Goal: Task Accomplishment & Management: Manage account settings

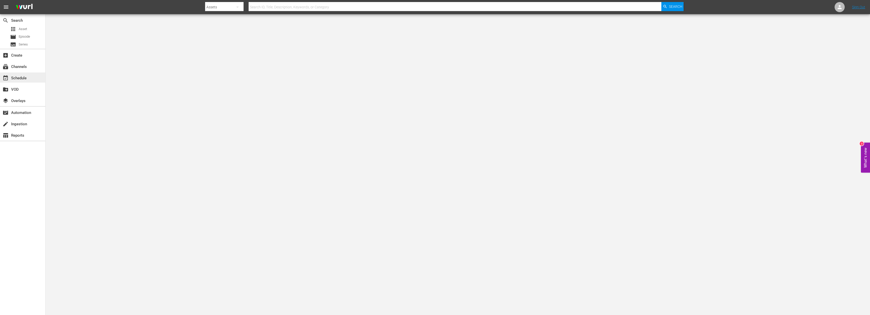
click at [20, 79] on div "event_available Schedule" at bounding box center [14, 77] width 28 height 5
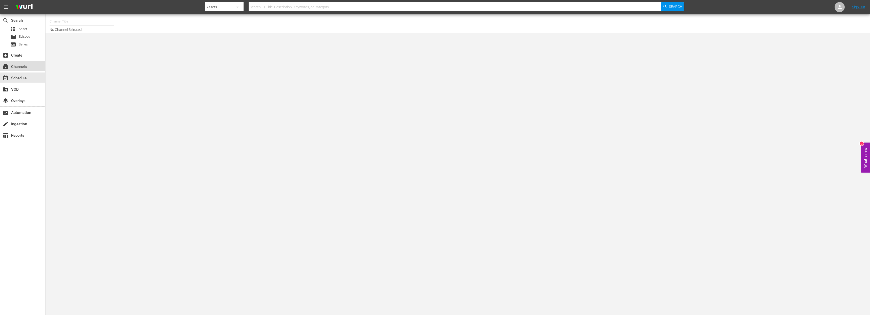
click at [20, 70] on div "subscriptions Channels" at bounding box center [22, 66] width 45 height 10
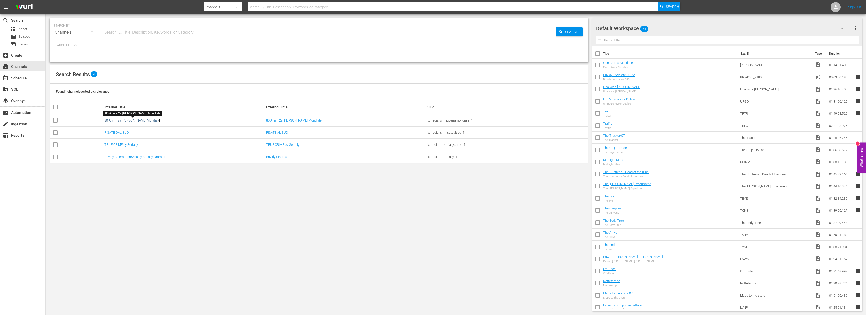
click at [124, 119] on link "80 Anni - 2a Guerra Mondiale" at bounding box center [132, 121] width 56 height 4
click at [126, 121] on link "80 Anni - 2a Guerra Mondiale" at bounding box center [132, 121] width 56 height 4
click at [122, 132] on link "RISATE DAL SUD" at bounding box center [116, 133] width 25 height 4
click at [127, 145] on link "TRUE CRIME by Serially" at bounding box center [120, 145] width 33 height 4
click at [145, 157] on link "Brividy Cinema (previously Serially Drama)" at bounding box center [134, 157] width 60 height 4
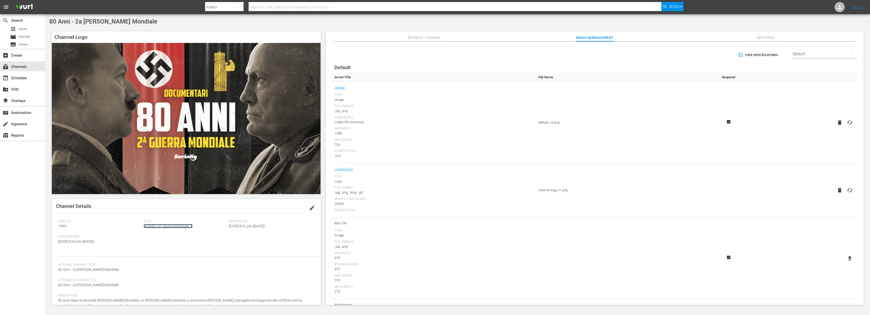
click at [170, 227] on link "ixmedia_srl_iiguerramondiale_1" at bounding box center [168, 226] width 49 height 4
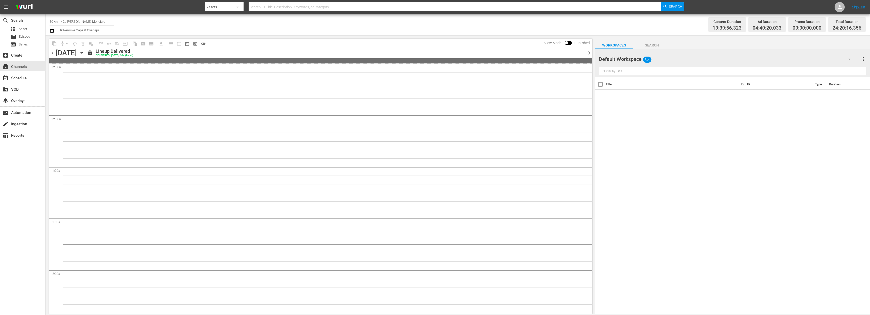
click at [51, 31] on icon "button" at bounding box center [52, 31] width 5 height 6
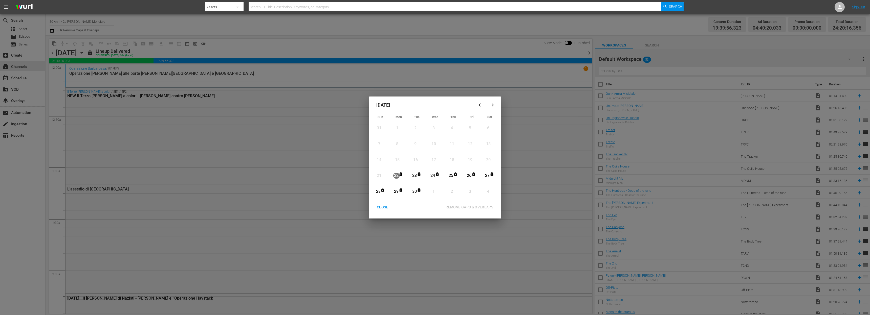
click at [491, 106] on icon "button" at bounding box center [493, 105] width 4 height 4
click at [480, 103] on icon "button" at bounding box center [481, 105] width 4 height 4
drag, startPoint x: 383, startPoint y: 213, endPoint x: 462, endPoint y: 106, distance: 132.9
click at [383, 213] on div "CLOSE REMOVE GAPS & OVERLAPS All lineups in the selected date range will be unl…" at bounding box center [435, 211] width 128 height 16
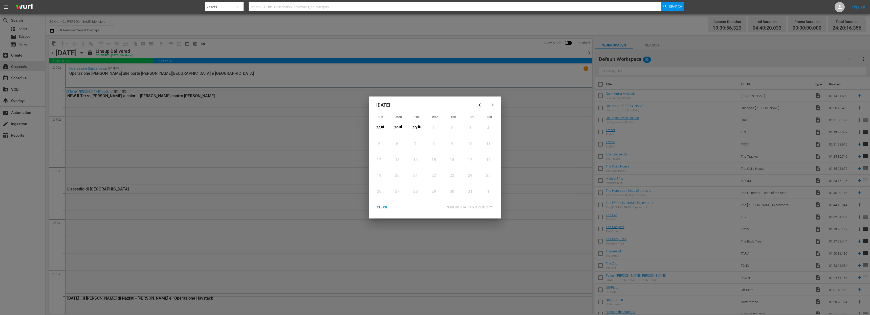
click at [586, 53] on div "October 2025 Sun Mon Tue Wed Thu Fri Sat 28 View Lineup 29 View Lineup 30 View …" at bounding box center [435, 157] width 870 height 315
click at [387, 205] on div "CLOSE" at bounding box center [382, 207] width 19 height 6
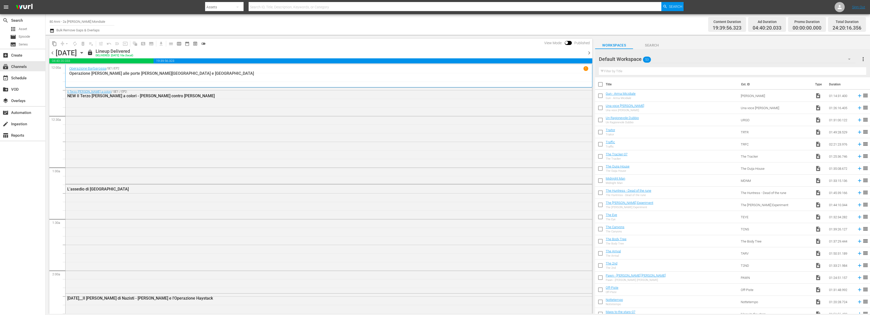
click at [590, 53] on span "chevron_right" at bounding box center [589, 53] width 6 height 6
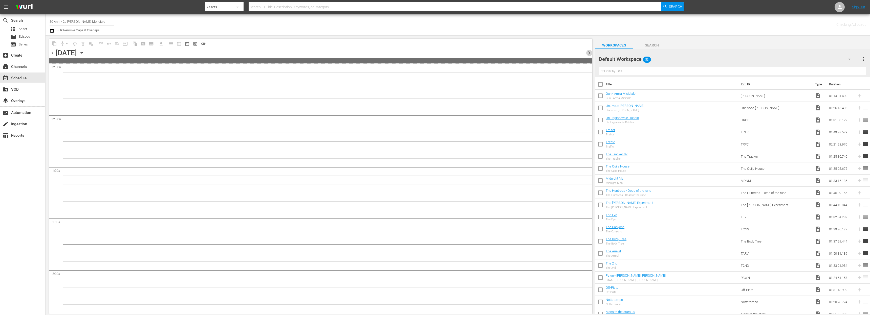
click at [590, 53] on span "chevron_right" at bounding box center [589, 53] width 6 height 6
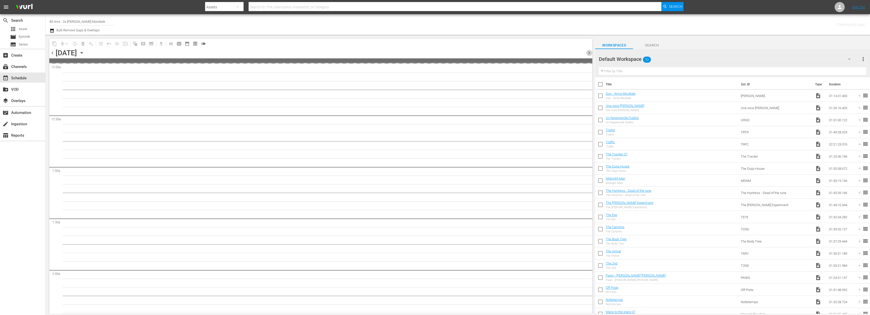
click at [590, 53] on span "chevron_right" at bounding box center [589, 53] width 6 height 6
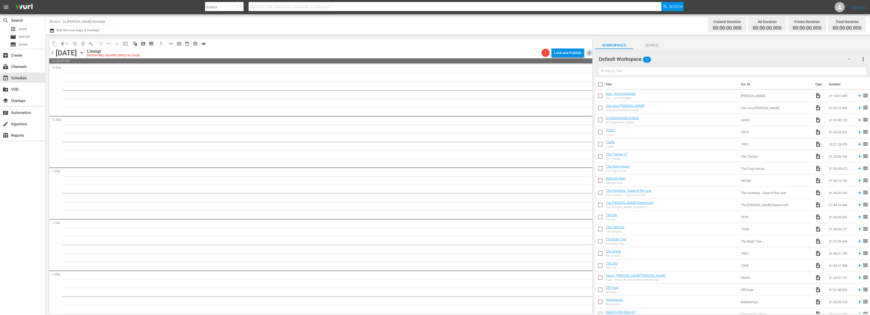
click at [590, 53] on span "chevron_right" at bounding box center [589, 53] width 6 height 6
click at [53, 53] on span "chevron_left" at bounding box center [52, 53] width 6 height 6
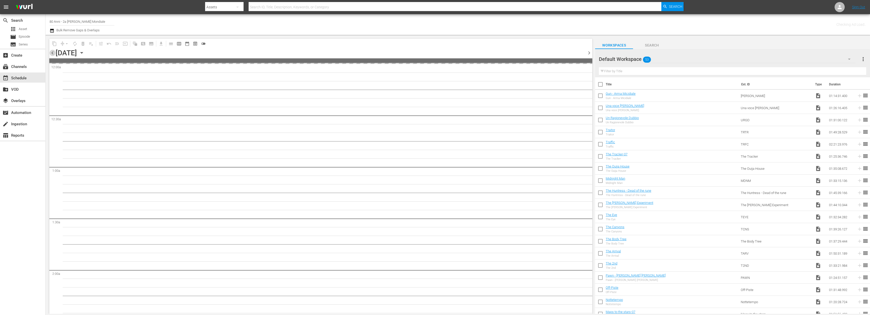
click at [53, 53] on span "chevron_left" at bounding box center [52, 53] width 6 height 6
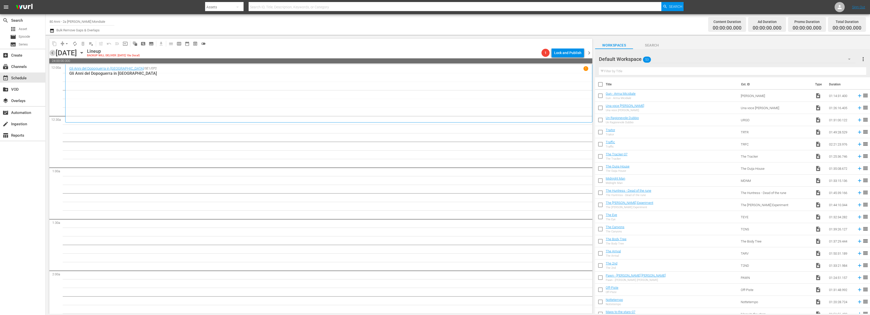
click at [53, 53] on span "chevron_left" at bounding box center [52, 53] width 6 height 6
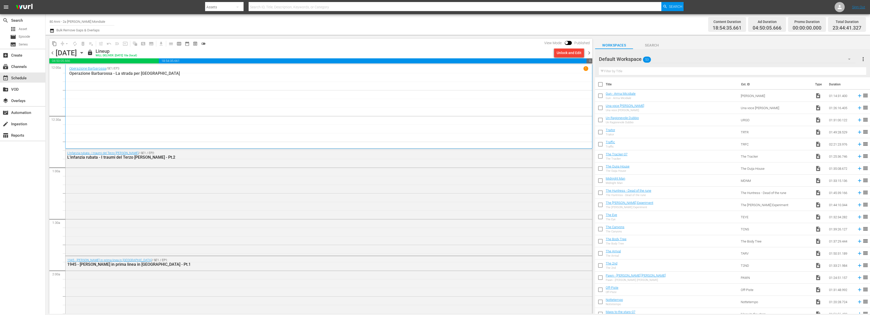
click at [587, 53] on span "chevron_right" at bounding box center [589, 53] width 6 height 6
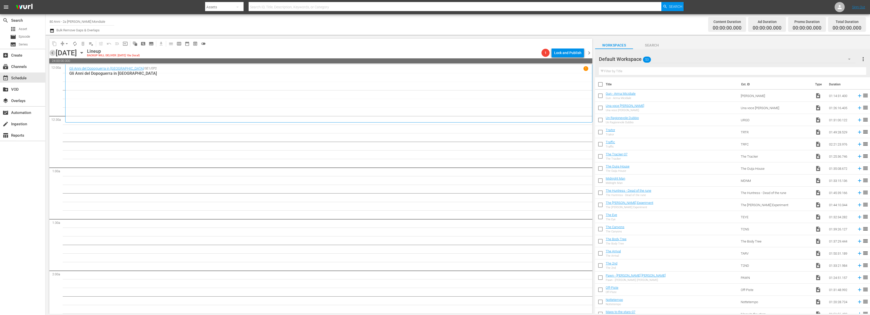
click at [50, 54] on span "chevron_left" at bounding box center [52, 53] width 6 height 6
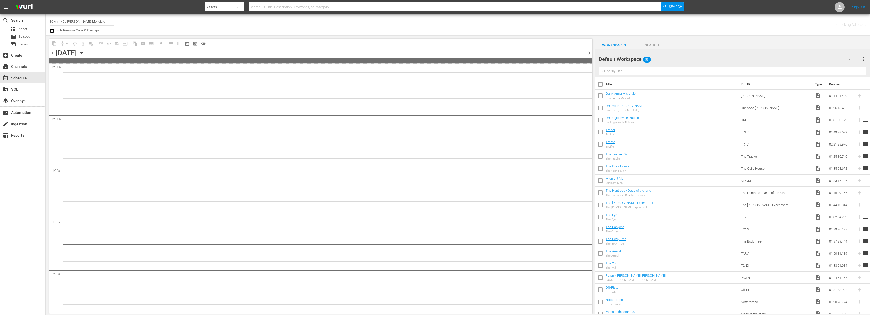
click at [52, 29] on icon "button" at bounding box center [52, 31] width 5 height 6
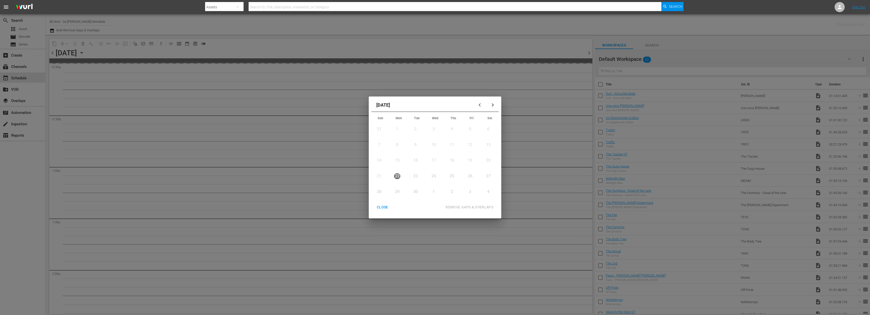
click at [493, 103] on button "button" at bounding box center [492, 105] width 12 height 12
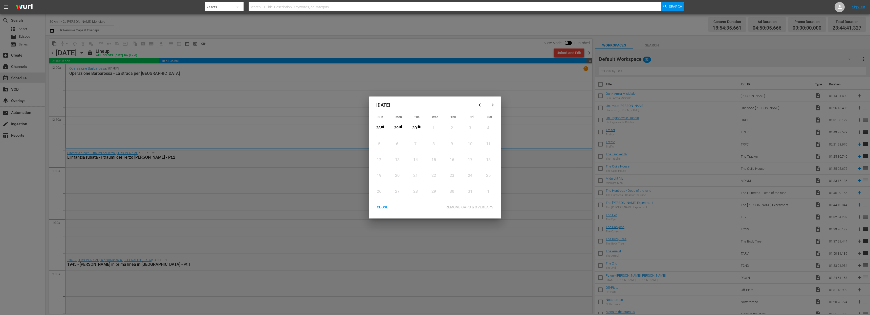
click at [380, 205] on div "CLOSE" at bounding box center [382, 207] width 19 height 6
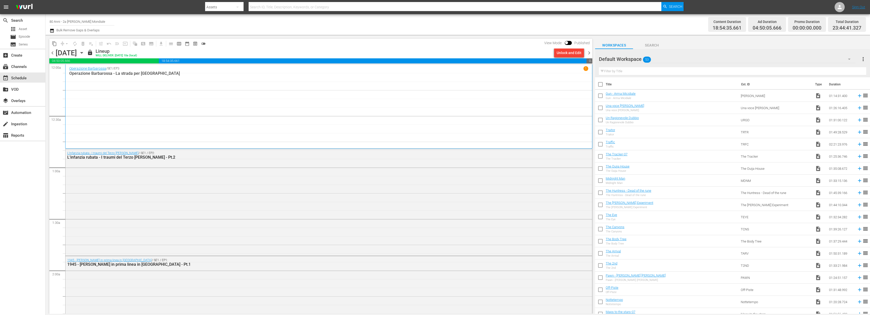
click at [52, 53] on span "chevron_left" at bounding box center [52, 53] width 6 height 6
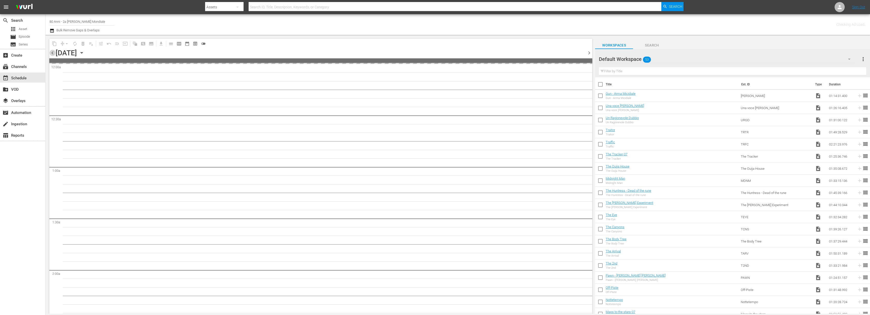
click at [52, 53] on span "chevron_left" at bounding box center [52, 53] width 6 height 6
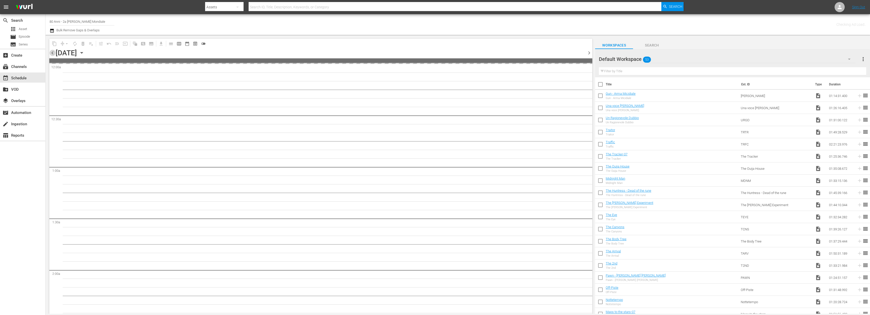
click at [52, 53] on span "chevron_left" at bounding box center [52, 53] width 6 height 6
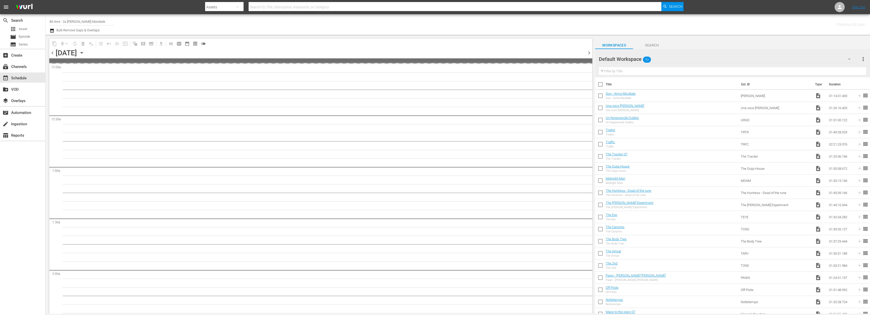
click at [52, 53] on span "chevron_left" at bounding box center [52, 53] width 6 height 6
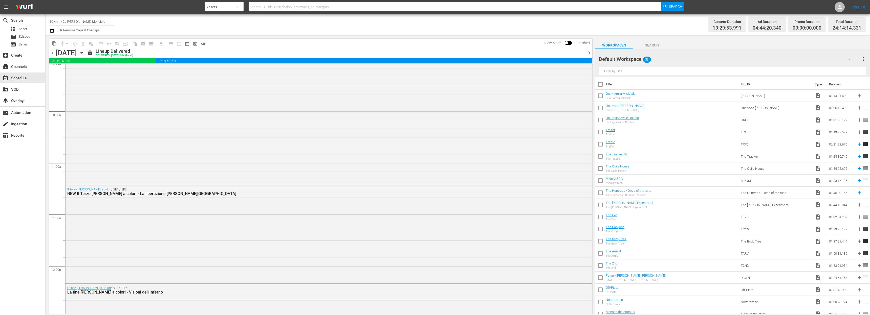
scroll to position [1216, 0]
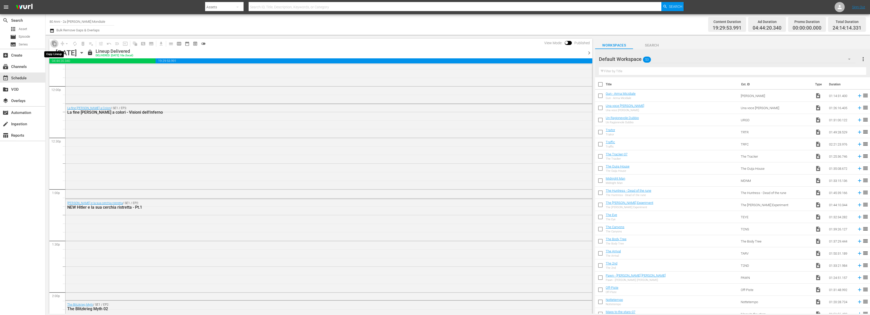
click at [53, 43] on span "content_copy" at bounding box center [54, 43] width 5 height 5
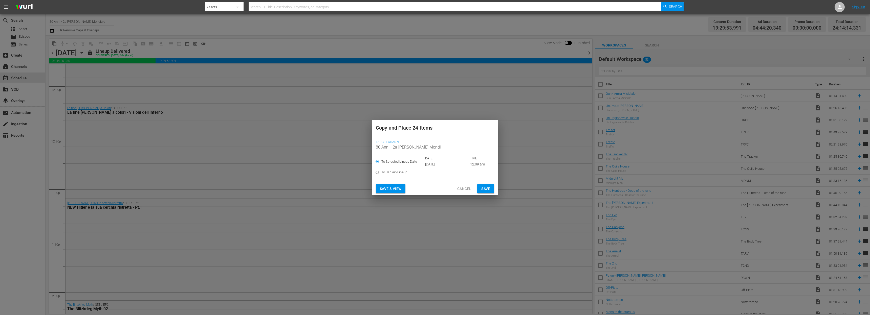
click at [443, 166] on input "[DATE]" at bounding box center [445, 165] width 40 height 8
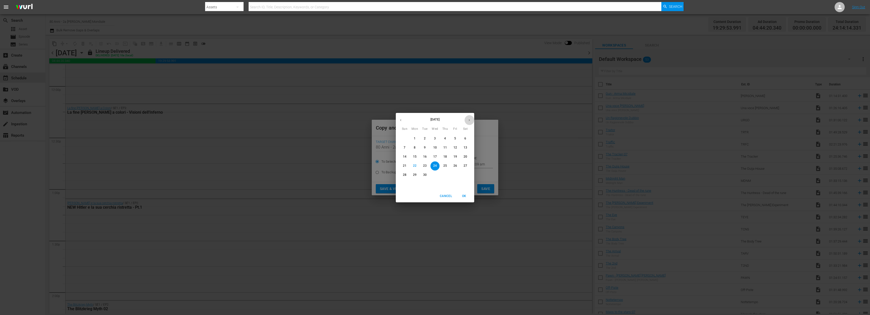
click at [471, 121] on icon "button" at bounding box center [469, 120] width 4 height 4
click at [435, 137] on p "1" at bounding box center [435, 139] width 2 height 4
type input "Oct 1st 2025"
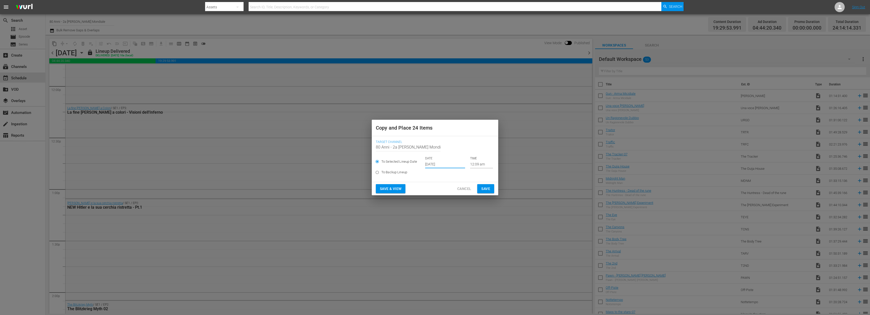
click at [482, 188] on span "Save" at bounding box center [485, 189] width 9 height 6
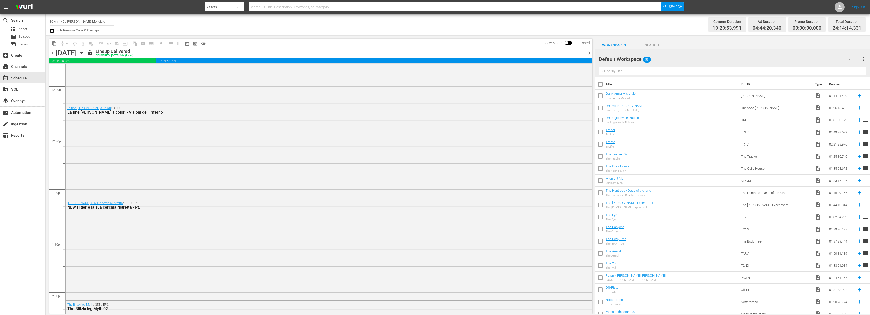
click at [589, 53] on span "chevron_right" at bounding box center [589, 53] width 6 height 6
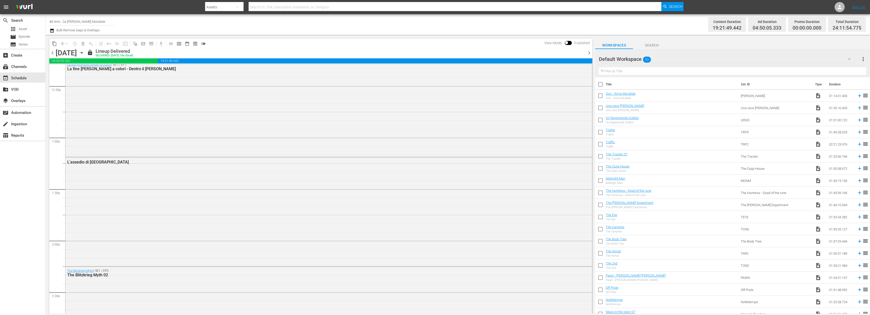
scroll to position [1225, 0]
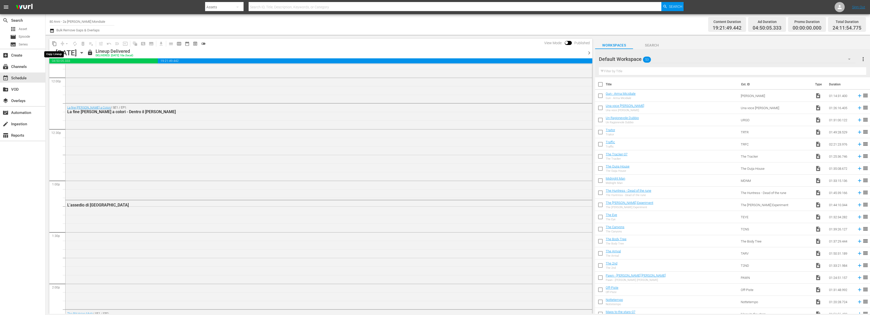
click at [55, 43] on span "content_copy" at bounding box center [54, 43] width 5 height 5
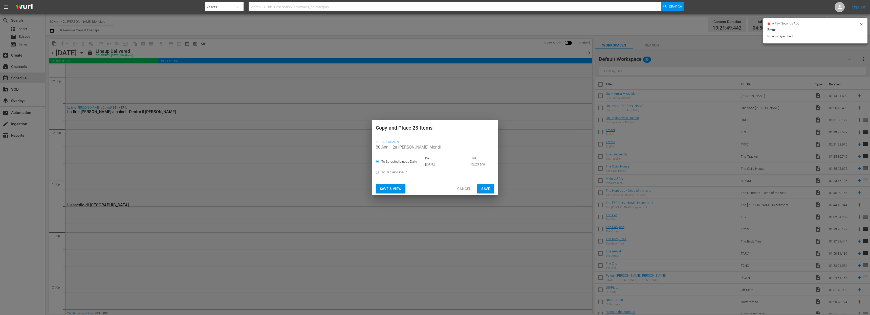
click at [431, 161] on input "[DATE]" at bounding box center [445, 165] width 40 height 8
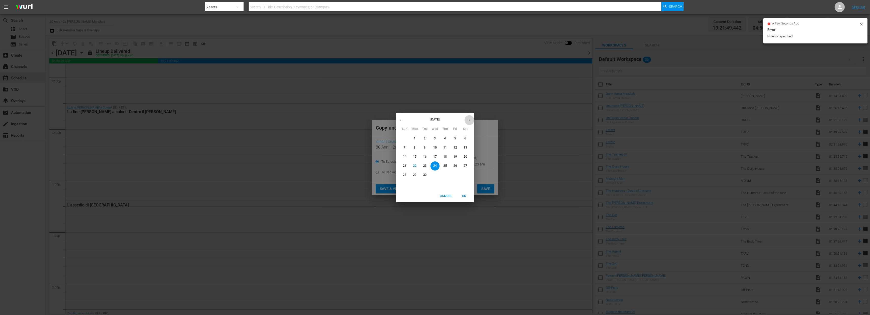
click at [468, 116] on button "button" at bounding box center [469, 120] width 10 height 10
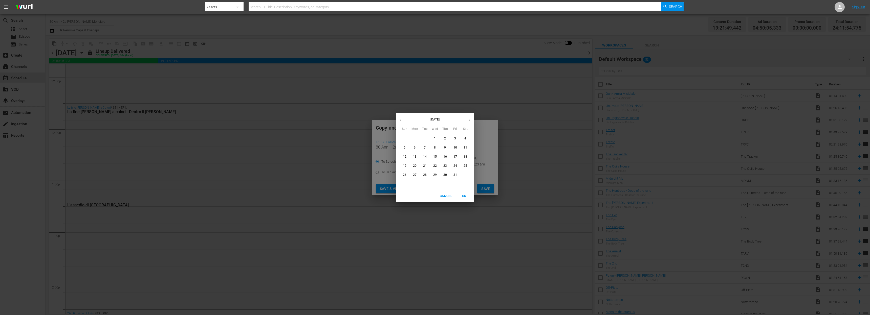
click at [444, 138] on p "2" at bounding box center [445, 139] width 2 height 4
type input "Oct 2nd 2025"
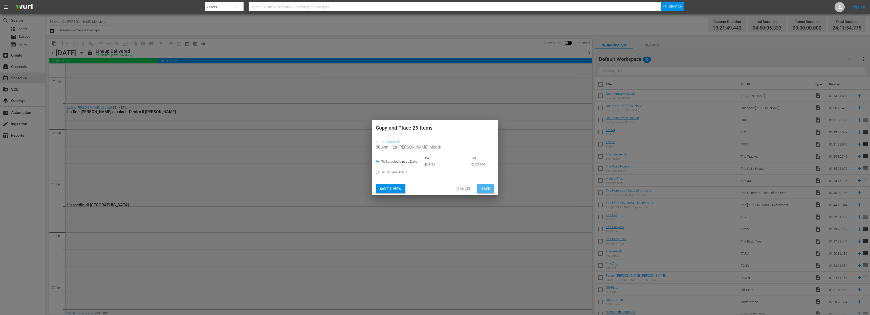
click at [485, 187] on span "Save" at bounding box center [485, 189] width 9 height 6
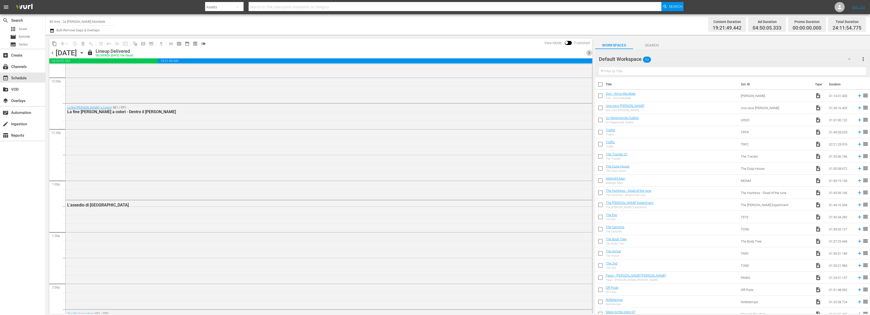
click at [588, 53] on span "chevron_right" at bounding box center [589, 53] width 6 height 6
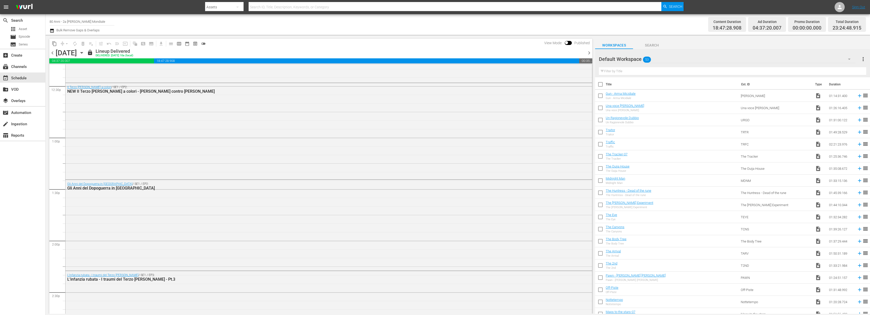
scroll to position [1216, 0]
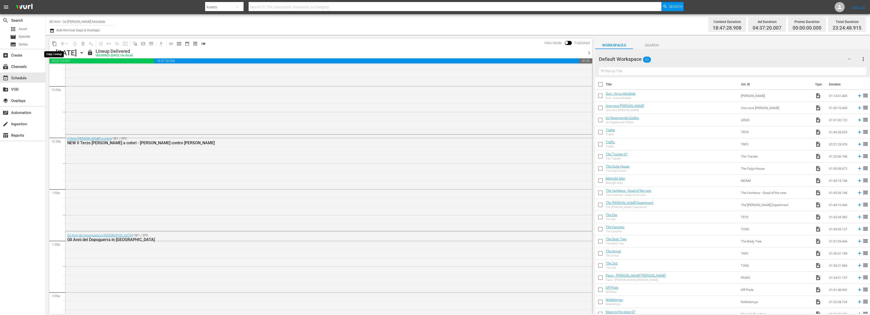
click at [54, 45] on span "content_copy" at bounding box center [54, 43] width 5 height 5
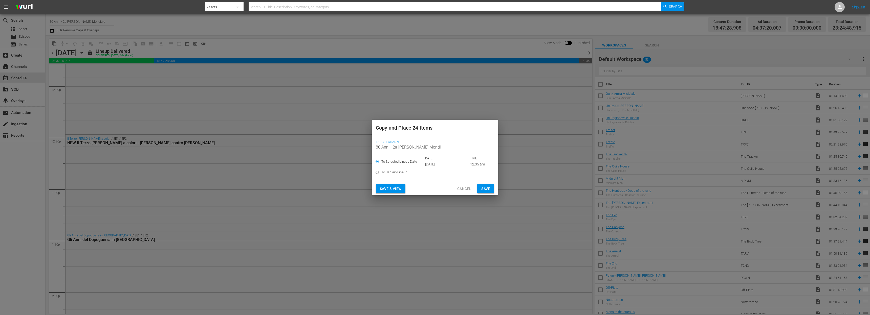
click at [435, 166] on input "[DATE]" at bounding box center [445, 165] width 40 height 8
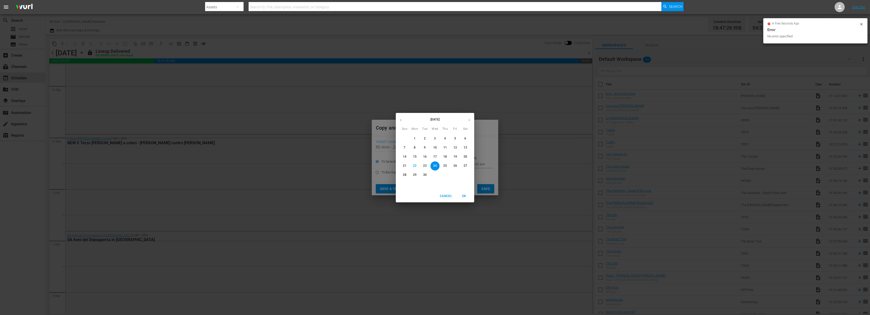
click at [473, 117] on button "button" at bounding box center [469, 120] width 10 height 10
click at [455, 138] on p "3" at bounding box center [455, 139] width 2 height 4
type input "Oct 3rd 2025"
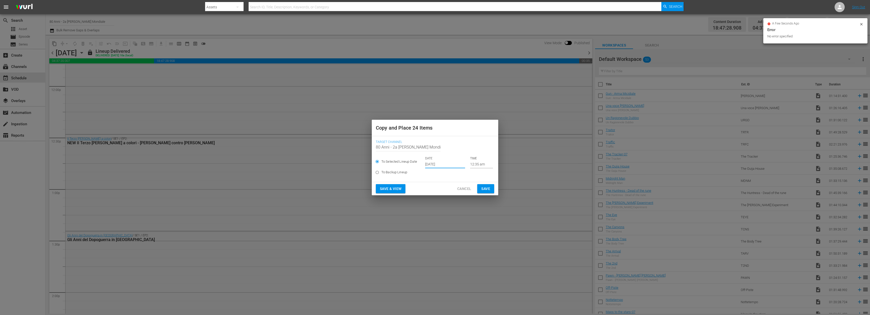
click at [486, 187] on span "Save" at bounding box center [485, 189] width 9 height 6
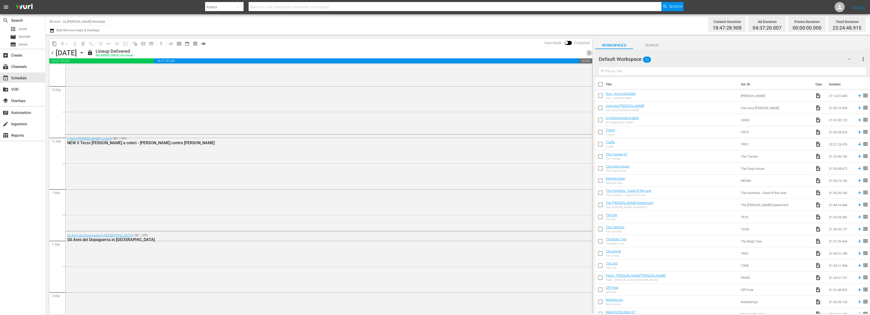
click at [589, 54] on span "chevron_right" at bounding box center [589, 53] width 6 height 6
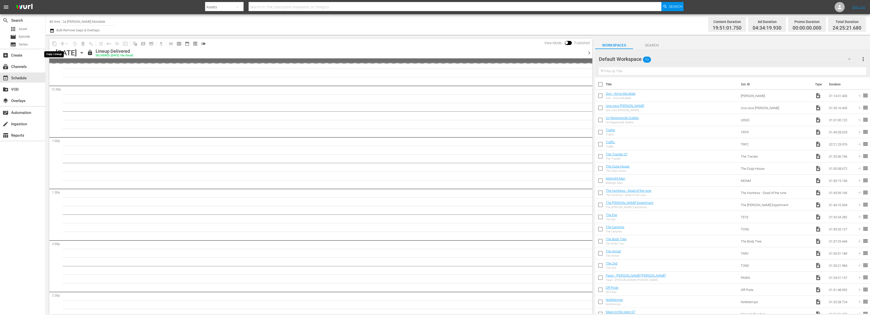
scroll to position [1233, 0]
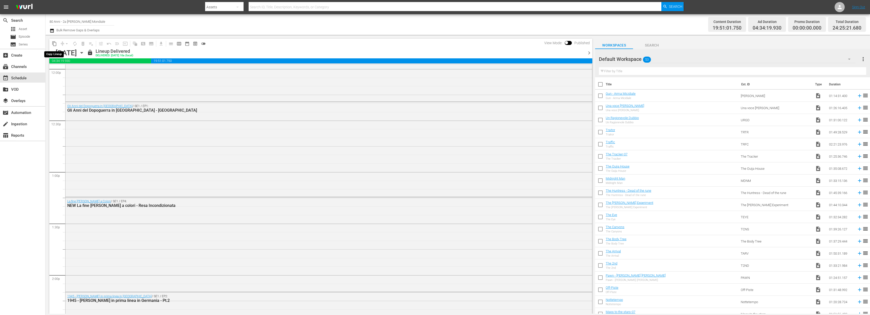
click at [56, 44] on span "content_copy" at bounding box center [54, 43] width 5 height 5
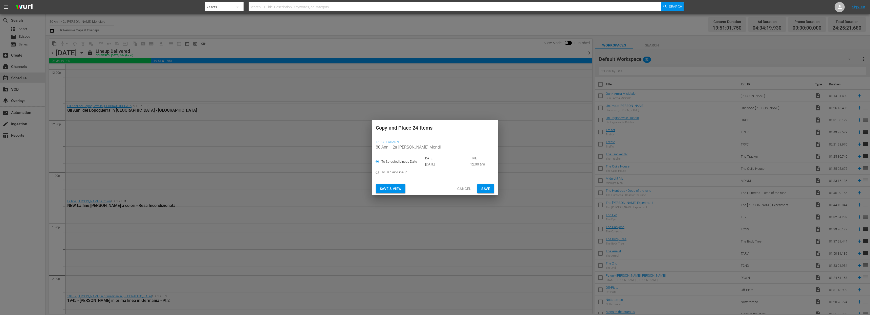
click at [449, 167] on input "[DATE]" at bounding box center [445, 165] width 40 height 8
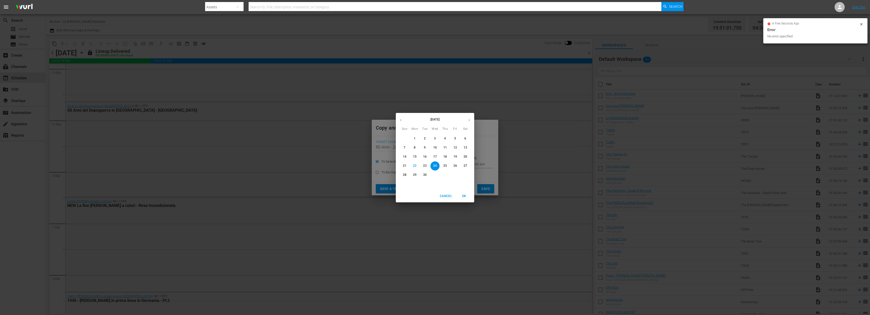
click at [471, 120] on button "button" at bounding box center [469, 120] width 10 height 10
click at [466, 137] on p "4" at bounding box center [465, 139] width 2 height 4
type input "Oct 4th 2025"
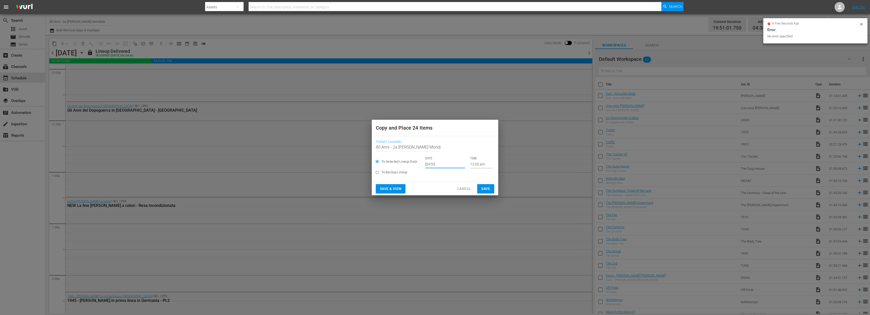
click at [488, 186] on span "Save" at bounding box center [485, 189] width 9 height 6
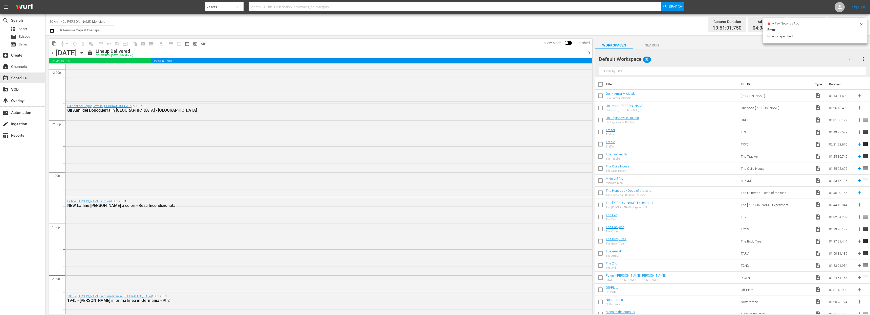
click at [587, 54] on span "chevron_right" at bounding box center [589, 53] width 6 height 6
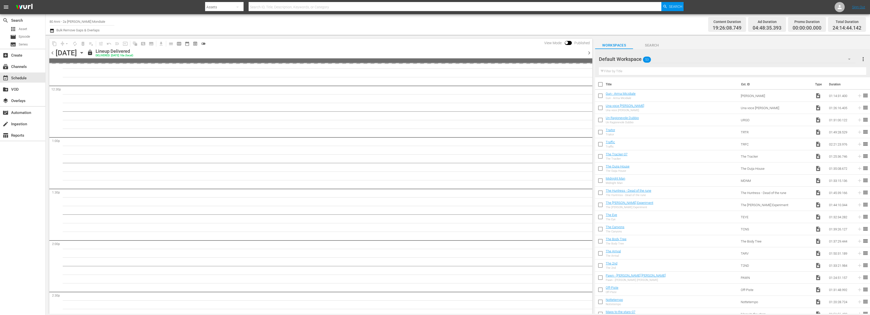
scroll to position [1225, 0]
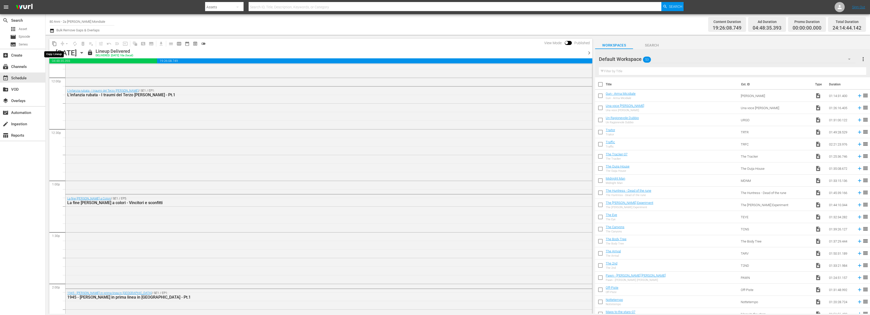
click at [56, 43] on span "content_copy" at bounding box center [54, 43] width 5 height 5
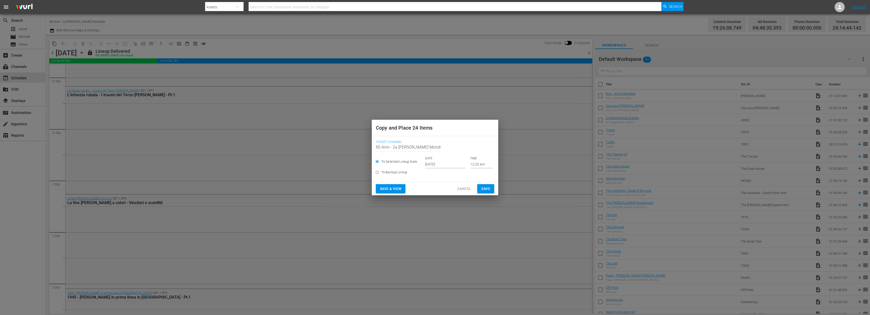
click at [444, 164] on input "[DATE]" at bounding box center [445, 165] width 40 height 8
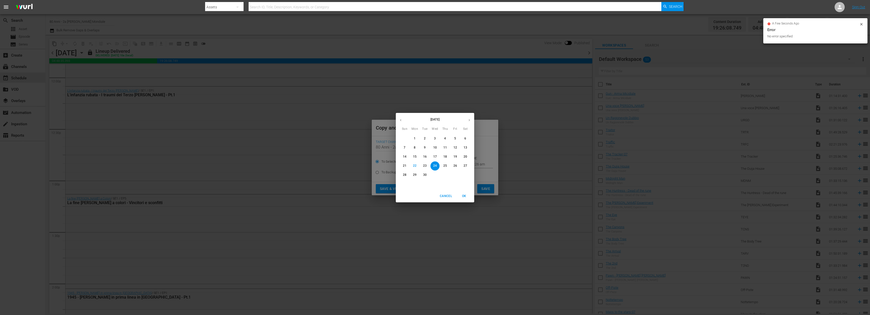
click at [466, 120] on button "button" at bounding box center [469, 120] width 10 height 10
click at [404, 148] on p "5" at bounding box center [405, 148] width 2 height 4
type input "Oct 5th 2025"
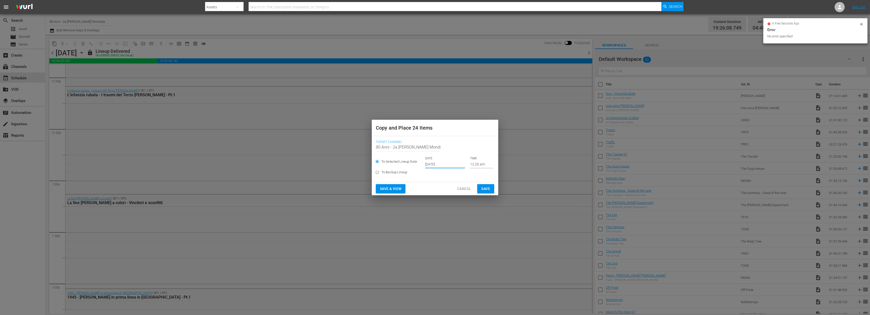
click at [490, 188] on span "Save" at bounding box center [485, 189] width 9 height 6
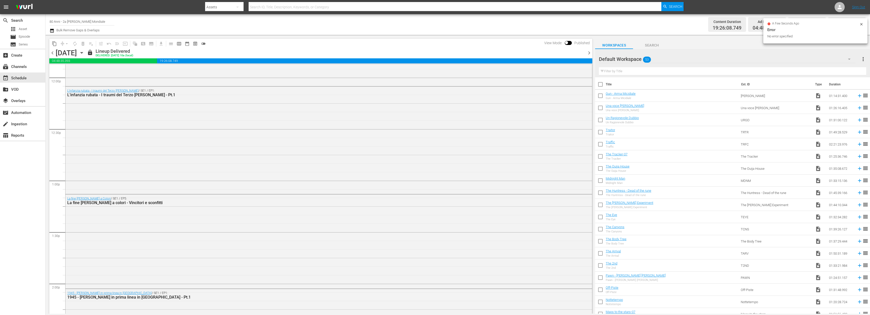
click at [586, 52] on span "chevron_right" at bounding box center [589, 53] width 6 height 6
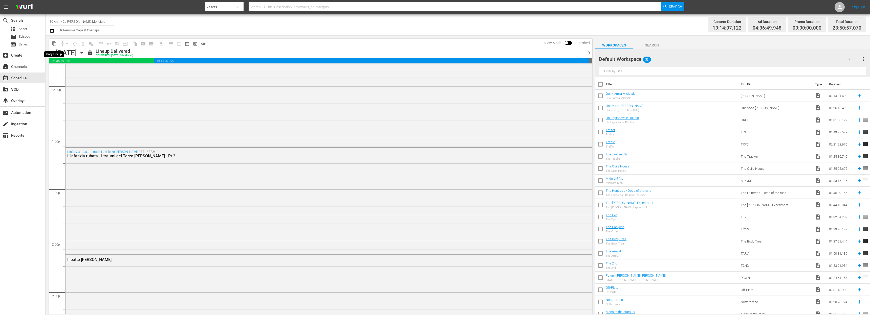
scroll to position [1199, 0]
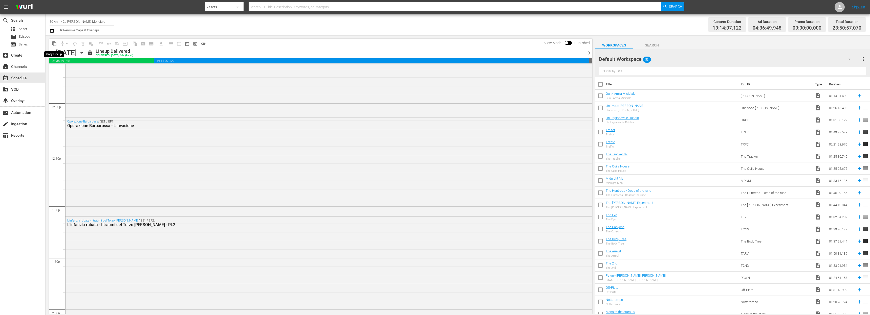
click at [53, 43] on span "content_copy" at bounding box center [54, 43] width 5 height 5
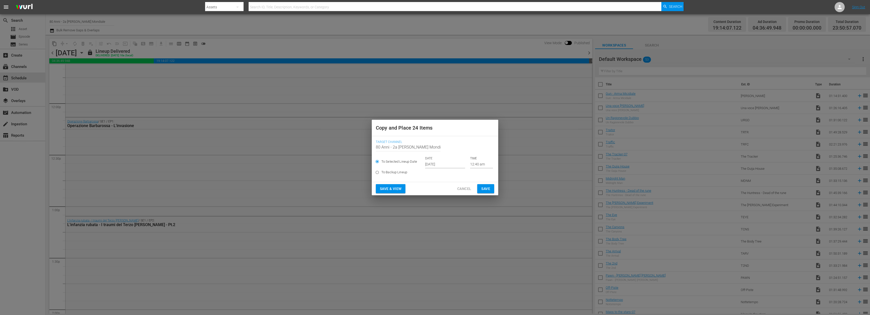
click at [430, 164] on input "[DATE]" at bounding box center [445, 165] width 40 height 8
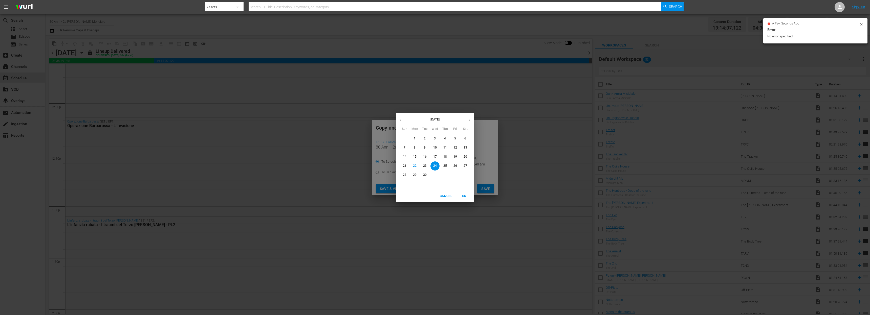
click at [470, 120] on icon "button" at bounding box center [469, 120] width 4 height 4
click at [415, 148] on p "6" at bounding box center [415, 148] width 2 height 4
type input "Oct 6th 2025"
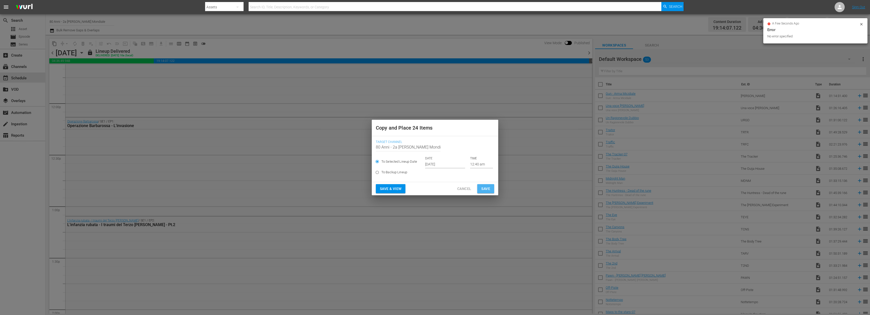
click at [488, 191] on span "Save" at bounding box center [485, 189] width 9 height 6
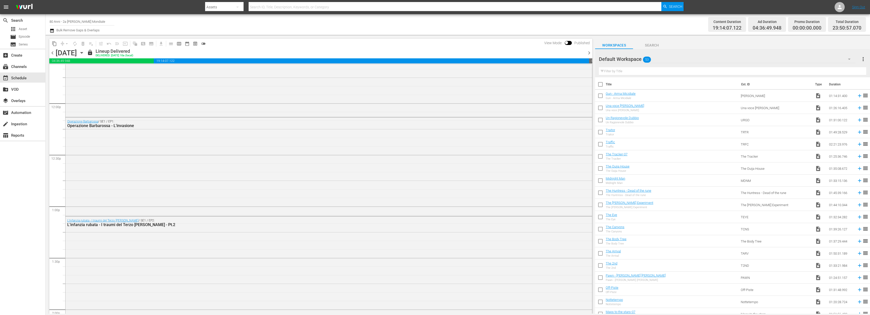
click at [590, 52] on span "chevron_right" at bounding box center [589, 53] width 6 height 6
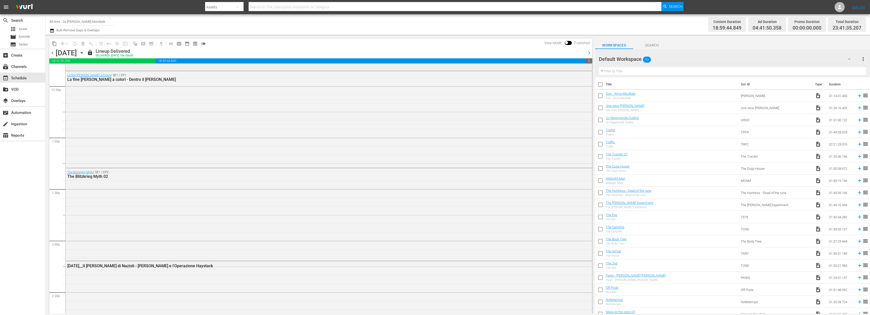
scroll to position [1216, 0]
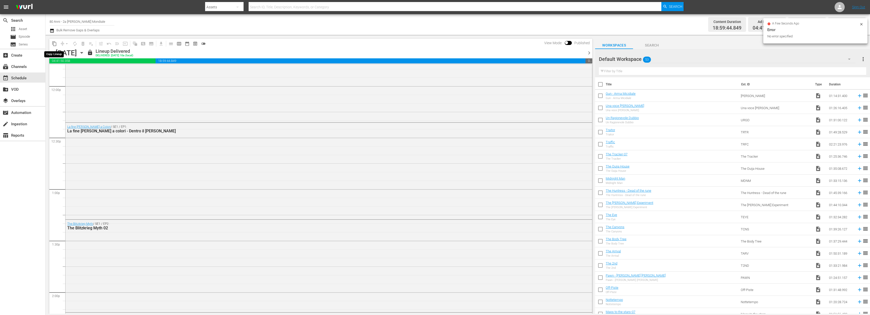
click at [52, 42] on span "content_copy" at bounding box center [54, 43] width 5 height 5
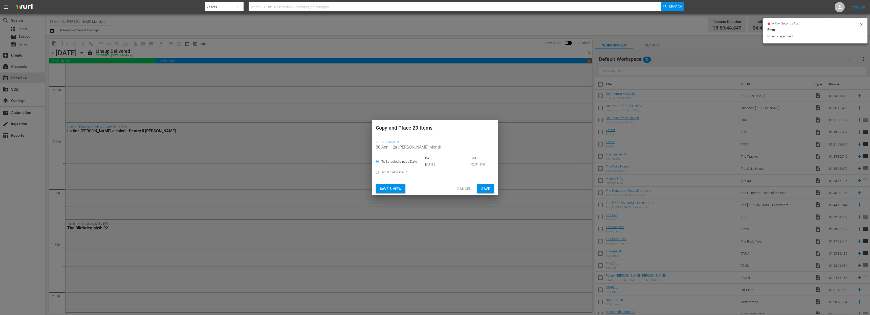
click at [434, 165] on input "[DATE]" at bounding box center [445, 165] width 40 height 8
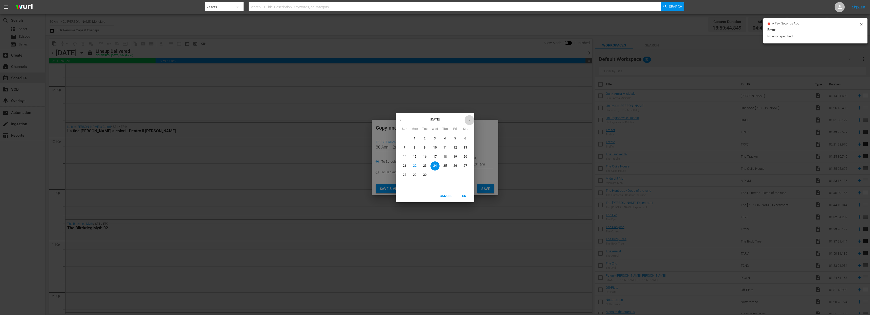
click at [471, 121] on button "button" at bounding box center [469, 120] width 10 height 10
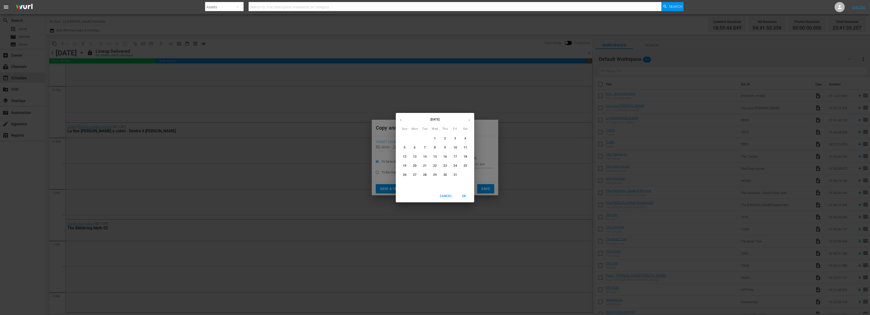
click at [427, 147] on span "7" at bounding box center [424, 148] width 9 height 4
type input "Oct 7th 2025"
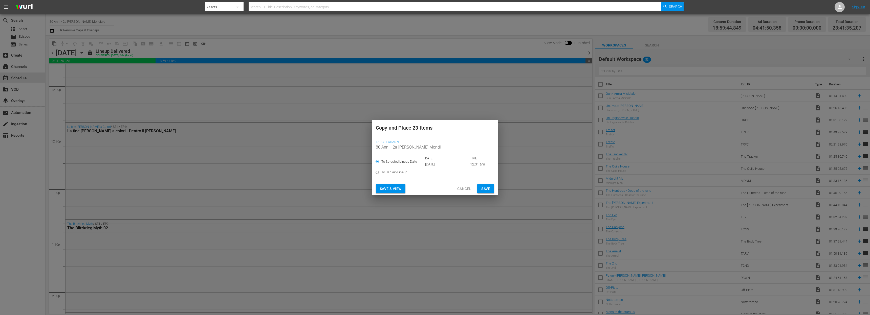
click at [491, 189] on button "Save" at bounding box center [485, 188] width 17 height 9
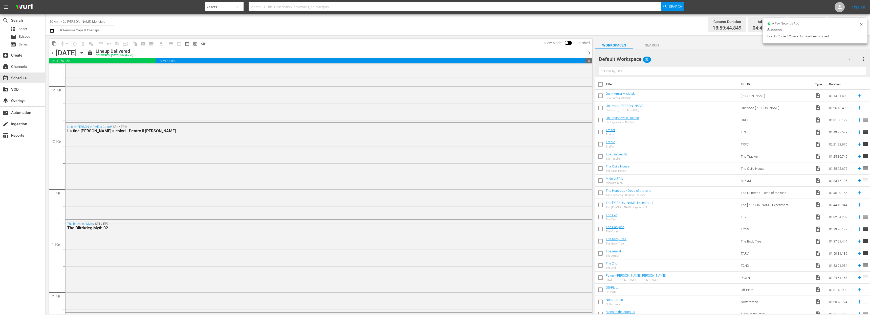
click at [588, 53] on span "chevron_right" at bounding box center [589, 53] width 6 height 6
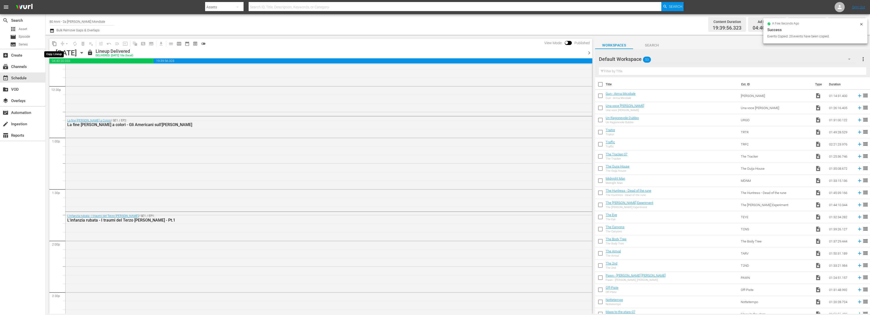
scroll to position [1199, 0]
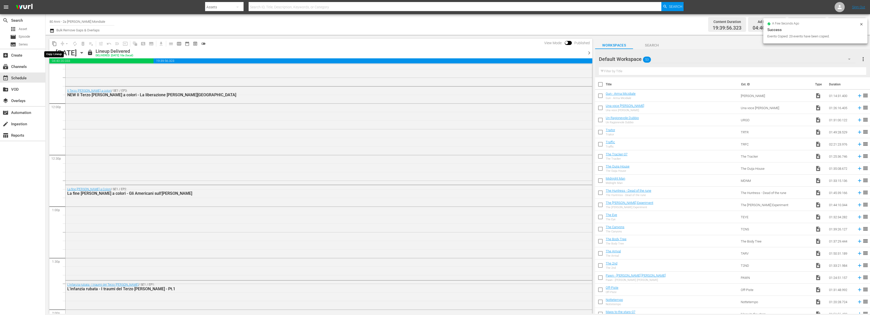
click at [52, 42] on span "content_copy" at bounding box center [54, 43] width 5 height 5
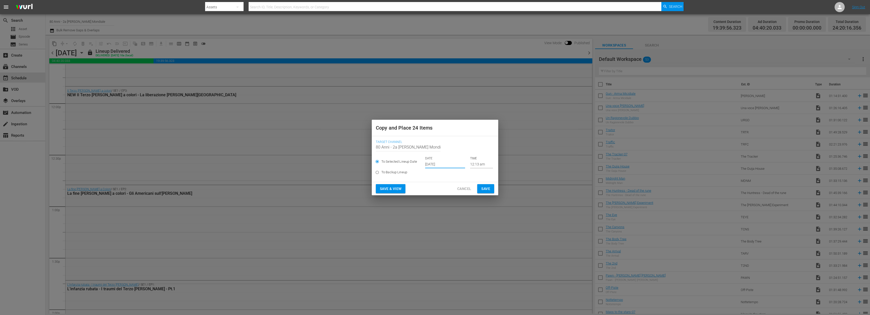
click at [432, 162] on input "[DATE]" at bounding box center [445, 165] width 40 height 8
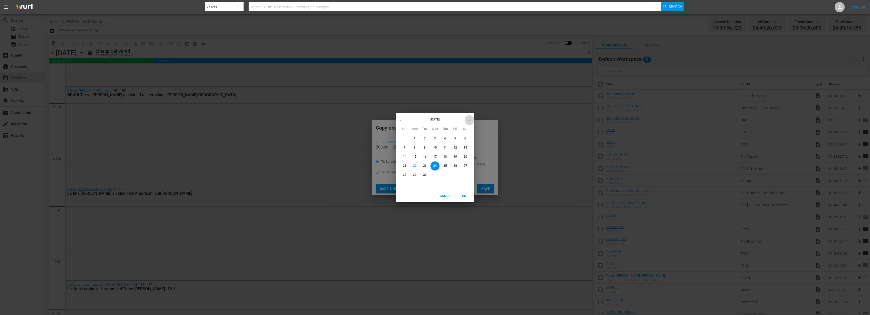
click at [472, 120] on button "button" at bounding box center [469, 120] width 10 height 10
click at [436, 147] on span "8" at bounding box center [434, 148] width 9 height 4
type input "Oct 8th 2025"
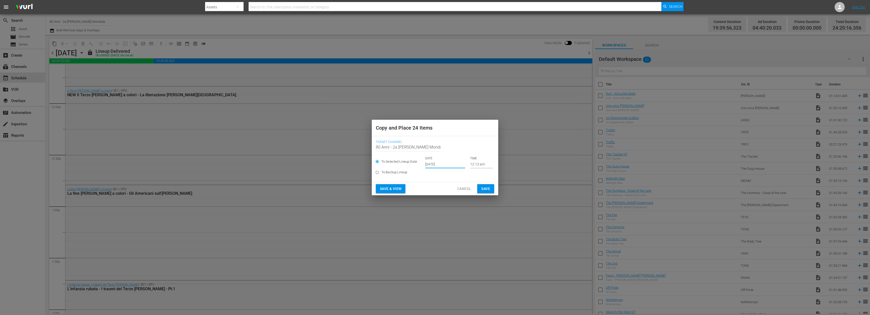
click at [491, 191] on button "Save" at bounding box center [485, 188] width 17 height 9
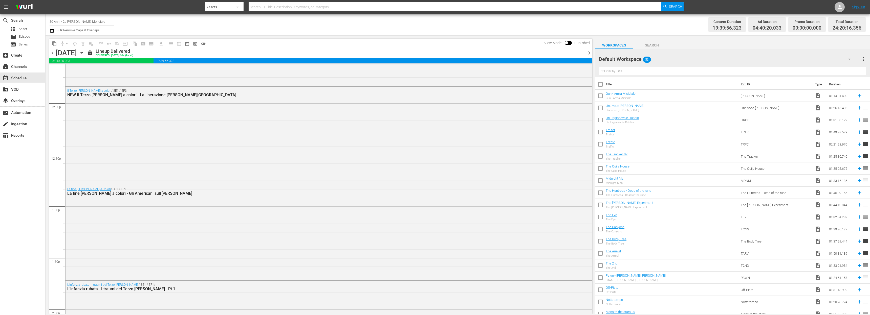
click at [588, 53] on span "chevron_right" at bounding box center [589, 53] width 6 height 6
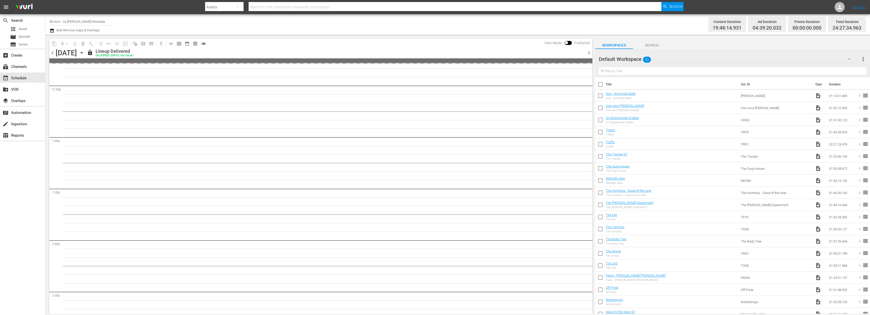
scroll to position [1199, 0]
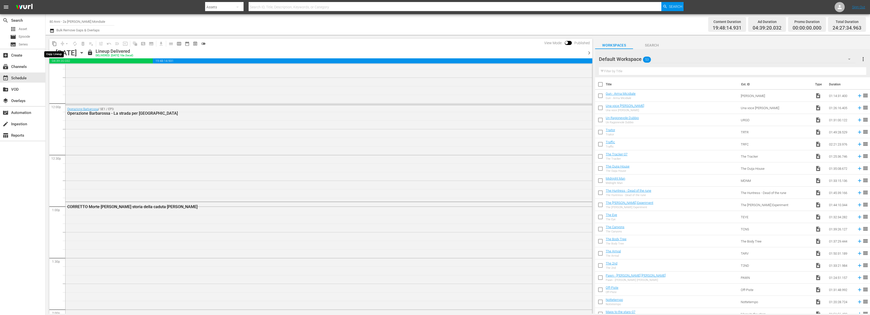
click at [55, 43] on span "content_copy" at bounding box center [54, 43] width 5 height 5
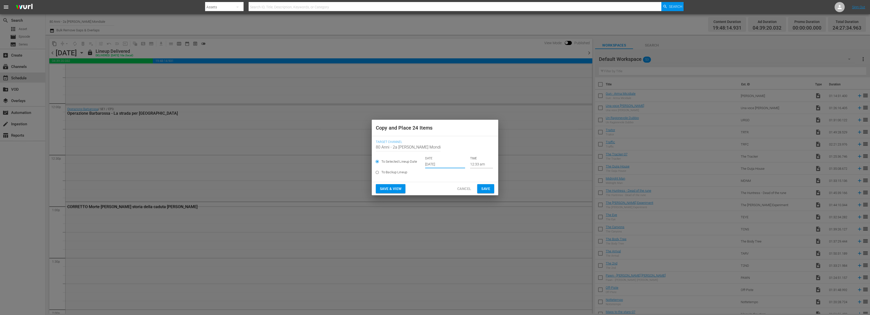
click at [440, 162] on input "[DATE]" at bounding box center [445, 165] width 40 height 8
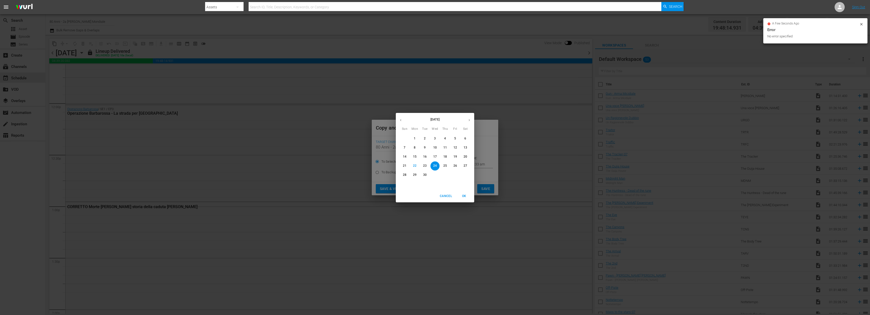
click at [471, 121] on icon "button" at bounding box center [469, 120] width 4 height 4
click at [503, 156] on div "October 2025 Sun Mon Tue Wed Thu Fri Sat 28 29 30 1 2 3 4 5 6 7 8 9 10 11 12 13…" at bounding box center [435, 157] width 870 height 315
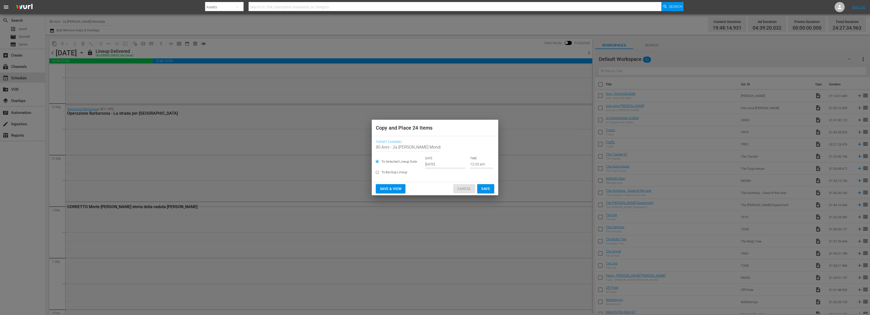
click at [468, 186] on span "Cancel" at bounding box center [464, 189] width 14 height 6
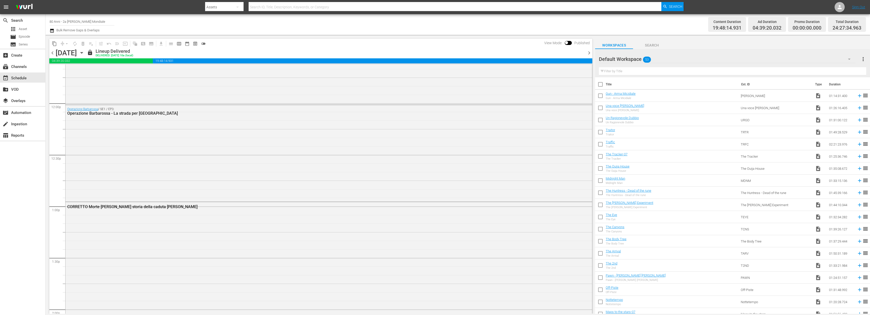
click at [590, 53] on span "chevron_right" at bounding box center [589, 53] width 6 height 6
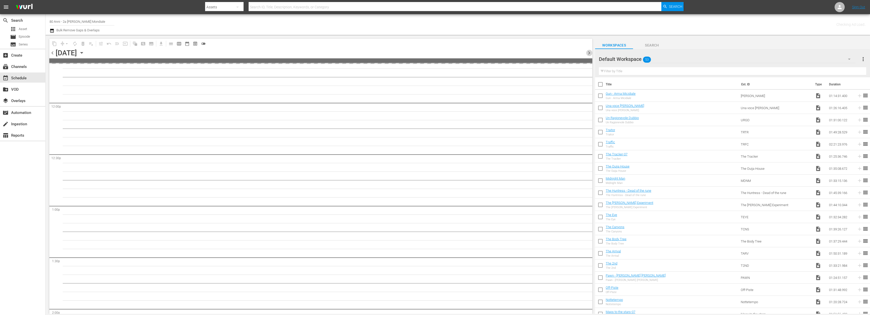
scroll to position [1268, 0]
click at [590, 53] on span "chevron_right" at bounding box center [589, 53] width 6 height 6
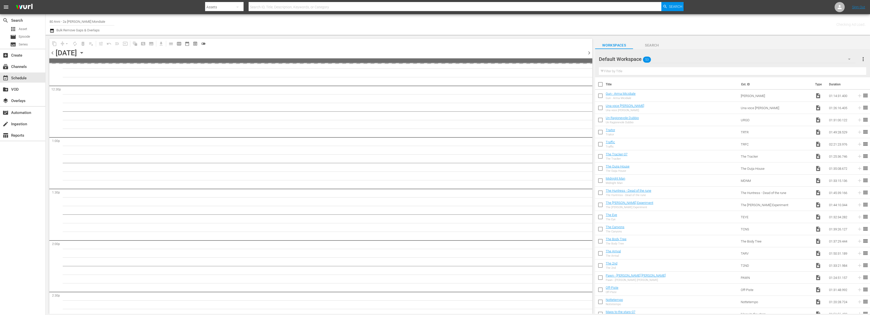
click at [590, 53] on span "chevron_right" at bounding box center [589, 53] width 6 height 6
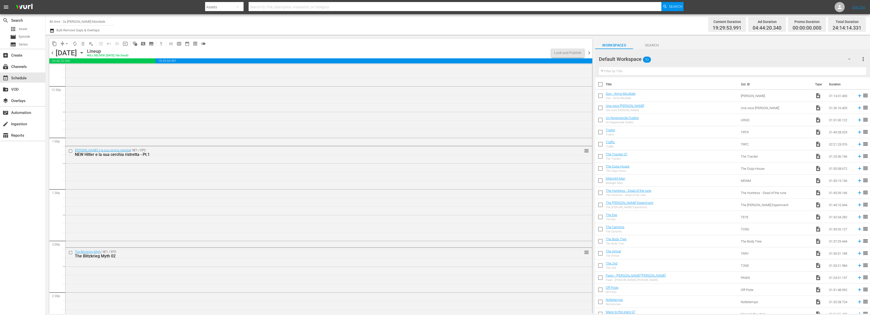
scroll to position [1216, 0]
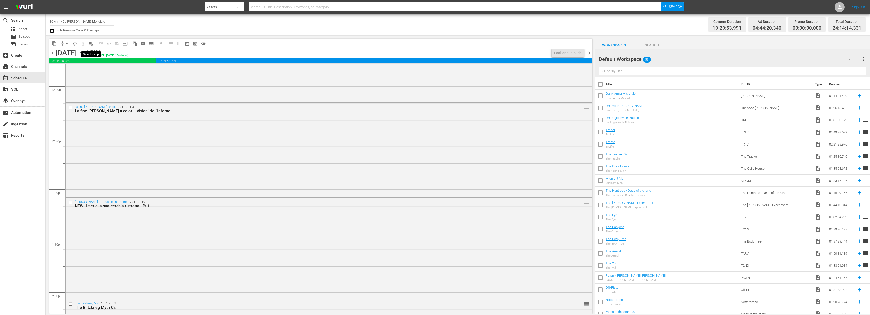
click at [88, 42] on span "playlist_remove_outlined" at bounding box center [90, 43] width 5 height 5
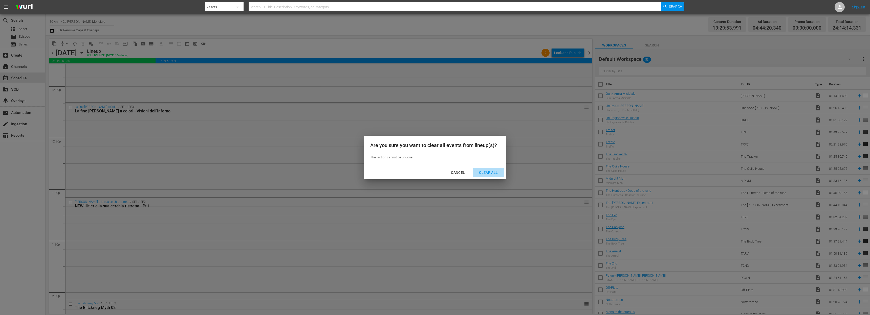
click at [492, 170] on div "Clear All" at bounding box center [488, 173] width 27 height 6
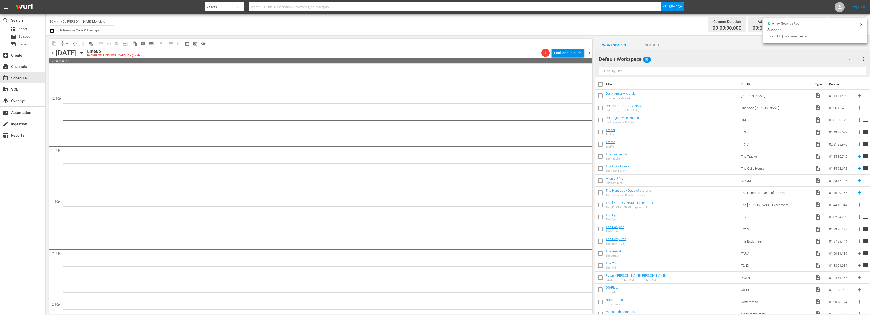
click at [591, 51] on span "chevron_right" at bounding box center [589, 53] width 6 height 6
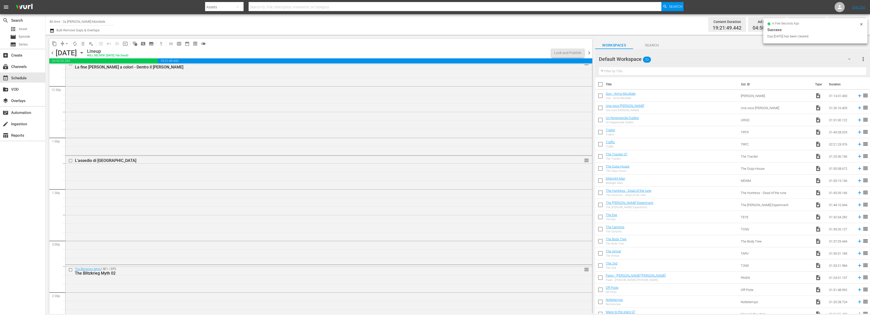
scroll to position [1216, 0]
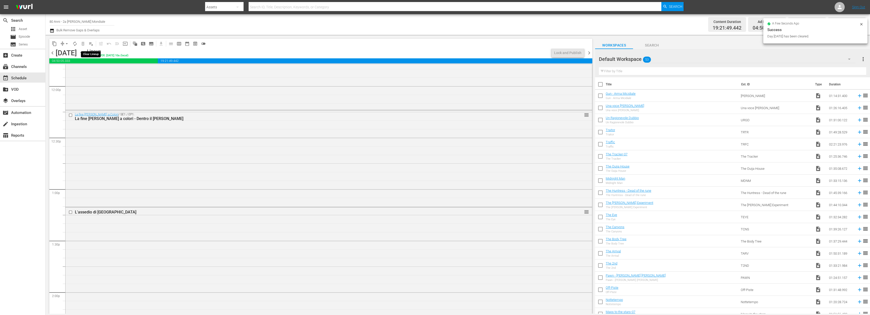
click at [90, 43] on span "playlist_remove_outlined" at bounding box center [90, 43] width 5 height 5
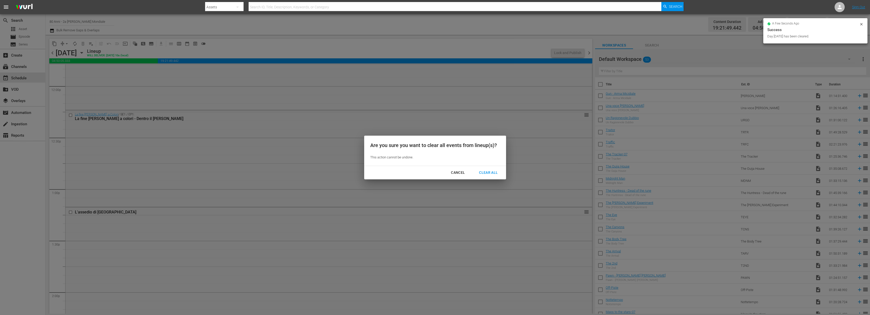
click at [490, 177] on button "Clear All" at bounding box center [488, 172] width 31 height 9
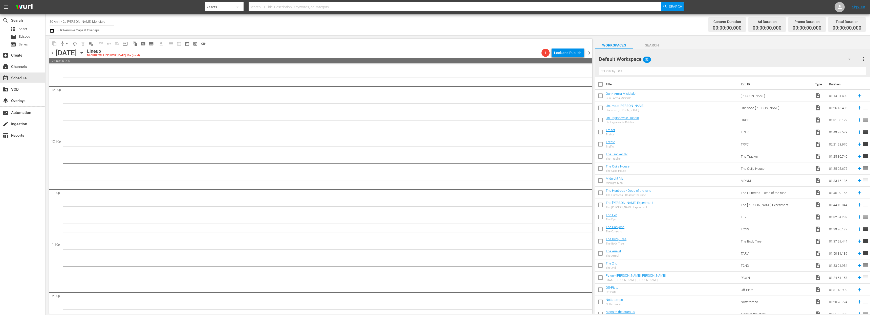
scroll to position [1268, 0]
click at [588, 51] on span "chevron_right" at bounding box center [589, 53] width 6 height 6
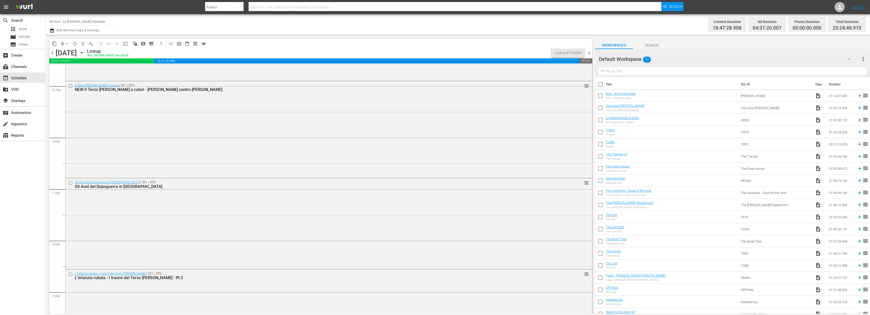
scroll to position [1208, 0]
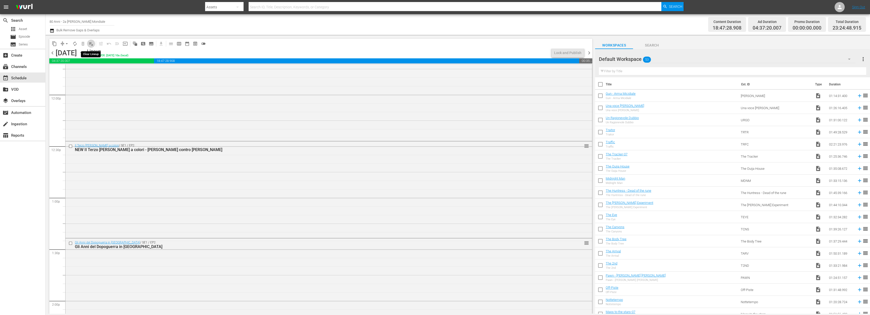
click at [92, 45] on span "playlist_remove_outlined" at bounding box center [90, 43] width 5 height 5
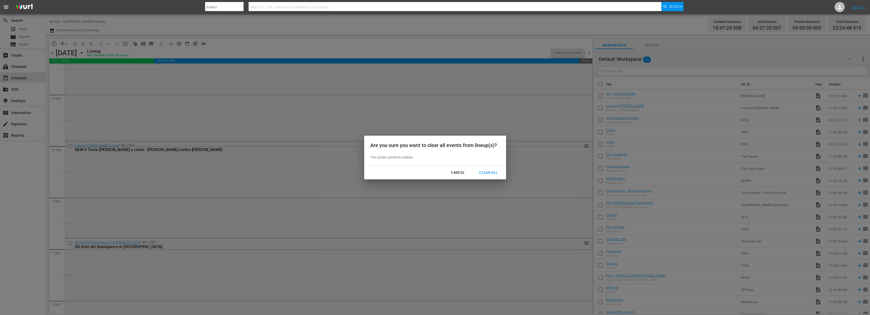
click at [497, 173] on div "Clear All" at bounding box center [488, 173] width 27 height 6
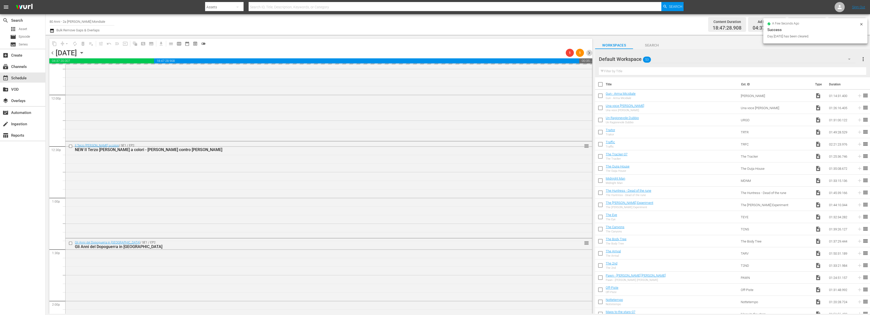
click at [590, 51] on span "chevron_right" at bounding box center [589, 53] width 6 height 6
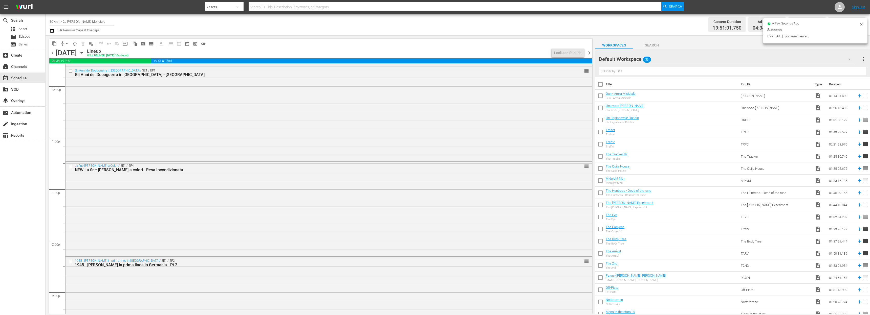
scroll to position [1225, 0]
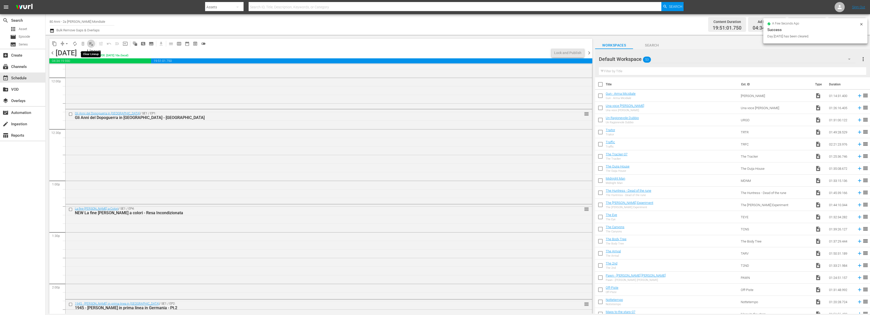
click at [91, 43] on span "playlist_remove_outlined" at bounding box center [90, 43] width 5 height 5
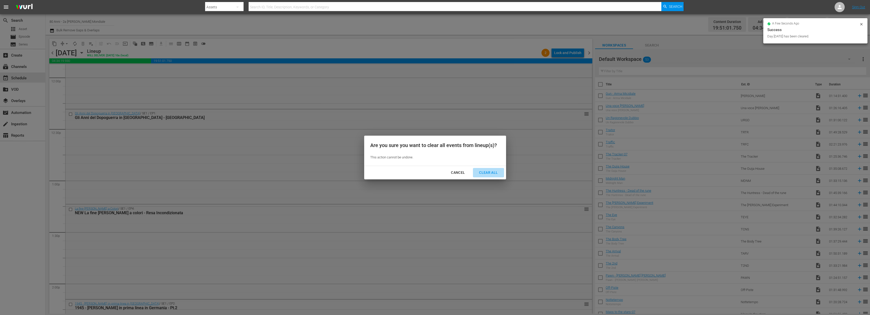
click at [489, 175] on div "Clear All" at bounding box center [488, 173] width 27 height 6
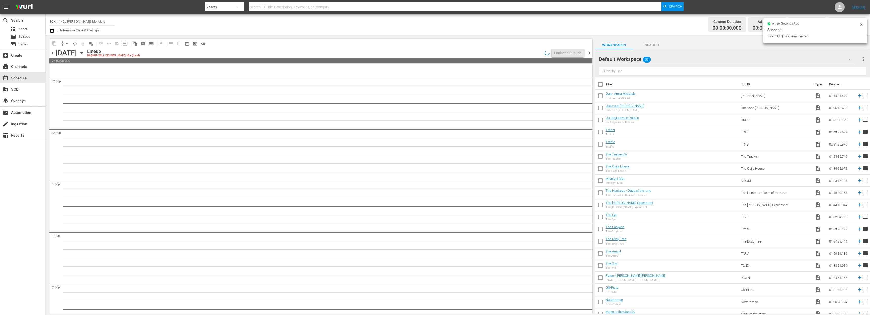
scroll to position [1268, 0]
click at [589, 53] on span "chevron_right" at bounding box center [589, 53] width 6 height 6
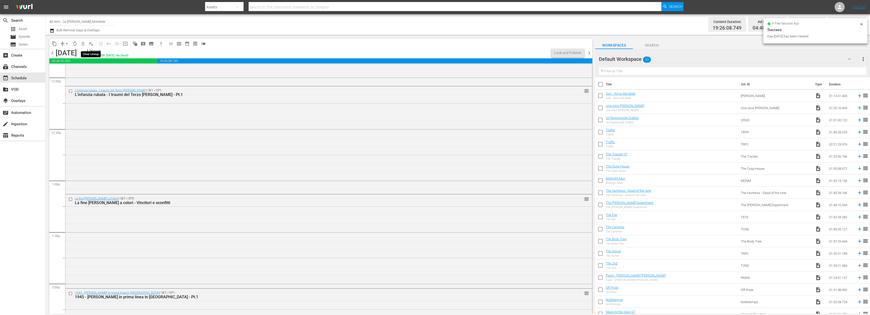
click at [89, 44] on span "playlist_remove_outlined" at bounding box center [90, 43] width 5 height 5
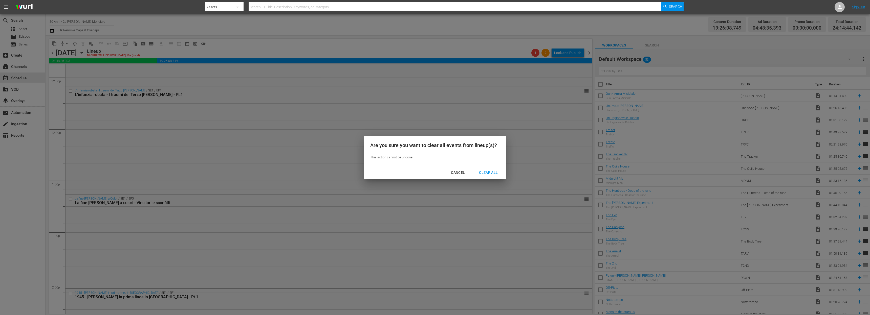
click at [476, 172] on div "Clear All" at bounding box center [488, 173] width 27 height 6
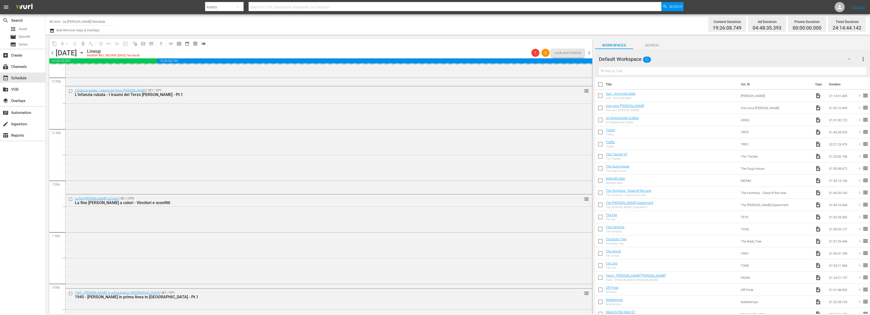
click at [585, 54] on div "1 2 Lock and Publish" at bounding box center [557, 53] width 57 height 9
click at [586, 54] on span "chevron_right" at bounding box center [589, 53] width 6 height 6
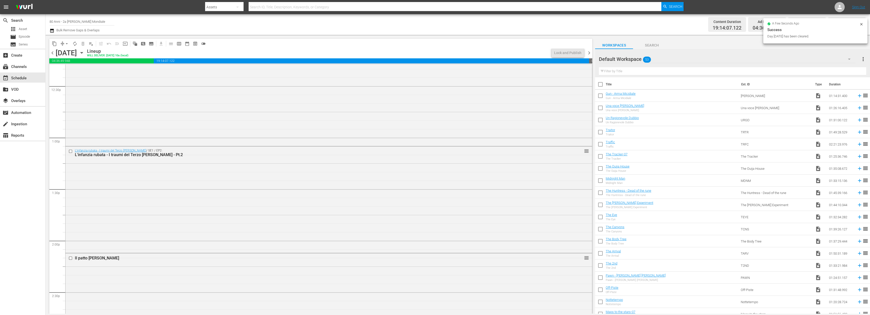
scroll to position [1208, 0]
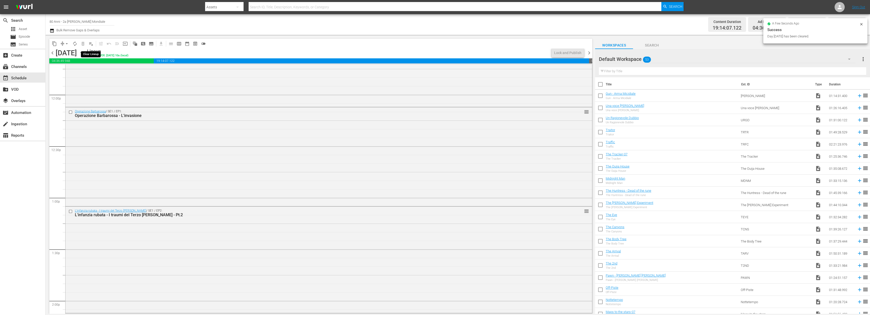
click at [92, 44] on span "playlist_remove_outlined" at bounding box center [90, 43] width 5 height 5
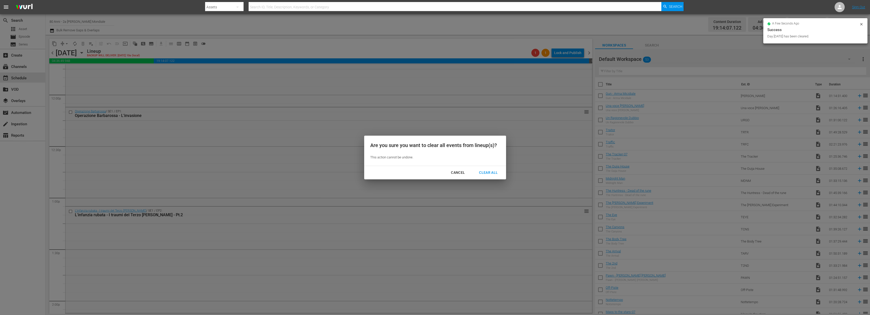
click at [495, 173] on div "Clear All" at bounding box center [488, 173] width 27 height 6
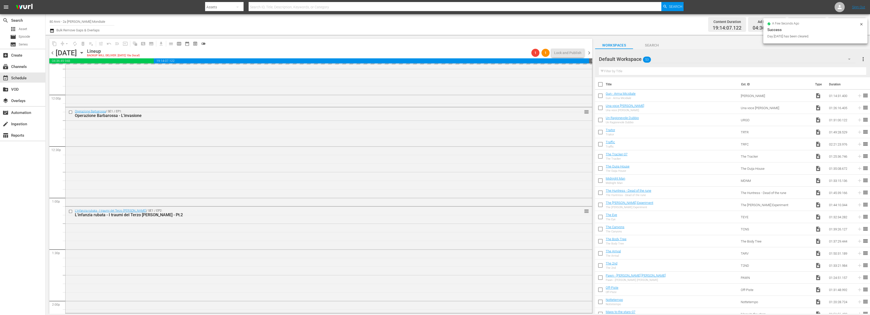
click at [591, 52] on span "chevron_right" at bounding box center [589, 53] width 6 height 6
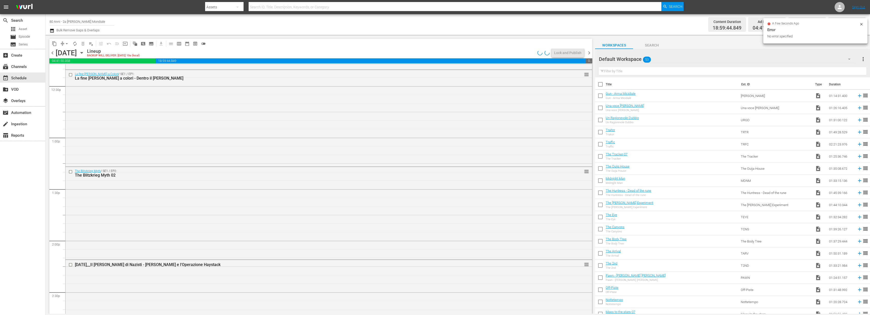
scroll to position [1216, 0]
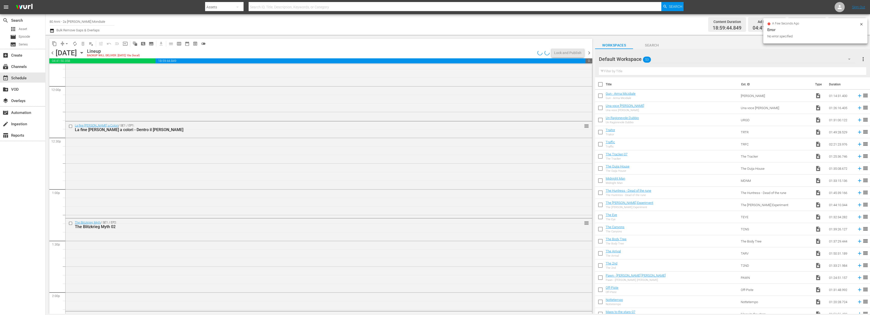
click at [91, 42] on span "playlist_remove_outlined" at bounding box center [90, 43] width 5 height 5
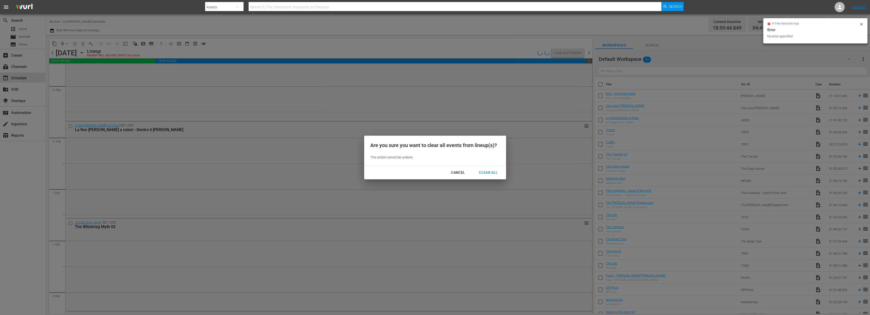
drag, startPoint x: 490, startPoint y: 174, endPoint x: 543, endPoint y: 130, distance: 69.2
click at [490, 174] on div "Clear All" at bounding box center [488, 173] width 27 height 6
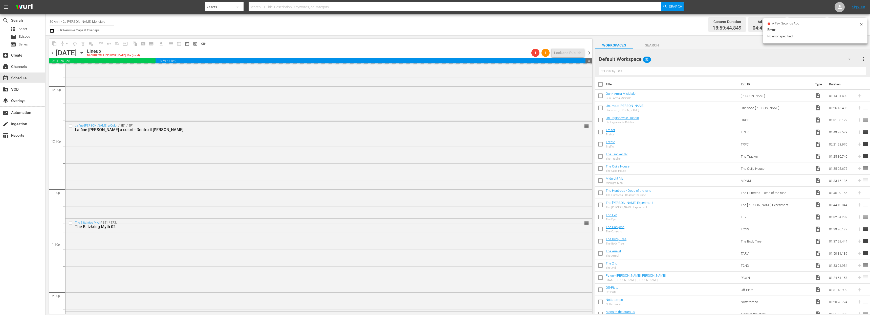
click at [591, 53] on span "chevron_right" at bounding box center [589, 53] width 6 height 6
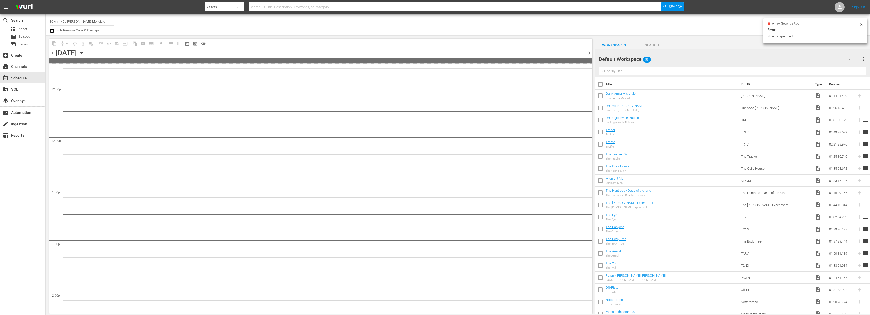
scroll to position [1268, 0]
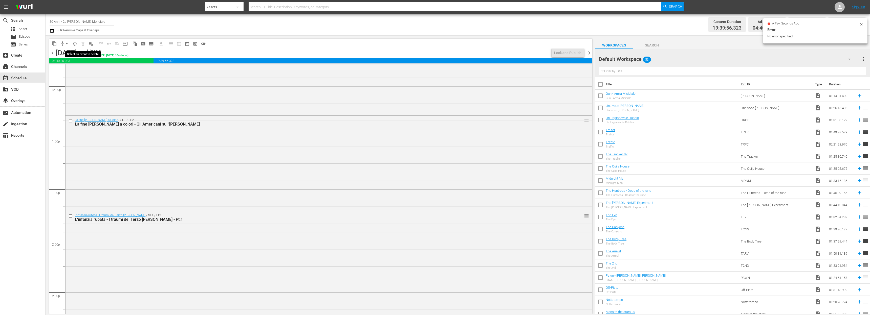
click at [90, 43] on span "playlist_remove_outlined" at bounding box center [90, 43] width 5 height 5
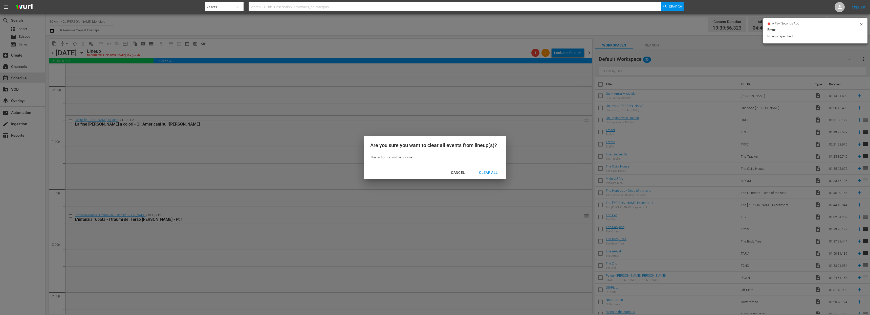
click at [504, 174] on div "Cancel Clear All" at bounding box center [435, 172] width 142 height 13
click at [496, 174] on div "Clear All" at bounding box center [488, 173] width 27 height 6
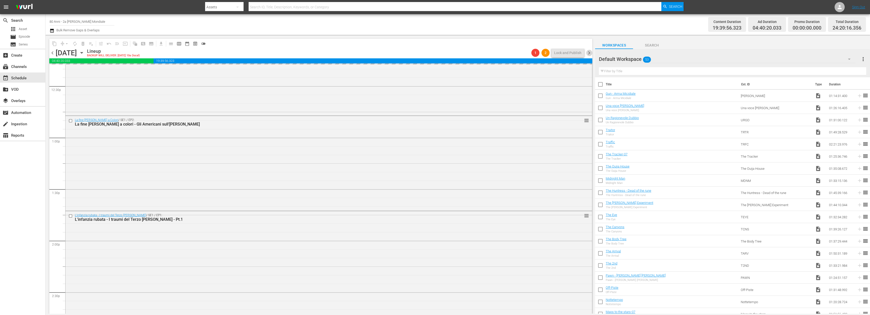
click at [591, 52] on span "chevron_right" at bounding box center [589, 53] width 6 height 6
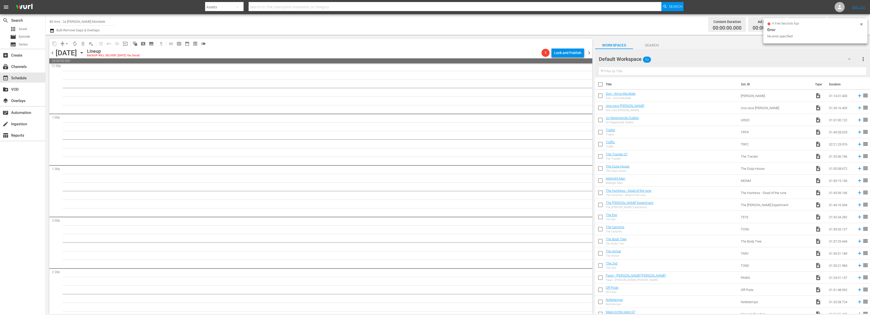
scroll to position [1273, 0]
click at [54, 53] on span "chevron_left" at bounding box center [52, 53] width 6 height 6
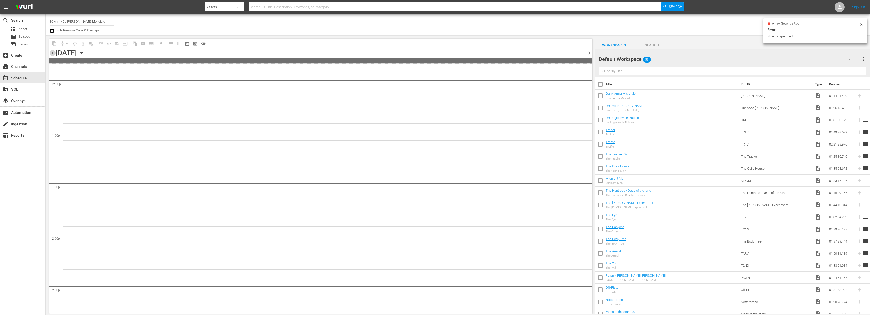
click at [54, 53] on span "chevron_left" at bounding box center [52, 53] width 6 height 6
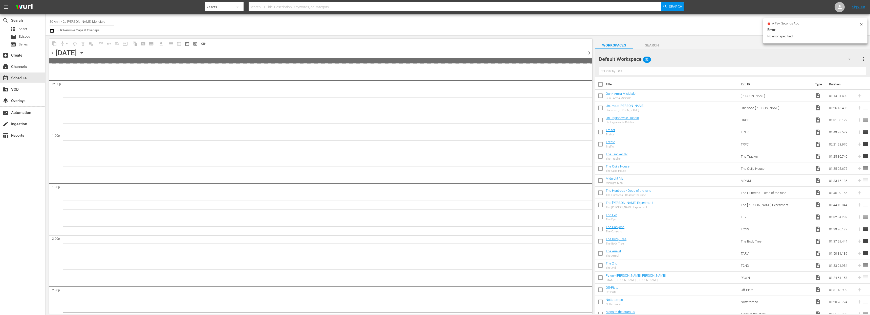
click at [54, 53] on span "chevron_left" at bounding box center [52, 53] width 6 height 6
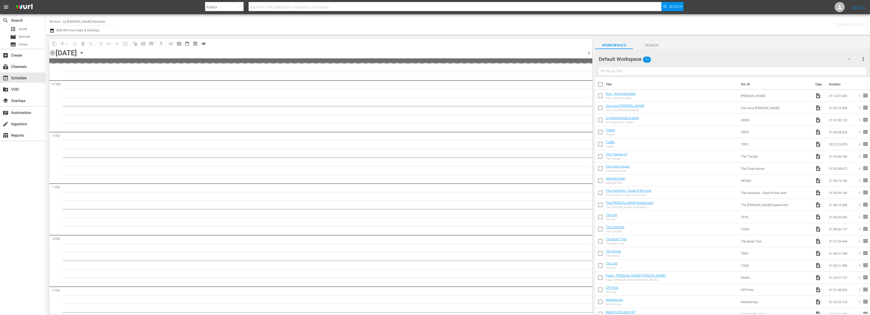
click at [54, 53] on span "chevron_left" at bounding box center [52, 53] width 6 height 6
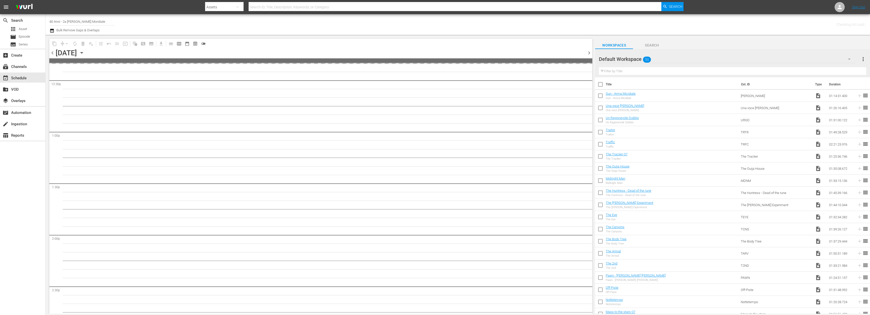
click at [54, 53] on span "chevron_left" at bounding box center [52, 53] width 6 height 6
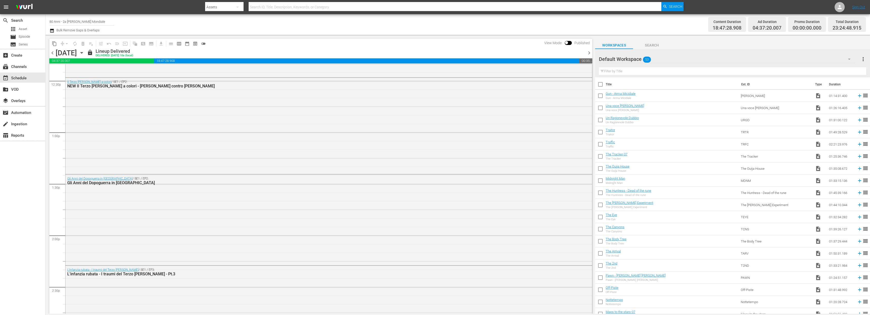
scroll to position [1221, 0]
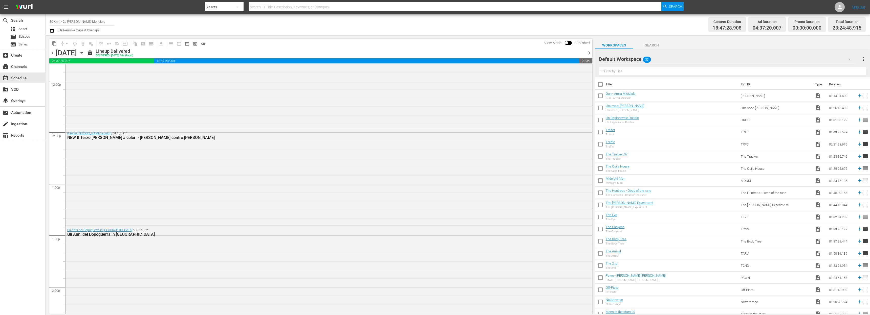
click at [52, 50] on span "chevron_left" at bounding box center [52, 53] width 6 height 6
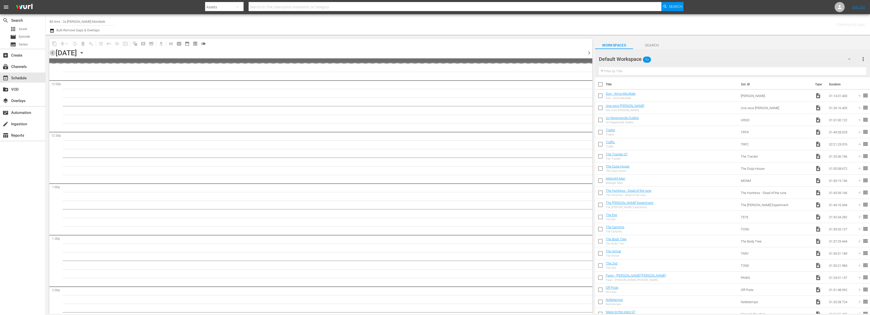
click at [52, 50] on span "chevron_left" at bounding box center [52, 53] width 6 height 6
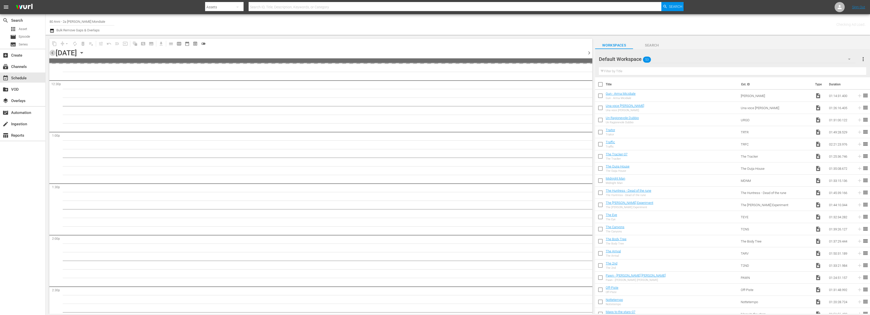
click at [52, 50] on span "chevron_left" at bounding box center [52, 53] width 6 height 6
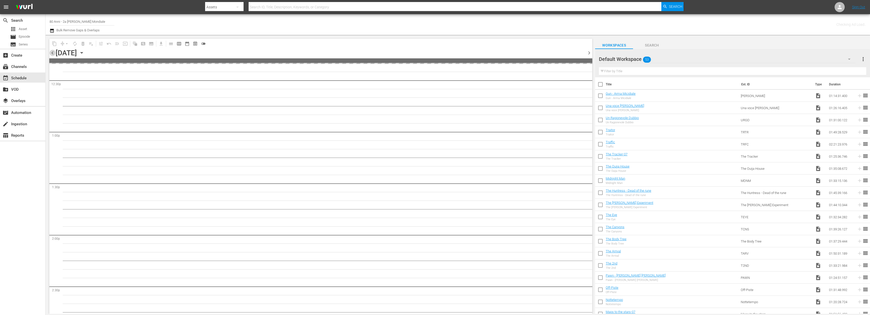
click at [52, 50] on span "chevron_left" at bounding box center [52, 53] width 6 height 6
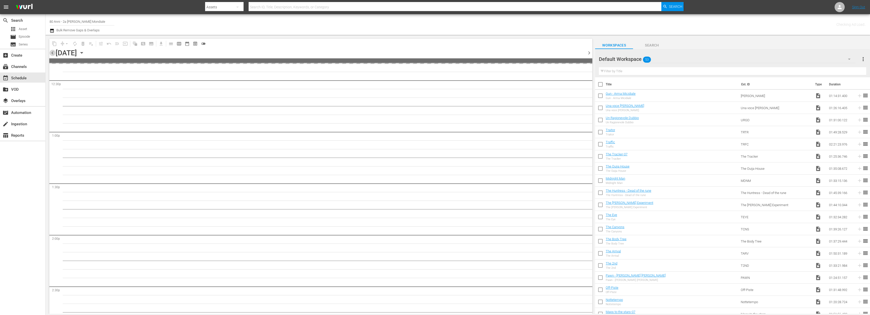
click at [52, 50] on span "chevron_left" at bounding box center [52, 53] width 6 height 6
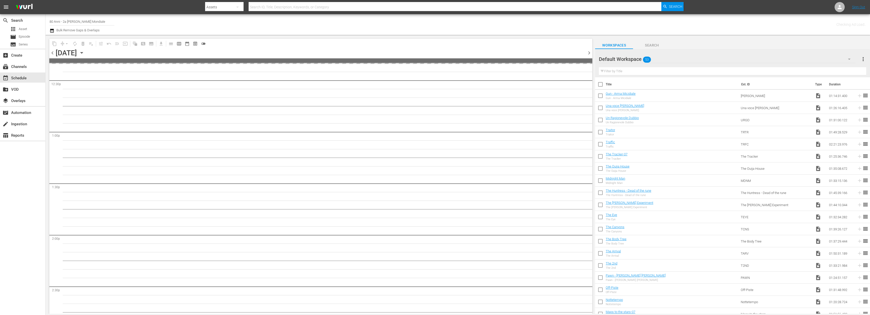
click at [52, 50] on span "chevron_left" at bounding box center [52, 53] width 6 height 6
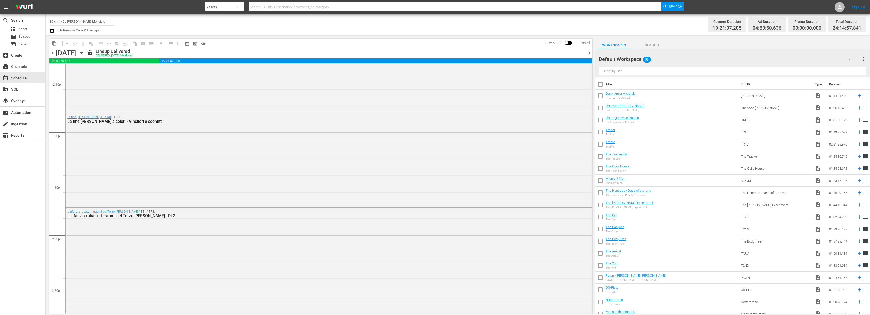
click at [588, 53] on span "chevron_right" at bounding box center [589, 53] width 6 height 6
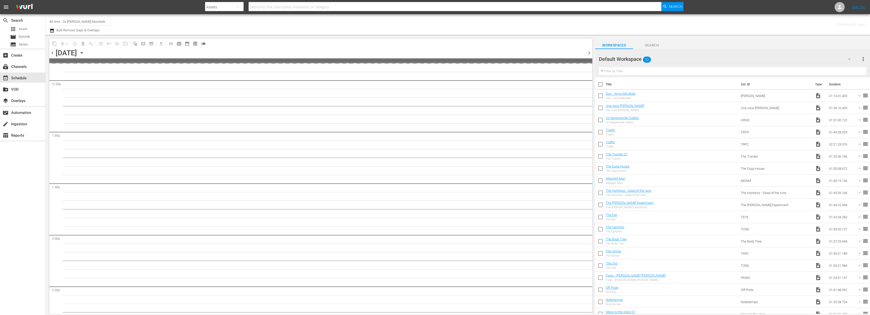
scroll to position [1359, 0]
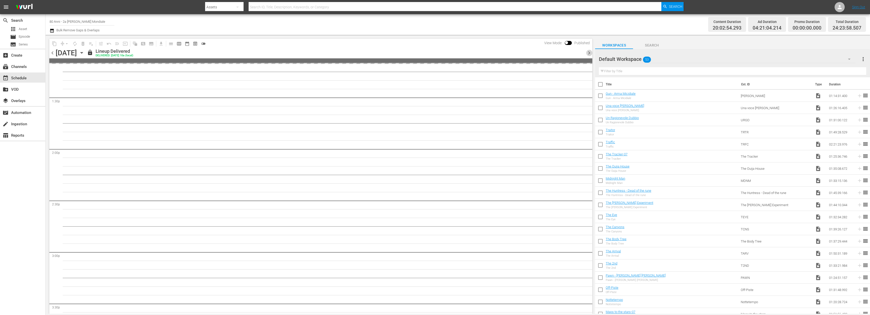
click at [588, 52] on span "chevron_right" at bounding box center [589, 53] width 6 height 6
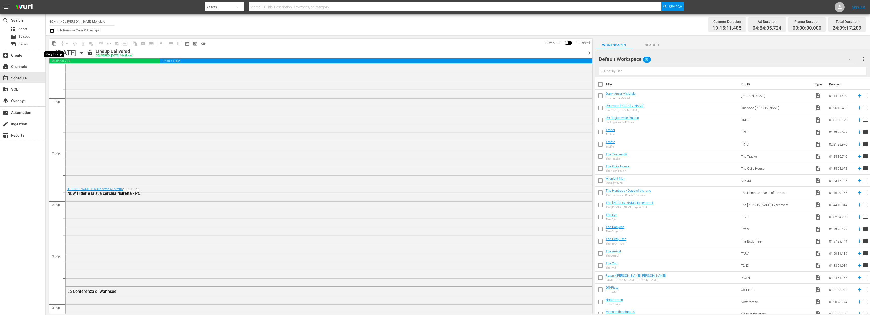
click at [52, 43] on span "content_copy" at bounding box center [54, 43] width 5 height 5
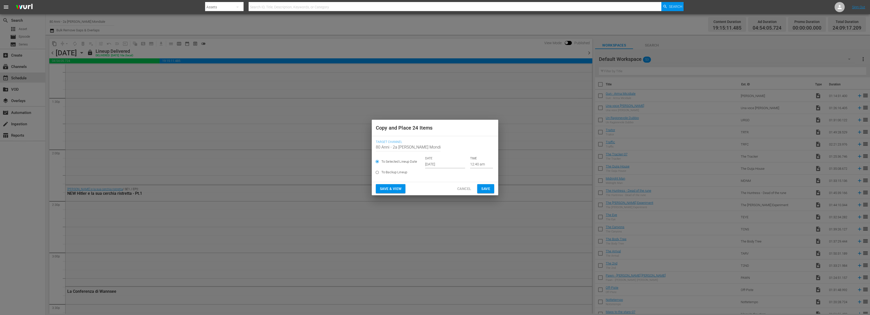
click at [433, 166] on input "[DATE]" at bounding box center [445, 165] width 40 height 8
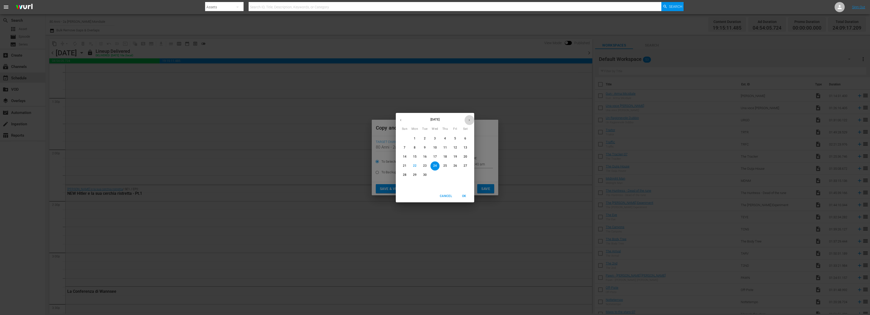
click at [471, 116] on button "button" at bounding box center [469, 120] width 10 height 10
click at [399, 120] on icon "button" at bounding box center [401, 120] width 4 height 4
click at [435, 138] on p "1" at bounding box center [435, 139] width 2 height 4
type input "Oct 1st 2025"
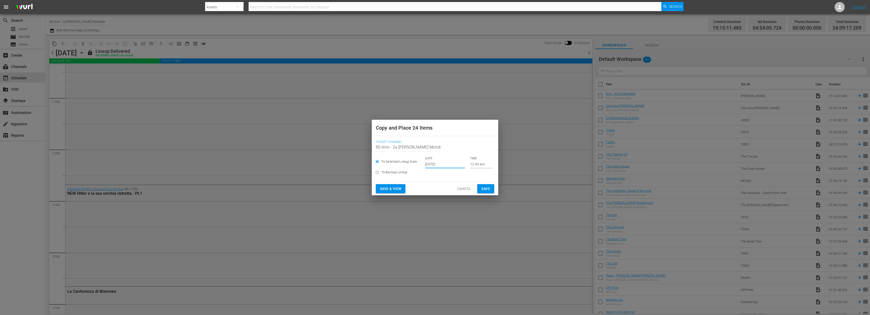
click at [487, 191] on span "Save" at bounding box center [485, 189] width 9 height 6
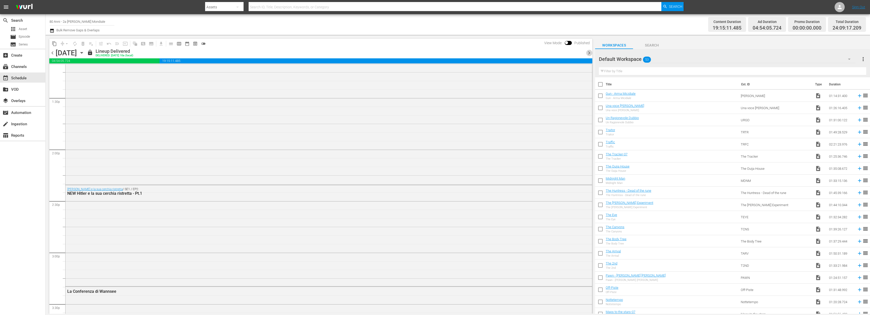
click at [590, 51] on span "chevron_right" at bounding box center [589, 53] width 6 height 6
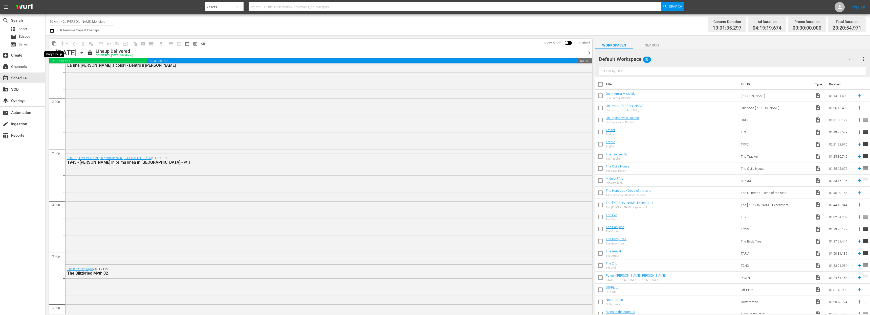
scroll to position [1368, 0]
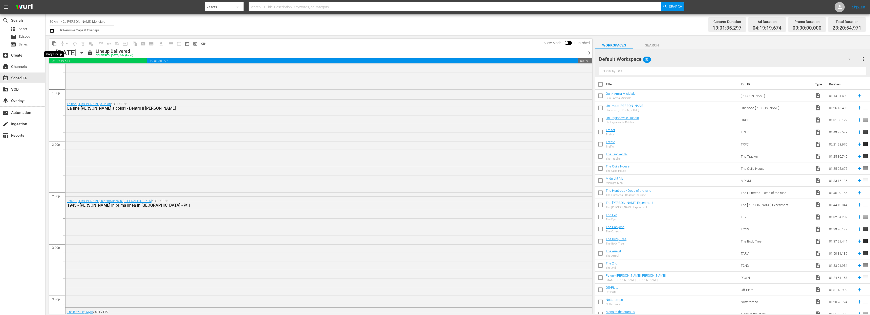
click at [55, 42] on span "content_copy" at bounding box center [54, 43] width 5 height 5
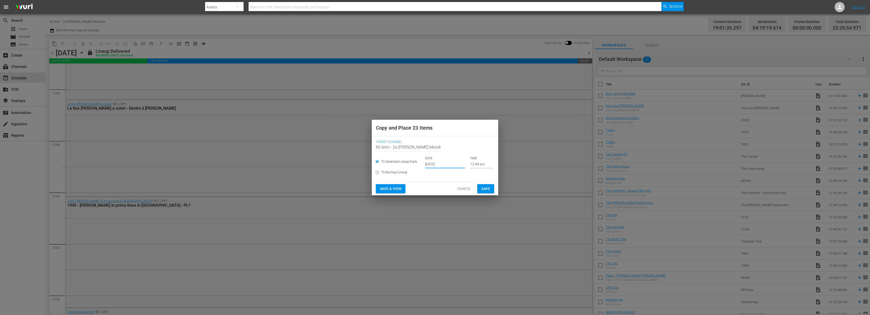
click at [440, 162] on input "[DATE]" at bounding box center [445, 165] width 40 height 8
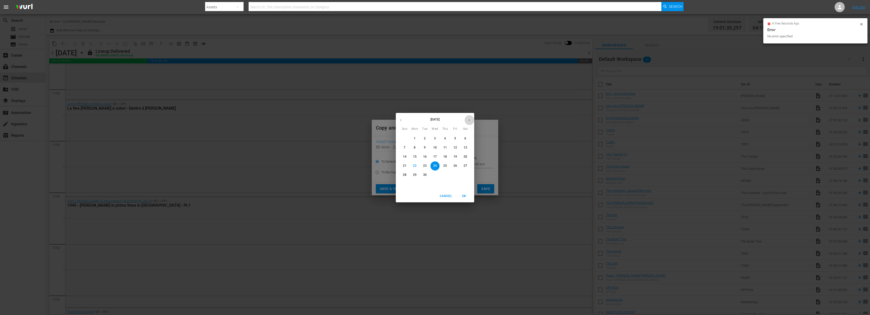
click at [469, 119] on icon "button" at bounding box center [469, 120] width 1 height 2
click at [444, 138] on p "2" at bounding box center [445, 139] width 2 height 4
type input "Oct 2nd 2025"
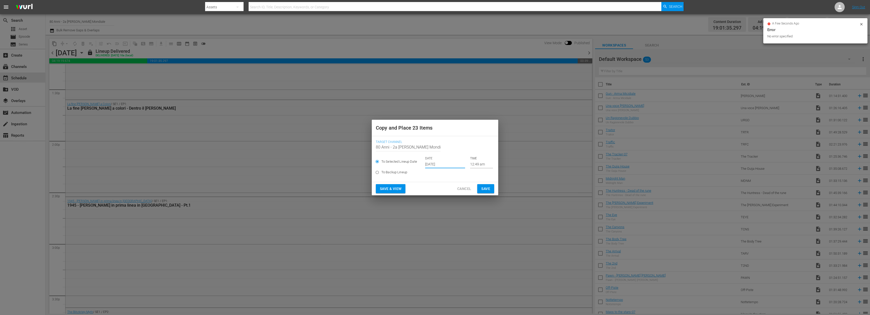
click at [489, 188] on span "Save" at bounding box center [485, 189] width 9 height 6
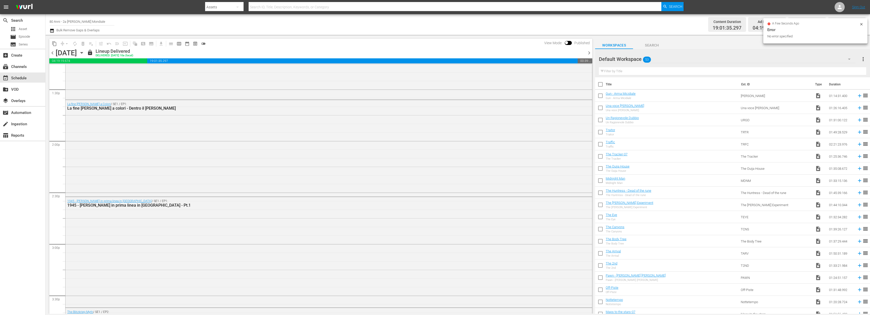
click at [588, 51] on span "chevron_right" at bounding box center [589, 53] width 6 height 6
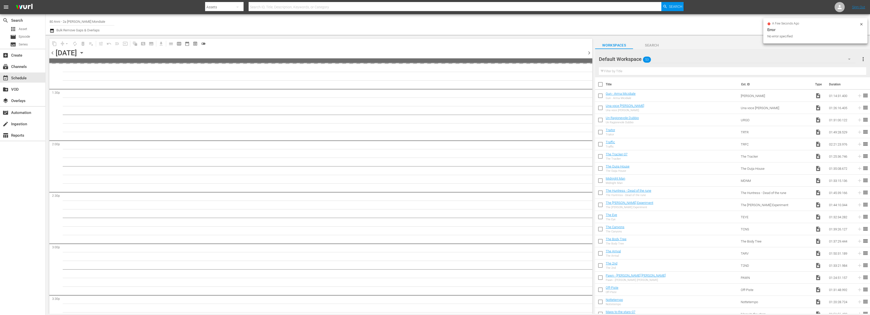
scroll to position [1411, 0]
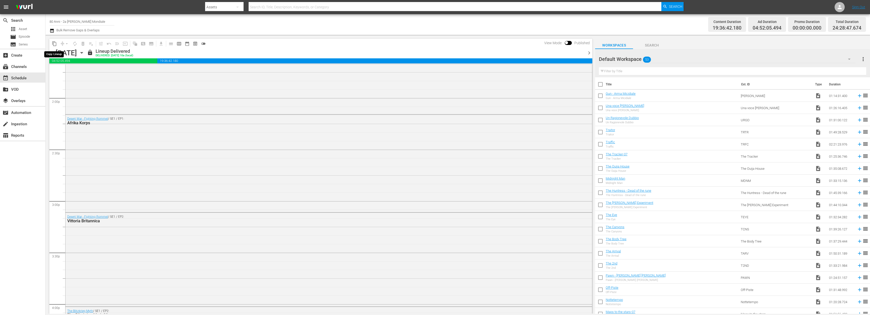
click at [54, 46] on span "content_copy" at bounding box center [54, 43] width 5 height 5
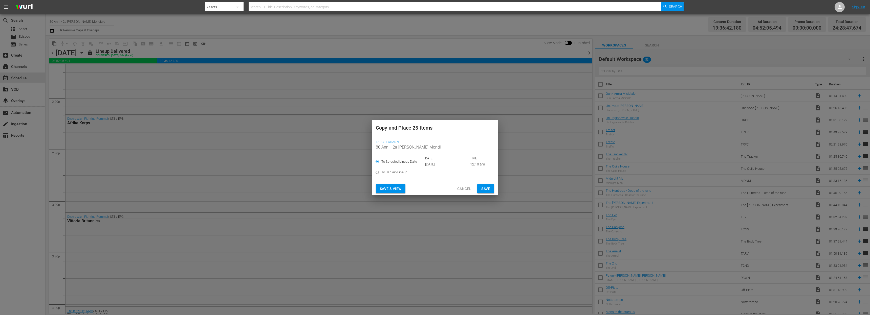
click at [432, 163] on input "[DATE]" at bounding box center [445, 165] width 40 height 8
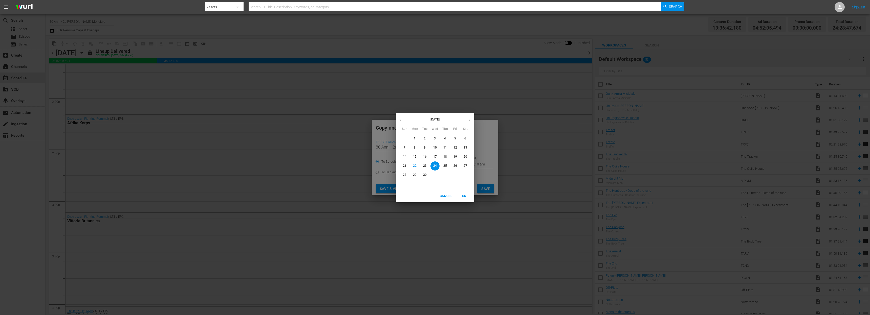
click at [470, 121] on icon "button" at bounding box center [469, 120] width 4 height 4
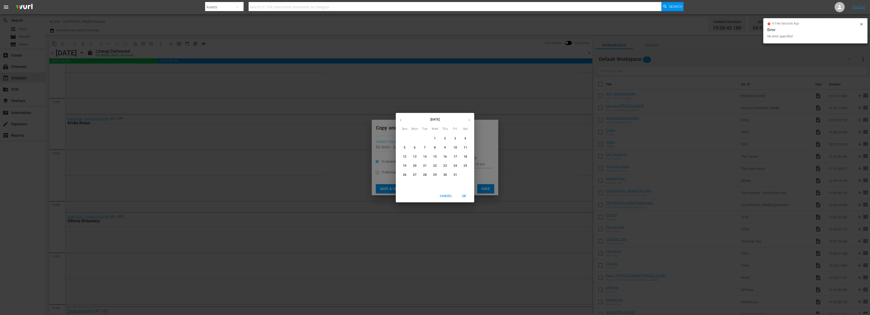
click at [454, 137] on p "3" at bounding box center [455, 139] width 2 height 4
type input "Oct 3rd 2025"
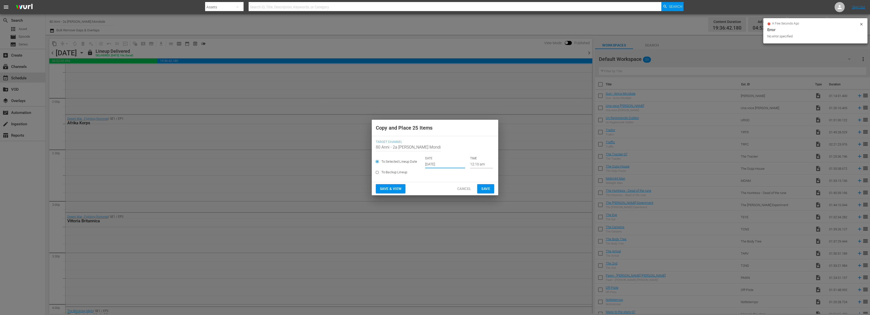
click at [488, 194] on div "Save & View Cancel Save" at bounding box center [435, 188] width 126 height 13
click at [486, 189] on span "Save" at bounding box center [485, 189] width 9 height 6
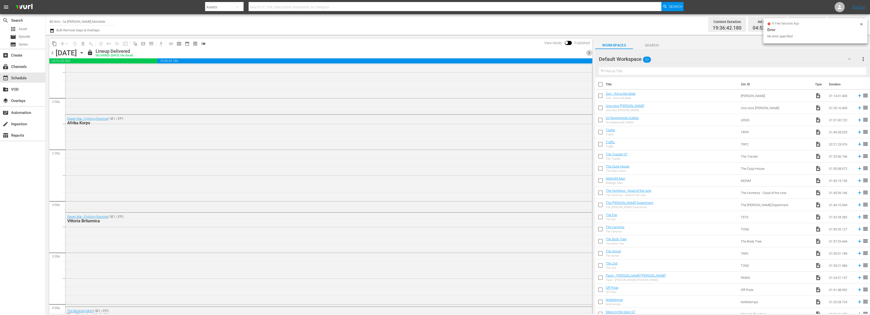
click at [589, 53] on span "chevron_right" at bounding box center [589, 53] width 6 height 6
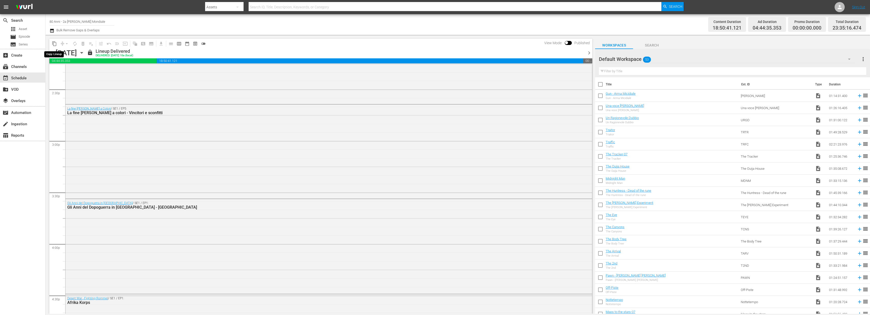
click at [54, 44] on span "content_copy" at bounding box center [54, 43] width 5 height 5
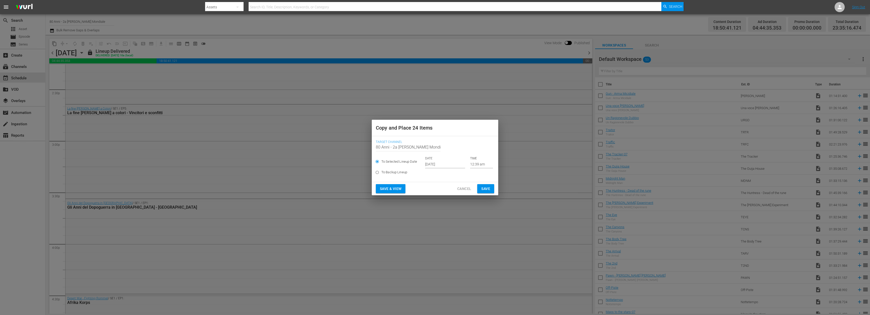
click at [440, 167] on input "[DATE]" at bounding box center [445, 165] width 40 height 8
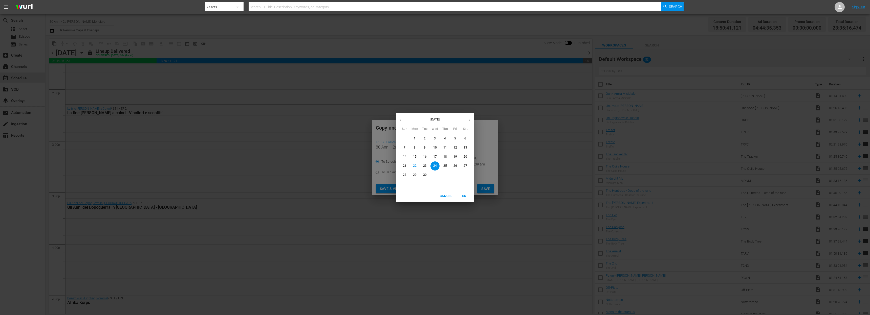
click at [472, 122] on button "button" at bounding box center [469, 120] width 10 height 10
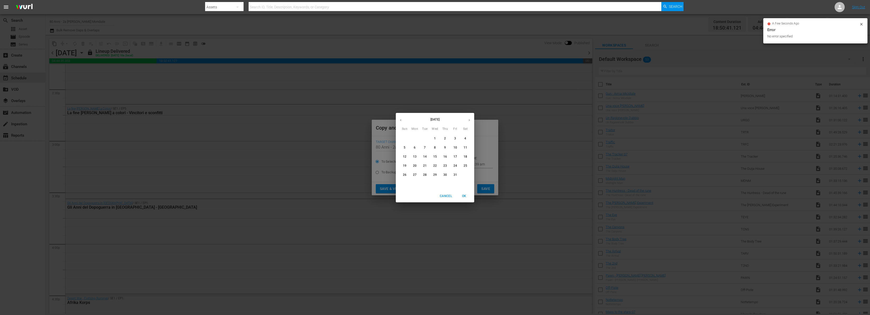
click at [463, 137] on span "4" at bounding box center [465, 139] width 9 height 4
type input "Oct 4th 2025"
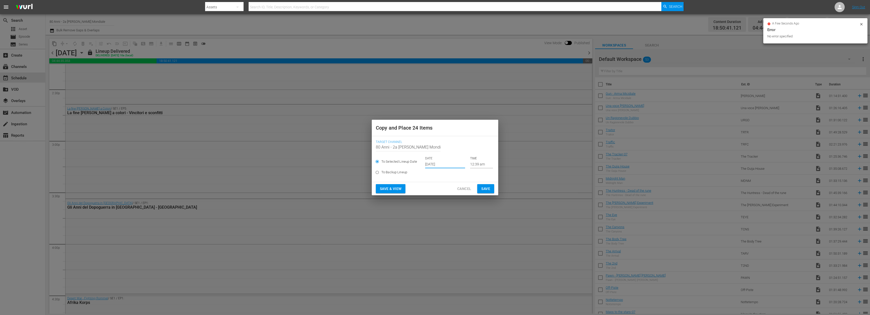
click at [481, 186] on span "Save" at bounding box center [485, 189] width 9 height 6
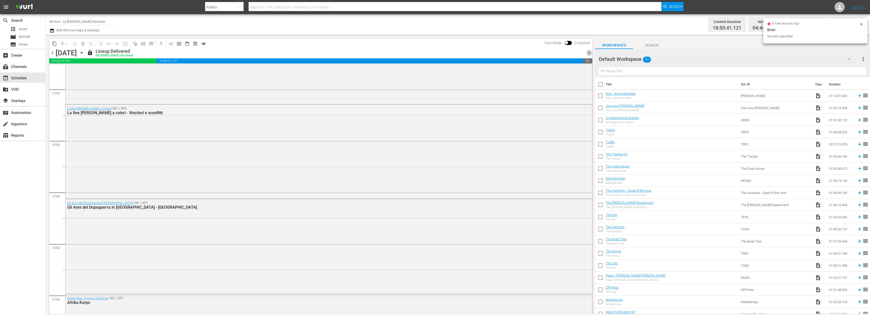
click at [591, 50] on span "chevron_right" at bounding box center [589, 53] width 6 height 6
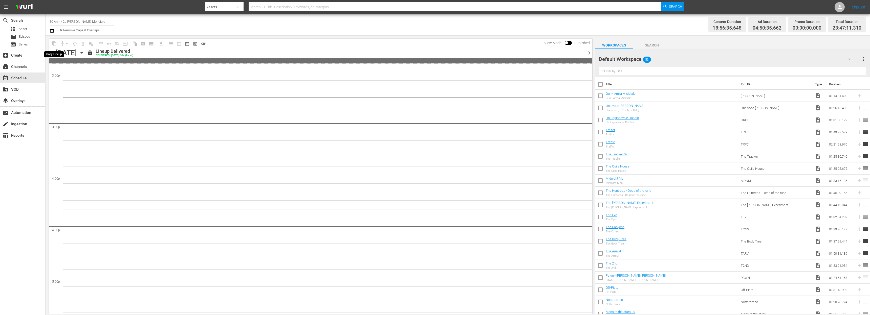
scroll to position [1462, 0]
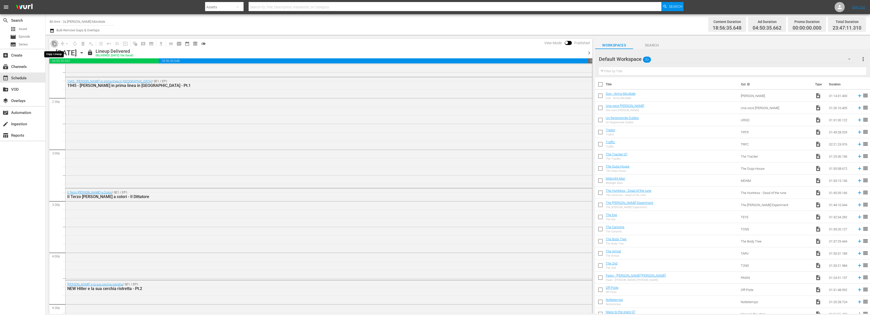
click at [57, 43] on button "content_copy" at bounding box center [54, 44] width 8 height 8
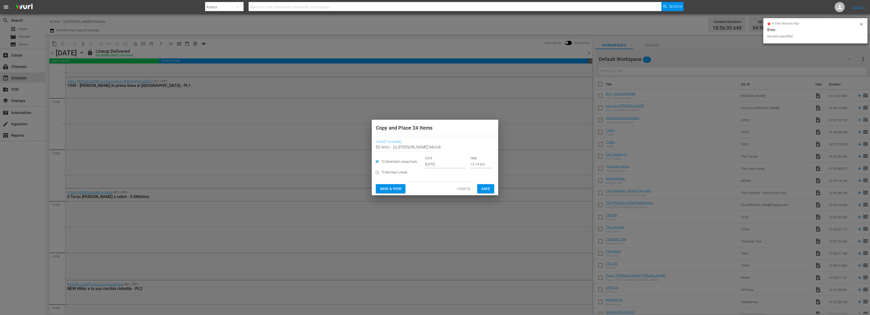
click at [442, 165] on input "[DATE]" at bounding box center [445, 165] width 40 height 8
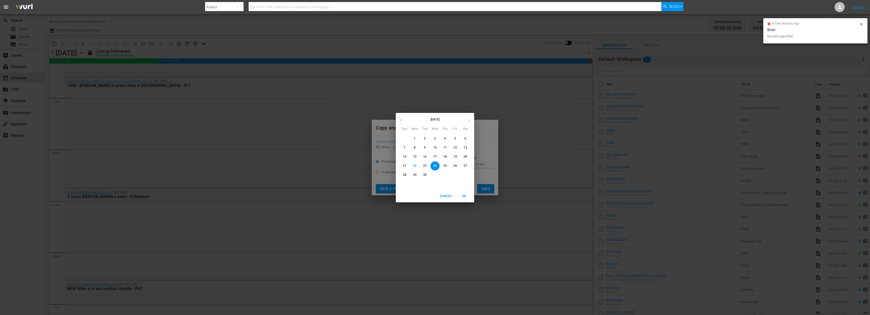
click at [470, 119] on icon "button" at bounding box center [469, 120] width 4 height 4
click at [404, 148] on p "5" at bounding box center [405, 148] width 2 height 4
type input "Oct 5th 2025"
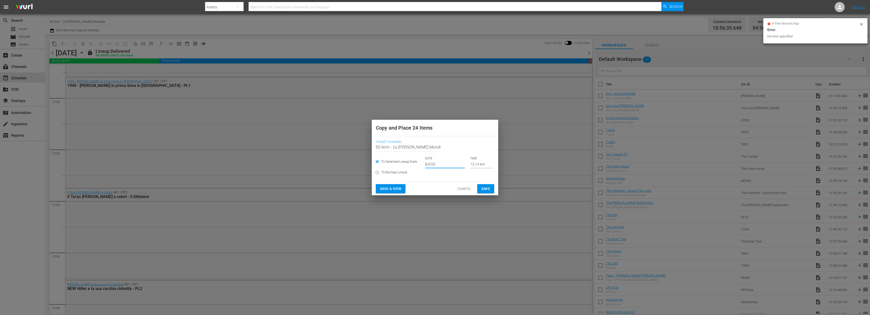
click at [487, 187] on span "Save" at bounding box center [485, 189] width 9 height 6
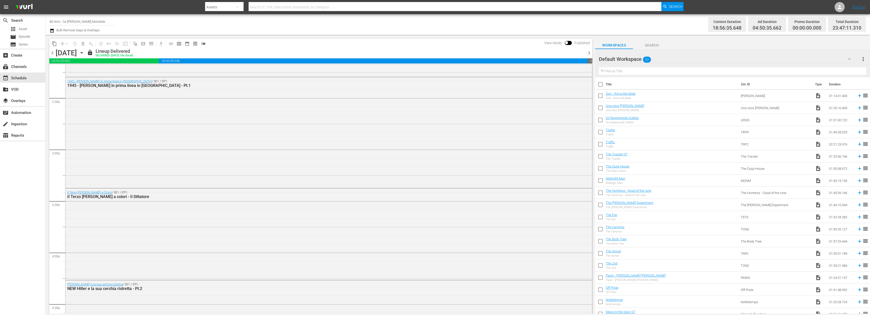
click at [590, 54] on span "chevron_right" at bounding box center [589, 53] width 6 height 6
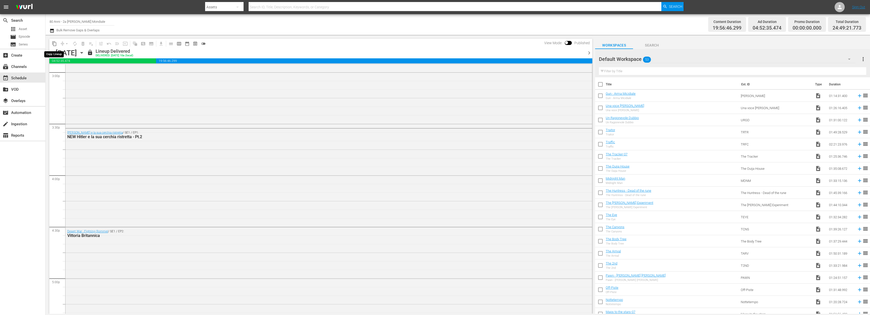
scroll to position [1471, 0]
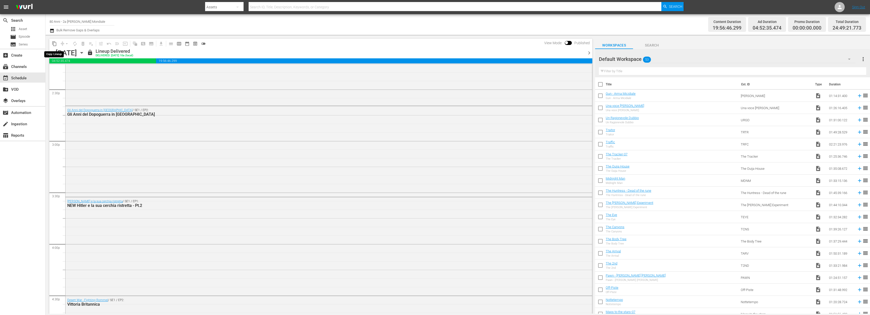
click at [53, 44] on span "content_copy" at bounding box center [54, 43] width 5 height 5
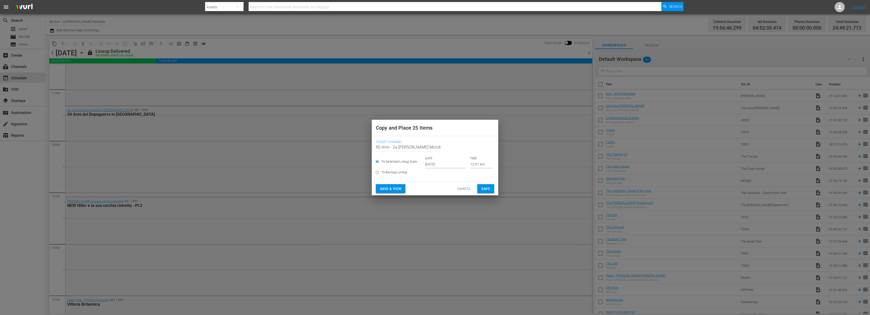
click at [435, 165] on input "[DATE]" at bounding box center [445, 165] width 40 height 8
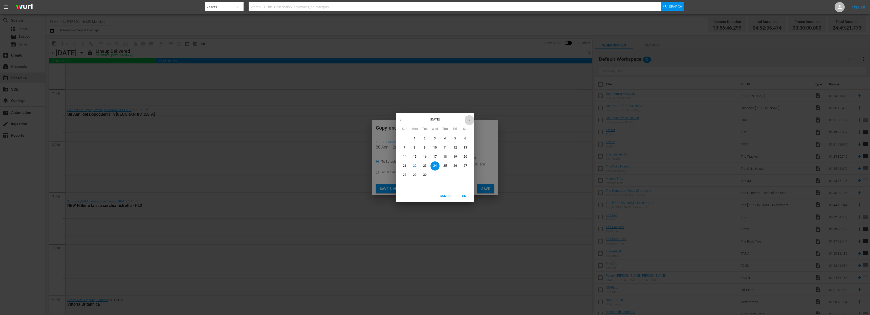
click at [471, 118] on button "button" at bounding box center [469, 120] width 10 height 10
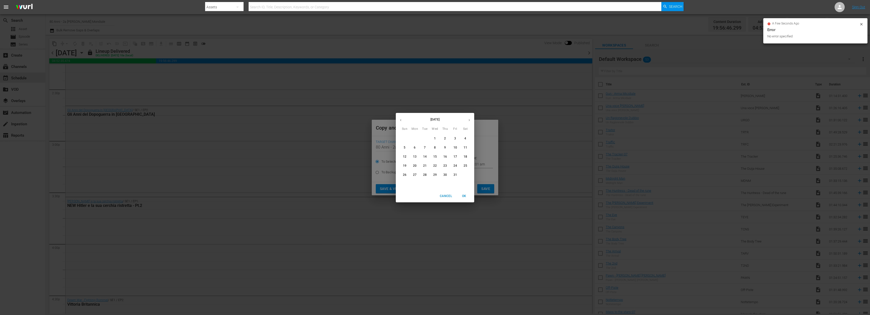
click at [414, 149] on p "6" at bounding box center [415, 148] width 2 height 4
type input "Oct 6th 2025"
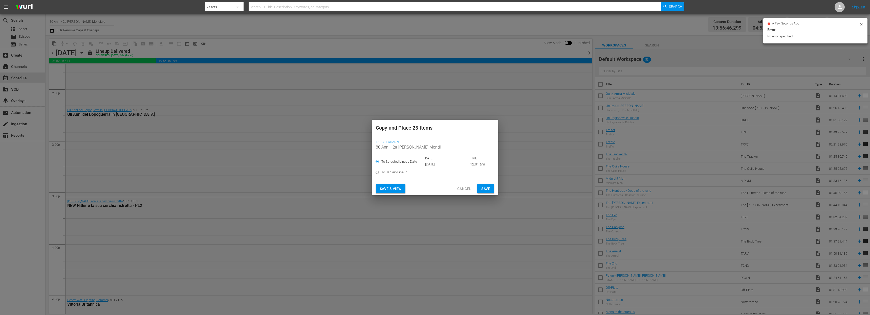
click at [489, 191] on span "Save" at bounding box center [485, 189] width 9 height 6
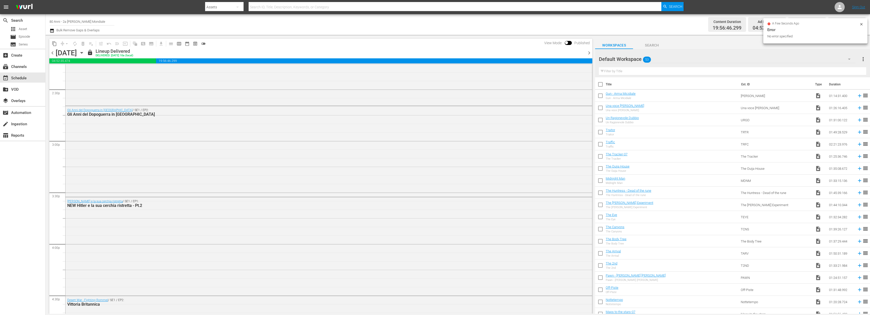
click at [588, 54] on span "chevron_right" at bounding box center [589, 53] width 6 height 6
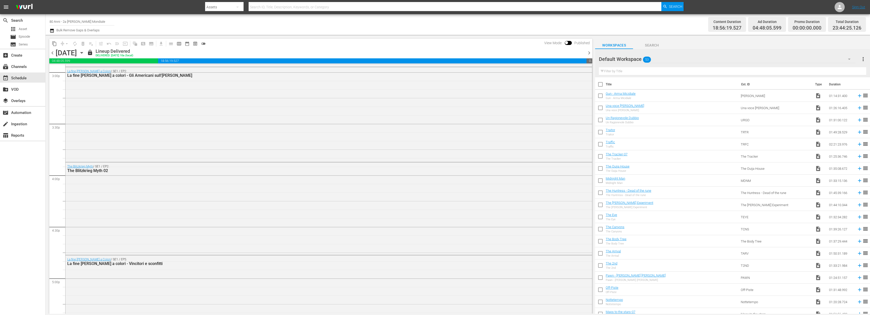
scroll to position [1462, 0]
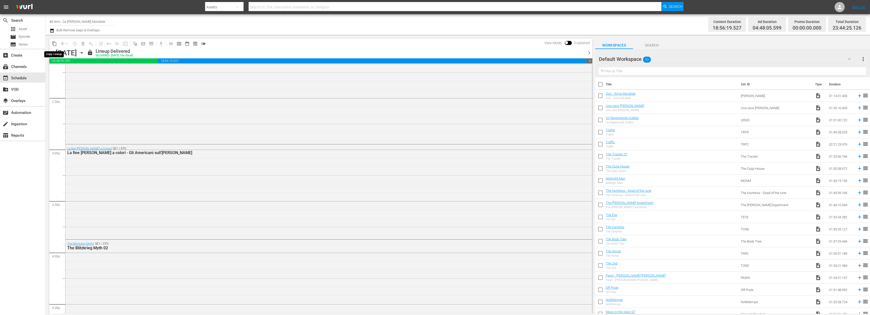
click at [54, 43] on span "content_copy" at bounding box center [54, 43] width 5 height 5
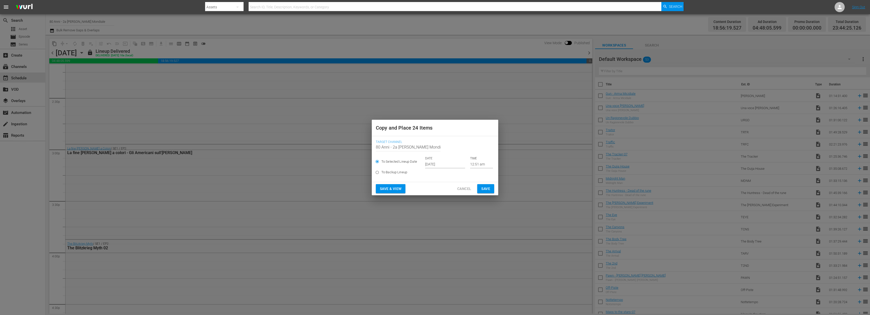
click at [430, 166] on input "[DATE]" at bounding box center [445, 165] width 40 height 8
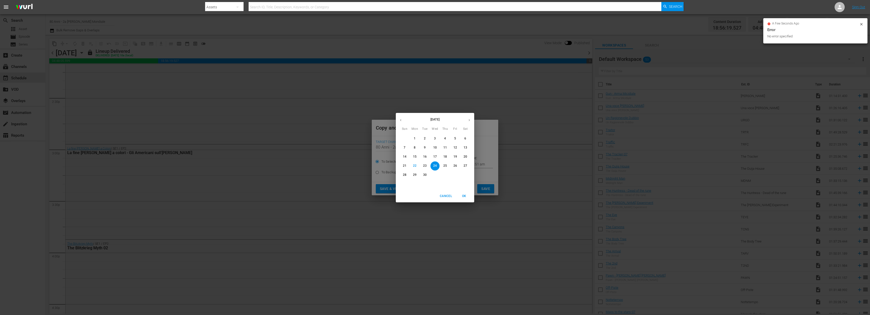
click at [471, 119] on button "button" at bounding box center [469, 120] width 10 height 10
click at [426, 147] on span "7" at bounding box center [424, 148] width 9 height 4
type input "Oct 7th 2025"
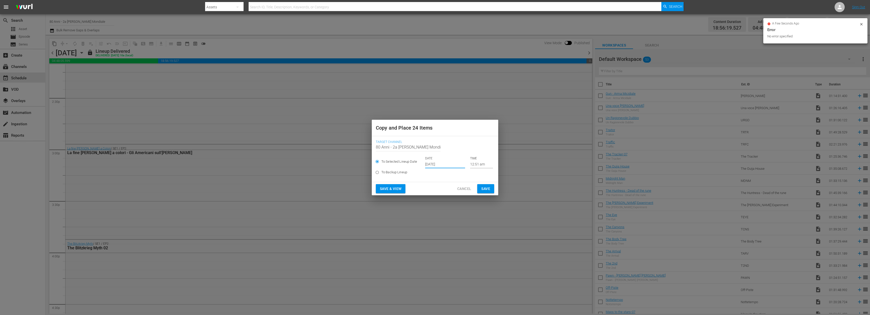
click at [486, 190] on span "Save" at bounding box center [485, 189] width 9 height 6
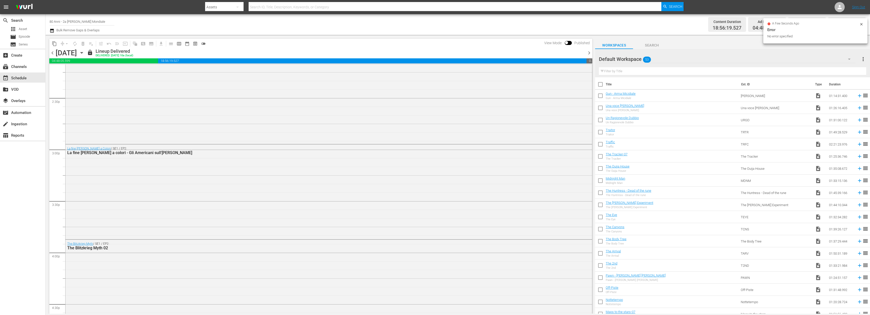
click at [587, 50] on span "chevron_right" at bounding box center [589, 53] width 6 height 6
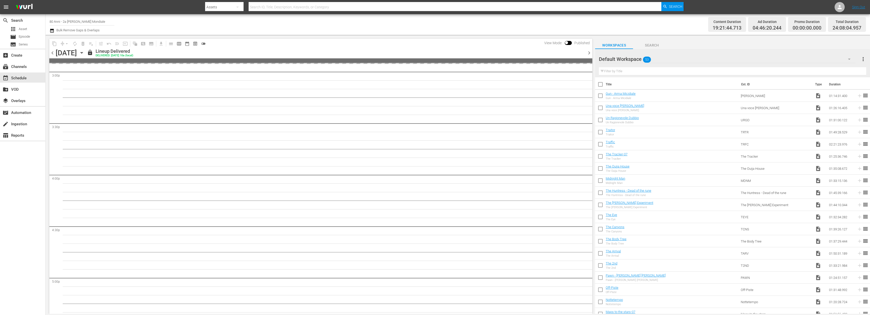
scroll to position [1514, 0]
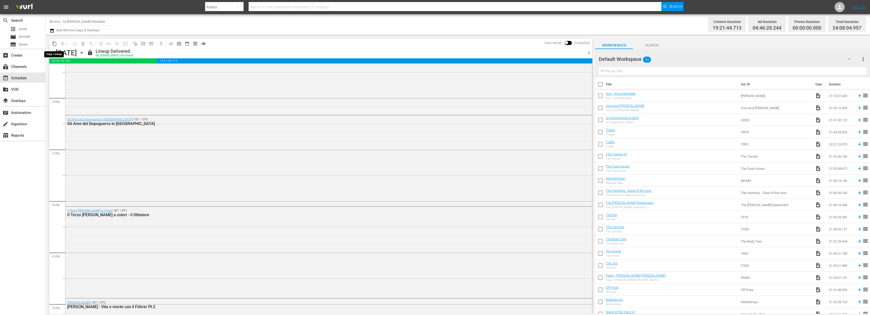
click at [54, 44] on span "content_copy" at bounding box center [54, 43] width 5 height 5
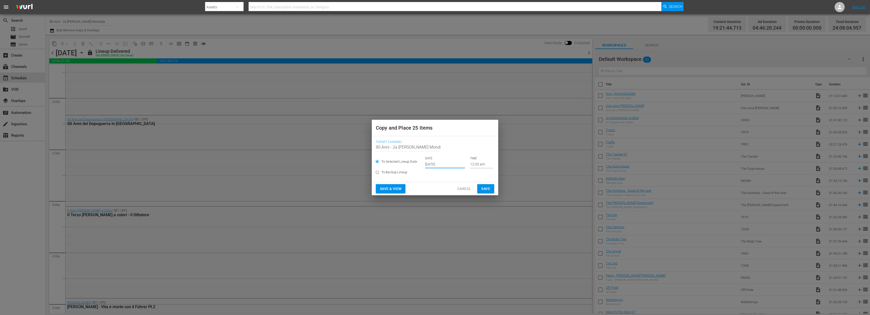
click at [450, 167] on input "[DATE]" at bounding box center [445, 165] width 40 height 8
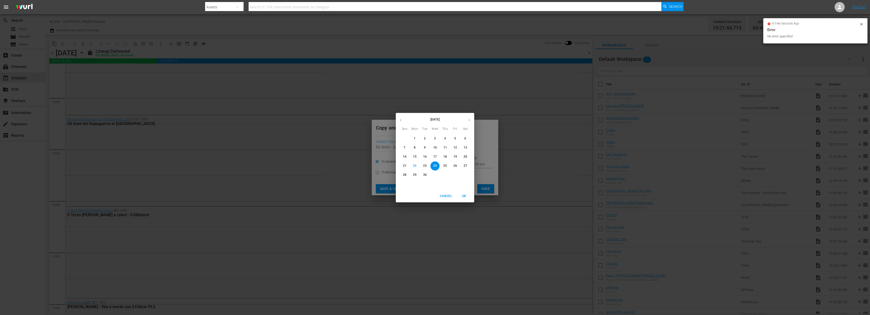
click at [471, 119] on button "button" at bounding box center [469, 120] width 10 height 10
click at [435, 146] on p "8" at bounding box center [435, 148] width 2 height 4
type input "Oct 8th 2025"
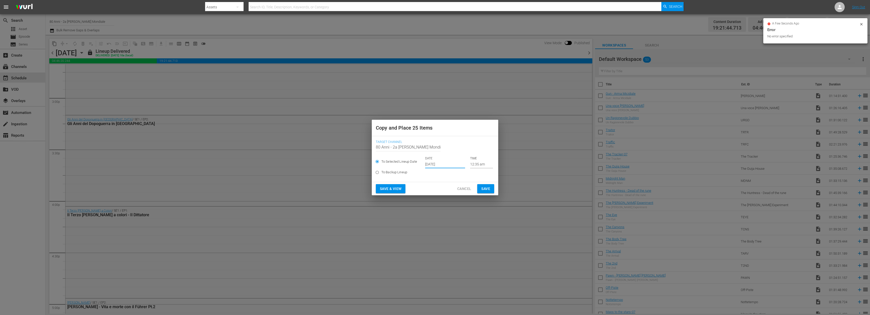
click at [490, 192] on button "Save" at bounding box center [485, 188] width 17 height 9
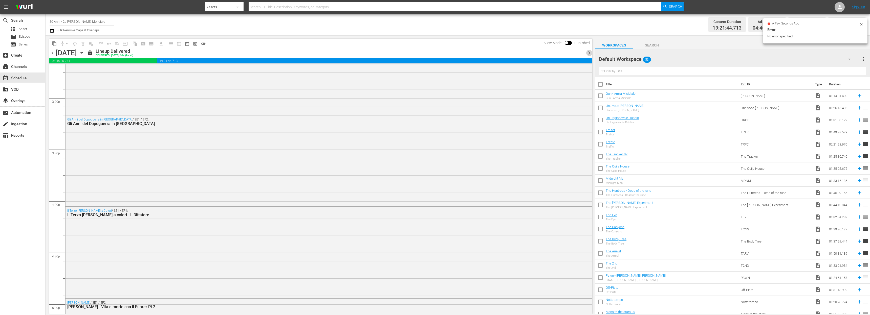
click at [589, 51] on span "chevron_right" at bounding box center [589, 53] width 6 height 6
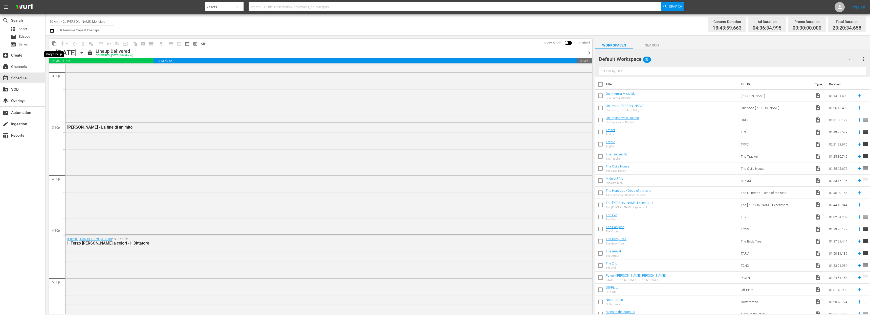
scroll to position [1471, 0]
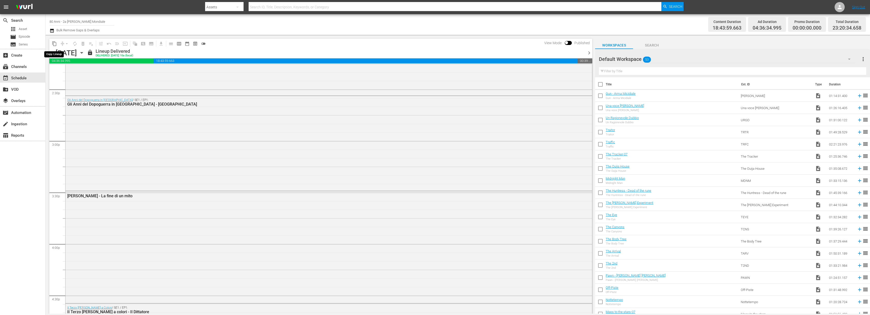
click at [54, 43] on span "content_copy" at bounding box center [54, 43] width 5 height 5
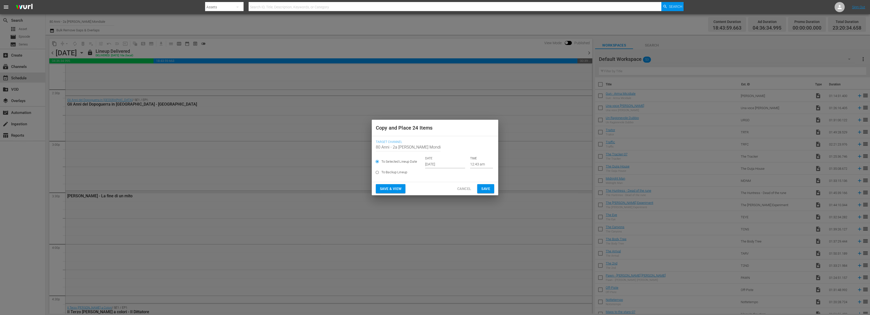
click at [436, 164] on input "[DATE]" at bounding box center [445, 165] width 40 height 8
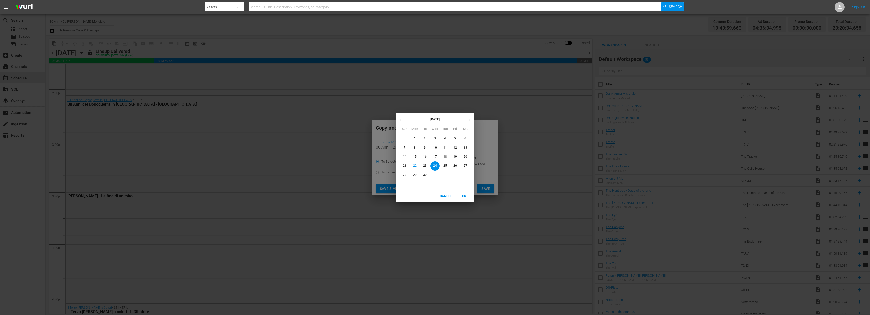
click at [469, 121] on icon "button" at bounding box center [469, 120] width 4 height 4
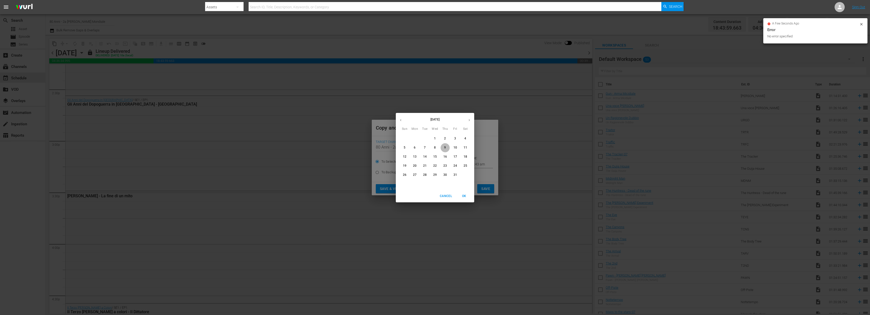
click at [443, 146] on span "9" at bounding box center [444, 148] width 9 height 4
type input "Oct 9th 2025"
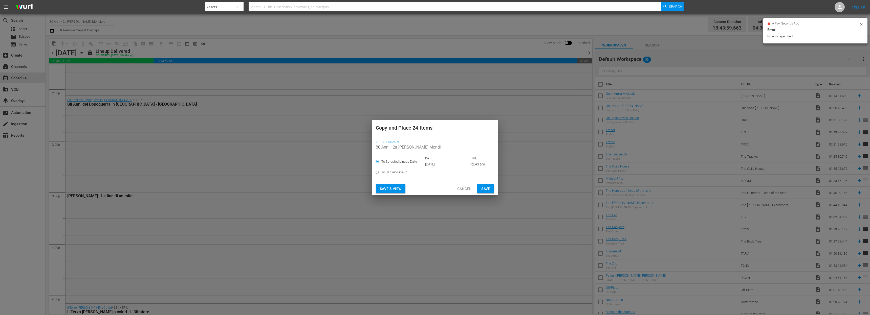
click at [488, 190] on span "Save" at bounding box center [485, 189] width 9 height 6
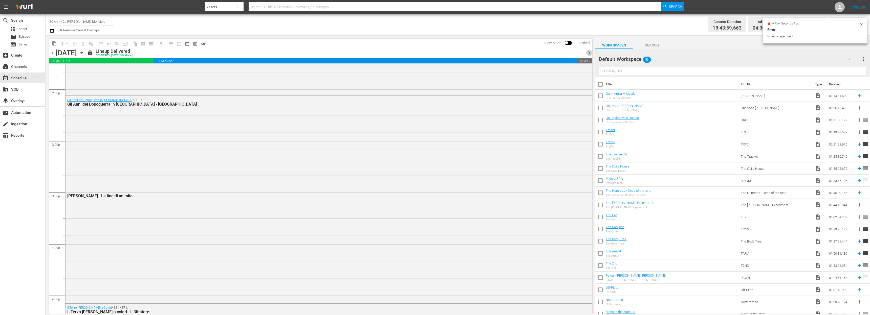
click at [588, 53] on span "chevron_right" at bounding box center [589, 53] width 6 height 6
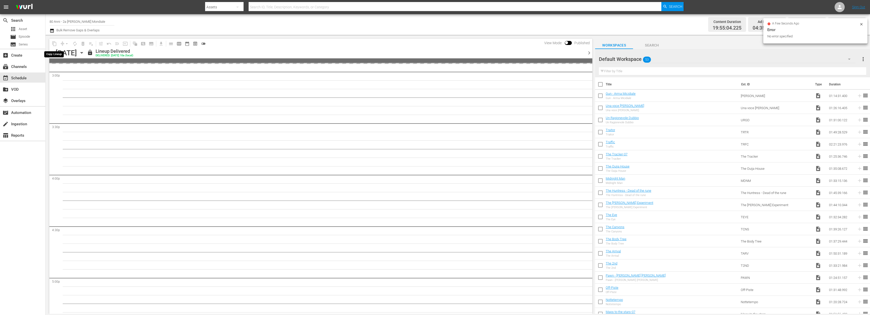
scroll to position [1522, 0]
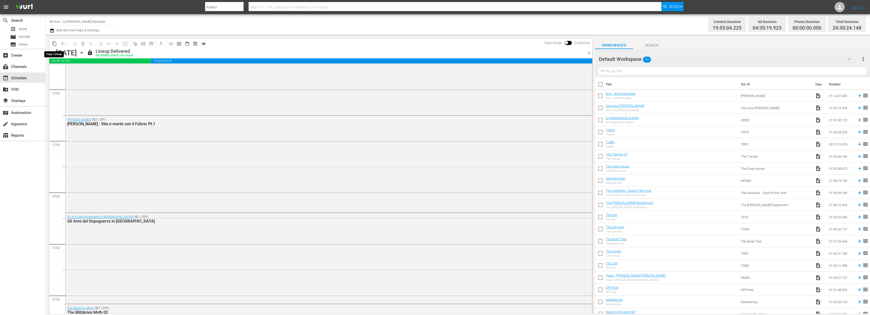
click at [55, 44] on span "content_copy" at bounding box center [54, 43] width 5 height 5
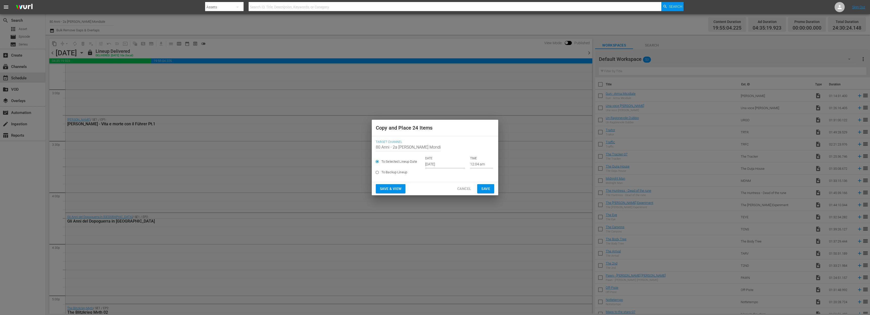
click at [437, 166] on input "[DATE]" at bounding box center [445, 165] width 40 height 8
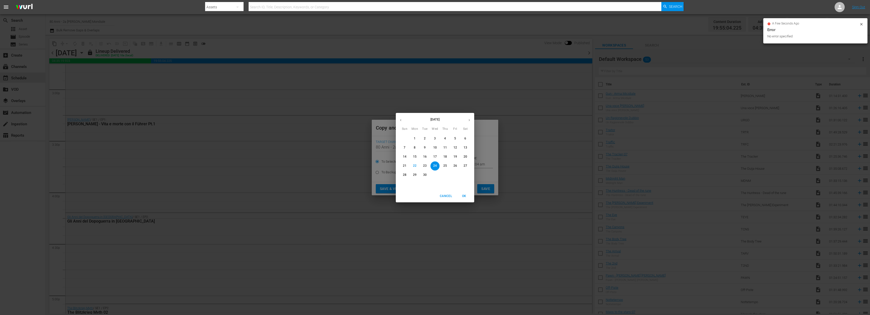
click at [468, 125] on div "September 2025 Sun Mon Tue Wed Thu Fri Sat" at bounding box center [435, 122] width 78 height 17
click at [468, 119] on icon "button" at bounding box center [469, 120] width 4 height 4
click at [457, 146] on span "10" at bounding box center [455, 148] width 9 height 4
type input "Oct 10th 2025"
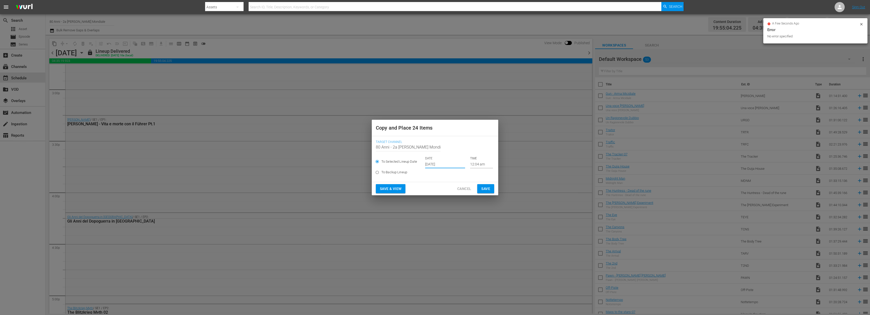
click at [485, 185] on button "Save" at bounding box center [485, 188] width 17 height 9
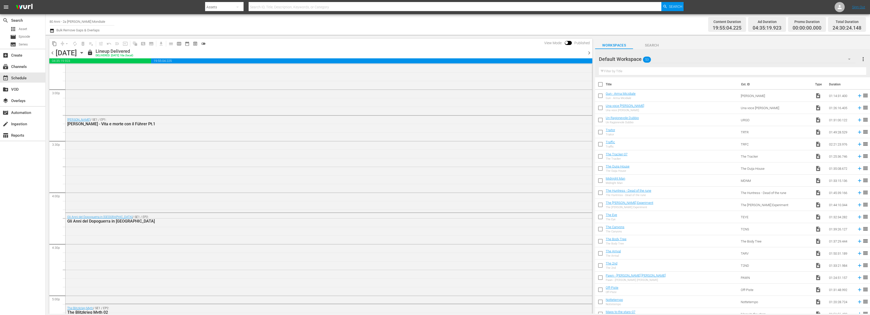
click at [589, 53] on span "chevron_right" at bounding box center [589, 53] width 6 height 6
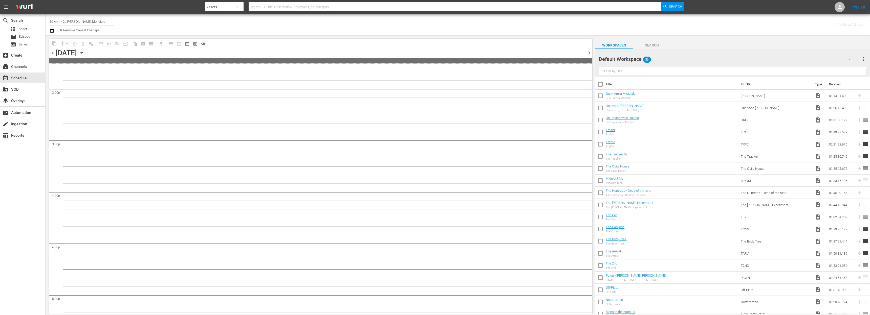
scroll to position [1540, 0]
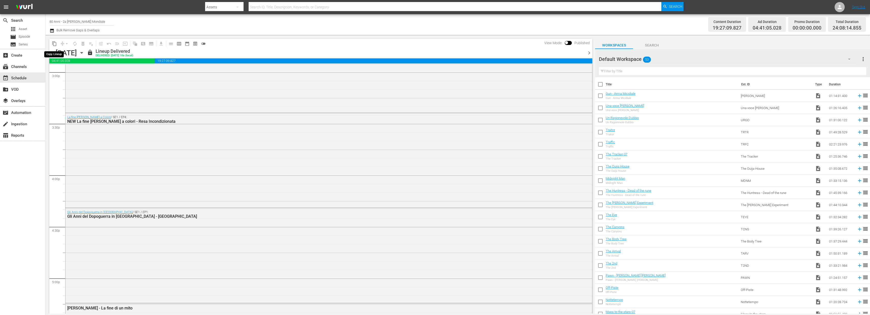
click at [55, 43] on span "content_copy" at bounding box center [54, 43] width 5 height 5
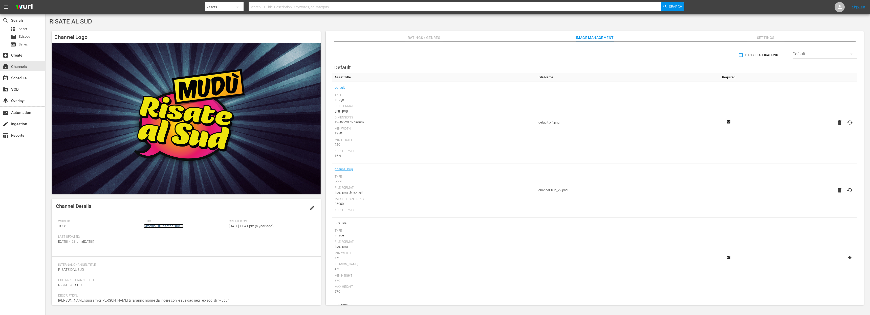
click at [149, 225] on link "ixmedia_srl_risatealsud_1" at bounding box center [164, 226] width 40 height 4
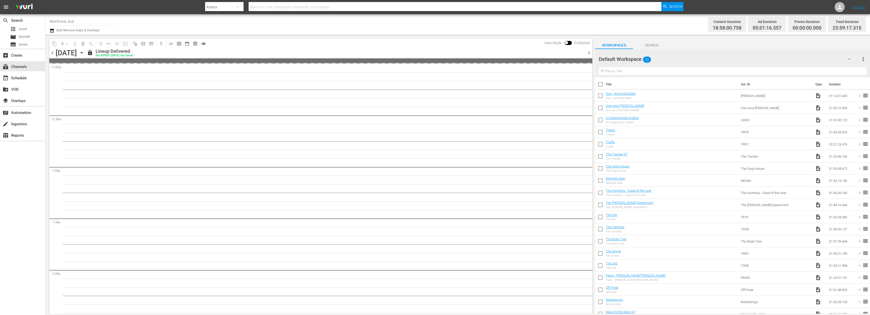
click at [51, 29] on icon "button" at bounding box center [52, 31] width 4 height 4
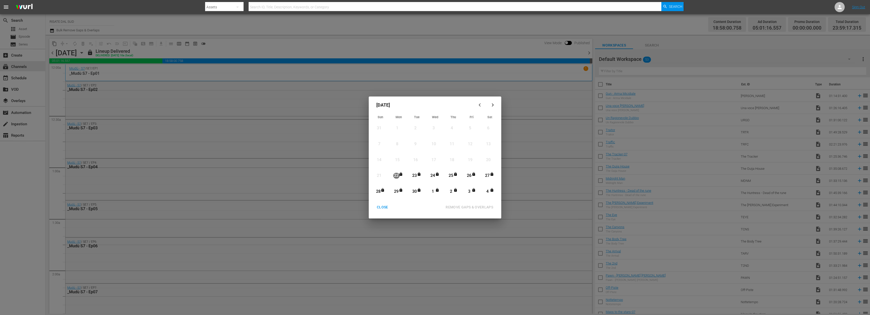
click at [492, 104] on icon "button" at bounding box center [493, 105] width 4 height 4
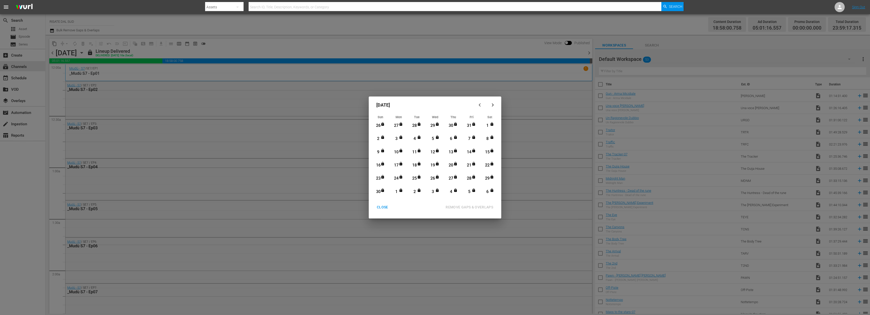
click at [492, 104] on icon "button" at bounding box center [493, 105] width 4 height 4
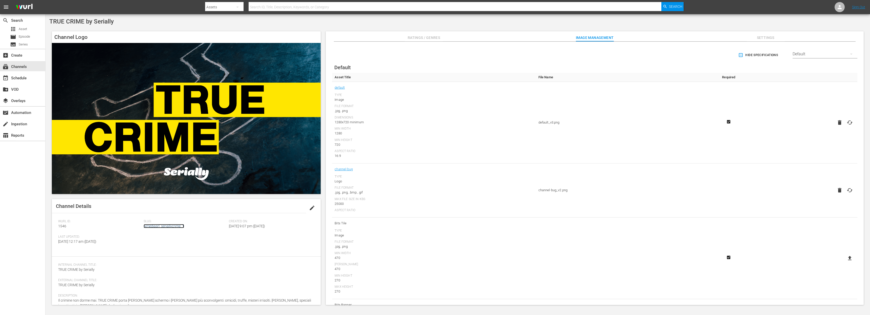
click at [152, 226] on link "ixmediasrl_seriallycrime_1" at bounding box center [164, 226] width 40 height 4
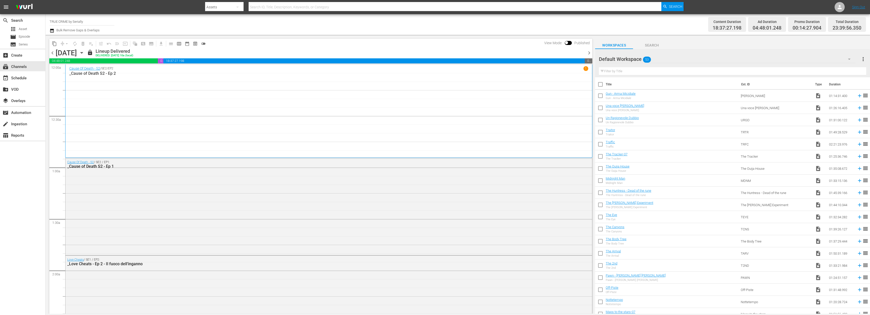
click at [84, 52] on icon "button" at bounding box center [82, 53] width 6 height 6
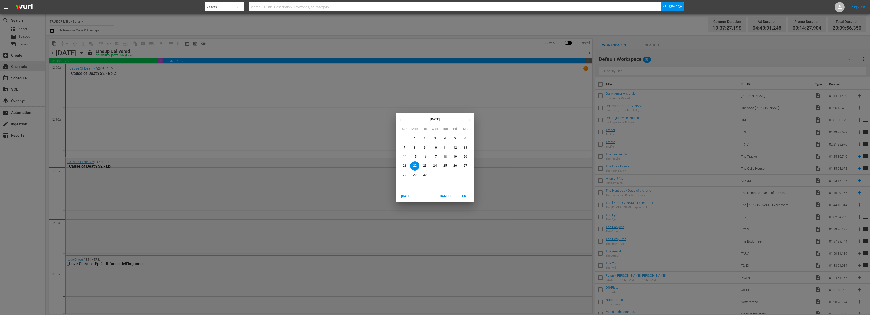
click at [445, 196] on span "Cancel" at bounding box center [446, 196] width 12 height 5
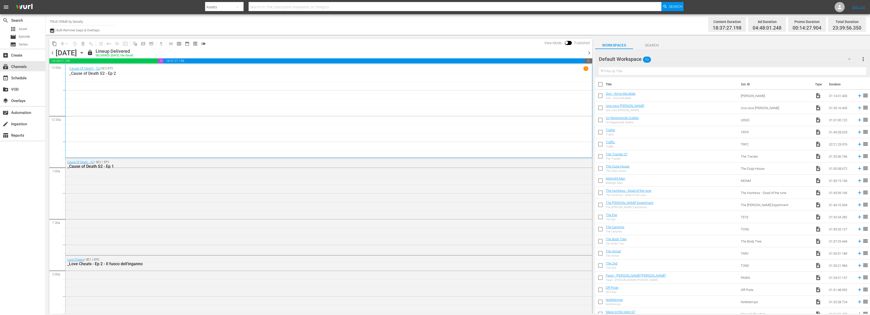
click at [51, 32] on icon "button" at bounding box center [52, 31] width 4 height 4
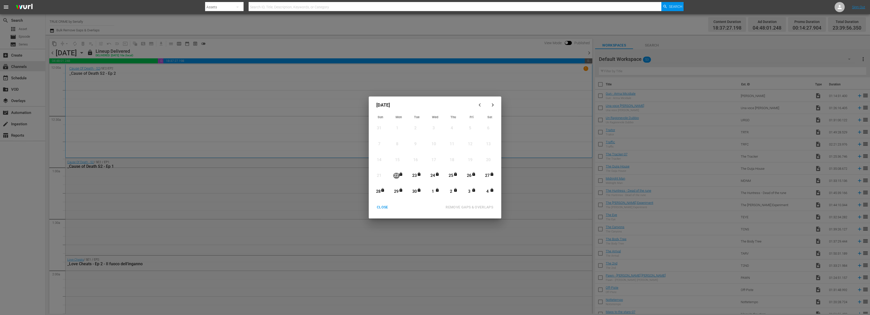
click at [492, 105] on icon "button" at bounding box center [493, 105] width 4 height 4
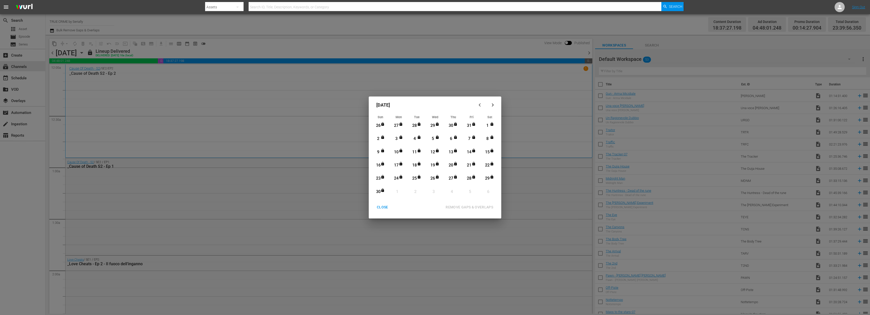
click at [494, 106] on icon "button" at bounding box center [493, 105] width 4 height 4
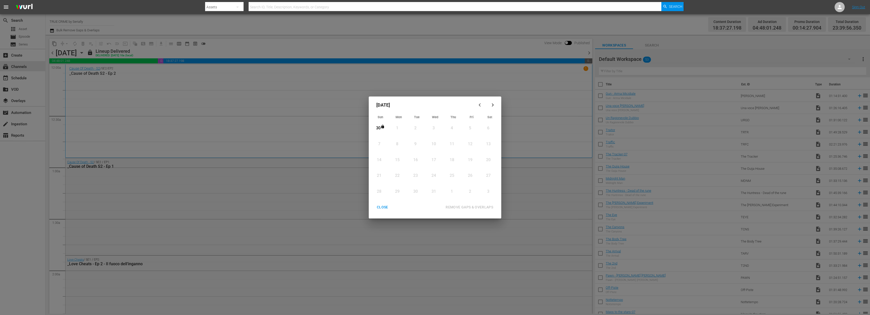
click at [381, 206] on div "CLOSE" at bounding box center [382, 207] width 19 height 6
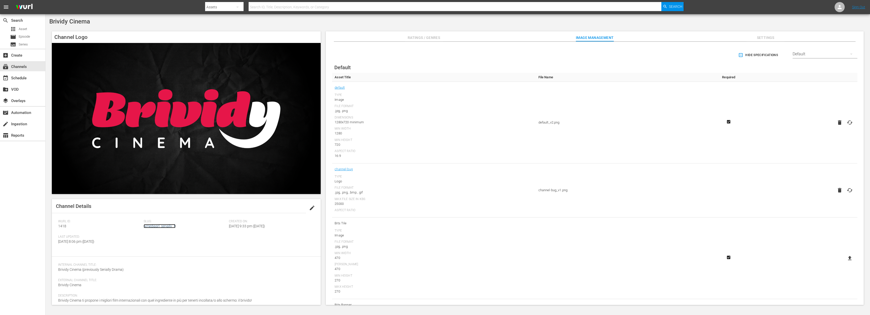
click at [156, 226] on link "ixmediasrl_serially_1" at bounding box center [160, 226] width 32 height 4
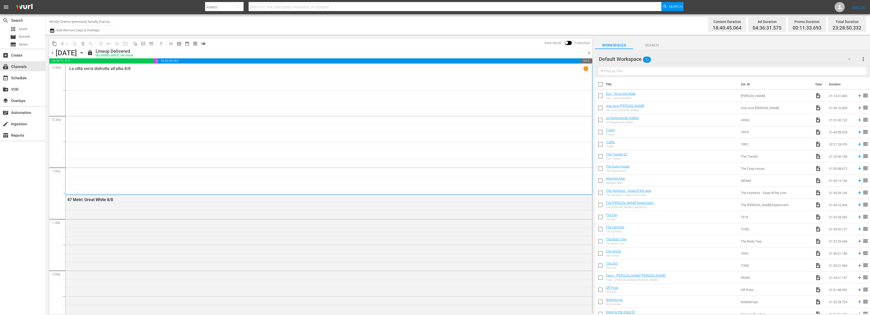
click at [53, 31] on icon "button" at bounding box center [52, 31] width 5 height 6
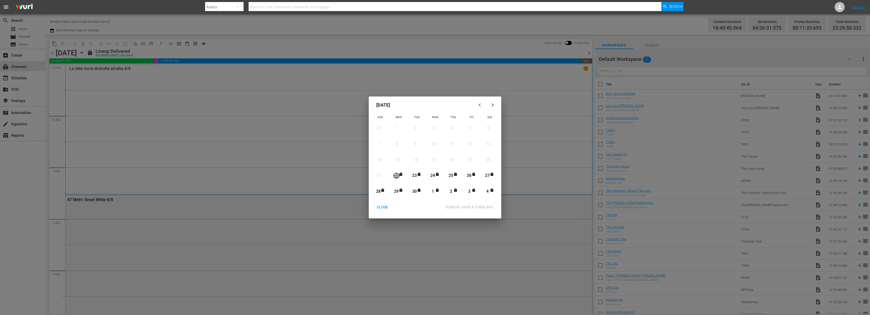
click at [488, 103] on button "button" at bounding box center [492, 105] width 12 height 12
click at [383, 208] on div "CLOSE" at bounding box center [382, 207] width 19 height 6
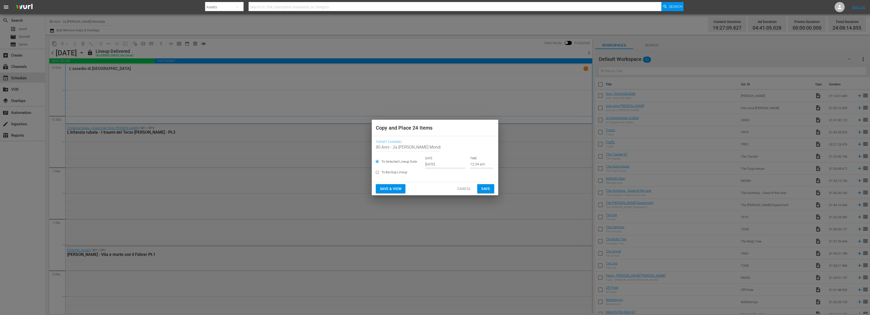
click at [429, 164] on input "[DATE]" at bounding box center [445, 165] width 40 height 8
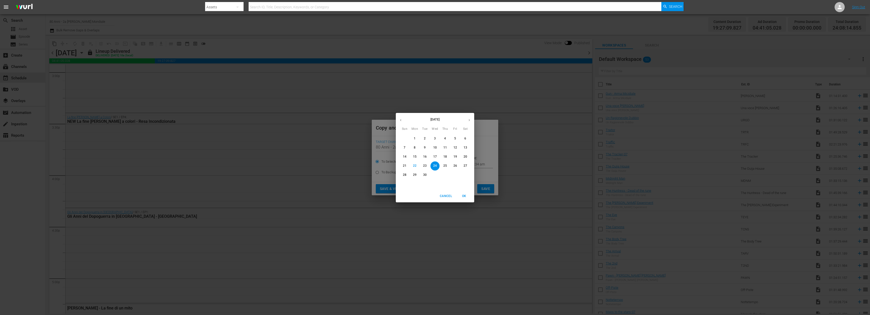
click at [469, 117] on button "button" at bounding box center [469, 120] width 10 height 10
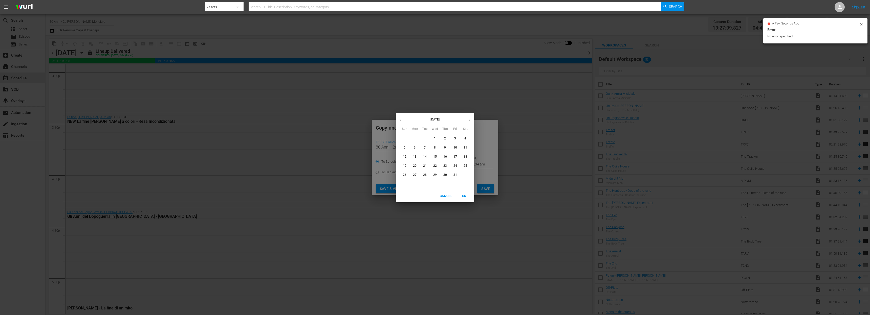
click at [464, 146] on p "11" at bounding box center [465, 148] width 4 height 4
type input "[DATE]"
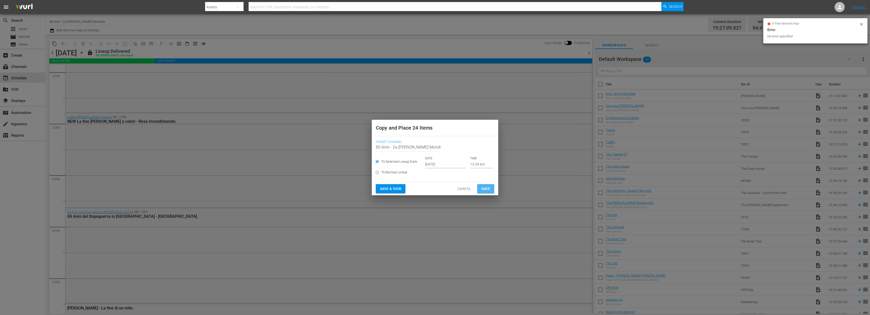
click at [486, 191] on span "Save" at bounding box center [485, 189] width 9 height 6
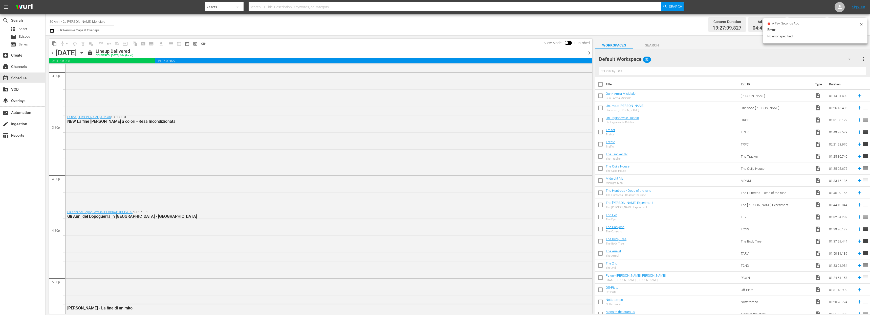
click at [588, 55] on span "chevron_right" at bounding box center [589, 53] width 6 height 6
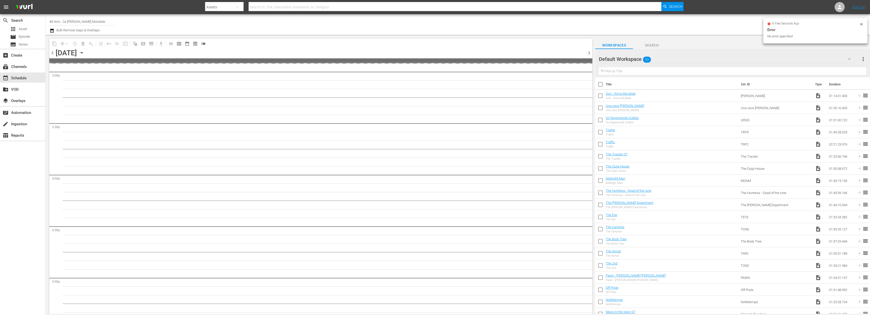
scroll to position [1617, 0]
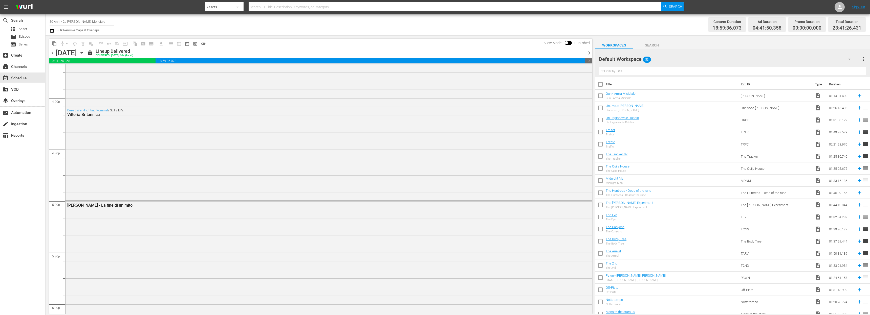
click at [52, 45] on span "content_copy" at bounding box center [54, 43] width 5 height 5
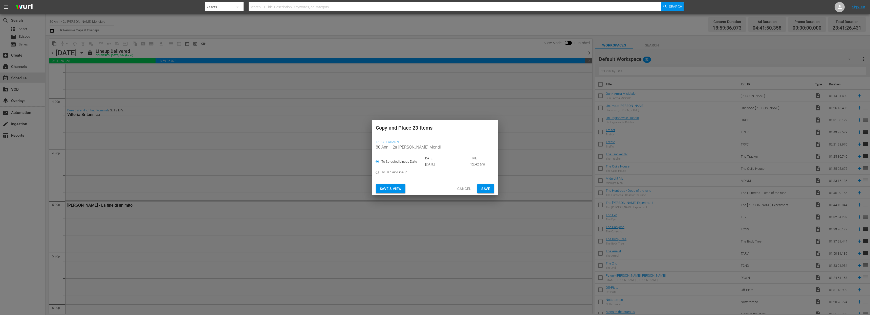
click at [431, 163] on input "[DATE]" at bounding box center [445, 165] width 40 height 8
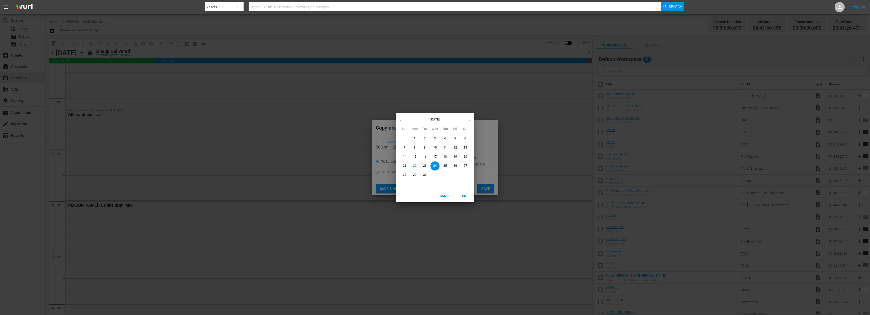
click at [466, 119] on button "button" at bounding box center [469, 120] width 10 height 10
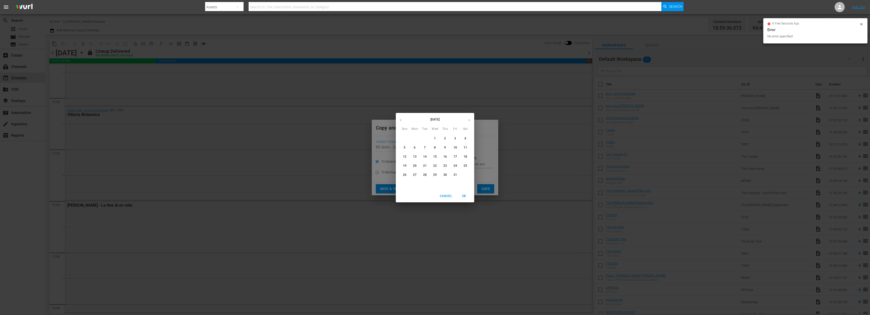
click at [406, 157] on p "12" at bounding box center [405, 157] width 4 height 4
type input "Oct 12th 2025"
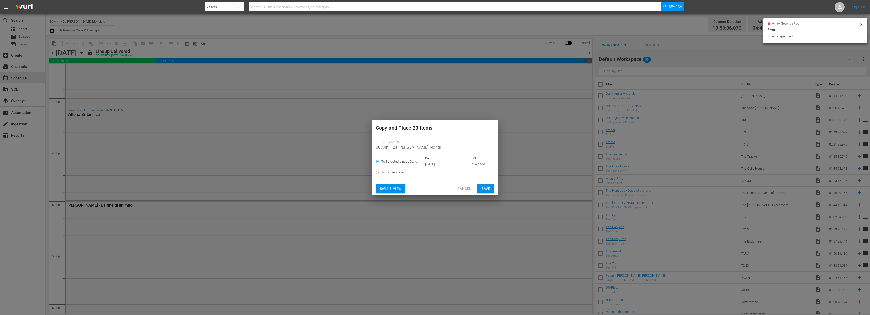
click at [486, 191] on span "Save" at bounding box center [485, 189] width 9 height 6
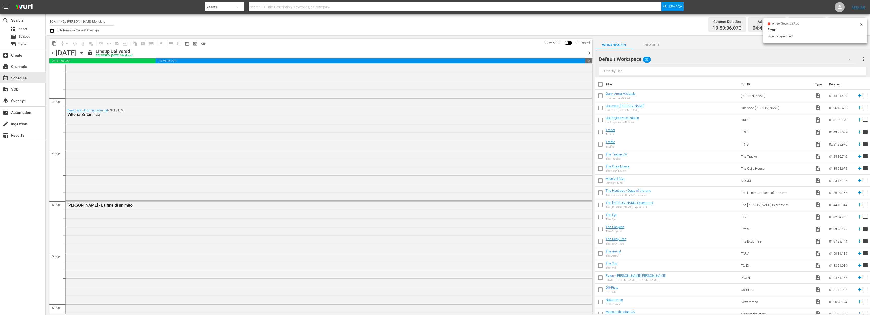
click at [589, 54] on span "chevron_right" at bounding box center [589, 53] width 6 height 6
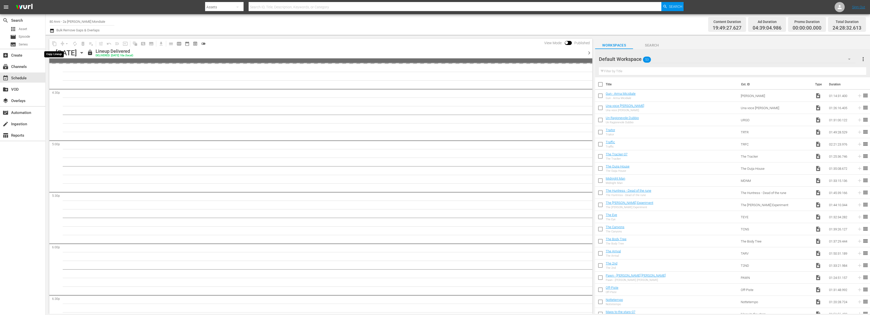
scroll to position [1608, 0]
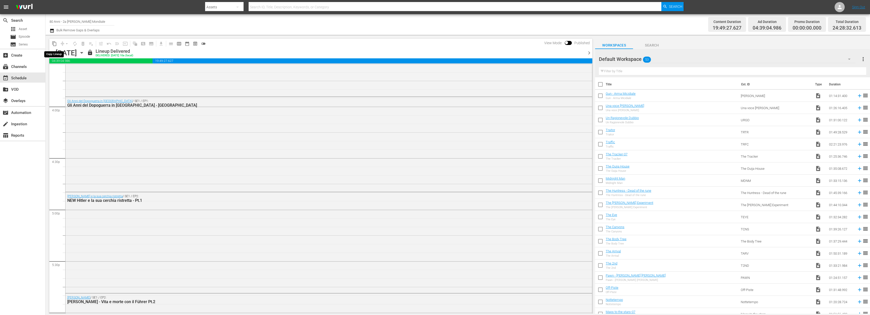
click at [53, 44] on span "content_copy" at bounding box center [54, 43] width 5 height 5
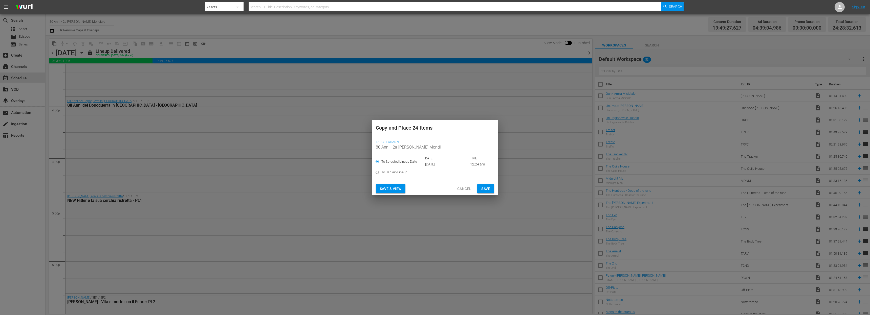
click at [437, 164] on input "[DATE]" at bounding box center [445, 165] width 40 height 8
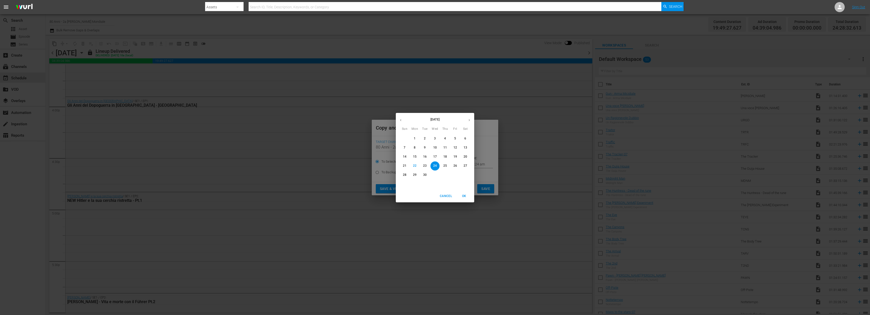
click at [469, 121] on icon "button" at bounding box center [469, 120] width 1 height 2
click at [412, 159] on span "13" at bounding box center [414, 157] width 9 height 4
type input "Oct 13th 2025"
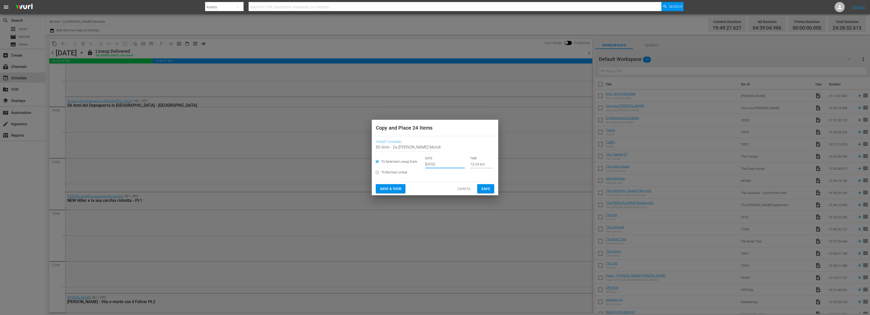
click at [478, 189] on button "Save" at bounding box center [485, 188] width 17 height 9
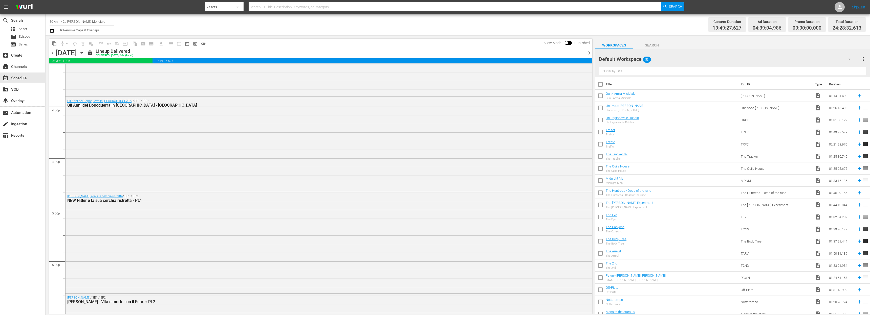
click at [588, 55] on span "chevron_right" at bounding box center [589, 53] width 6 height 6
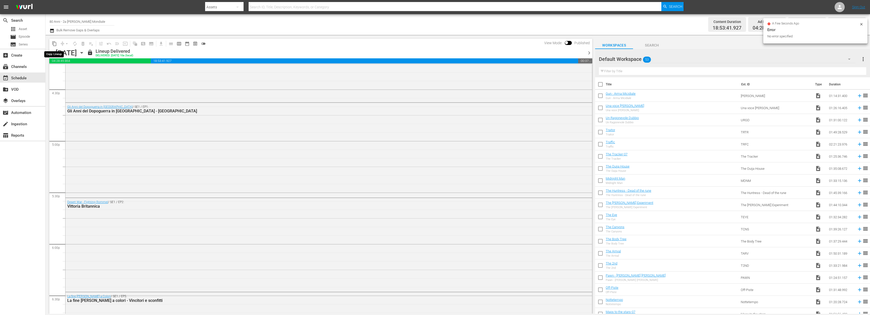
scroll to position [1600, 0]
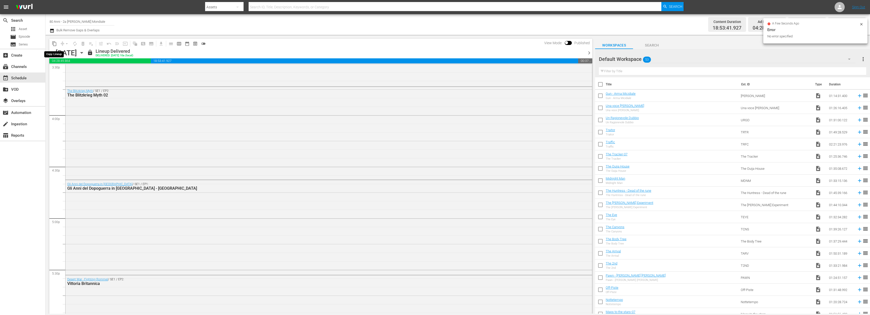
click at [54, 44] on span "content_copy" at bounding box center [54, 43] width 5 height 5
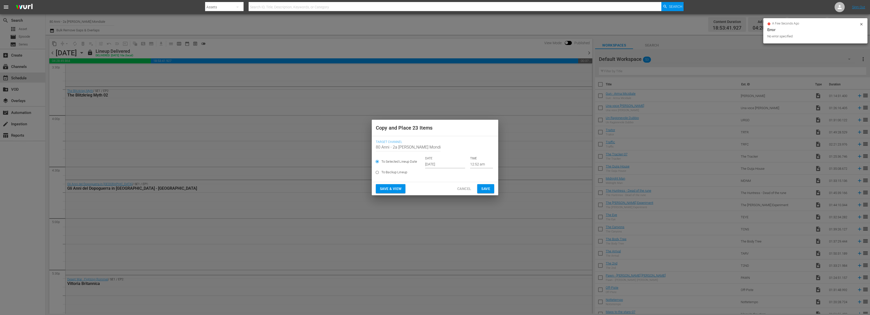
click at [451, 168] on input "[DATE]" at bounding box center [445, 165] width 40 height 8
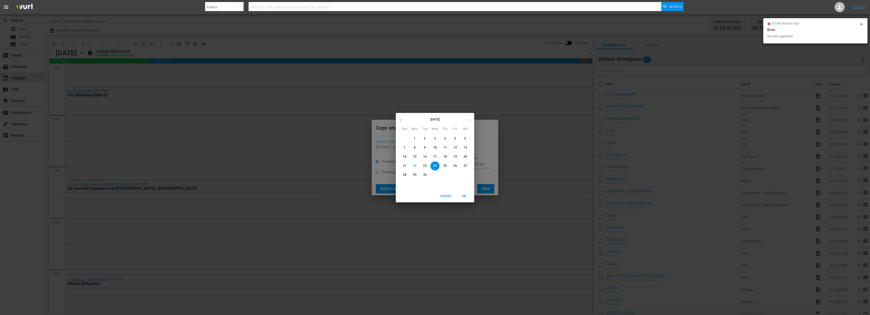
click at [470, 119] on icon "button" at bounding box center [469, 120] width 4 height 4
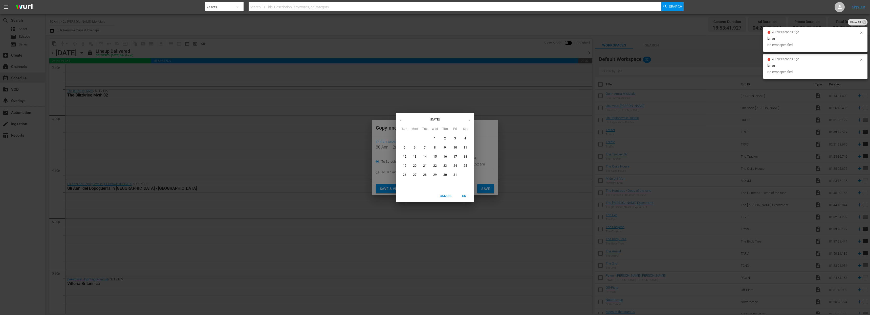
click at [425, 157] on p "14" at bounding box center [425, 157] width 4 height 4
type input "Oct 14th 2025"
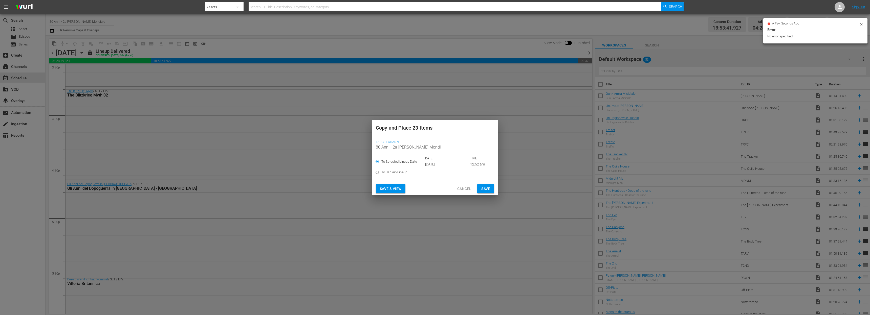
click at [490, 187] on span "Save" at bounding box center [485, 189] width 9 height 6
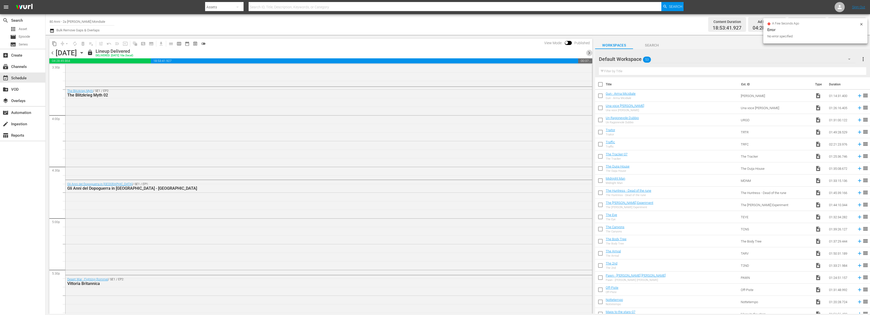
click at [590, 52] on span "chevron_right" at bounding box center [589, 53] width 6 height 6
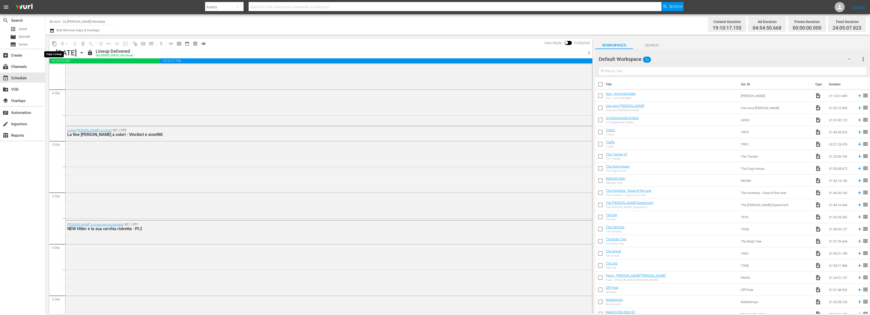
scroll to position [1591, 0]
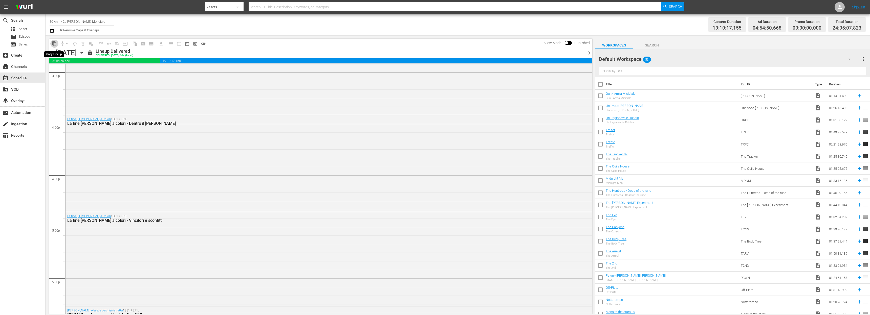
click at [54, 44] on span "content_copy" at bounding box center [54, 43] width 5 height 5
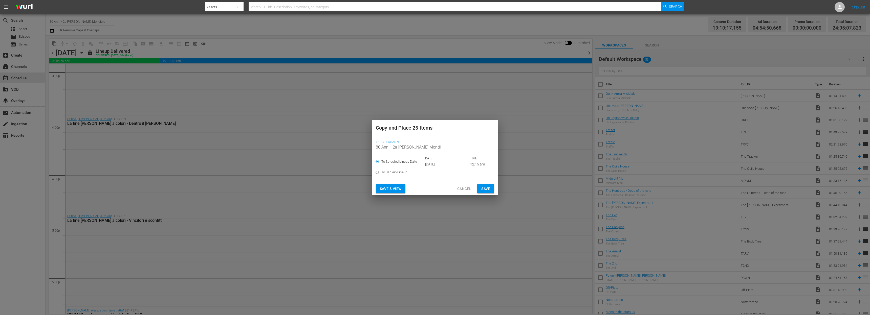
click at [439, 163] on input "[DATE]" at bounding box center [445, 165] width 40 height 8
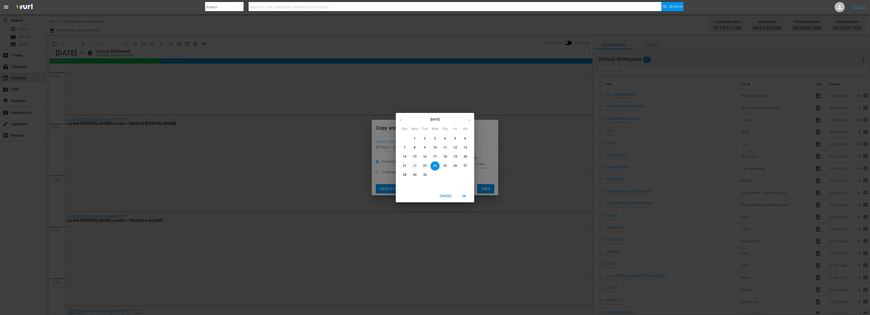
click at [471, 115] on button "button" at bounding box center [469, 120] width 10 height 10
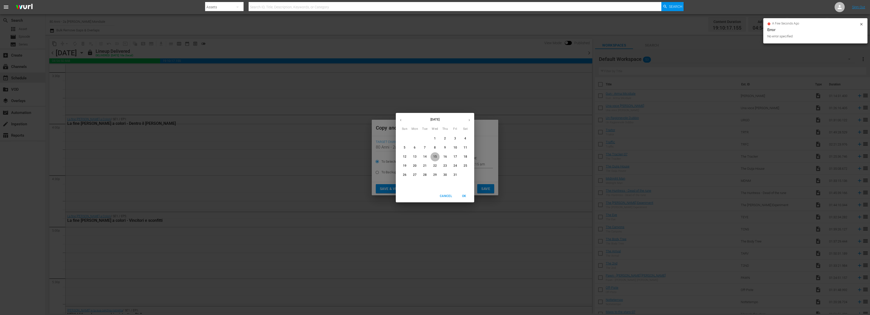
click at [431, 156] on span "15" at bounding box center [434, 157] width 9 height 4
type input "Oct 15th 2025"
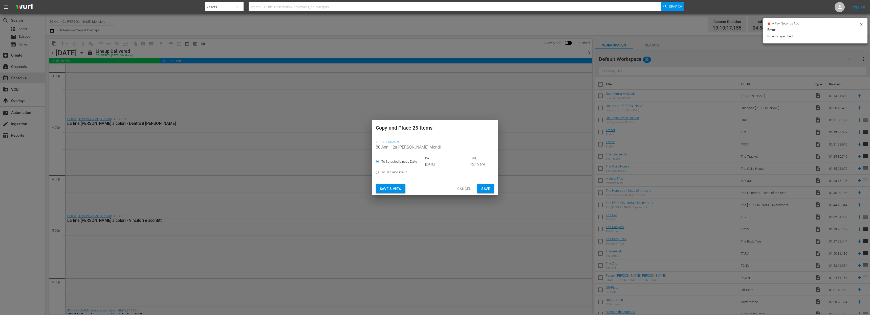
click at [484, 192] on button "Save" at bounding box center [485, 188] width 17 height 9
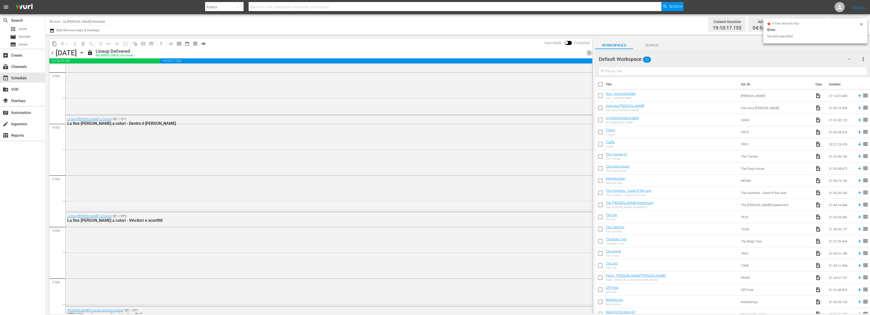
click at [589, 54] on span "chevron_right" at bounding box center [589, 53] width 6 height 6
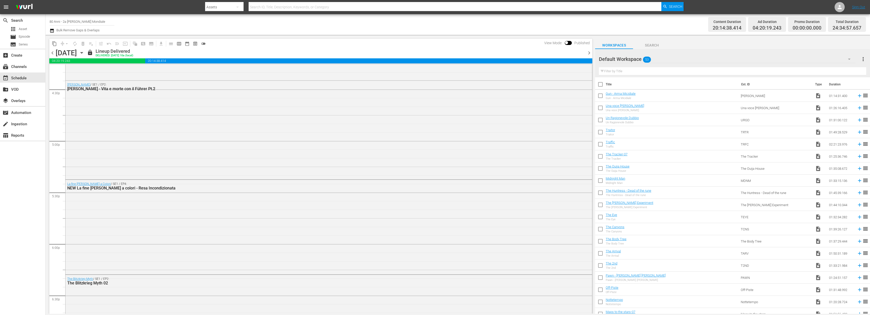
scroll to position [1591, 0]
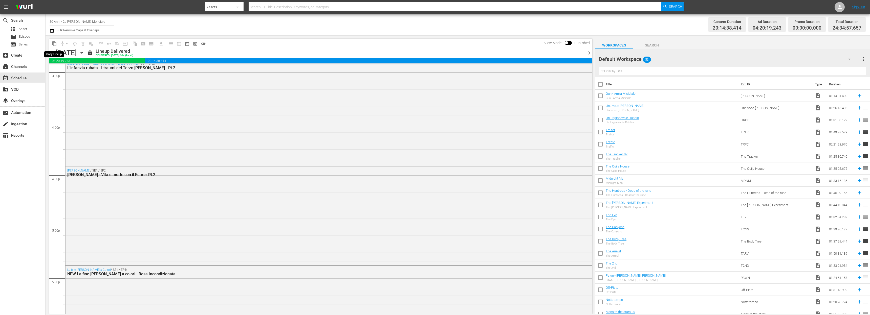
click at [53, 44] on span "content_copy" at bounding box center [54, 43] width 5 height 5
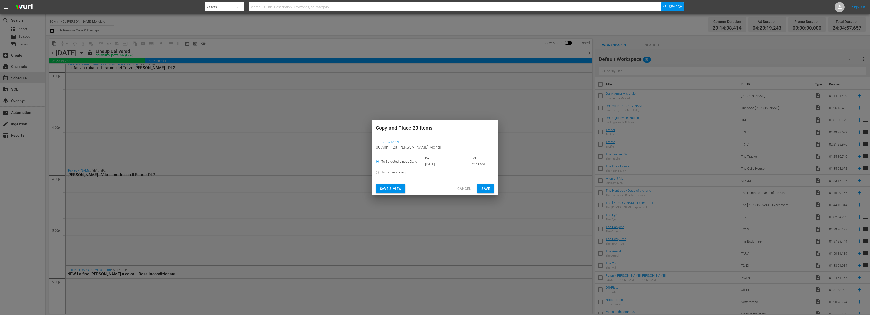
click at [440, 166] on input "[DATE]" at bounding box center [445, 165] width 40 height 8
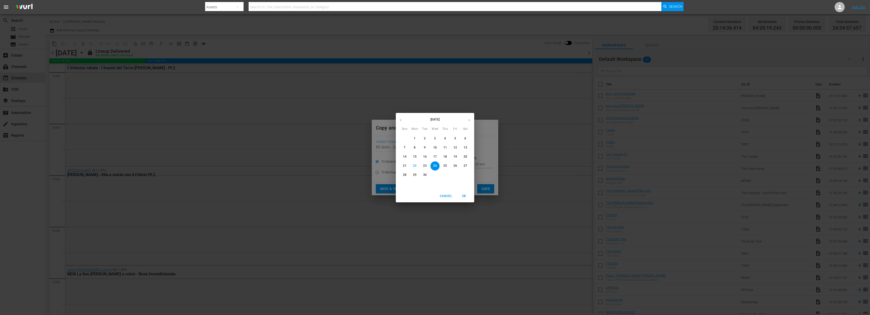
click at [468, 121] on icon "button" at bounding box center [469, 120] width 4 height 4
click at [445, 159] on p "16" at bounding box center [445, 157] width 4 height 4
type input "Oct 16th 2025"
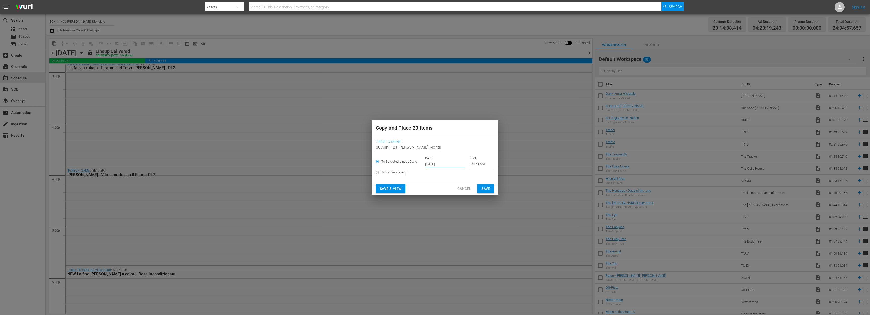
click at [487, 187] on span "Save" at bounding box center [485, 189] width 9 height 6
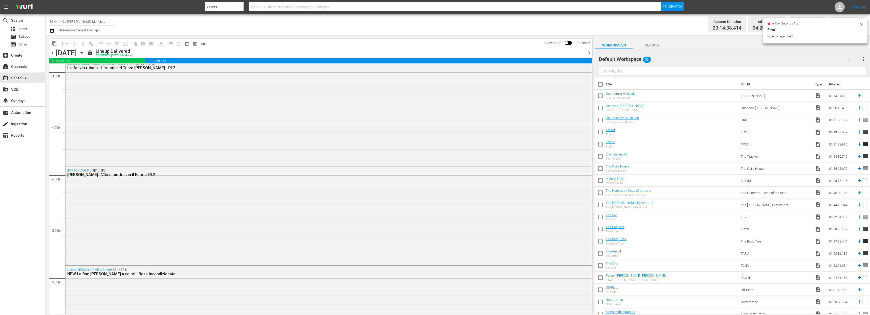
click at [587, 54] on span "chevron_right" at bounding box center [589, 53] width 6 height 6
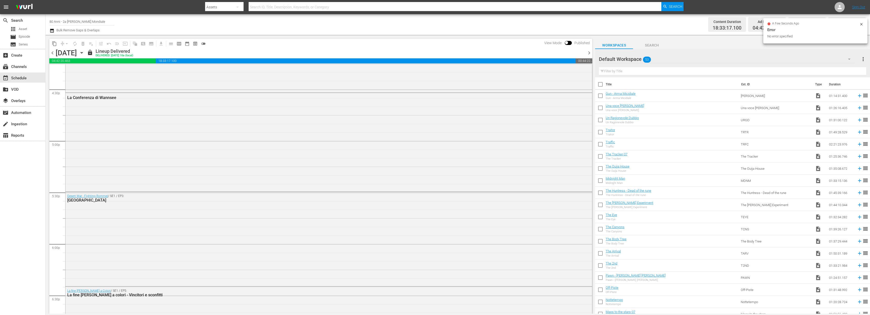
scroll to position [1574, 0]
click at [53, 45] on span "content_copy" at bounding box center [54, 43] width 5 height 5
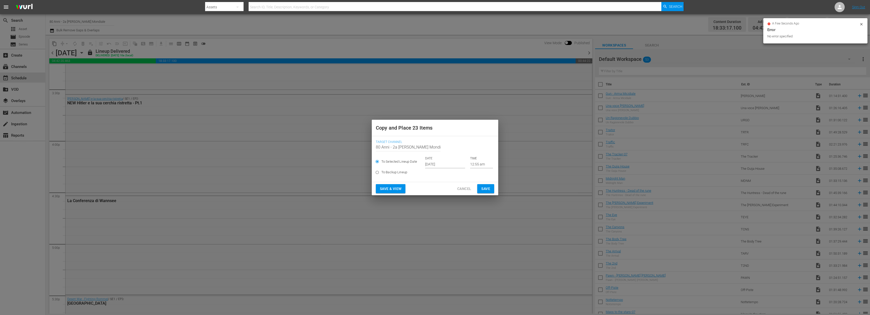
click at [438, 165] on input "[DATE]" at bounding box center [445, 165] width 40 height 8
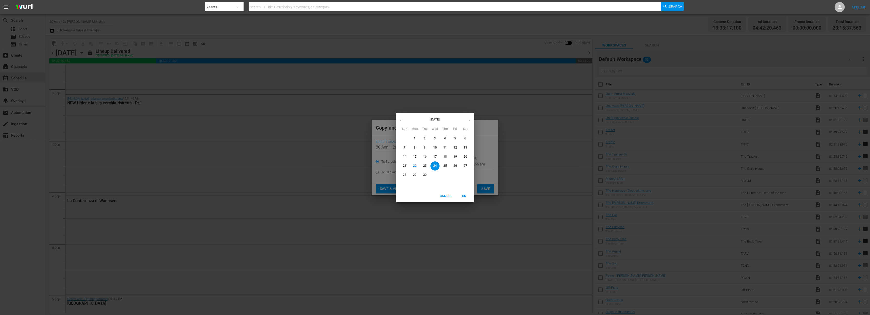
click at [469, 118] on button "button" at bounding box center [469, 120] width 10 height 10
click at [455, 155] on p "17" at bounding box center [455, 157] width 4 height 4
type input "Oct 17th 2025"
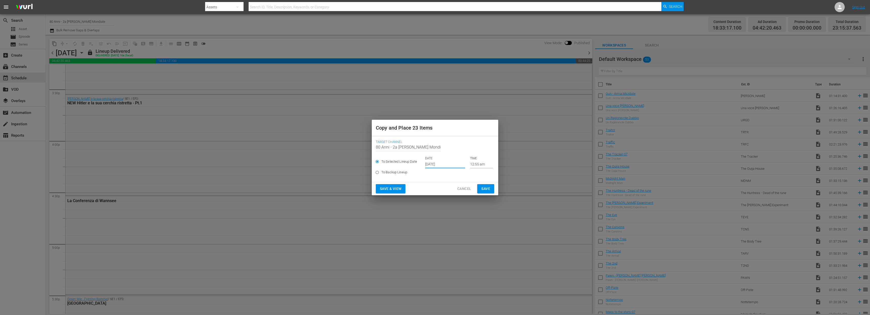
click at [483, 186] on span "Save" at bounding box center [485, 189] width 9 height 6
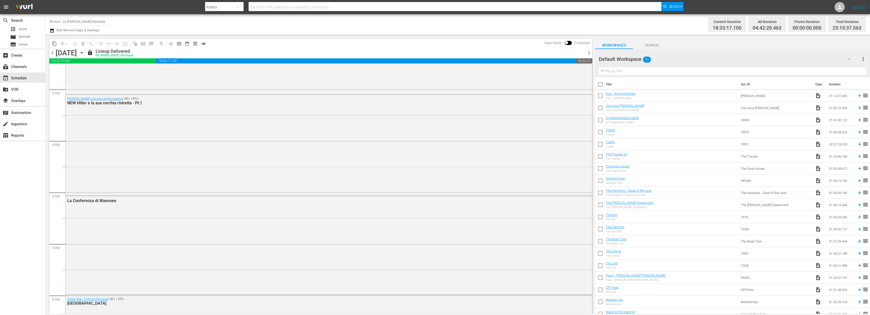
click at [585, 52] on div at bounding box center [585, 53] width 2 height 9
click at [587, 52] on span "chevron_right" at bounding box center [589, 53] width 6 height 6
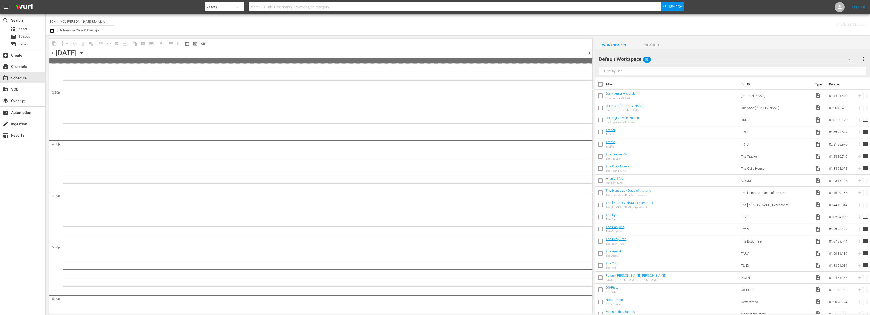
scroll to position [1677, 0]
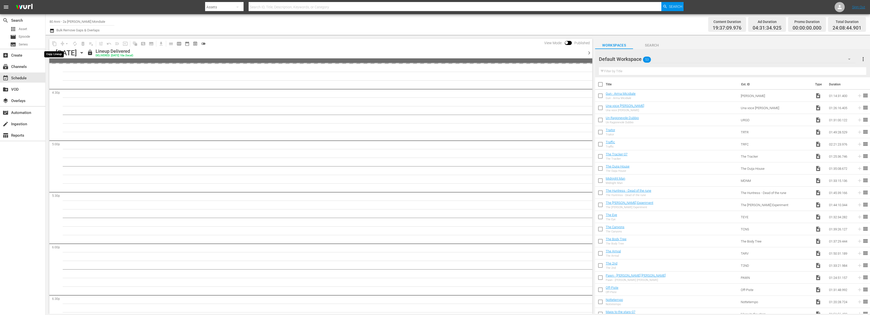
click at [50, 44] on span "content_copy" at bounding box center [54, 44] width 8 height 8
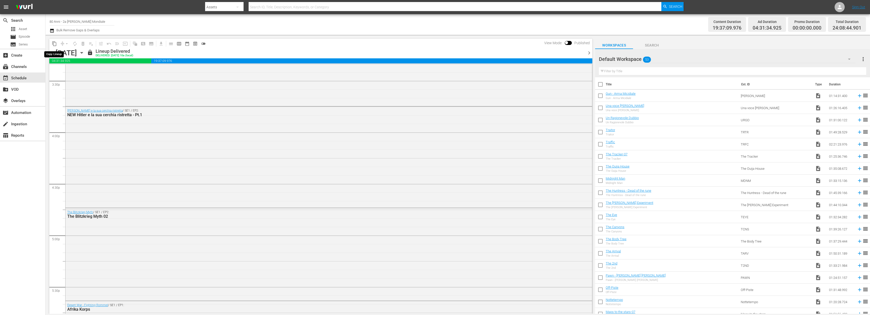
click at [55, 43] on span "content_copy" at bounding box center [54, 43] width 5 height 5
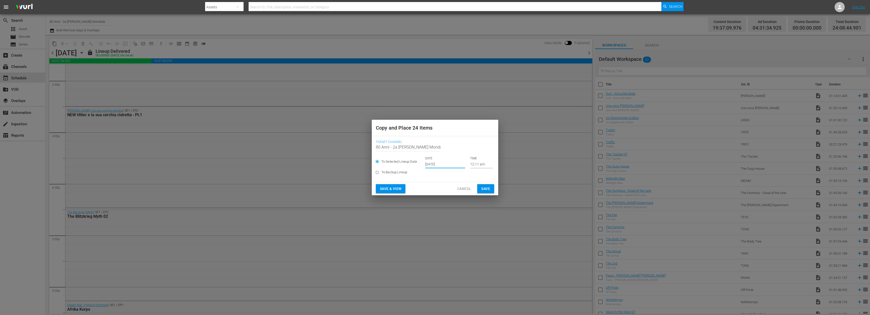
click at [439, 164] on input "[DATE]" at bounding box center [445, 165] width 40 height 8
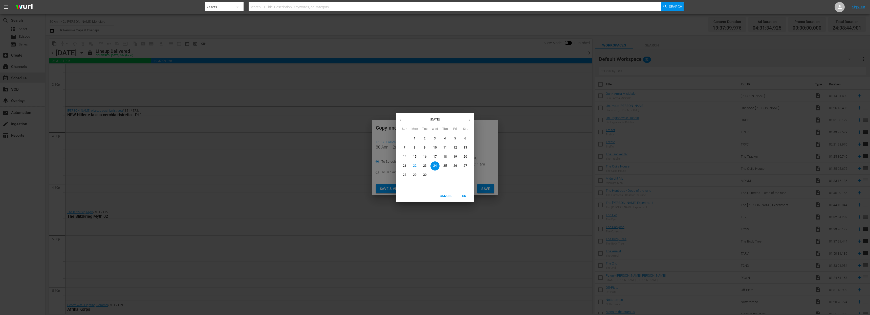
click at [469, 120] on icon "button" at bounding box center [469, 120] width 1 height 2
click at [466, 156] on p "18" at bounding box center [465, 157] width 4 height 4
type input "Oct 18th 2025"
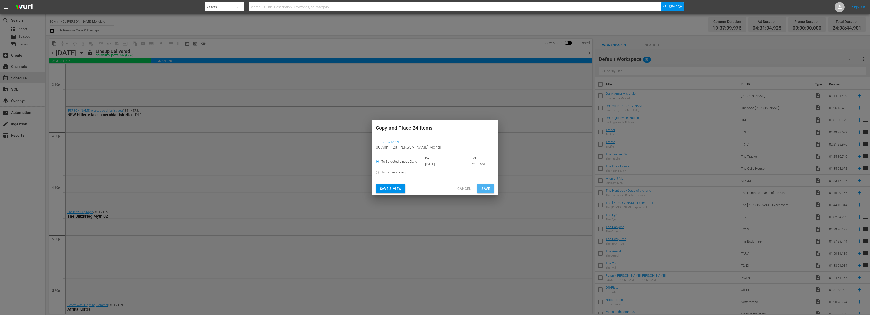
click at [484, 189] on span "Save" at bounding box center [485, 189] width 9 height 6
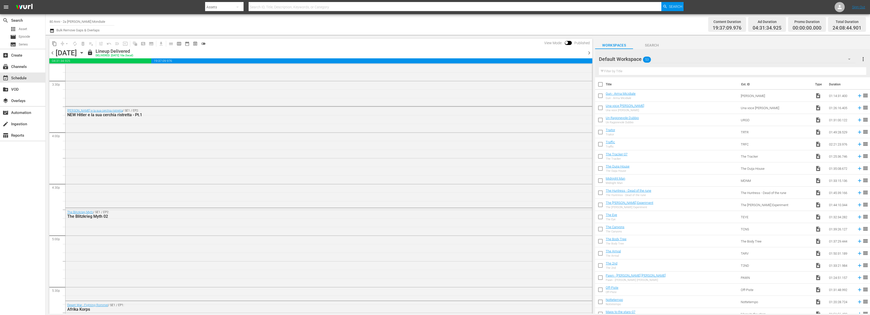
click at [590, 53] on span "chevron_right" at bounding box center [589, 53] width 6 height 6
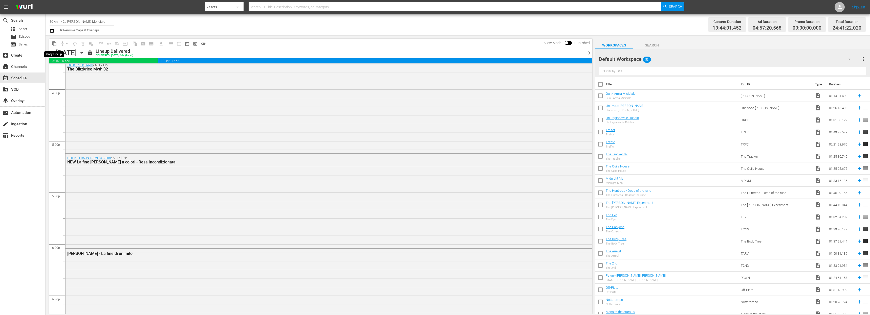
scroll to position [1591, 0]
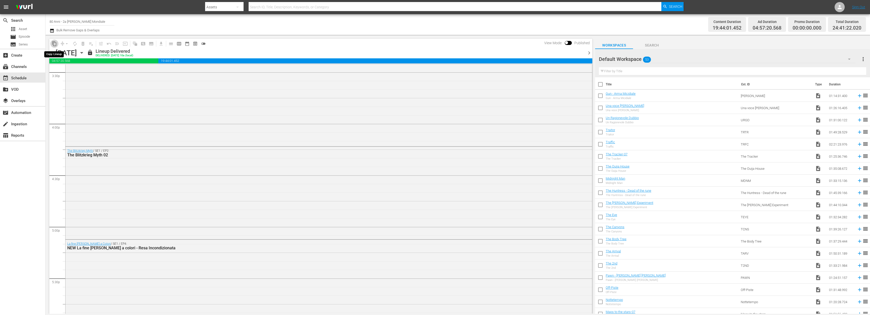
click at [53, 45] on span "content_copy" at bounding box center [54, 43] width 5 height 5
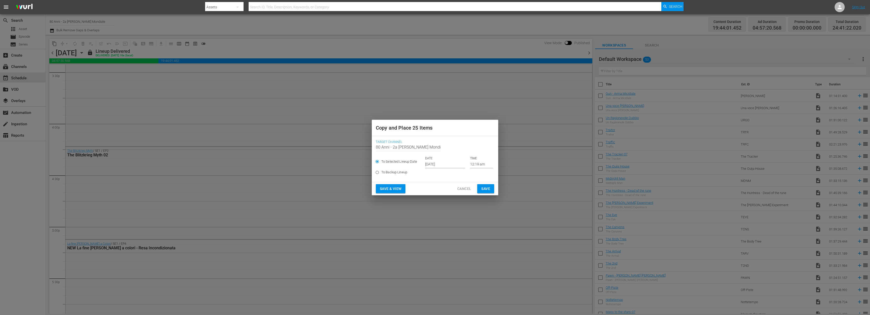
click at [424, 164] on div "To Selected Lineup Date DATE Sep 24th 2025 TIME 12:19 am" at bounding box center [435, 163] width 118 height 12
click at [428, 164] on input "[DATE]" at bounding box center [445, 165] width 40 height 8
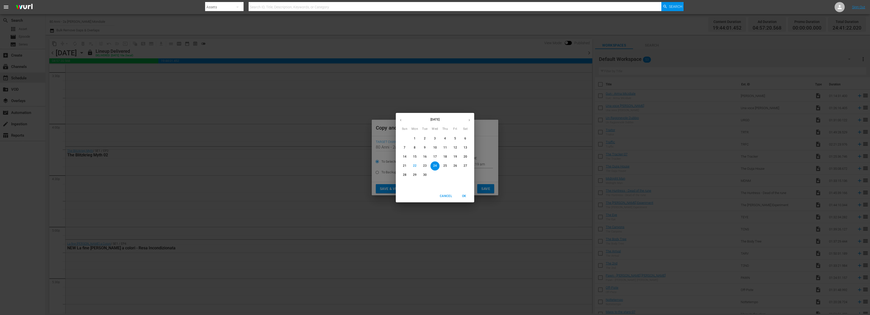
click at [470, 118] on button "button" at bounding box center [469, 120] width 10 height 10
click at [408, 167] on span "19" at bounding box center [404, 166] width 9 height 4
type input "Oct 19th 2025"
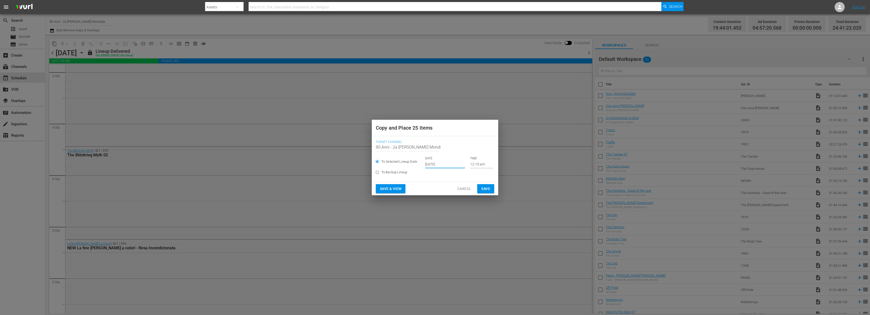
click at [483, 187] on span "Save" at bounding box center [485, 189] width 9 height 6
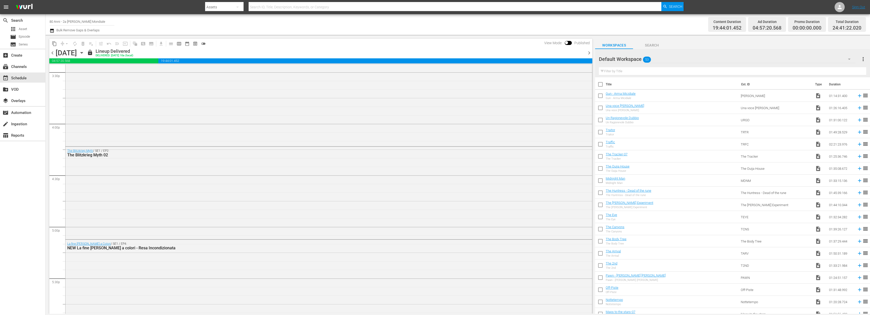
click at [589, 55] on span "chevron_right" at bounding box center [589, 53] width 6 height 6
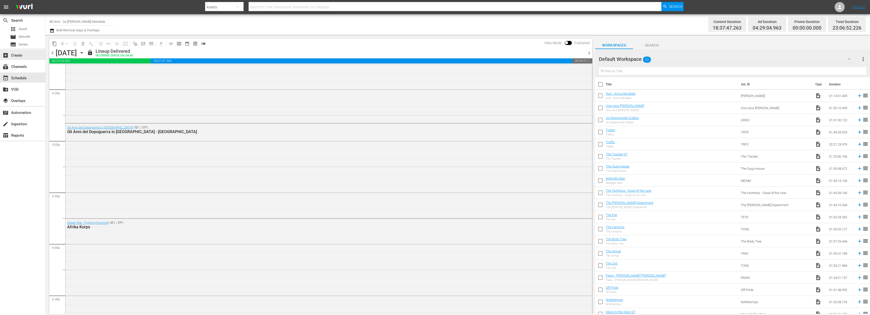
scroll to position [1600, 0]
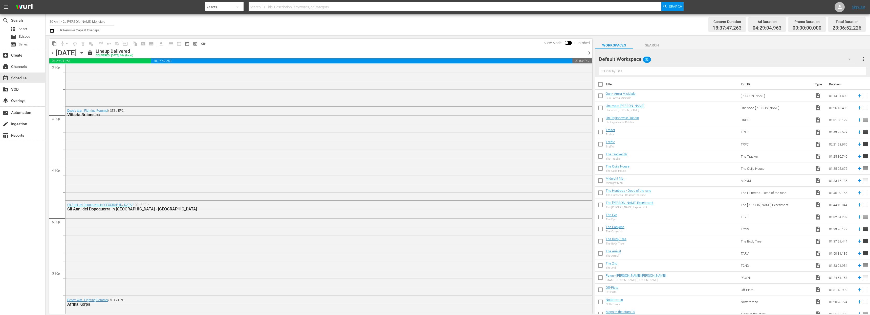
click at [53, 43] on span "content_copy" at bounding box center [54, 43] width 5 height 5
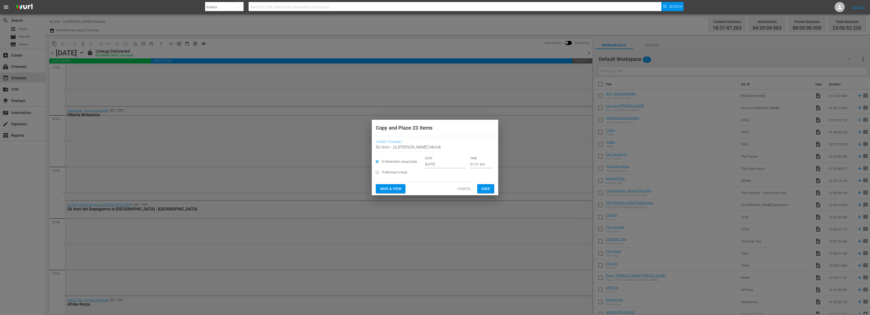
click at [430, 164] on input "[DATE]" at bounding box center [445, 165] width 40 height 8
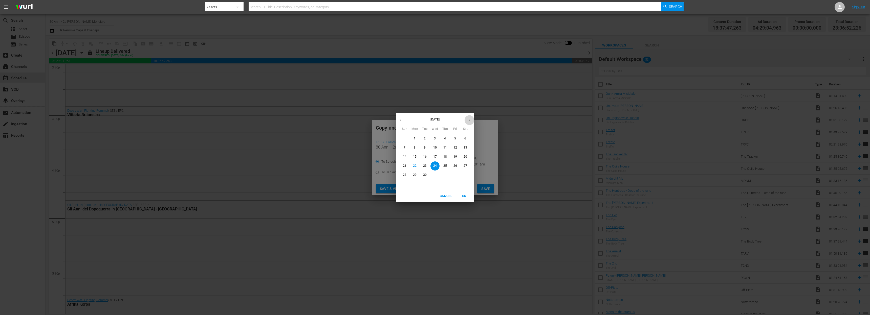
click at [468, 117] on button "button" at bounding box center [469, 120] width 10 height 10
click at [413, 166] on p "20" at bounding box center [415, 166] width 4 height 4
type input "Oct 20th 2025"
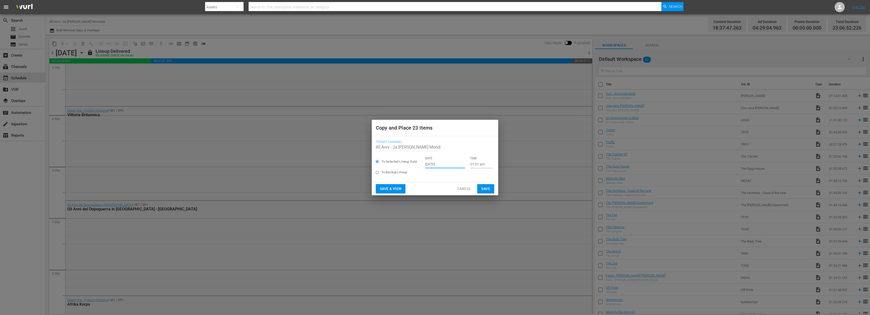
click at [491, 189] on button "Save" at bounding box center [485, 188] width 17 height 9
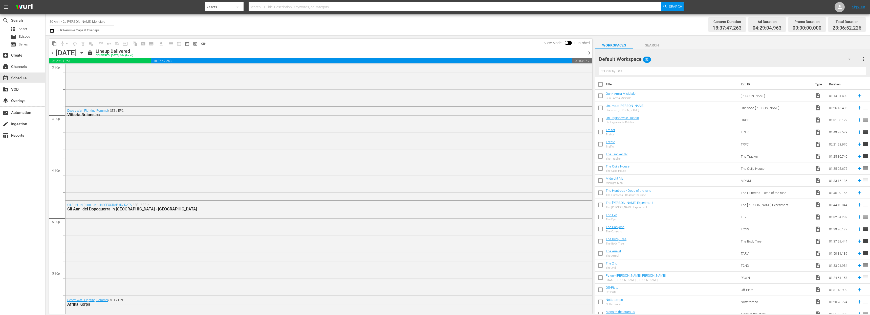
click at [588, 55] on span "chevron_right" at bounding box center [589, 53] width 6 height 6
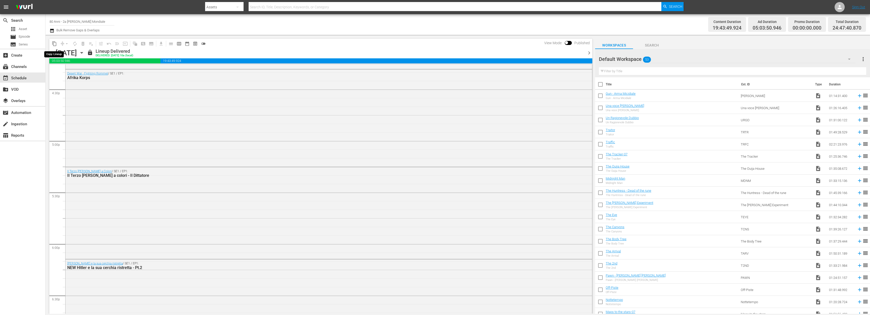
scroll to position [1600, 0]
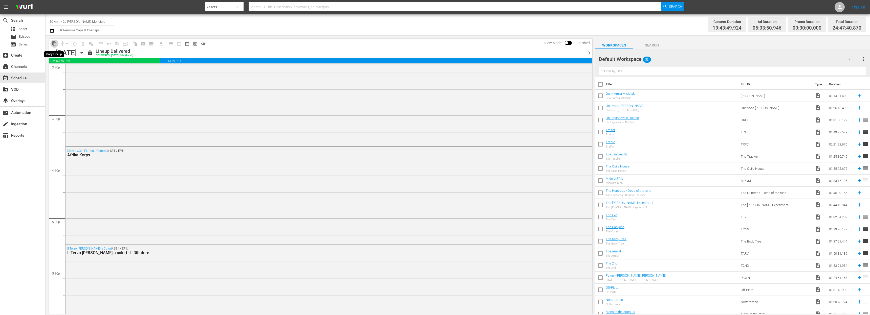
click at [57, 43] on button "content_copy" at bounding box center [54, 44] width 8 height 8
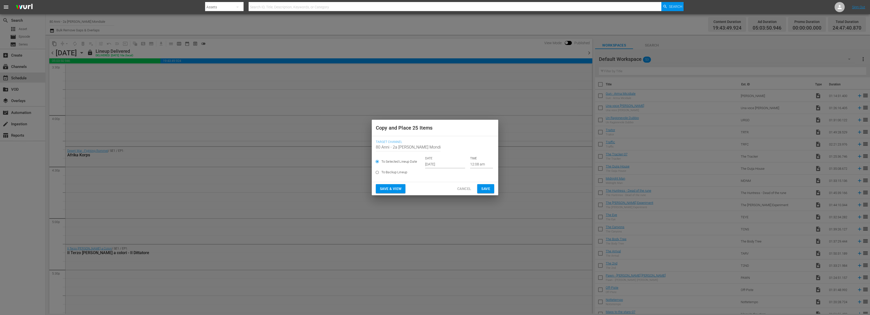
click at [430, 164] on input "[DATE]" at bounding box center [445, 165] width 40 height 8
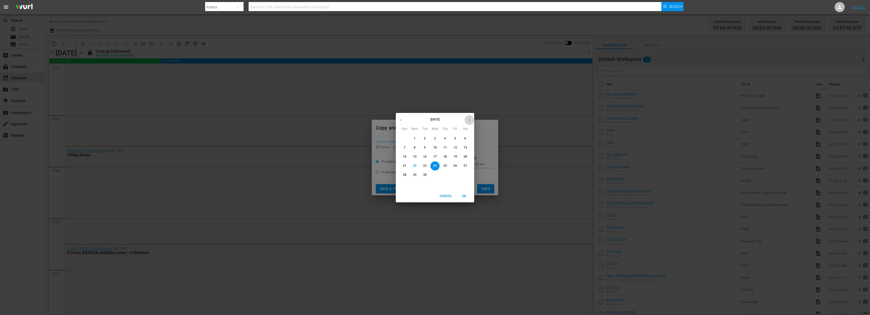
click at [465, 121] on button "button" at bounding box center [469, 120] width 10 height 10
click at [426, 166] on p "21" at bounding box center [425, 166] width 4 height 4
type input "Oct 21st 2025"
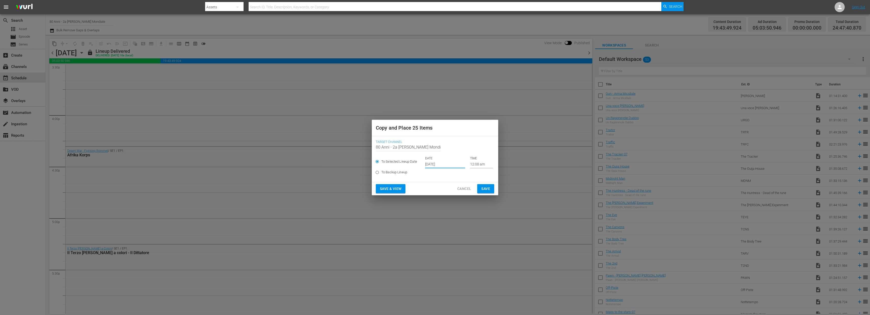
click at [485, 187] on span "Save" at bounding box center [485, 189] width 9 height 6
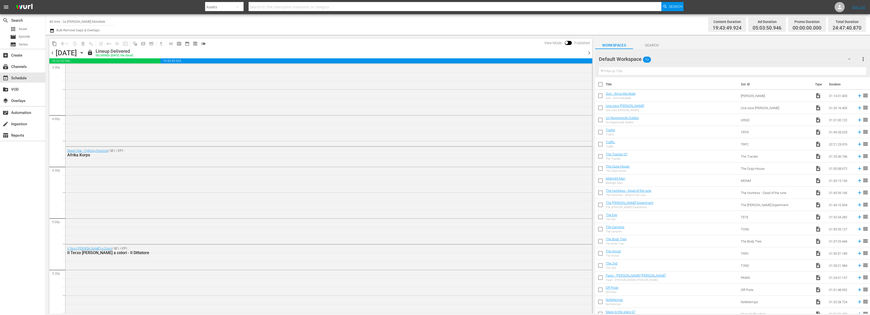
click at [590, 54] on span "chevron_right" at bounding box center [589, 53] width 6 height 6
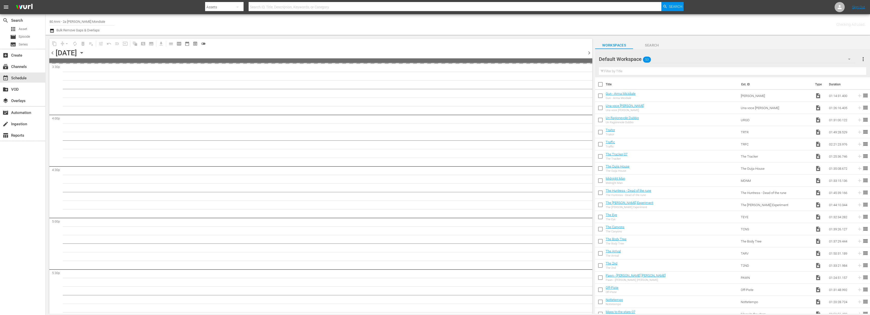
scroll to position [1677, 0]
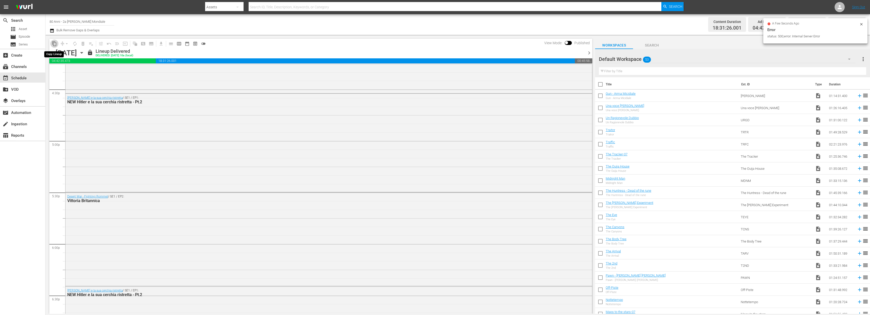
click at [53, 43] on span "content_copy" at bounding box center [54, 43] width 5 height 5
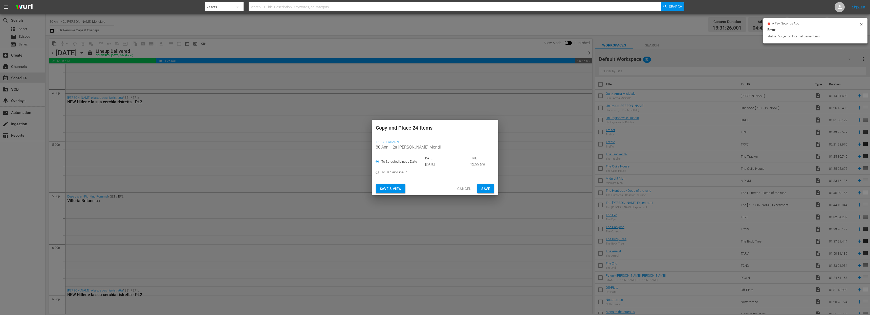
click at [434, 163] on input "[DATE]" at bounding box center [445, 165] width 40 height 8
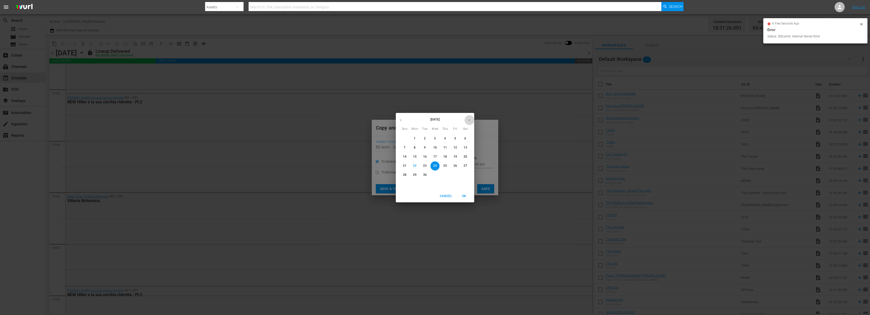
click at [473, 119] on button "button" at bounding box center [469, 120] width 10 height 10
click at [434, 165] on p "22" at bounding box center [435, 166] width 4 height 4
type input "Oct 22nd 2025"
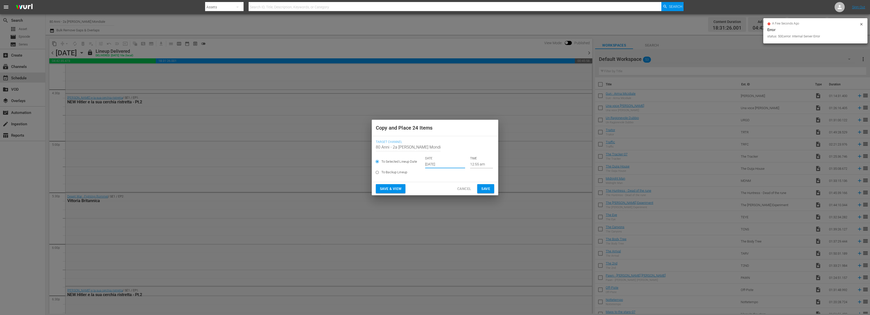
click at [484, 188] on span "Save" at bounding box center [485, 189] width 9 height 6
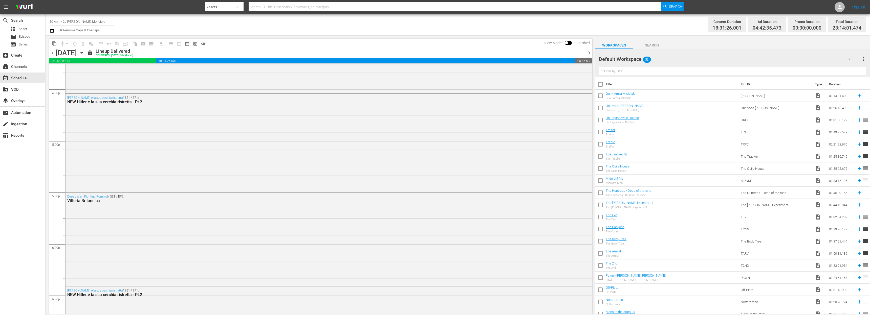
click at [589, 52] on span "chevron_right" at bounding box center [589, 53] width 6 height 6
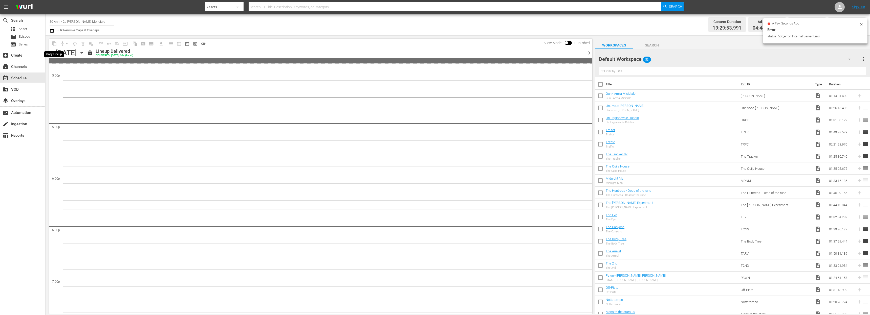
scroll to position [1677, 0]
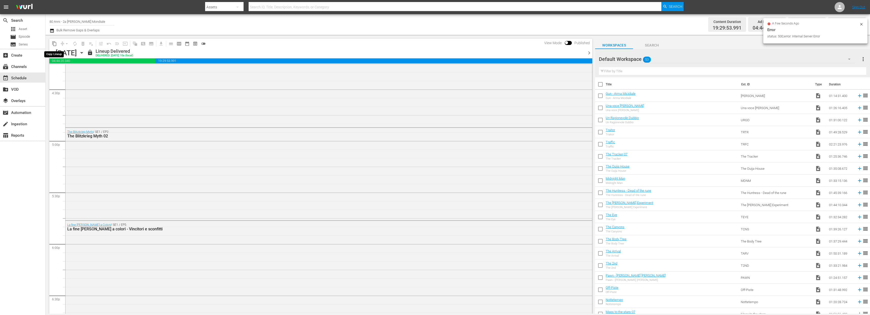
click at [53, 45] on span "content_copy" at bounding box center [54, 43] width 5 height 5
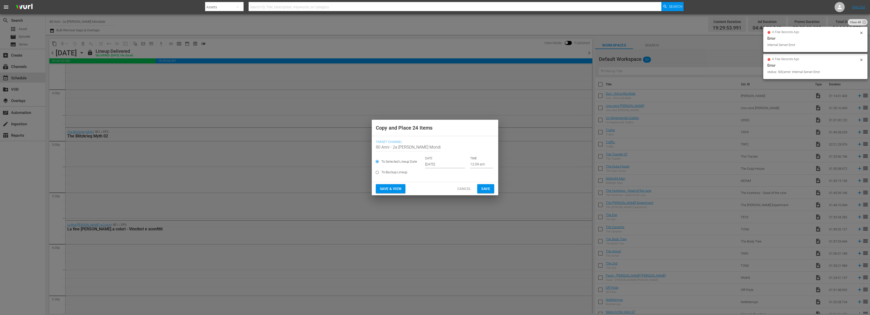
click at [430, 165] on input "[DATE]" at bounding box center [445, 165] width 40 height 8
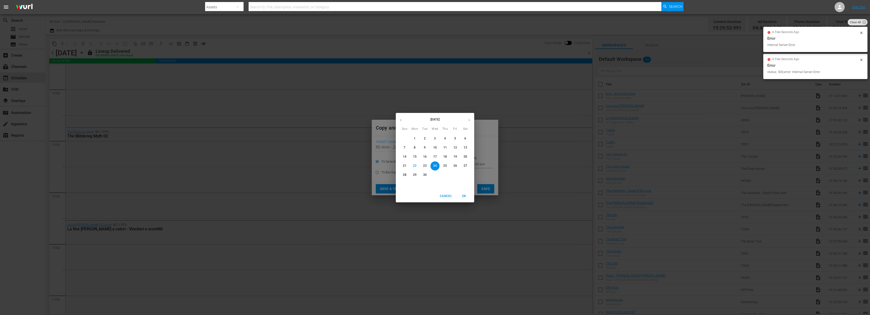
click at [470, 116] on button "button" at bounding box center [469, 120] width 10 height 10
click at [444, 164] on p "23" at bounding box center [445, 166] width 4 height 4
type input "Oct 23rd 2025"
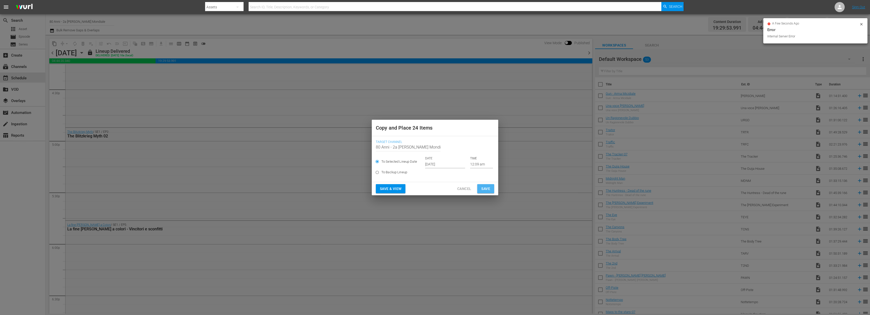
click at [478, 187] on button "Save" at bounding box center [485, 188] width 17 height 9
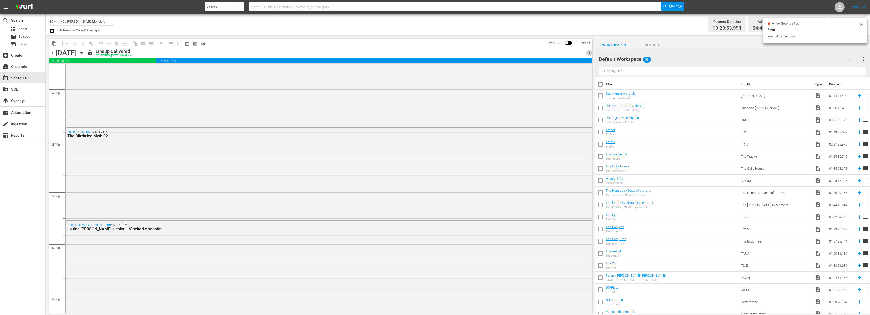
click at [587, 54] on span "chevron_right" at bounding box center [589, 53] width 6 height 6
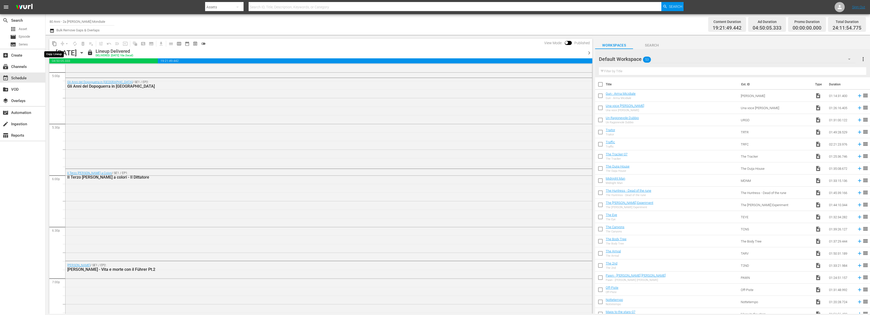
scroll to position [1686, 0]
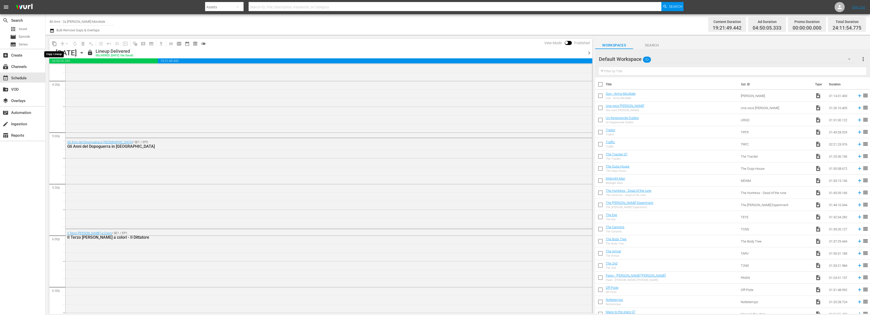
click at [53, 42] on span "content_copy" at bounding box center [54, 43] width 5 height 5
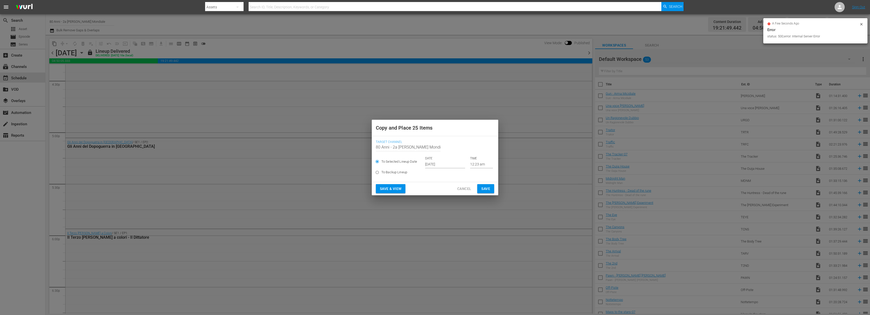
click at [455, 165] on input "[DATE]" at bounding box center [445, 165] width 40 height 8
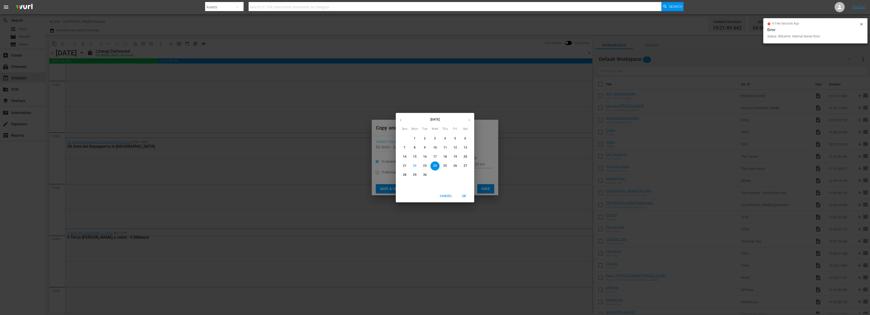
click at [472, 120] on button "button" at bounding box center [469, 120] width 10 height 10
click at [451, 165] on span "24" at bounding box center [455, 166] width 9 height 4
type input "[DATE]"
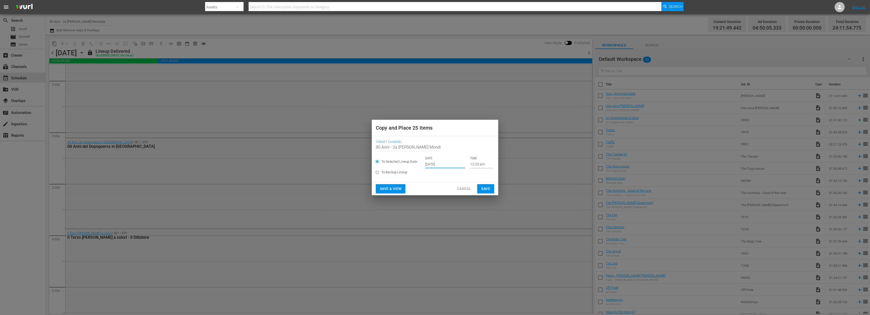
click at [489, 191] on span "Save" at bounding box center [485, 189] width 9 height 6
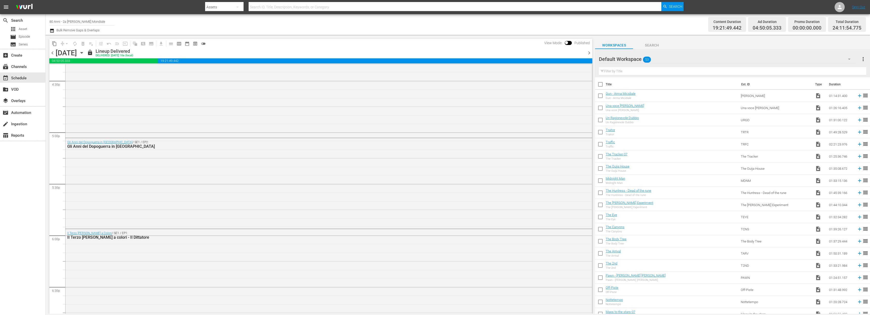
click at [590, 50] on span "chevron_right" at bounding box center [589, 53] width 6 height 6
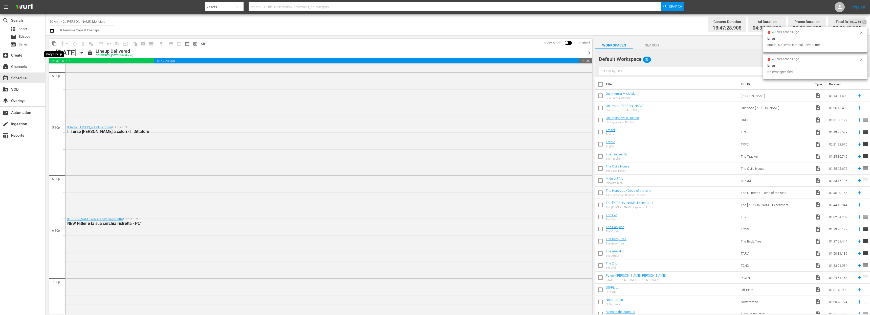
scroll to position [1669, 0]
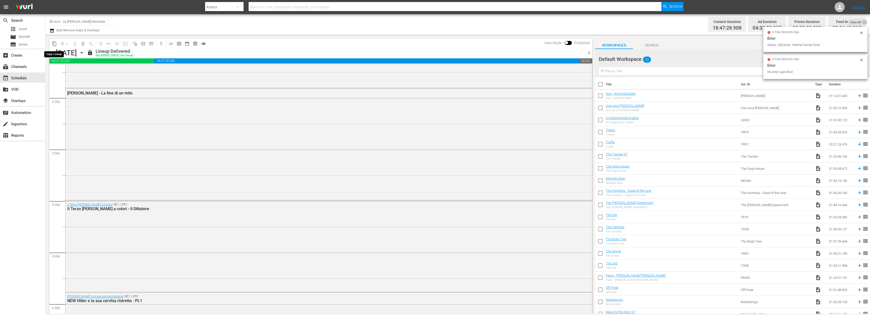
click at [52, 44] on span "content_copy" at bounding box center [54, 43] width 5 height 5
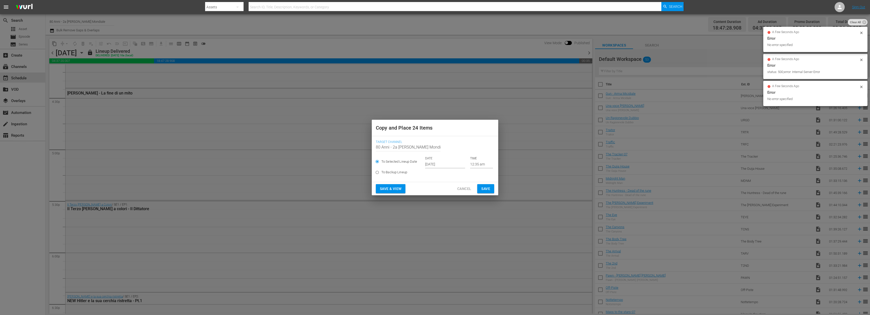
click at [449, 167] on input "[DATE]" at bounding box center [445, 165] width 40 height 8
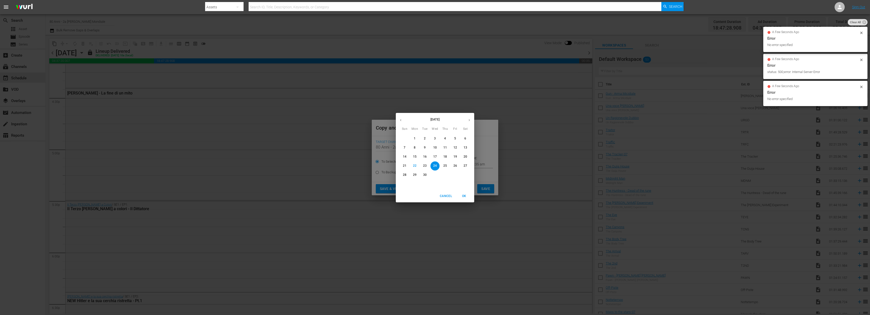
click at [468, 122] on icon "button" at bounding box center [469, 120] width 4 height 4
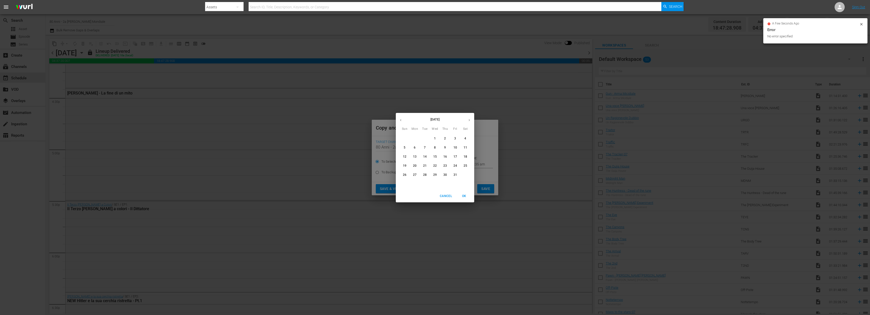
click at [465, 165] on p "25" at bounding box center [465, 166] width 4 height 4
type input "Oct 25th 2025"
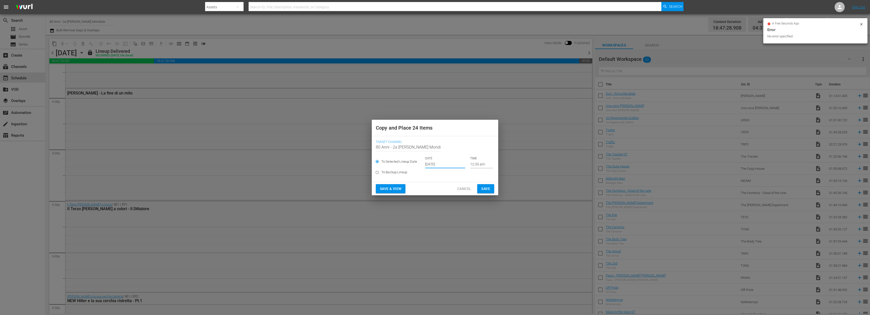
click at [480, 186] on button "Save" at bounding box center [485, 188] width 17 height 9
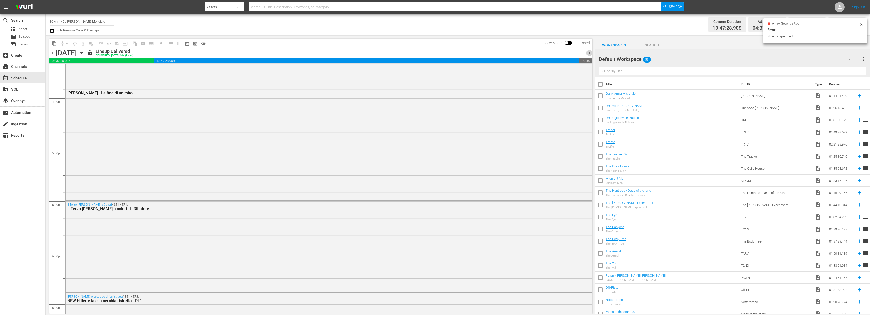
click at [587, 53] on span "chevron_right" at bounding box center [589, 53] width 6 height 6
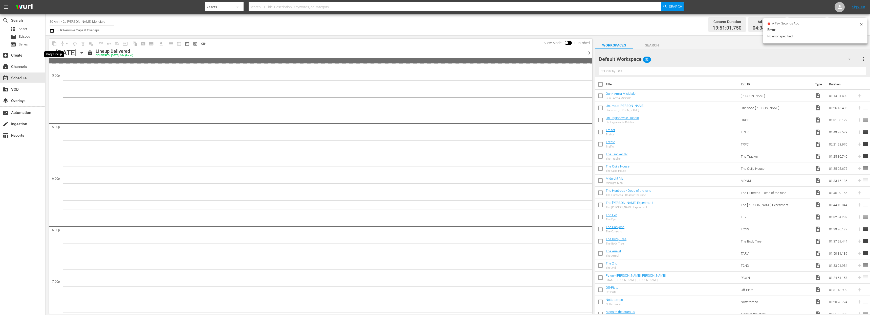
scroll to position [1711, 0]
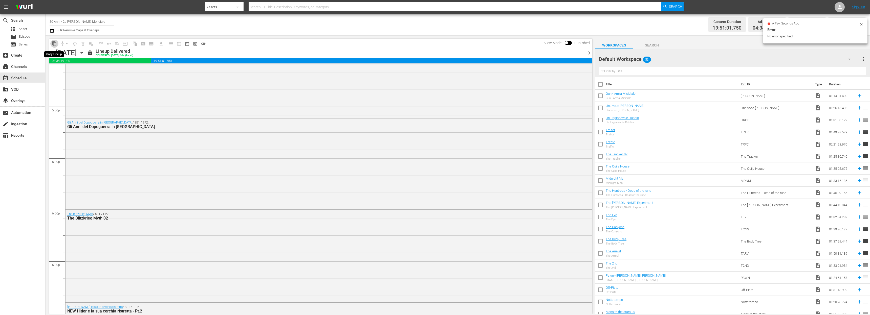
click at [53, 44] on span "content_copy" at bounding box center [54, 43] width 5 height 5
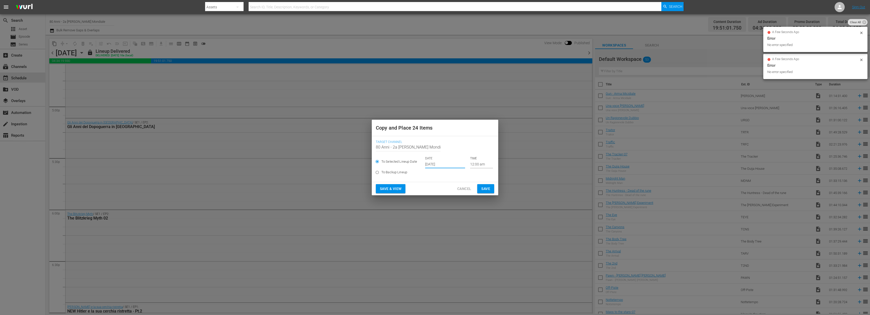
click at [430, 166] on input "[DATE]" at bounding box center [445, 165] width 40 height 8
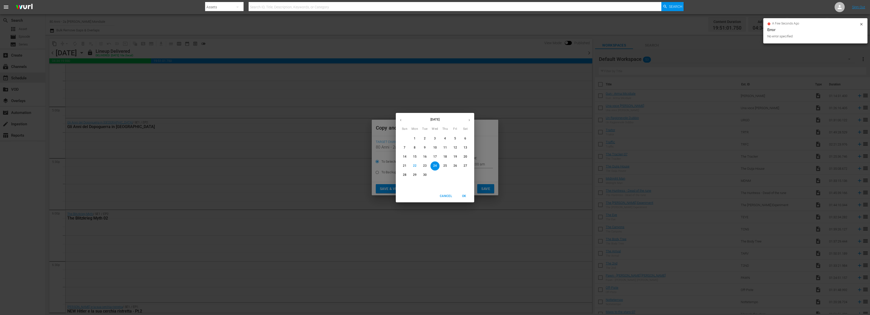
click at [470, 119] on icon "button" at bounding box center [469, 120] width 4 height 4
click at [405, 177] on p "26" at bounding box center [405, 175] width 4 height 4
type input "Oct 26th 2025"
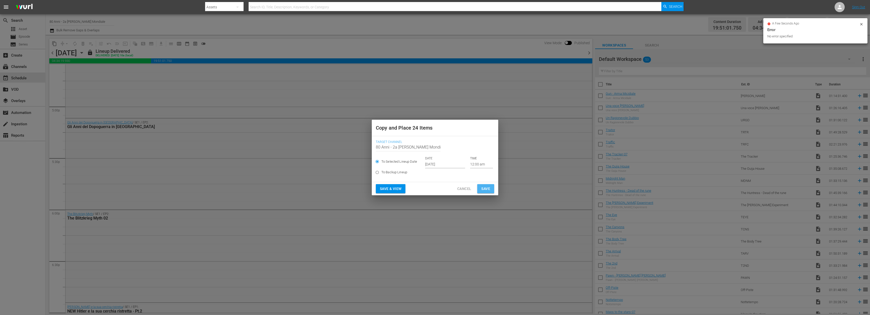
click at [488, 190] on span "Save" at bounding box center [485, 189] width 9 height 6
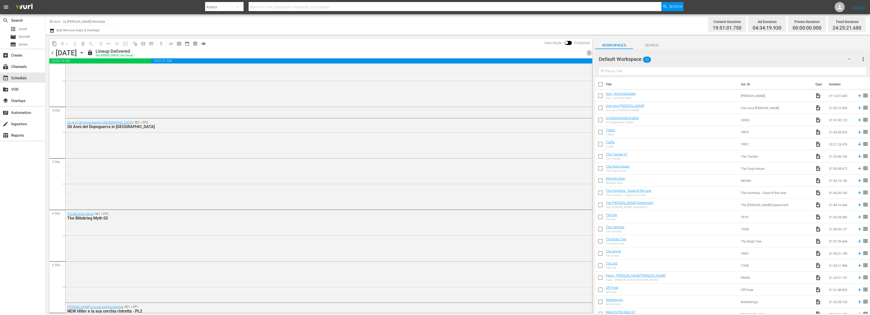
click at [588, 52] on span "chevron_right" at bounding box center [589, 53] width 6 height 6
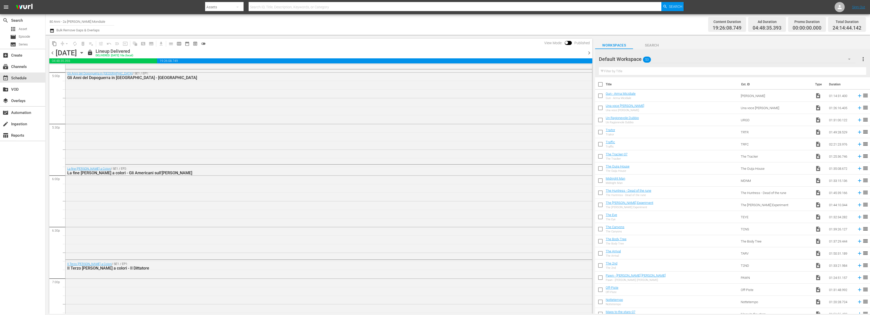
scroll to position [1677, 0]
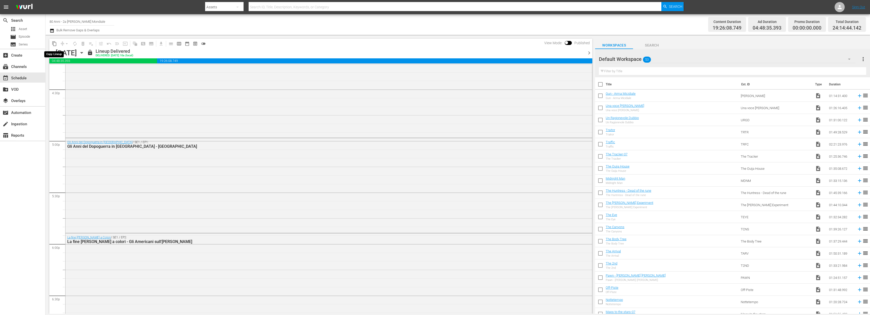
click at [53, 42] on span "content_copy" at bounding box center [54, 43] width 5 height 5
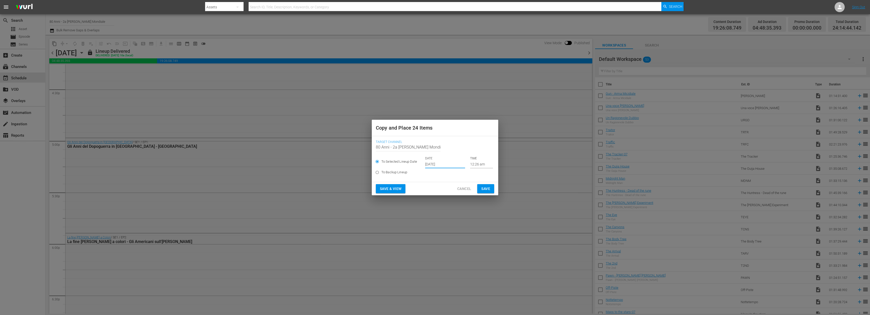
click at [440, 165] on input "[DATE]" at bounding box center [445, 165] width 40 height 8
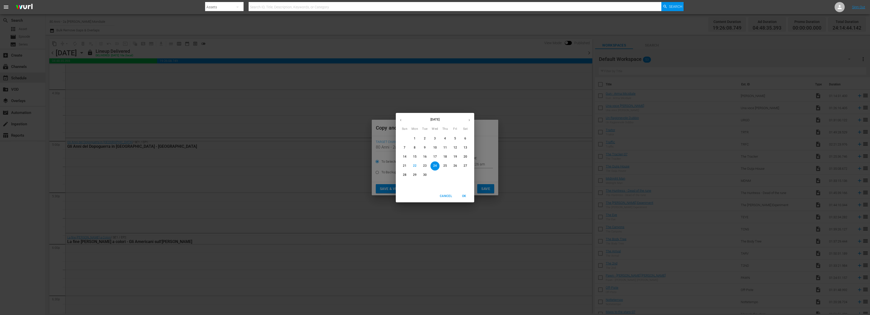
click at [468, 117] on button "button" at bounding box center [469, 120] width 10 height 10
click at [415, 173] on p "27" at bounding box center [415, 175] width 4 height 4
type input "Oct 27th 2025"
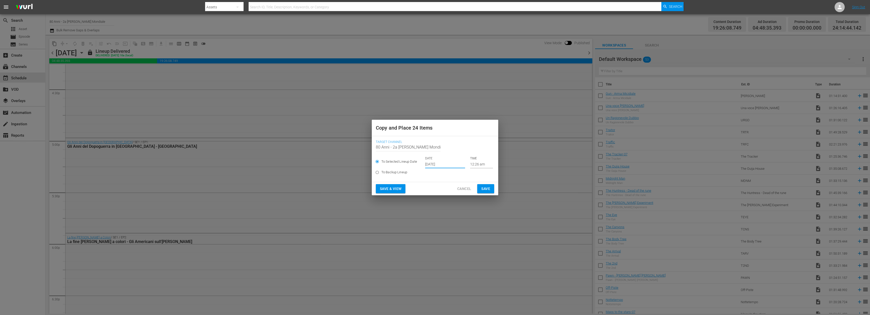
click at [483, 191] on span "Save" at bounding box center [485, 189] width 9 height 6
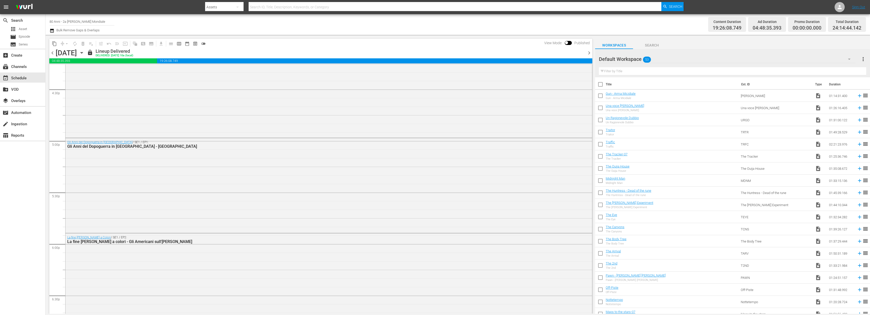
click at [589, 52] on span "chevron_right" at bounding box center [589, 53] width 6 height 6
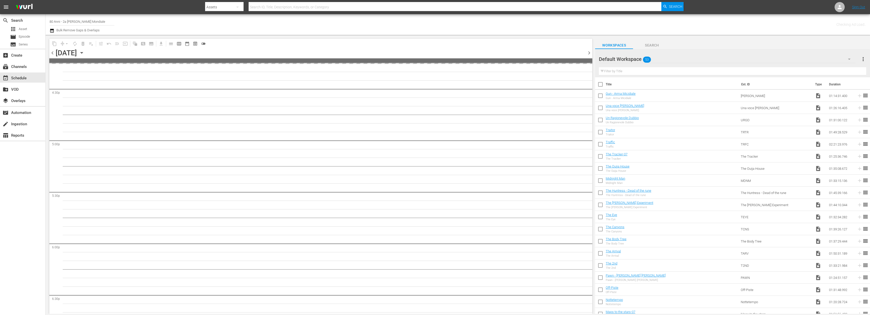
scroll to position [1746, 0]
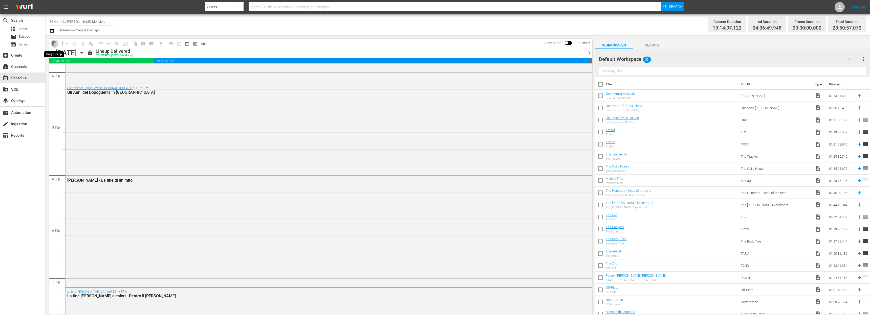
click at [54, 45] on span "content_copy" at bounding box center [54, 43] width 5 height 5
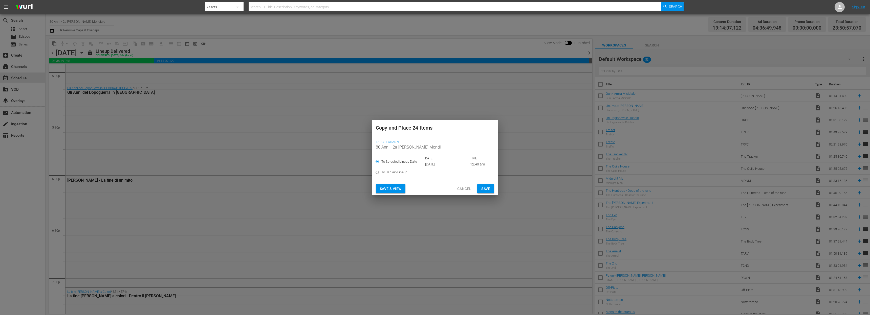
click at [434, 163] on input "[DATE]" at bounding box center [445, 165] width 40 height 8
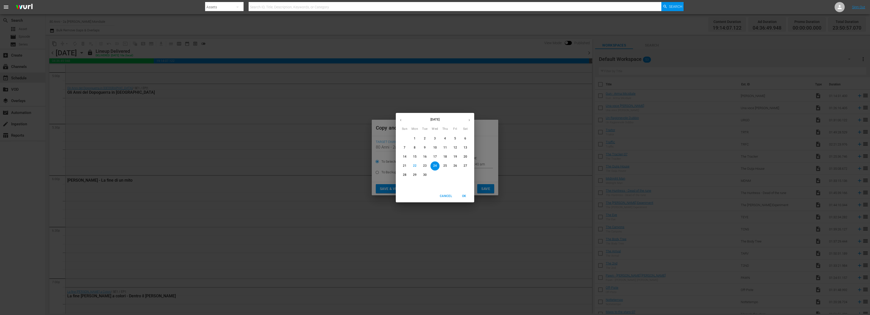
click at [473, 120] on button "button" at bounding box center [469, 120] width 10 height 10
click at [423, 176] on p "28" at bounding box center [425, 175] width 4 height 4
type input "Oct 28th 2025"
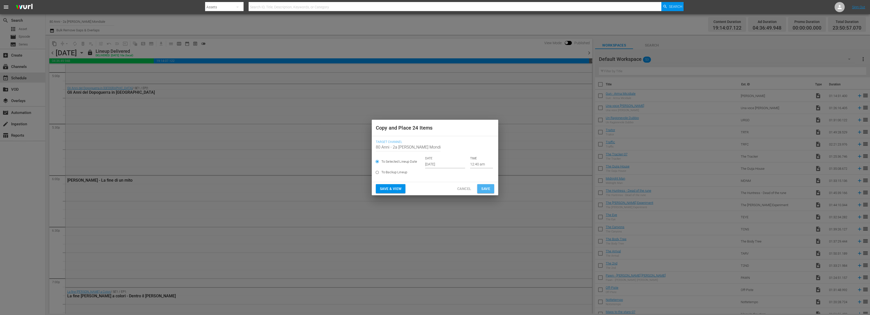
click at [484, 188] on span "Save" at bounding box center [485, 189] width 9 height 6
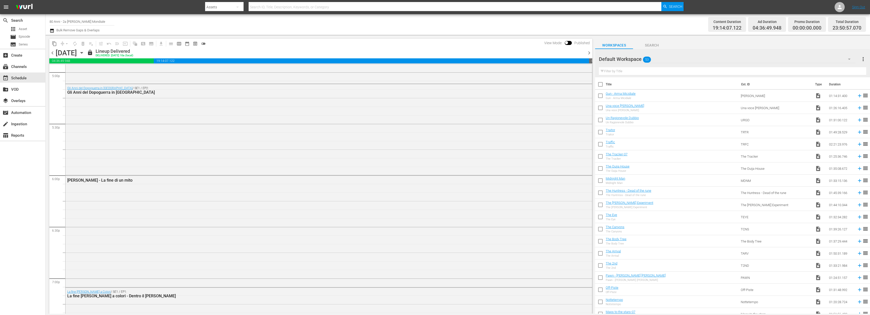
click at [587, 56] on span "chevron_right" at bounding box center [589, 53] width 6 height 6
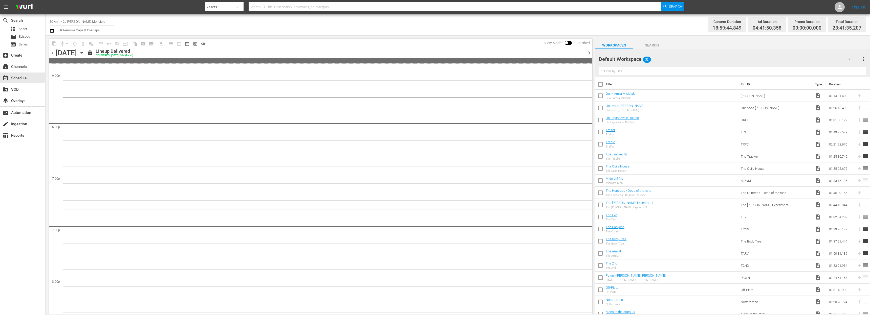
scroll to position [1763, 0]
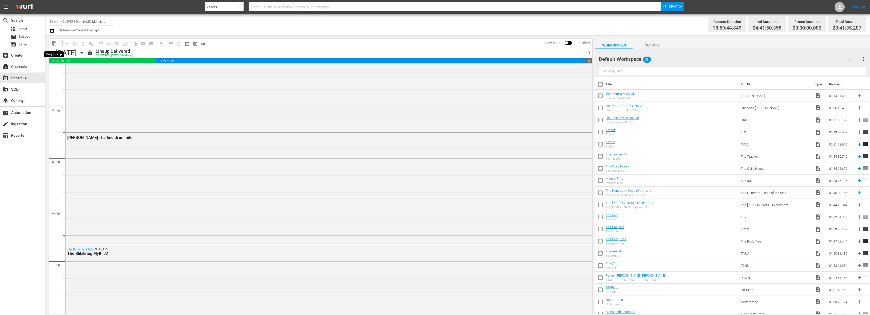
click at [53, 45] on span "content_copy" at bounding box center [54, 43] width 5 height 5
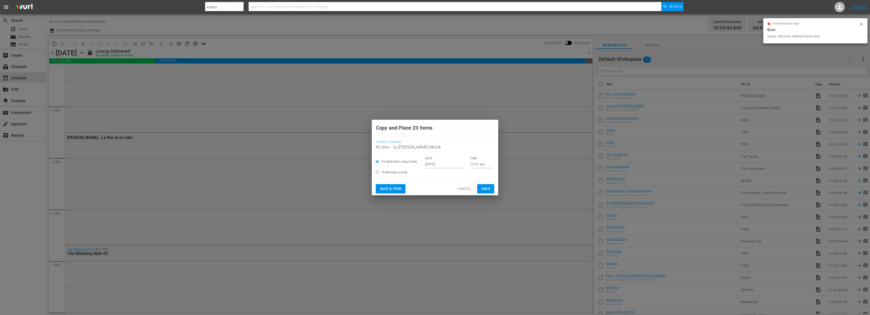
click at [442, 165] on input "[DATE]" at bounding box center [445, 165] width 40 height 8
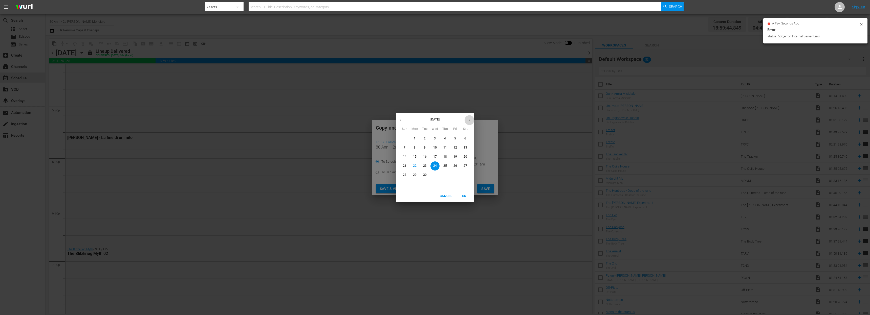
click at [470, 116] on button "button" at bounding box center [469, 120] width 10 height 10
click at [436, 175] on p "29" at bounding box center [435, 175] width 4 height 4
type input "Oct 29th 2025"
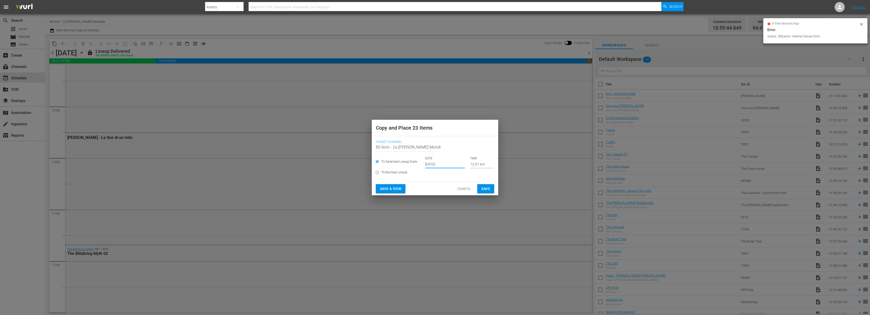
click at [488, 188] on span "Save" at bounding box center [485, 189] width 9 height 6
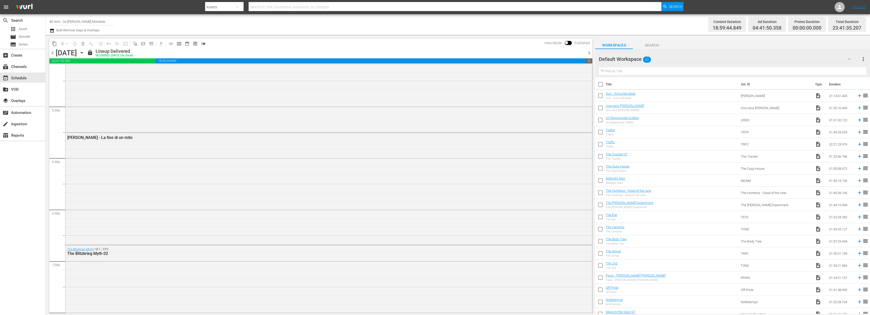
click at [591, 53] on span "chevron_right" at bounding box center [589, 53] width 6 height 6
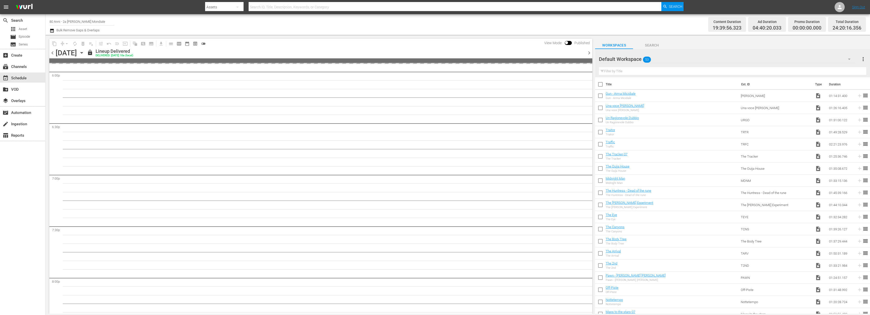
scroll to position [1754, 0]
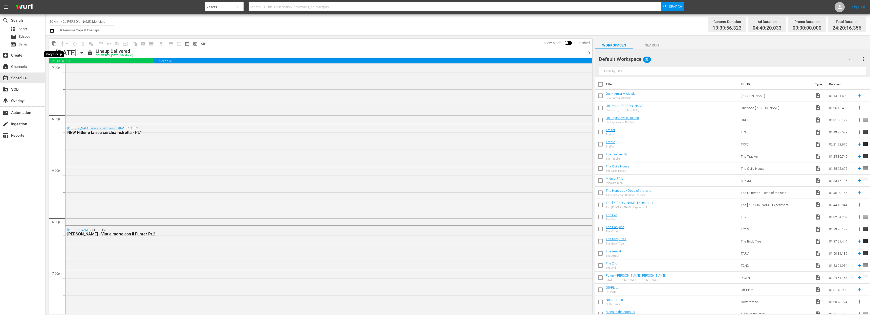
click at [53, 41] on span "content_copy" at bounding box center [54, 43] width 5 height 5
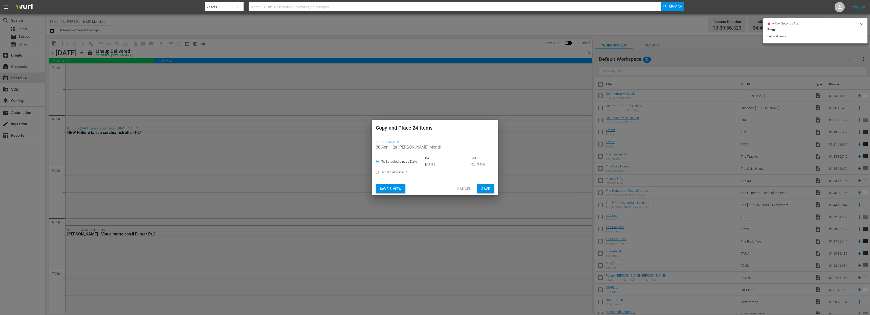
click at [436, 166] on input "[DATE]" at bounding box center [445, 165] width 40 height 8
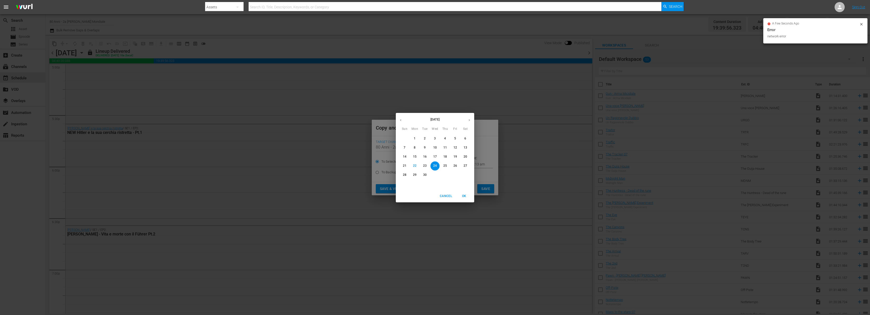
click at [467, 119] on icon "button" at bounding box center [469, 120] width 4 height 4
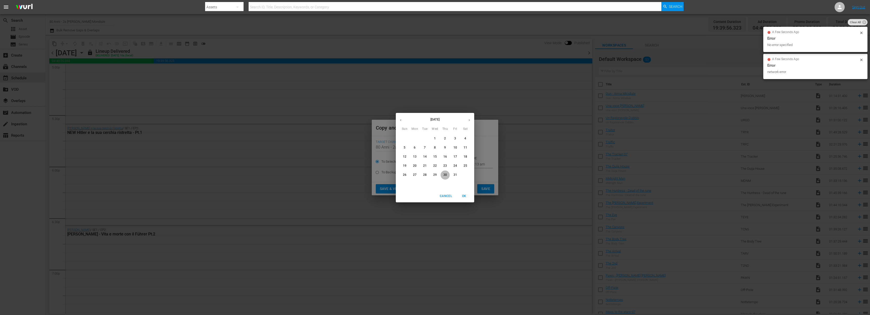
click at [443, 175] on p "30" at bounding box center [445, 175] width 4 height 4
type input "Oct 30th 2025"
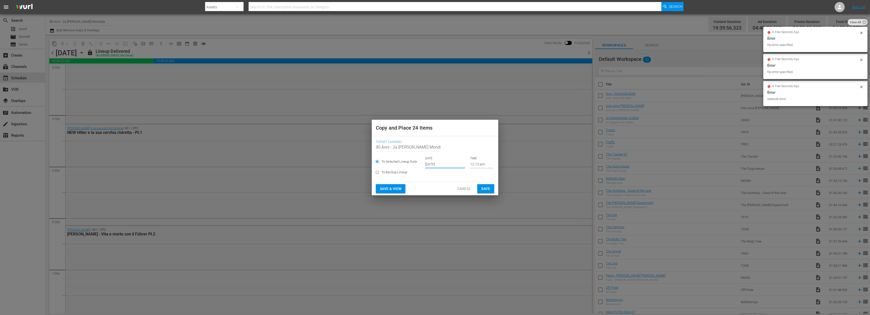
click at [497, 189] on div "Save & View Cancel Save" at bounding box center [435, 188] width 126 height 13
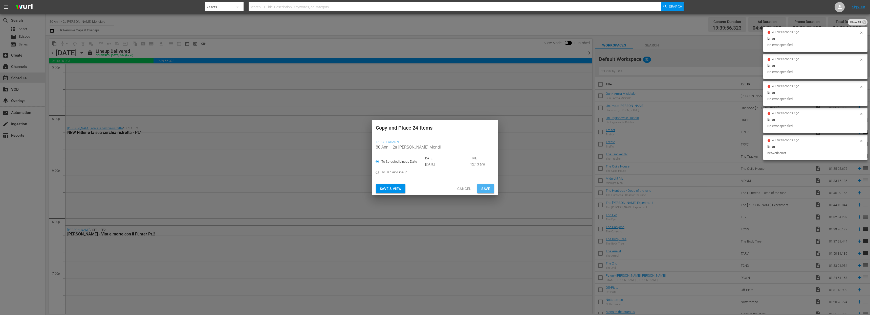
click at [488, 191] on span "Save" at bounding box center [485, 189] width 9 height 6
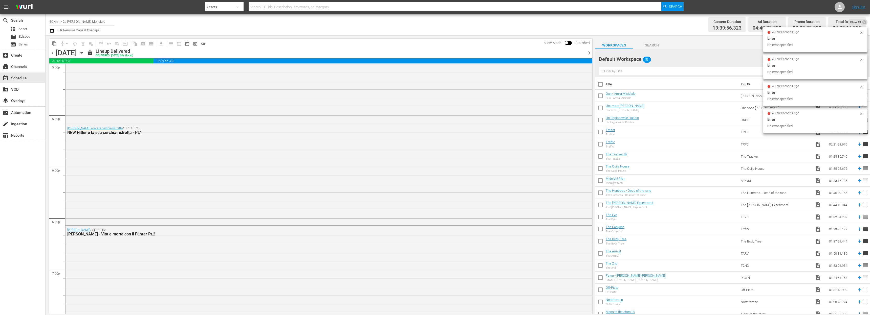
click at [587, 51] on span "chevron_right" at bounding box center [589, 53] width 6 height 6
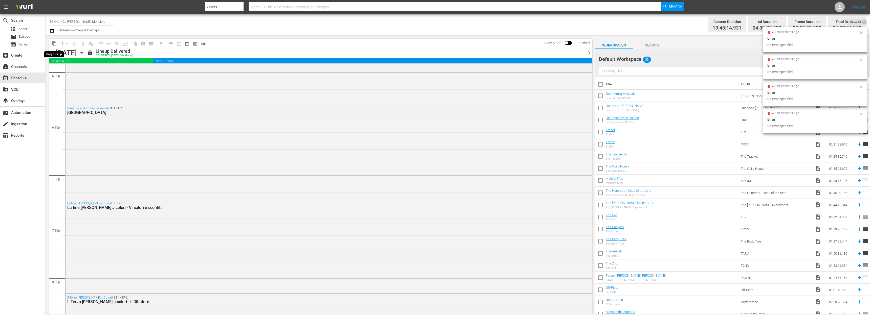
scroll to position [1754, 0]
click at [53, 44] on span "content_copy" at bounding box center [54, 43] width 5 height 5
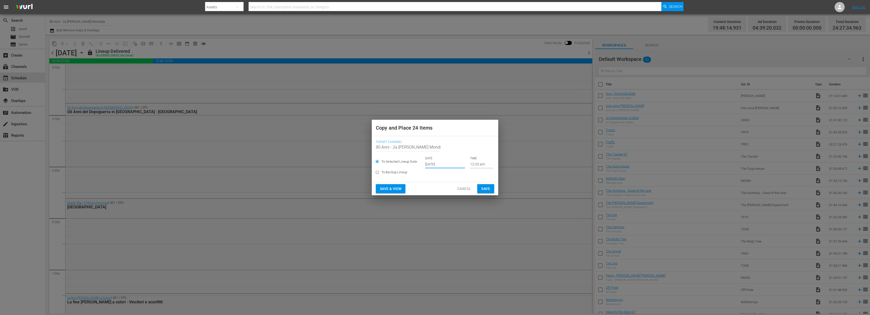
click at [440, 166] on input "[DATE]" at bounding box center [445, 165] width 40 height 8
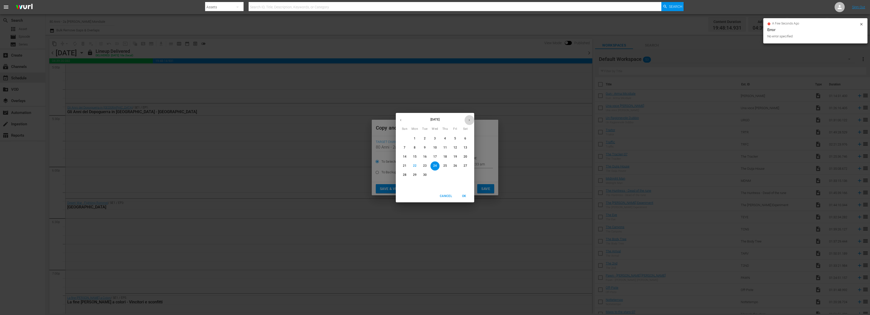
click at [466, 117] on button "button" at bounding box center [469, 120] width 10 height 10
click at [457, 175] on span "31" at bounding box center [455, 175] width 9 height 4
type input "Oct 31st 2025"
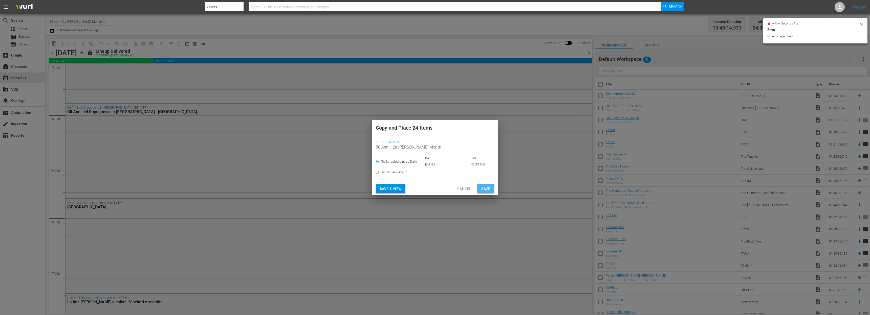
click at [480, 187] on button "Save" at bounding box center [485, 188] width 17 height 9
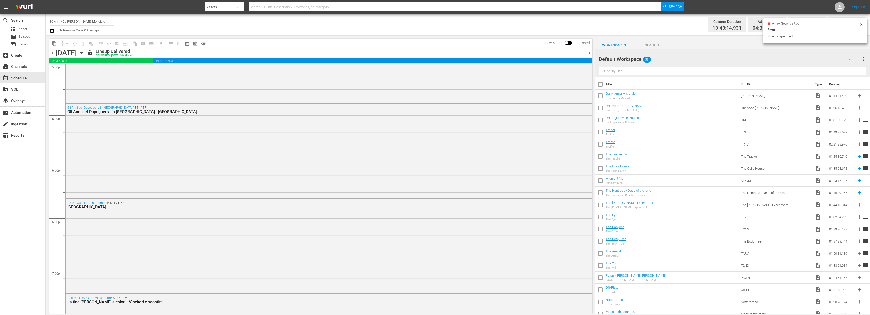
click at [589, 53] on span "chevron_right" at bounding box center [589, 53] width 6 height 6
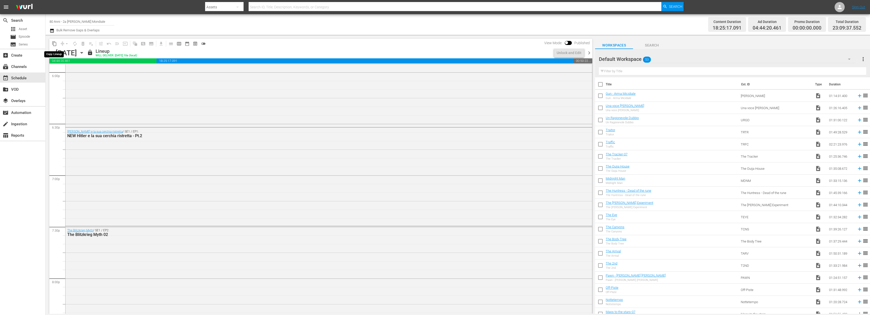
scroll to position [1763, 0]
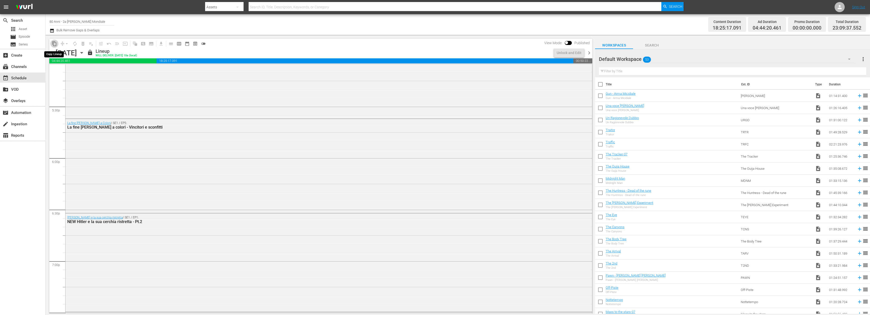
click at [52, 44] on span "content_copy" at bounding box center [54, 43] width 5 height 5
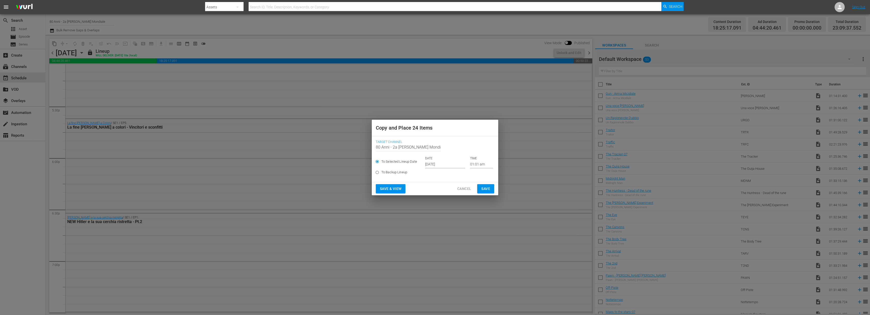
click at [447, 166] on input "[DATE]" at bounding box center [445, 165] width 40 height 8
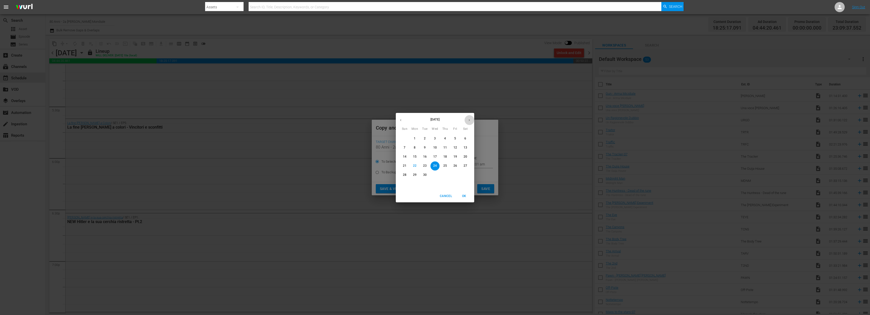
click at [469, 119] on icon "button" at bounding box center [469, 120] width 4 height 4
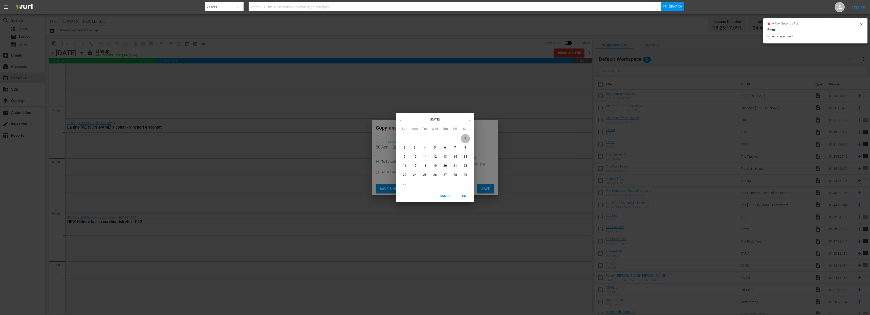
click at [461, 137] on span "1" at bounding box center [465, 139] width 9 height 4
type input "Nov 1st 2025"
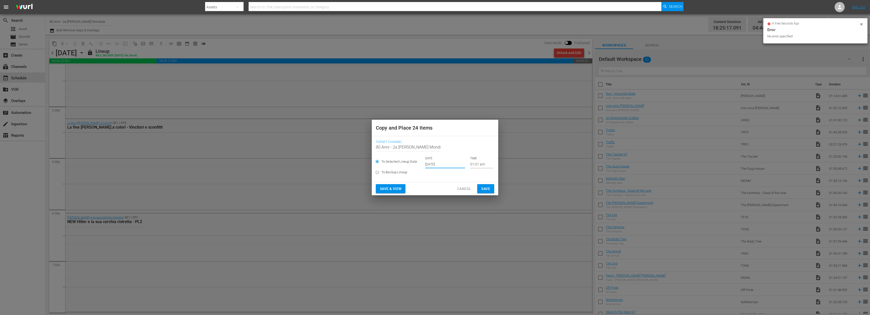
click at [488, 193] on button "Save" at bounding box center [485, 188] width 17 height 9
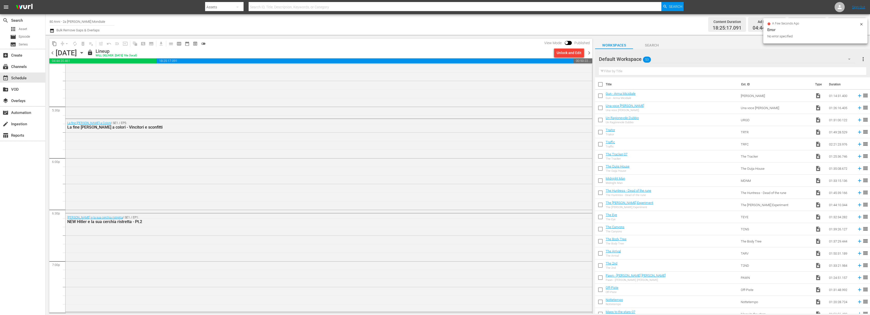
click at [587, 56] on span "chevron_right" at bounding box center [589, 53] width 6 height 6
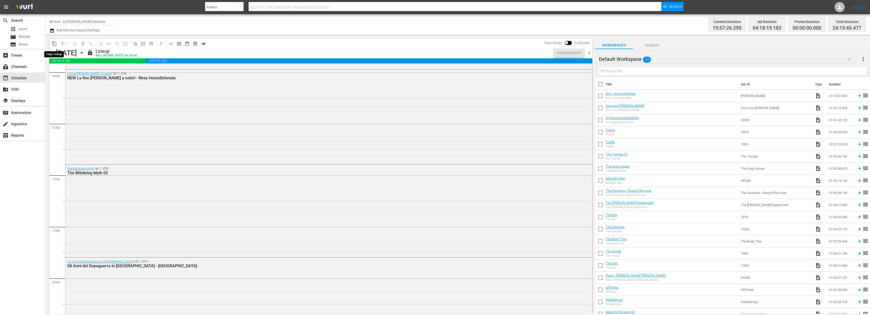
scroll to position [1737, 0]
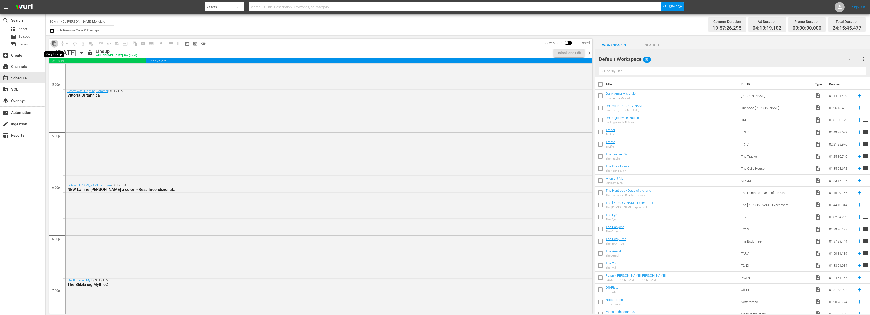
click at [54, 44] on span "content_copy" at bounding box center [54, 43] width 5 height 5
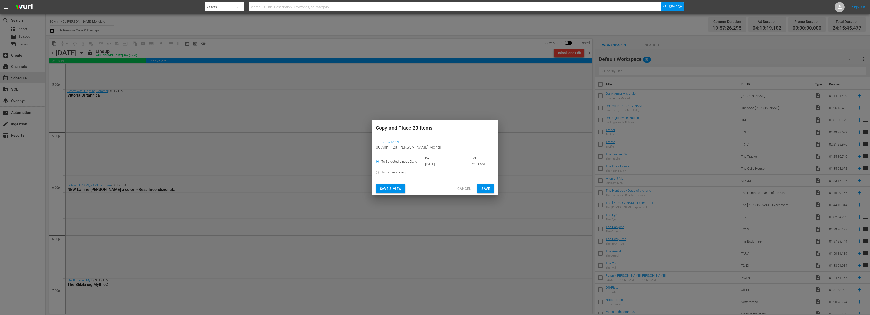
click at [433, 163] on input "[DATE]" at bounding box center [445, 165] width 40 height 8
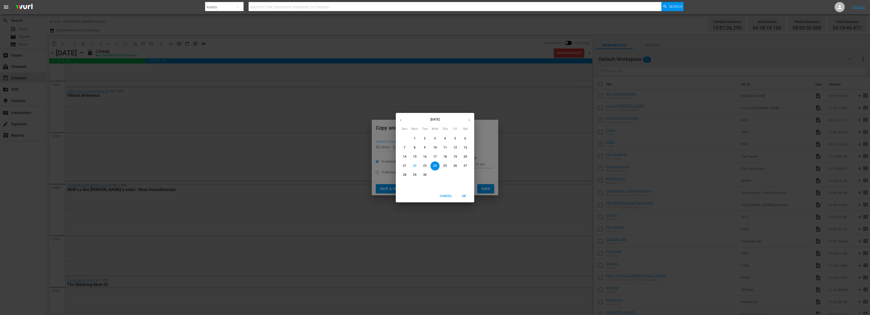
click at [471, 121] on button "button" at bounding box center [469, 120] width 10 height 10
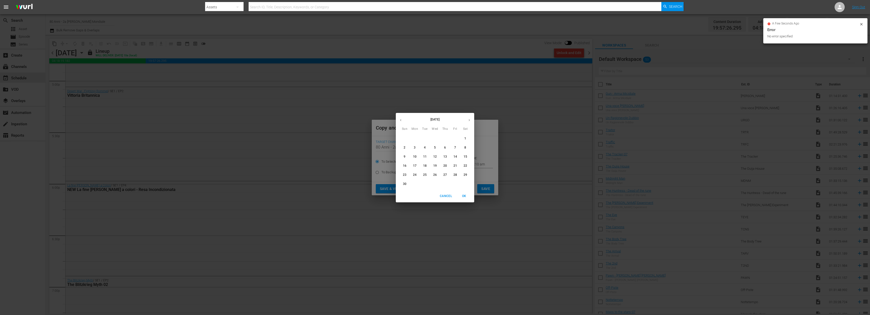
click at [407, 147] on span "2" at bounding box center [404, 148] width 9 height 4
type input "Nov 2nd 2025"
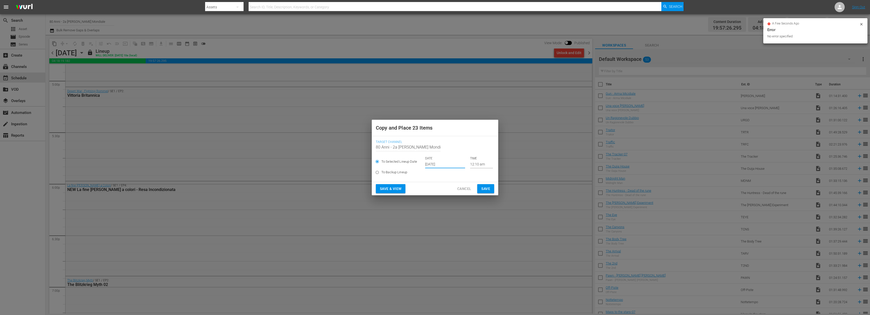
click at [486, 189] on span "Save" at bounding box center [485, 189] width 9 height 6
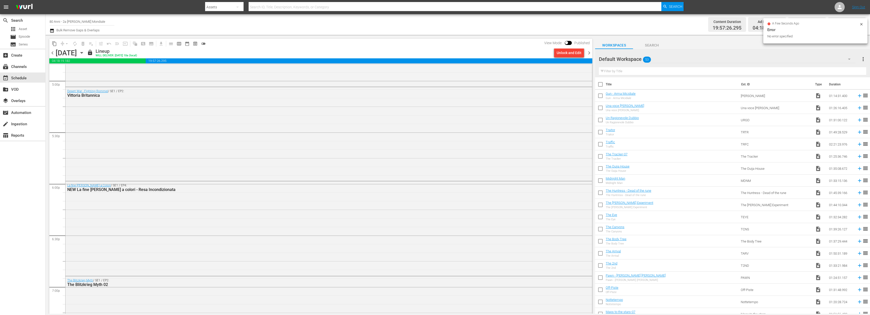
click at [591, 54] on span "chevron_right" at bounding box center [589, 53] width 6 height 6
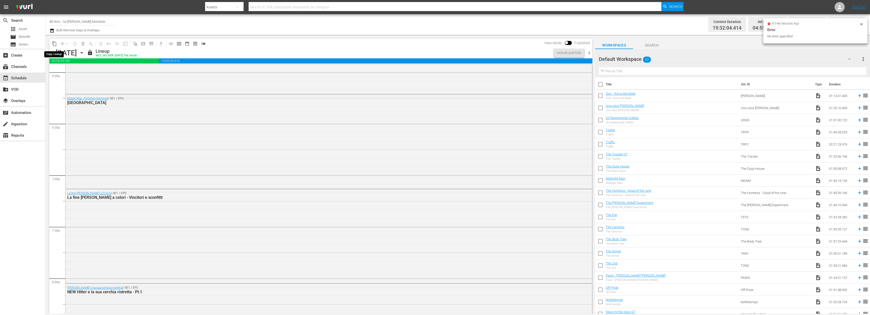
scroll to position [1729, 0]
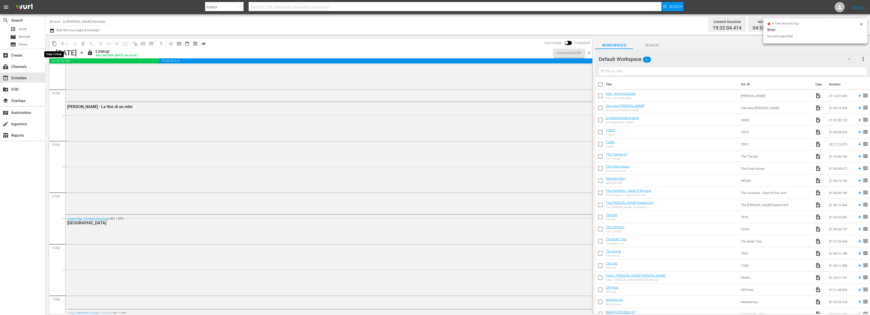
click at [55, 43] on span "content_copy" at bounding box center [54, 43] width 5 height 5
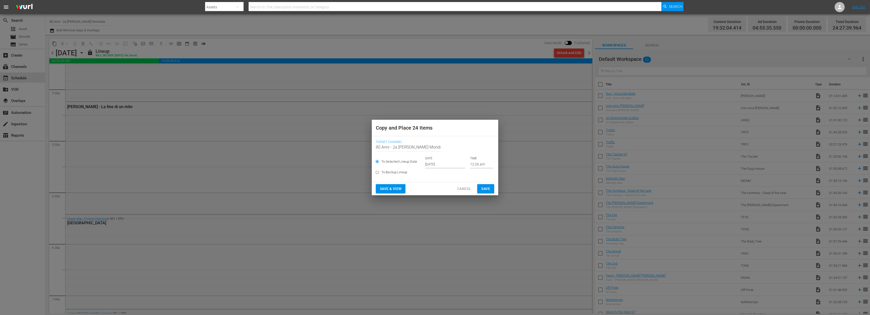
click at [436, 170] on label "To Backup Lineup" at bounding box center [431, 172] width 117 height 8
click at [381, 170] on input "To Backup Lineup" at bounding box center [377, 173] width 8 height 8
radio input "true"
click at [436, 163] on div "To Selected Lineup Date DATE Sep 24th 2025 TIME 12:26 am" at bounding box center [435, 163] width 118 height 12
click at [401, 157] on div "To Selected Lineup Date DATE Sep 24th 2025 TIME 12:26 am" at bounding box center [435, 163] width 118 height 12
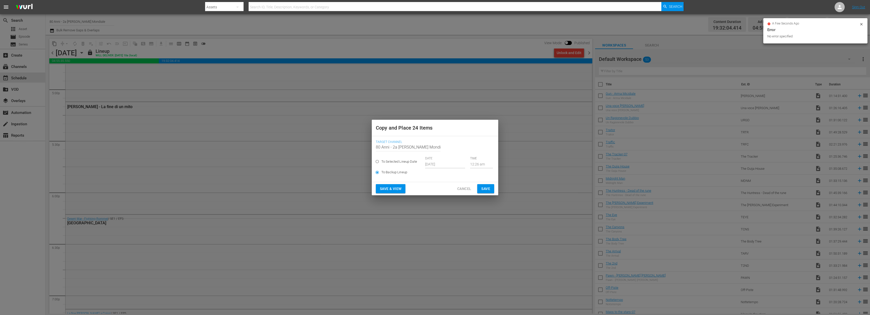
click at [406, 163] on span "To Selected Lineup Date" at bounding box center [399, 161] width 36 height 5
click at [381, 163] on input "To Selected Lineup Date" at bounding box center [377, 163] width 8 height 8
radio input "true"
click at [441, 168] on label "To Backup Lineup" at bounding box center [431, 172] width 117 height 8
click at [381, 169] on input "To Backup Lineup" at bounding box center [377, 173] width 8 height 8
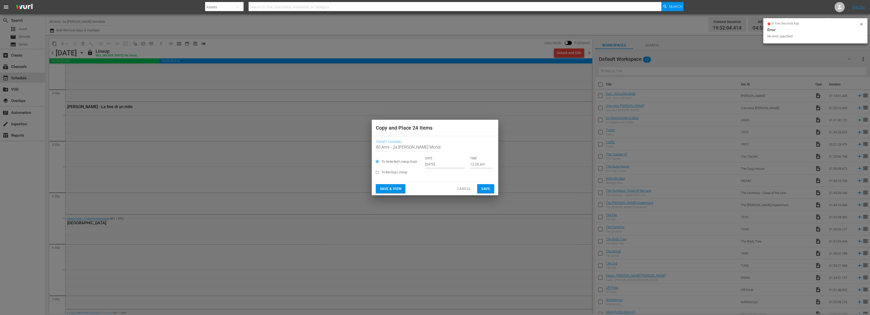
radio input "true"
click at [469, 187] on span "Cancel" at bounding box center [464, 189] width 14 height 6
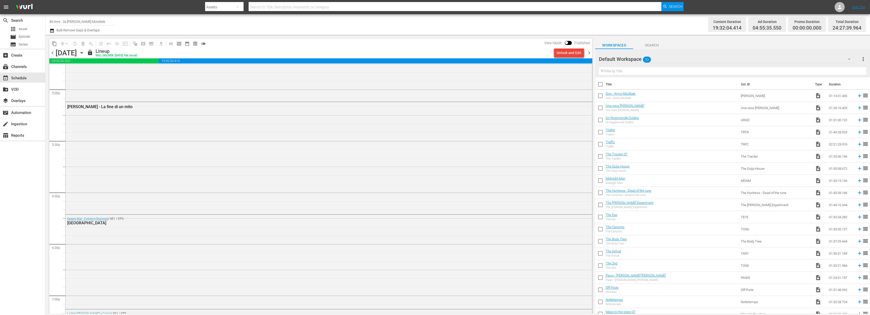
click at [53, 43] on span "content_copy" at bounding box center [54, 43] width 5 height 5
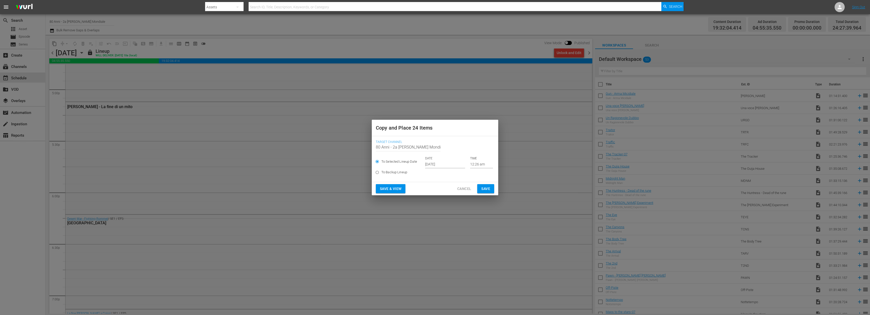
click at [434, 164] on input "[DATE]" at bounding box center [445, 165] width 40 height 8
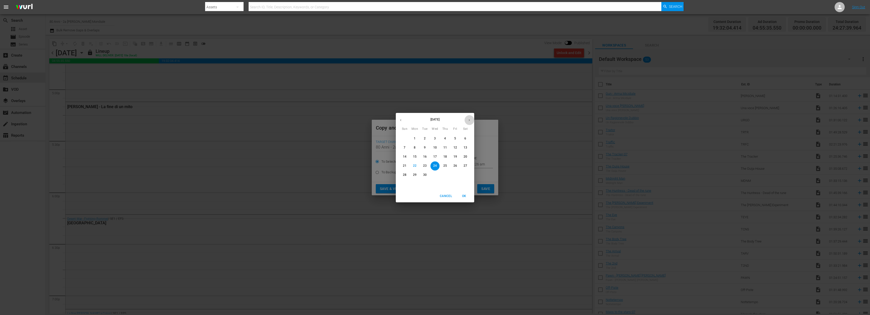
click at [470, 118] on button "button" at bounding box center [469, 120] width 10 height 10
click at [414, 147] on p "3" at bounding box center [415, 148] width 2 height 4
type input "Nov 3rd 2025"
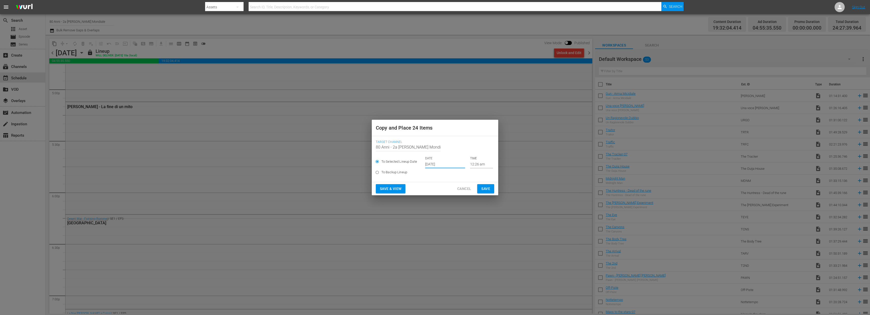
click at [486, 188] on span "Save" at bounding box center [485, 189] width 9 height 6
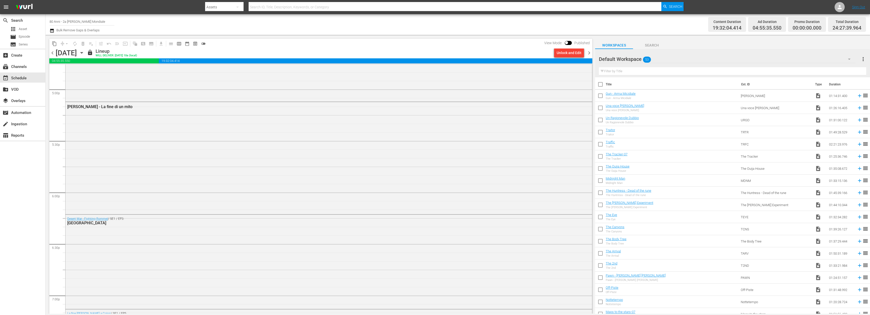
click at [588, 54] on span "chevron_right" at bounding box center [589, 53] width 6 height 6
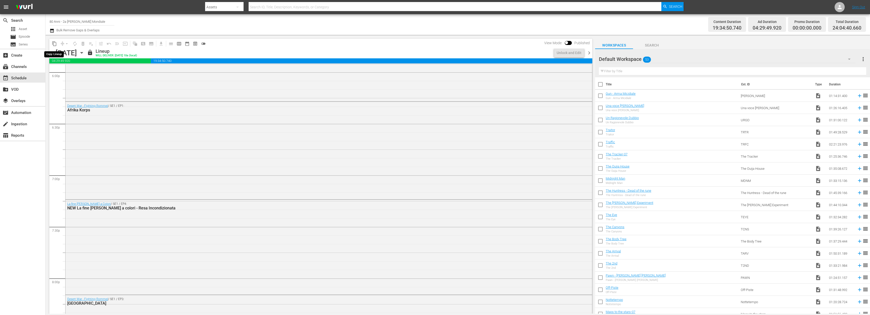
scroll to position [1780, 0]
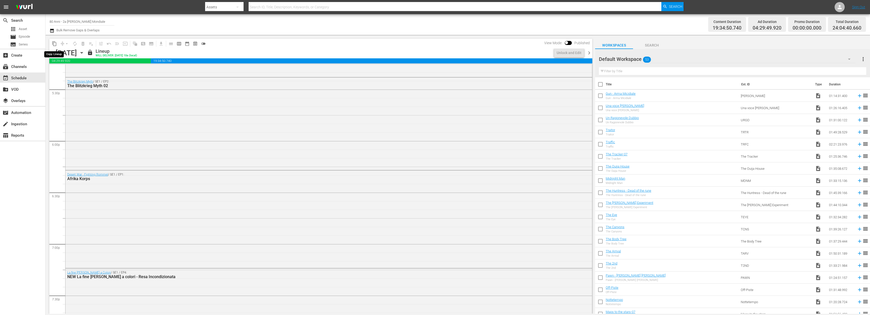
click at [54, 42] on span "content_copy" at bounding box center [54, 43] width 5 height 5
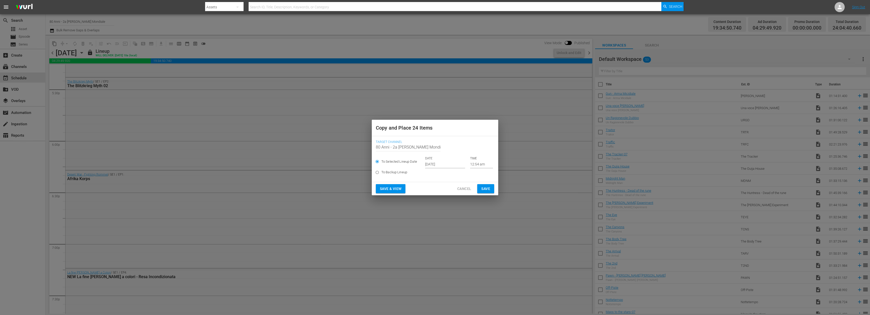
click at [444, 165] on input "[DATE]" at bounding box center [445, 165] width 40 height 8
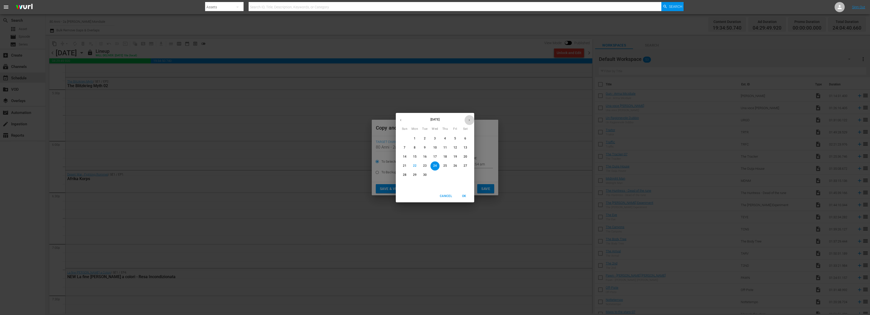
click at [472, 120] on button "button" at bounding box center [469, 120] width 10 height 10
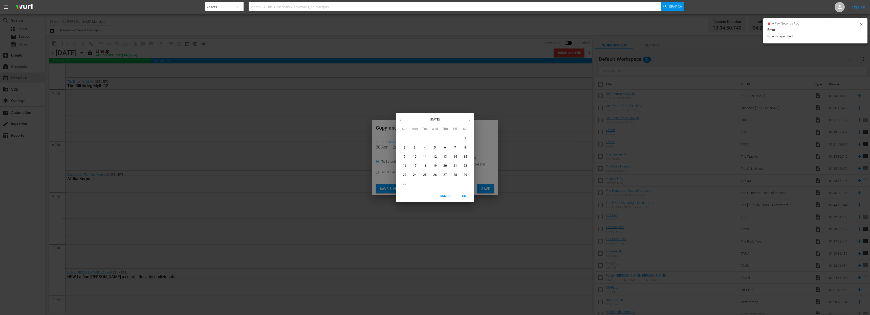
click at [426, 147] on span "4" at bounding box center [424, 148] width 9 height 4
type input "Nov 4th 2025"
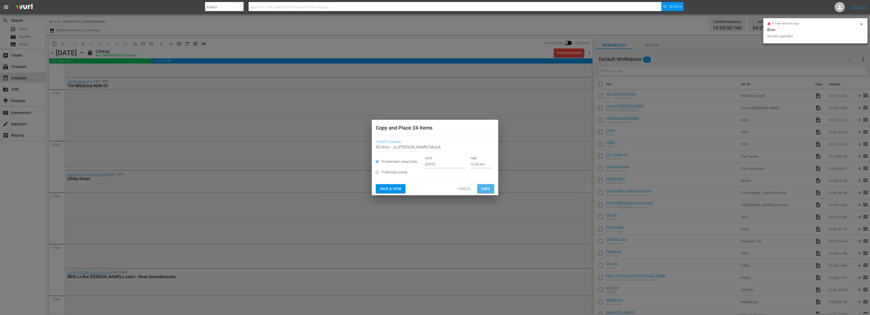
click at [489, 189] on span "Save" at bounding box center [485, 189] width 9 height 6
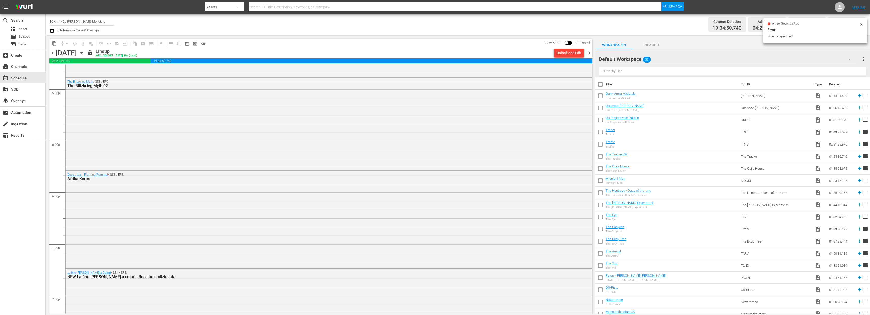
click at [587, 51] on span "chevron_right" at bounding box center [589, 53] width 6 height 6
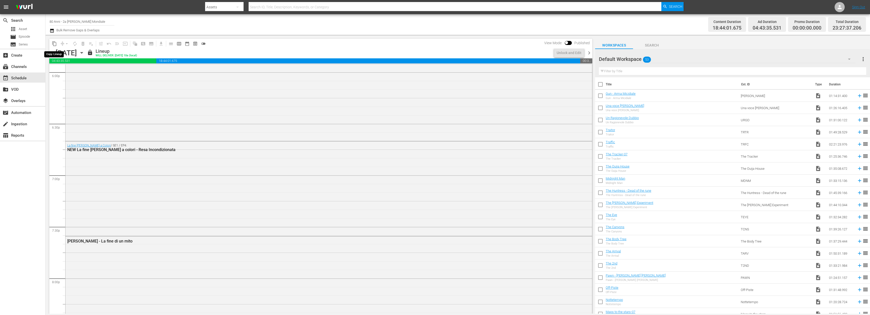
scroll to position [1763, 0]
click at [54, 44] on span "content_copy" at bounding box center [54, 43] width 5 height 5
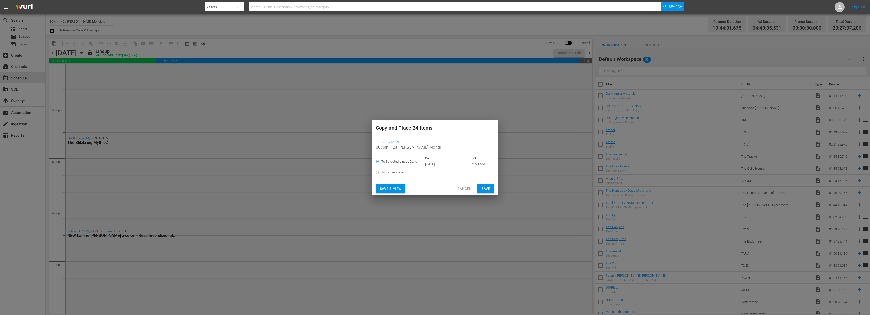
click at [445, 163] on input "[DATE]" at bounding box center [445, 165] width 40 height 8
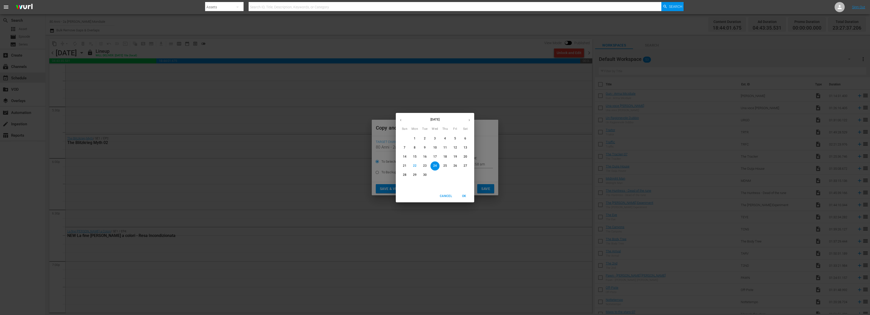
click at [469, 117] on button "button" at bounding box center [469, 120] width 10 height 10
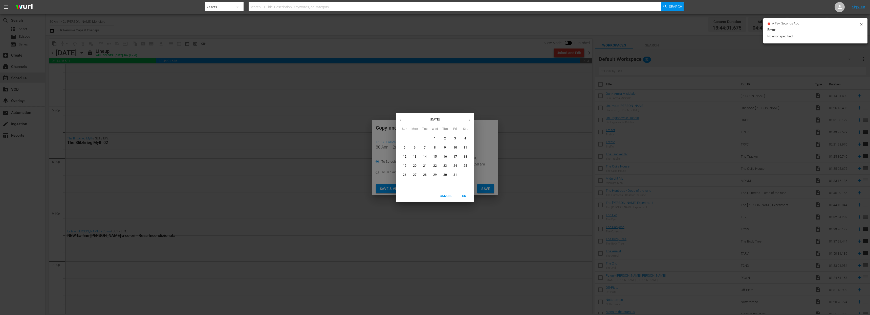
click at [469, 117] on button "button" at bounding box center [469, 120] width 10 height 10
click at [434, 146] on p "5" at bounding box center [435, 148] width 2 height 4
type input "Nov 5th 2025"
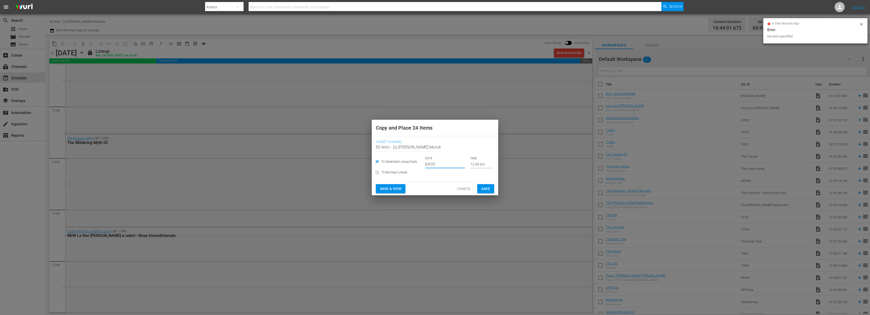
click at [490, 191] on span "Save" at bounding box center [485, 189] width 9 height 6
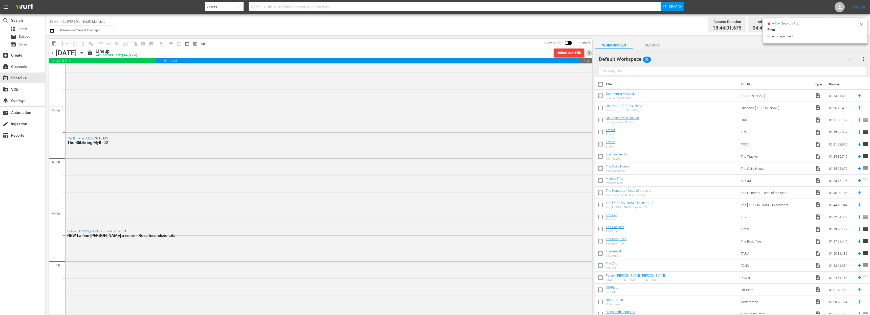
click at [587, 52] on span "chevron_right" at bounding box center [589, 53] width 6 height 6
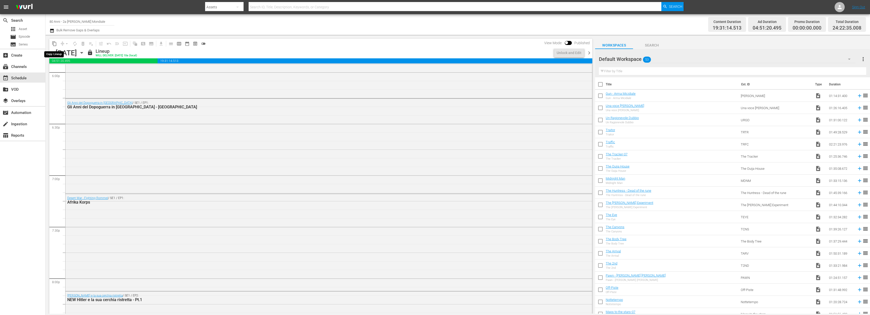
scroll to position [1737, 0]
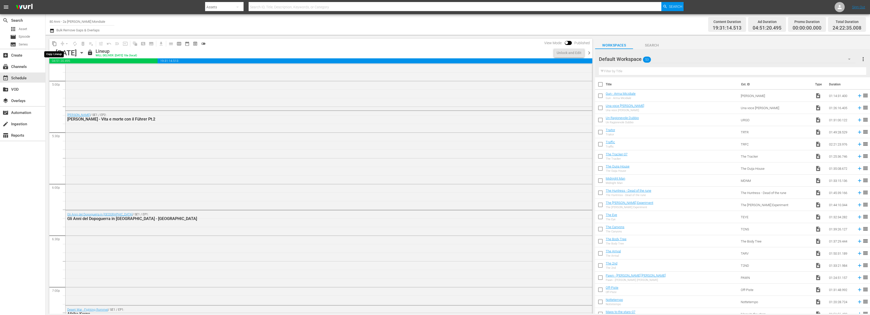
click at [55, 43] on span "content_copy" at bounding box center [54, 43] width 5 height 5
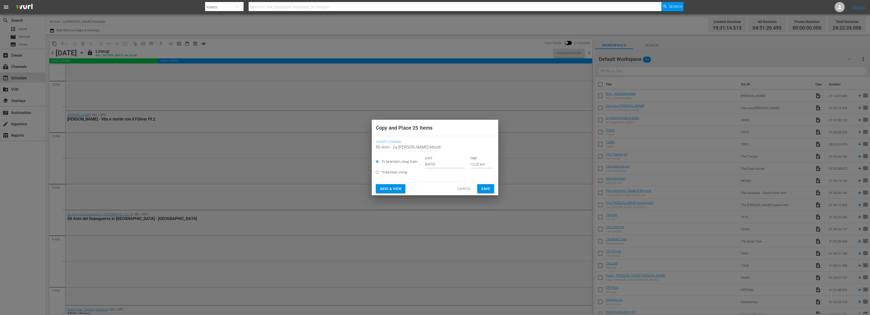
click at [432, 166] on input "[DATE]" at bounding box center [445, 165] width 40 height 8
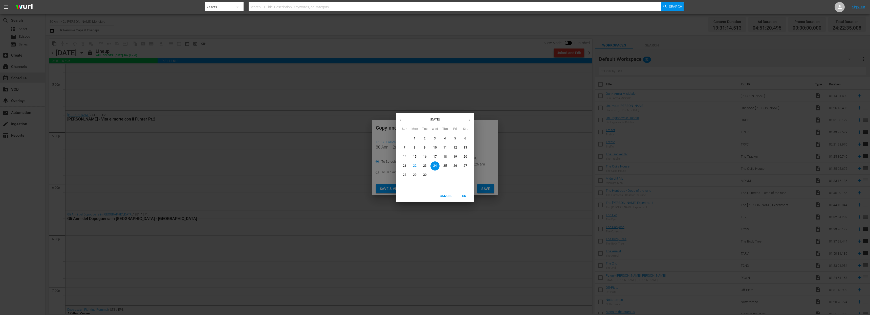
click at [470, 120] on icon "button" at bounding box center [469, 120] width 4 height 4
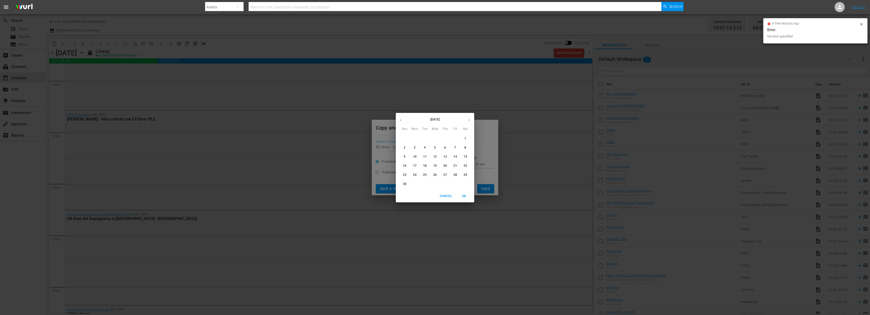
click at [446, 147] on span "6" at bounding box center [444, 148] width 9 height 4
type input "Nov 6th 2025"
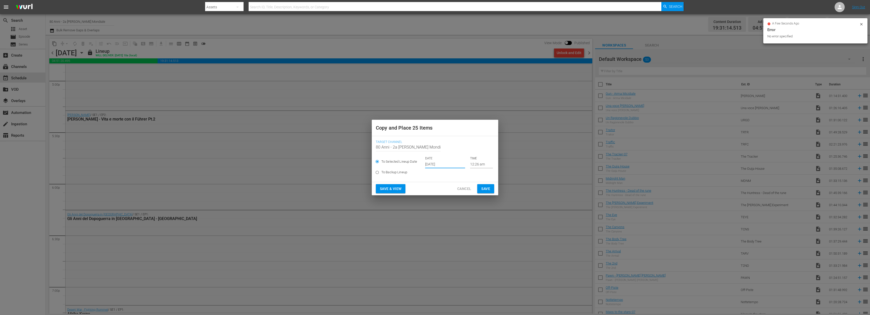
click at [486, 186] on span "Save" at bounding box center [485, 189] width 9 height 6
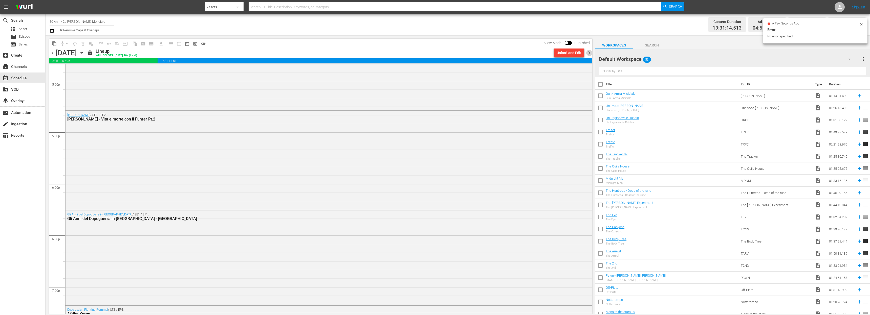
click at [589, 50] on span "chevron_right" at bounding box center [589, 53] width 6 height 6
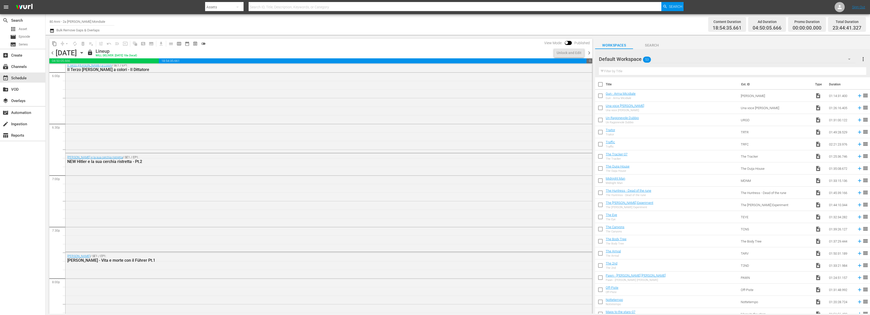
scroll to position [1763, 0]
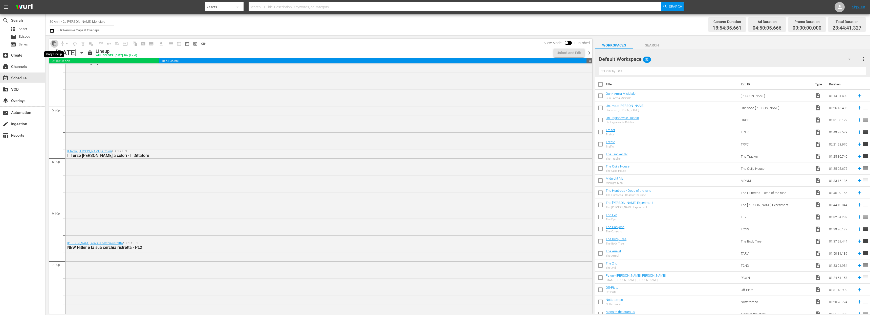
click at [53, 42] on span "content_copy" at bounding box center [54, 43] width 5 height 5
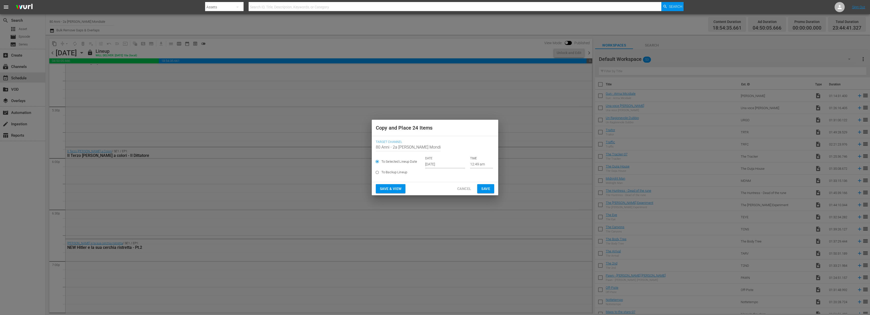
click at [446, 163] on input "[DATE]" at bounding box center [445, 165] width 40 height 8
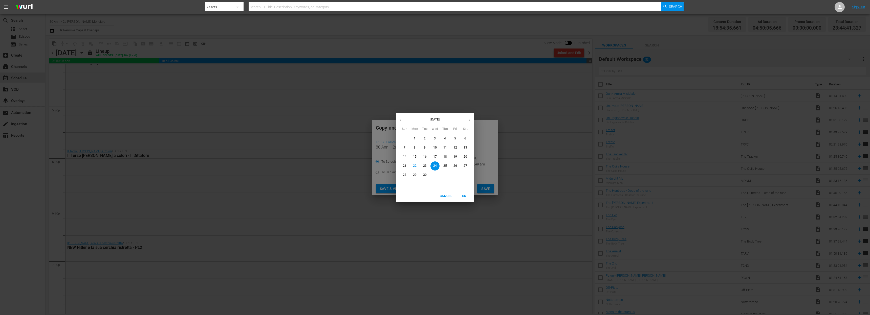
click at [469, 116] on button "button" at bounding box center [469, 120] width 10 height 10
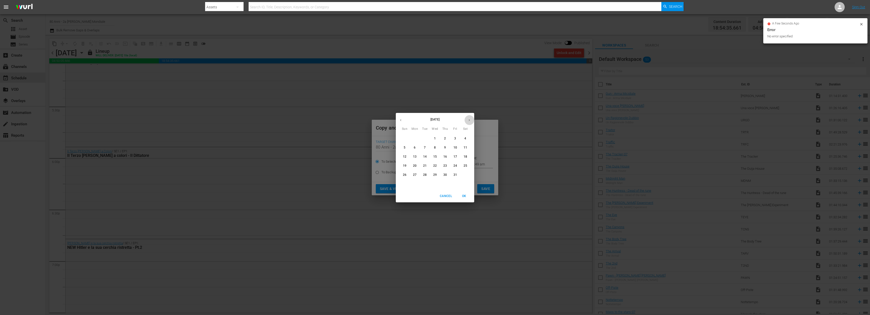
click at [469, 116] on button "button" at bounding box center [469, 120] width 10 height 10
click at [452, 146] on span "7" at bounding box center [455, 148] width 9 height 4
type input "Nov 7th 2025"
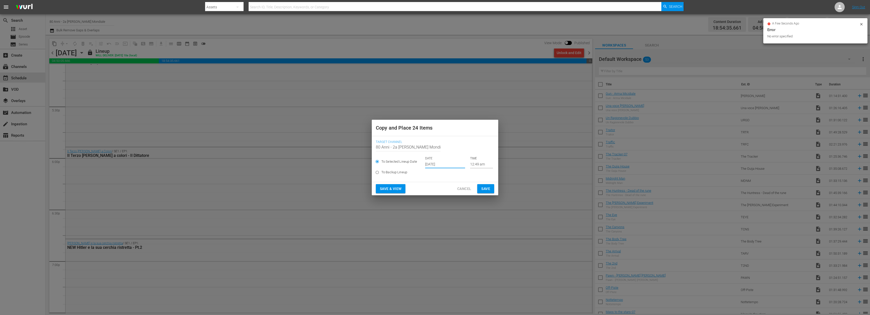
click at [490, 190] on button "Save" at bounding box center [485, 188] width 17 height 9
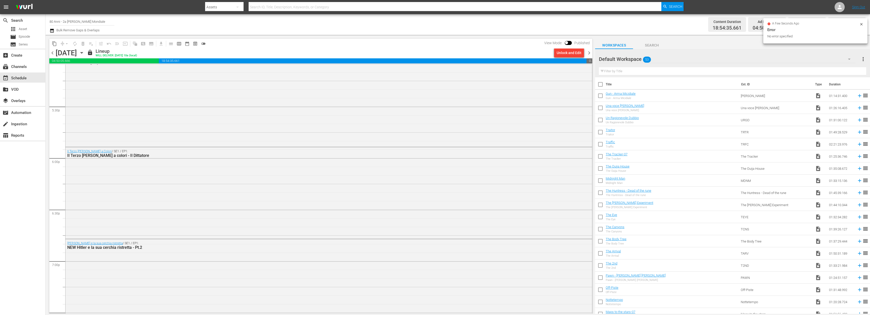
click at [591, 53] on span "chevron_right" at bounding box center [589, 53] width 6 height 6
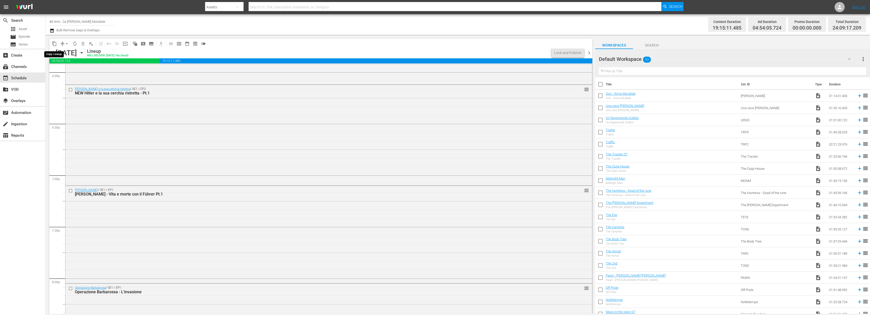
scroll to position [1797, 0]
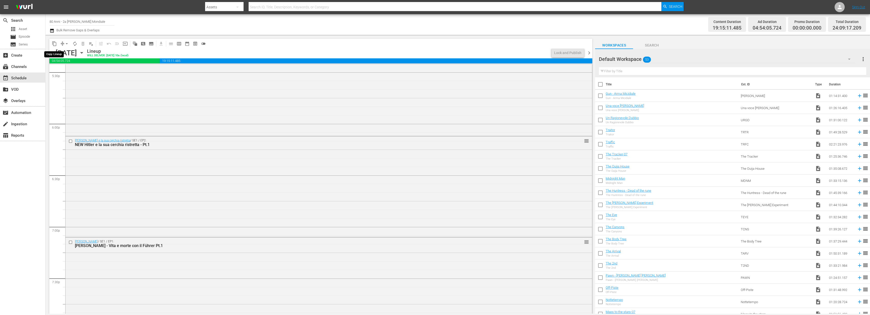
click at [53, 44] on span "content_copy" at bounding box center [54, 43] width 5 height 5
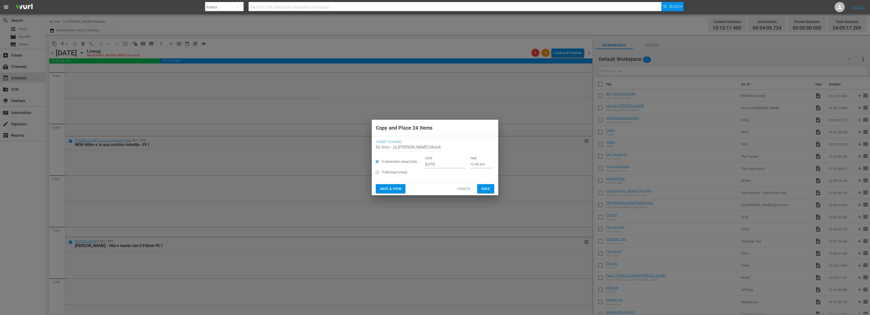
click at [432, 166] on input "[DATE]" at bounding box center [445, 165] width 40 height 8
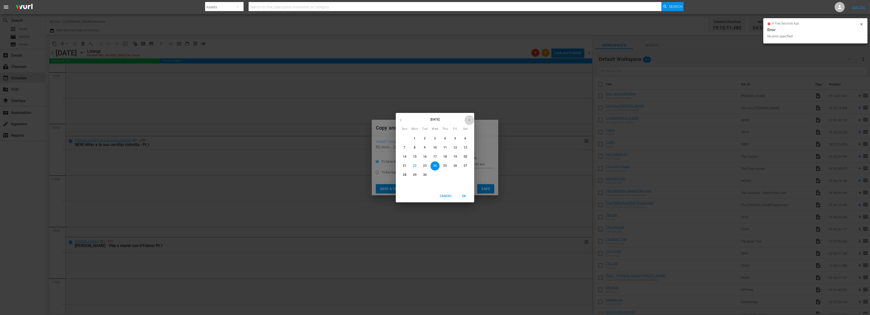
click at [471, 123] on button "button" at bounding box center [469, 120] width 10 height 10
click at [464, 146] on p "8" at bounding box center [465, 148] width 2 height 4
type input "Nov 8th 2025"
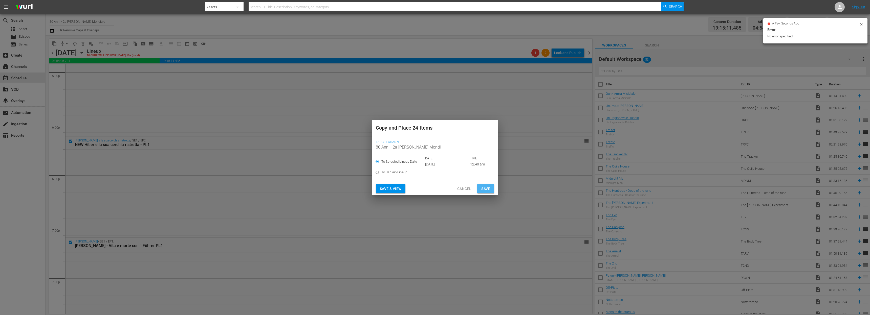
click at [484, 191] on span "Save" at bounding box center [485, 189] width 9 height 6
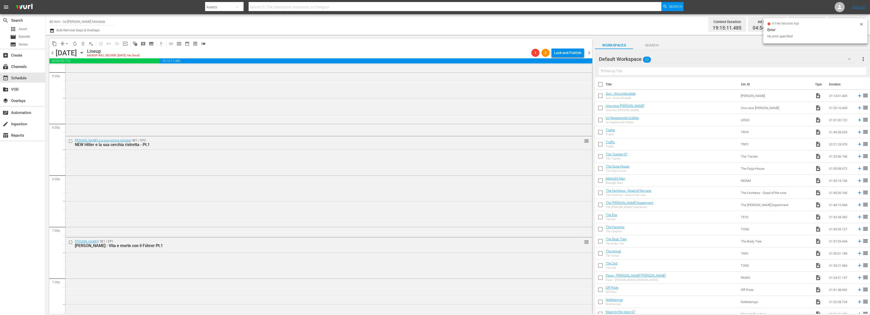
click at [588, 52] on span "chevron_right" at bounding box center [589, 53] width 6 height 6
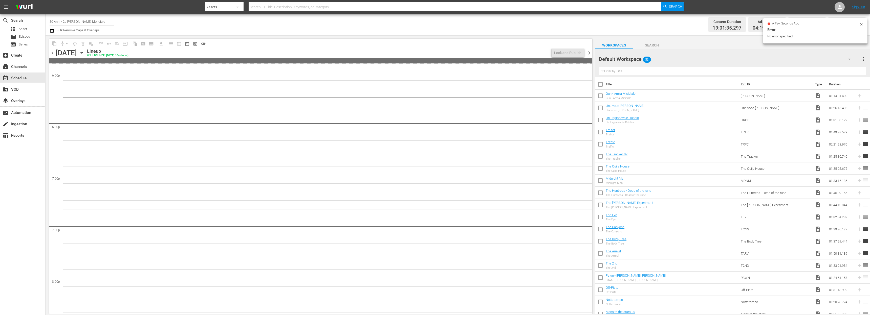
scroll to position [1763, 0]
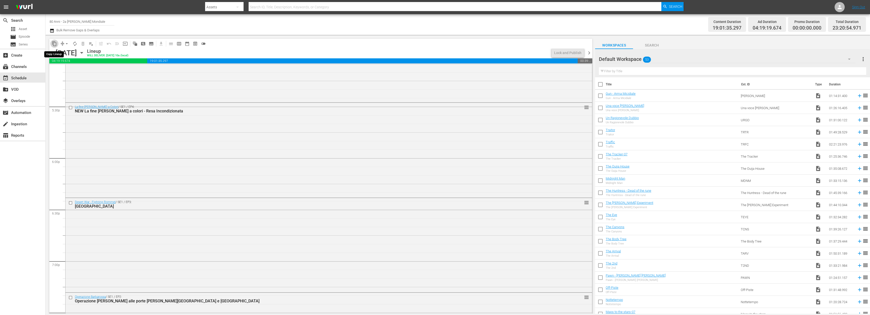
click at [52, 45] on span "content_copy" at bounding box center [54, 43] width 5 height 5
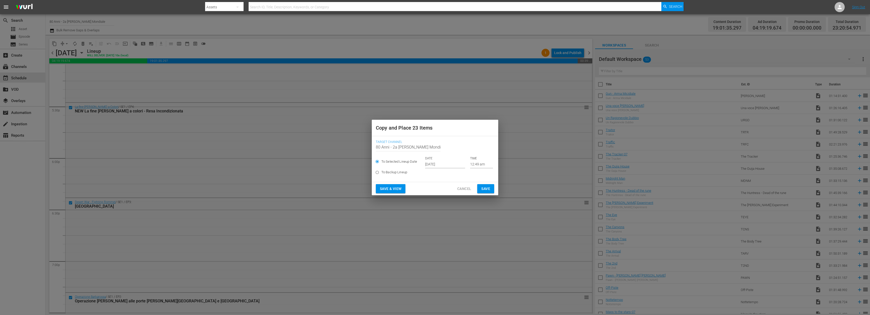
click at [439, 168] on input "[DATE]" at bounding box center [445, 165] width 40 height 8
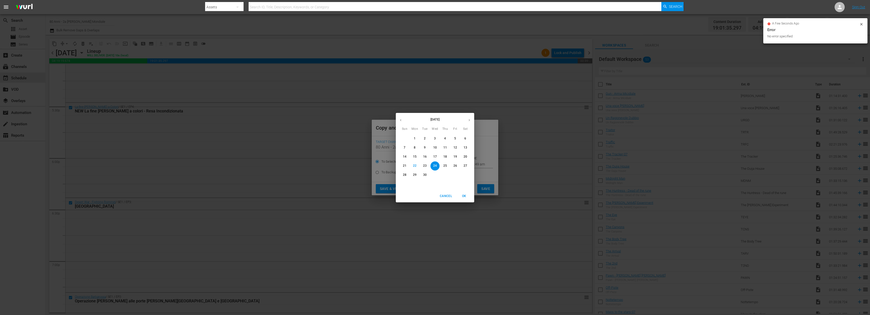
click at [470, 115] on div "[DATE]" at bounding box center [435, 120] width 78 height 10
click at [470, 116] on button "button" at bounding box center [469, 120] width 10 height 10
click at [406, 155] on span "9" at bounding box center [404, 157] width 9 height 4
type input "Nov 9th 2025"
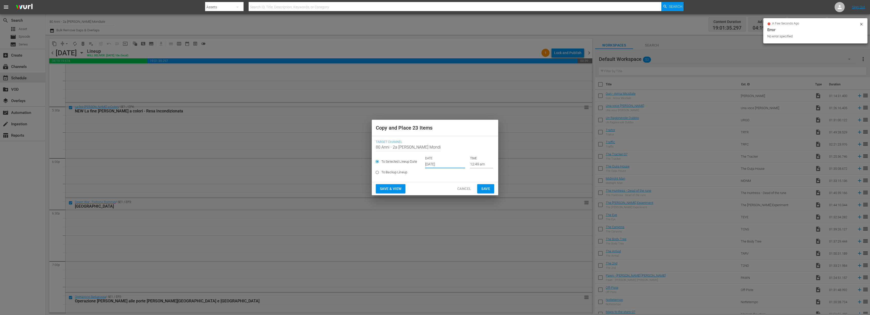
click at [485, 186] on span "Save" at bounding box center [485, 189] width 9 height 6
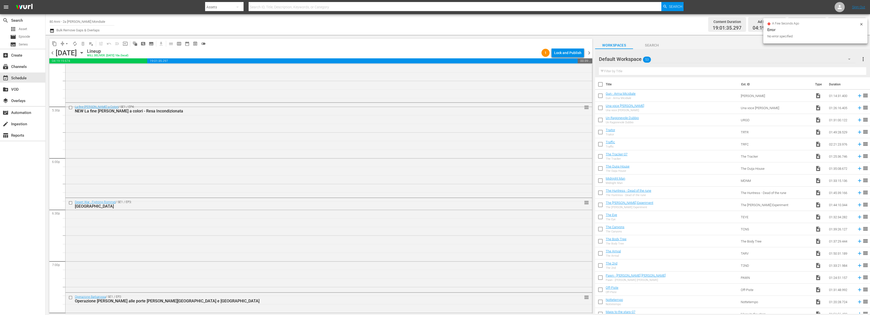
click at [589, 54] on span "chevron_right" at bounding box center [589, 53] width 6 height 6
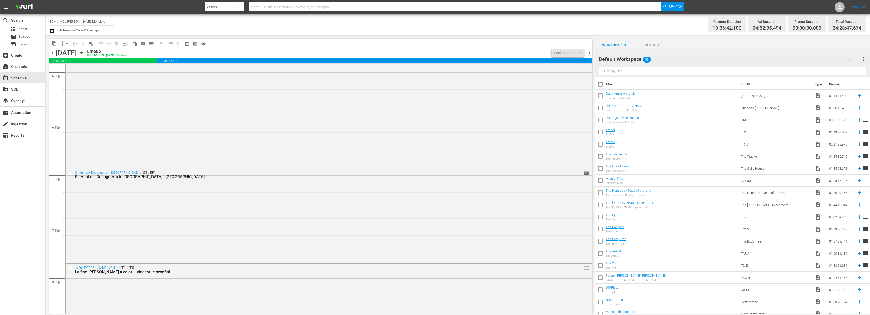
scroll to position [1763, 0]
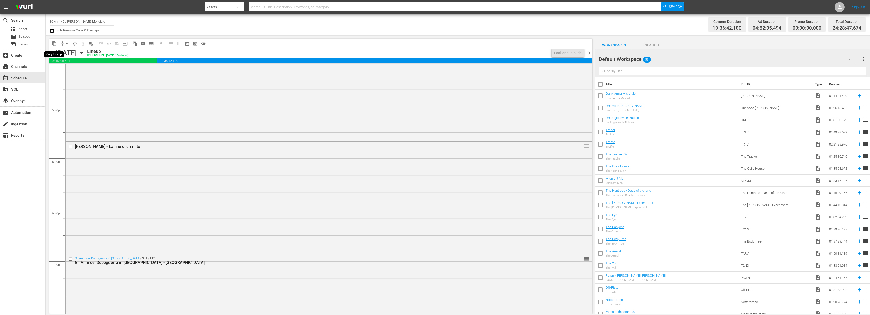
click at [53, 44] on span "content_copy" at bounding box center [54, 43] width 5 height 5
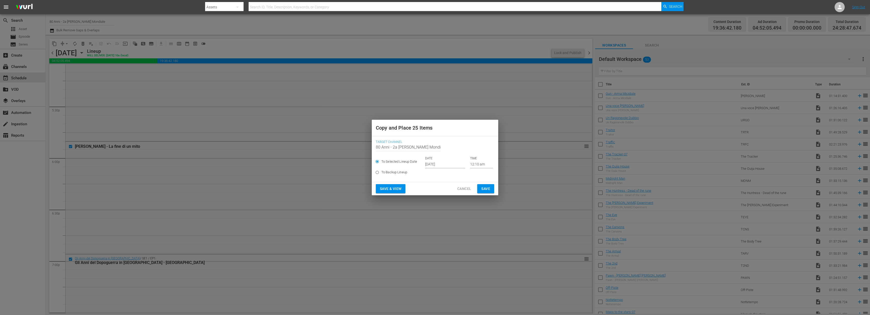
click at [451, 163] on input "[DATE]" at bounding box center [445, 165] width 40 height 8
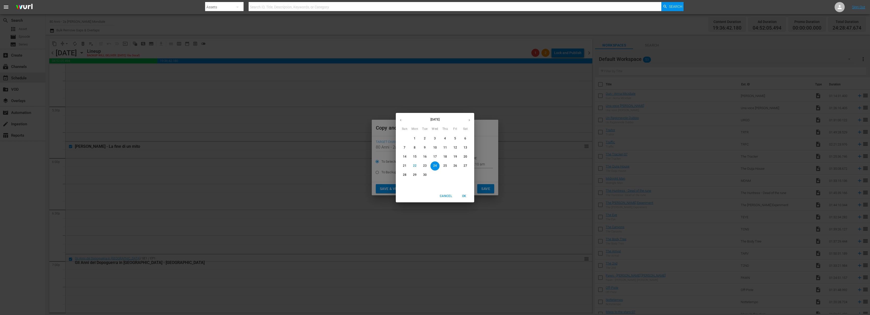
click at [471, 118] on button "button" at bounding box center [469, 120] width 10 height 10
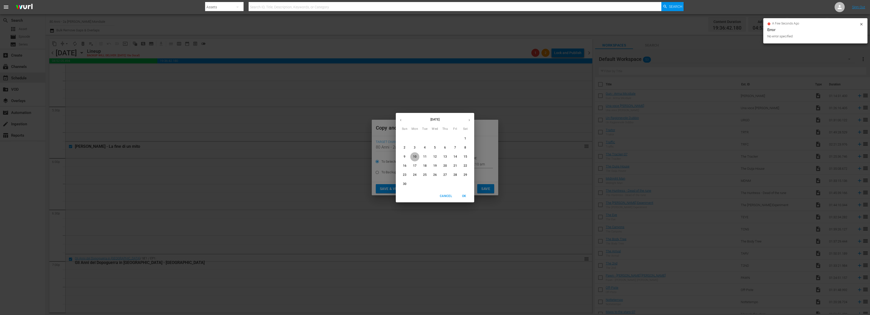
click at [417, 157] on span "10" at bounding box center [414, 157] width 9 height 4
type input "Nov 10th 2025"
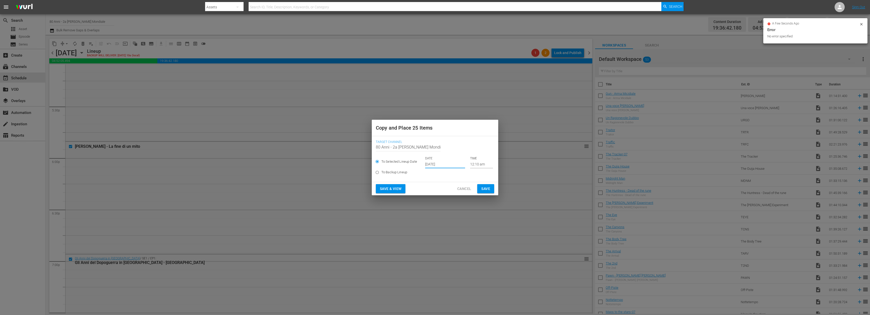
click at [485, 188] on span "Save" at bounding box center [485, 189] width 9 height 6
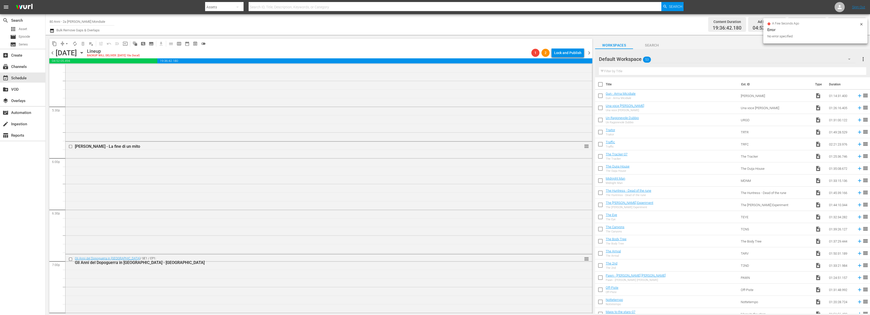
click at [590, 56] on span "chevron_right" at bounding box center [589, 53] width 6 height 6
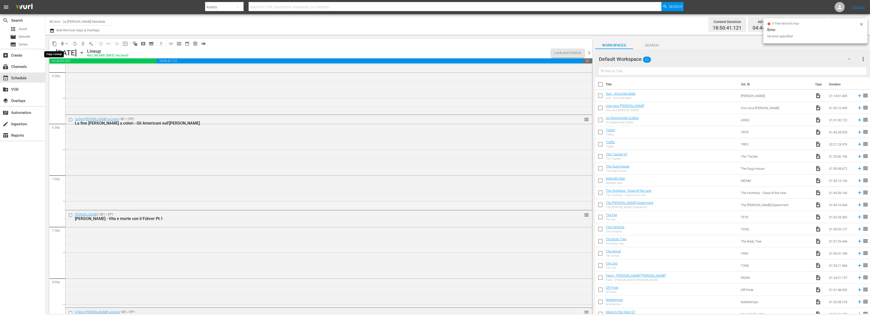
scroll to position [1729, 0]
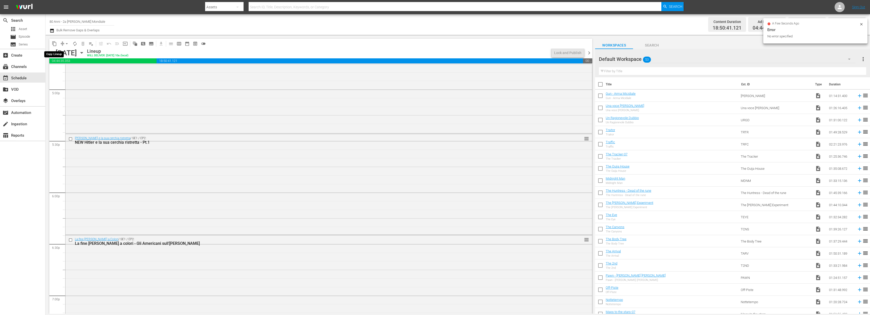
click at [54, 43] on span "content_copy" at bounding box center [54, 43] width 5 height 5
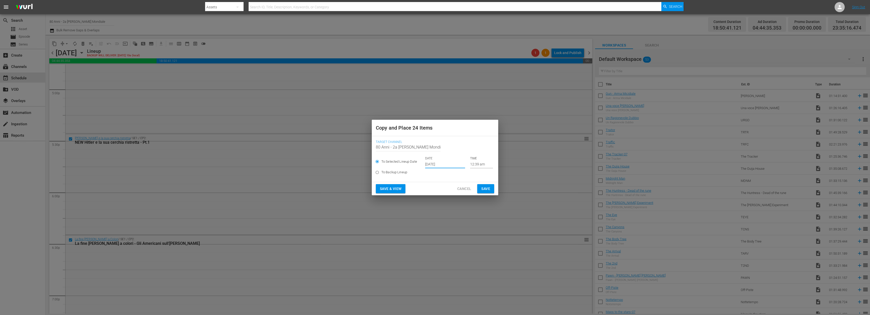
click at [447, 166] on input "[DATE]" at bounding box center [445, 165] width 40 height 8
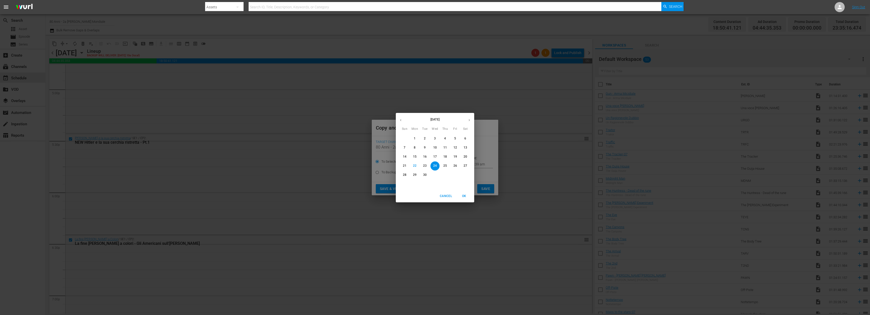
click at [468, 119] on icon "button" at bounding box center [469, 120] width 4 height 4
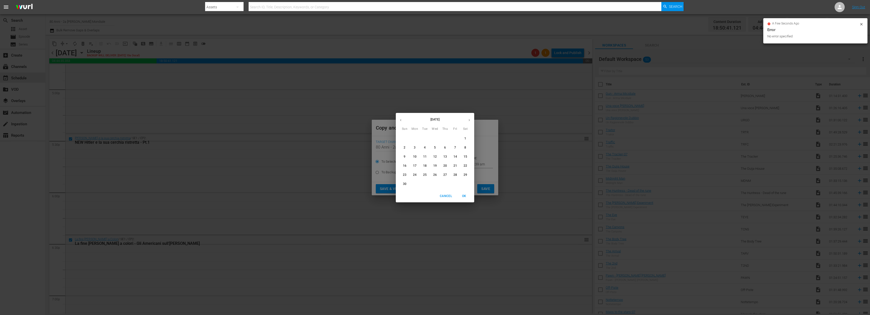
click at [424, 159] on p "11" at bounding box center [425, 157] width 4 height 4
type input "Nov 11th 2025"
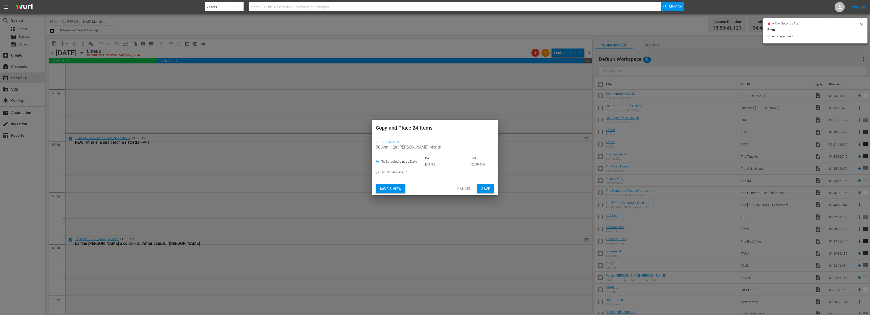
click at [491, 189] on button "Save" at bounding box center [485, 188] width 17 height 9
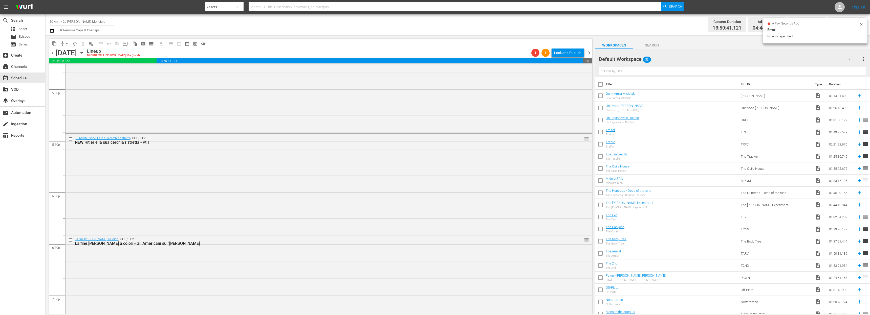
drag, startPoint x: 590, startPoint y: 52, endPoint x: 380, endPoint y: 56, distance: 209.9
click at [590, 52] on span "chevron_right" at bounding box center [589, 53] width 6 height 6
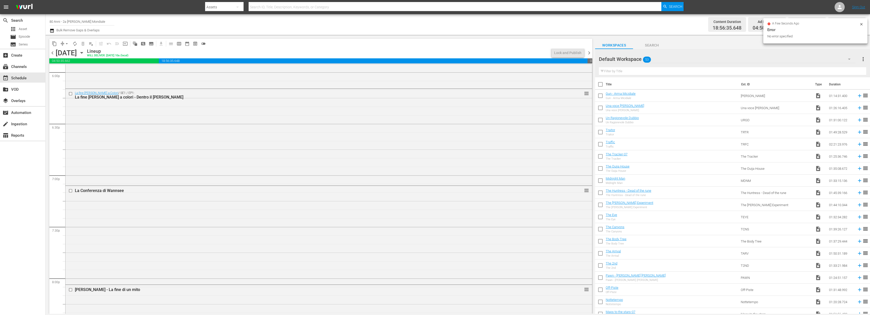
scroll to position [1746, 0]
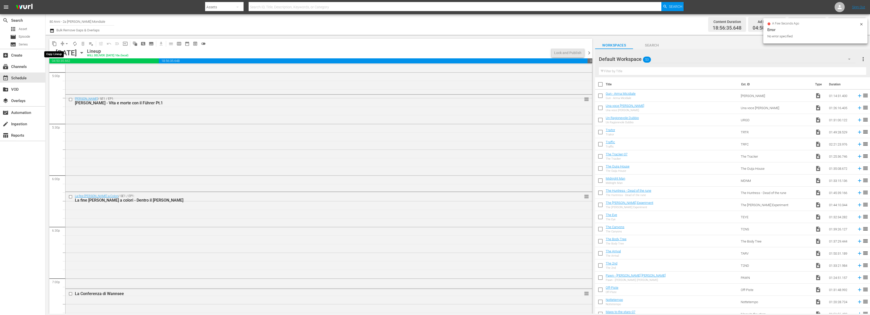
click at [52, 45] on span "content_copy" at bounding box center [54, 43] width 5 height 5
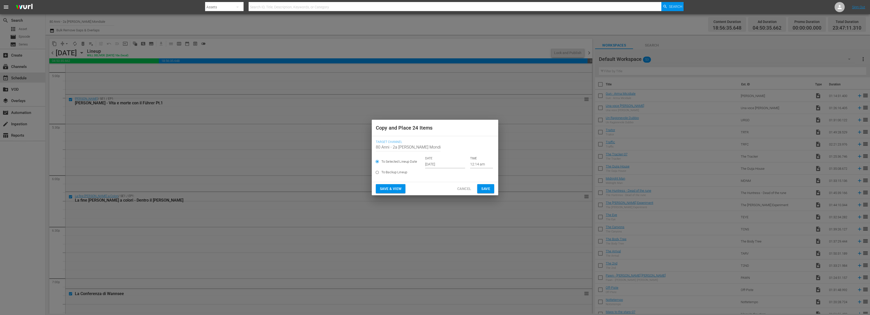
click at [436, 160] on p "DATE" at bounding box center [445, 159] width 40 height 4
click at [448, 161] on input "[DATE]" at bounding box center [445, 165] width 40 height 8
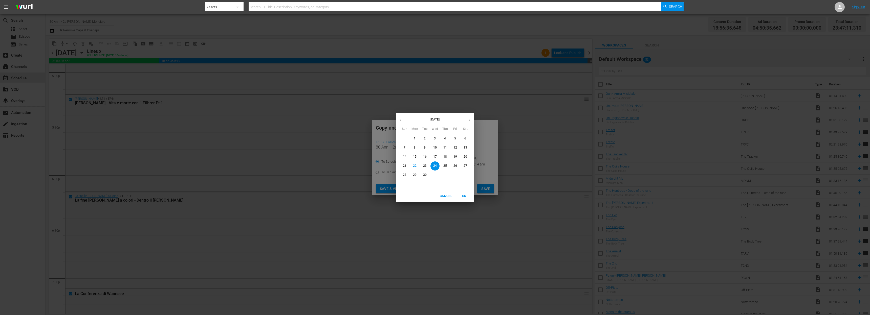
click at [464, 120] on button "button" at bounding box center [469, 120] width 10 height 10
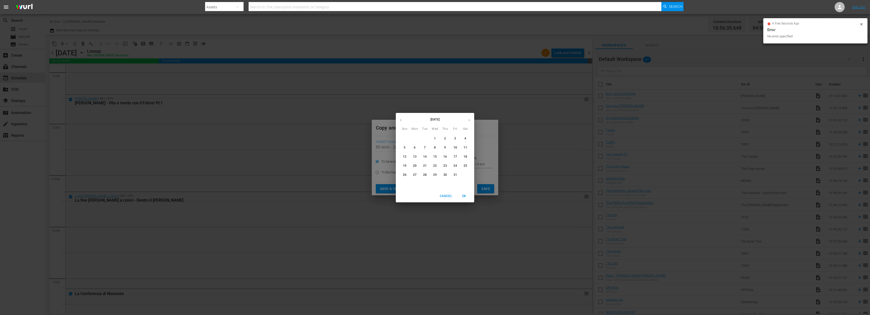
click at [466, 119] on button "button" at bounding box center [469, 120] width 10 height 10
click at [436, 155] on p "12" at bounding box center [435, 157] width 4 height 4
type input "Nov 12th 2025"
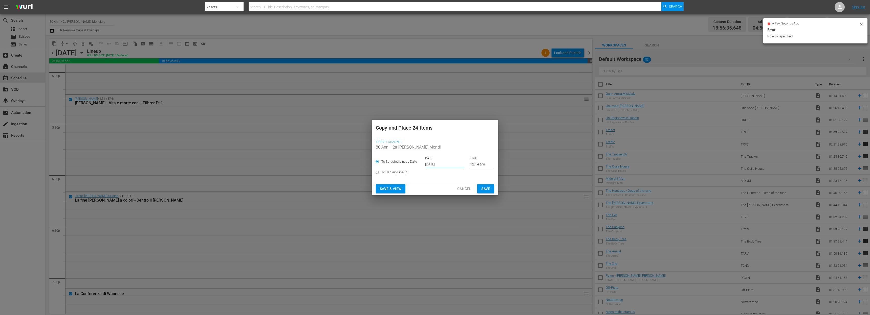
click at [487, 189] on span "Save" at bounding box center [485, 189] width 9 height 6
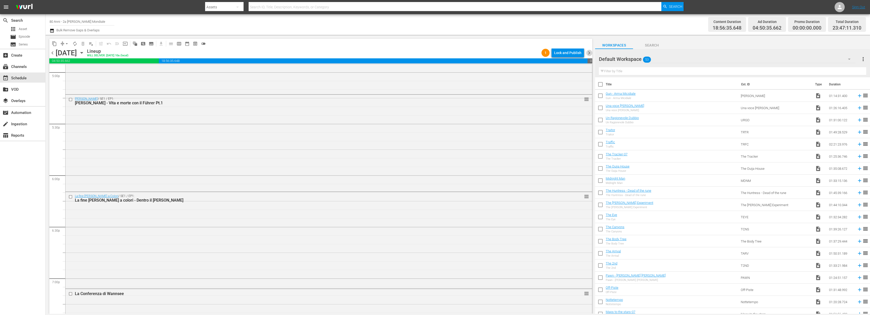
click at [589, 52] on span "chevron_right" at bounding box center [589, 53] width 6 height 6
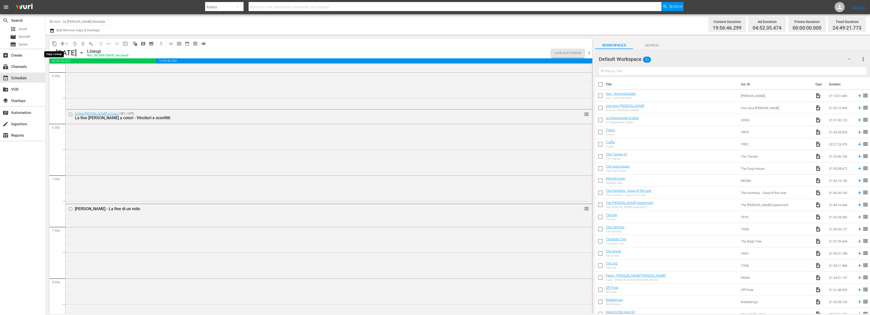
scroll to position [1754, 0]
click at [54, 44] on span "content_copy" at bounding box center [54, 43] width 5 height 5
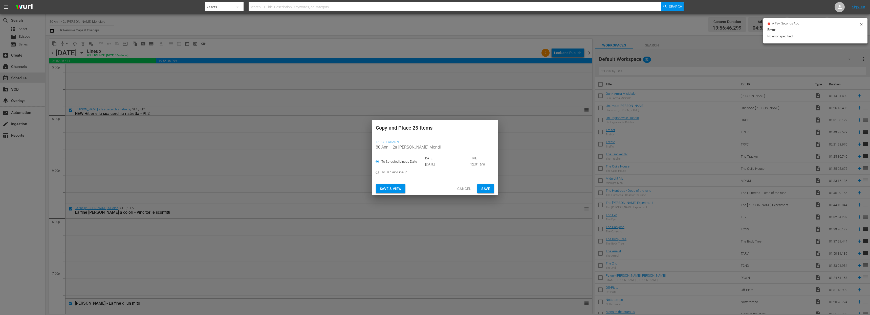
click at [433, 164] on input "[DATE]" at bounding box center [445, 165] width 40 height 8
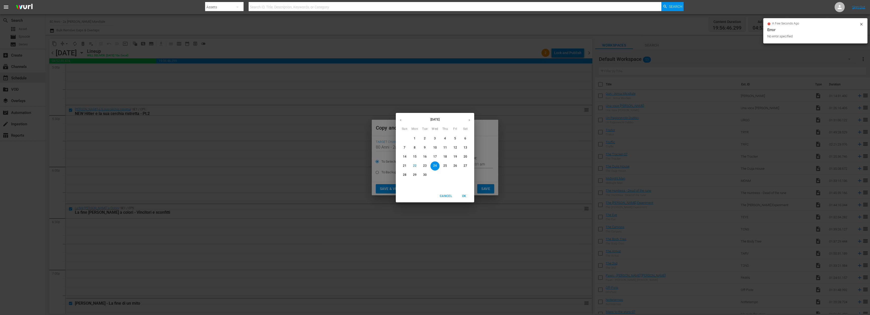
click at [471, 118] on icon "button" at bounding box center [469, 120] width 4 height 4
click at [446, 155] on p "13" at bounding box center [445, 157] width 4 height 4
type input "Nov 13th 2025"
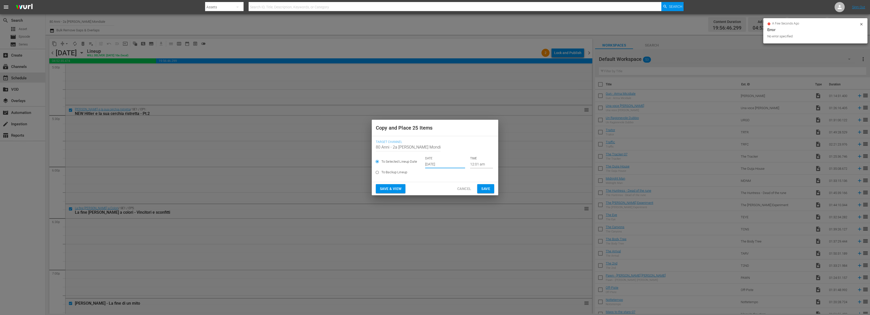
click at [487, 190] on span "Save" at bounding box center [485, 189] width 9 height 6
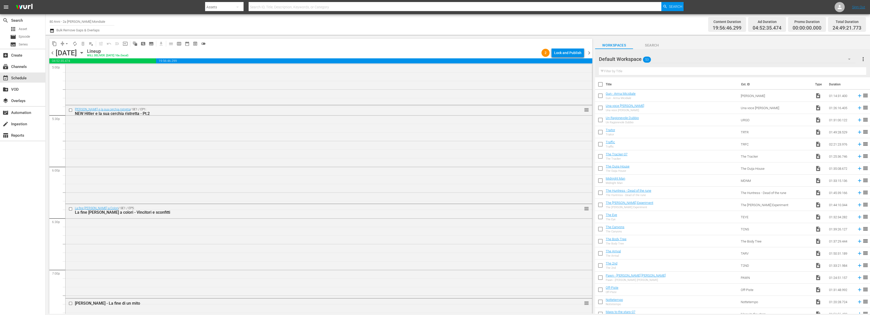
click at [589, 51] on span "chevron_right" at bounding box center [589, 53] width 6 height 6
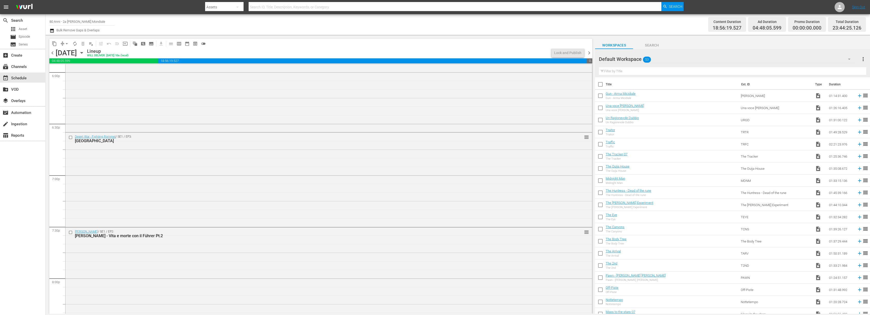
scroll to position [1754, 0]
click at [53, 43] on span "content_copy" at bounding box center [54, 43] width 5 height 5
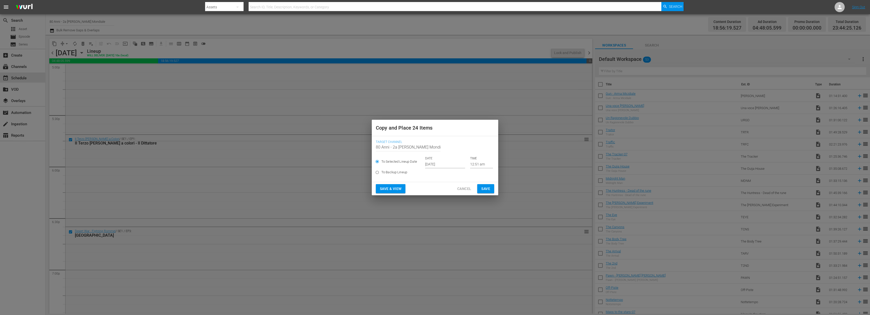
click at [442, 164] on input "[DATE]" at bounding box center [445, 165] width 40 height 8
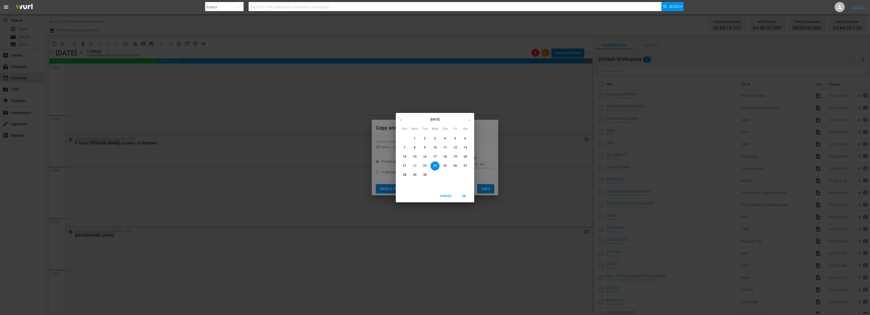
click at [472, 122] on button "button" at bounding box center [469, 120] width 10 height 10
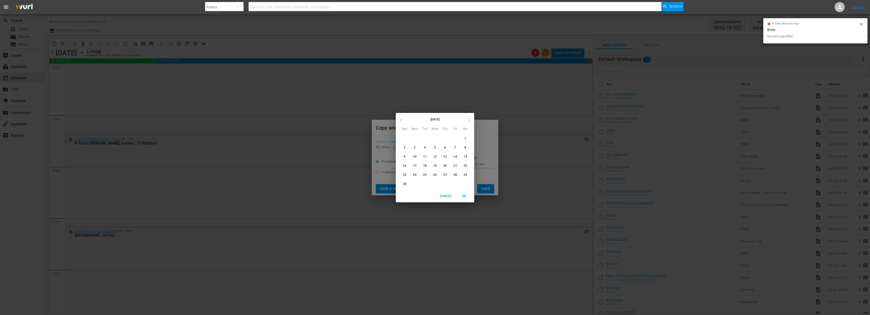
click at [455, 156] on p "14" at bounding box center [455, 157] width 4 height 4
type input "Nov 14th 2025"
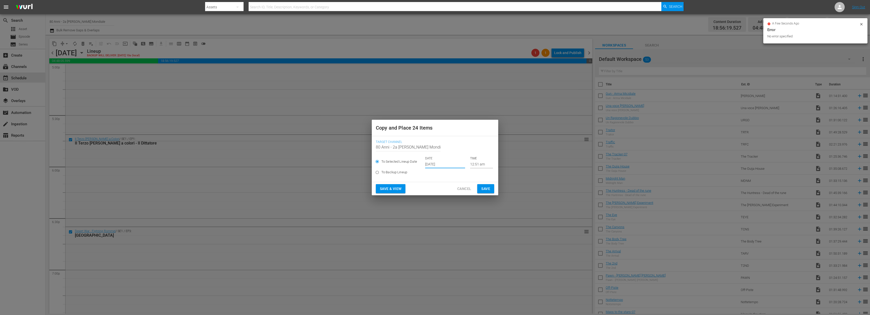
click at [484, 189] on span "Save" at bounding box center [485, 189] width 9 height 6
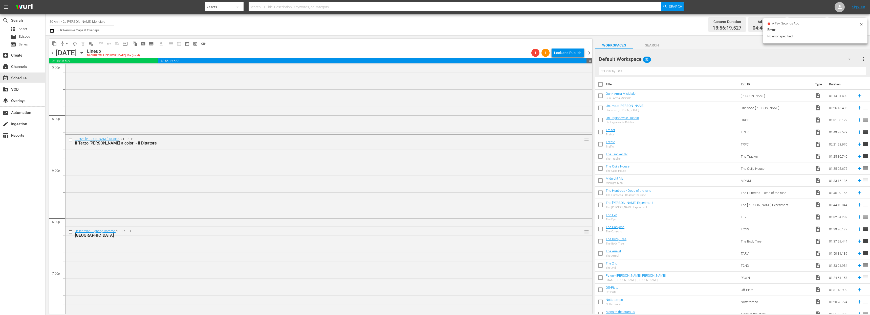
click at [586, 51] on span "chevron_right" at bounding box center [589, 53] width 6 height 6
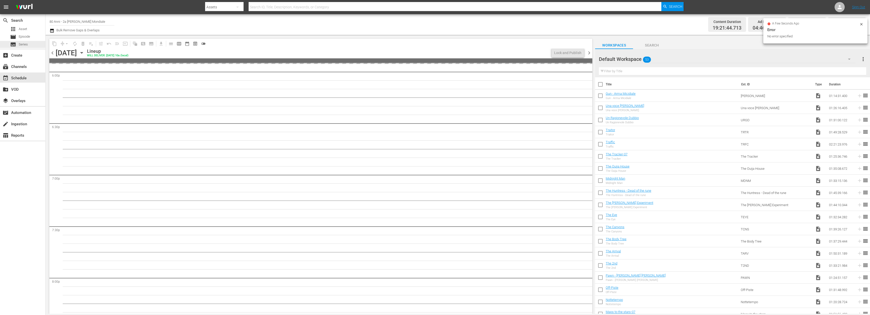
scroll to position [1772, 0]
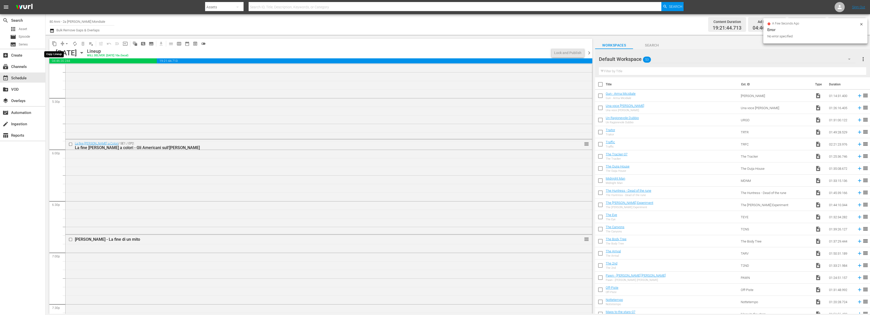
click at [52, 43] on span "content_copy" at bounding box center [54, 43] width 5 height 5
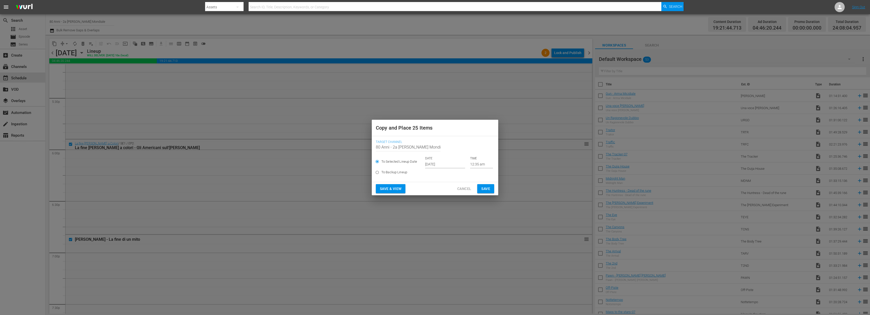
click at [430, 160] on p "DATE" at bounding box center [445, 159] width 40 height 4
click at [446, 164] on input "[DATE]" at bounding box center [445, 165] width 40 height 8
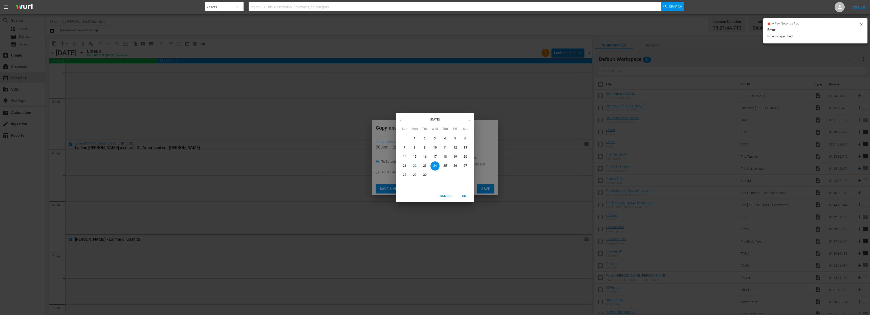
click at [467, 120] on icon "button" at bounding box center [469, 120] width 4 height 4
click at [465, 156] on p "15" at bounding box center [465, 157] width 4 height 4
type input "Nov 15th 2025"
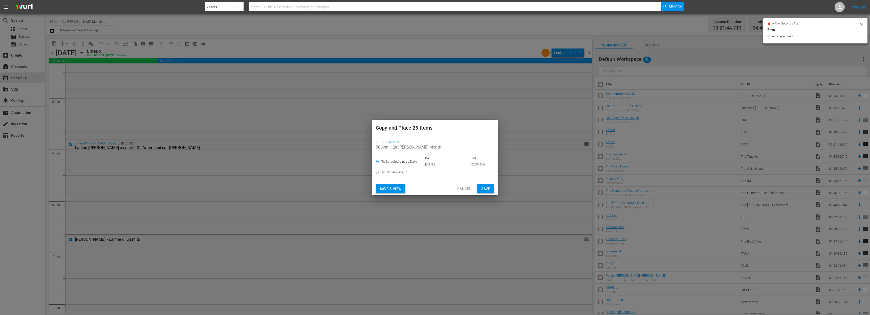
click at [489, 191] on span "Save" at bounding box center [485, 189] width 9 height 6
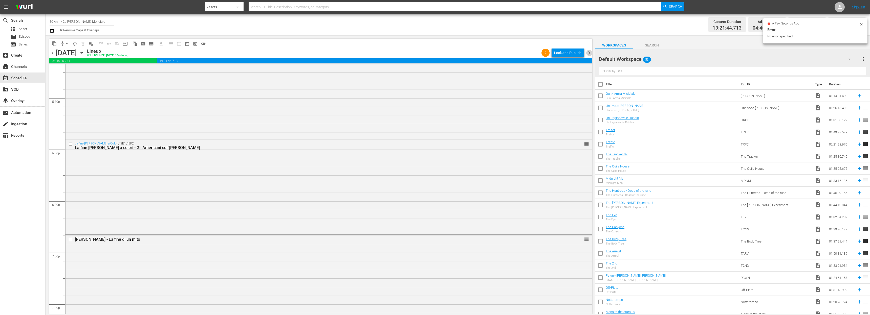
click at [587, 52] on span "chevron_right" at bounding box center [589, 53] width 6 height 6
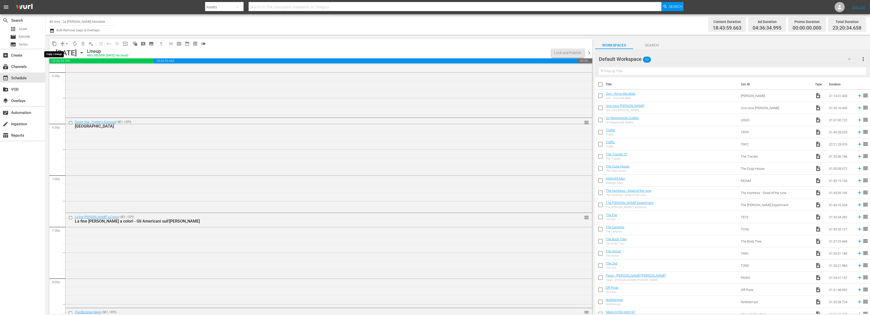
scroll to position [1737, 0]
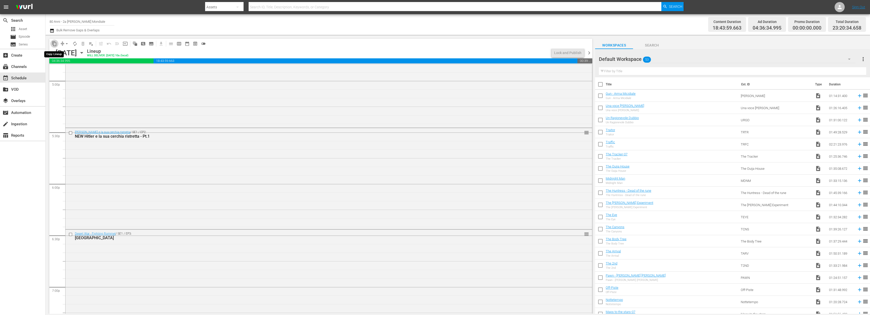
click at [54, 42] on span "content_copy" at bounding box center [54, 43] width 5 height 5
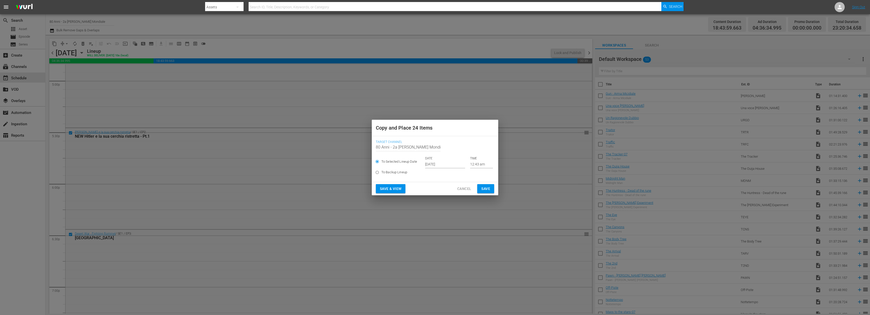
click at [445, 164] on input "[DATE]" at bounding box center [445, 165] width 40 height 8
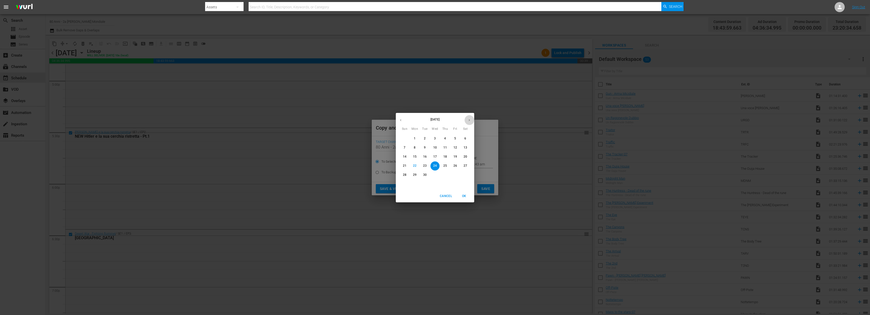
click at [470, 119] on icon "button" at bounding box center [469, 120] width 4 height 4
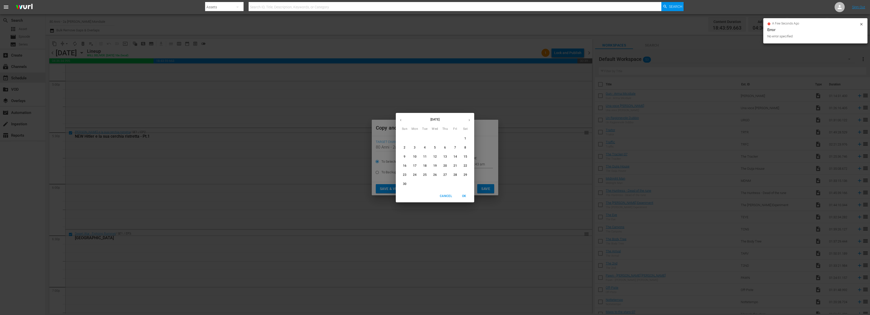
click at [404, 164] on p "16" at bounding box center [405, 166] width 4 height 4
type input "Nov 16th 2025"
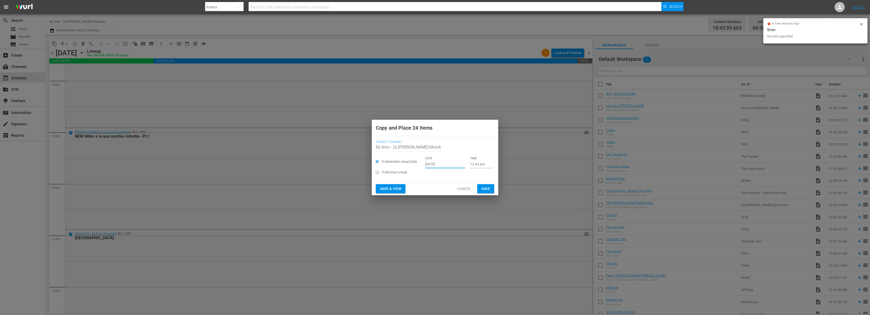
click at [492, 187] on button "Save" at bounding box center [485, 188] width 17 height 9
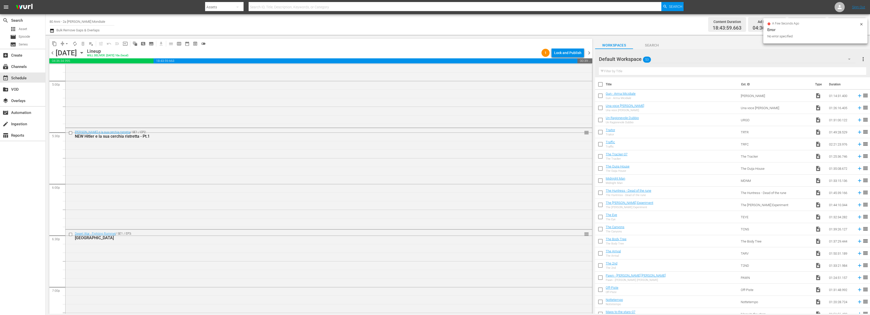
click at [589, 55] on span "chevron_right" at bounding box center [589, 53] width 6 height 6
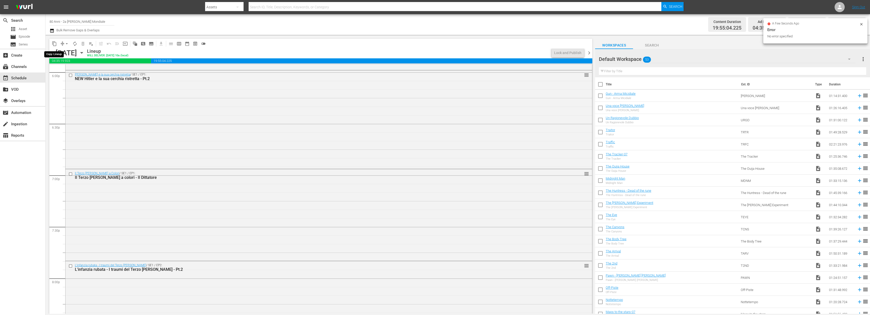
scroll to position [1797, 0]
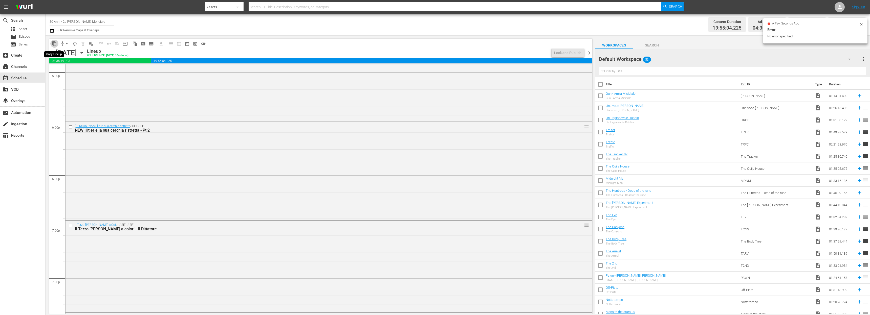
click at [53, 43] on span "content_copy" at bounding box center [54, 43] width 5 height 5
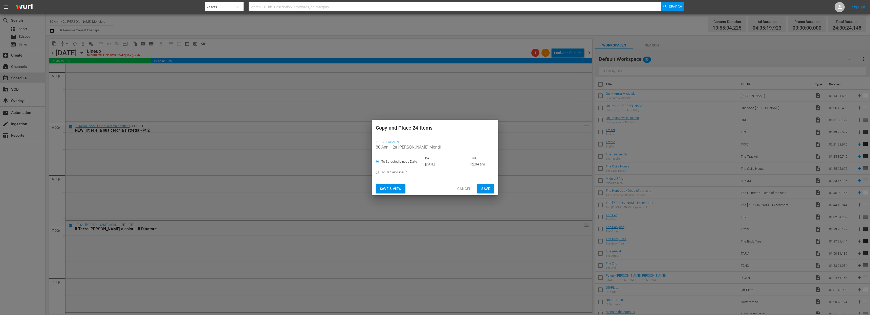
click at [431, 163] on input "[DATE]" at bounding box center [445, 165] width 40 height 8
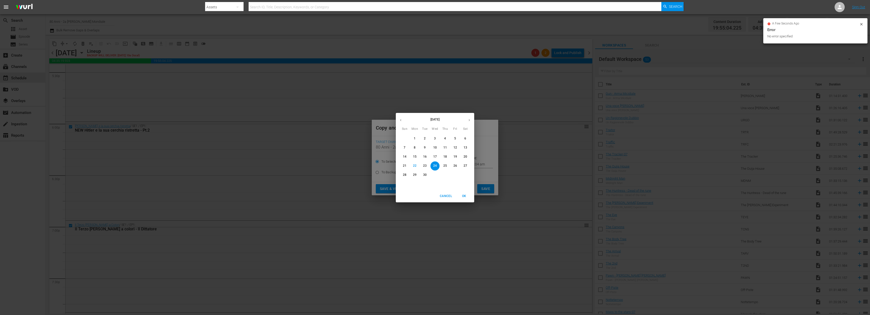
click at [468, 118] on icon "button" at bounding box center [469, 120] width 4 height 4
click at [415, 164] on p "17" at bounding box center [415, 166] width 4 height 4
type input "Nov 17th 2025"
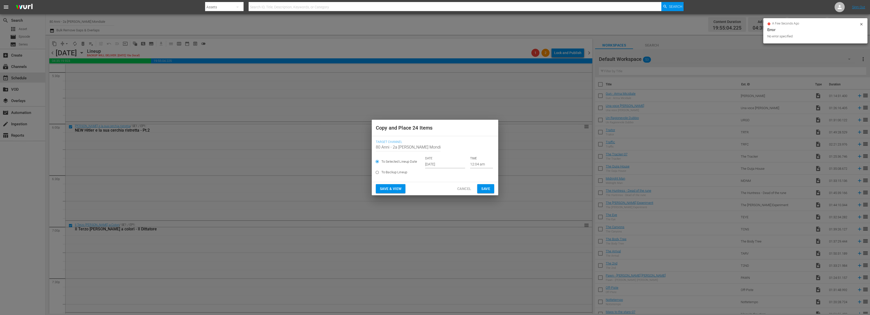
click at [490, 193] on div "Save & View Cancel Save" at bounding box center [435, 188] width 126 height 13
click at [487, 186] on span "Save" at bounding box center [485, 189] width 9 height 6
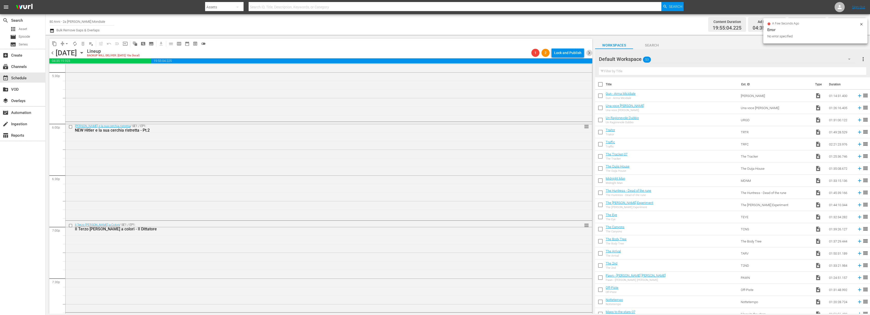
click at [590, 51] on span "chevron_right" at bounding box center [589, 53] width 6 height 6
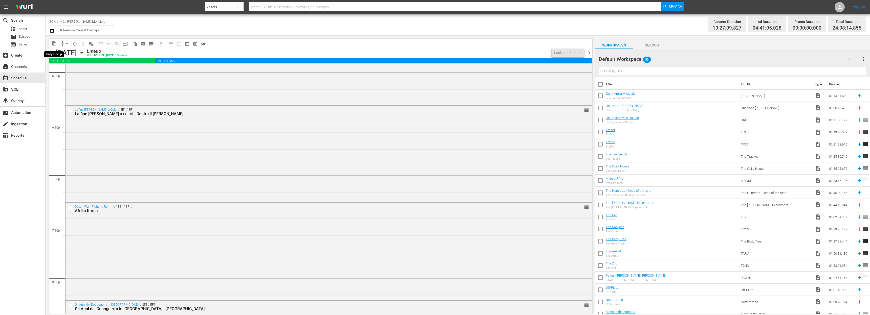
scroll to position [1780, 0]
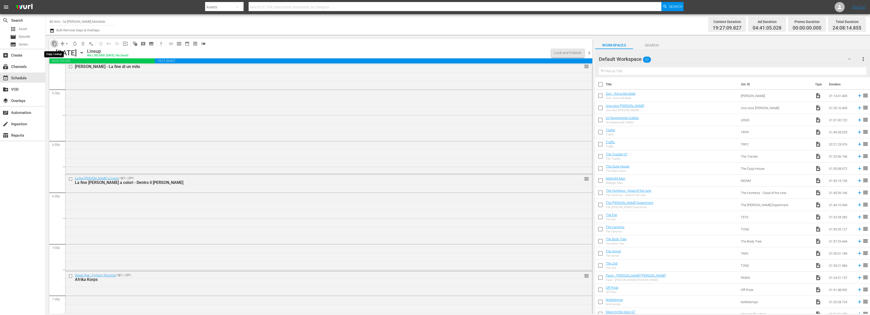
click at [51, 43] on button "content_copy" at bounding box center [54, 44] width 8 height 8
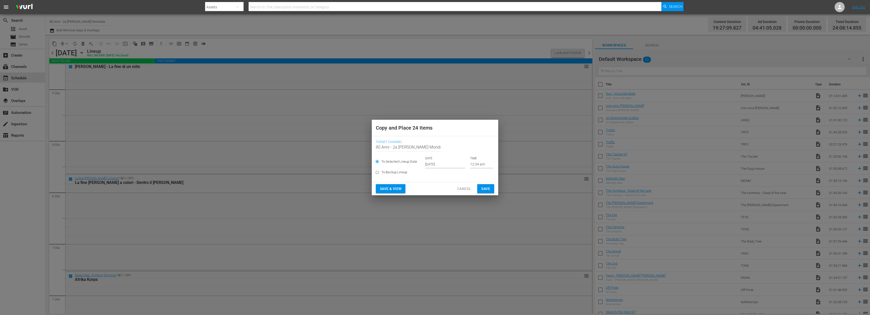
click at [435, 165] on input "[DATE]" at bounding box center [445, 165] width 40 height 8
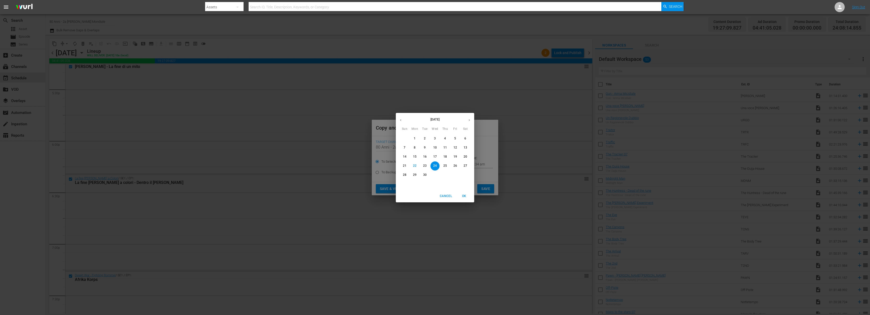
click at [471, 122] on button "button" at bounding box center [469, 120] width 10 height 10
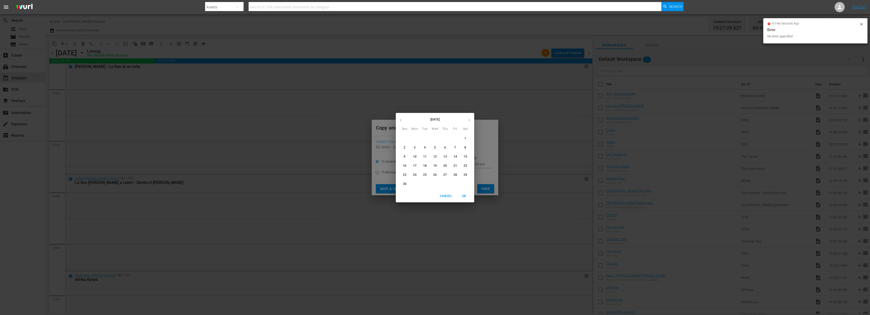
click at [425, 165] on p "18" at bounding box center [425, 166] width 4 height 4
type input "Nov 18th 2025"
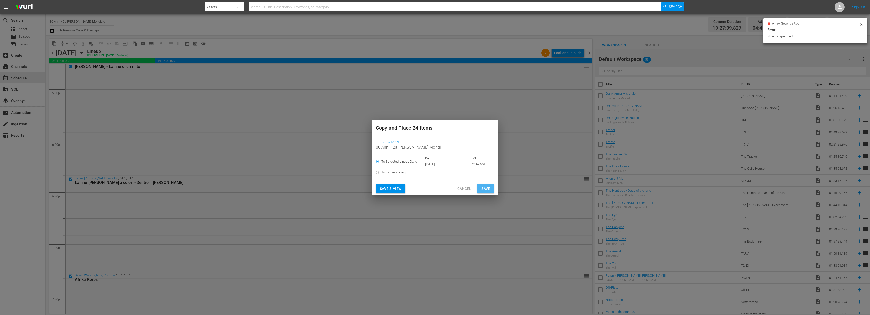
click at [490, 186] on button "Save" at bounding box center [485, 188] width 17 height 9
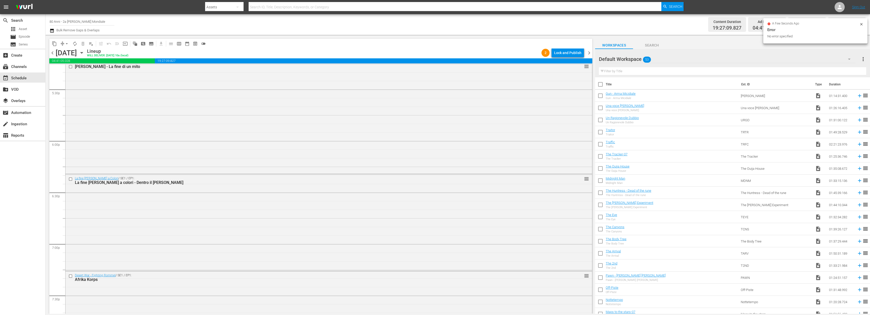
click at [589, 57] on div "chevron_left Saturday, October 11th October 11th Lineup WILL DELIVER: 10/10 @ 1…" at bounding box center [320, 54] width 543 height 10
click at [589, 53] on span "chevron_right" at bounding box center [589, 53] width 6 height 6
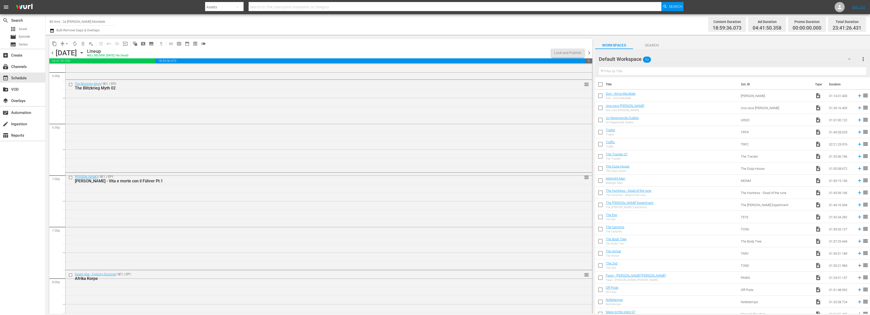
scroll to position [1763, 0]
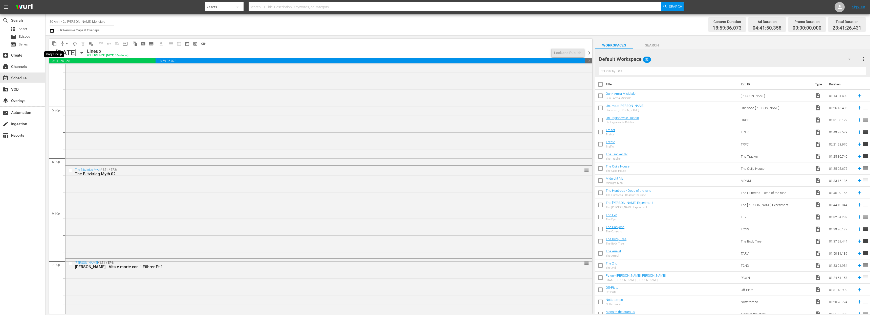
click at [53, 45] on span "content_copy" at bounding box center [54, 43] width 5 height 5
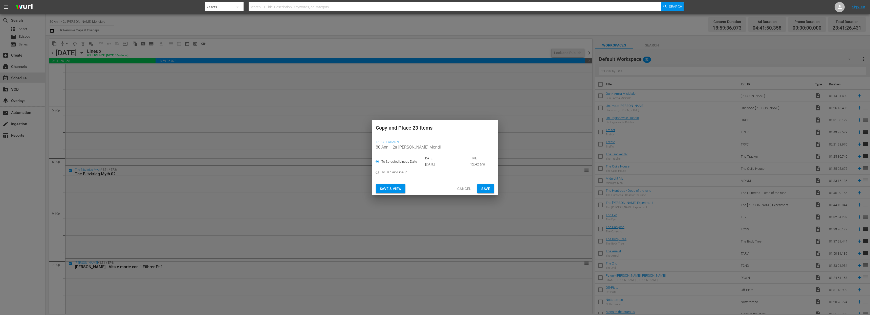
click at [442, 162] on input "[DATE]" at bounding box center [445, 165] width 40 height 8
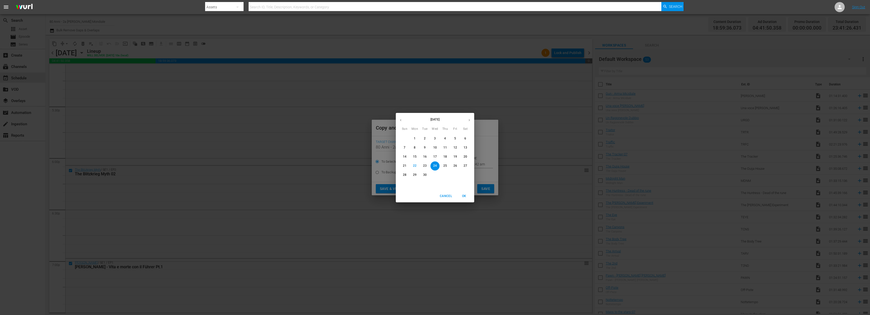
click at [466, 119] on button "button" at bounding box center [469, 120] width 10 height 10
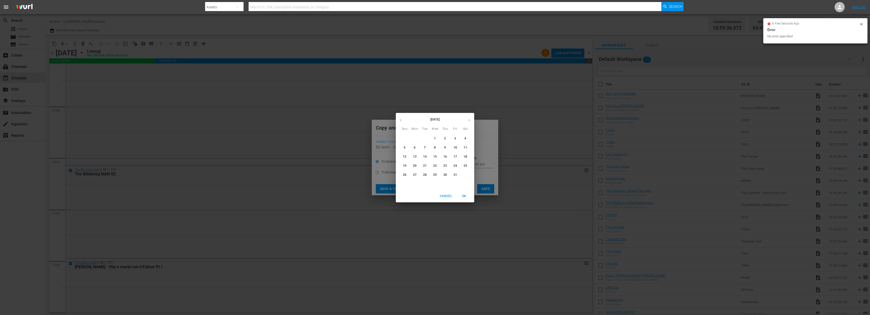
click at [466, 119] on button "button" at bounding box center [469, 120] width 10 height 10
click at [435, 166] on p "19" at bounding box center [435, 166] width 4 height 4
type input "Nov 19th 2025"
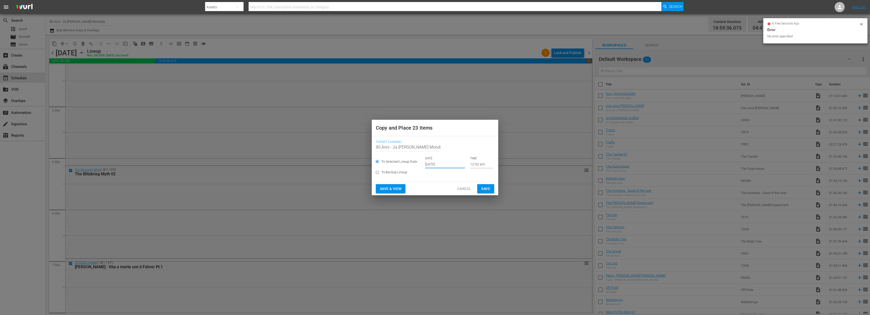
click at [486, 188] on span "Save" at bounding box center [485, 189] width 9 height 6
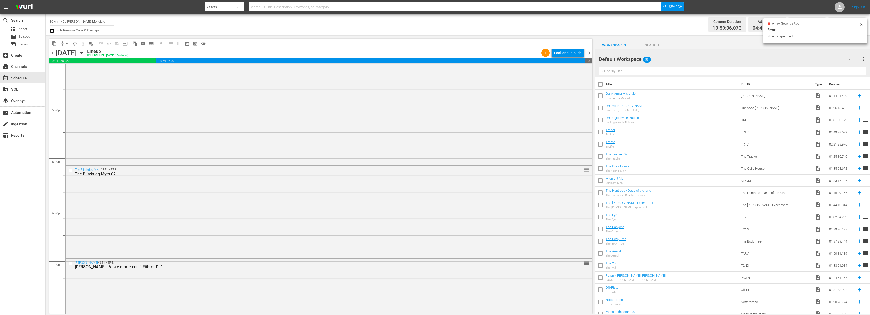
click at [588, 52] on span "chevron_right" at bounding box center [589, 53] width 6 height 6
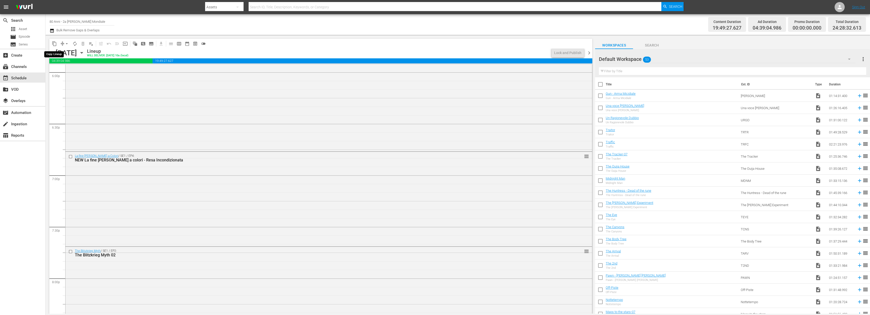
scroll to position [1789, 0]
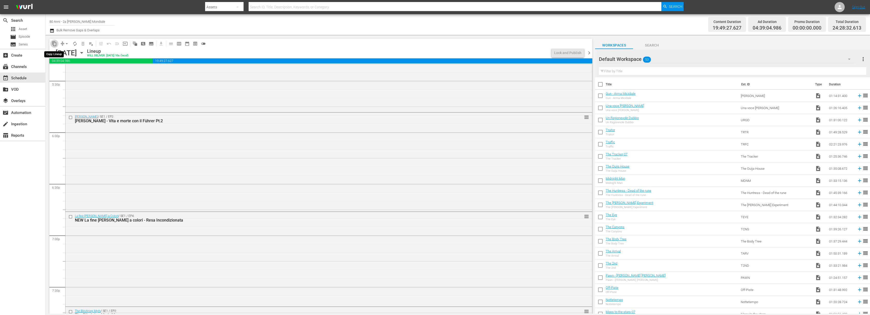
click at [54, 43] on span "content_copy" at bounding box center [54, 43] width 5 height 5
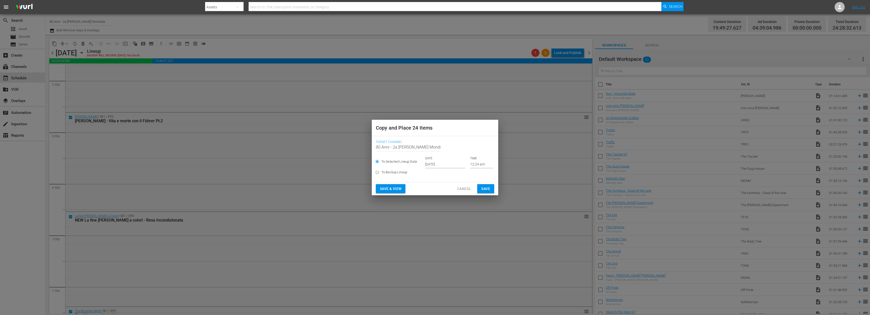
click at [437, 167] on input "[DATE]" at bounding box center [445, 165] width 40 height 8
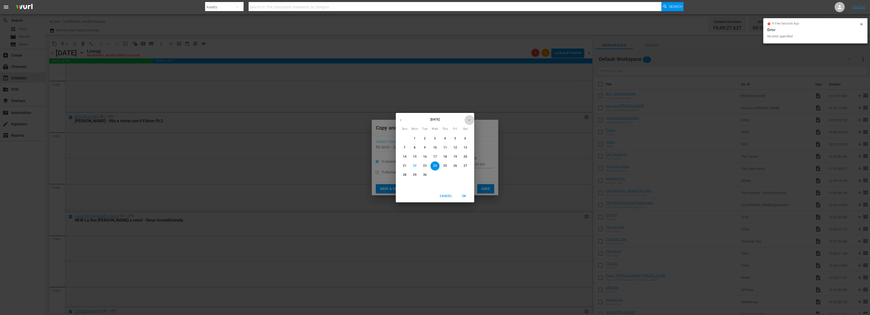
click at [468, 118] on icon "button" at bounding box center [469, 120] width 4 height 4
click at [445, 165] on p "20" at bounding box center [445, 166] width 4 height 4
type input "Nov 20th 2025"
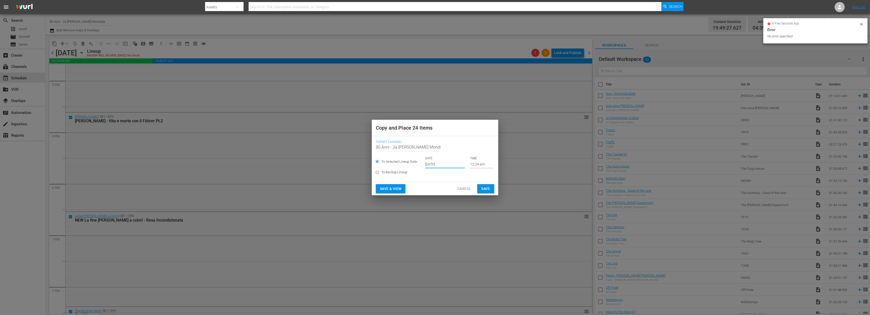
click at [490, 191] on button "Save" at bounding box center [485, 188] width 17 height 9
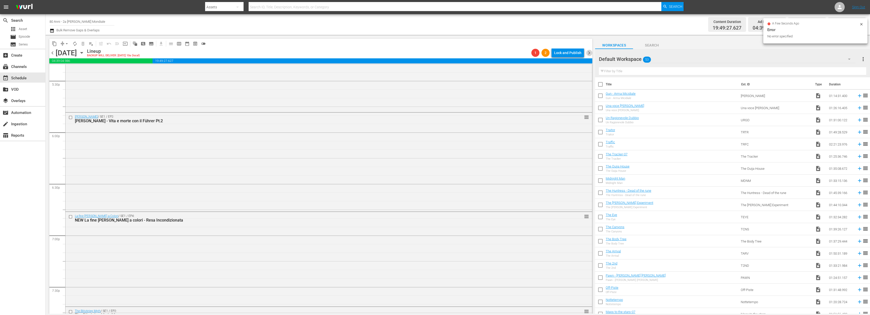
click at [588, 53] on span "chevron_right" at bounding box center [589, 53] width 6 height 6
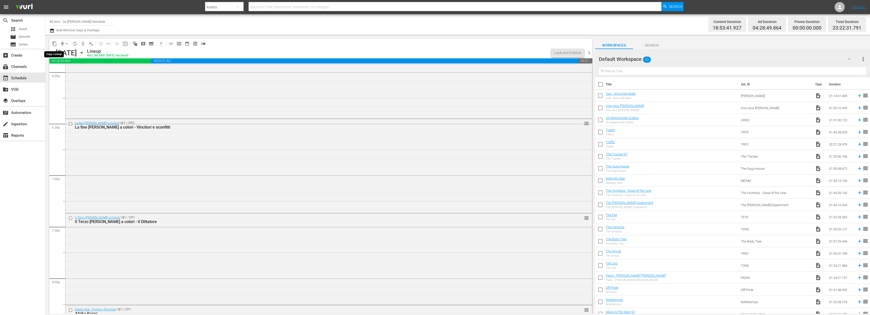
scroll to position [1780, 0]
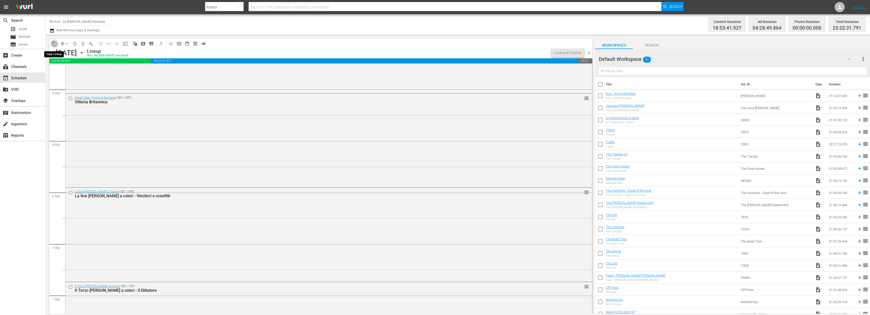
click at [54, 43] on span "content_copy" at bounding box center [54, 43] width 5 height 5
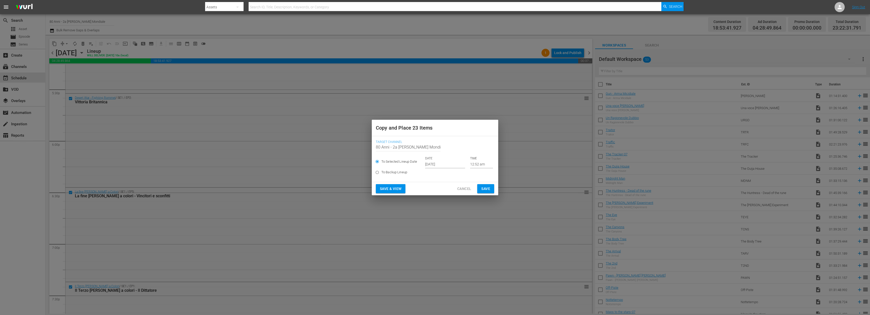
click at [441, 164] on input "[DATE]" at bounding box center [445, 165] width 40 height 8
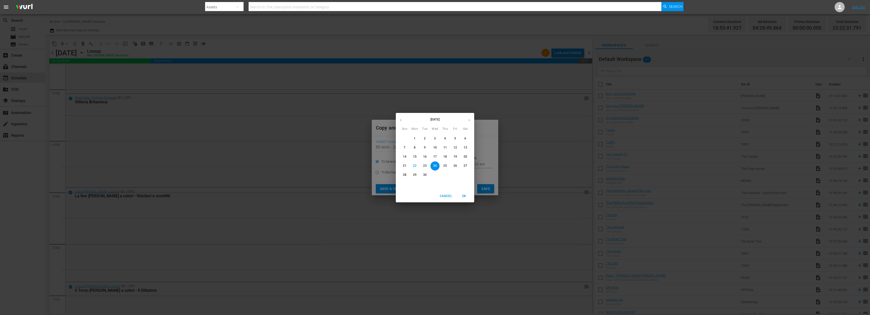
click at [467, 123] on button "button" at bounding box center [469, 120] width 10 height 10
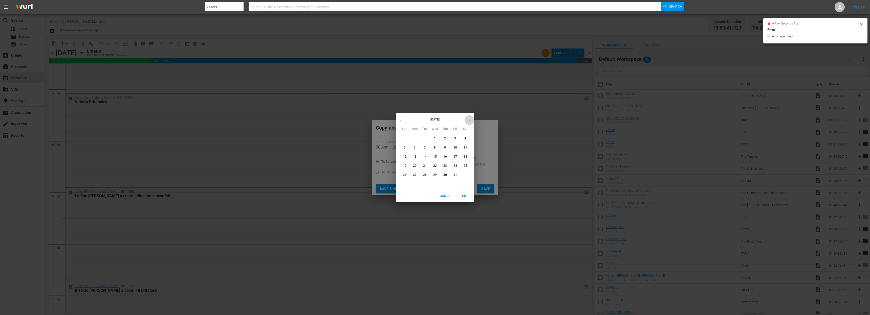
click at [467, 123] on button "button" at bounding box center [469, 120] width 10 height 10
click at [456, 165] on p "21" at bounding box center [455, 166] width 4 height 4
type input "Nov 21st 2025"
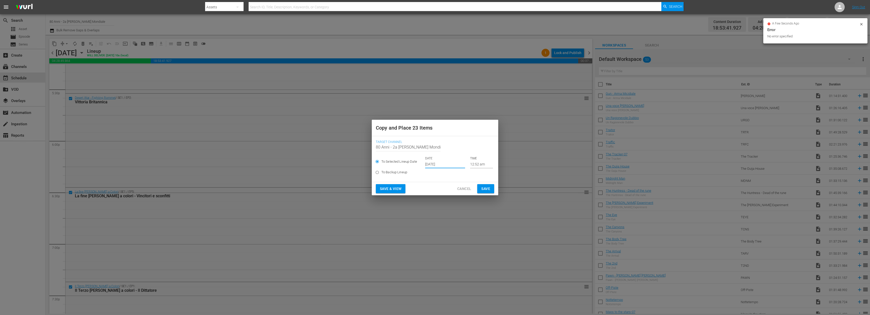
click at [490, 186] on button "Save" at bounding box center [485, 188] width 17 height 9
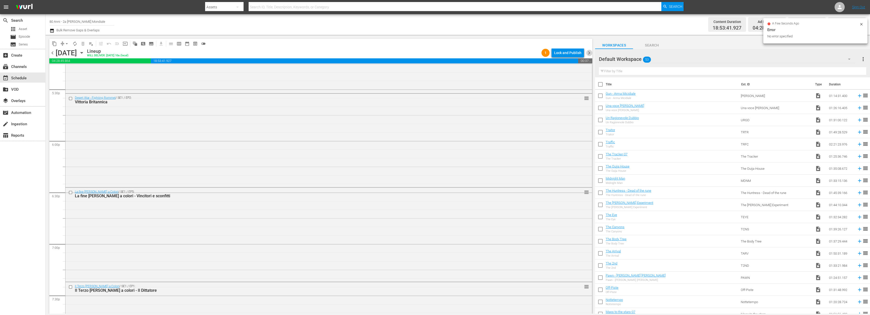
click at [589, 51] on span "chevron_right" at bounding box center [589, 53] width 6 height 6
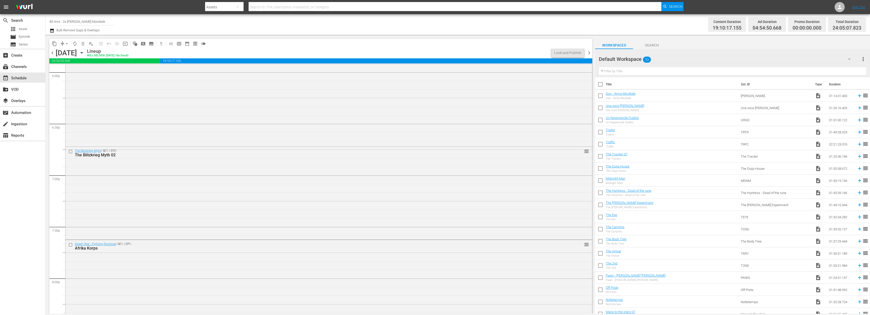
scroll to position [1780, 0]
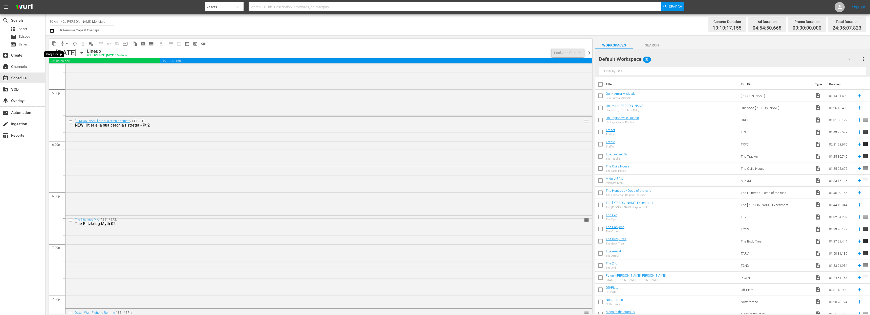
click at [53, 43] on span "content_copy" at bounding box center [54, 43] width 5 height 5
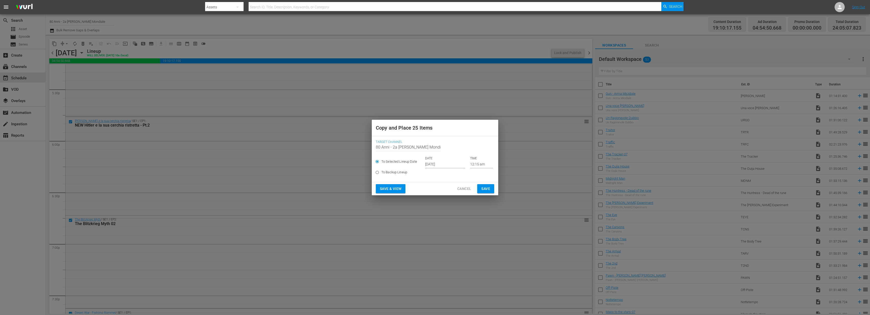
click at [432, 166] on input "[DATE]" at bounding box center [445, 165] width 40 height 8
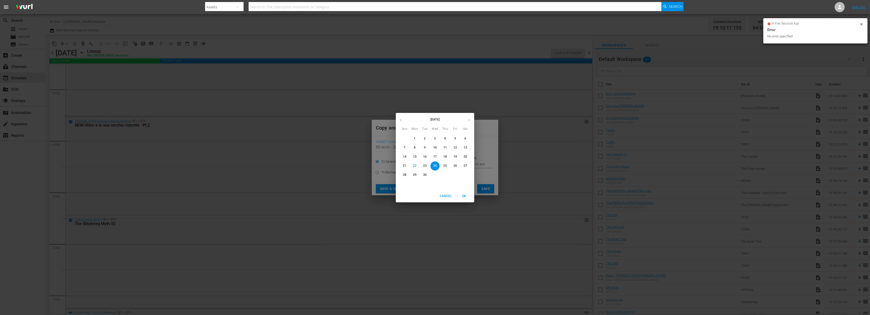
click at [467, 119] on button "button" at bounding box center [469, 120] width 10 height 10
click at [466, 166] on p "22" at bounding box center [465, 166] width 4 height 4
type input "Nov 22nd 2025"
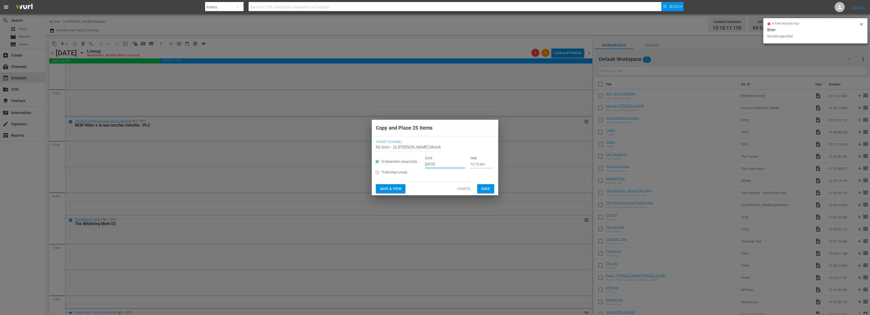
click at [483, 190] on span "Save" at bounding box center [485, 189] width 9 height 6
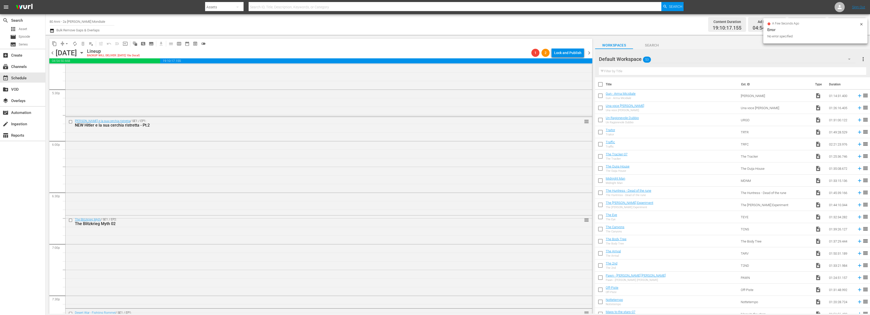
click at [592, 55] on span "chevron_right" at bounding box center [589, 53] width 6 height 6
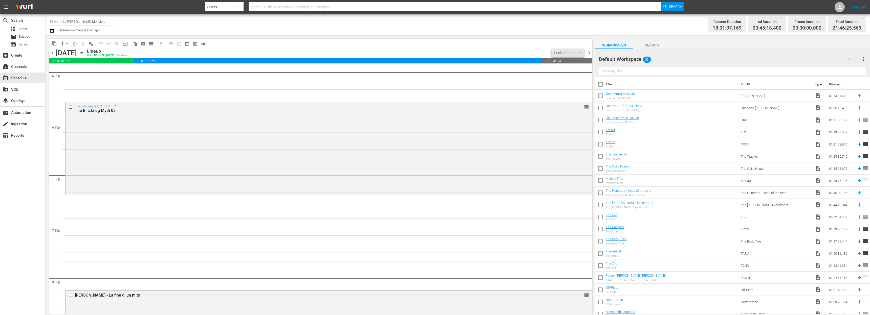
scroll to position [1780, 0]
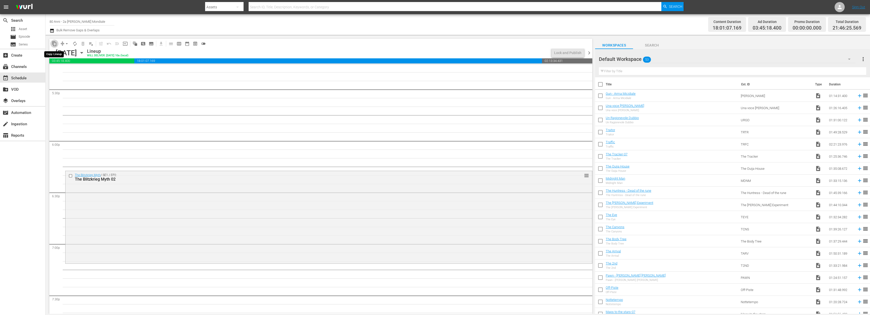
click at [53, 44] on span "content_copy" at bounding box center [54, 43] width 5 height 5
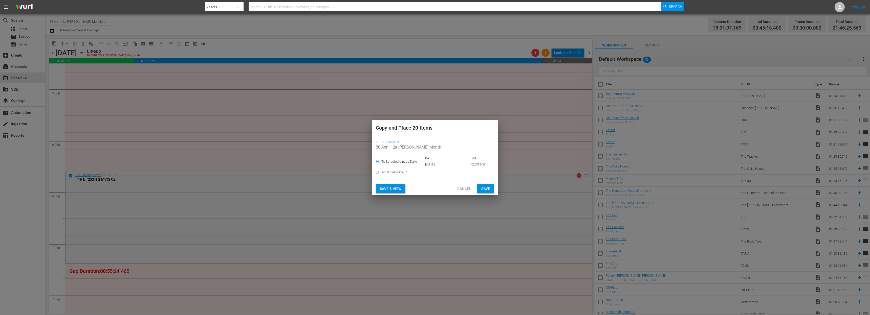
click at [443, 165] on input "[DATE]" at bounding box center [445, 165] width 40 height 8
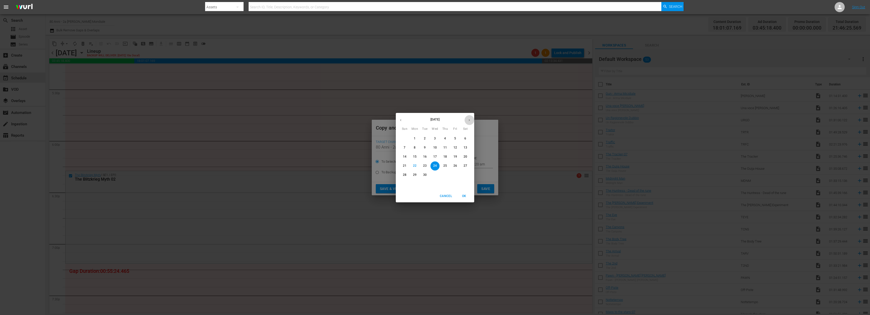
click at [469, 121] on icon "button" at bounding box center [469, 120] width 4 height 4
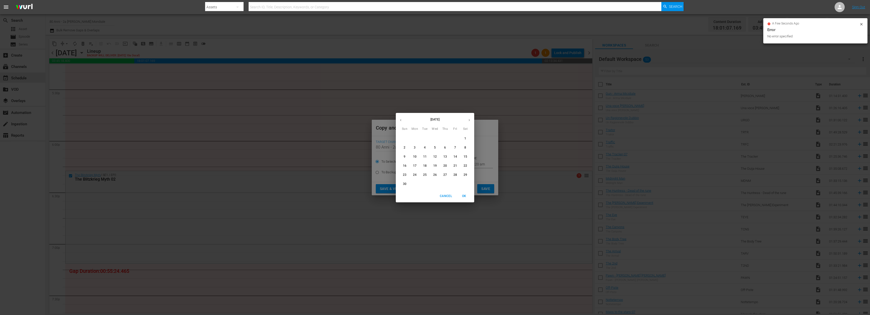
click at [449, 194] on span "Cancel" at bounding box center [446, 196] width 12 height 5
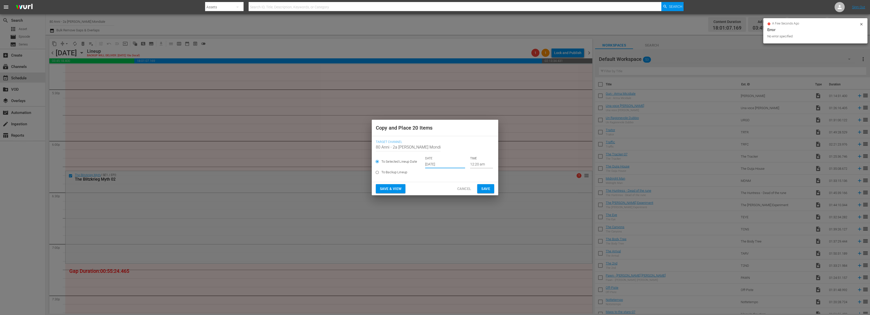
click at [463, 188] on span "Cancel" at bounding box center [464, 189] width 14 height 6
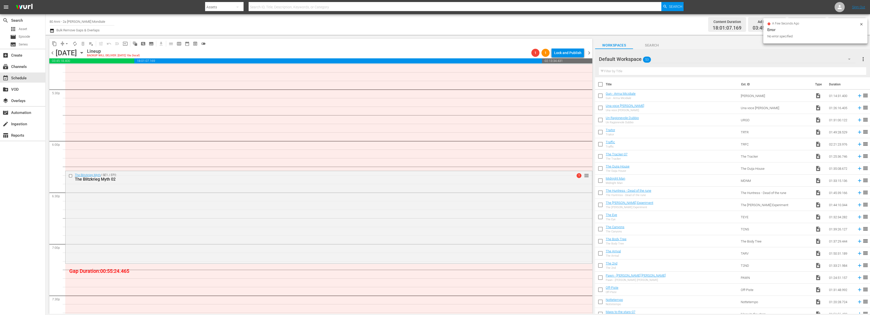
scroll to position [2024, 0]
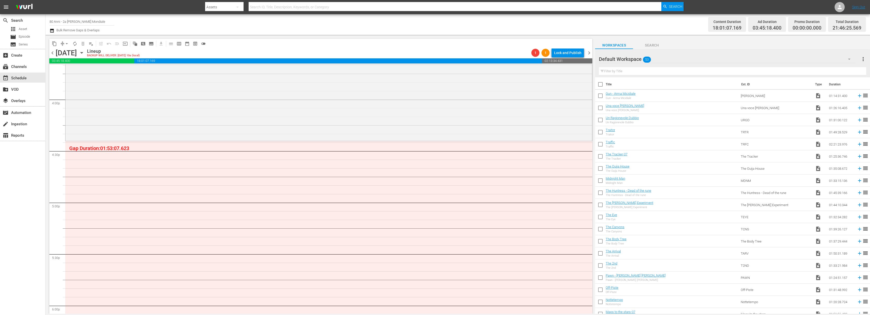
click at [588, 53] on span "chevron_right" at bounding box center [589, 53] width 6 height 6
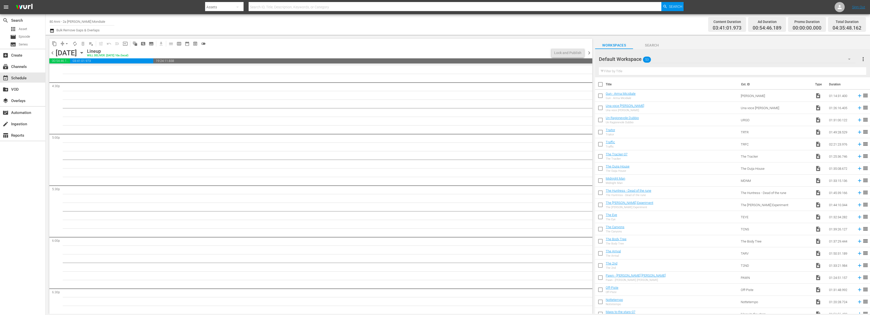
scroll to position [1641, 0]
click at [54, 42] on span "content_copy" at bounding box center [54, 43] width 5 height 5
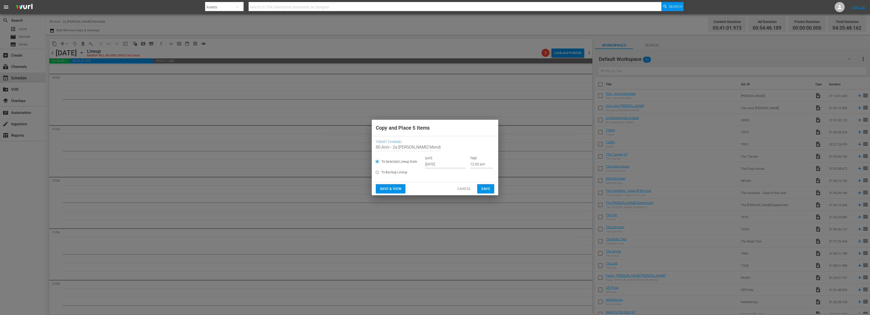
click at [142, 123] on div "Copy and Place 5 Items Target Channel Channel Title 80 Anni - 2a Guerra Mondial…" at bounding box center [435, 157] width 870 height 315
click at [470, 190] on span "Cancel" at bounding box center [464, 189] width 14 height 6
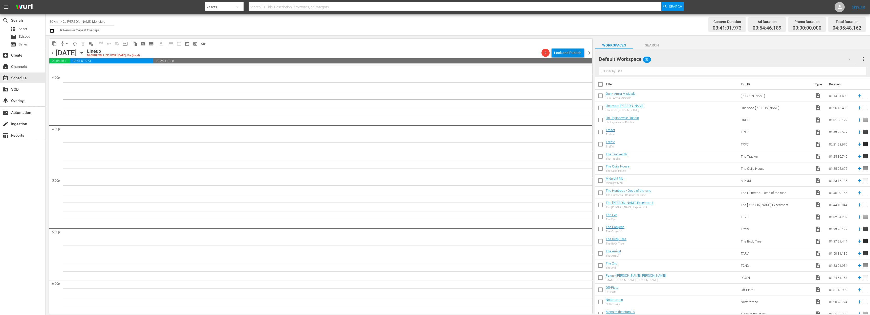
click at [584, 52] on button "Lock and Publish" at bounding box center [567, 52] width 32 height 9
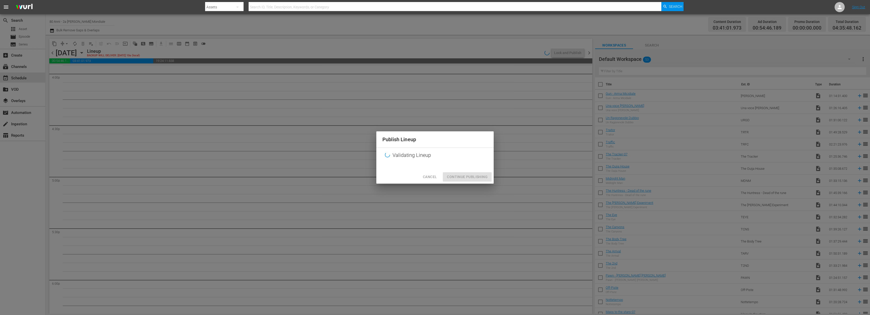
click at [585, 52] on div "Publish Lineup Validating Lineup Cancel Continue Publishing" at bounding box center [435, 157] width 870 height 315
click at [426, 179] on span "Cancel" at bounding box center [430, 177] width 14 height 6
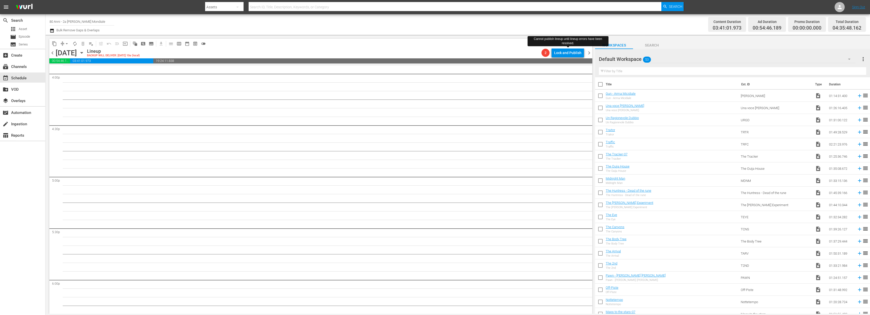
click at [54, 51] on span "chevron_left" at bounding box center [52, 53] width 6 height 6
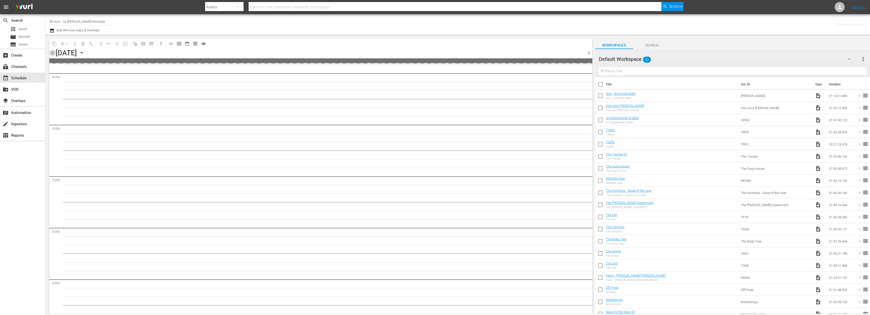
click at [54, 51] on span "chevron_left" at bounding box center [52, 53] width 6 height 6
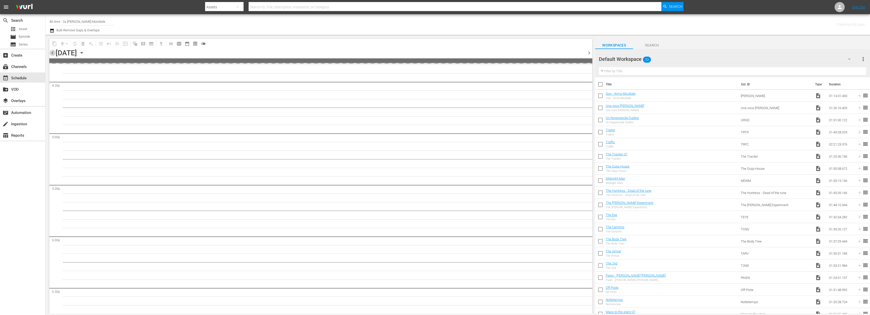
click at [54, 51] on span "chevron_left" at bounding box center [52, 53] width 6 height 6
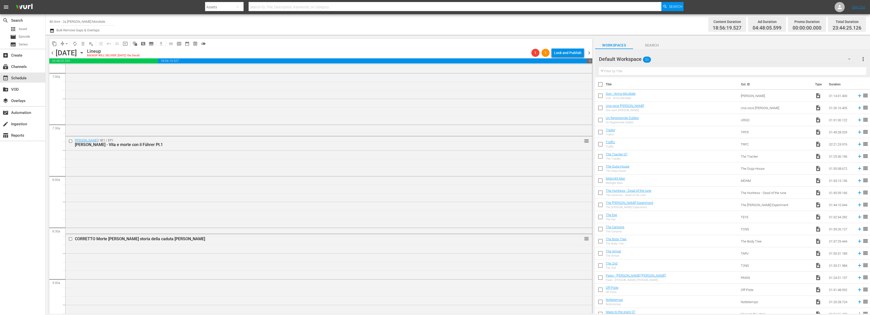
scroll to position [501, 0]
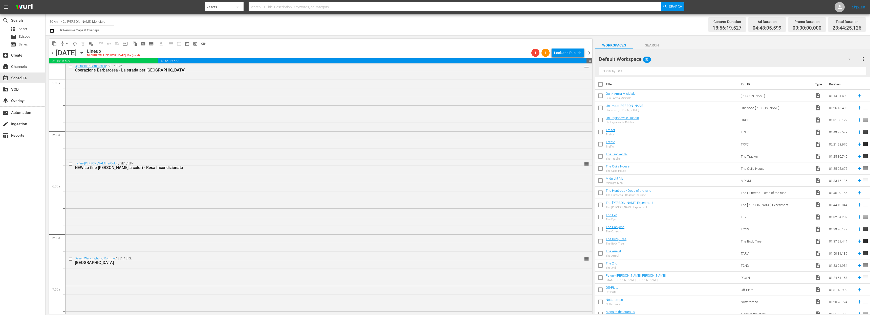
click at [56, 52] on div "Tuesday, October 7th" at bounding box center [66, 53] width 21 height 8
click at [51, 53] on span "chevron_left" at bounding box center [52, 53] width 6 height 6
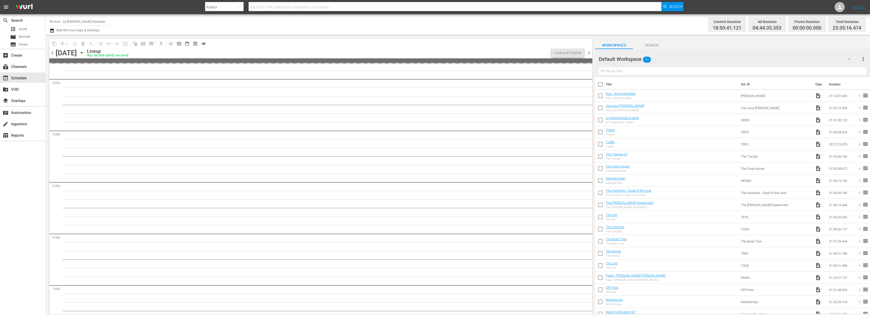
click at [51, 53] on span "chevron_left" at bounding box center [52, 53] width 6 height 6
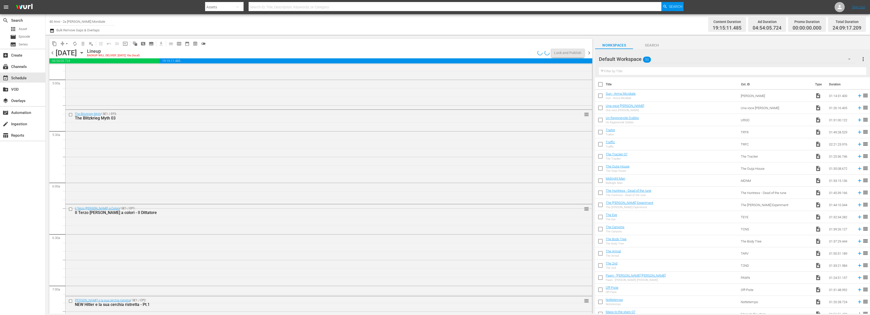
scroll to position [492, 0]
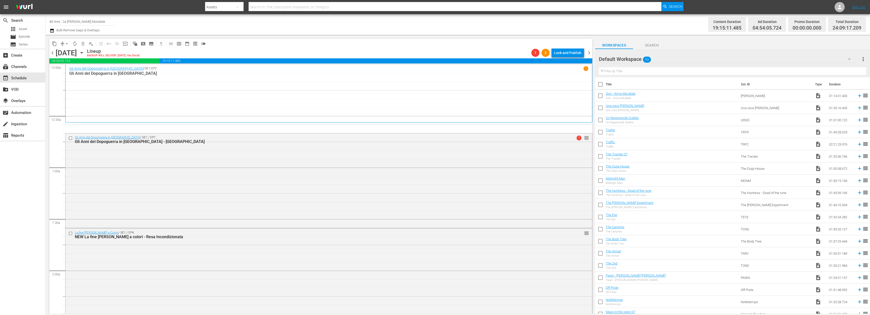
scroll to position [492, 0]
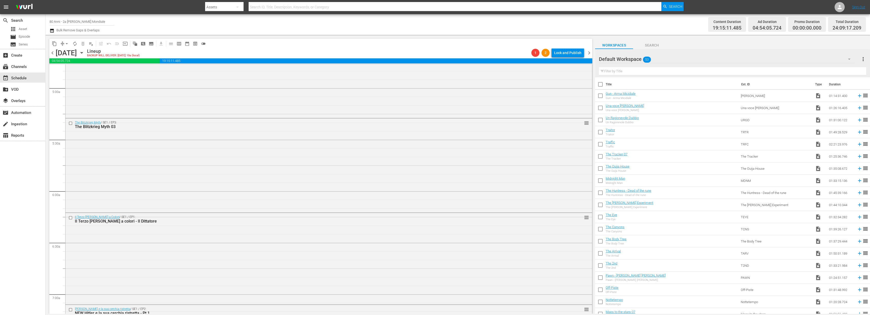
click at [51, 55] on span "chevron_left" at bounding box center [52, 53] width 6 height 6
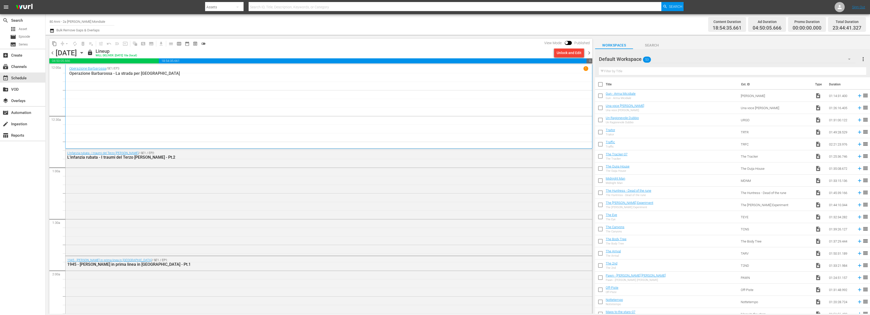
click at [591, 52] on span "chevron_right" at bounding box center [589, 53] width 6 height 6
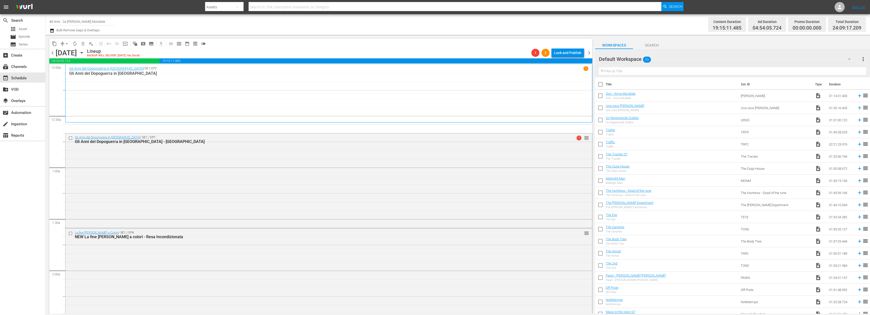
click at [69, 43] on span "arrow_drop_down" at bounding box center [66, 43] width 5 height 5
click at [76, 72] on li "Align to End of Previous Day" at bounding box center [66, 70] width 53 height 8
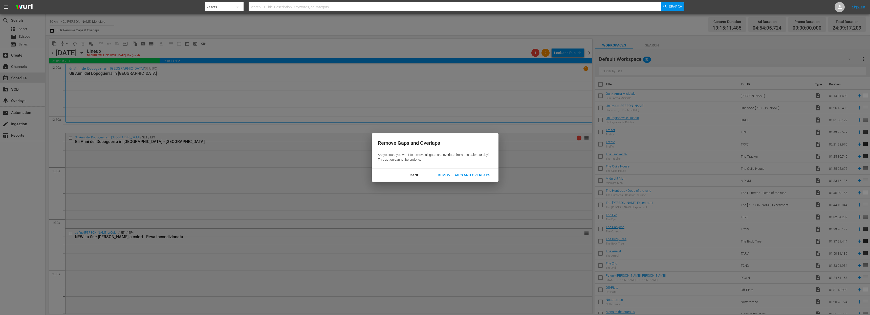
click at [469, 176] on div "Remove Gaps and Overlaps" at bounding box center [464, 175] width 60 height 6
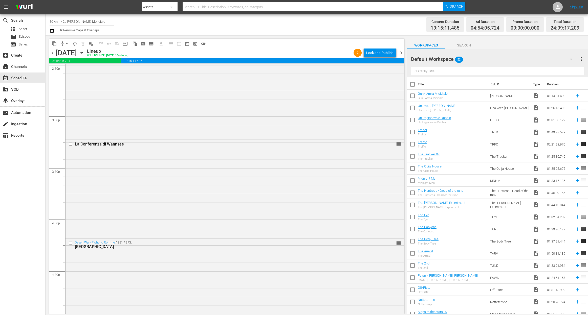
scroll to position [1507, 0]
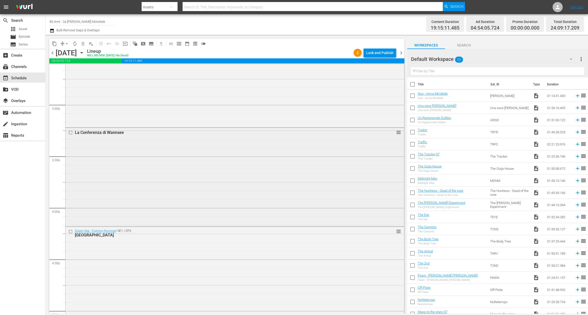
click at [166, 190] on div "La Conferenza di Wannsee reorder" at bounding box center [234, 176] width 339 height 97
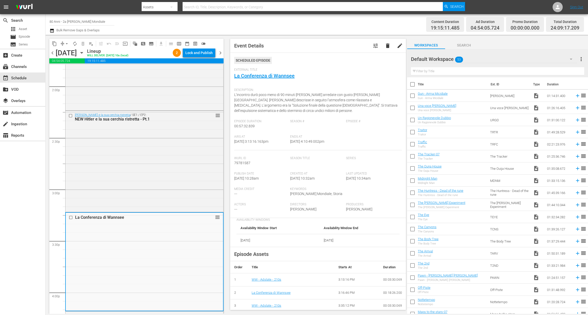
scroll to position [1385, 0]
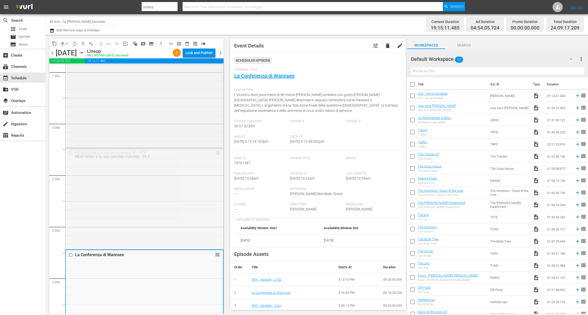
drag, startPoint x: 213, startPoint y: 152, endPoint x: 194, endPoint y: 267, distance: 116.7
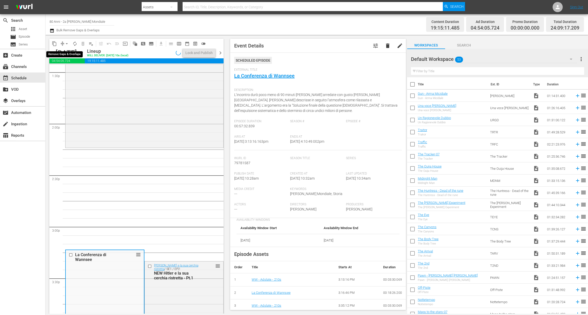
click at [66, 42] on span "arrow_drop_down" at bounding box center [66, 43] width 5 height 5
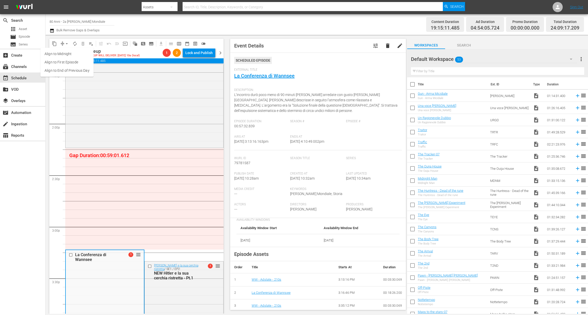
click at [91, 71] on li "Align to End of Previous Day" at bounding box center [66, 70] width 53 height 8
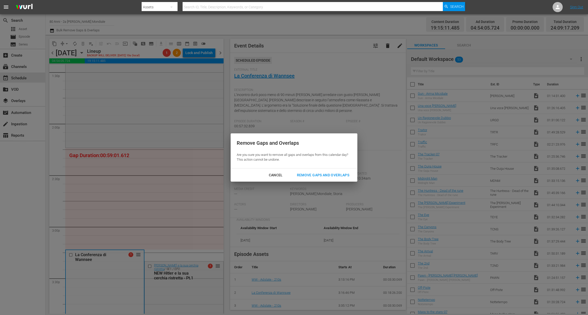
click at [324, 171] on button "Remove Gaps and Overlaps" at bounding box center [323, 175] width 64 height 9
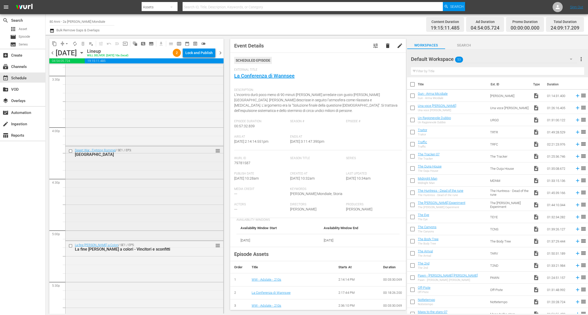
scroll to position [1588, 0]
click at [163, 193] on div "Desert War - Fighting Rommel / SE1 / EP3: Casablanca reorder" at bounding box center [144, 192] width 158 height 93
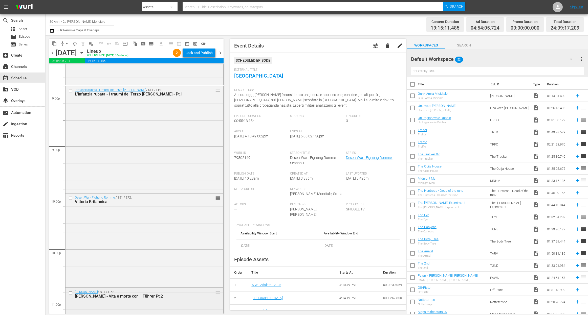
scroll to position [2300, 0]
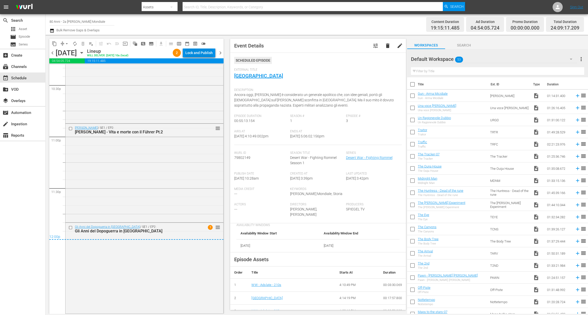
click at [201, 50] on div "Lock and Publish" at bounding box center [198, 52] width 27 height 9
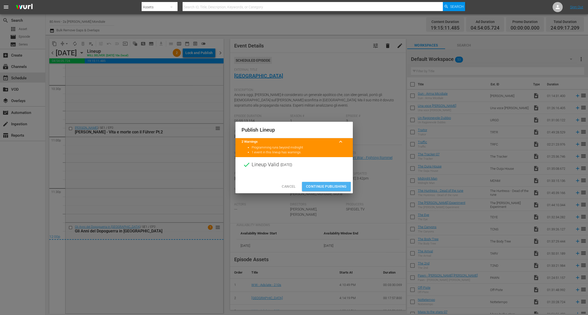
click at [316, 188] on span "Continue Publishing" at bounding box center [326, 187] width 41 height 6
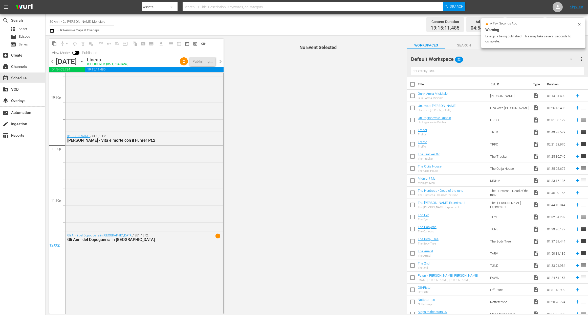
click at [322, 189] on div "Publish Lineup Lineup Invalid ( 2025-10-01 ) Cancel Continue Publishing" at bounding box center [294, 157] width 588 height 315
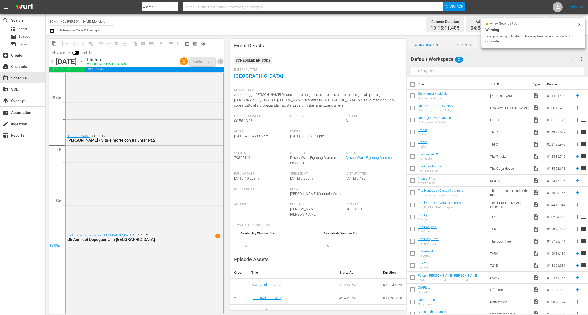
click at [223, 61] on span "chevron_right" at bounding box center [220, 61] width 6 height 6
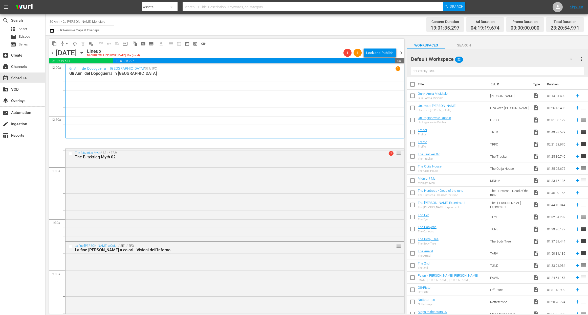
click at [65, 41] on button "arrow_drop_down" at bounding box center [67, 44] width 8 height 8
click at [72, 69] on li "Align to End of Previous Day" at bounding box center [66, 70] width 53 height 8
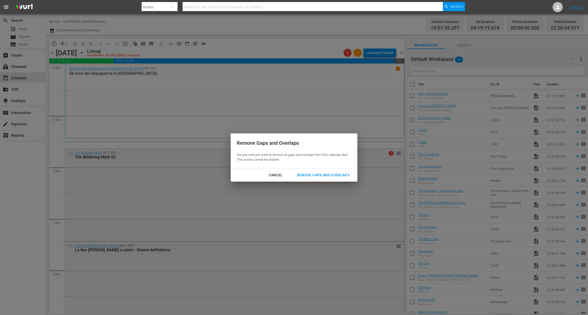
click at [332, 174] on div "Remove Gaps and Overlaps" at bounding box center [323, 175] width 60 height 6
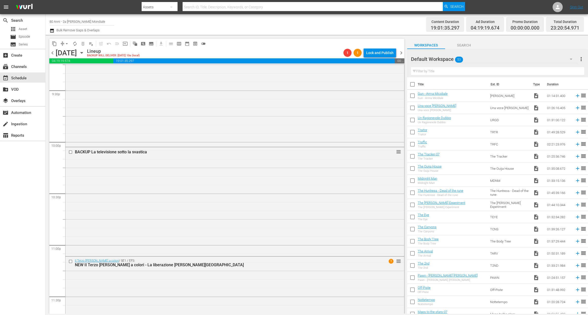
scroll to position [2233, 0]
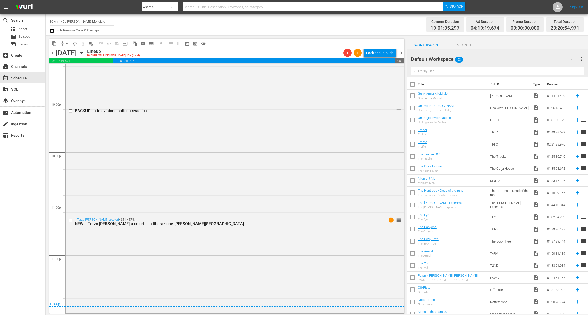
click at [381, 58] on div "chevron_left Thursday, October 2nd October 2nd Lineup BACKUP WILL DELIVER: 10/1…" at bounding box center [226, 54] width 355 height 10
click at [380, 51] on div "Lock and Publish" at bounding box center [379, 52] width 27 height 9
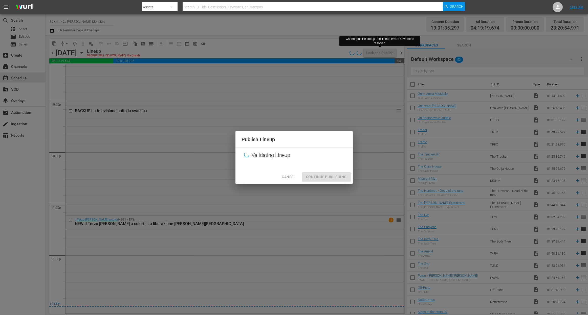
click at [300, 175] on button "Cancel" at bounding box center [289, 176] width 22 height 9
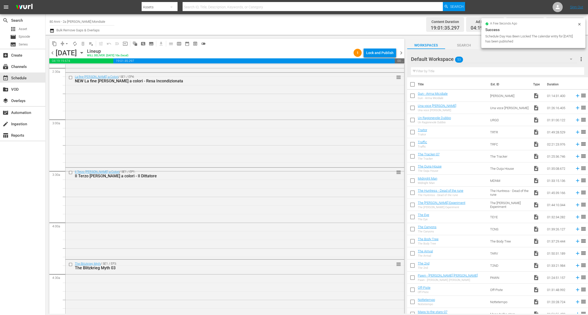
scroll to position [0, 0]
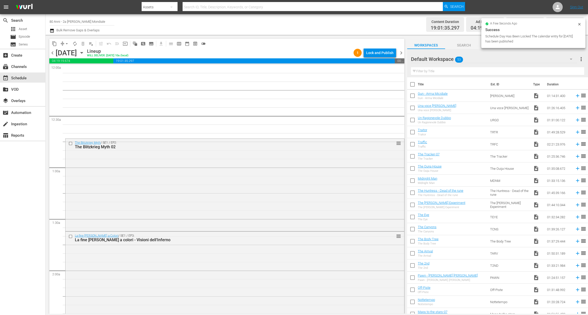
drag, startPoint x: 55, startPoint y: 52, endPoint x: 142, endPoint y: 50, distance: 87.0
click at [55, 52] on span "chevron_left" at bounding box center [52, 53] width 6 height 6
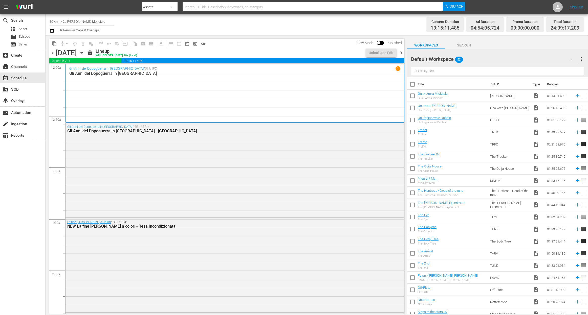
click at [402, 52] on span "chevron_right" at bounding box center [401, 53] width 6 height 6
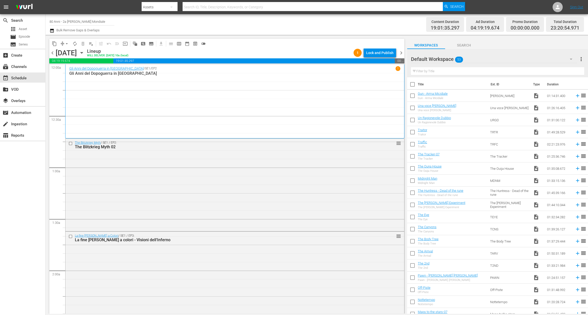
click at [380, 49] on div "Lock and Publish" at bounding box center [379, 52] width 27 height 9
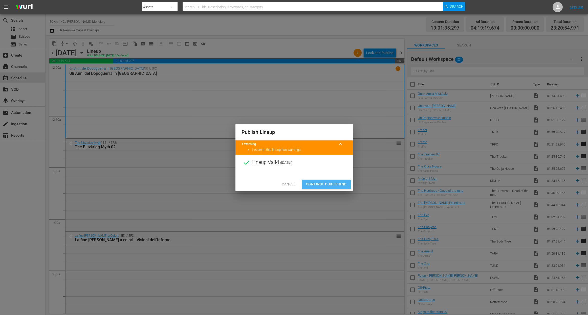
click at [323, 186] on span "Continue Publishing" at bounding box center [326, 184] width 41 height 6
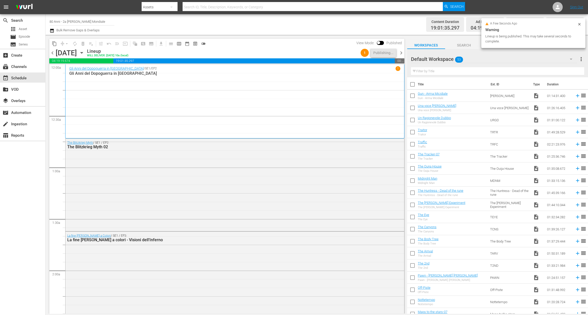
click at [400, 52] on span "chevron_right" at bounding box center [401, 53] width 6 height 6
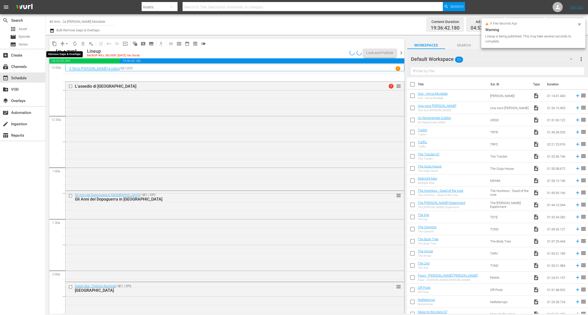
click at [67, 44] on span "arrow_drop_down" at bounding box center [66, 43] width 5 height 5
click at [76, 72] on li "Align to End of Previous Day" at bounding box center [66, 70] width 53 height 8
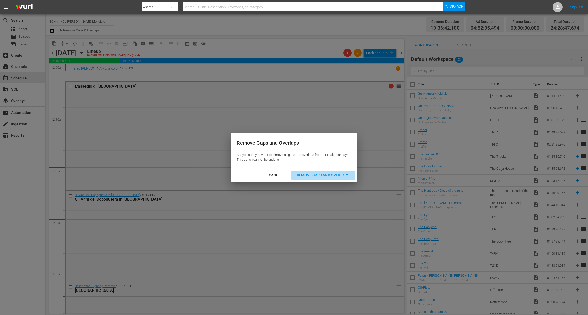
click at [335, 175] on div "Remove Gaps and Overlaps" at bounding box center [323, 175] width 60 height 6
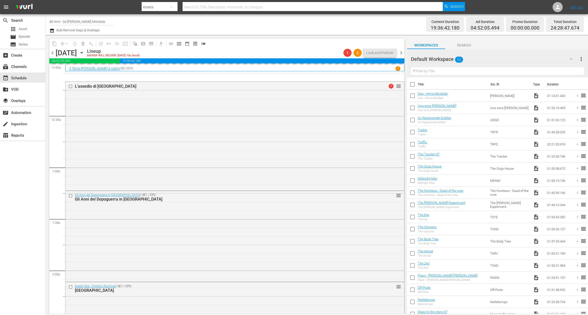
click at [53, 53] on span "chevron_left" at bounding box center [52, 53] width 6 height 6
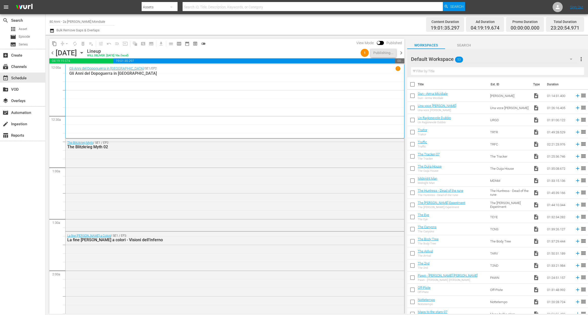
click at [400, 53] on span "chevron_right" at bounding box center [401, 53] width 6 height 6
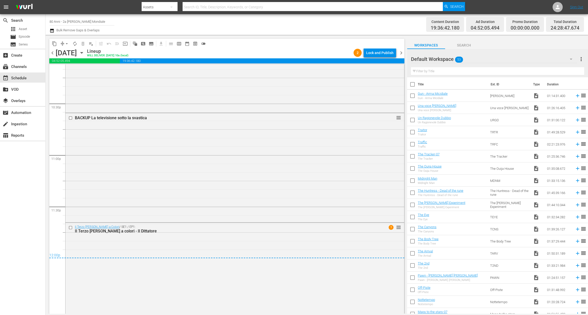
scroll to position [2283, 0]
click at [382, 55] on div "Lock and Publish" at bounding box center [379, 52] width 27 height 9
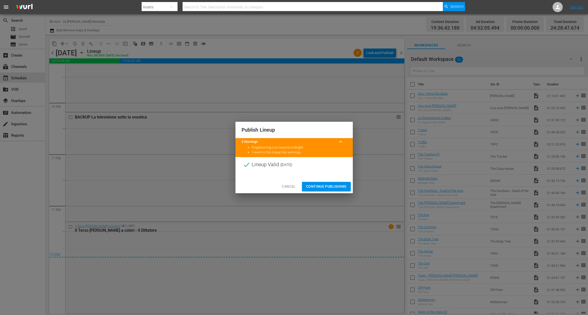
click at [319, 184] on span "Continue Publishing" at bounding box center [326, 187] width 41 height 6
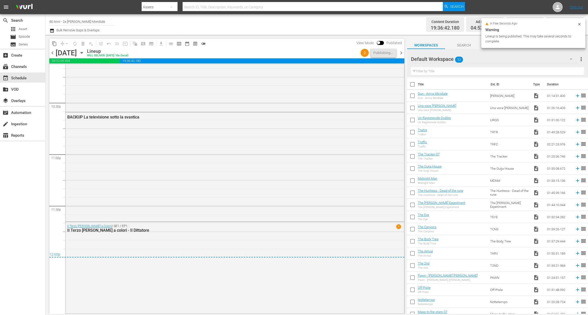
click at [402, 52] on span "chevron_right" at bounding box center [401, 53] width 6 height 6
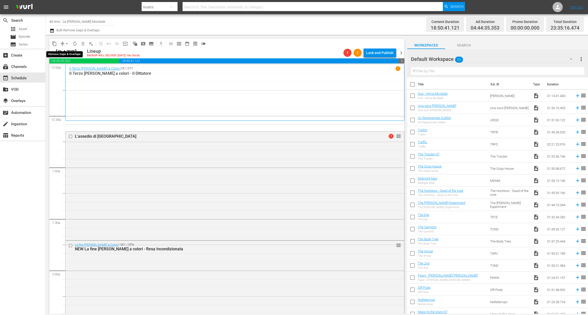
click at [65, 44] on span "arrow_drop_down" at bounding box center [66, 43] width 5 height 5
click at [75, 71] on li "Align to End of Previous Day" at bounding box center [66, 70] width 53 height 8
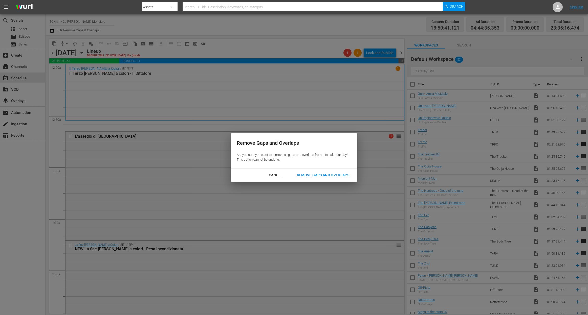
drag, startPoint x: 330, startPoint y: 173, endPoint x: 319, endPoint y: 193, distance: 23.8
click at [330, 173] on div "Remove Gaps and Overlaps" at bounding box center [323, 175] width 60 height 6
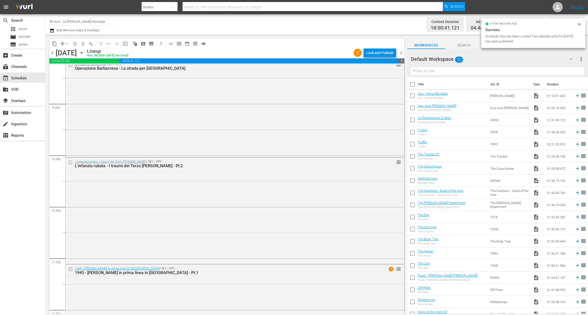
scroll to position [2240, 0]
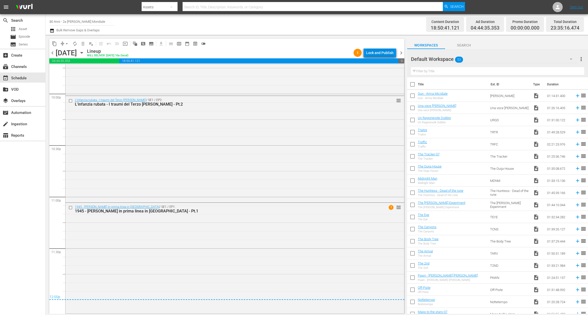
click at [375, 49] on div "Lock and Publish" at bounding box center [379, 52] width 27 height 9
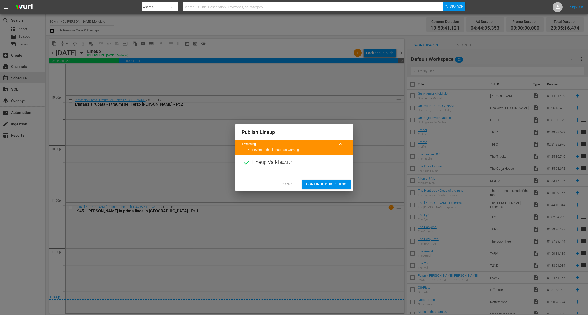
click at [318, 181] on button "Continue Publishing" at bounding box center [326, 184] width 49 height 9
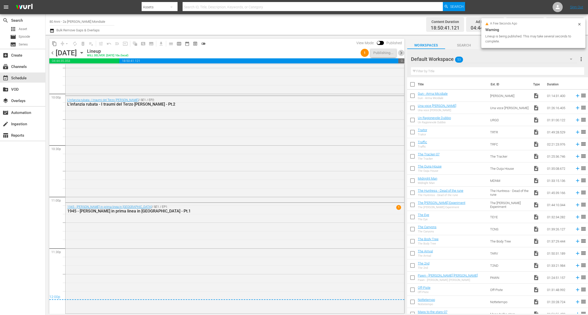
click at [400, 53] on span "chevron_right" at bounding box center [401, 53] width 6 height 6
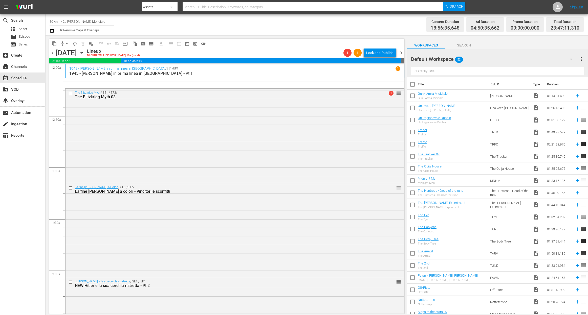
click at [68, 43] on span "arrow_drop_down" at bounding box center [66, 43] width 5 height 5
click at [66, 69] on li "Align to End of Previous Day" at bounding box center [66, 70] width 53 height 8
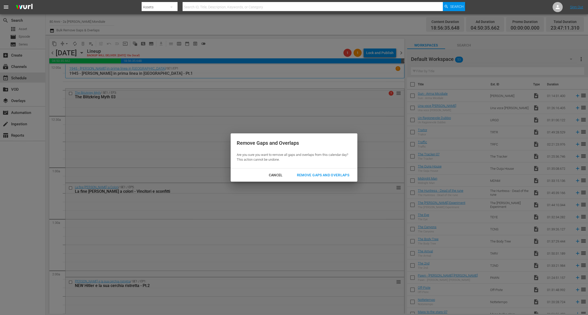
click at [334, 175] on div "Remove Gaps and Overlaps" at bounding box center [323, 175] width 60 height 6
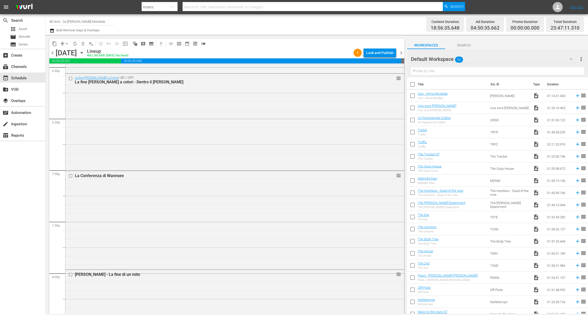
scroll to position [2226, 0]
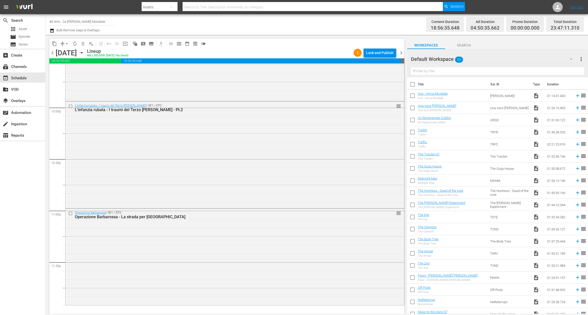
click at [400, 54] on span "chevron_right" at bounding box center [401, 53] width 6 height 6
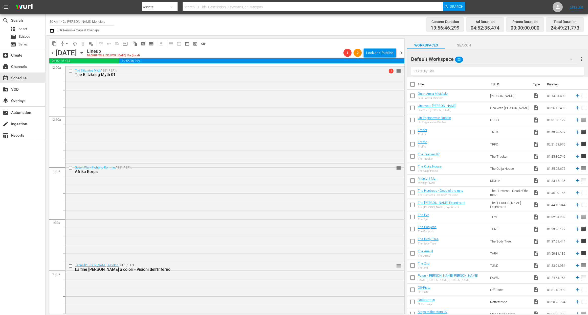
click at [53, 54] on span "chevron_left" at bounding box center [52, 53] width 6 height 6
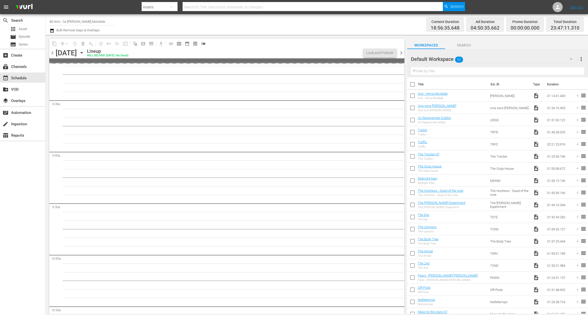
scroll to position [1015, 0]
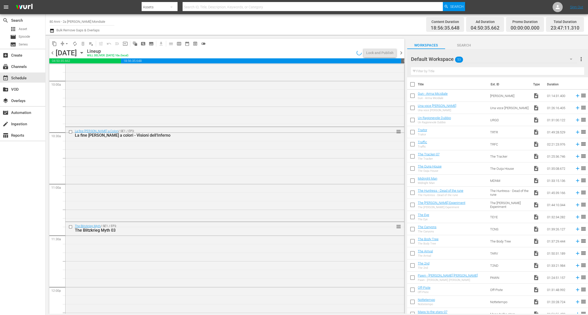
click at [565, 58] on button "button" at bounding box center [571, 59] width 12 height 12
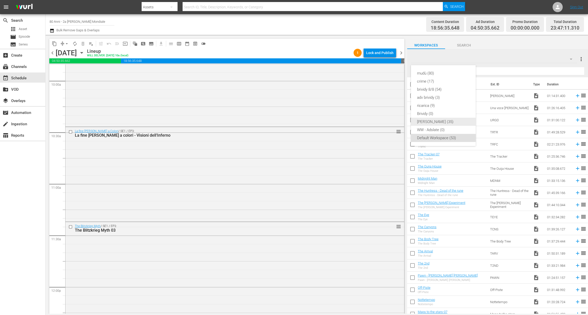
click at [439, 122] on div "GUERRA (35)" at bounding box center [443, 122] width 53 height 8
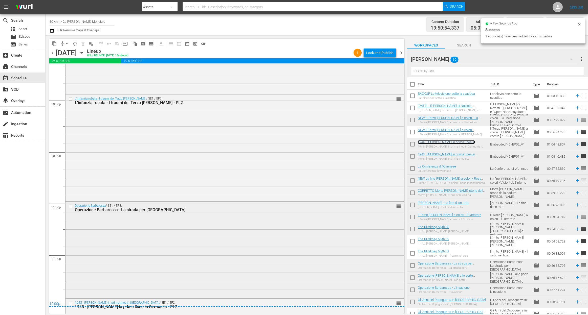
scroll to position [2329, 0]
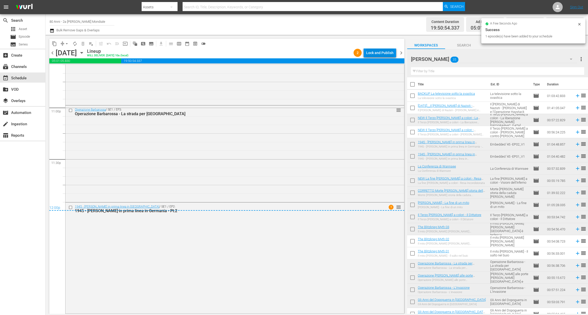
click at [377, 52] on div "Lock and Publish" at bounding box center [379, 52] width 27 height 9
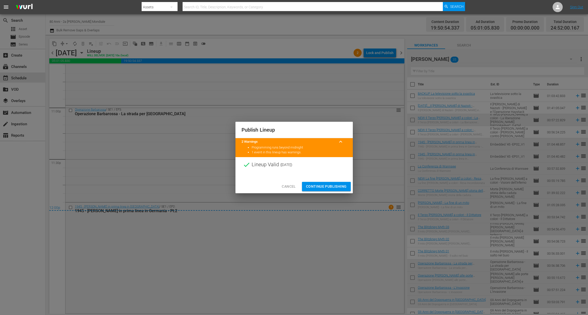
click at [319, 185] on span "Continue Publishing" at bounding box center [326, 187] width 41 height 6
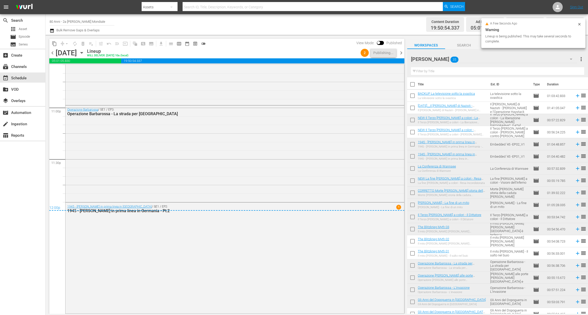
click at [402, 54] on span "chevron_right" at bounding box center [401, 53] width 6 height 6
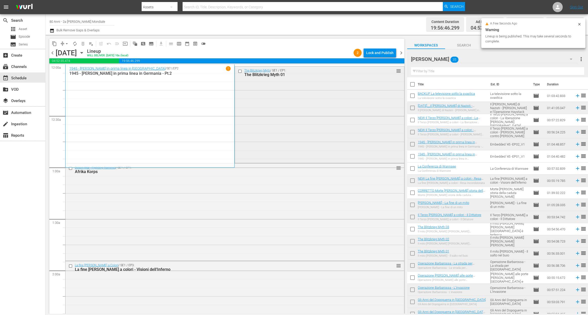
click at [303, 136] on div "The Blitzkrieg Myth / SE1 / EP1: The Blitzkrieg Myth 01 reorder" at bounding box center [319, 114] width 169 height 96
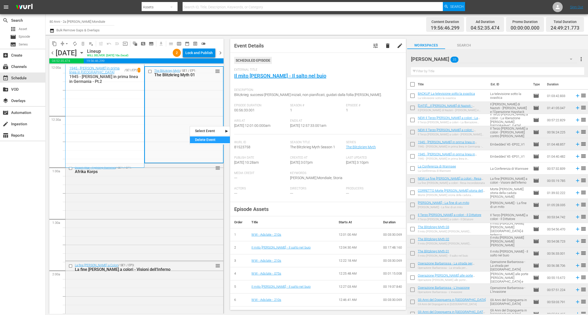
click at [210, 137] on div "Delete Event" at bounding box center [210, 140] width 40 height 7
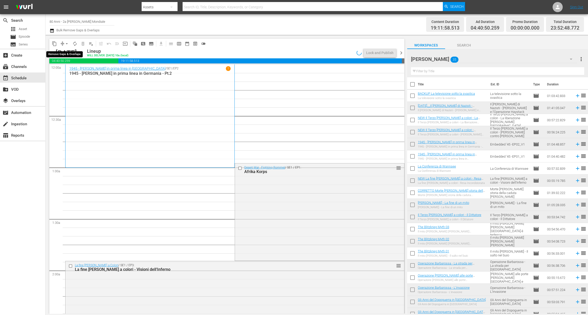
click at [66, 43] on span "arrow_drop_down" at bounding box center [66, 43] width 5 height 5
click at [61, 72] on li "Align to End of Previous Day" at bounding box center [66, 70] width 53 height 8
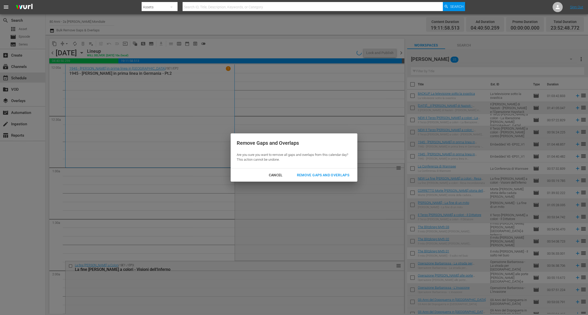
click at [307, 174] on div "Remove Gaps and Overlaps" at bounding box center [323, 175] width 60 height 6
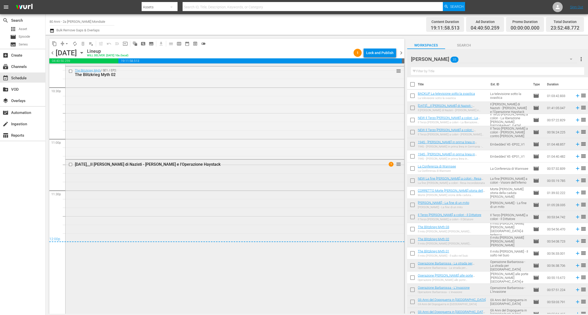
scroll to position [2317, 0]
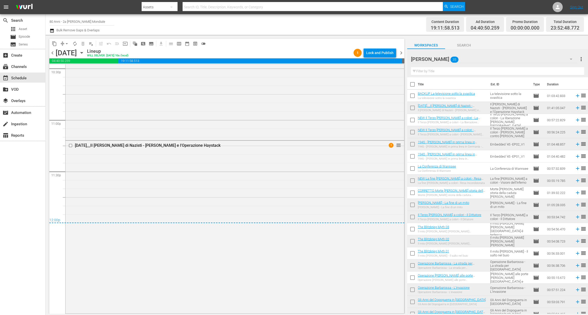
click at [391, 49] on div "Lock and Publish" at bounding box center [379, 52] width 27 height 9
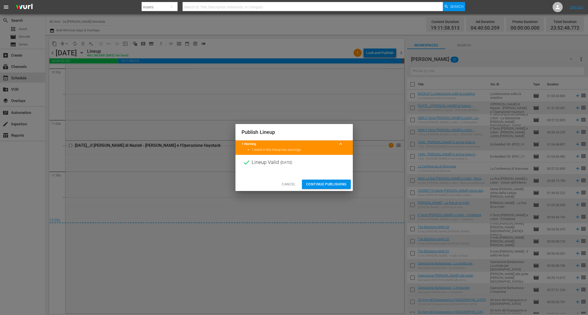
click at [336, 187] on span "Continue Publishing" at bounding box center [326, 184] width 41 height 6
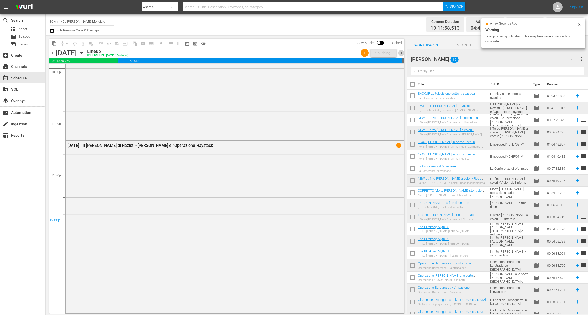
click at [403, 54] on span "chevron_right" at bounding box center [401, 53] width 6 height 6
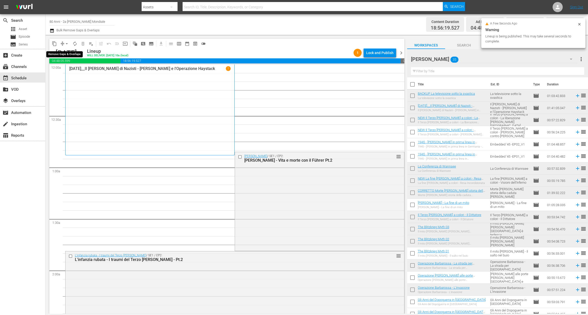
click at [67, 45] on span "arrow_drop_down" at bounding box center [66, 43] width 5 height 5
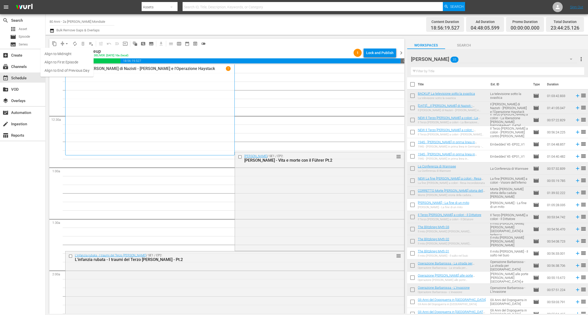
click at [77, 71] on li "Align to End of Previous Day" at bounding box center [66, 70] width 53 height 8
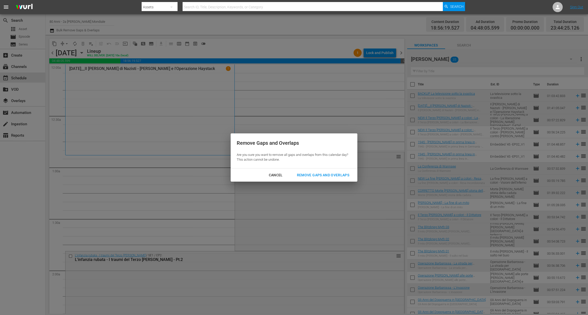
click at [319, 174] on div "Remove Gaps and Overlaps" at bounding box center [323, 175] width 60 height 6
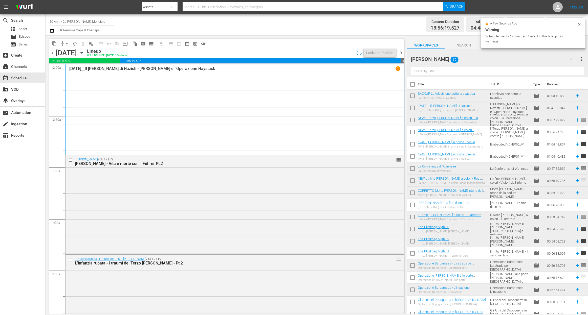
click at [39, 237] on div "search Search apps Asset movie Episode subtitles Series add_box Create subscrip…" at bounding box center [23, 171] width 46 height 315
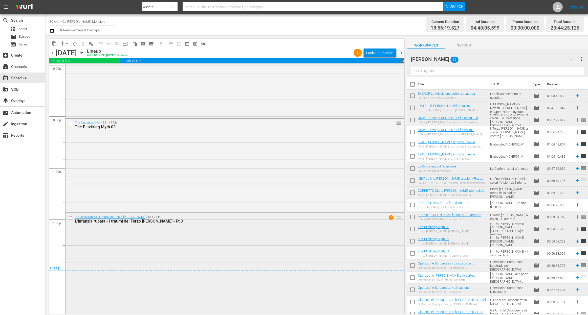
scroll to position [2290, 0]
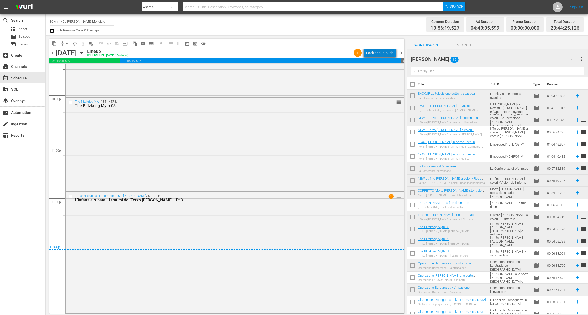
click at [386, 53] on div "Lock and Publish" at bounding box center [379, 52] width 27 height 9
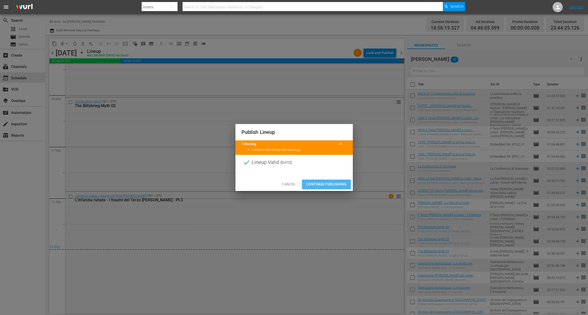
click at [319, 182] on span "Continue Publishing" at bounding box center [326, 184] width 41 height 6
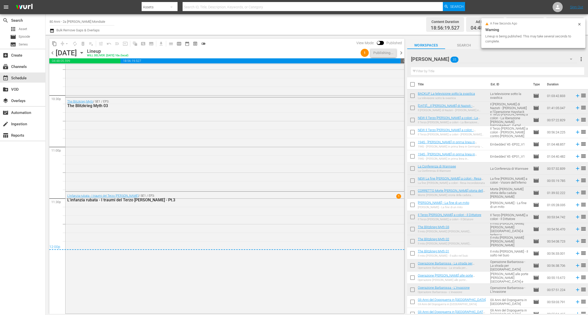
click at [402, 53] on span "chevron_right" at bounding box center [401, 53] width 6 height 6
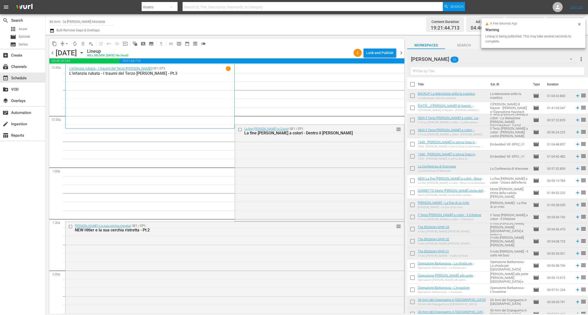
click at [69, 42] on span "arrow_drop_down" at bounding box center [66, 43] width 5 height 5
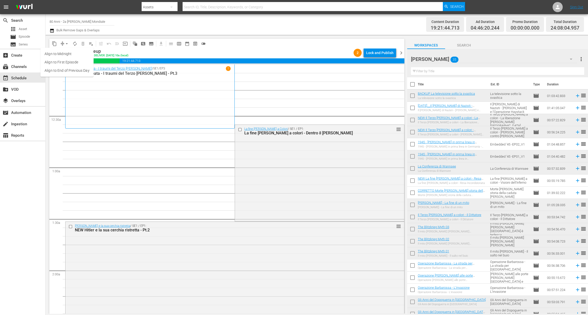
click at [71, 67] on li "Align to End of Previous Day" at bounding box center [66, 70] width 53 height 8
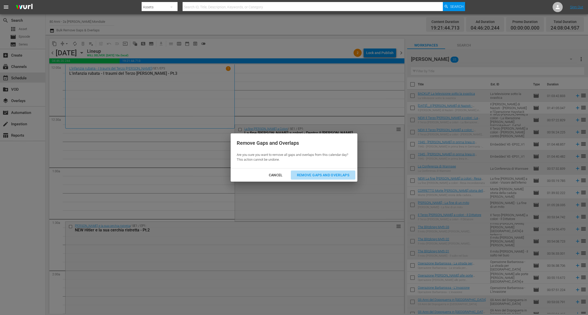
click at [320, 176] on div "Remove Gaps and Overlaps" at bounding box center [323, 175] width 60 height 6
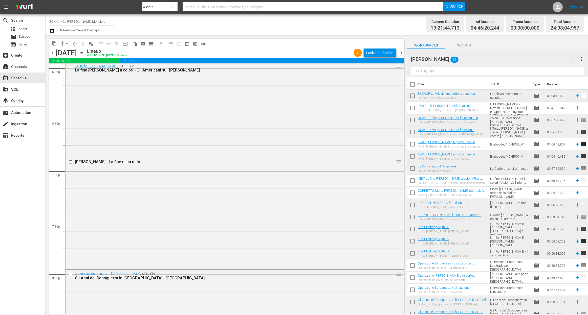
scroll to position [1865, 0]
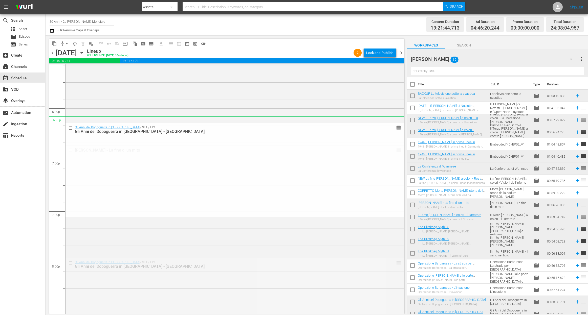
drag, startPoint x: 394, startPoint y: 263, endPoint x: 355, endPoint y: 119, distance: 149.7
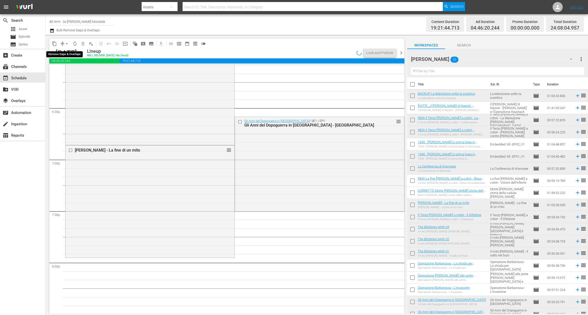
click at [67, 44] on span "arrow_drop_down" at bounding box center [66, 43] width 5 height 5
click at [69, 69] on li "Align to End of Previous Day" at bounding box center [66, 70] width 53 height 8
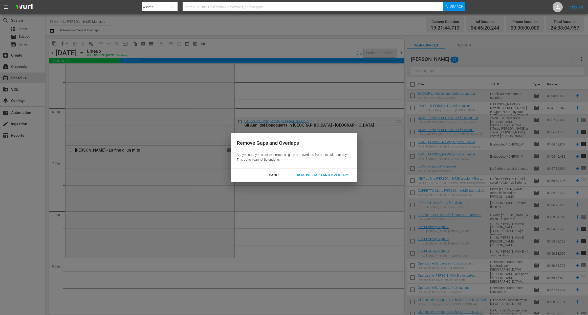
click at [332, 177] on div "Remove Gaps and Overlaps" at bounding box center [323, 175] width 60 height 6
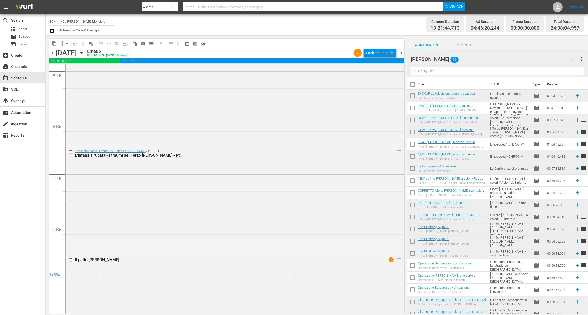
scroll to position [2304, 0]
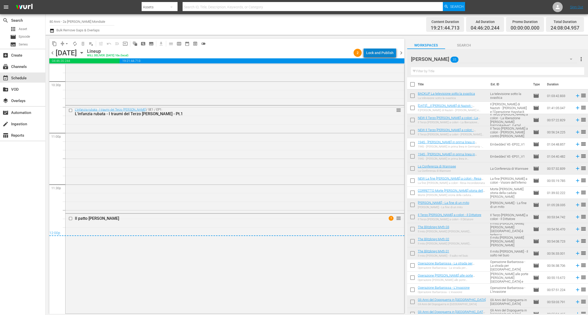
click at [383, 49] on div "Lock and Publish" at bounding box center [379, 52] width 27 height 9
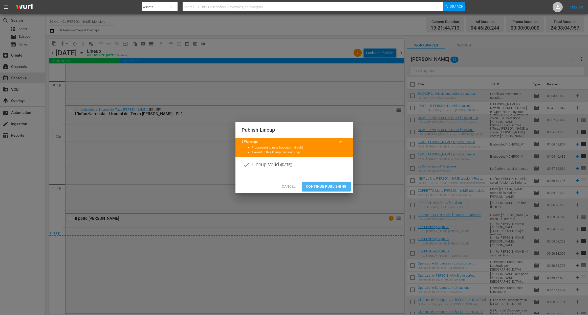
click at [317, 184] on span "Continue Publishing" at bounding box center [326, 187] width 41 height 6
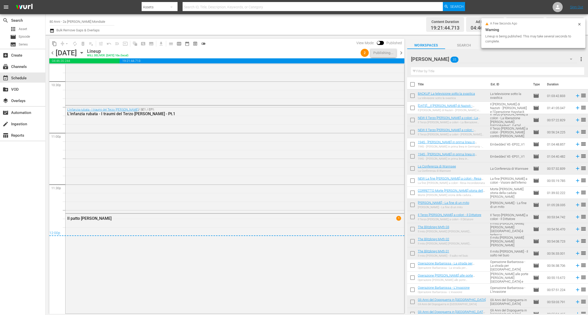
click at [401, 52] on span "chevron_right" at bounding box center [401, 53] width 6 height 6
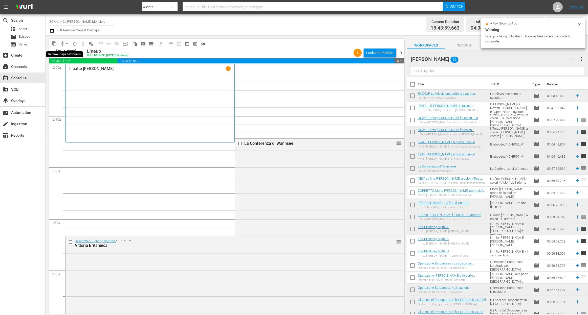
click at [66, 43] on span "arrow_drop_down" at bounding box center [66, 43] width 5 height 5
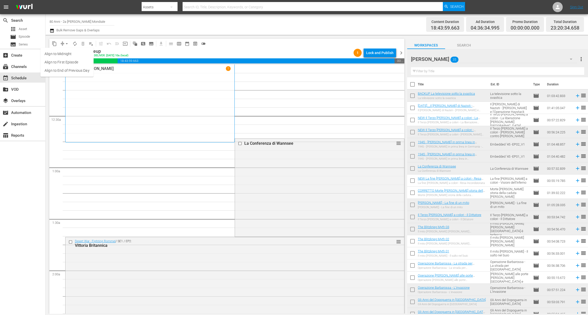
click at [69, 70] on li "Align to End of Previous Day" at bounding box center [66, 70] width 53 height 8
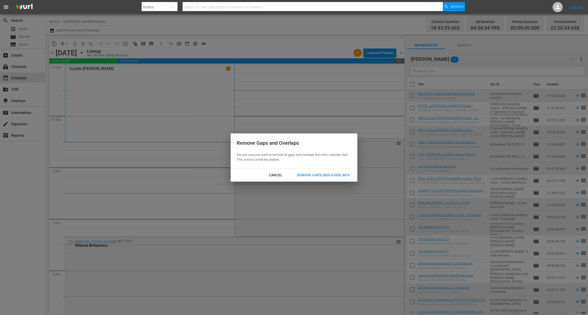
click at [321, 179] on button "Remove Gaps and Overlaps" at bounding box center [323, 175] width 64 height 9
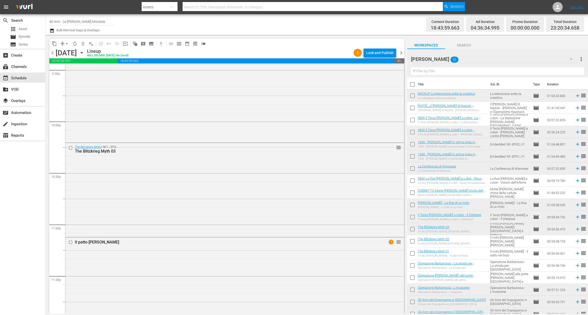
scroll to position [2237, 0]
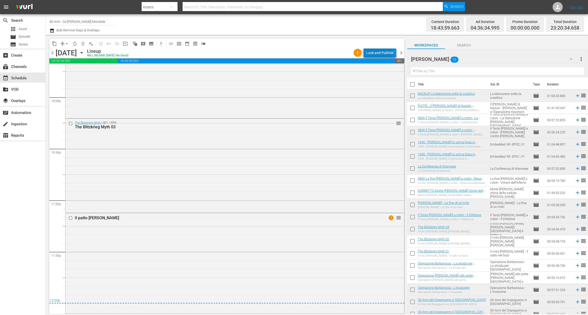
click at [378, 55] on div "Lock and Publish" at bounding box center [379, 52] width 27 height 9
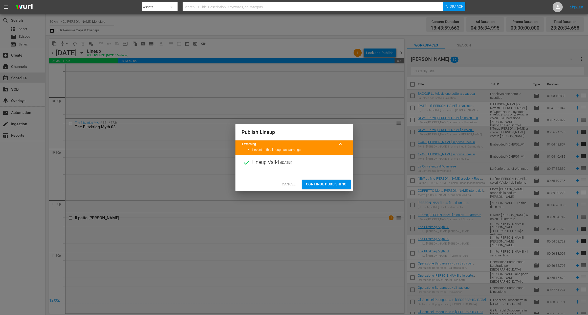
click at [328, 180] on button "Continue Publishing" at bounding box center [326, 184] width 49 height 9
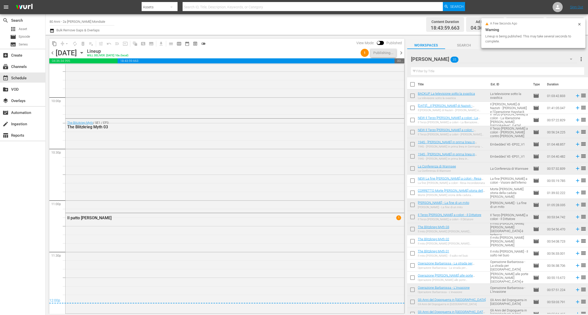
click at [401, 51] on span "chevron_right" at bounding box center [401, 53] width 6 height 6
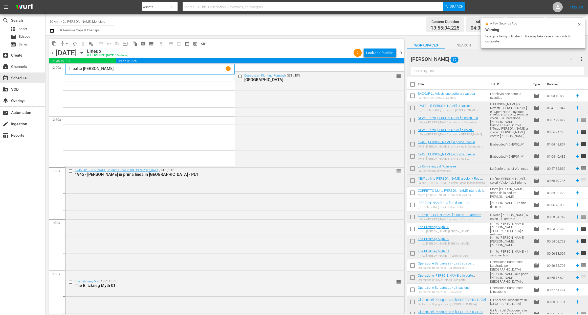
click at [67, 42] on span "arrow_drop_down" at bounding box center [66, 43] width 5 height 5
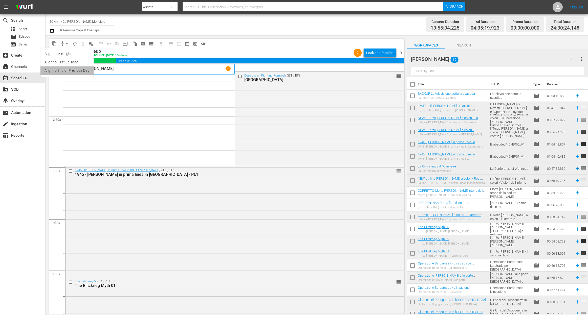
click at [68, 68] on li "Align to End of Previous Day" at bounding box center [66, 70] width 53 height 8
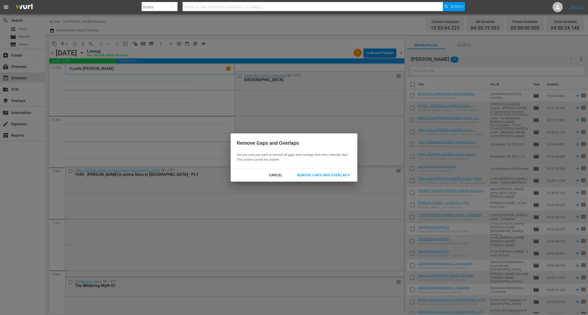
click at [307, 174] on div "Remove Gaps and Overlaps" at bounding box center [323, 175] width 60 height 6
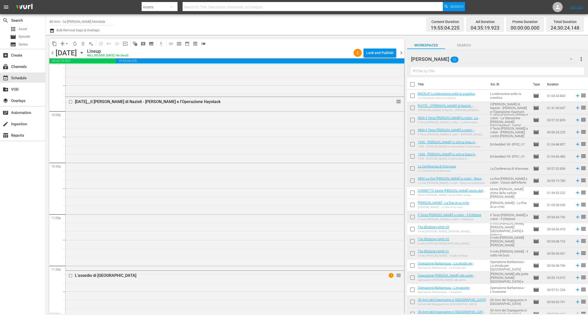
scroll to position [2289, 0]
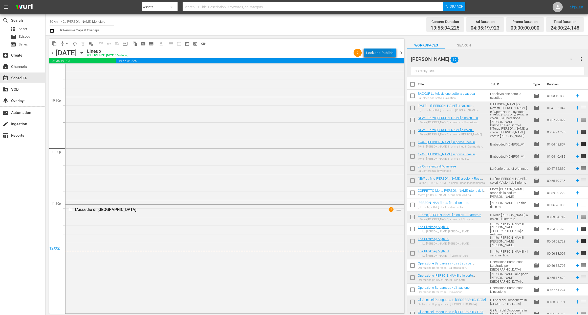
click at [379, 54] on div "Lock and Publish" at bounding box center [379, 52] width 27 height 9
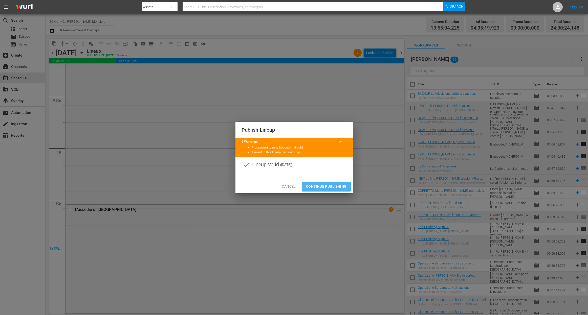
click at [326, 183] on button "Continue Publishing" at bounding box center [326, 186] width 49 height 9
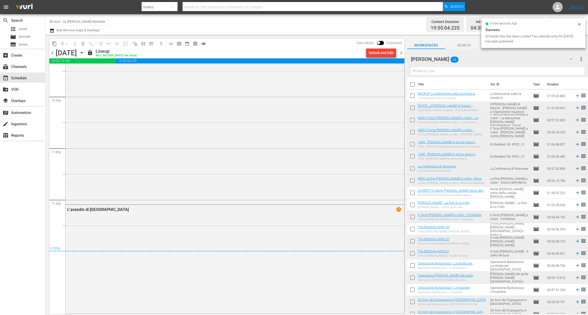
click at [400, 52] on span "chevron_right" at bounding box center [401, 53] width 6 height 6
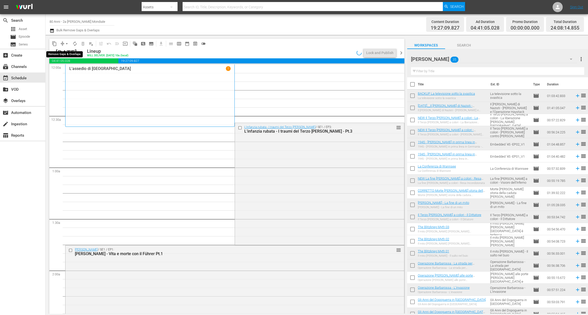
click at [64, 42] on span "arrow_drop_down" at bounding box center [66, 43] width 5 height 5
click at [68, 73] on li "Align to End of Previous Day" at bounding box center [66, 70] width 53 height 8
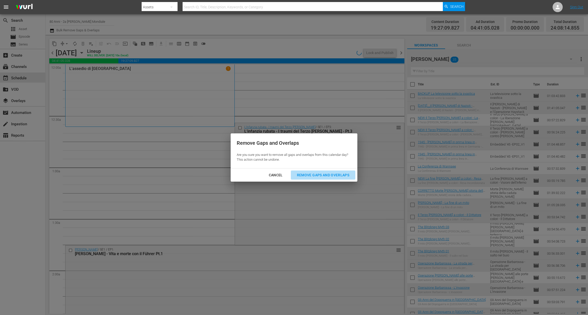
drag, startPoint x: 303, startPoint y: 172, endPoint x: 216, endPoint y: 182, distance: 87.8
click at [303, 172] on div "Remove Gaps and Overlaps" at bounding box center [323, 175] width 60 height 6
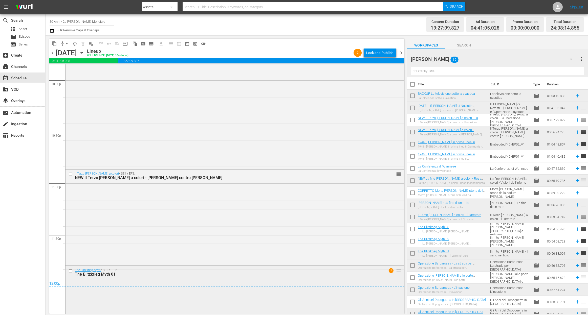
scroll to position [2303, 0]
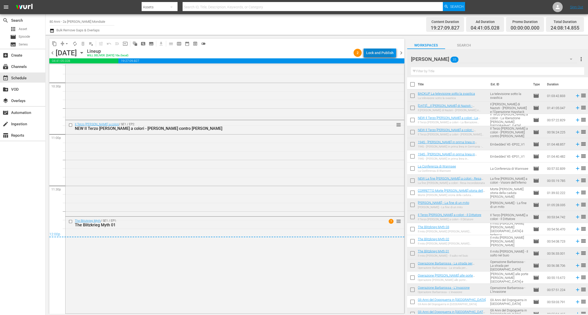
click at [375, 52] on div "Lock and Publish" at bounding box center [379, 52] width 27 height 9
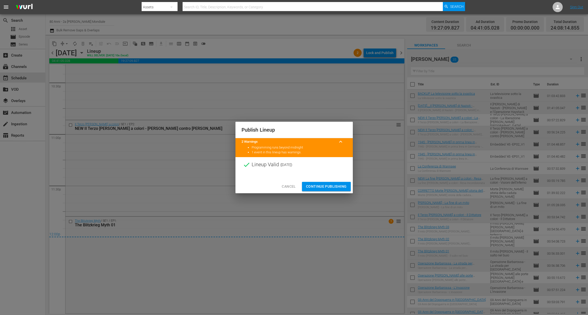
click at [335, 186] on span "Continue Publishing" at bounding box center [326, 187] width 41 height 6
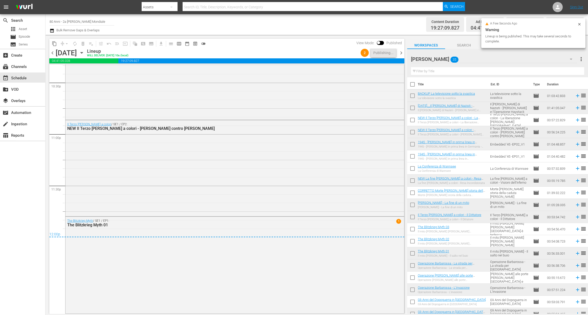
click at [401, 50] on span "chevron_right" at bounding box center [401, 53] width 6 height 6
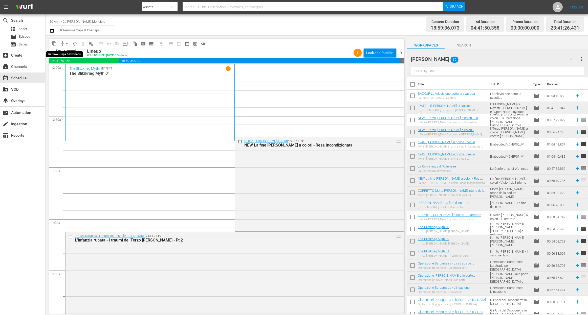
click at [69, 42] on button "arrow_drop_down" at bounding box center [67, 44] width 8 height 8
click at [74, 70] on li "Align to End of Previous Day" at bounding box center [66, 70] width 53 height 8
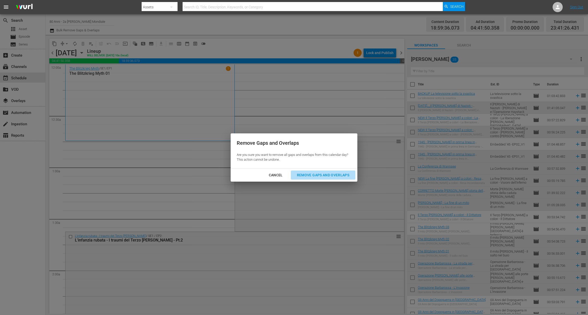
click at [308, 173] on div "Remove Gaps and Overlaps" at bounding box center [323, 175] width 60 height 6
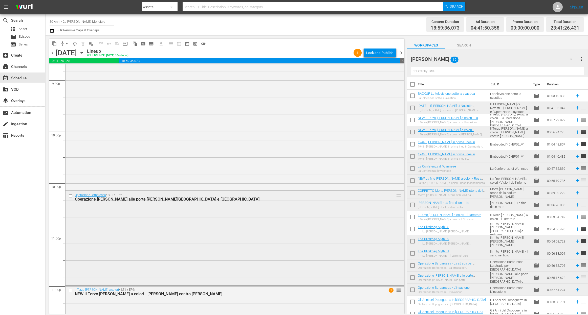
scroll to position [2271, 0]
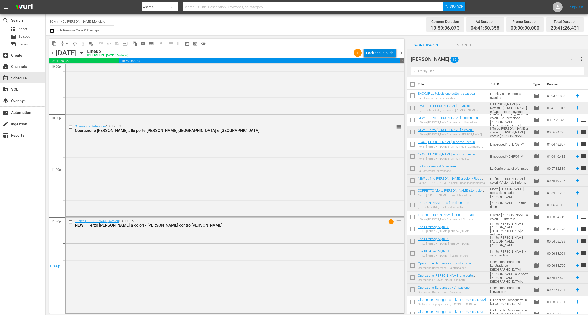
click at [379, 51] on div "Lock and Publish" at bounding box center [379, 52] width 27 height 9
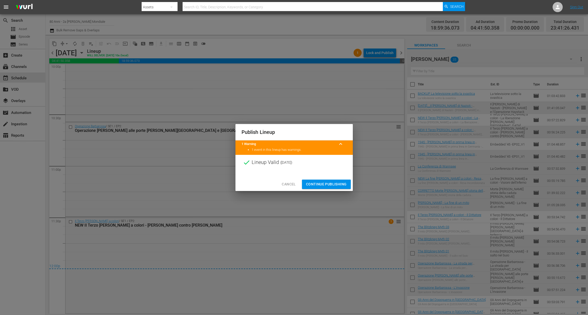
click at [323, 183] on span "Continue Publishing" at bounding box center [326, 184] width 41 height 6
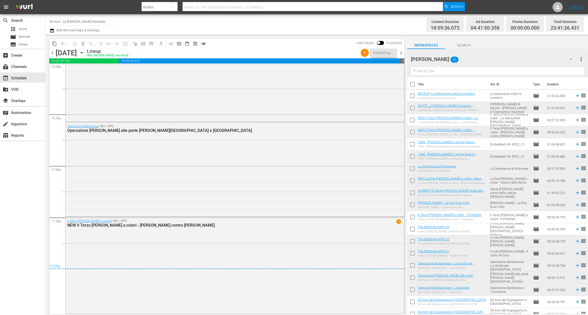
click at [402, 50] on span "chevron_right" at bounding box center [401, 53] width 6 height 6
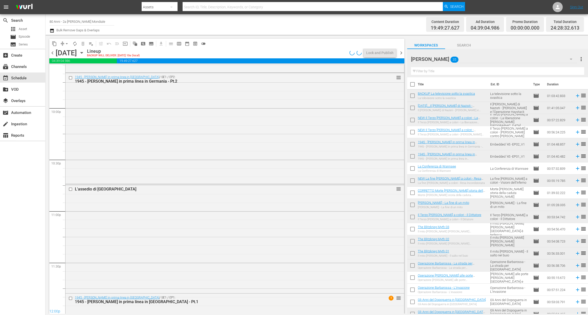
scroll to position [2297, 0]
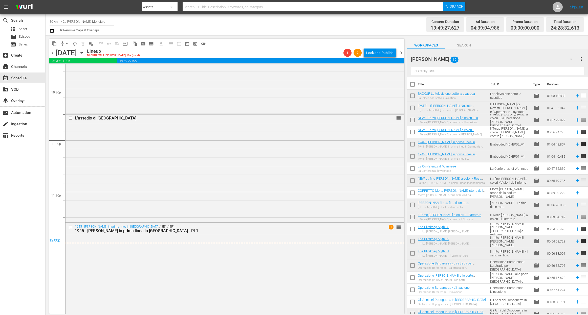
click at [68, 44] on span "arrow_drop_down" at bounding box center [66, 43] width 5 height 5
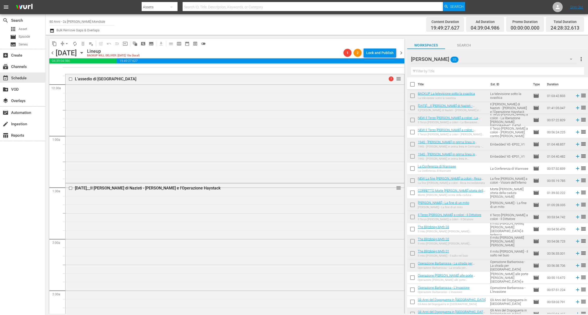
scroll to position [0, 0]
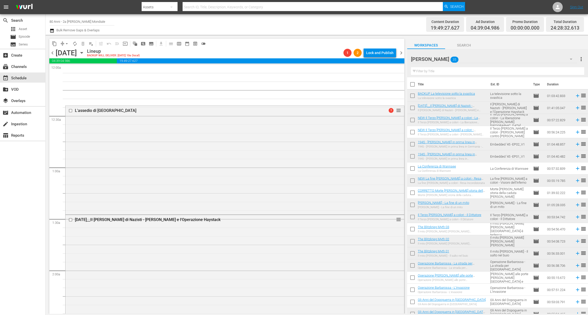
click at [54, 52] on span "chevron_left" at bounding box center [52, 53] width 6 height 6
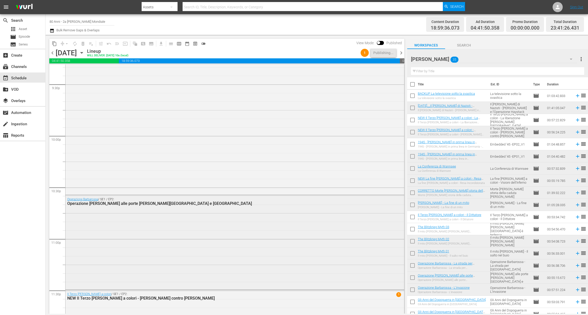
scroll to position [2271, 0]
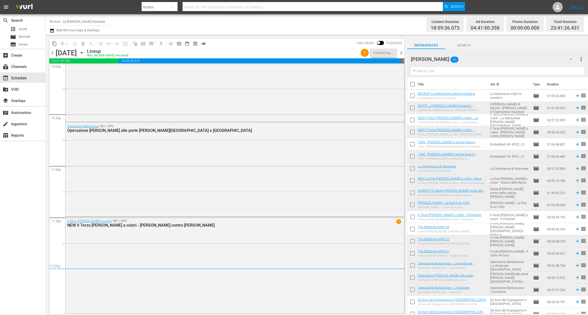
click at [401, 52] on span "chevron_right" at bounding box center [401, 53] width 6 height 6
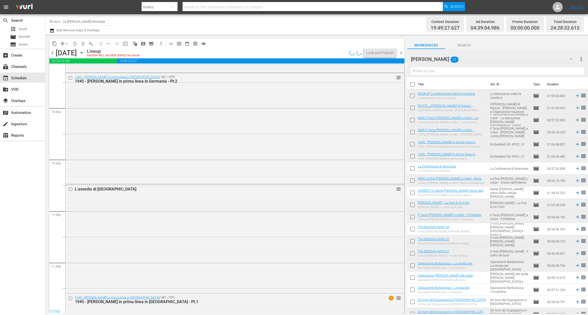
scroll to position [2288, 0]
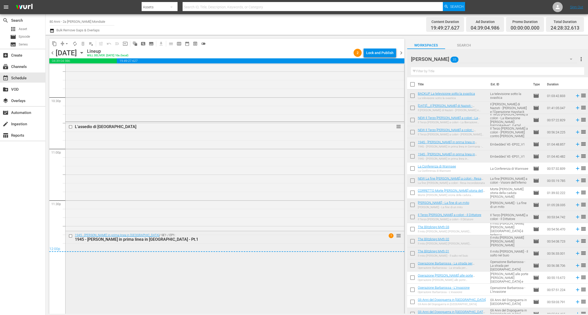
click at [267, 282] on div "1945 - La guerra in prima linea in Germania / SE1 / EP1: 1945 - La guerra in pr…" at bounding box center [234, 286] width 339 height 110
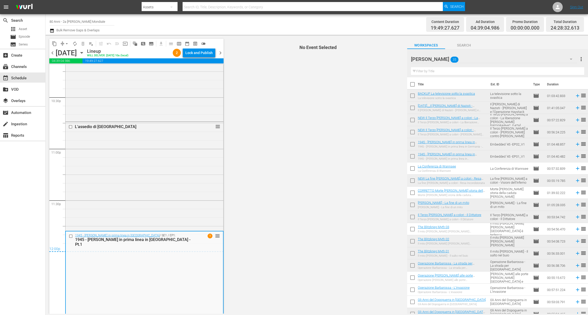
click at [195, 49] on div "Lock and Publish" at bounding box center [198, 52] width 27 height 9
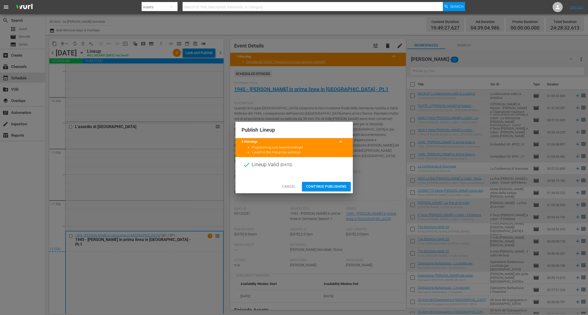
click at [324, 184] on span "Continue Publishing" at bounding box center [326, 187] width 41 height 6
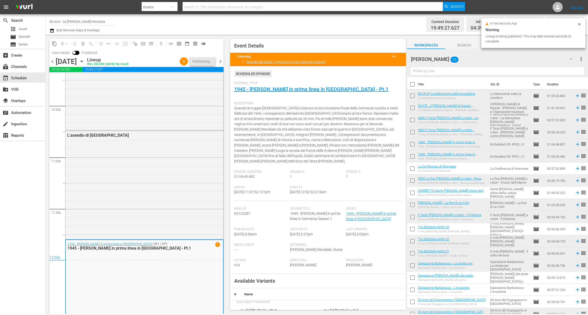
click at [217, 59] on span "chevron_right" at bounding box center [220, 61] width 6 height 6
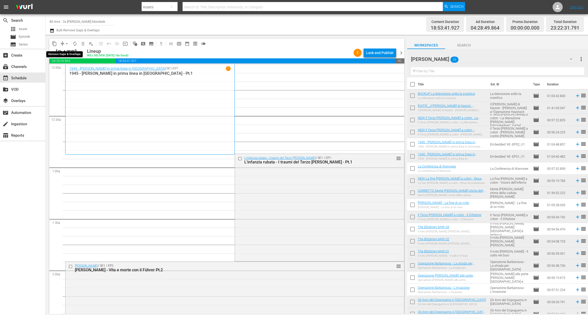
click at [66, 44] on span "arrow_drop_down" at bounding box center [66, 43] width 5 height 5
click at [71, 69] on li "Align to End of Previous Day" at bounding box center [66, 70] width 53 height 8
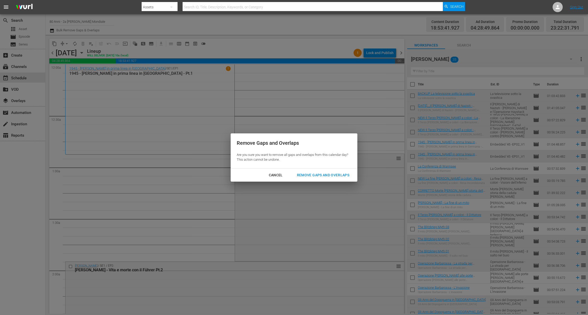
click at [320, 173] on div "Remove Gaps and Overlaps" at bounding box center [323, 175] width 60 height 6
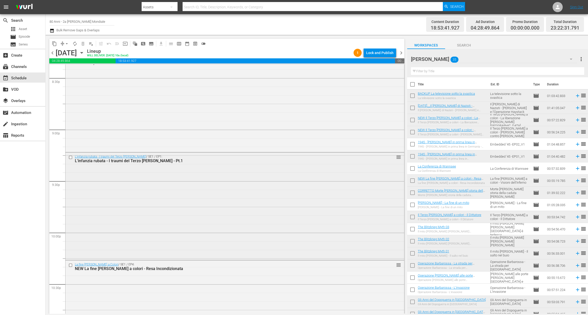
scroll to position [2252, 0]
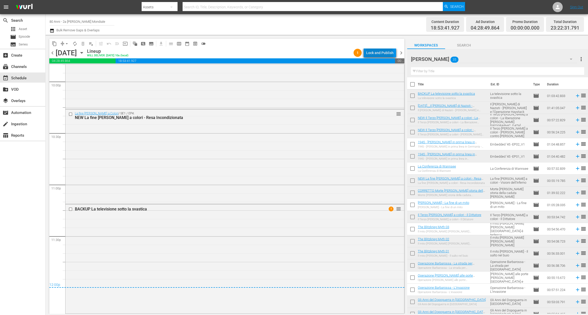
click at [381, 54] on div "Lock and Publish" at bounding box center [379, 52] width 27 height 9
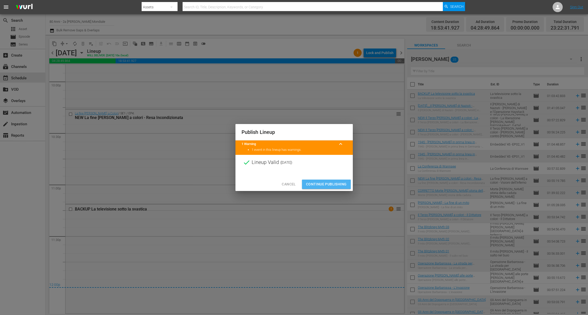
click at [324, 181] on button "Continue Publishing" at bounding box center [326, 184] width 49 height 9
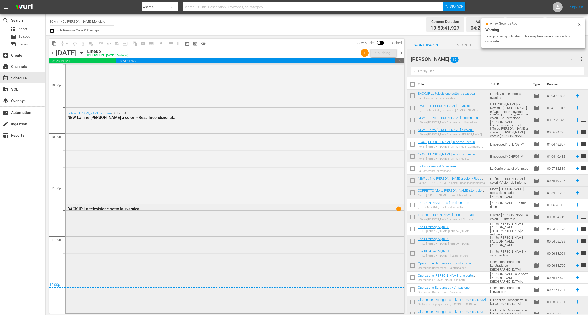
click at [255, 250] on div "BACKUP La televisione sotto la svastica 1" at bounding box center [234, 259] width 339 height 108
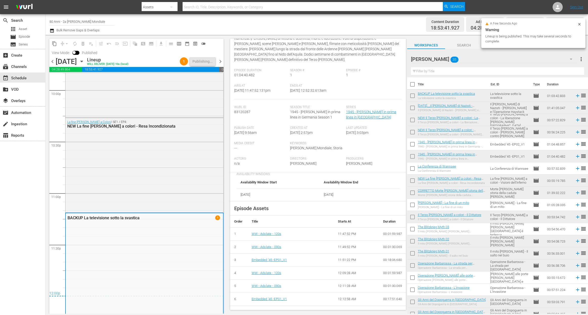
scroll to position [126, 0]
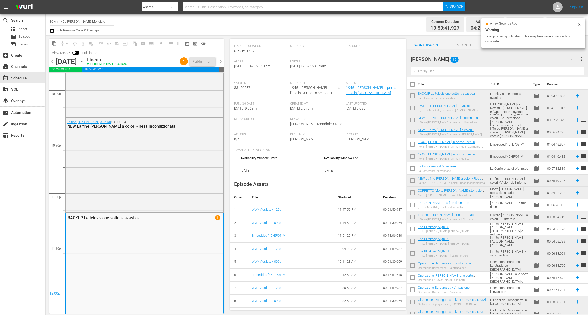
click at [221, 61] on span "chevron_right" at bounding box center [220, 61] width 6 height 6
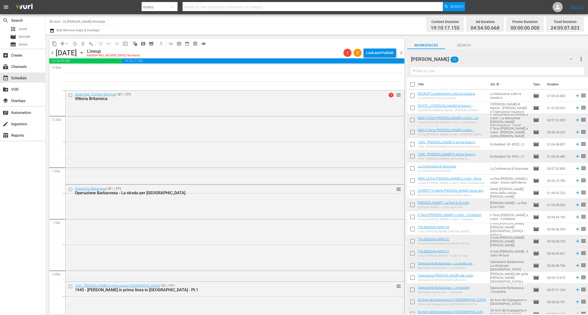
click at [55, 52] on span "chevron_left" at bounding box center [52, 53] width 6 height 6
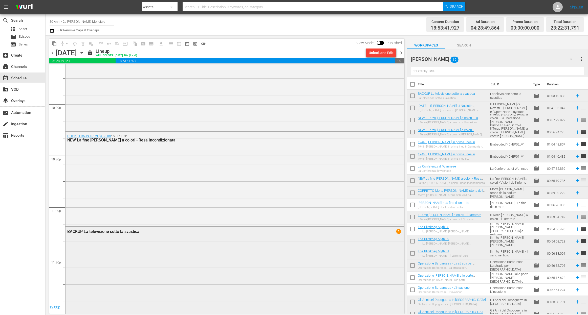
scroll to position [2252, 0]
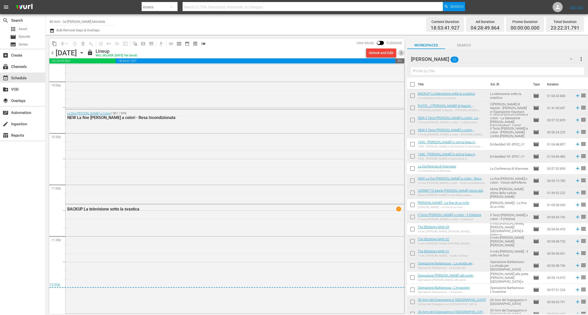
click at [398, 54] on span "chevron_right" at bounding box center [401, 53] width 6 height 6
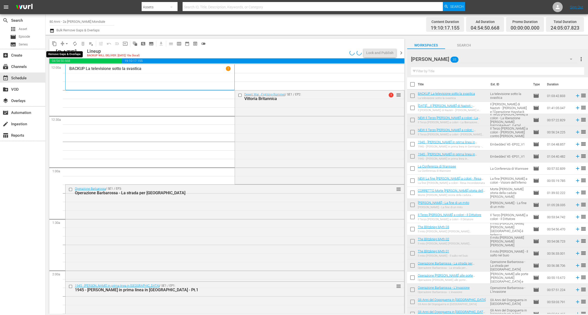
click at [62, 41] on button "compress" at bounding box center [62, 44] width 8 height 8
click at [67, 42] on span "arrow_drop_down" at bounding box center [66, 43] width 5 height 5
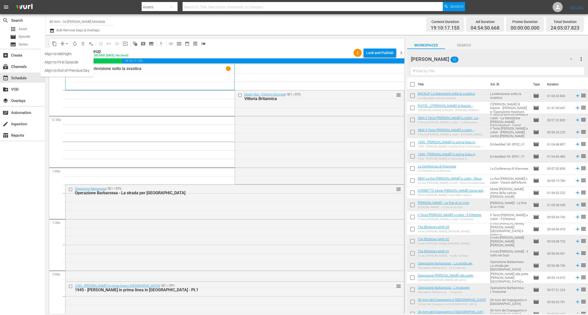
click at [73, 70] on li "Align to End of Previous Day" at bounding box center [66, 70] width 53 height 8
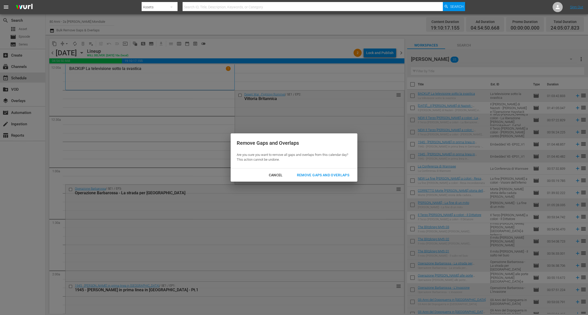
click at [294, 171] on button "Remove Gaps and Overlaps" at bounding box center [323, 175] width 64 height 9
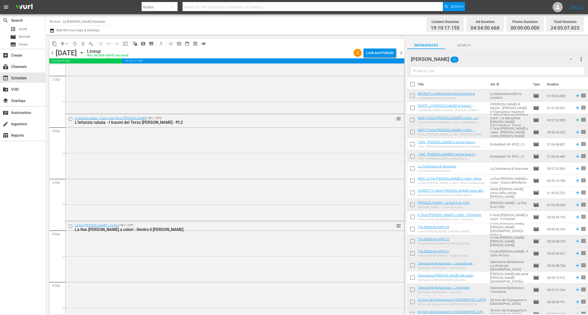
scroll to position [1482, 0]
click at [377, 52] on div "Lock and Publish" at bounding box center [379, 52] width 27 height 9
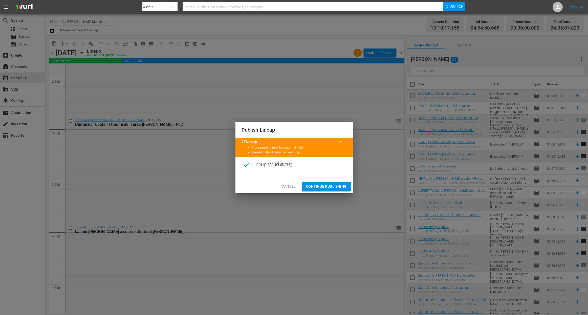
click at [329, 185] on span "Continue Publishing" at bounding box center [326, 187] width 41 height 6
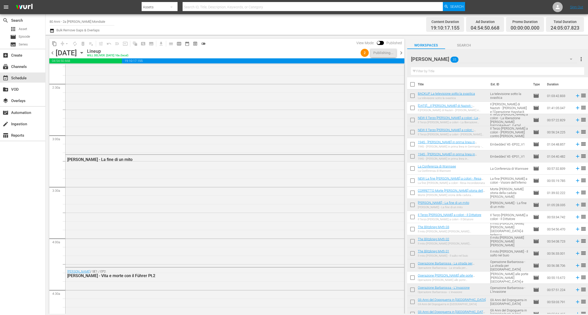
scroll to position [0, 0]
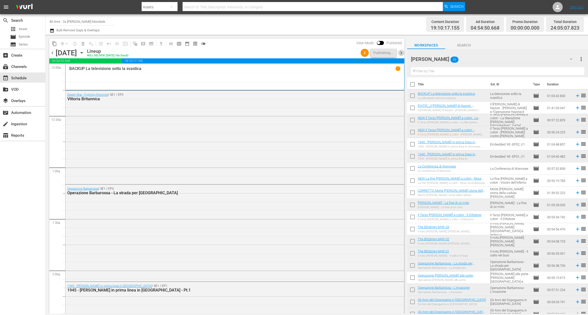
click at [399, 53] on span "chevron_right" at bounding box center [401, 53] width 6 height 6
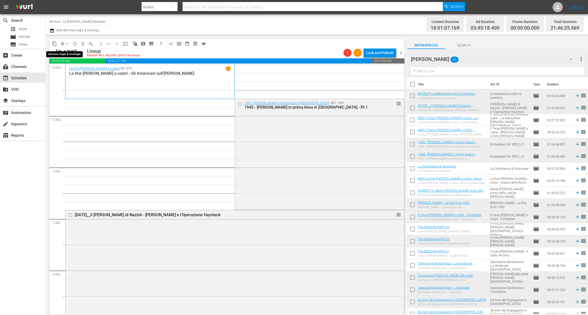
click at [66, 46] on span "arrow_drop_down" at bounding box center [66, 43] width 5 height 5
click at [74, 72] on li "Align to End of Previous Day" at bounding box center [66, 70] width 53 height 8
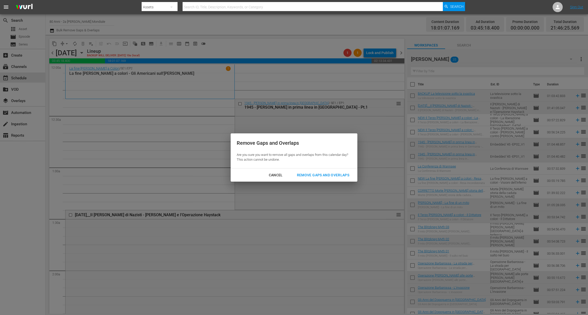
click at [317, 178] on button "Remove Gaps and Overlaps" at bounding box center [323, 175] width 64 height 9
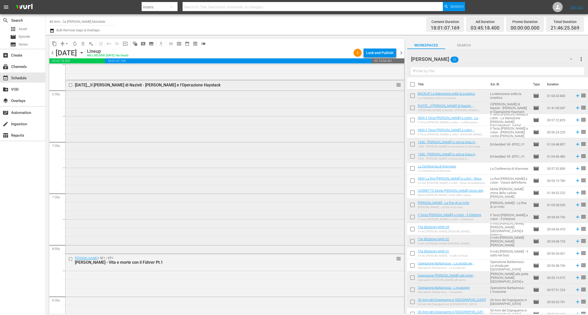
scroll to position [1885, 0]
click at [163, 205] on div "2025-06-02__Il Cacciatore di Nazisti - Anton Freud e l'Operazione Haystack reor…" at bounding box center [234, 164] width 339 height 172
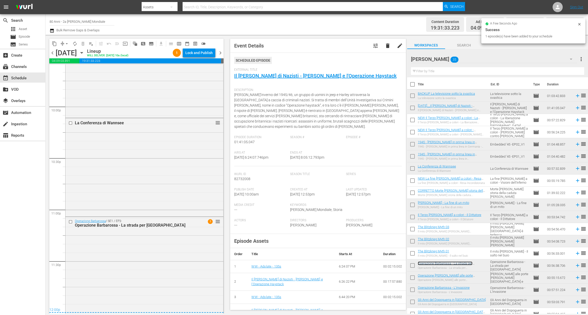
scroll to position [2228, 0]
click at [198, 54] on div "Lock and Publish" at bounding box center [198, 52] width 27 height 9
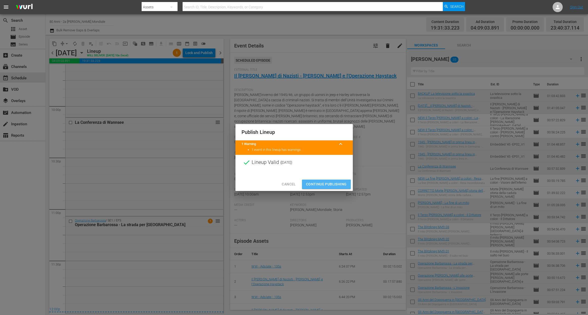
click at [331, 185] on span "Continue Publishing" at bounding box center [326, 184] width 41 height 6
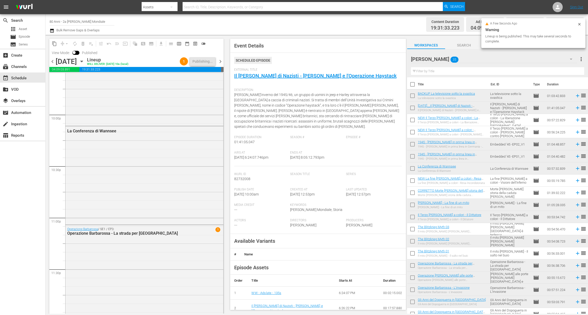
click at [222, 62] on span "chevron_right" at bounding box center [220, 61] width 6 height 6
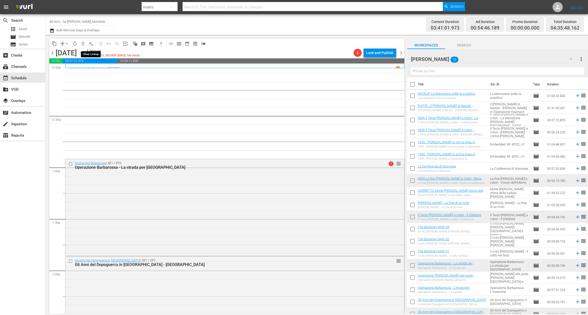
click at [93, 43] on span "playlist_remove_outlined" at bounding box center [90, 43] width 5 height 5
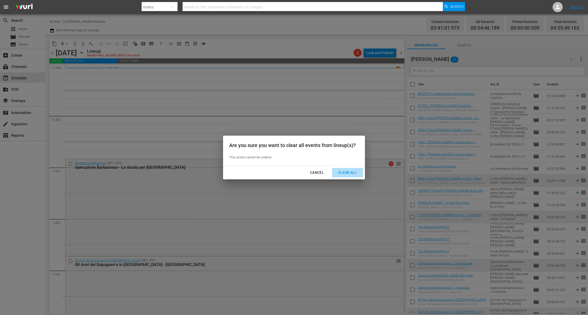
click at [348, 171] on div "Clear All" at bounding box center [347, 173] width 27 height 6
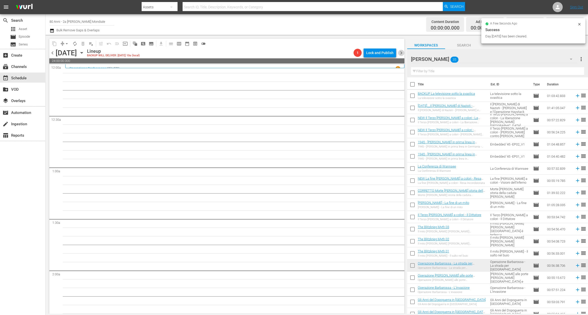
click at [402, 55] on span "chevron_right" at bounding box center [401, 53] width 6 height 6
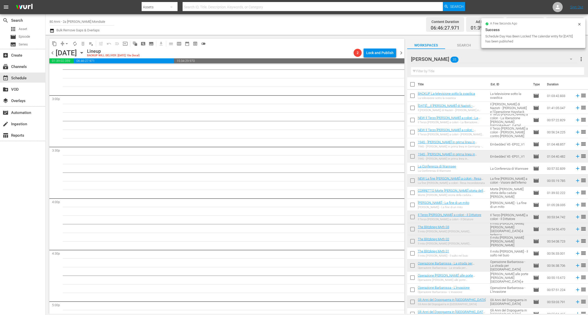
scroll to position [1988, 0]
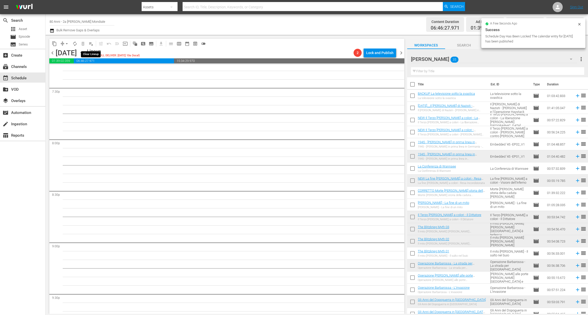
click at [93, 42] on span "playlist_remove_outlined" at bounding box center [90, 43] width 5 height 5
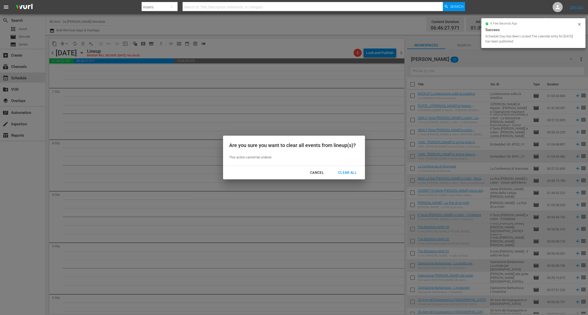
click at [344, 174] on div "Clear All" at bounding box center [347, 173] width 27 height 6
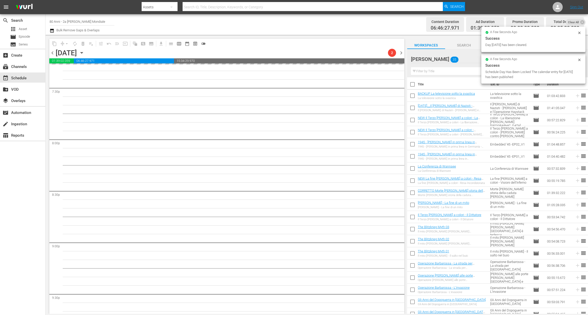
click at [400, 52] on span "chevron_right" at bounding box center [401, 53] width 6 height 6
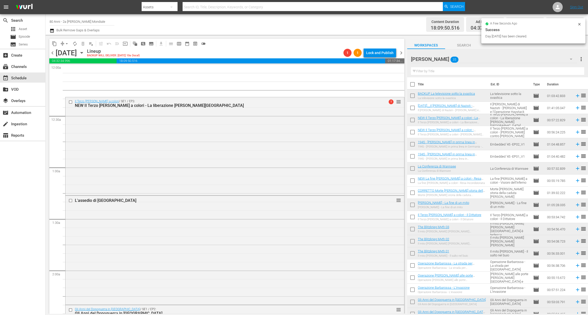
click at [52, 53] on span "chevron_left" at bounding box center [52, 53] width 6 height 6
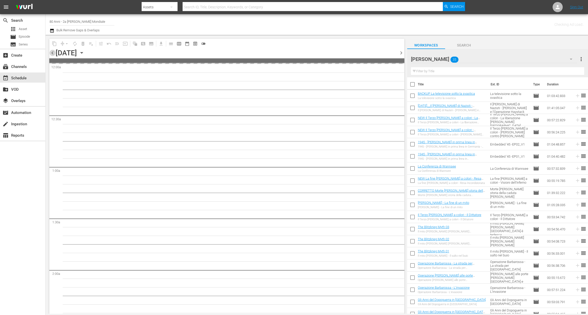
click at [52, 53] on span "chevron_left" at bounding box center [52, 53] width 6 height 6
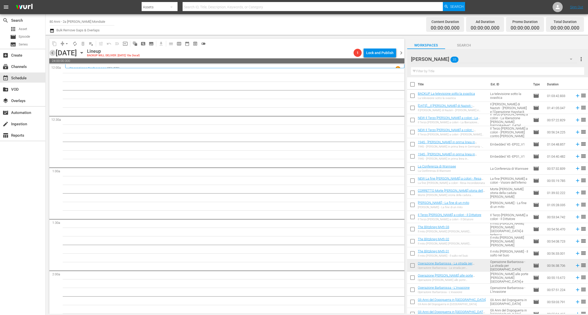
click at [52, 53] on span "chevron_left" at bounding box center [52, 53] width 6 height 6
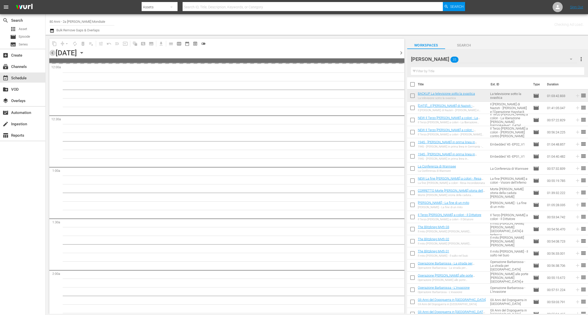
click at [52, 53] on span "chevron_left" at bounding box center [52, 53] width 6 height 6
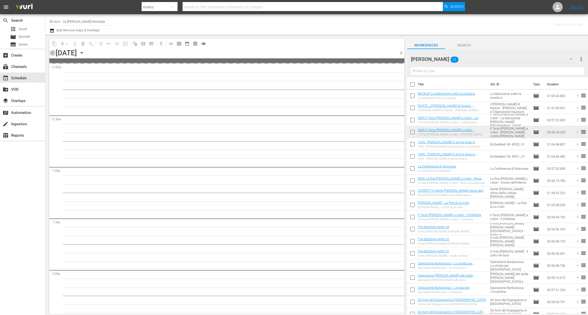
click at [52, 53] on span "chevron_left" at bounding box center [52, 53] width 6 height 6
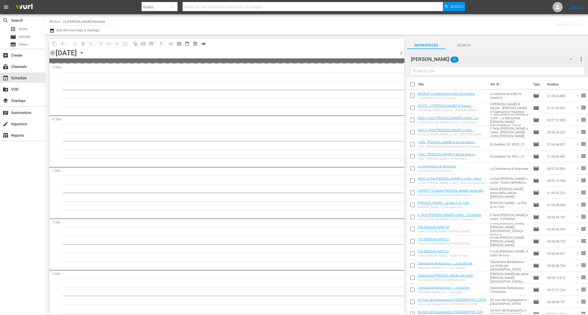
click at [52, 53] on span "chevron_left" at bounding box center [52, 53] width 6 height 6
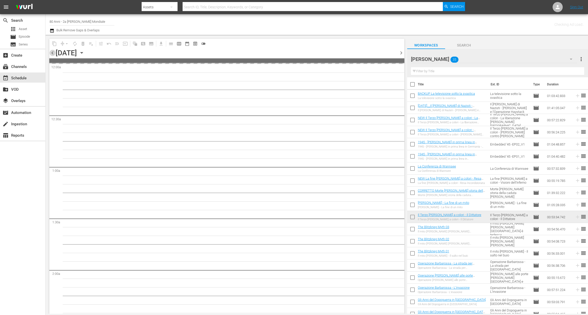
click at [52, 53] on span "chevron_left" at bounding box center [52, 53] width 6 height 6
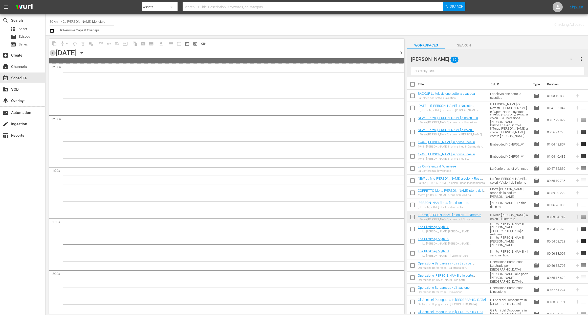
click at [52, 53] on span "chevron_left" at bounding box center [52, 53] width 6 height 6
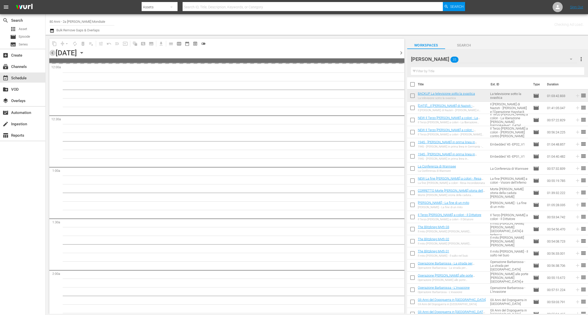
click at [52, 53] on span "chevron_left" at bounding box center [52, 53] width 6 height 6
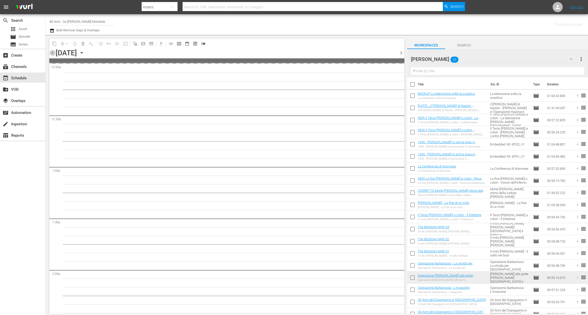
click at [52, 53] on span "chevron_left" at bounding box center [52, 53] width 6 height 6
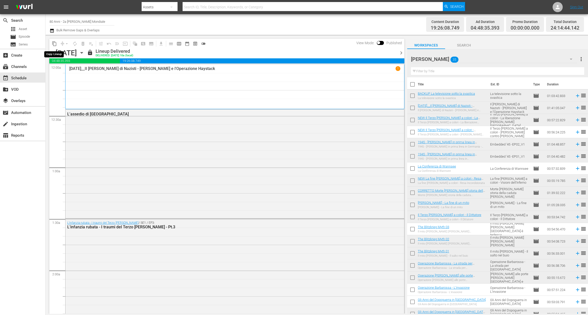
click at [57, 40] on span "content_copy" at bounding box center [54, 44] width 8 height 8
click at [57, 40] on button "content_copy" at bounding box center [54, 44] width 8 height 8
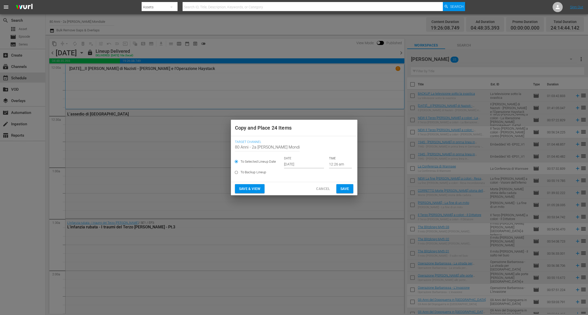
click at [305, 165] on input "[DATE]" at bounding box center [304, 165] width 40 height 8
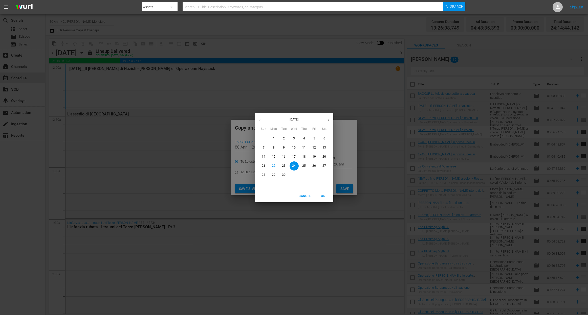
click at [329, 120] on icon "button" at bounding box center [328, 120] width 4 height 4
click at [313, 157] on p "17" at bounding box center [314, 157] width 4 height 4
type input "Oct 17th 2025"
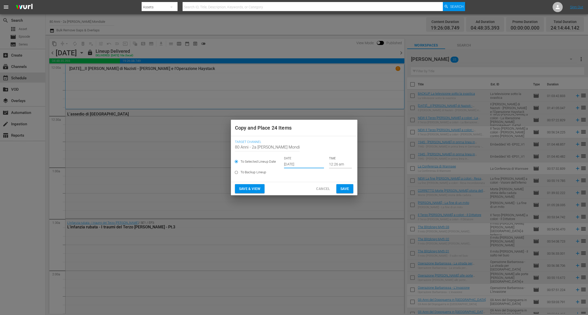
click at [348, 190] on span "Save" at bounding box center [344, 189] width 9 height 6
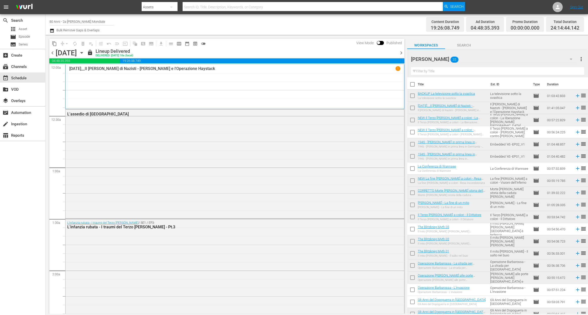
click at [402, 54] on span "chevron_right" at bounding box center [401, 53] width 6 height 6
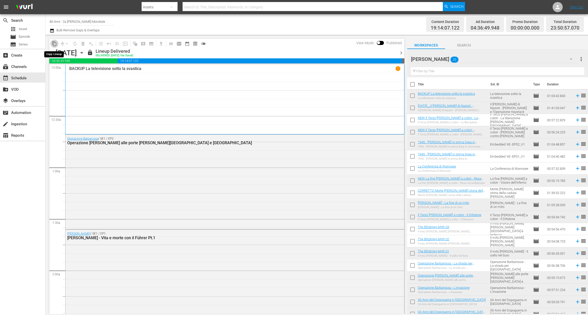
click at [54, 44] on span "content_copy" at bounding box center [54, 43] width 5 height 5
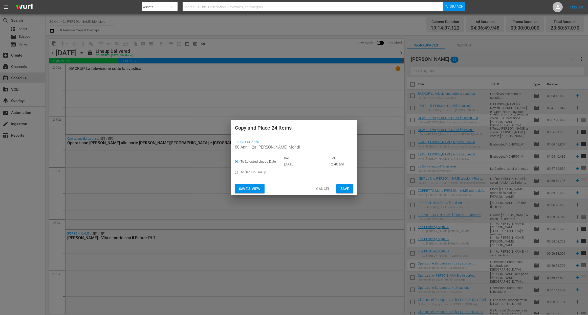
click at [288, 163] on input "[DATE]" at bounding box center [304, 165] width 40 height 8
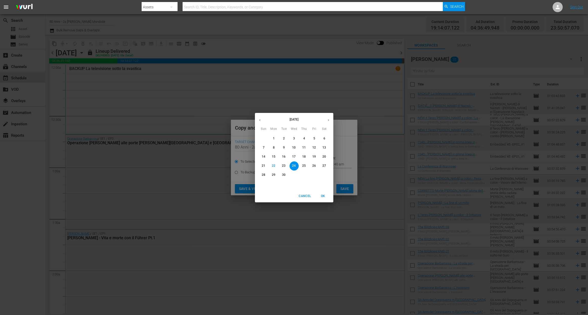
click at [326, 119] on icon "button" at bounding box center [328, 120] width 4 height 4
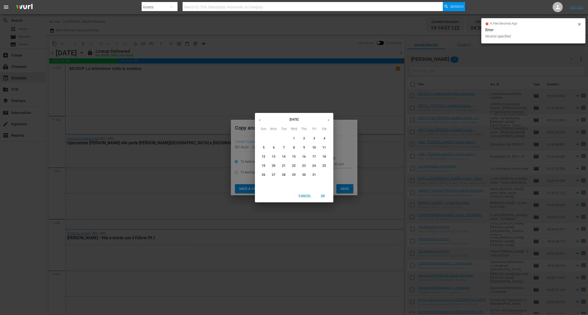
click at [324, 158] on p "18" at bounding box center [324, 157] width 4 height 4
type input "Oct 18th 2025"
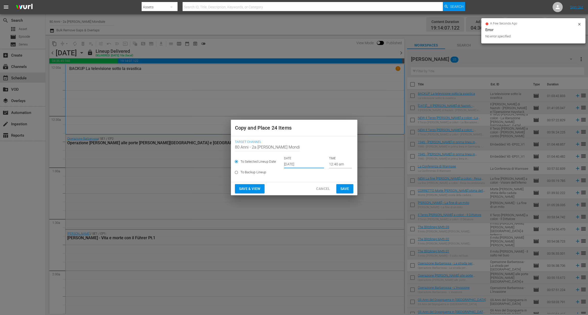
click at [345, 190] on span "Save" at bounding box center [344, 189] width 9 height 6
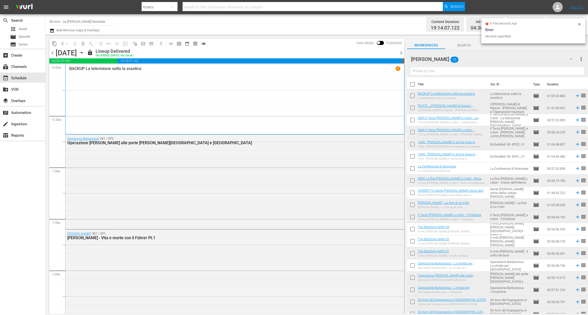
click at [403, 54] on span "chevron_right" at bounding box center [401, 53] width 6 height 6
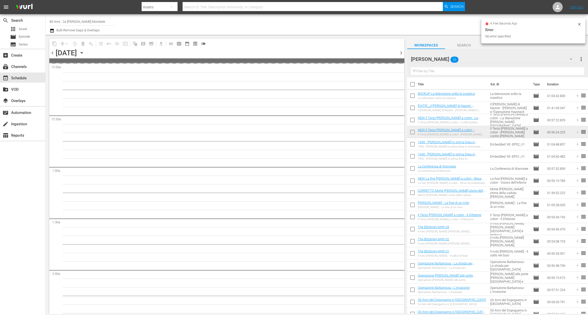
click at [402, 52] on span "chevron_right" at bounding box center [401, 53] width 6 height 6
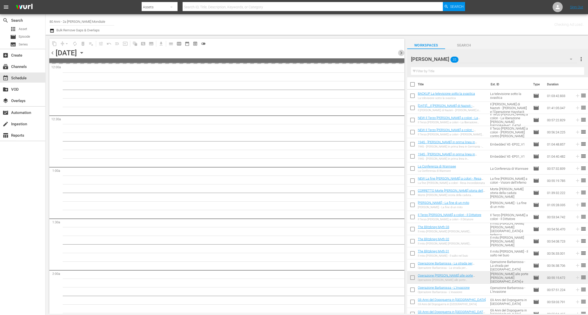
click at [402, 52] on span "chevron_right" at bounding box center [401, 53] width 6 height 6
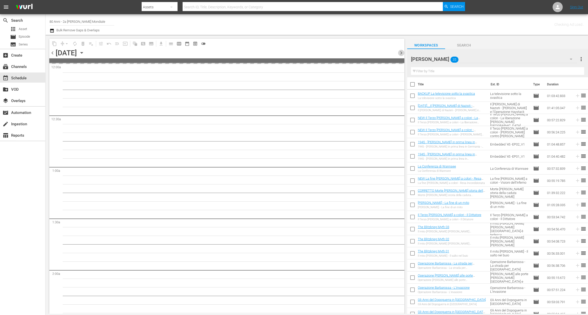
click at [402, 52] on span "chevron_right" at bounding box center [401, 53] width 6 height 6
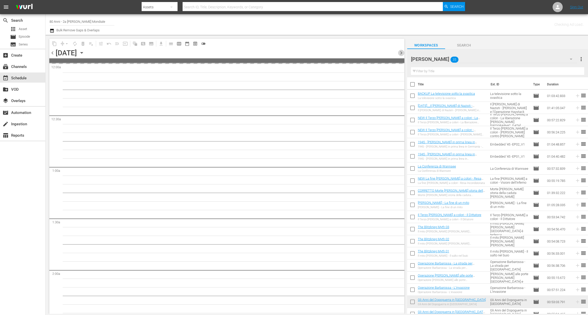
click at [402, 52] on span "chevron_right" at bounding box center [401, 53] width 6 height 6
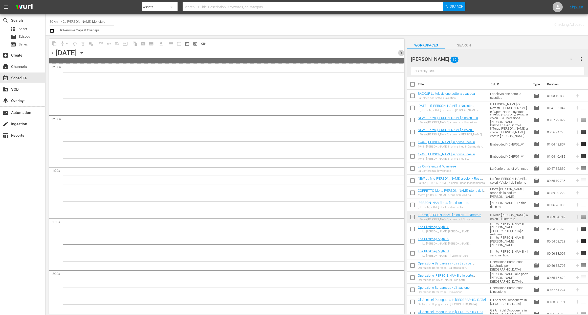
click at [402, 52] on span "chevron_right" at bounding box center [401, 53] width 6 height 6
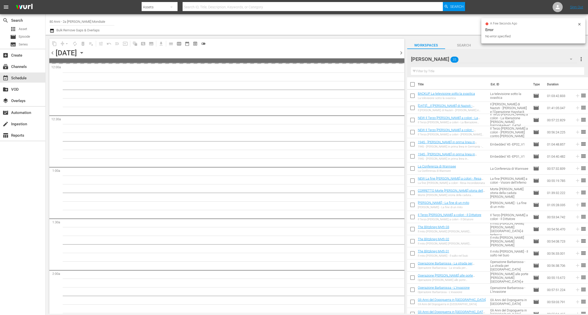
click at [402, 52] on span "chevron_right" at bounding box center [401, 53] width 6 height 6
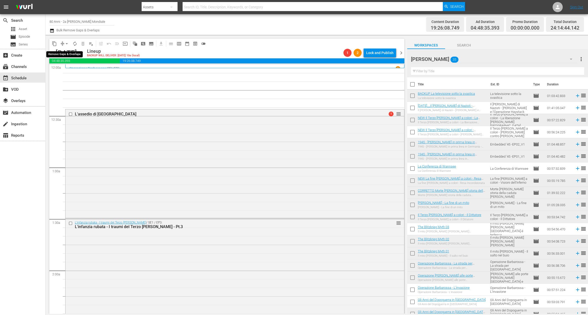
click at [66, 45] on span "arrow_drop_down" at bounding box center [66, 43] width 5 height 5
click at [76, 73] on li "Align to End of Previous Day" at bounding box center [66, 70] width 53 height 8
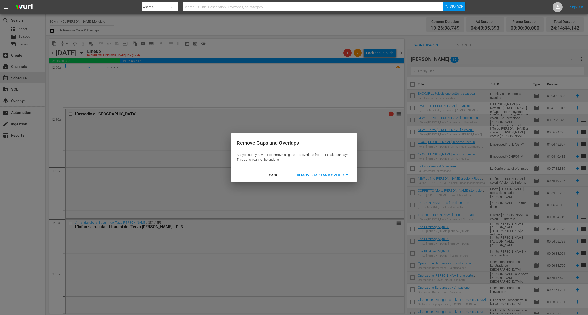
click at [323, 177] on div "Remove Gaps and Overlaps" at bounding box center [323, 175] width 60 height 6
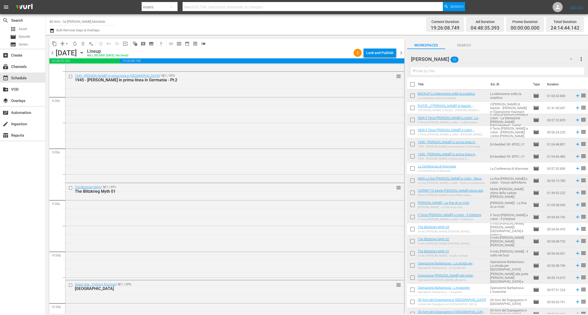
scroll to position [2253, 0]
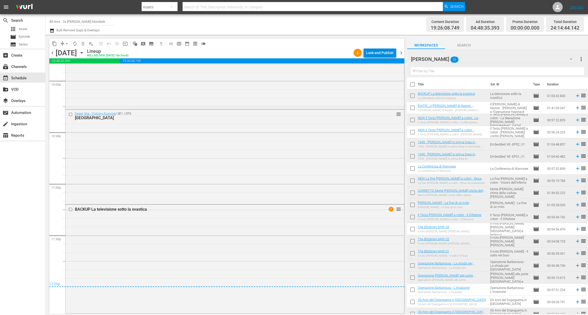
click at [381, 50] on div "Lock and Publish" at bounding box center [379, 52] width 27 height 9
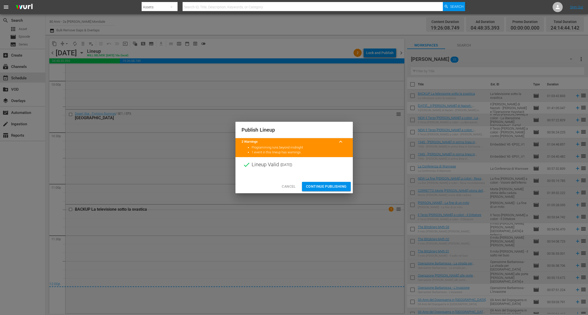
click at [332, 185] on span "Continue Publishing" at bounding box center [326, 187] width 41 height 6
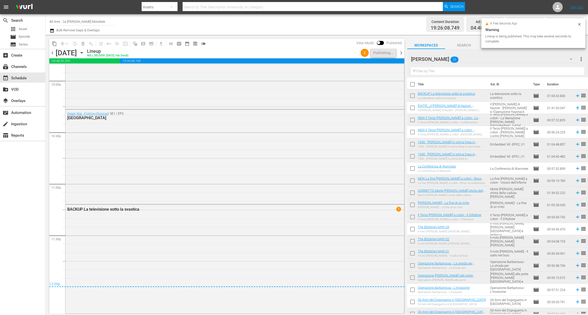
click at [400, 51] on span "chevron_right" at bounding box center [401, 53] width 6 height 6
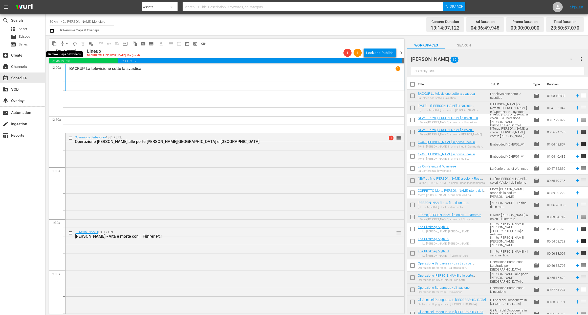
click at [65, 43] on span "arrow_drop_down" at bounding box center [66, 43] width 5 height 5
click at [76, 72] on li "Align to End of Previous Day" at bounding box center [66, 70] width 53 height 8
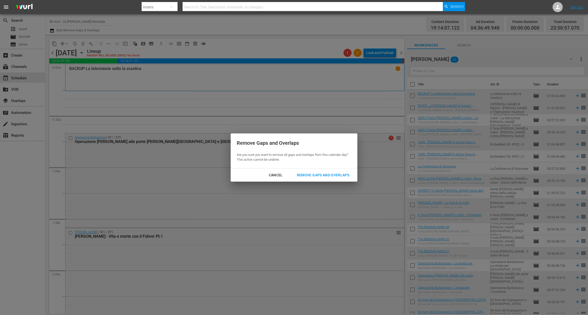
click at [326, 175] on div "Remove Gaps and Overlaps" at bounding box center [323, 175] width 60 height 6
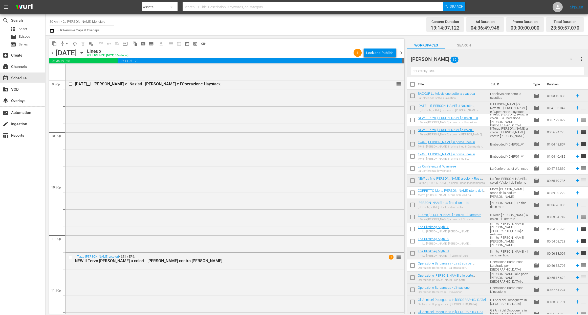
scroll to position [2237, 0]
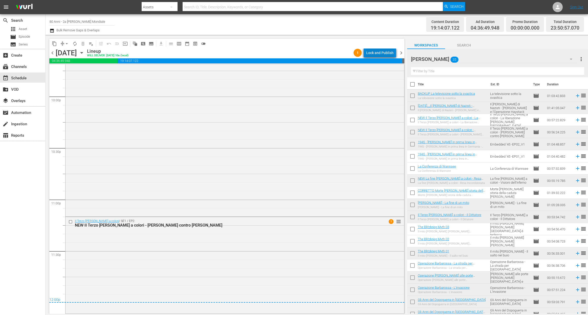
click at [391, 49] on div "Lock and Publish" at bounding box center [379, 52] width 27 height 9
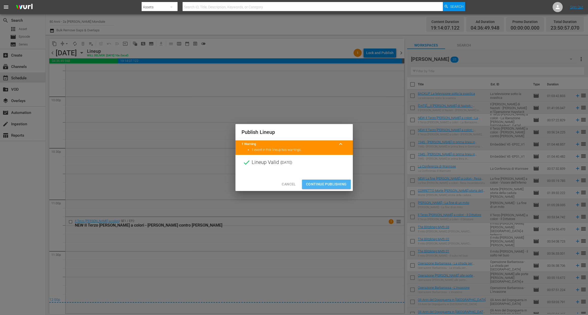
click at [319, 185] on span "Continue Publishing" at bounding box center [326, 184] width 41 height 6
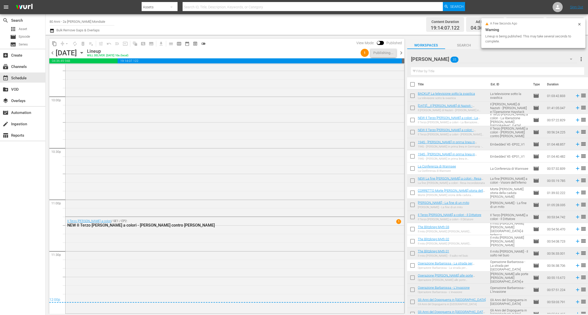
click at [401, 53] on span "chevron_right" at bounding box center [401, 53] width 6 height 6
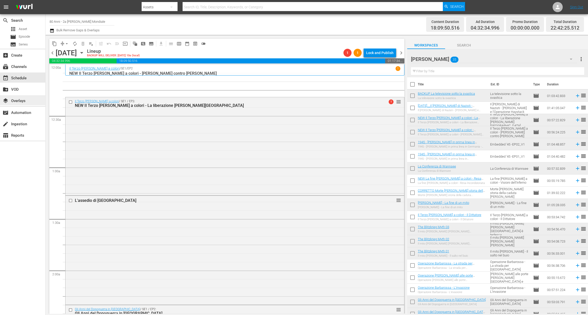
click at [45, 98] on div "layers Overlays" at bounding box center [22, 100] width 45 height 10
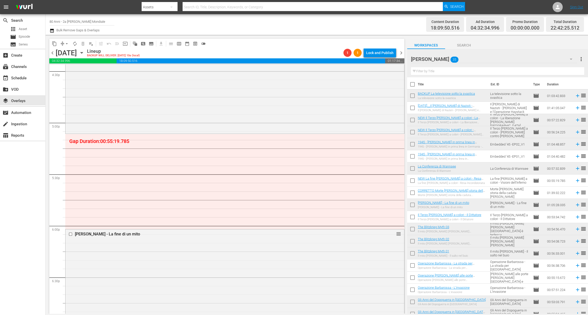
scroll to position [1693, 0]
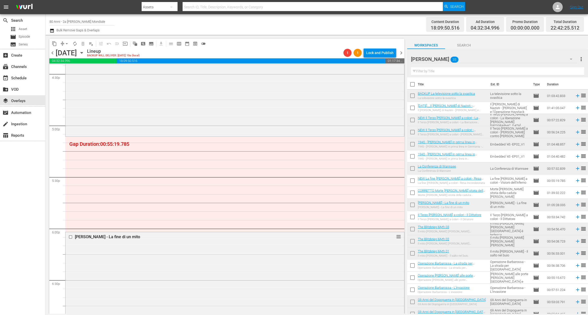
click at [434, 68] on input "text" at bounding box center [497, 71] width 173 height 8
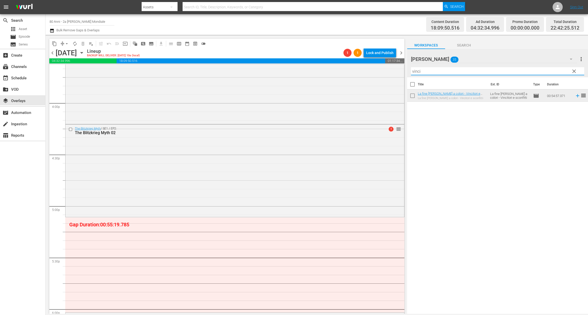
scroll to position [1615, 0]
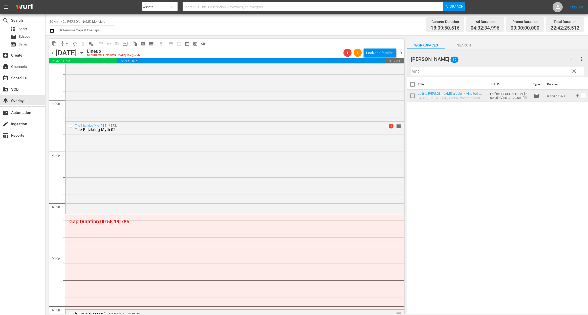
type input "vinci"
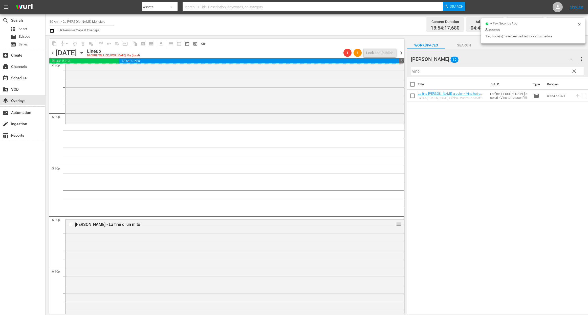
scroll to position [1725, 0]
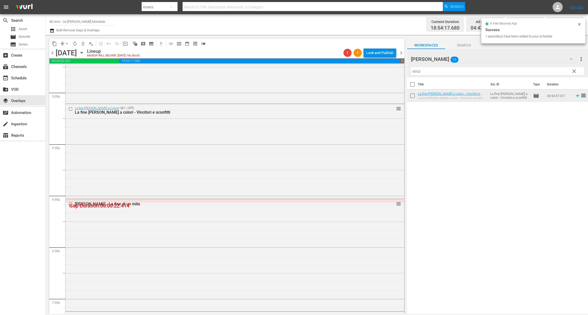
click at [53, 55] on span "chevron_left" at bounding box center [52, 53] width 6 height 6
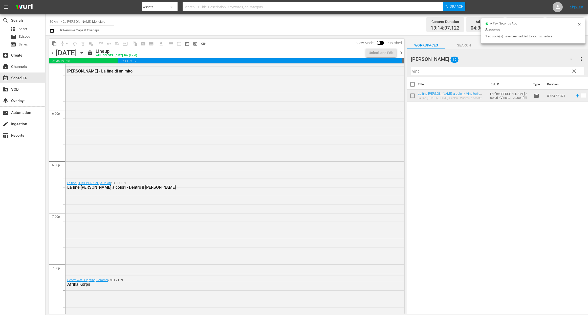
scroll to position [1700, 0]
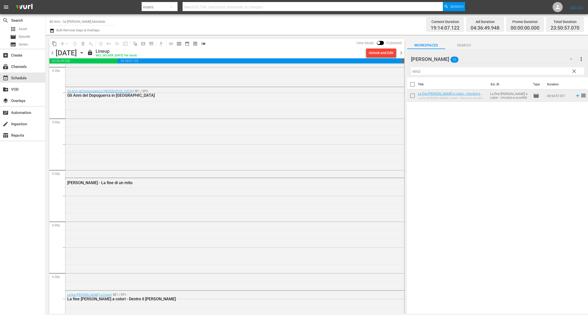
drag, startPoint x: 398, startPoint y: 52, endPoint x: 389, endPoint y: 55, distance: 10.2
click at [398, 52] on span "chevron_right" at bounding box center [401, 53] width 6 height 6
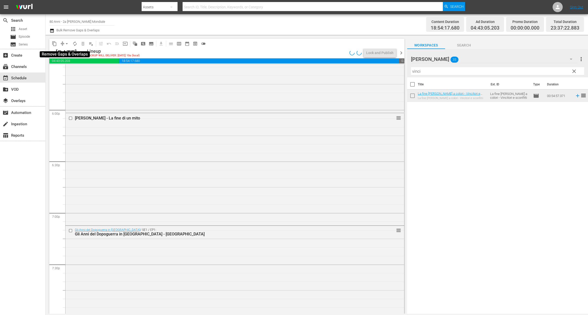
scroll to position [1725, 0]
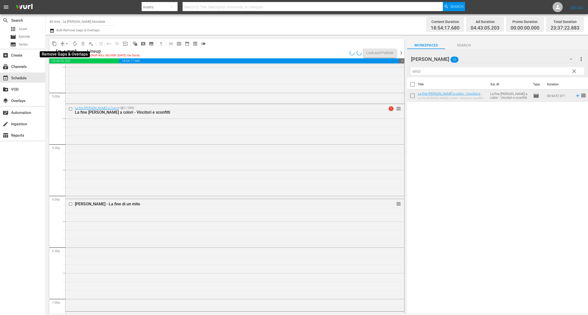
click at [67, 44] on span "arrow_drop_down" at bounding box center [66, 43] width 5 height 5
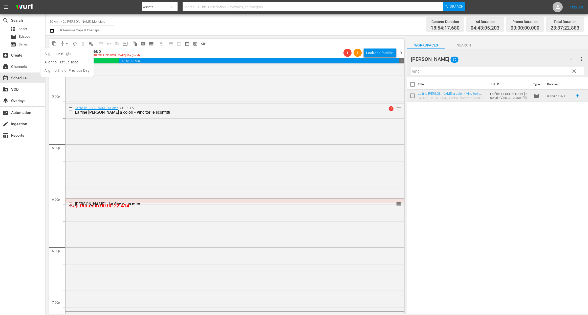
click at [72, 70] on li "Align to End of Previous Day" at bounding box center [66, 70] width 53 height 8
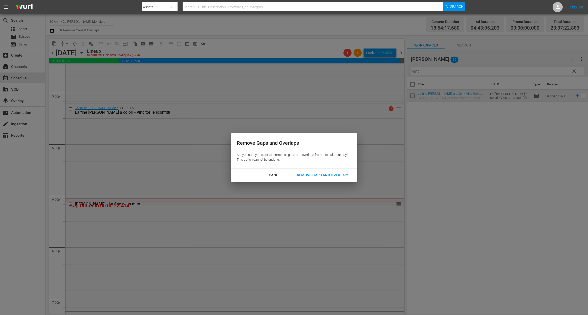
click at [296, 173] on div "Remove Gaps and Overlaps" at bounding box center [323, 175] width 60 height 6
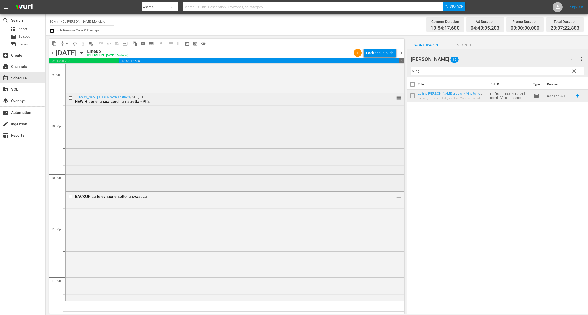
scroll to position [2226, 0]
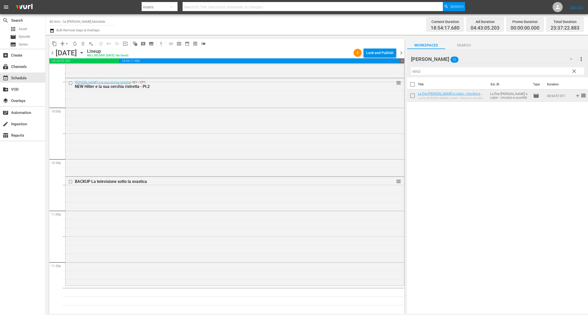
click at [572, 74] on span "clear" at bounding box center [574, 71] width 6 height 6
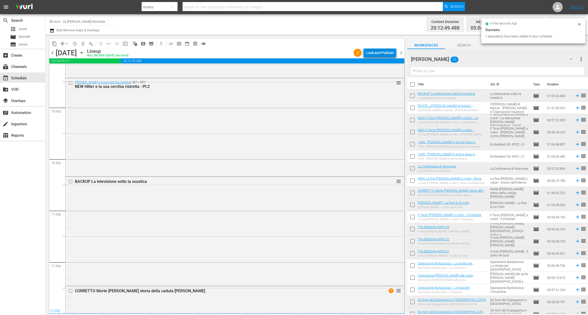
click at [395, 54] on button "Lock and Publish" at bounding box center [380, 52] width 32 height 9
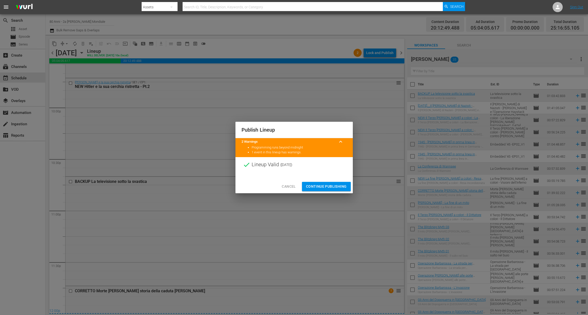
click at [340, 183] on button "Continue Publishing" at bounding box center [326, 186] width 49 height 9
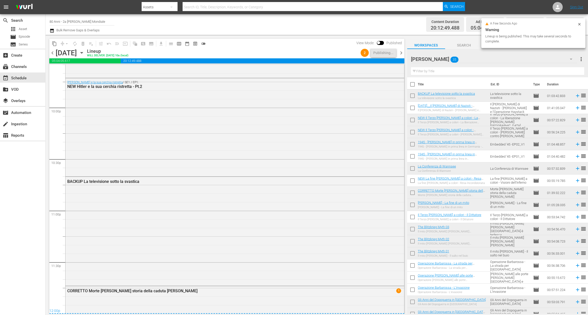
click at [399, 54] on span "chevron_right" at bounding box center [401, 53] width 6 height 6
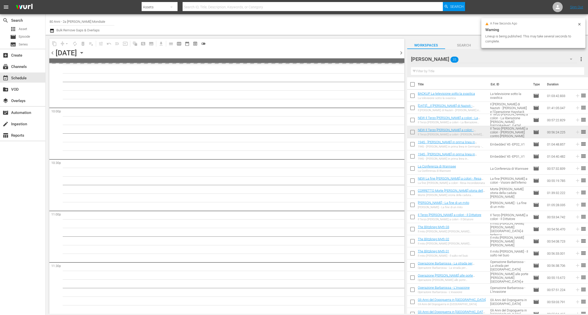
scroll to position [2226, 0]
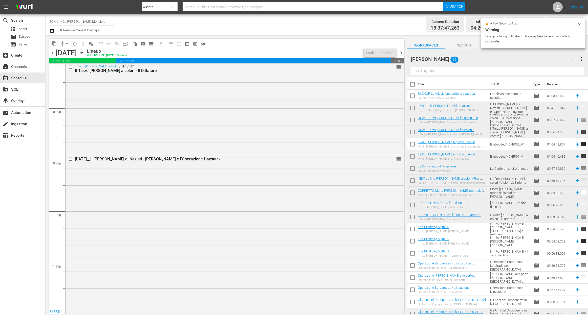
click at [405, 303] on div "content_copy compress arrow_drop_down autorenew_outlined delete_forever_outline…" at bounding box center [226, 174] width 360 height 279
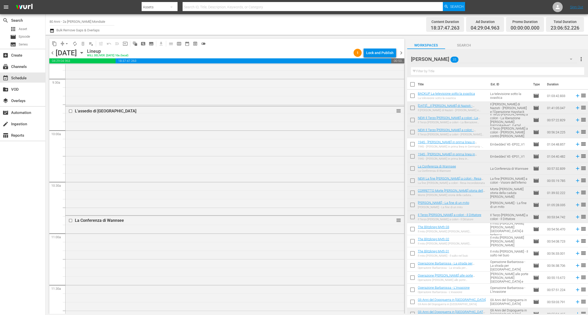
scroll to position [0, 0]
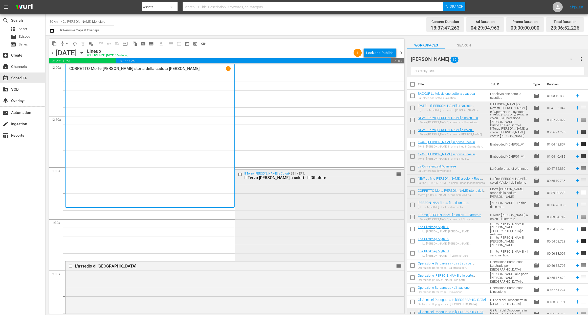
click at [276, 227] on div "Il Terzo [PERSON_NAME] a Colori / SE1 / EP1: Il Terzo [PERSON_NAME] a colori - …" at bounding box center [319, 215] width 169 height 91
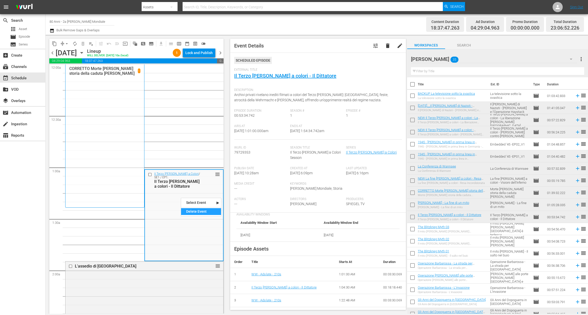
click at [195, 210] on div "Delete Event" at bounding box center [201, 211] width 40 height 7
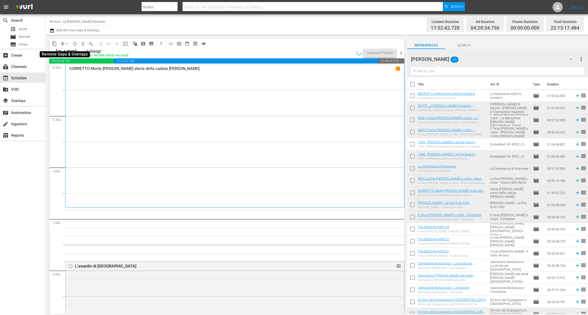
click at [66, 43] on span "arrow_drop_down" at bounding box center [66, 43] width 5 height 5
click at [74, 68] on li "Align to End of Previous Day" at bounding box center [66, 70] width 53 height 8
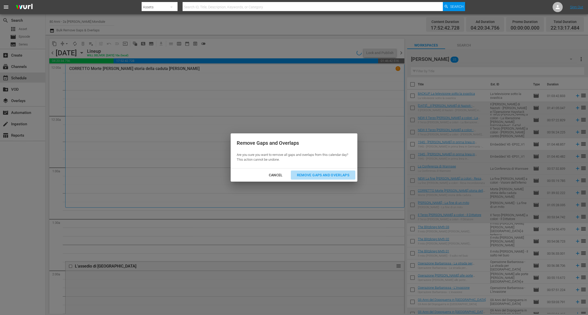
click at [323, 171] on button "Remove Gaps and Overlaps" at bounding box center [323, 175] width 64 height 9
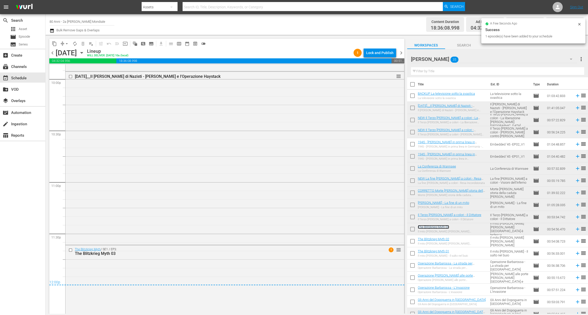
scroll to position [2281, 0]
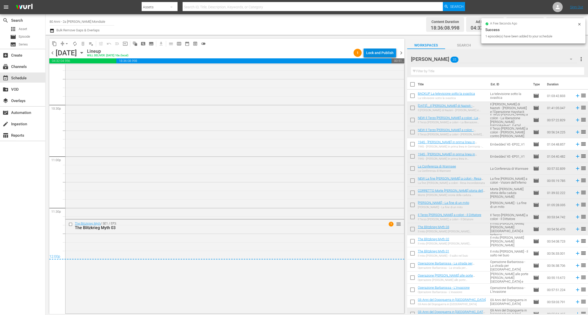
click at [387, 54] on div "Lock and Publish" at bounding box center [379, 52] width 27 height 9
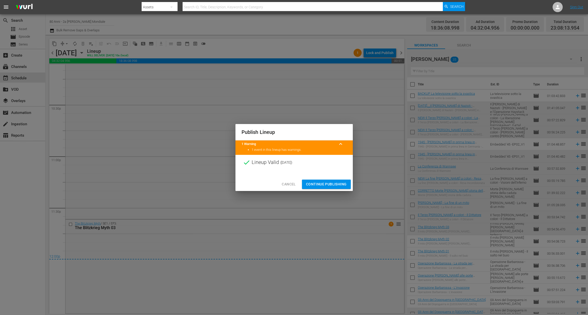
click at [331, 183] on span "Continue Publishing" at bounding box center [326, 184] width 41 height 6
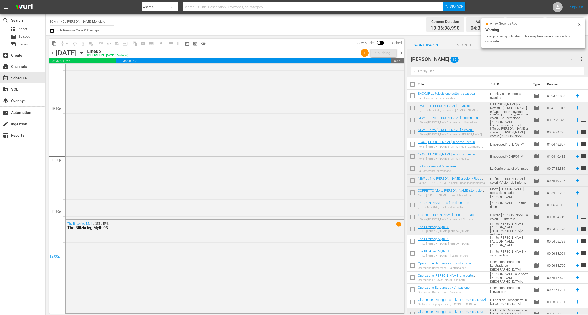
click at [404, 53] on span "chevron_right" at bounding box center [401, 53] width 6 height 6
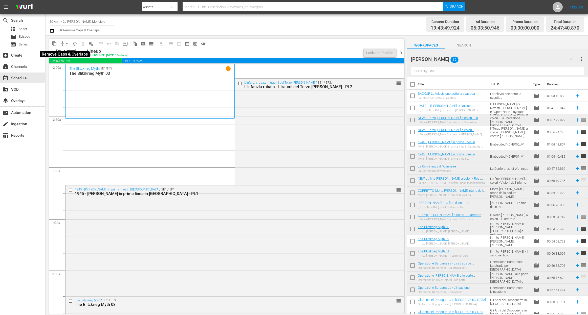
click at [65, 43] on span "arrow_drop_down" at bounding box center [66, 43] width 5 height 5
click at [64, 73] on li "Align to End of Previous Day" at bounding box center [66, 70] width 53 height 8
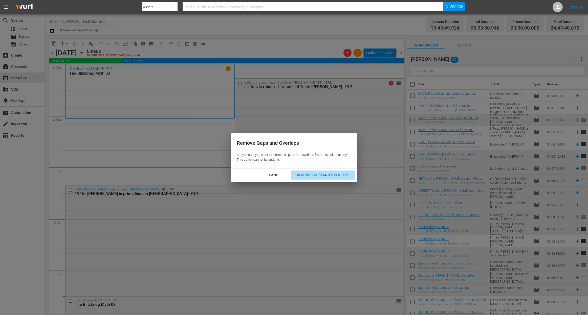
click at [316, 172] on button "Remove Gaps and Overlaps" at bounding box center [323, 175] width 64 height 9
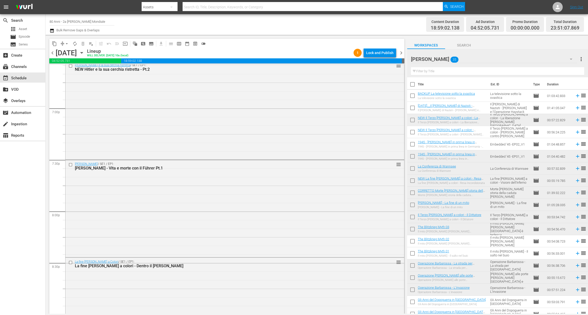
scroll to position [2265, 0]
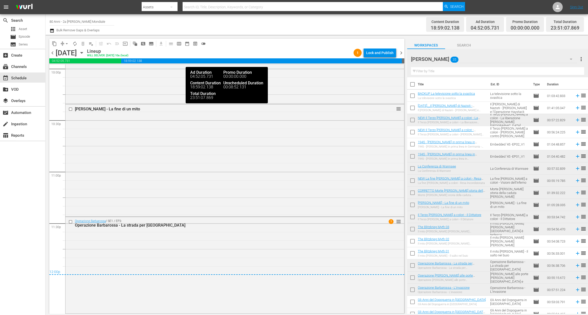
click at [377, 57] on div "Lock and Publish" at bounding box center [379, 52] width 27 height 9
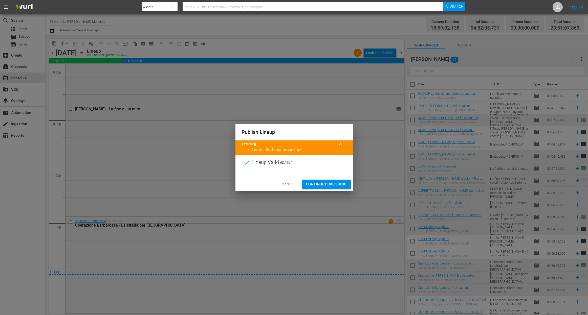
drag, startPoint x: 327, startPoint y: 187, endPoint x: 332, endPoint y: 178, distance: 10.4
click at [328, 187] on button "Continue Publishing" at bounding box center [326, 184] width 49 height 9
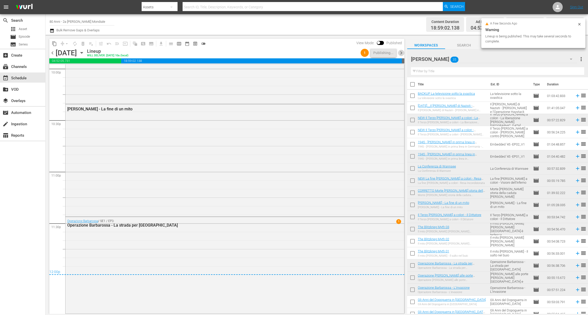
click at [403, 53] on span "chevron_right" at bounding box center [401, 53] width 6 height 6
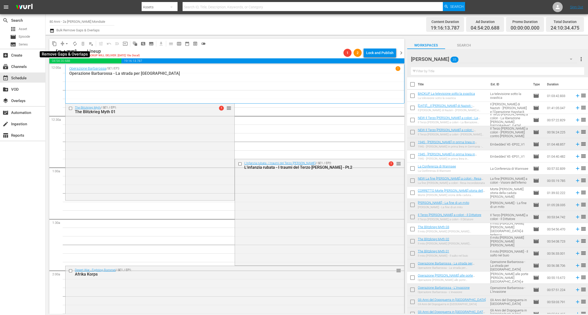
click at [67, 45] on span "arrow_drop_down" at bounding box center [66, 43] width 5 height 5
click at [70, 70] on li "Align to End of Previous Day" at bounding box center [66, 70] width 53 height 8
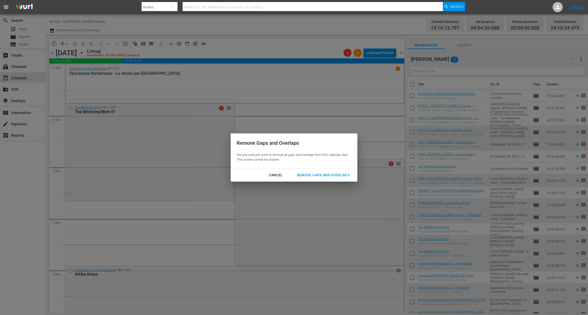
click at [313, 175] on div "Remove Gaps and Overlaps" at bounding box center [323, 175] width 60 height 6
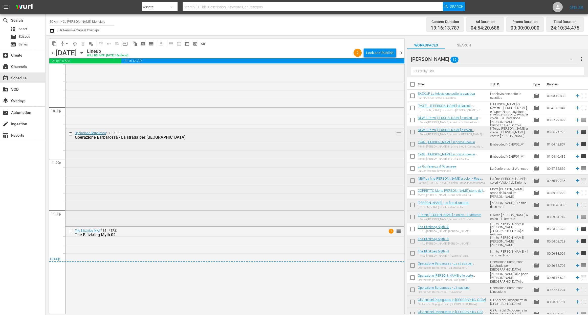
scroll to position [2284, 0]
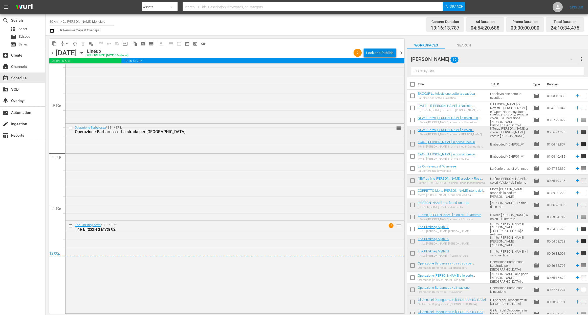
click at [380, 51] on div "Lock and Publish" at bounding box center [379, 52] width 27 height 9
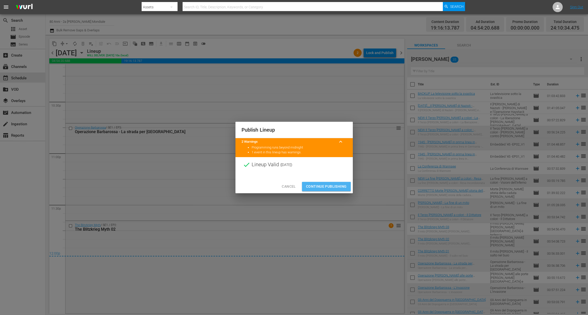
click at [329, 185] on span "Continue Publishing" at bounding box center [326, 187] width 41 height 6
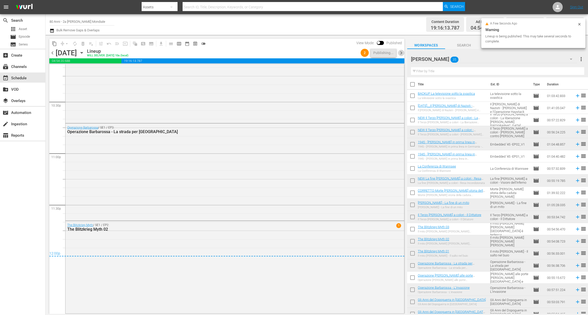
click at [403, 53] on span "chevron_right" at bounding box center [401, 53] width 6 height 6
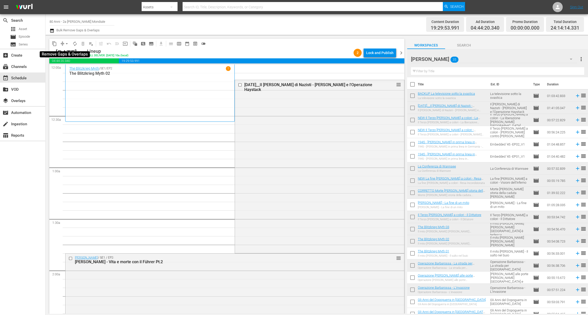
click at [66, 43] on span "arrow_drop_down" at bounding box center [66, 43] width 5 height 5
click at [75, 71] on li "Align to End of Previous Day" at bounding box center [66, 70] width 53 height 8
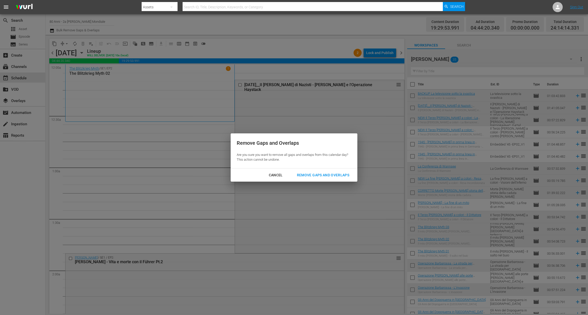
click at [326, 175] on div "Remove Gaps and Overlaps" at bounding box center [323, 175] width 60 height 6
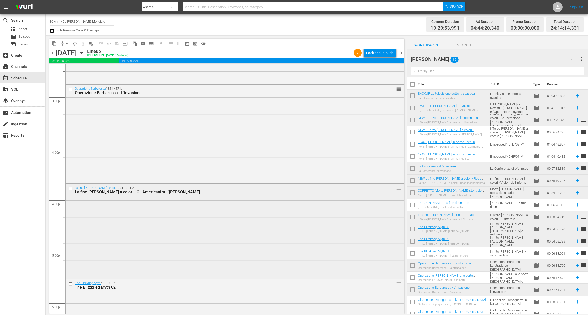
scroll to position [1572, 0]
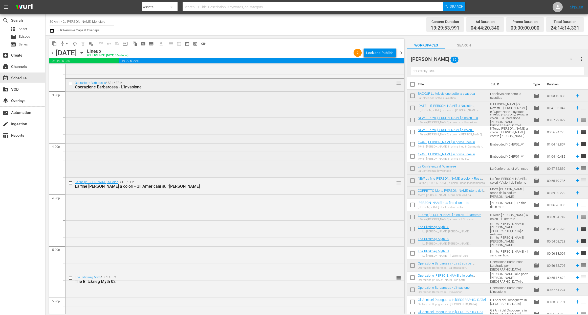
click at [129, 111] on div "Operazione Barbarossa / SE1 / EP1: Operazione Barbarossa - L'invasione reorder" at bounding box center [234, 128] width 339 height 98
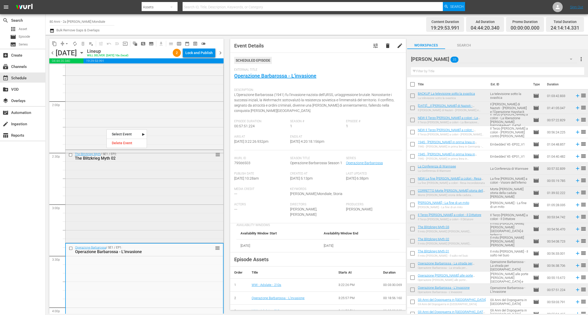
scroll to position [1389, 0]
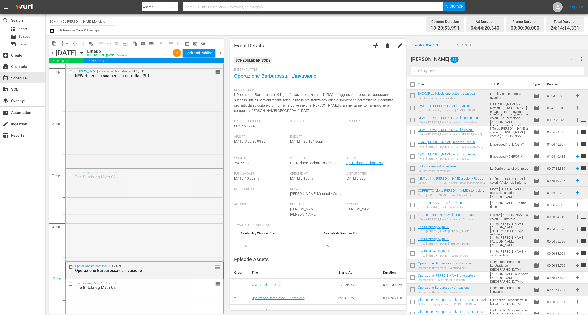
drag, startPoint x: 214, startPoint y: 173, endPoint x: 182, endPoint y: 282, distance: 113.6
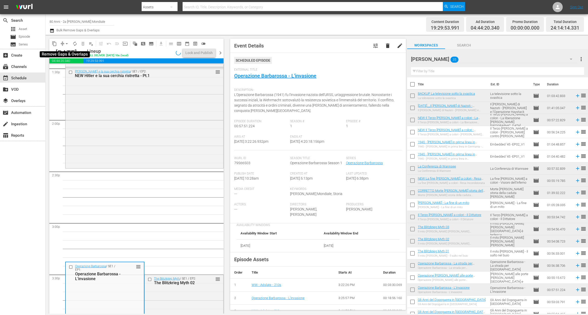
click at [66, 43] on span "arrow_drop_down" at bounding box center [66, 43] width 5 height 5
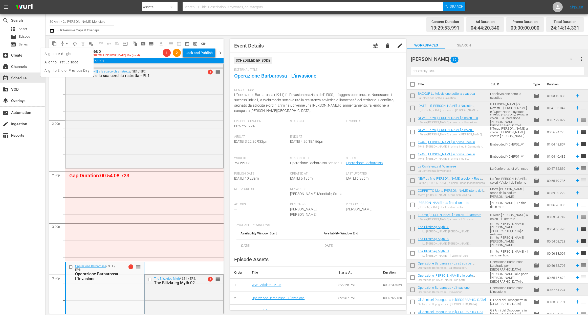
click at [70, 72] on li "Align to End of Previous Day" at bounding box center [66, 70] width 53 height 8
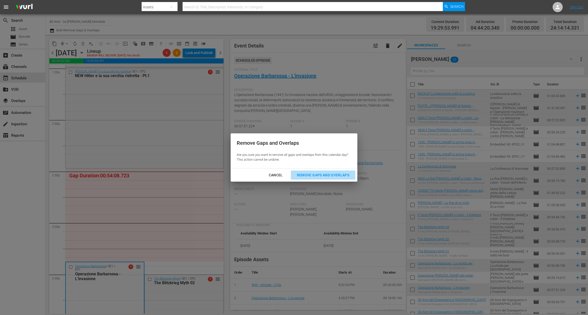
click at [310, 173] on div "Remove Gaps and Overlaps" at bounding box center [323, 175] width 60 height 6
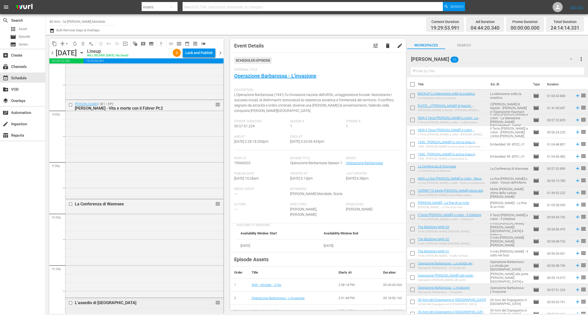
scroll to position [2308, 0]
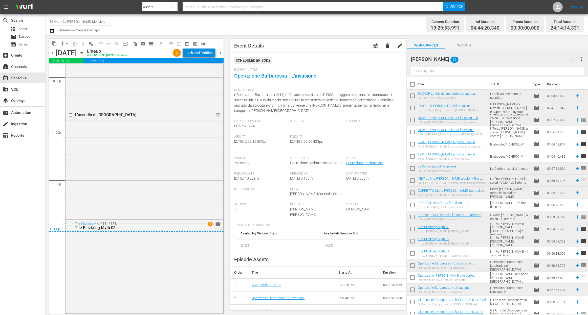
click at [195, 52] on div "Lock and Publish" at bounding box center [198, 52] width 27 height 9
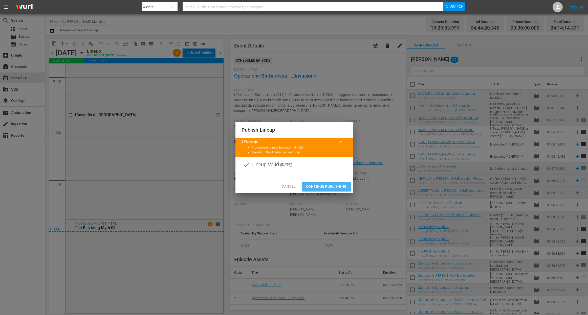
click at [318, 185] on span "Continue Publishing" at bounding box center [326, 187] width 41 height 6
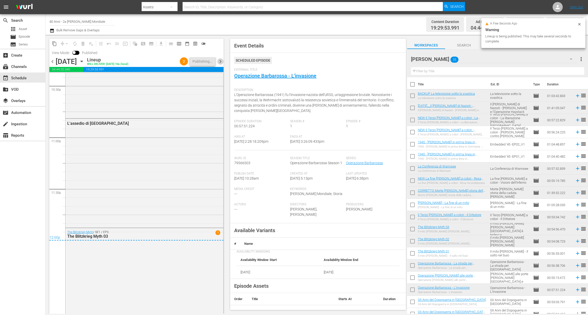
click at [220, 63] on span "chevron_right" at bounding box center [220, 61] width 6 height 6
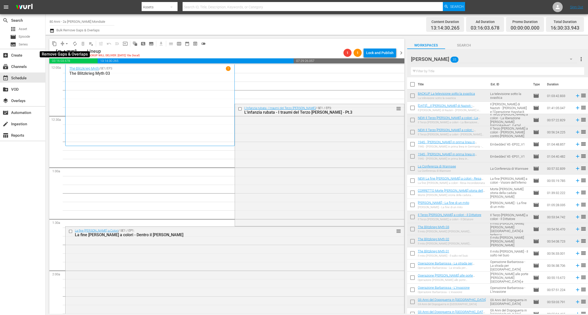
click at [66, 42] on span "arrow_drop_down" at bounding box center [66, 43] width 5 height 5
click at [72, 72] on li "Align to End of Previous Day" at bounding box center [66, 70] width 53 height 8
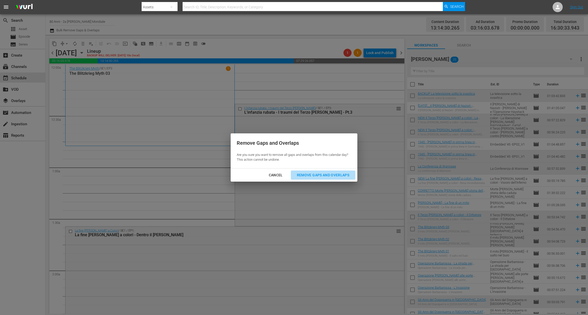
click at [318, 178] on div "Remove Gaps and Overlaps" at bounding box center [323, 175] width 60 height 6
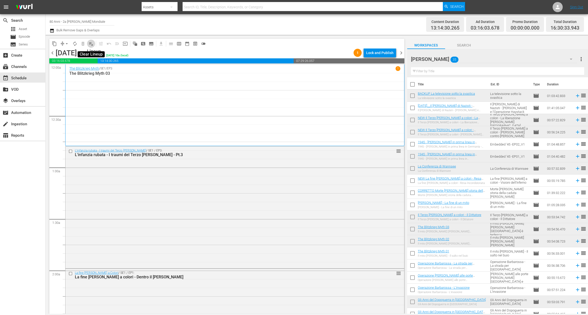
click at [89, 44] on span "playlist_remove_outlined" at bounding box center [90, 43] width 5 height 5
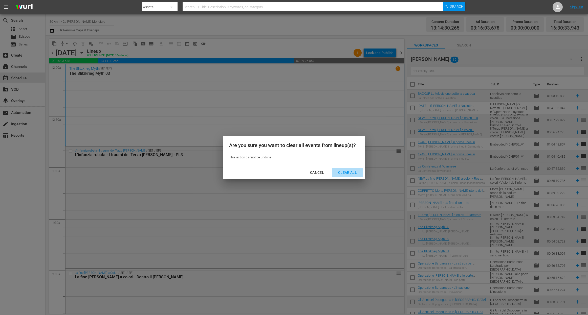
click at [350, 170] on div "Clear All" at bounding box center [347, 173] width 27 height 6
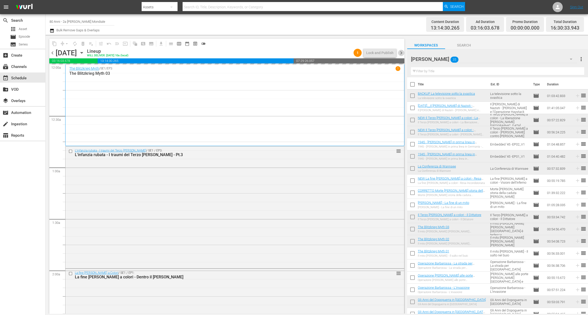
click at [401, 55] on span "chevron_right" at bounding box center [401, 53] width 6 height 6
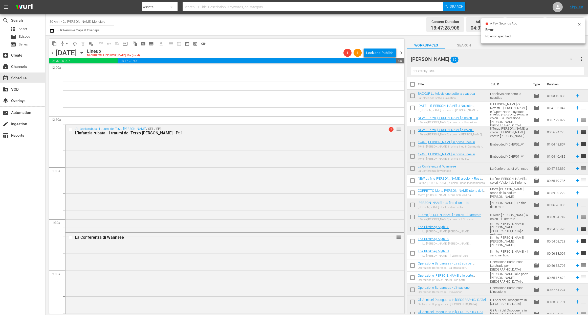
click at [52, 52] on span "chevron_left" at bounding box center [52, 53] width 6 height 6
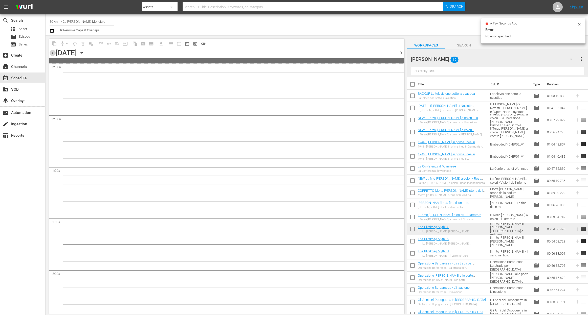
click at [52, 52] on span "chevron_left" at bounding box center [52, 53] width 6 height 6
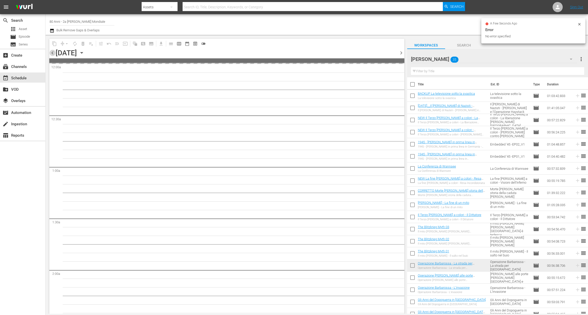
click at [52, 52] on span "chevron_left" at bounding box center [52, 53] width 6 height 6
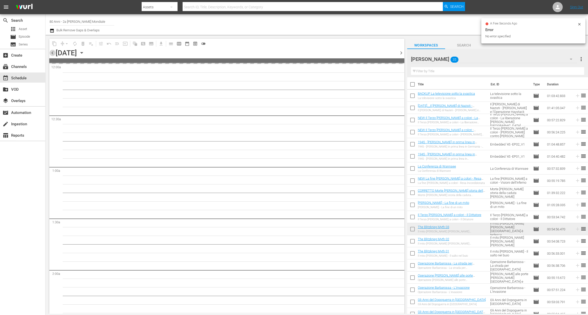
click at [52, 52] on span "chevron_left" at bounding box center [52, 53] width 6 height 6
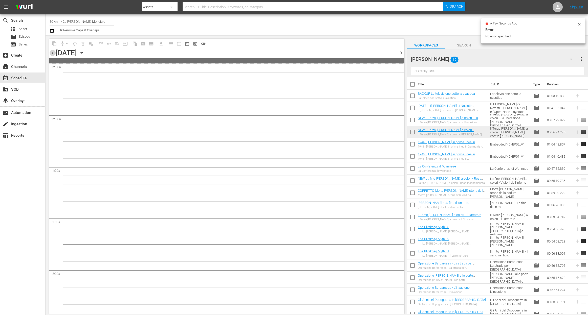
click at [52, 52] on span "chevron_left" at bounding box center [52, 53] width 6 height 6
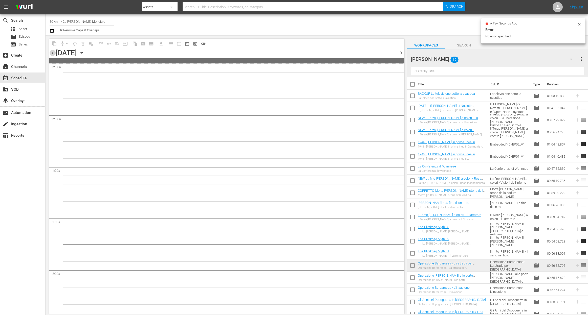
click at [52, 52] on span "chevron_left" at bounding box center [52, 53] width 6 height 6
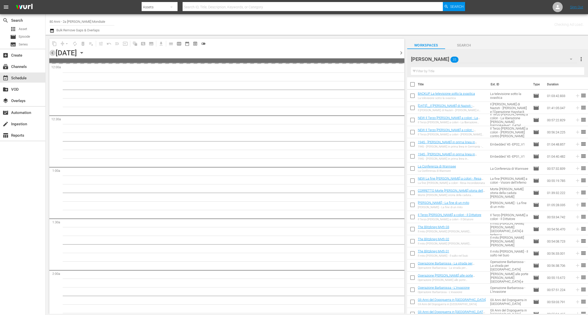
click at [52, 52] on span "chevron_left" at bounding box center [52, 53] width 6 height 6
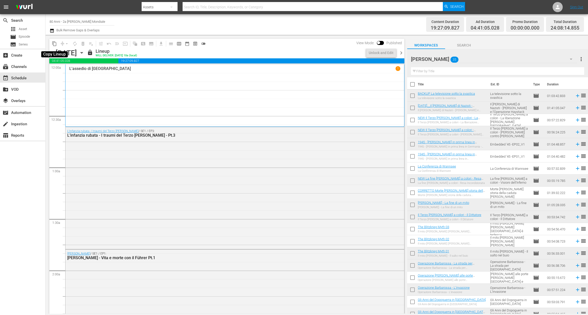
click at [54, 42] on span "content_copy" at bounding box center [54, 43] width 5 height 5
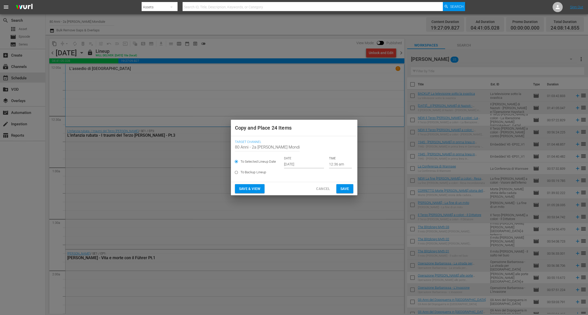
click at [304, 162] on input "[DATE]" at bounding box center [304, 165] width 40 height 8
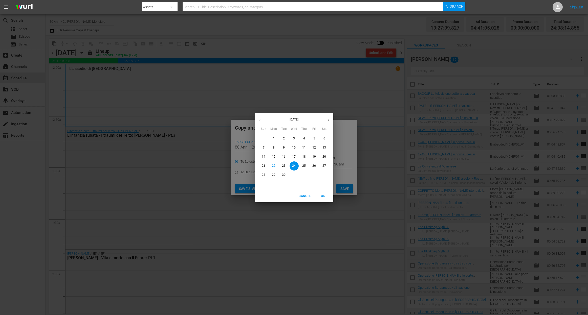
click at [325, 120] on button "button" at bounding box center [328, 120] width 10 height 10
click at [314, 165] on p "24" at bounding box center [314, 166] width 4 height 4
type input "Oct 24th 2025"
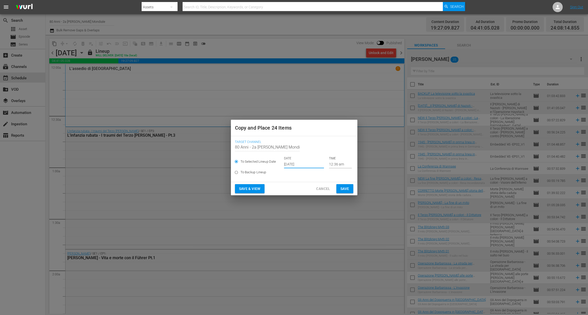
click at [344, 188] on span "Save" at bounding box center [344, 189] width 9 height 6
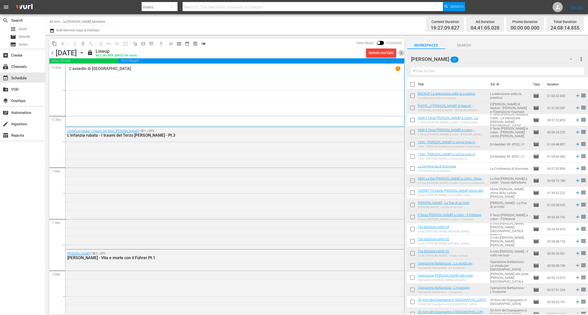
click at [402, 52] on span "chevron_right" at bounding box center [401, 53] width 6 height 6
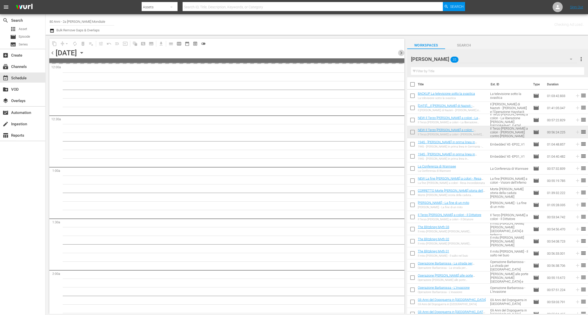
click at [402, 52] on span "chevron_right" at bounding box center [401, 53] width 6 height 6
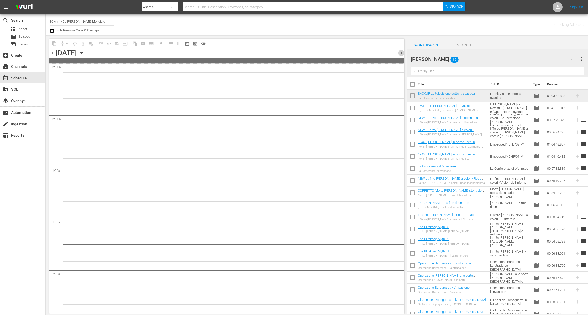
click at [402, 52] on span "chevron_right" at bounding box center [401, 53] width 6 height 6
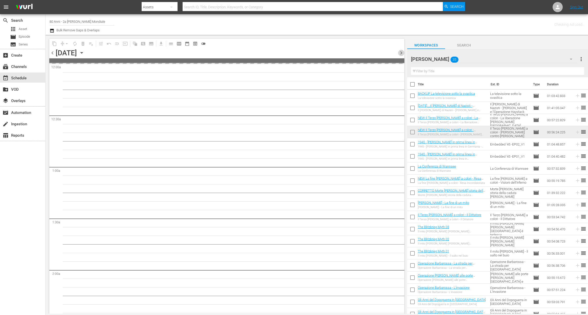
click at [402, 52] on span "chevron_right" at bounding box center [401, 53] width 6 height 6
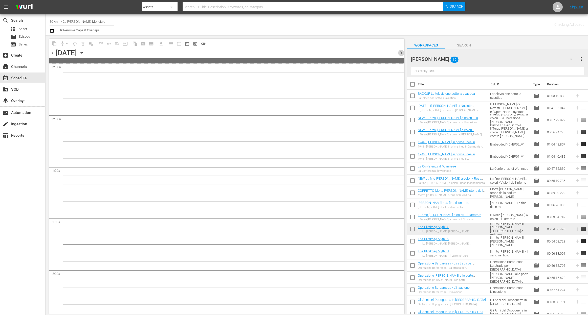
click at [402, 52] on span "chevron_right" at bounding box center [401, 53] width 6 height 6
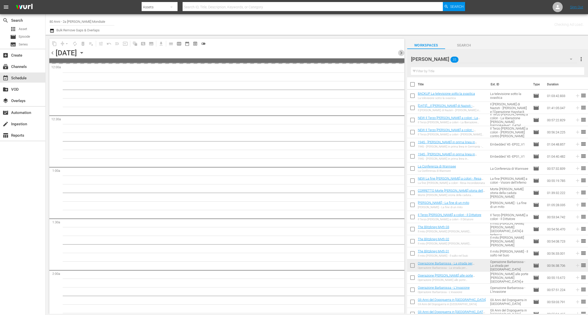
click at [402, 52] on span "chevron_right" at bounding box center [401, 53] width 6 height 6
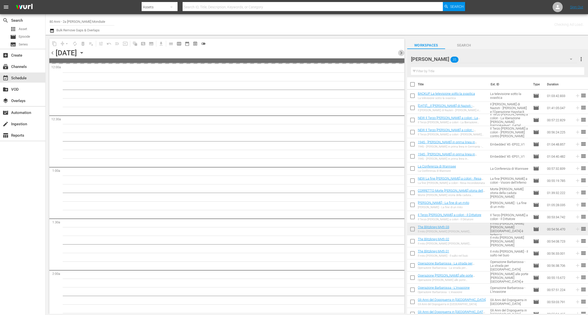
click at [402, 52] on span "chevron_right" at bounding box center [401, 53] width 6 height 6
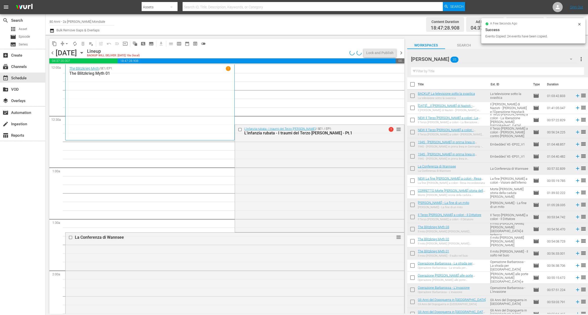
click at [53, 54] on span "chevron_left" at bounding box center [52, 53] width 6 height 6
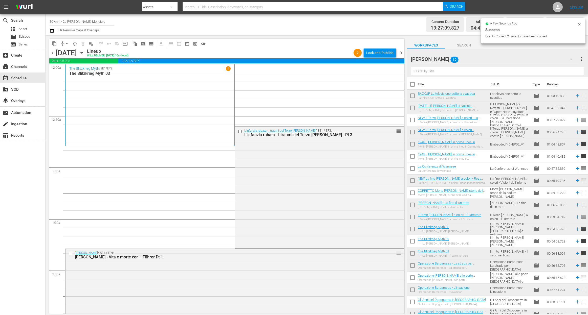
click at [66, 45] on span "arrow_drop_down" at bounding box center [66, 43] width 5 height 5
click at [71, 71] on li "Align to End of Previous Day" at bounding box center [66, 70] width 53 height 8
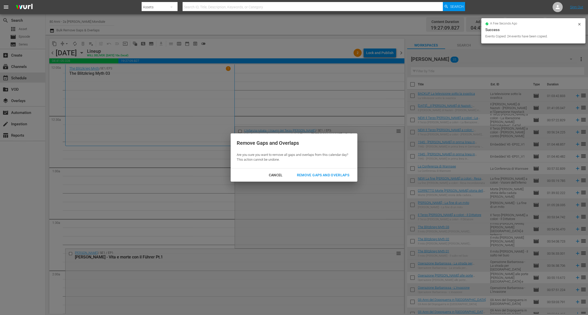
click at [336, 175] on div "Remove Gaps and Overlaps" at bounding box center [323, 175] width 60 height 6
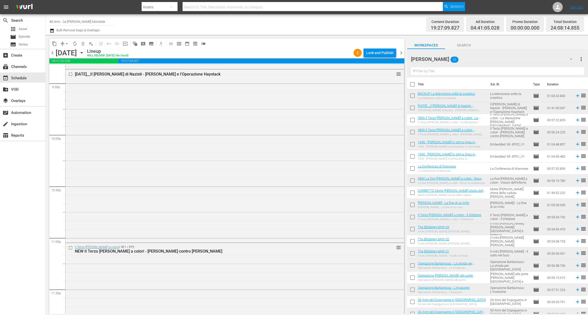
scroll to position [2322, 0]
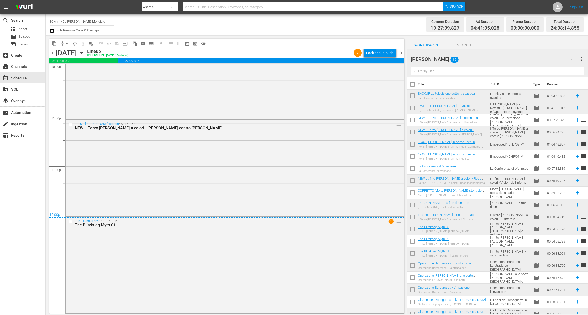
click at [388, 46] on div "content_copy compress arrow_drop_down autorenew_outlined delete_forever_outline…" at bounding box center [226, 44] width 355 height 10
click at [388, 51] on div "Lock and Publish" at bounding box center [379, 52] width 27 height 9
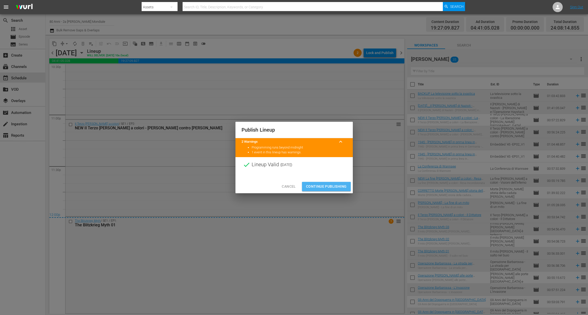
click at [330, 184] on span "Continue Publishing" at bounding box center [326, 187] width 41 height 6
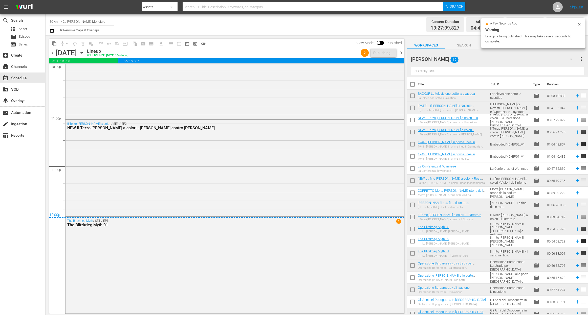
click at [400, 50] on span "chevron_right" at bounding box center [401, 53] width 6 height 6
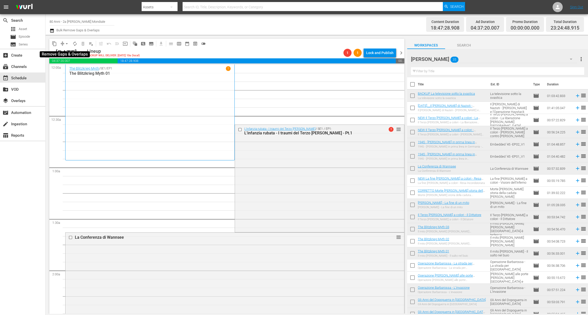
click at [69, 46] on span "arrow_drop_down" at bounding box center [66, 43] width 5 height 5
click at [72, 72] on li "Align to End of Previous Day" at bounding box center [66, 70] width 53 height 8
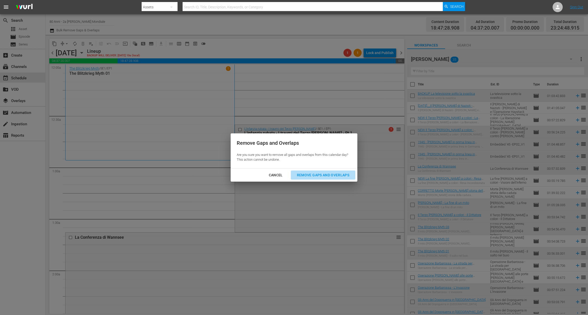
click at [310, 175] on div "Remove Gaps and Overlaps" at bounding box center [323, 175] width 60 height 6
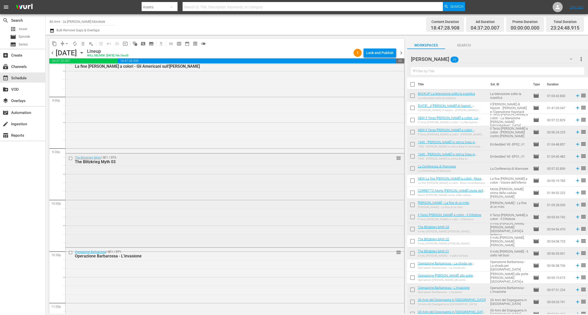
scroll to position [2262, 0]
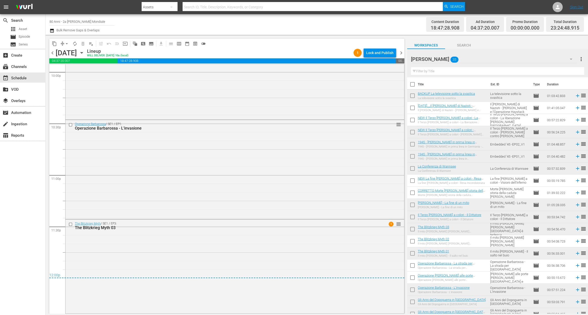
click at [369, 50] on div "Lock and Publish" at bounding box center [379, 52] width 27 height 9
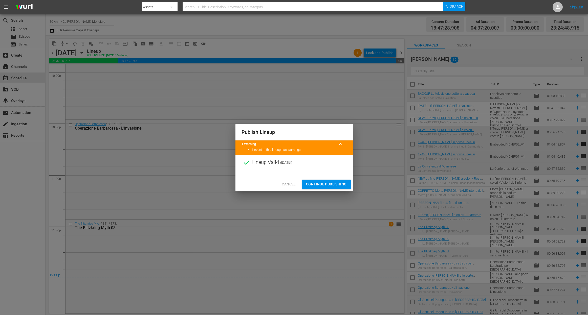
click at [330, 188] on button "Continue Publishing" at bounding box center [326, 184] width 49 height 9
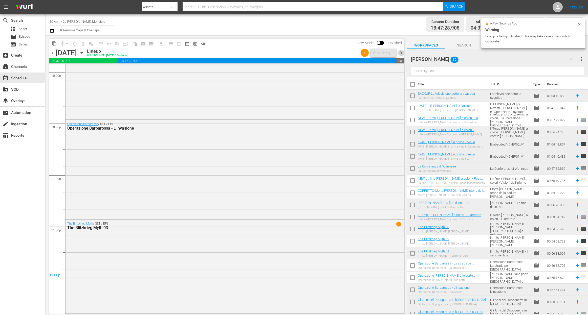
click at [401, 53] on span "chevron_right" at bounding box center [401, 53] width 6 height 6
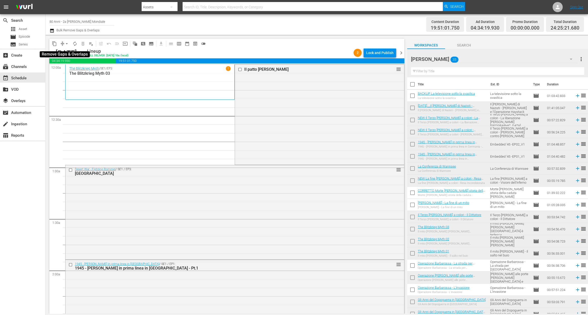
click at [64, 44] on span "arrow_drop_down" at bounding box center [66, 43] width 5 height 5
click at [67, 69] on li "Align to End of Previous Day" at bounding box center [66, 70] width 53 height 8
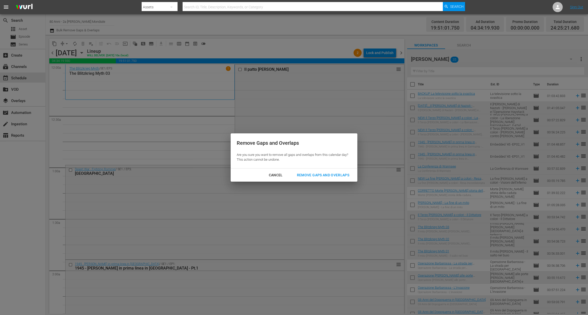
click at [309, 173] on div "Remove Gaps and Overlaps" at bounding box center [323, 175] width 60 height 6
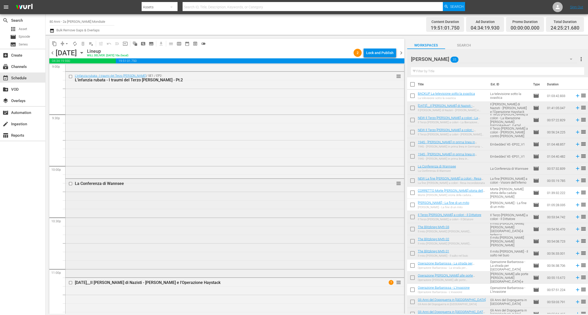
scroll to position [2329, 0]
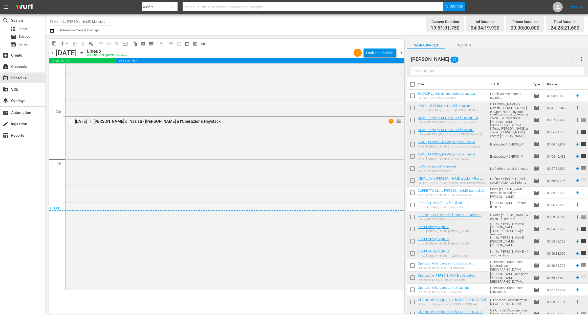
click at [374, 55] on div "Lock and Publish" at bounding box center [379, 52] width 27 height 9
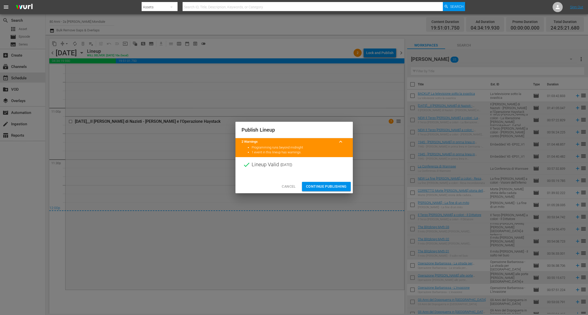
click at [326, 185] on span "Continue Publishing" at bounding box center [326, 187] width 41 height 6
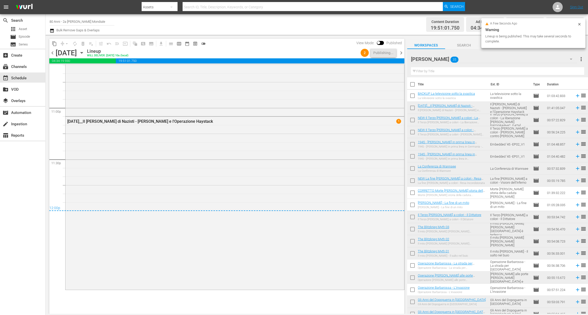
click at [400, 52] on span "chevron_right" at bounding box center [401, 53] width 6 height 6
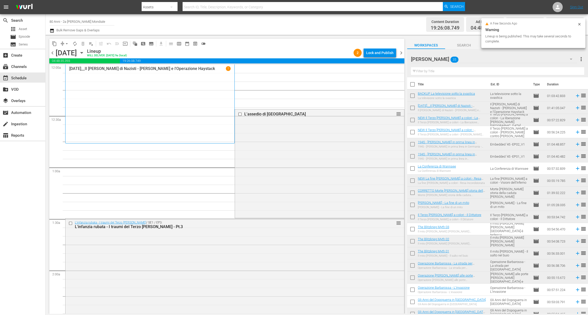
click at [67, 43] on span "arrow_drop_down" at bounding box center [66, 43] width 5 height 5
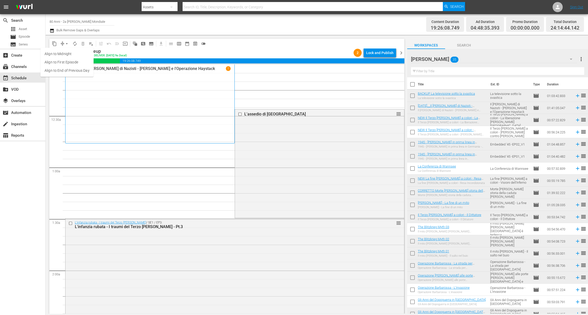
click at [68, 74] on li "Align to End of Previous Day" at bounding box center [66, 70] width 53 height 8
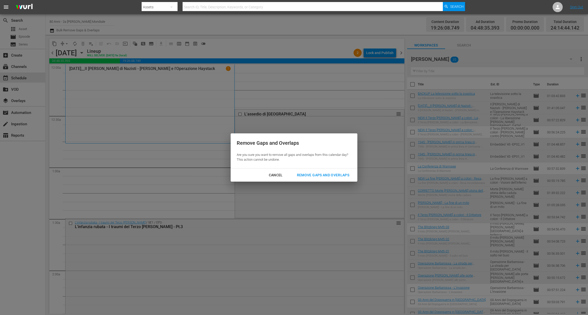
click at [321, 173] on div "Remove Gaps and Overlaps" at bounding box center [323, 175] width 60 height 6
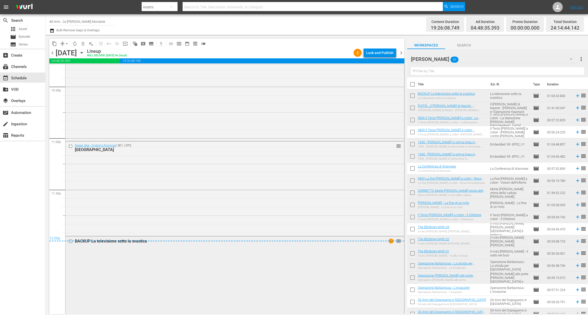
scroll to position [2331, 0]
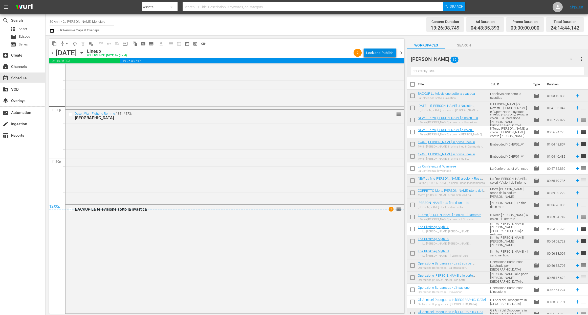
click at [385, 50] on div "Lock and Publish" at bounding box center [379, 52] width 27 height 9
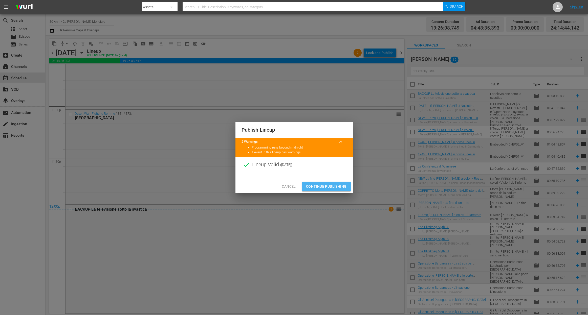
click at [325, 185] on span "Continue Publishing" at bounding box center [326, 187] width 41 height 6
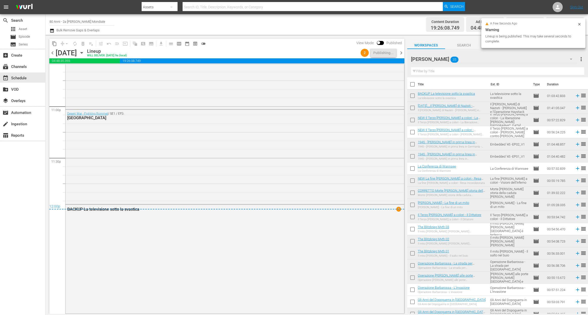
click at [400, 54] on span "chevron_right" at bounding box center [401, 53] width 6 height 6
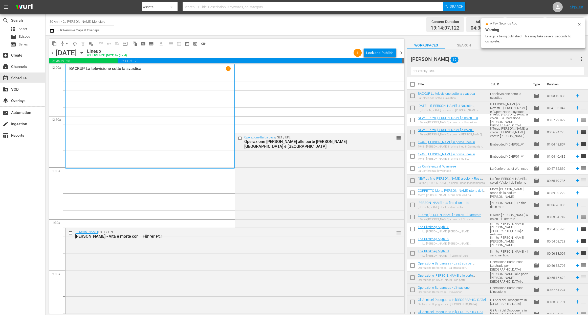
click at [67, 44] on span "arrow_drop_down" at bounding box center [66, 43] width 5 height 5
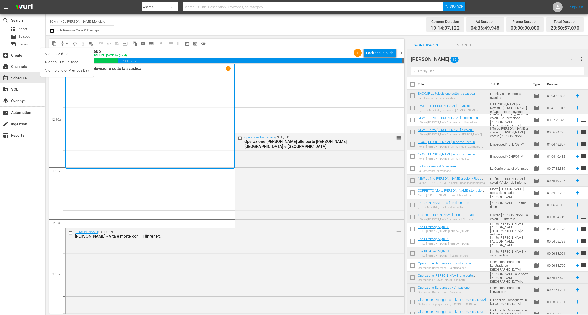
click at [75, 71] on li "Align to End of Previous Day" at bounding box center [66, 70] width 53 height 8
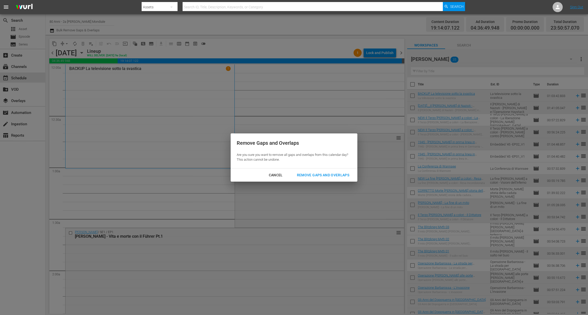
click at [324, 173] on div "Remove Gaps and Overlaps" at bounding box center [323, 175] width 60 height 6
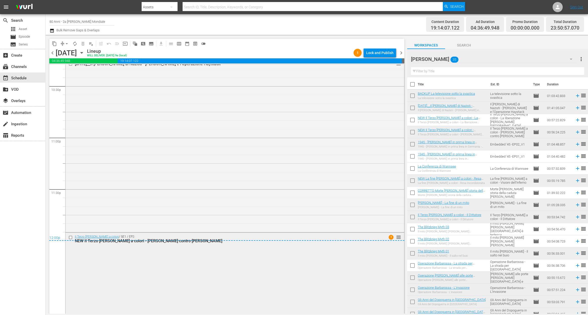
scroll to position [2315, 0]
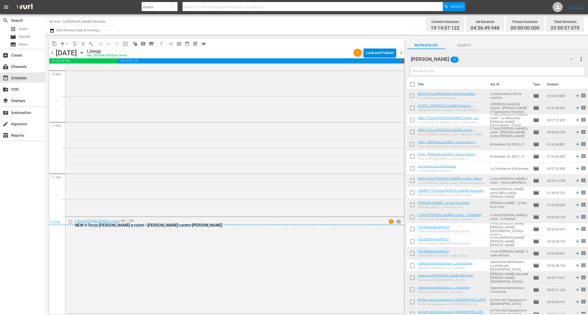
click at [379, 53] on div "Lock and Publish" at bounding box center [379, 52] width 27 height 9
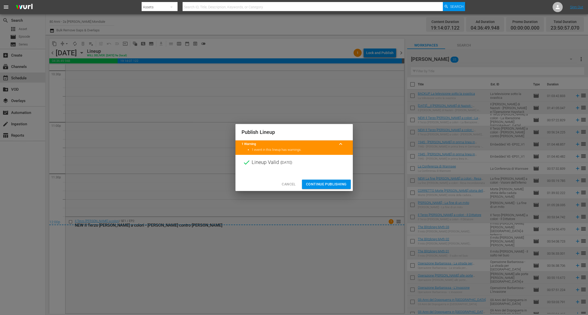
click at [328, 186] on span "Continue Publishing" at bounding box center [326, 184] width 41 height 6
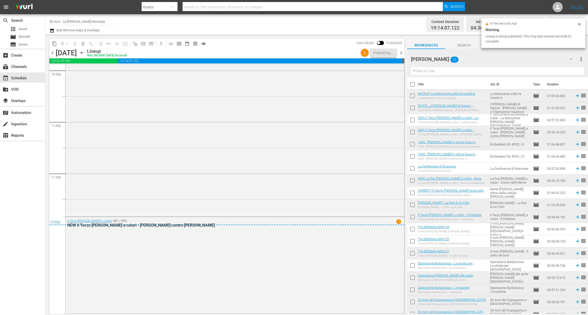
click at [403, 51] on span "chevron_right" at bounding box center [401, 53] width 6 height 6
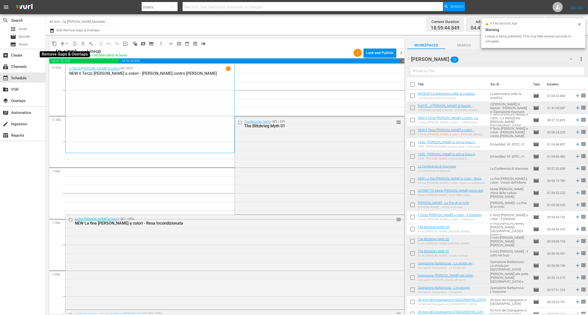
click at [68, 42] on span "arrow_drop_down" at bounding box center [66, 43] width 5 height 5
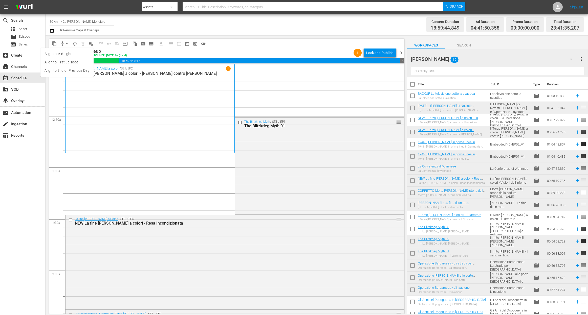
click at [68, 72] on li "Align to End of Previous Day" at bounding box center [66, 70] width 53 height 8
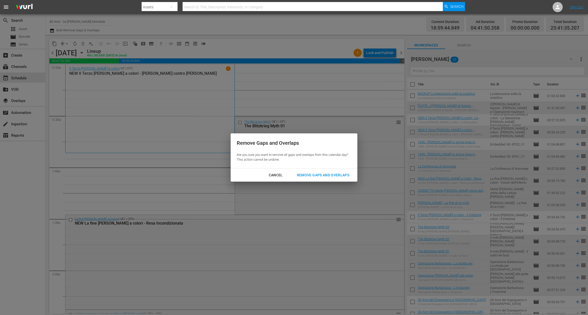
click at [323, 177] on div "Remove Gaps and Overlaps" at bounding box center [323, 175] width 60 height 6
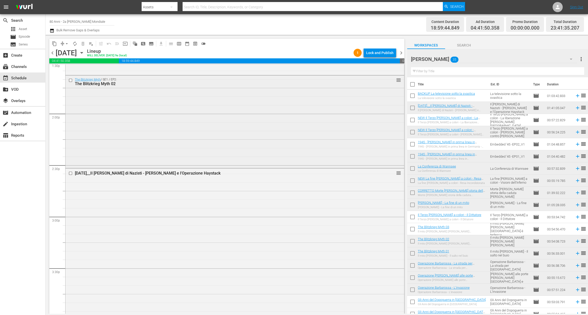
scroll to position [1394, 0]
drag, startPoint x: 359, startPoint y: 189, endPoint x: 353, endPoint y: 242, distance: 54.0
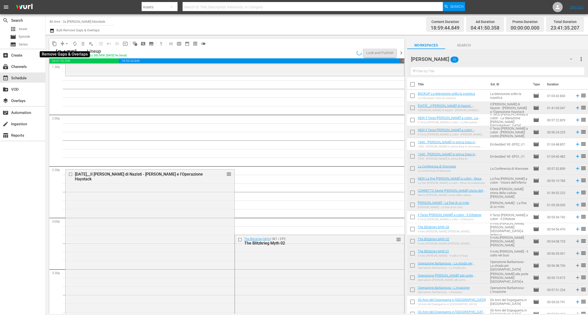
click at [65, 45] on span "arrow_drop_down" at bounding box center [66, 43] width 5 height 5
click at [72, 72] on li "Align to End of Previous Day" at bounding box center [66, 70] width 53 height 8
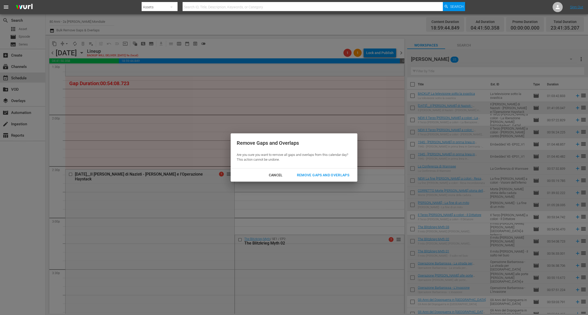
click at [327, 177] on div "Remove Gaps and Overlaps" at bounding box center [323, 175] width 60 height 6
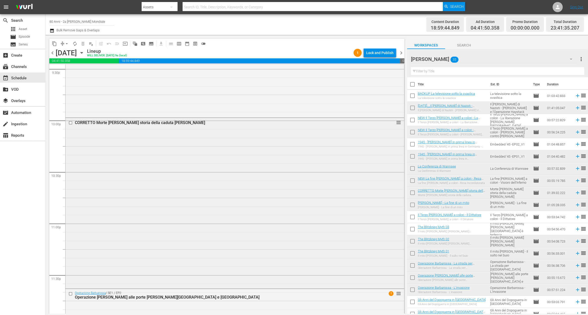
scroll to position [2283, 0]
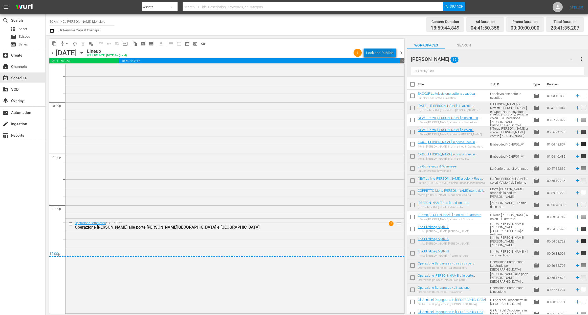
click at [373, 51] on div "Lock and Publish" at bounding box center [379, 52] width 27 height 9
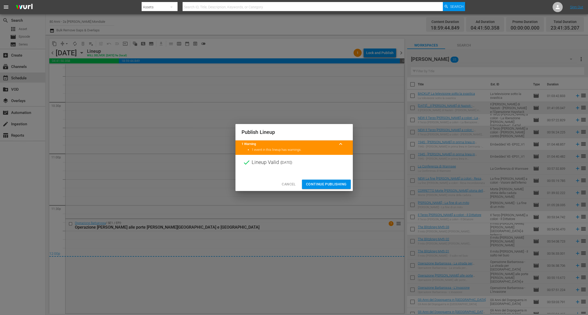
click at [318, 179] on div "Cancel Continue Publishing" at bounding box center [293, 184] width 117 height 13
click at [324, 181] on button "Continue Publishing" at bounding box center [326, 184] width 49 height 9
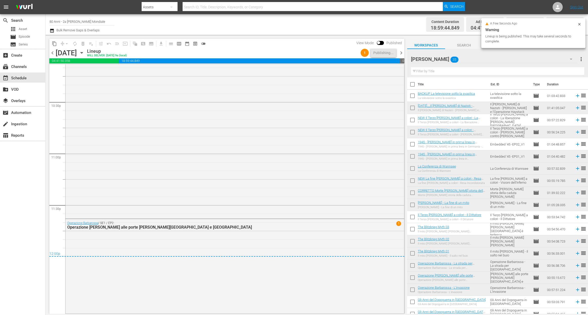
click at [402, 51] on span "chevron_right" at bounding box center [401, 53] width 6 height 6
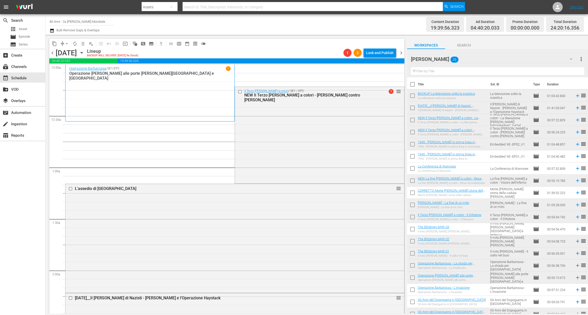
click at [67, 46] on span "arrow_drop_down" at bounding box center [66, 43] width 5 height 5
click at [67, 73] on li "Align to End of Previous Day" at bounding box center [66, 70] width 53 height 8
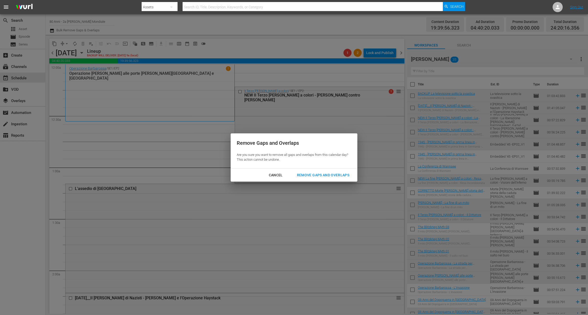
click at [295, 172] on div "Remove Gaps and Overlaps" at bounding box center [323, 175] width 60 height 6
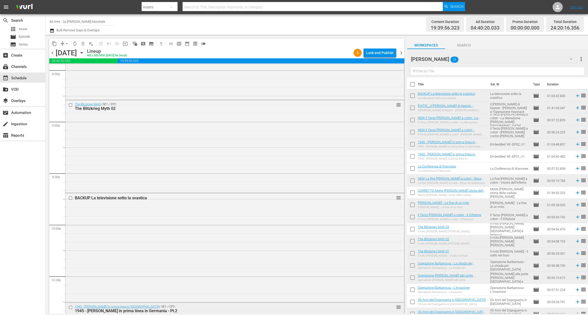
scroll to position [2318, 0]
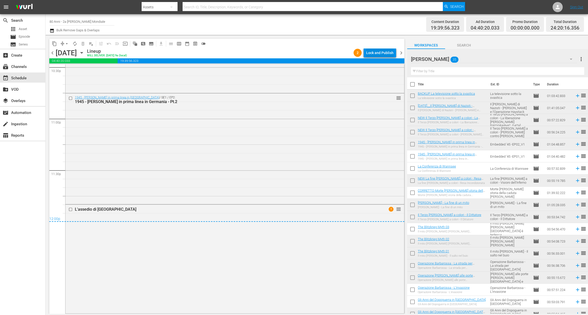
click at [373, 50] on div "Lock and Publish" at bounding box center [379, 52] width 27 height 9
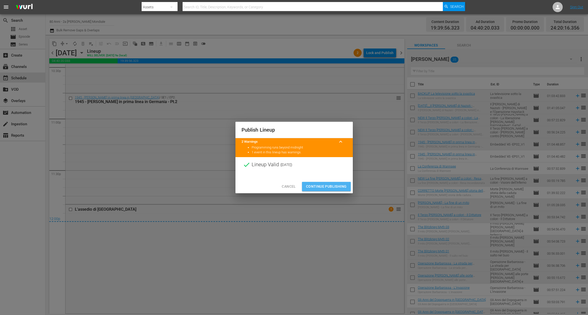
click at [332, 184] on span "Continue Publishing" at bounding box center [326, 187] width 41 height 6
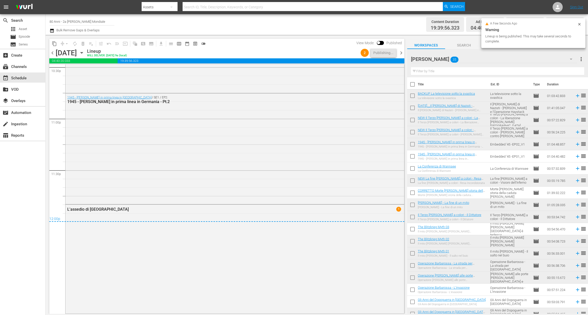
click at [401, 52] on span "chevron_right" at bounding box center [401, 53] width 6 height 6
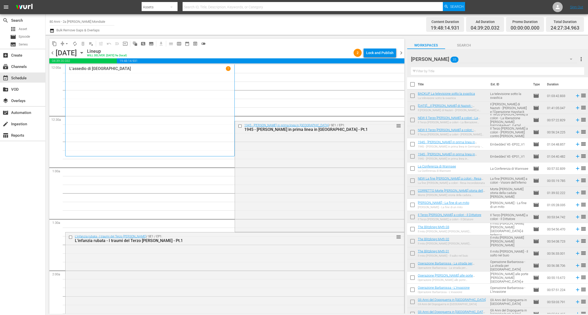
click at [69, 46] on button "arrow_drop_down" at bounding box center [67, 44] width 8 height 8
click at [75, 70] on li "Align to End of Previous Day" at bounding box center [66, 70] width 53 height 8
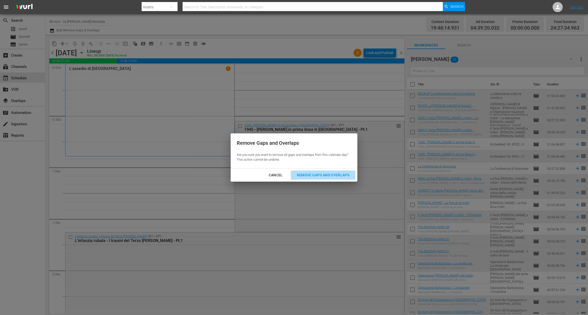
click at [326, 175] on div "Remove Gaps and Overlaps" at bounding box center [323, 175] width 60 height 6
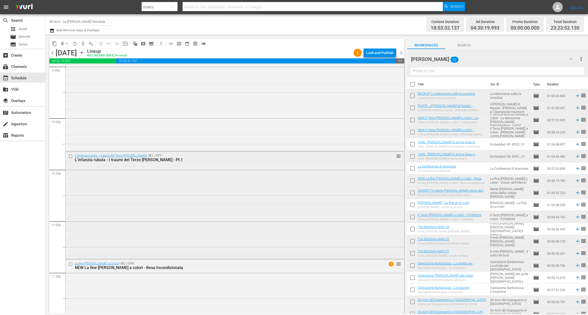
scroll to position [2256, 0]
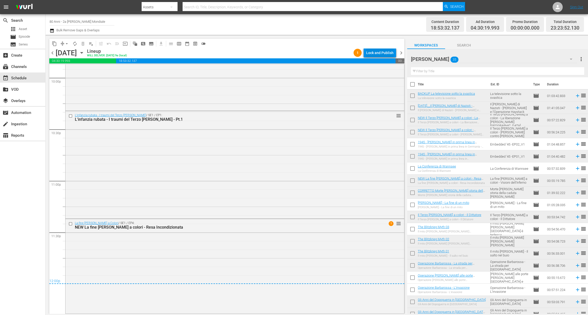
click at [379, 50] on div "Lock and Publish" at bounding box center [379, 52] width 27 height 9
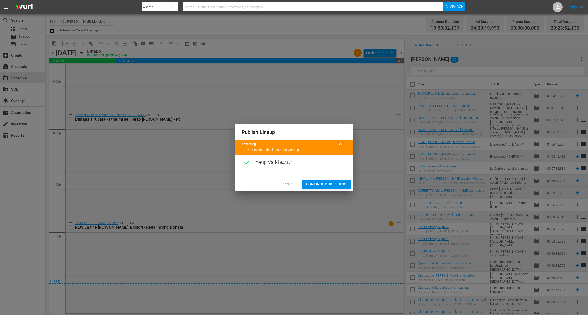
click at [317, 184] on span "Continue Publishing" at bounding box center [326, 184] width 41 height 6
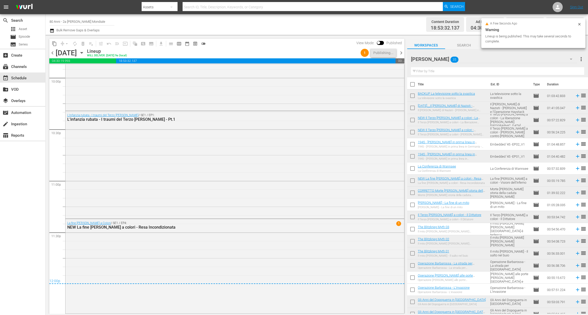
click at [402, 54] on span "chevron_right" at bounding box center [401, 53] width 6 height 6
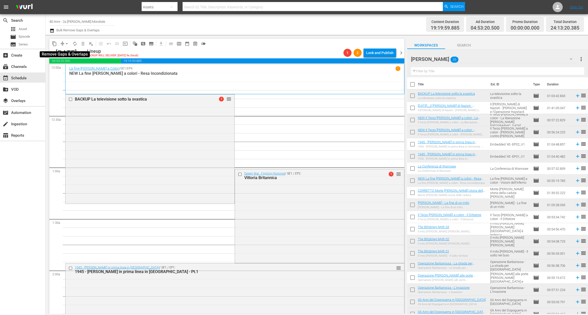
click at [67, 45] on span "arrow_drop_down" at bounding box center [66, 43] width 5 height 5
click at [69, 70] on li "Align to End of Previous Day" at bounding box center [66, 70] width 53 height 8
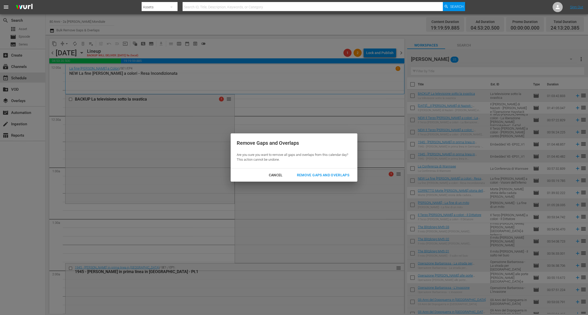
click at [333, 171] on button "Remove Gaps and Overlaps" at bounding box center [323, 175] width 64 height 9
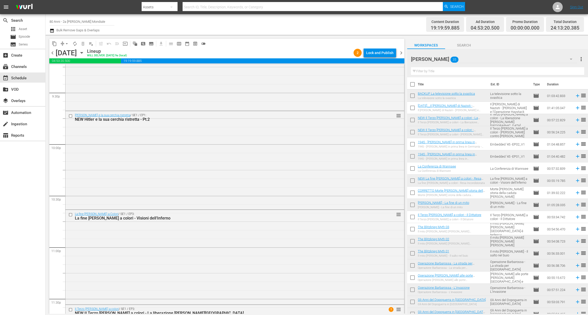
scroll to position [2279, 0]
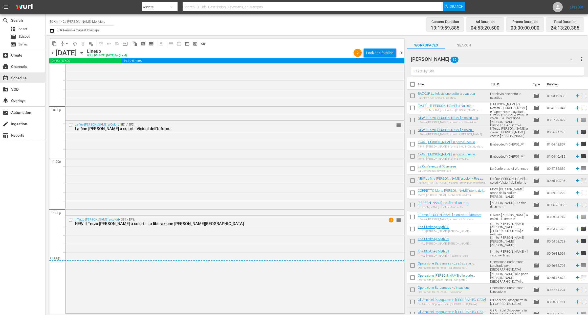
click at [373, 57] on div "chevron_left Saturday, November 1st November 1st Lineup WILL DELIVER: 10/31 @ 9…" at bounding box center [226, 54] width 355 height 10
click at [373, 52] on div "Lock and Publish" at bounding box center [379, 52] width 27 height 9
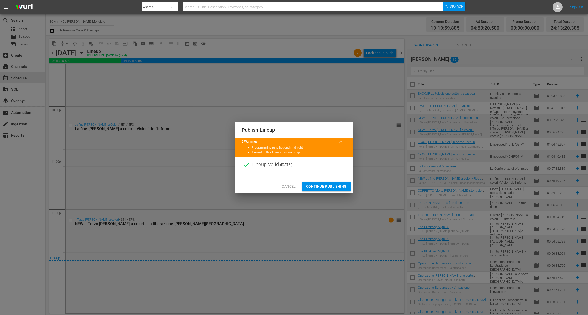
click at [316, 190] on button "Continue Publishing" at bounding box center [326, 186] width 49 height 9
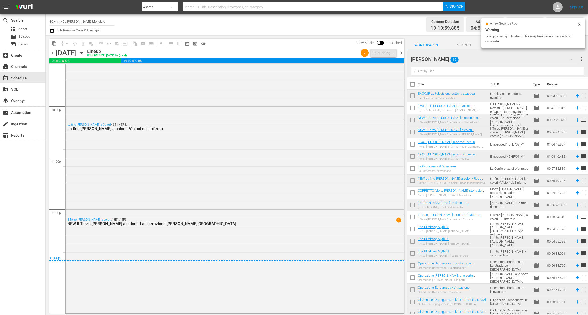
click at [402, 52] on span "chevron_right" at bounding box center [401, 53] width 6 height 6
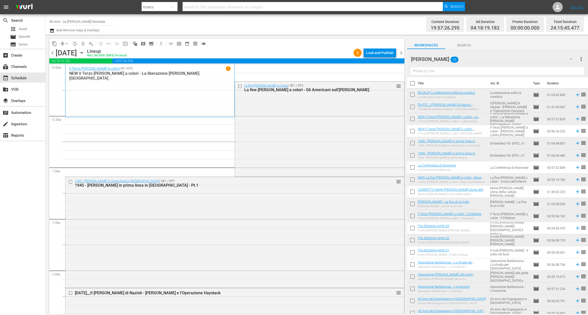
click at [68, 46] on button "arrow_drop_down" at bounding box center [67, 44] width 8 height 8
click at [69, 74] on li "Align to End of Previous Day" at bounding box center [66, 70] width 53 height 8
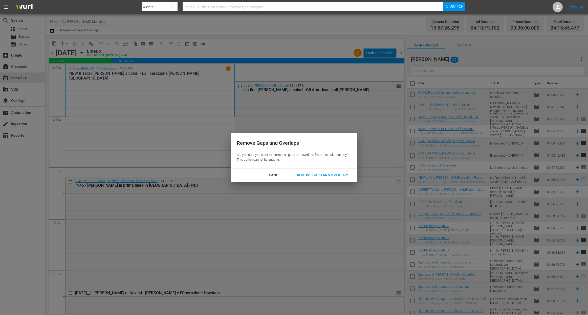
click at [322, 176] on div "Remove Gaps and Overlaps" at bounding box center [323, 175] width 60 height 6
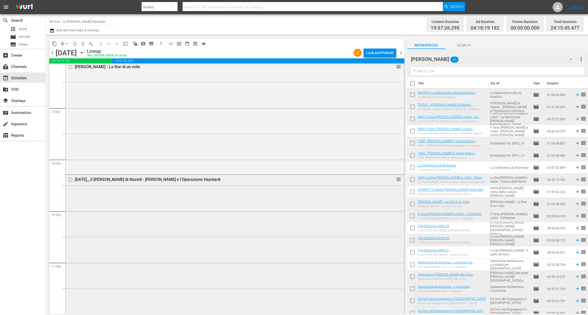
scroll to position [2306, 0]
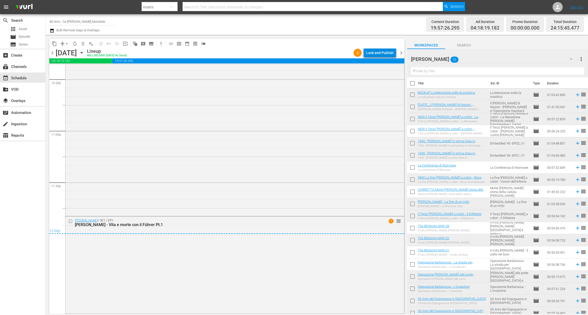
click at [372, 53] on div "Lock and Publish" at bounding box center [379, 52] width 27 height 9
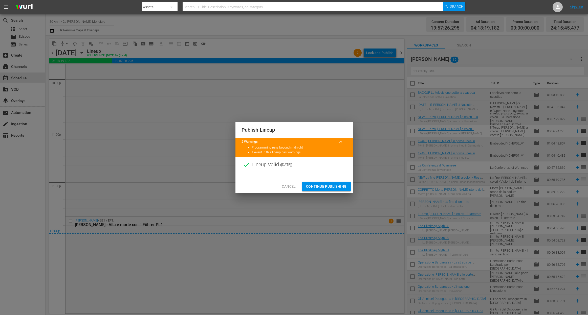
click at [320, 184] on span "Continue Publishing" at bounding box center [326, 187] width 41 height 6
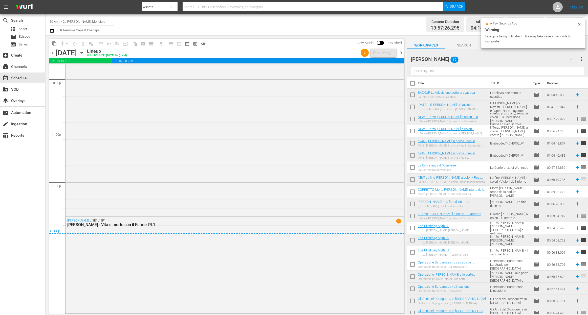
click at [402, 55] on span "chevron_right" at bounding box center [401, 53] width 6 height 6
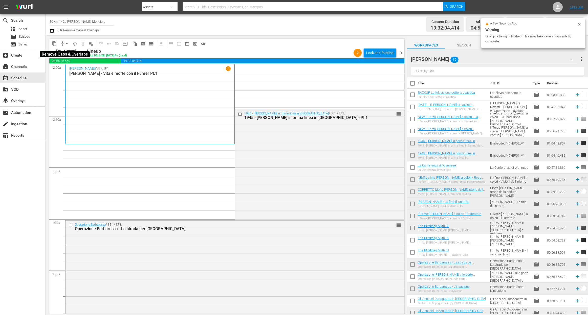
click at [68, 45] on span "arrow_drop_down" at bounding box center [66, 43] width 5 height 5
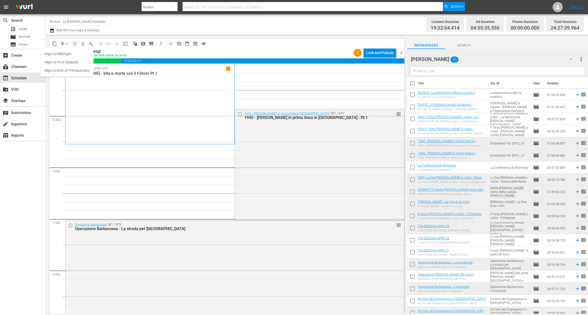
click at [73, 73] on li "Align to End of Previous Day" at bounding box center [66, 70] width 53 height 8
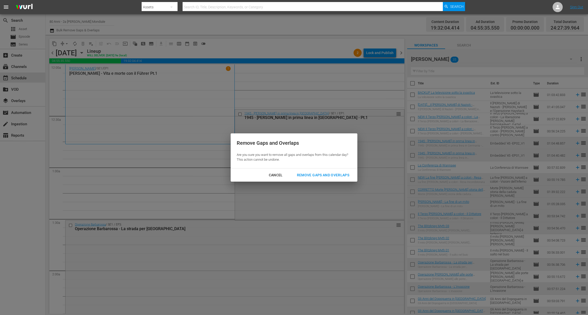
click at [302, 178] on div "Remove Gaps and Overlaps" at bounding box center [323, 175] width 60 height 6
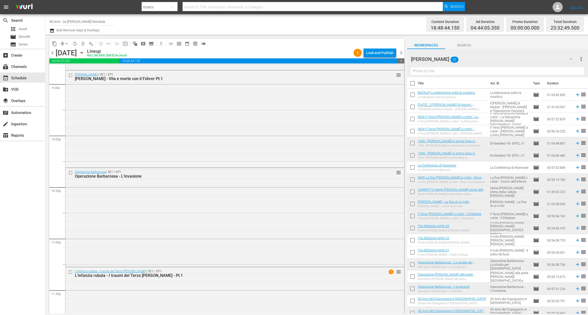
scroll to position [2259, 0]
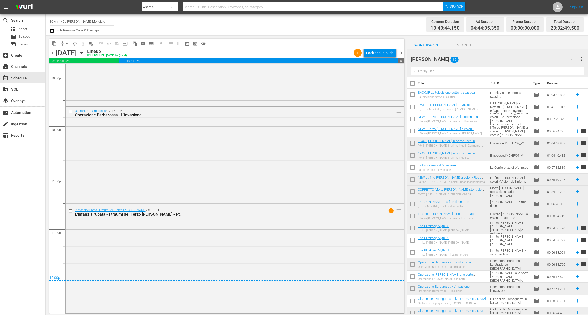
click at [384, 47] on div "content_copy compress arrow_drop_down autorenew_outlined delete_forever_outline…" at bounding box center [226, 44] width 355 height 10
click at [384, 54] on div "Lock and Publish" at bounding box center [379, 52] width 27 height 9
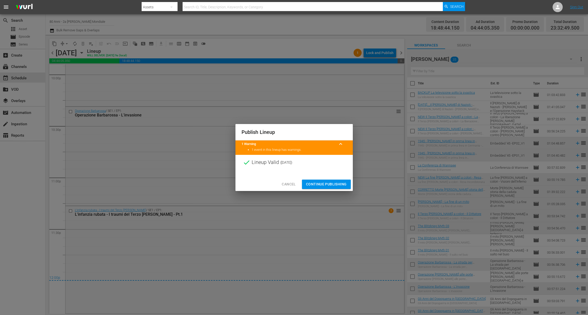
click at [332, 188] on button "Continue Publishing" at bounding box center [326, 184] width 49 height 9
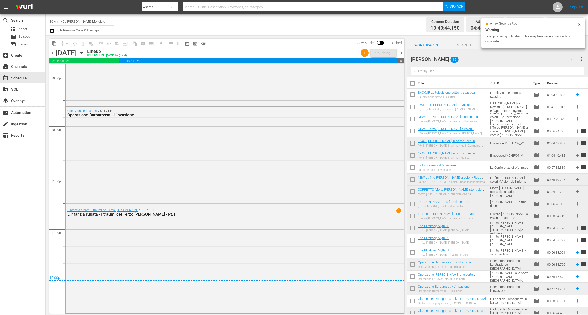
click at [402, 52] on span "chevron_right" at bounding box center [401, 53] width 6 height 6
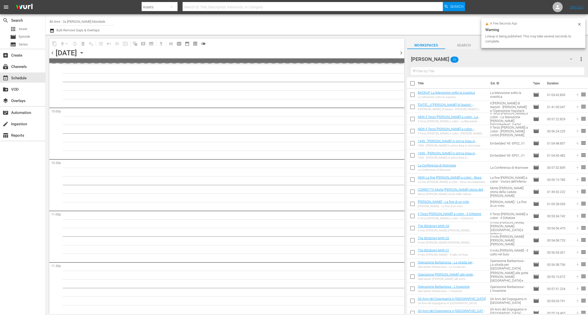
scroll to position [2226, 0]
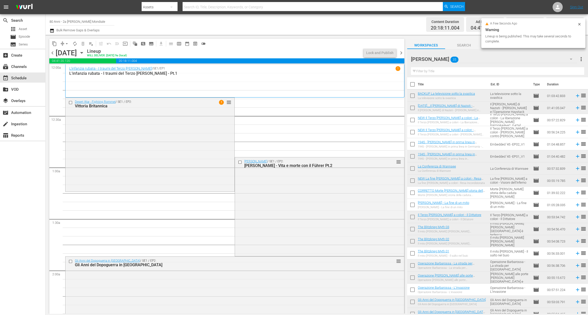
scroll to position [1, 0]
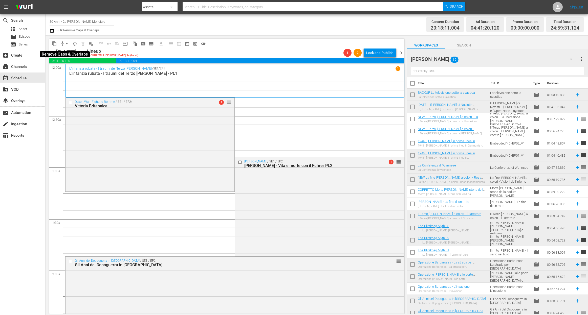
click at [64, 43] on button "arrow_drop_down" at bounding box center [67, 44] width 8 height 8
click at [74, 73] on li "Align to End of Previous Day" at bounding box center [66, 70] width 53 height 8
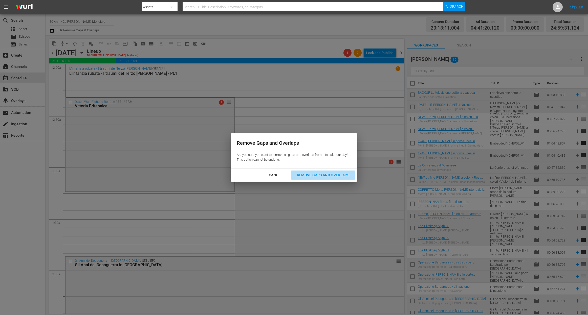
click at [326, 177] on div "Remove Gaps and Overlaps" at bounding box center [323, 175] width 60 height 6
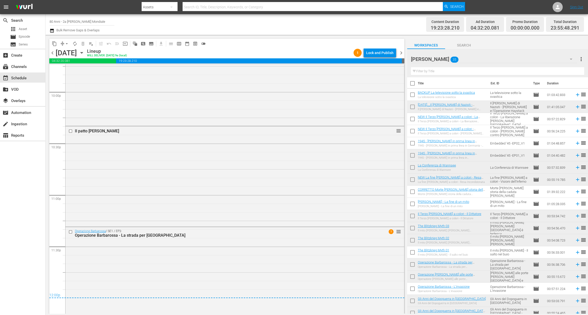
scroll to position [2252, 0]
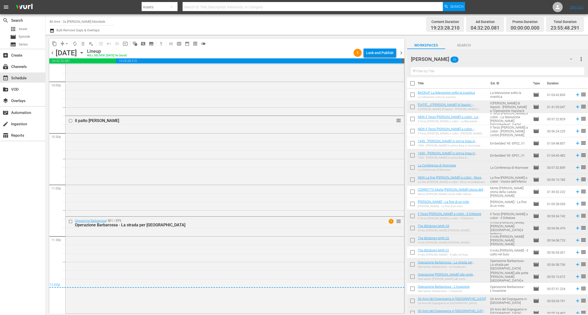
click at [383, 48] on div "content_copy compress arrow_drop_down autorenew_outlined delete_forever_outline…" at bounding box center [226, 44] width 355 height 10
click at [384, 53] on div "Lock and Publish" at bounding box center [379, 52] width 27 height 9
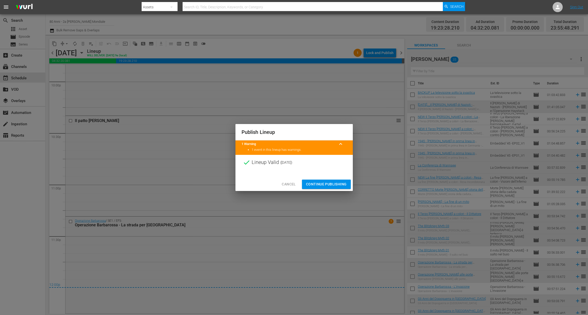
drag, startPoint x: 335, startPoint y: 185, endPoint x: 400, endPoint y: 42, distance: 157.3
click at [335, 185] on span "Continue Publishing" at bounding box center [326, 184] width 41 height 6
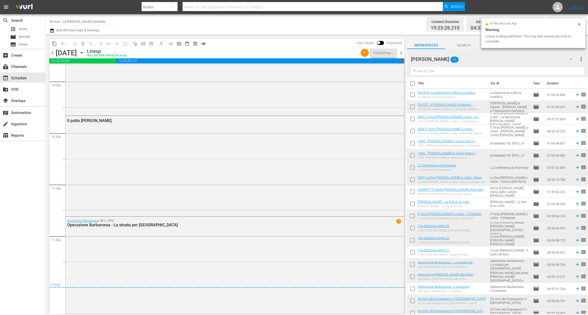
click at [400, 55] on span "chevron_right" at bounding box center [401, 53] width 6 height 6
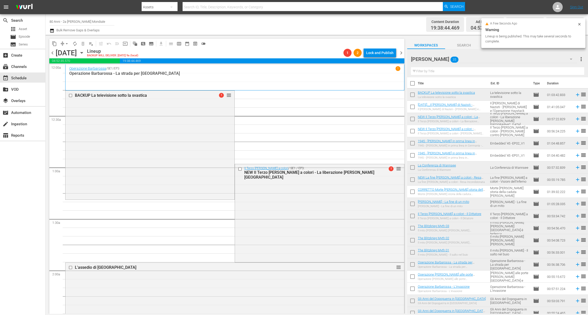
click at [62, 42] on span "compress" at bounding box center [62, 43] width 5 height 5
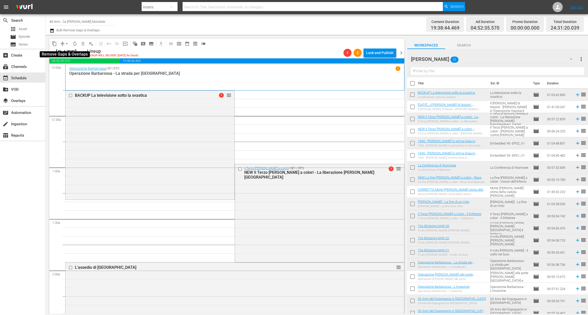
click at [67, 44] on span "arrow_drop_down" at bounding box center [66, 43] width 5 height 5
click at [75, 72] on li "Align to End of Previous Day" at bounding box center [66, 70] width 53 height 8
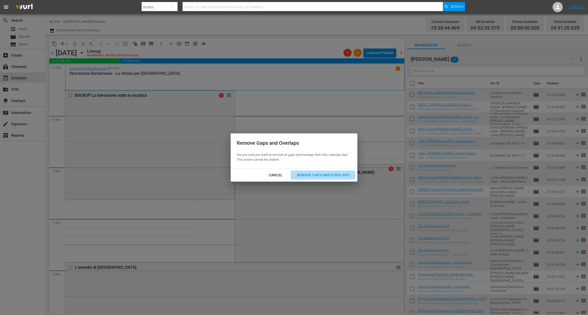
click at [310, 171] on button "Remove Gaps and Overlaps" at bounding box center [323, 175] width 64 height 9
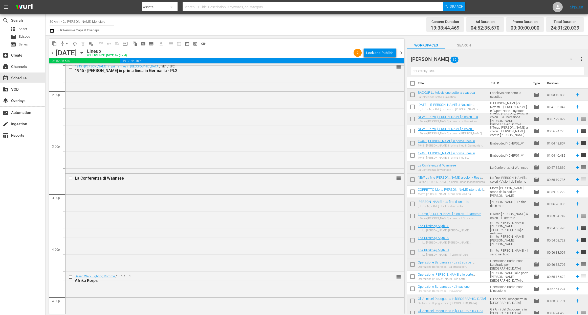
scroll to position [1466, 0]
click at [105, 211] on div "La Conferenza di Wannsee reorder" at bounding box center [234, 224] width 339 height 97
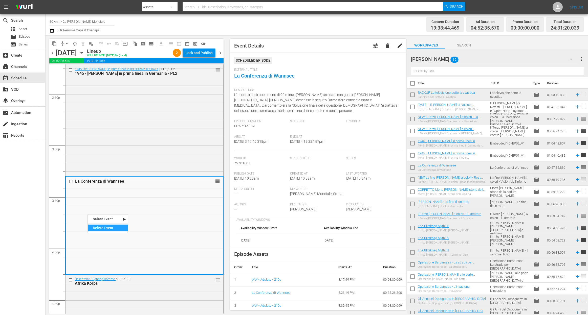
click at [99, 229] on div "Delete Event" at bounding box center [108, 228] width 40 height 7
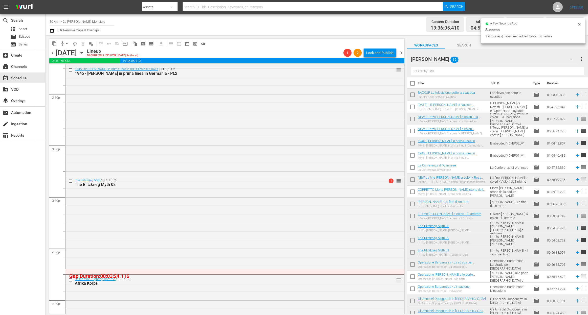
click at [64, 43] on span "arrow_drop_down" at bounding box center [66, 43] width 5 height 5
click at [74, 69] on li "Align to End of Previous Day" at bounding box center [66, 70] width 53 height 8
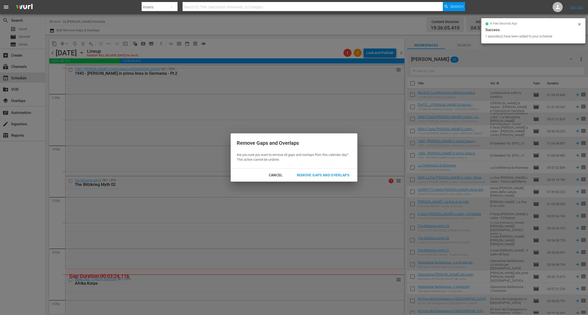
click at [308, 175] on div "Remove Gaps and Overlaps" at bounding box center [323, 175] width 60 height 6
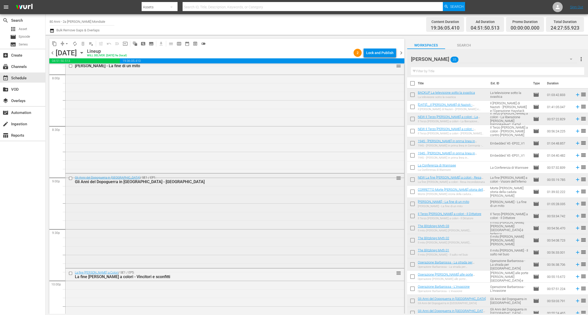
scroll to position [2300, 0]
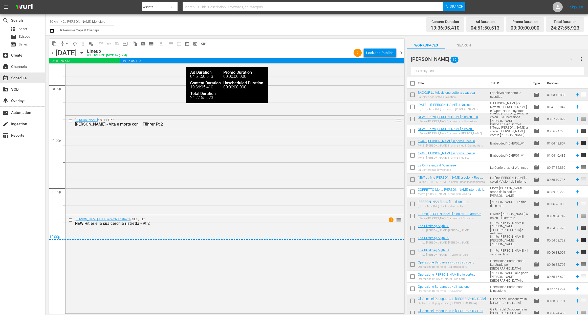
click at [375, 59] on span "19:36:05.410" at bounding box center [262, 60] width 284 height 5
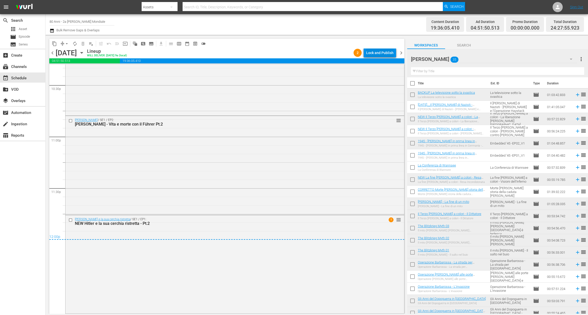
click at [379, 51] on div "Lock and Publish" at bounding box center [379, 52] width 27 height 9
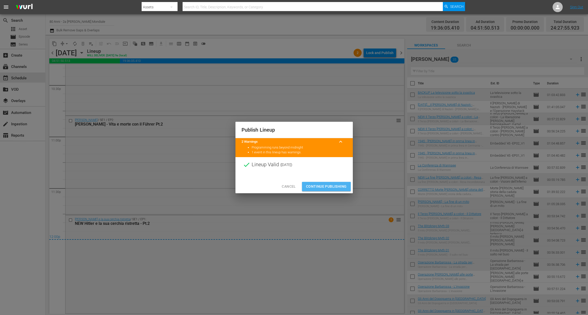
click at [338, 186] on span "Continue Publishing" at bounding box center [326, 187] width 41 height 6
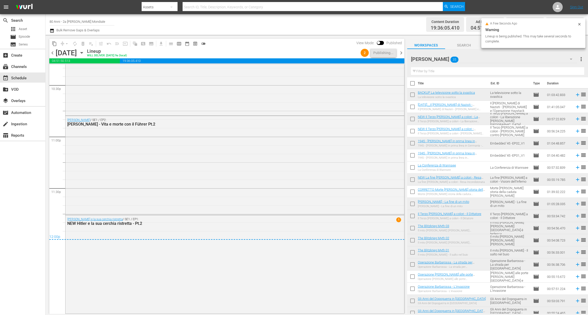
click at [400, 53] on span "chevron_right" at bounding box center [401, 53] width 6 height 6
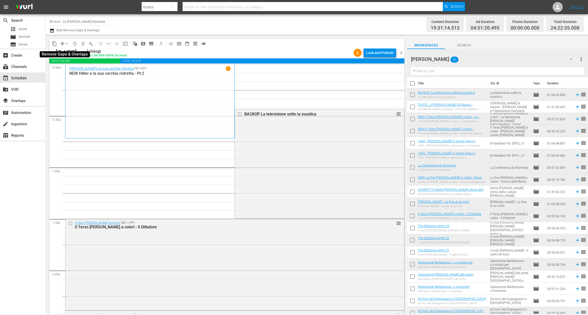
click at [66, 42] on span "arrow_drop_down" at bounding box center [66, 43] width 5 height 5
click at [74, 73] on li "Align to End of Previous Day" at bounding box center [66, 70] width 53 height 8
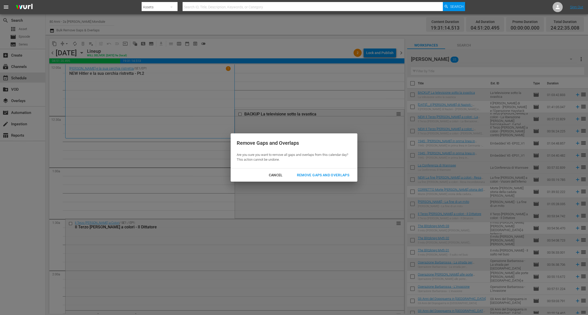
click at [319, 178] on div "Remove Gaps and Overlaps" at bounding box center [323, 175] width 60 height 6
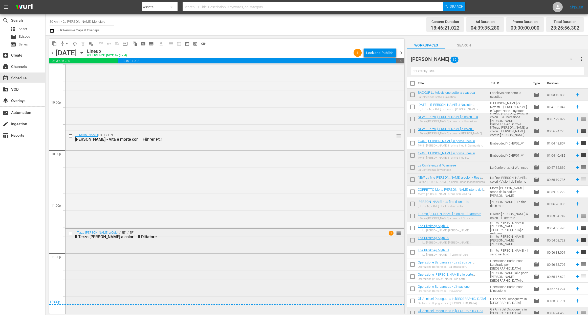
scroll to position [2242, 0]
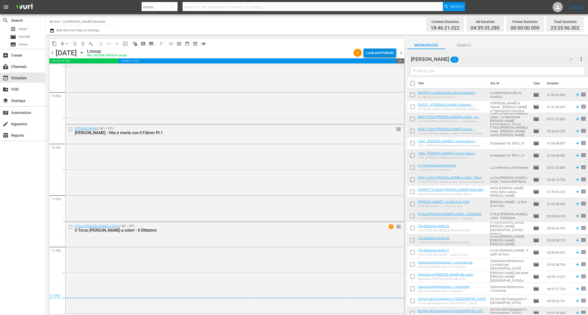
click at [380, 53] on div "Lock and Publish" at bounding box center [379, 52] width 27 height 9
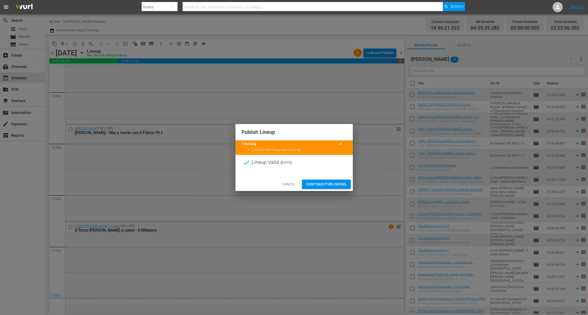
click at [326, 179] on div "Cancel Continue Publishing" at bounding box center [293, 184] width 117 height 13
click at [325, 185] on span "Continue Publishing" at bounding box center [326, 184] width 41 height 6
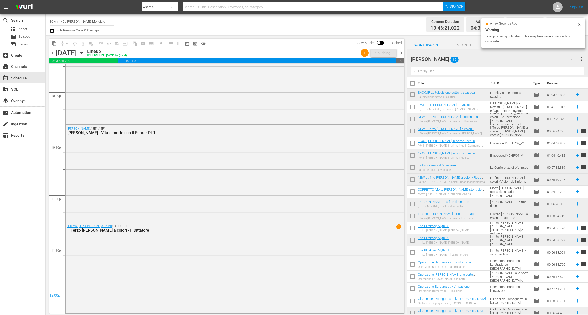
click at [400, 51] on span "chevron_right" at bounding box center [401, 53] width 6 height 6
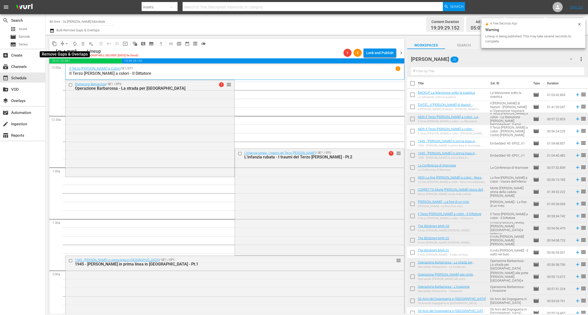
click at [66, 43] on span "arrow_drop_down" at bounding box center [66, 43] width 5 height 5
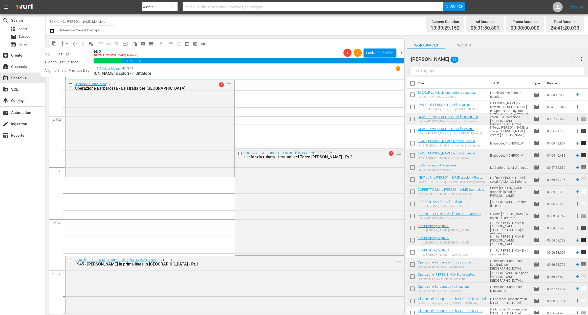
click at [75, 69] on li "Align to End of Previous Day" at bounding box center [66, 70] width 53 height 8
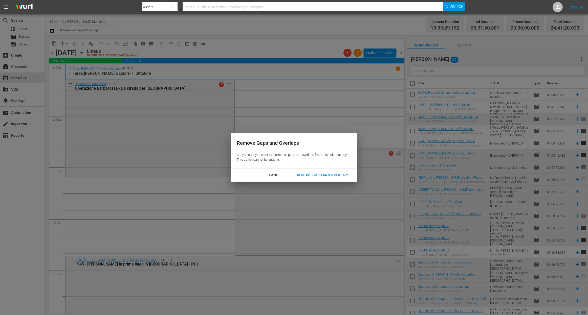
click at [342, 180] on div "Cancel Remove Gaps and Overlaps" at bounding box center [294, 175] width 127 height 13
click at [310, 174] on div "Remove Gaps and Overlaps" at bounding box center [323, 175] width 60 height 6
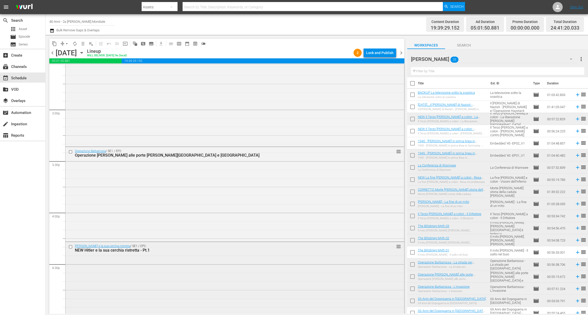
scroll to position [1450, 0]
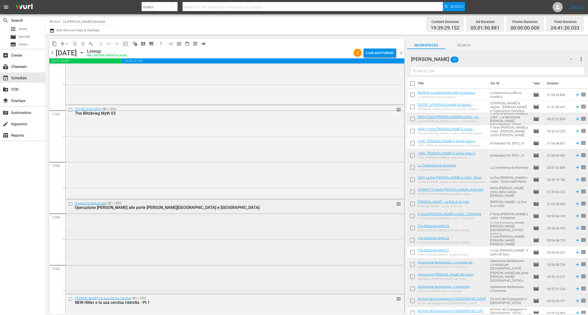
click at [197, 239] on div "Operazione Barbarossa / SE1 / EP2: Operazione [PERSON_NAME] alle porte [PERSON_…" at bounding box center [234, 246] width 339 height 94
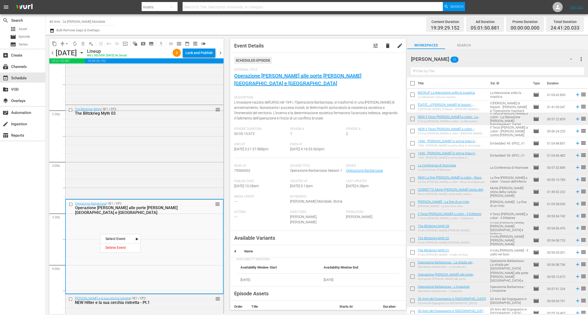
click at [121, 248] on div "Delete Event" at bounding box center [120, 247] width 40 height 7
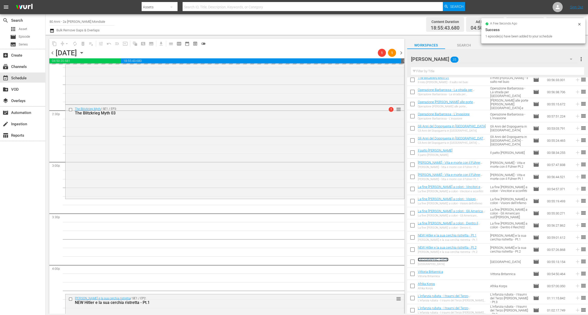
scroll to position [1492, 0]
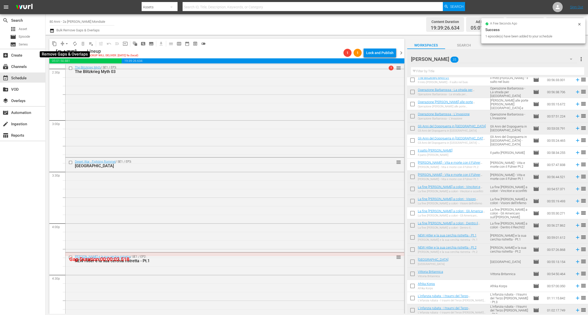
click at [64, 41] on span "arrow_drop_down" at bounding box center [66, 43] width 5 height 5
click at [72, 72] on li "Align to End of Previous Day" at bounding box center [66, 70] width 53 height 8
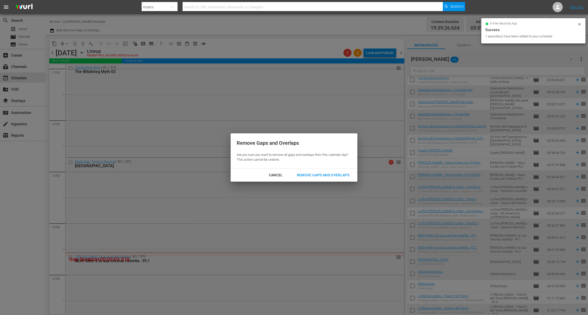
click at [323, 176] on div "Remove Gaps and Overlaps" at bounding box center [323, 175] width 60 height 6
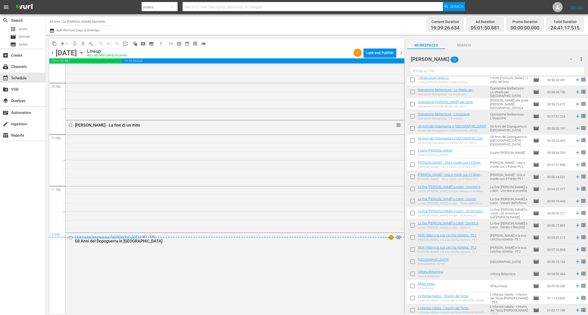
scroll to position [2313, 0]
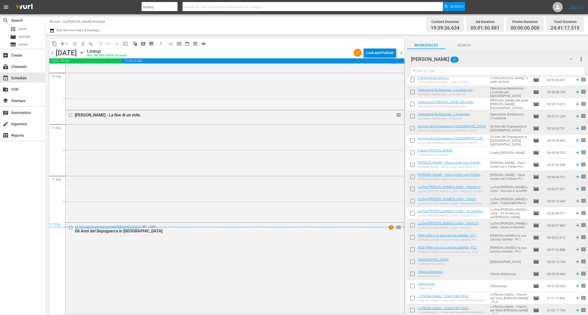
click at [380, 53] on div "Lock and Publish" at bounding box center [379, 52] width 27 height 9
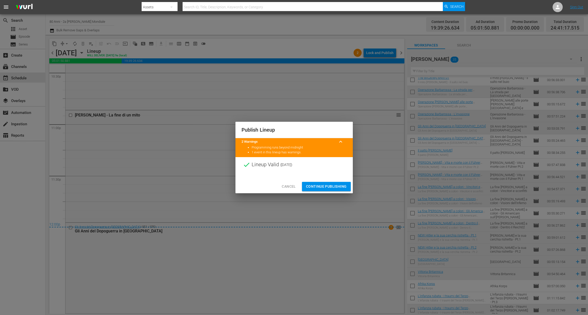
click at [325, 188] on span "Continue Publishing" at bounding box center [326, 187] width 41 height 6
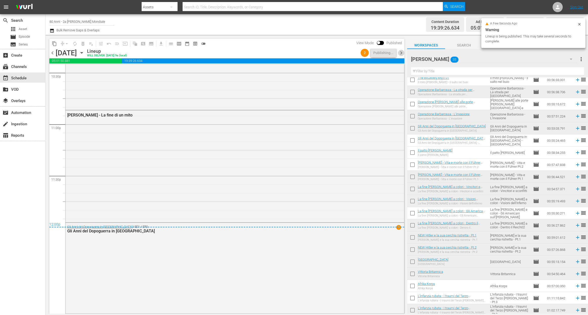
click at [404, 50] on span "chevron_right" at bounding box center [401, 53] width 6 height 6
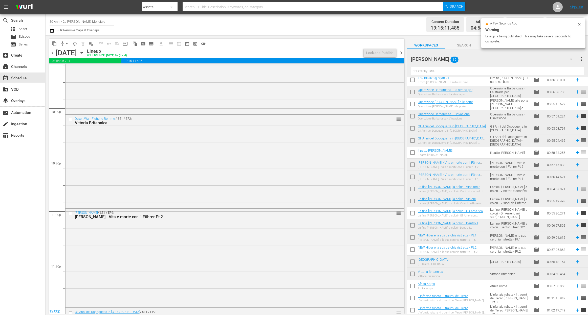
scroll to position [2311, 0]
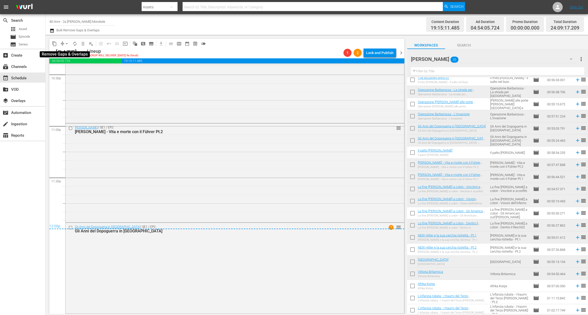
click at [69, 43] on span "arrow_drop_down" at bounding box center [66, 43] width 5 height 5
click at [71, 72] on li "Align to End of Previous Day" at bounding box center [66, 70] width 53 height 8
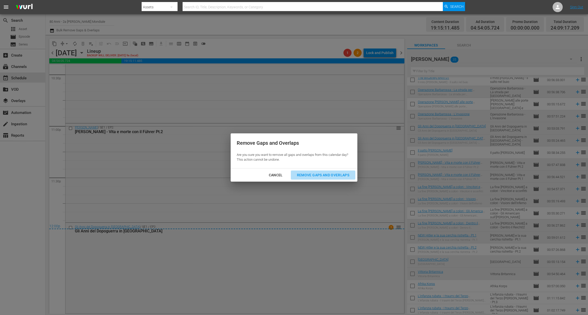
click at [326, 174] on div "Remove Gaps and Overlaps" at bounding box center [323, 175] width 60 height 6
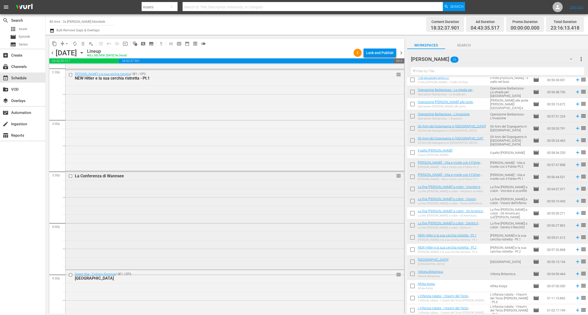
scroll to position [1462, 0]
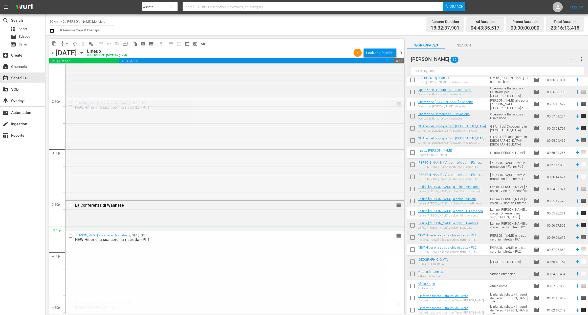
drag, startPoint x: 394, startPoint y: 101, endPoint x: 346, endPoint y: 235, distance: 141.6
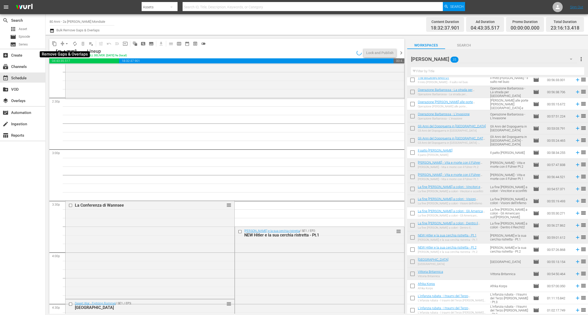
click at [66, 42] on span "arrow_drop_down" at bounding box center [66, 43] width 5 height 5
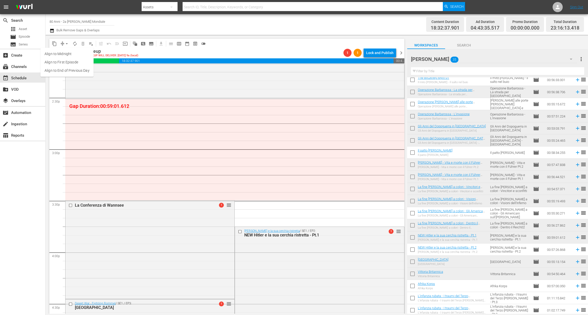
click at [73, 70] on li "Align to End of Previous Day" at bounding box center [66, 70] width 53 height 8
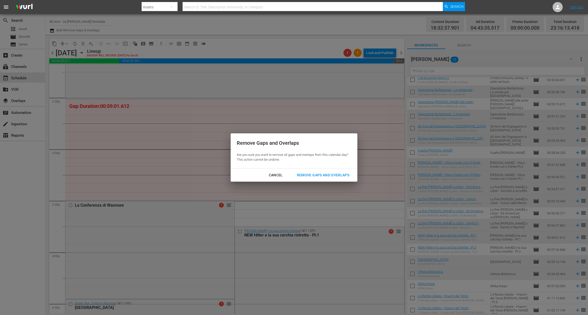
click at [329, 177] on div "Remove Gaps and Overlaps" at bounding box center [323, 175] width 60 height 6
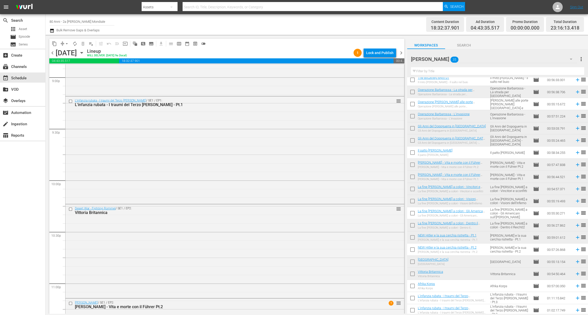
scroll to position [2237, 0]
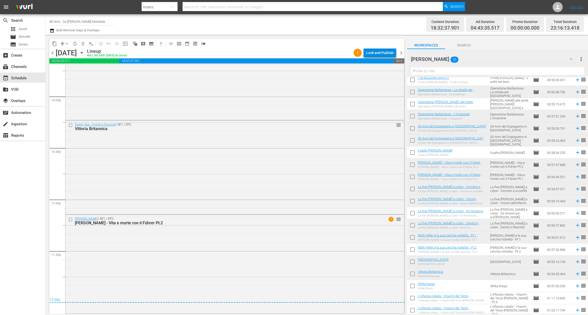
click at [382, 51] on div "Lock and Publish" at bounding box center [379, 52] width 27 height 9
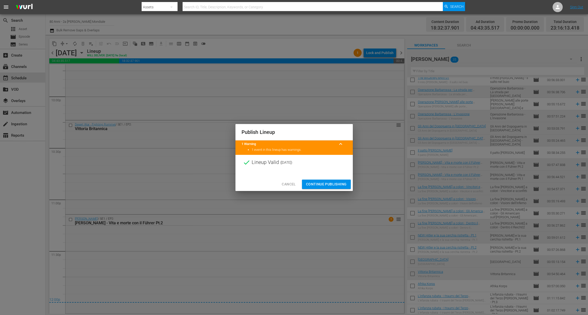
click at [336, 184] on span "Continue Publishing" at bounding box center [326, 184] width 41 height 6
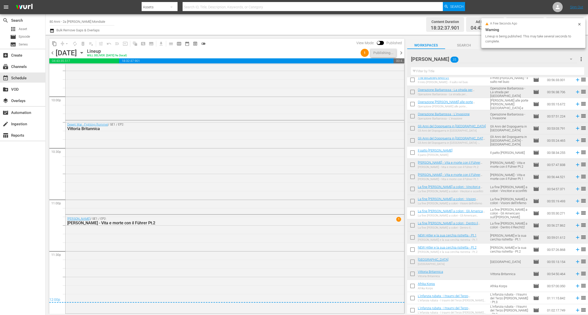
click at [400, 50] on span "chevron_right" at bounding box center [401, 53] width 6 height 6
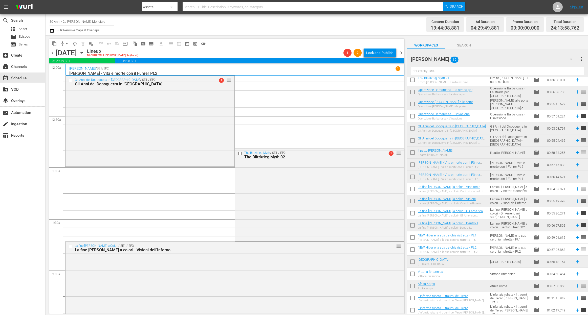
click at [66, 42] on span "arrow_drop_down" at bounding box center [66, 43] width 5 height 5
click at [72, 68] on li "Align to End of Previous Day" at bounding box center [66, 70] width 53 height 8
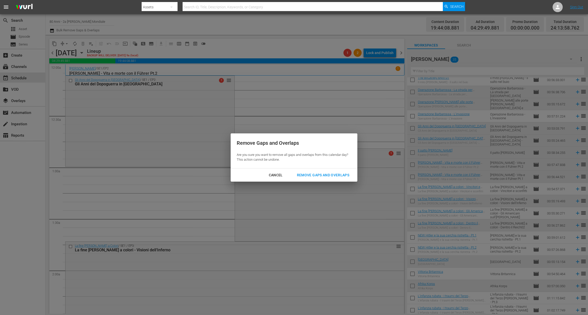
click at [345, 176] on div "Remove Gaps and Overlaps" at bounding box center [323, 175] width 60 height 6
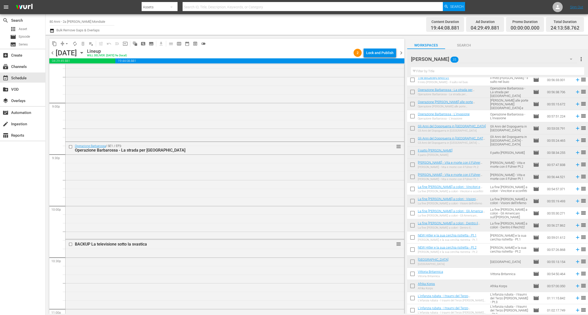
scroll to position [2262, 0]
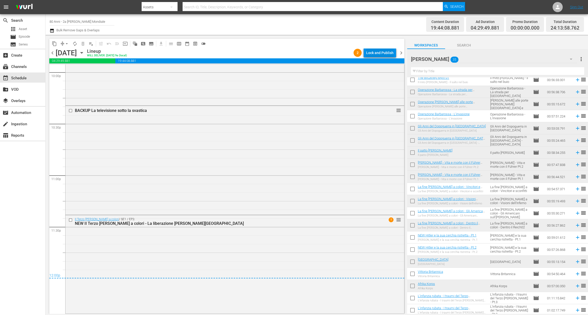
click at [377, 54] on div "Lock and Publish" at bounding box center [379, 52] width 27 height 9
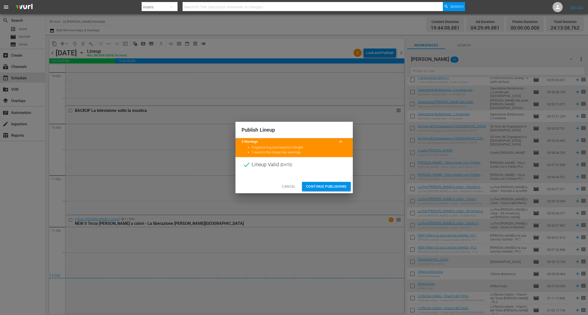
click at [339, 188] on span "Continue Publishing" at bounding box center [326, 187] width 41 height 6
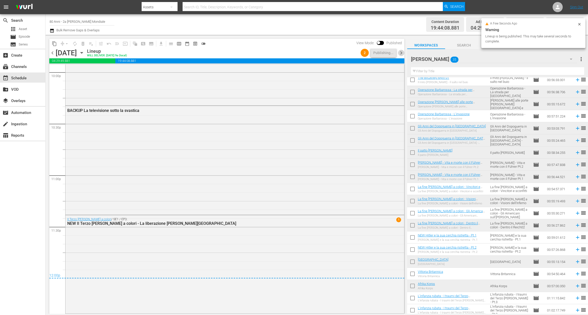
click at [402, 53] on span "chevron_right" at bounding box center [401, 53] width 6 height 6
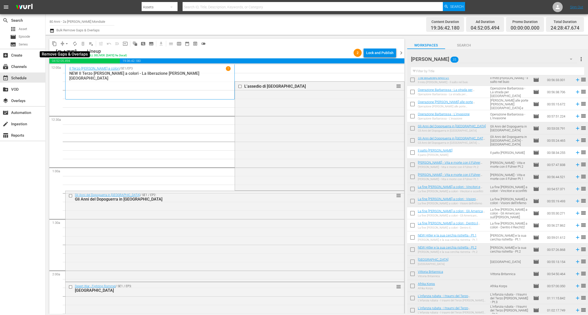
click at [66, 43] on span "arrow_drop_down" at bounding box center [66, 43] width 5 height 5
click at [67, 71] on li "Align to End of Previous Day" at bounding box center [66, 70] width 53 height 8
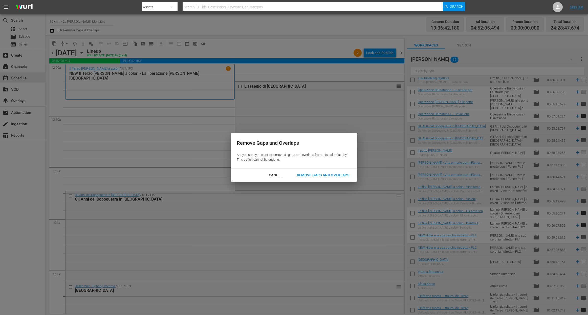
click at [313, 173] on div "Remove Gaps and Overlaps" at bounding box center [323, 175] width 60 height 6
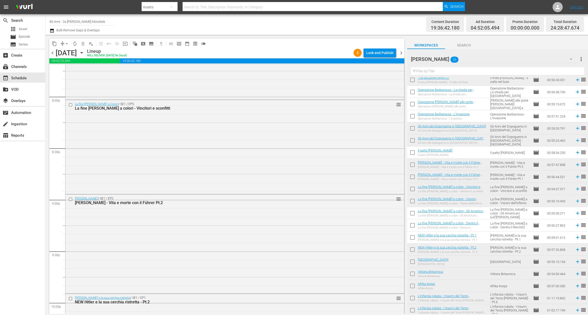
scroll to position [2311, 0]
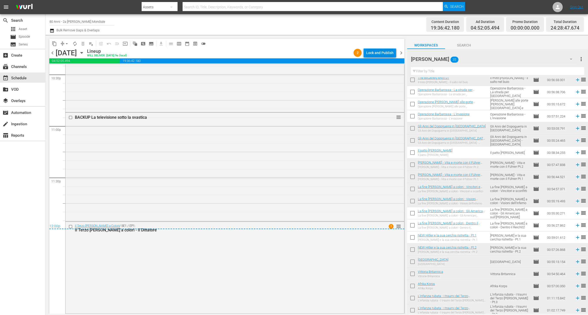
click at [375, 52] on div "Lock and Publish" at bounding box center [379, 52] width 27 height 9
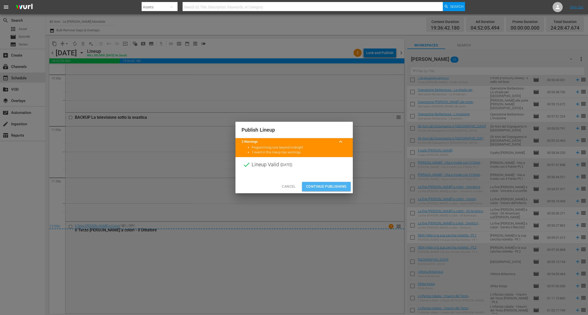
click at [339, 187] on span "Continue Publishing" at bounding box center [326, 187] width 41 height 6
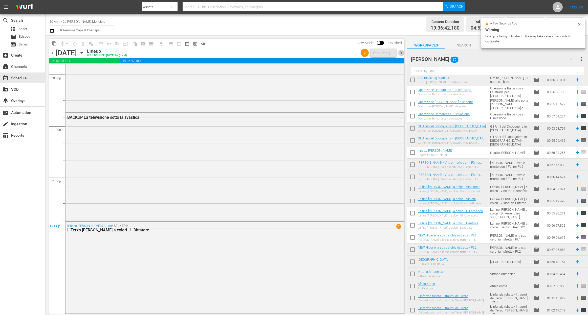
click at [402, 54] on span "chevron_right" at bounding box center [401, 53] width 6 height 6
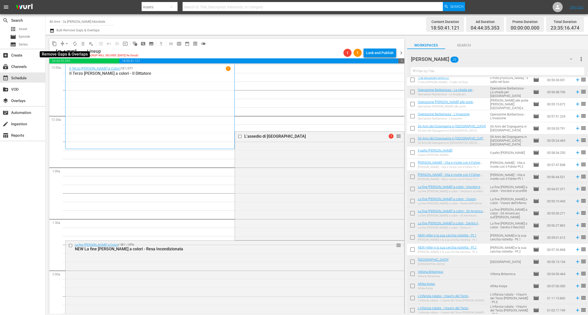
click at [68, 43] on span "arrow_drop_down" at bounding box center [66, 43] width 5 height 5
click at [67, 70] on li "Align to End of Previous Day" at bounding box center [66, 70] width 53 height 8
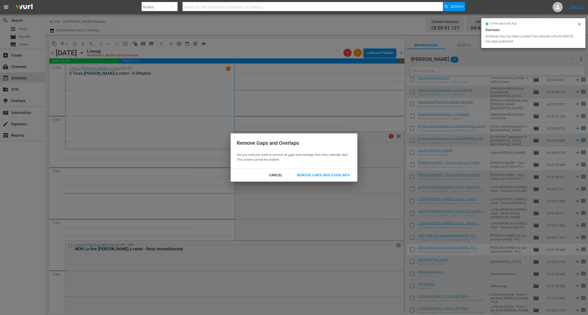
click at [311, 175] on div "Remove Gaps and Overlaps" at bounding box center [323, 175] width 60 height 6
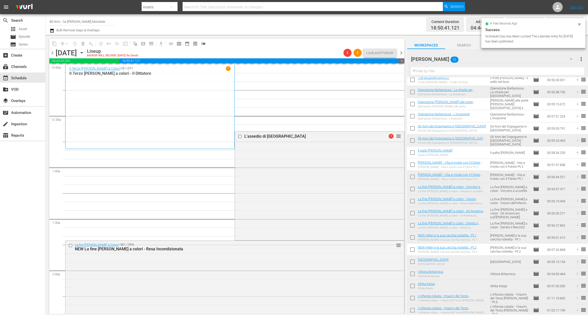
click at [578, 24] on icon at bounding box center [579, 24] width 4 height 4
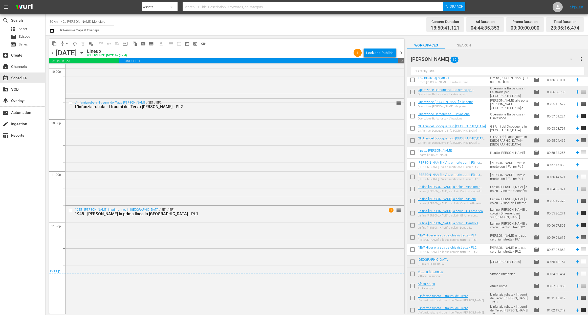
scroll to position [2269, 0]
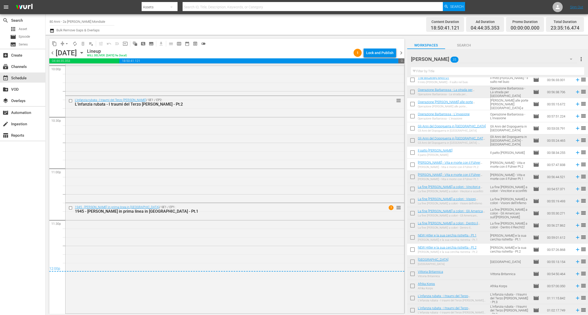
click at [378, 62] on span "18:50:41.121" at bounding box center [258, 60] width 279 height 5
click at [382, 52] on div "Lock and Publish" at bounding box center [379, 52] width 27 height 9
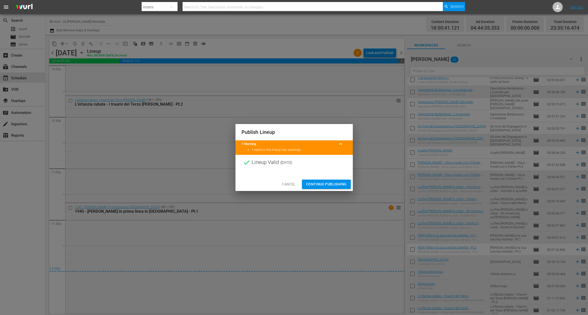
click at [330, 190] on div "Cancel Continue Publishing" at bounding box center [293, 184] width 117 height 13
click at [331, 184] on span "Continue Publishing" at bounding box center [326, 184] width 41 height 6
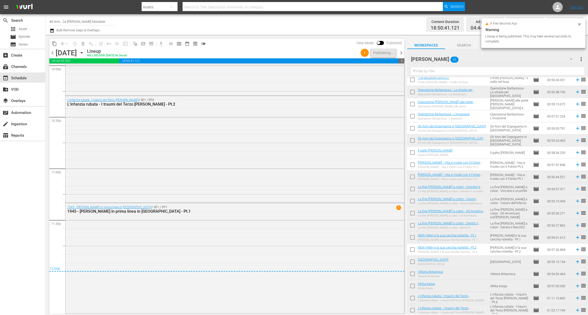
click at [402, 50] on span "chevron_right" at bounding box center [401, 53] width 6 height 6
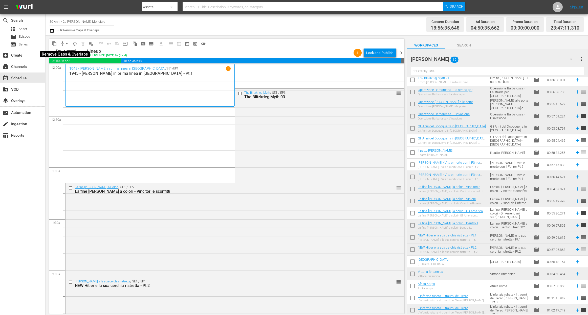
click at [66, 42] on span "arrow_drop_down" at bounding box center [66, 43] width 5 height 5
click at [72, 73] on li "Align to End of Previous Day" at bounding box center [66, 70] width 53 height 8
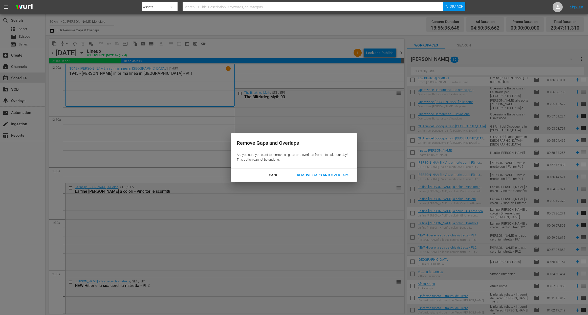
click at [327, 179] on button "Remove Gaps and Overlaps" at bounding box center [323, 175] width 64 height 9
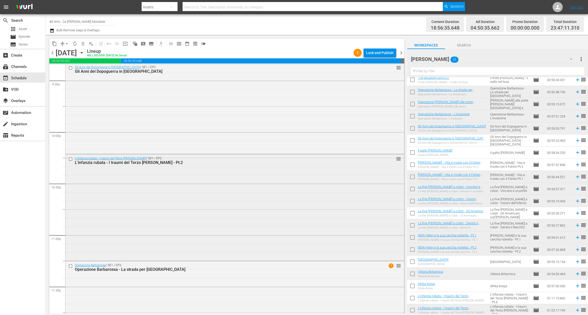
scroll to position [2247, 0]
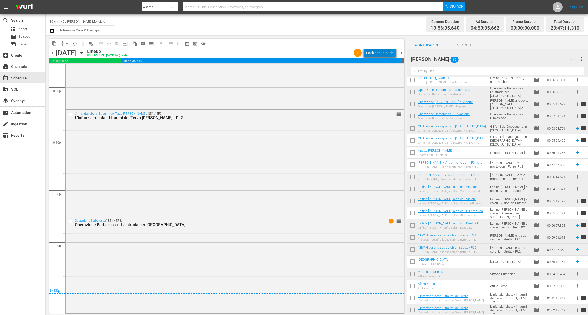
click at [373, 54] on div "Lock and Publish" at bounding box center [379, 52] width 27 height 9
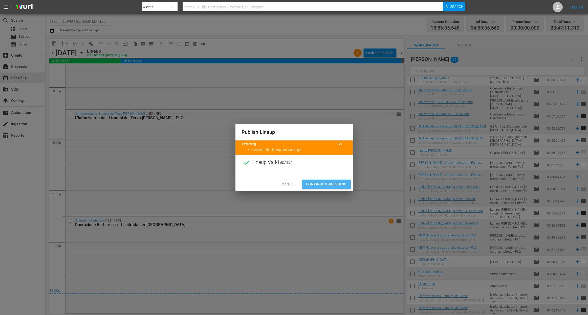
drag, startPoint x: 315, startPoint y: 188, endPoint x: 392, endPoint y: 55, distance: 153.6
click at [315, 189] on button "Continue Publishing" at bounding box center [326, 184] width 49 height 9
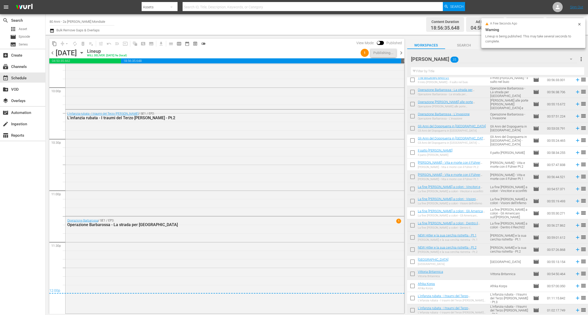
click at [398, 54] on span "chevron_right" at bounding box center [401, 53] width 6 height 6
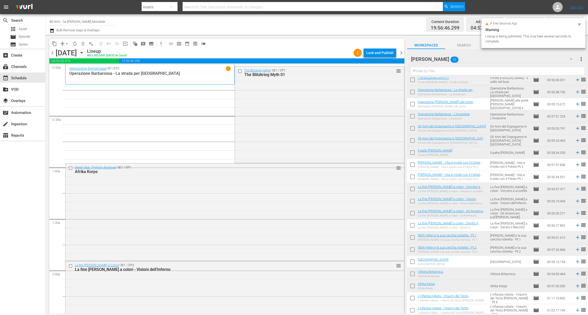
click at [67, 44] on span "arrow_drop_down" at bounding box center [66, 43] width 5 height 5
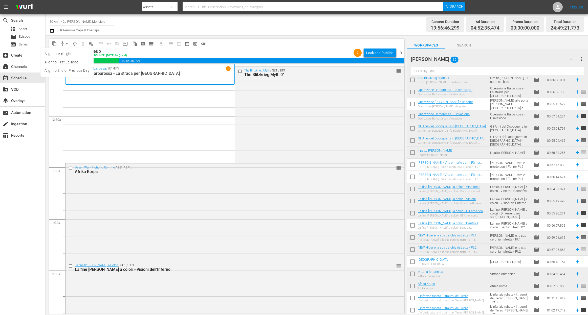
click at [66, 74] on li "Align to End of Previous Day" at bounding box center [66, 70] width 53 height 8
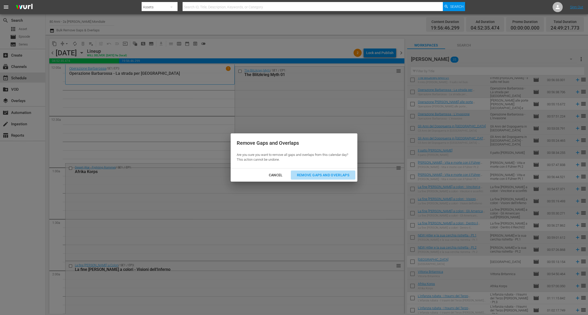
click at [304, 175] on div "Remove Gaps and Overlaps" at bounding box center [323, 175] width 60 height 6
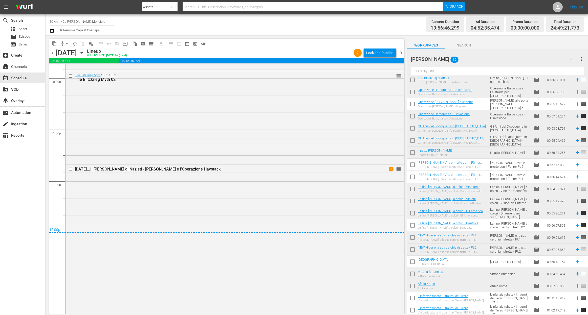
scroll to position [2331, 0]
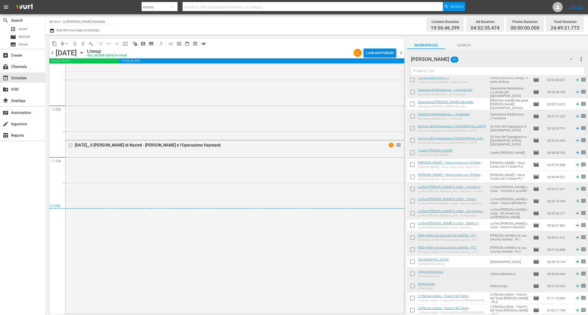
click at [370, 53] on div "Lock and Publish" at bounding box center [379, 52] width 27 height 9
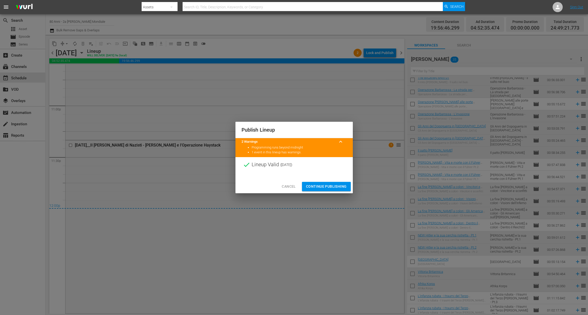
click at [329, 190] on button "Continue Publishing" at bounding box center [326, 186] width 49 height 9
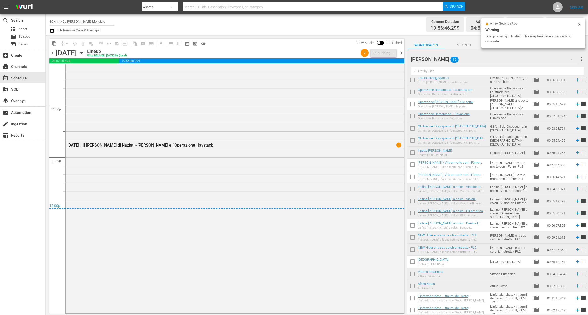
click at [397, 55] on div "2 Publishing..." at bounding box center [378, 53] width 39 height 9
click at [398, 50] on span "chevron_right" at bounding box center [401, 53] width 6 height 6
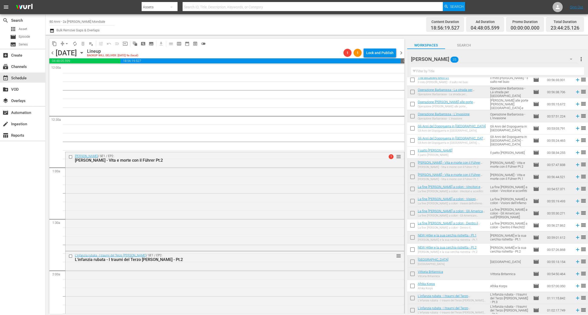
click at [51, 51] on span "chevron_left" at bounding box center [52, 53] width 6 height 6
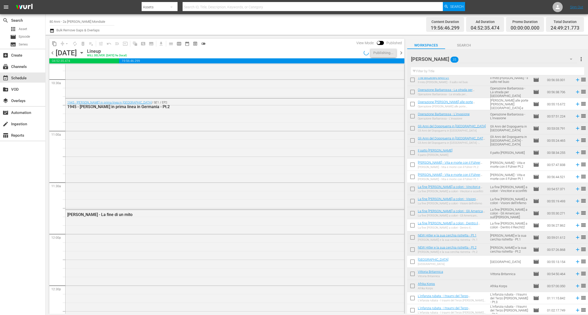
scroll to position [2331, 0]
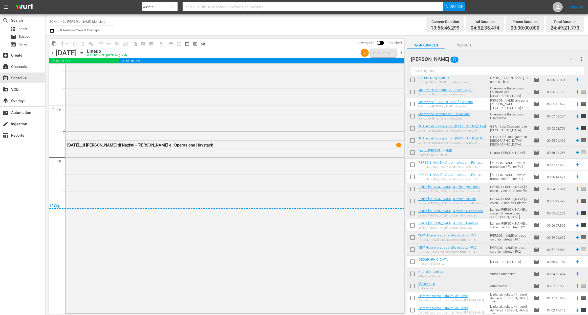
click at [399, 54] on span "chevron_right" at bounding box center [401, 53] width 6 height 6
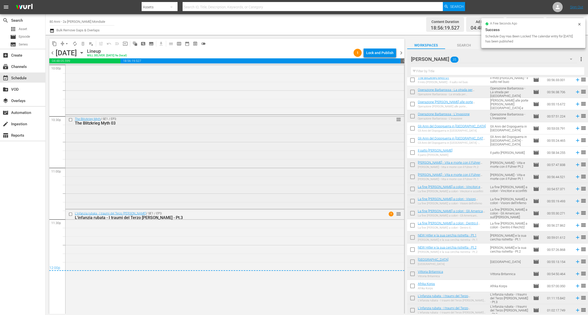
scroll to position [2287, 0]
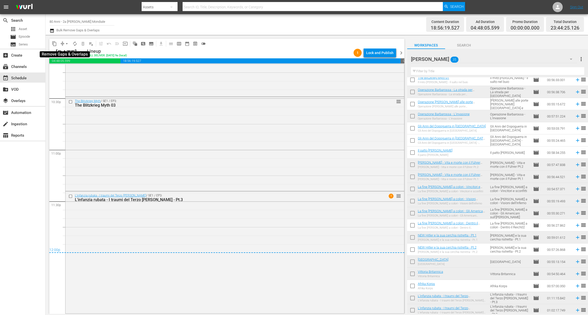
click at [65, 42] on span "arrow_drop_down" at bounding box center [66, 43] width 5 height 5
click at [78, 71] on li "Align to End of Previous Day" at bounding box center [66, 70] width 53 height 8
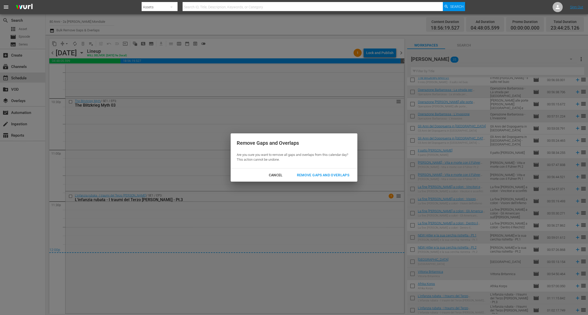
click at [336, 176] on div "Remove Gaps and Overlaps" at bounding box center [323, 175] width 60 height 6
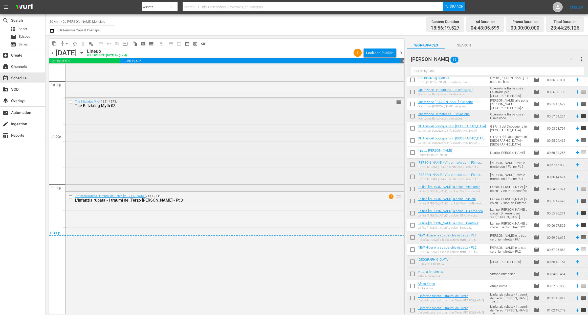
scroll to position [2304, 0]
click at [392, 55] on div "Lock and Publish" at bounding box center [379, 52] width 27 height 9
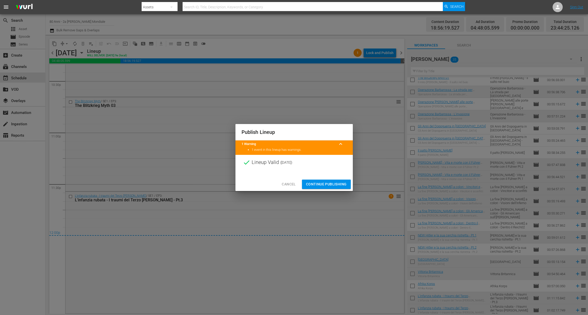
click at [328, 183] on span "Continue Publishing" at bounding box center [326, 184] width 41 height 6
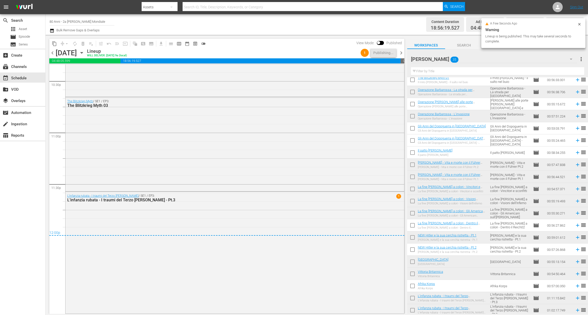
click at [400, 53] on span "chevron_right" at bounding box center [401, 53] width 6 height 6
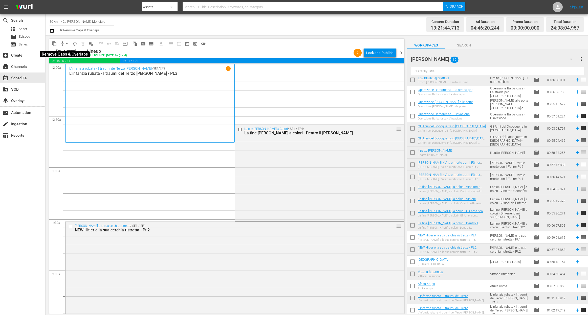
click at [66, 43] on span "arrow_drop_down" at bounding box center [66, 43] width 5 height 5
click at [69, 68] on li "Align to End of Previous Day" at bounding box center [66, 70] width 53 height 8
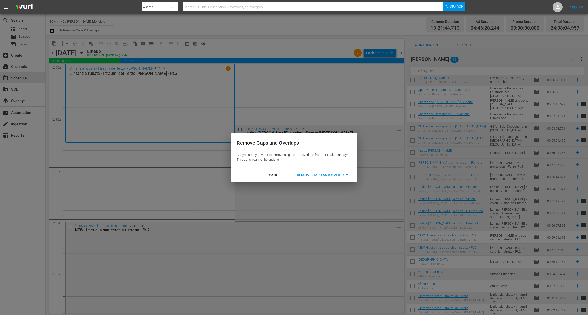
click at [320, 167] on div "Remove Gaps and Overlaps Are you sure you want to remove all gaps and overlaps …" at bounding box center [294, 151] width 127 height 35
click at [319, 173] on div "Remove Gaps and Overlaps" at bounding box center [323, 175] width 60 height 6
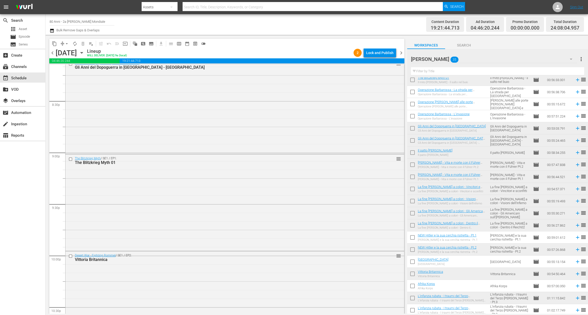
scroll to position [2319, 0]
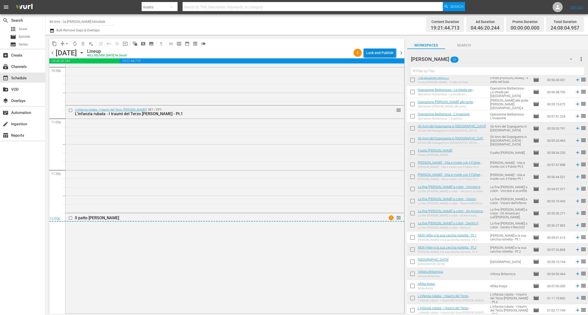
click at [377, 49] on div "Lock and Publish" at bounding box center [379, 52] width 27 height 9
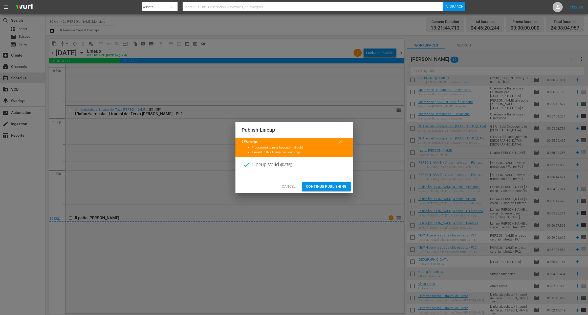
click at [326, 189] on span "Continue Publishing" at bounding box center [326, 187] width 41 height 6
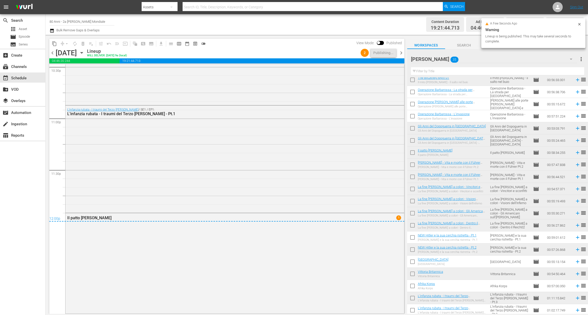
click at [402, 50] on span "chevron_right" at bounding box center [401, 53] width 6 height 6
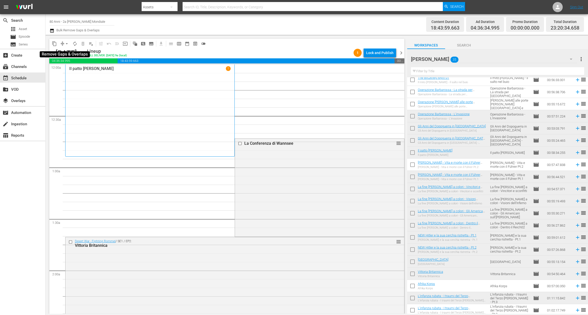
click at [66, 44] on span "arrow_drop_down" at bounding box center [66, 43] width 5 height 5
click at [66, 72] on li "Align to End of Previous Day" at bounding box center [66, 70] width 53 height 8
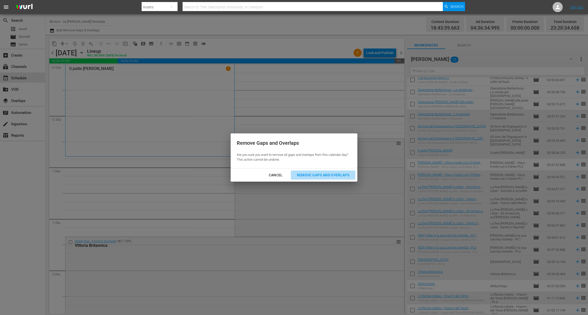
click at [297, 171] on button "Remove Gaps and Overlaps" at bounding box center [323, 175] width 64 height 9
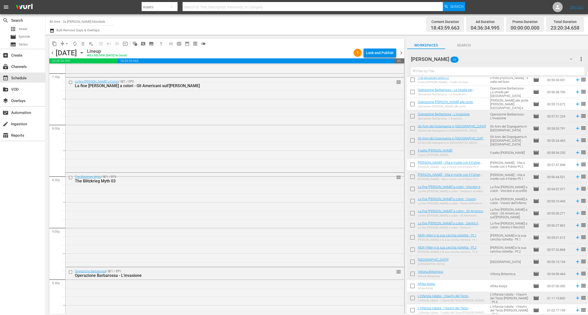
scroll to position [2251, 0]
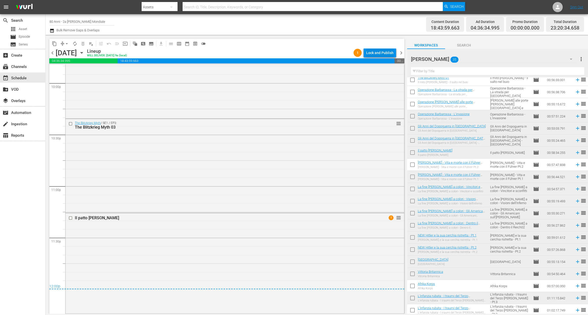
click at [384, 49] on div "Lock and Publish" at bounding box center [379, 52] width 27 height 9
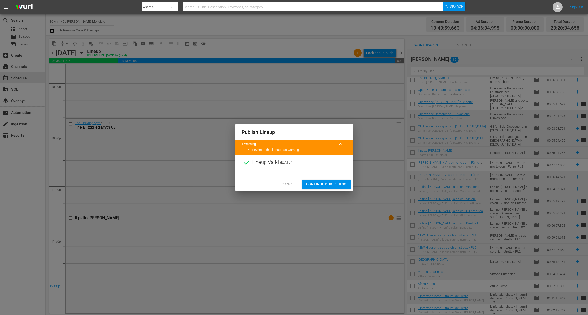
click at [343, 184] on span "Continue Publishing" at bounding box center [326, 184] width 41 height 6
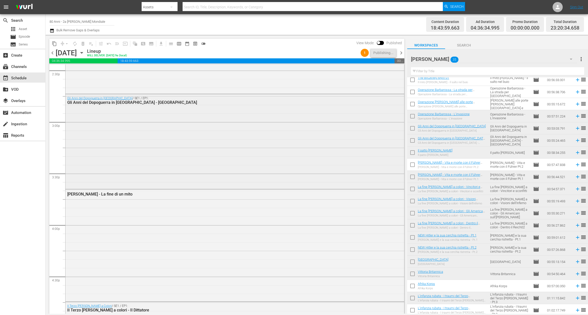
scroll to position [1458, 0]
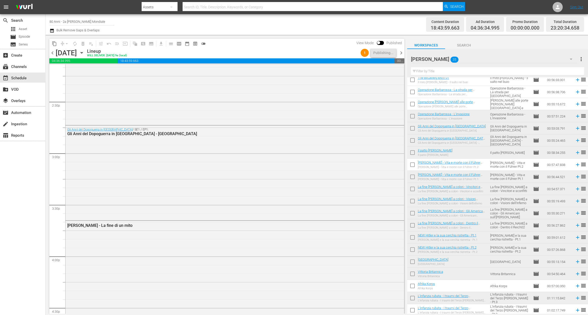
click at [401, 52] on span "chevron_right" at bounding box center [401, 53] width 6 height 6
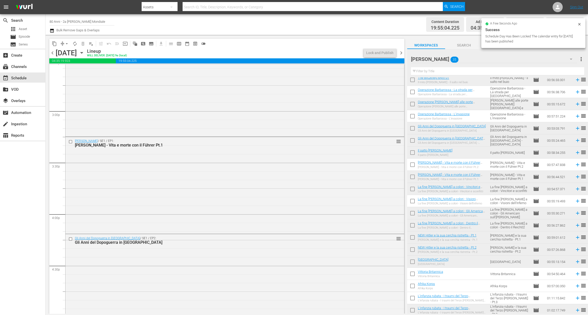
scroll to position [1500, 0]
click at [67, 44] on span "arrow_drop_down" at bounding box center [66, 43] width 5 height 5
click at [70, 72] on li "Align to End of Previous Day" at bounding box center [66, 70] width 53 height 8
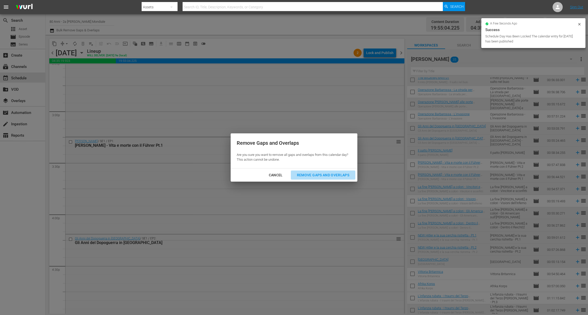
click at [325, 173] on div "Remove Gaps and Overlaps" at bounding box center [323, 175] width 60 height 6
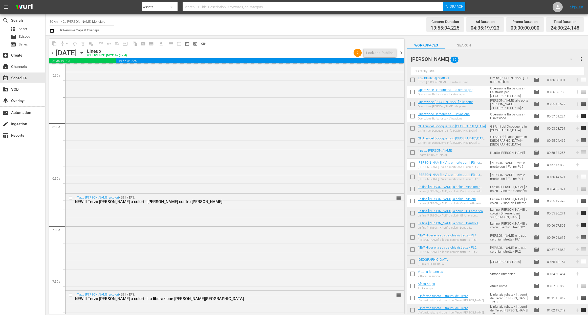
scroll to position [0, 0]
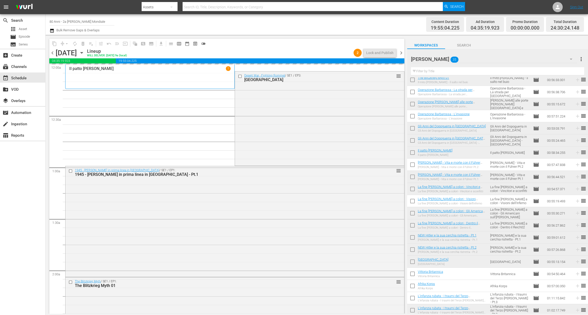
click at [391, 30] on div "Content Duration 19:55:04.225 Ad Duration 04:35:19.923 Promo Duration 00:00:00.…" at bounding box center [462, 24] width 243 height 18
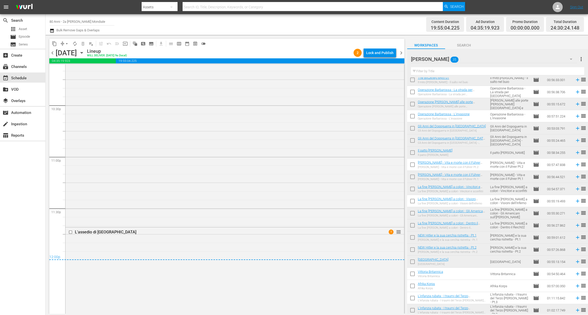
scroll to position [2303, 0]
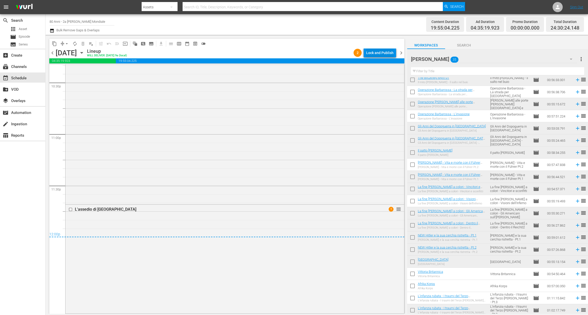
click at [374, 51] on div "Lock and Publish" at bounding box center [379, 52] width 27 height 9
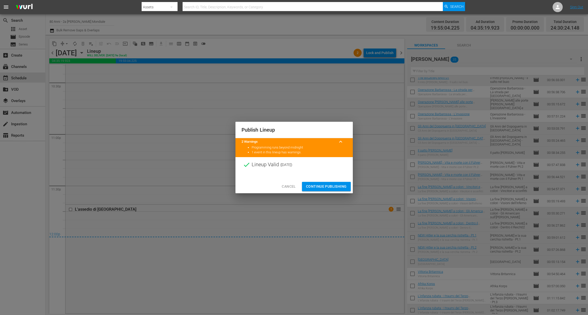
click at [335, 182] on div "Cancel Continue Publishing" at bounding box center [293, 186] width 117 height 13
click at [345, 188] on span "Continue Publishing" at bounding box center [326, 187] width 41 height 6
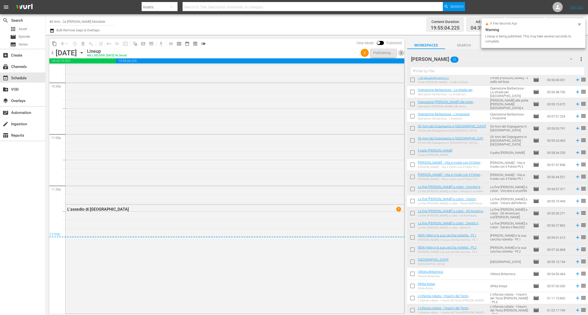
click at [400, 53] on span "chevron_right" at bounding box center [401, 53] width 6 height 6
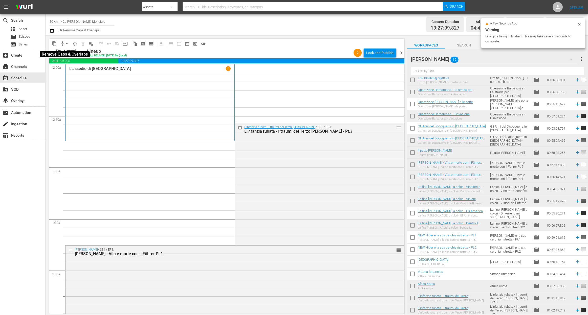
click at [65, 43] on span "arrow_drop_down" at bounding box center [66, 43] width 5 height 5
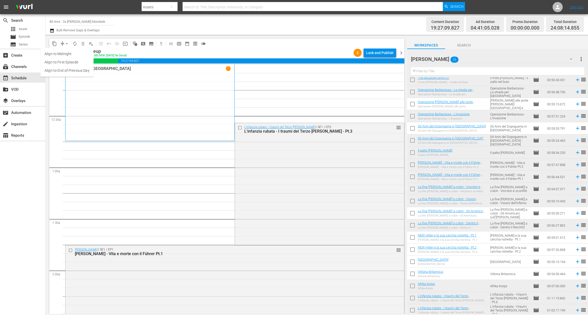
click at [78, 71] on li "Align to End of Previous Day" at bounding box center [66, 70] width 53 height 8
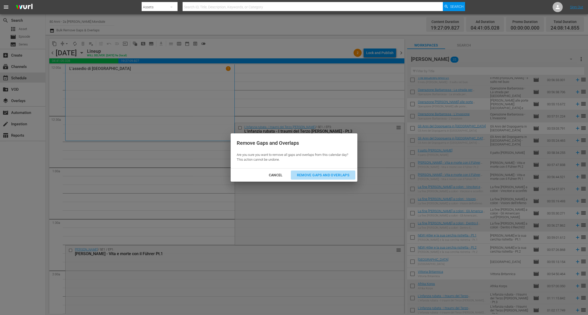
click at [341, 175] on div "Remove Gaps and Overlaps" at bounding box center [323, 175] width 60 height 6
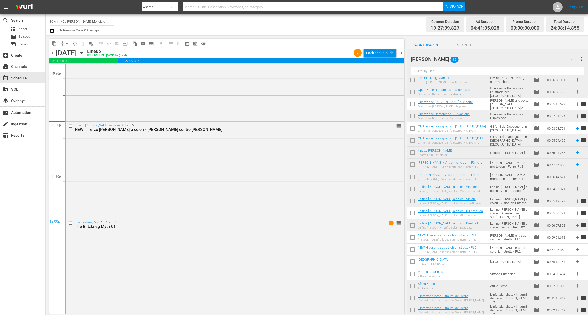
scroll to position [2317, 0]
click at [385, 53] on div "Lock and Publish" at bounding box center [379, 52] width 27 height 9
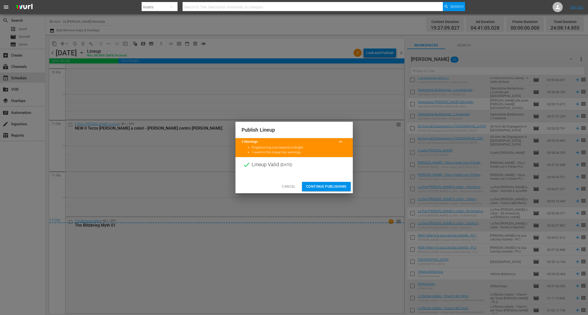
click at [332, 184] on span "Continue Publishing" at bounding box center [326, 187] width 41 height 6
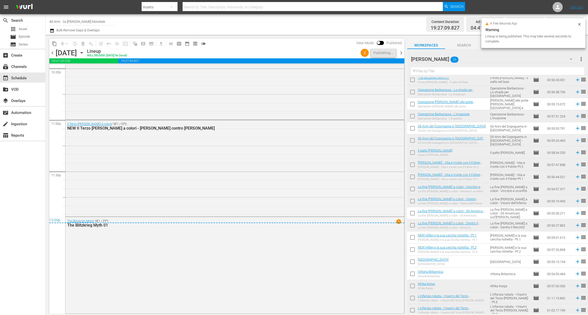
click at [402, 52] on span "chevron_right" at bounding box center [401, 53] width 6 height 6
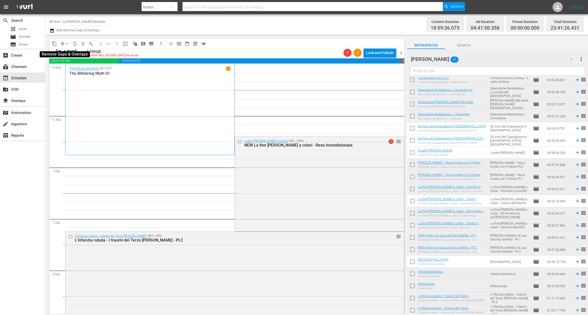
click at [65, 42] on span "arrow_drop_down" at bounding box center [66, 43] width 5 height 5
click at [70, 69] on li "Align to End of Previous Day" at bounding box center [66, 70] width 53 height 8
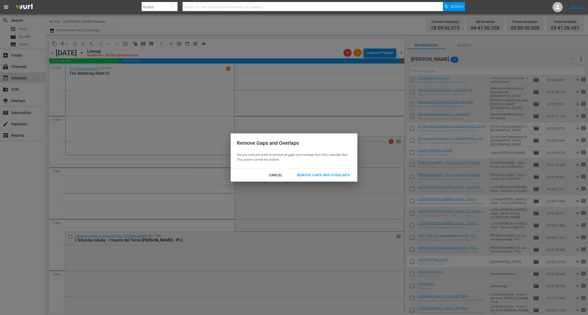
click at [325, 174] on div "Remove Gaps and Overlaps" at bounding box center [323, 175] width 60 height 6
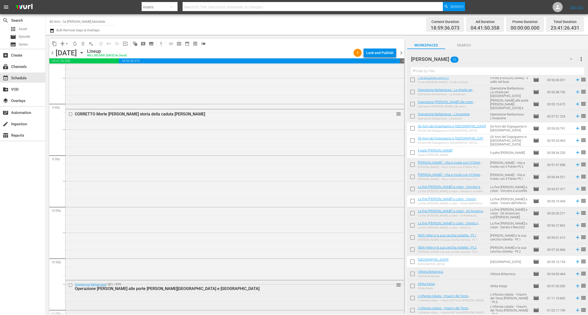
scroll to position [2285, 0]
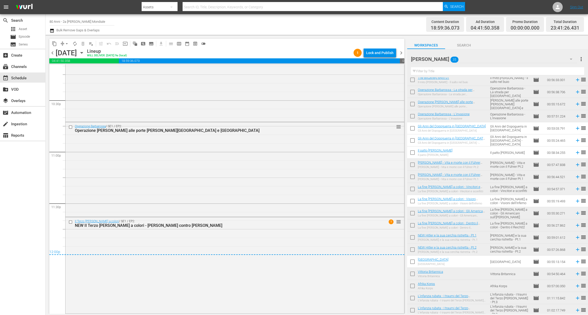
click at [381, 56] on div "Lock and Publish" at bounding box center [379, 52] width 27 height 9
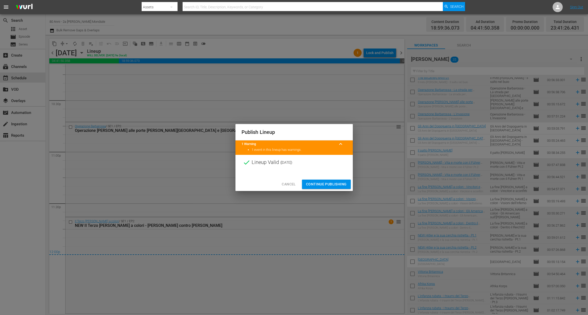
click at [334, 184] on span "Continue Publishing" at bounding box center [326, 184] width 41 height 6
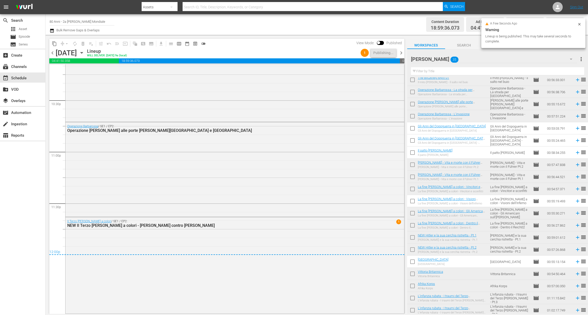
click at [402, 52] on span "chevron_right" at bounding box center [401, 53] width 6 height 6
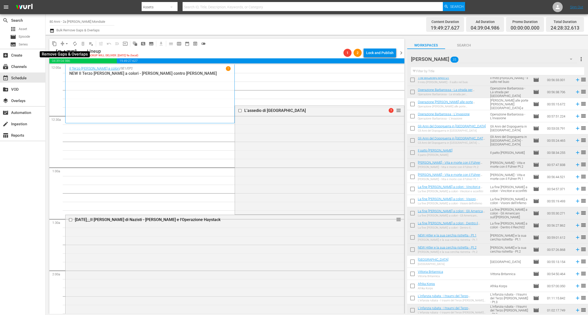
click at [64, 42] on span "arrow_drop_down" at bounding box center [66, 43] width 5 height 5
click at [72, 72] on li "Align to End of Previous Day" at bounding box center [66, 70] width 53 height 8
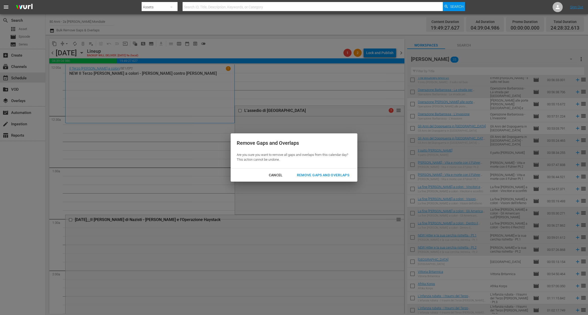
click at [316, 174] on div "Remove Gaps and Overlaps" at bounding box center [323, 175] width 60 height 6
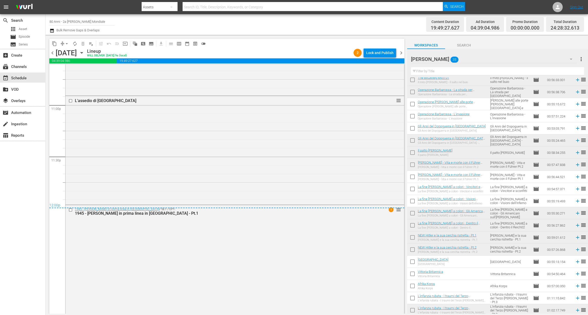
scroll to position [2335, 0]
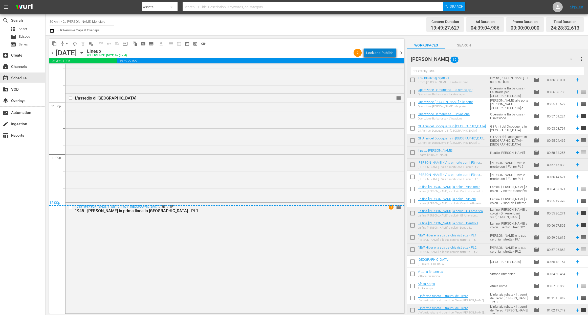
click at [383, 55] on div "Lock and Publish" at bounding box center [379, 52] width 27 height 9
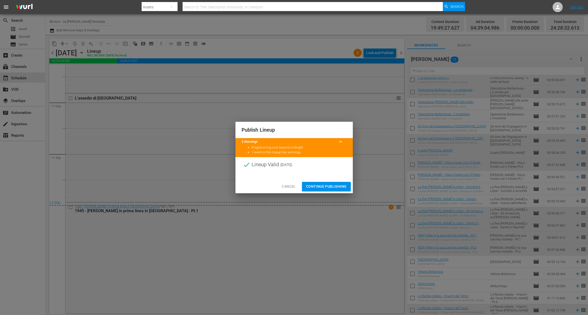
click at [323, 181] on div "Cancel Continue Publishing" at bounding box center [293, 186] width 117 height 13
click at [324, 185] on span "Continue Publishing" at bounding box center [326, 187] width 41 height 6
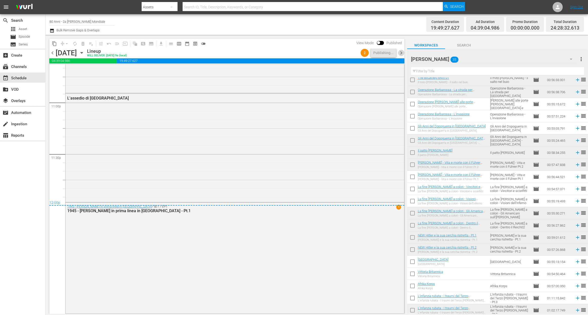
click at [402, 52] on span "chevron_right" at bounding box center [401, 53] width 6 height 6
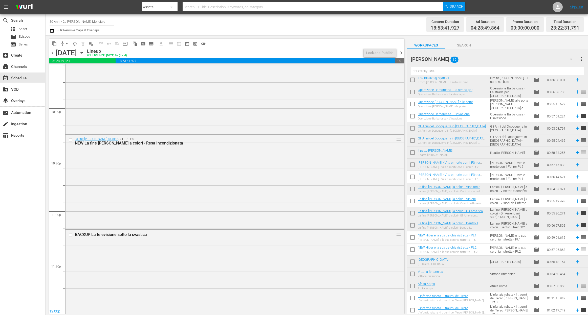
scroll to position [2251, 0]
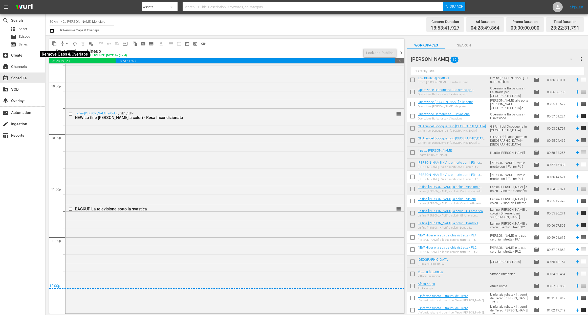
click at [65, 43] on span "arrow_drop_down" at bounding box center [66, 43] width 5 height 5
click at [71, 72] on li "Align to End of Previous Day" at bounding box center [66, 70] width 53 height 8
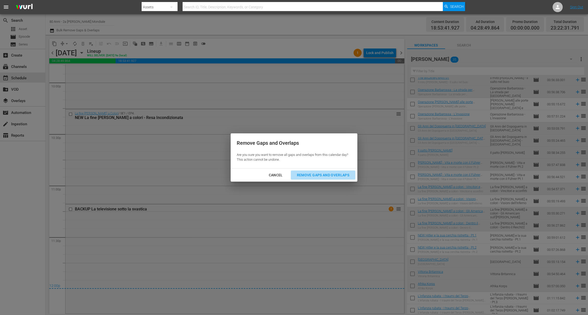
click at [342, 171] on button "Remove Gaps and Overlaps" at bounding box center [323, 175] width 64 height 9
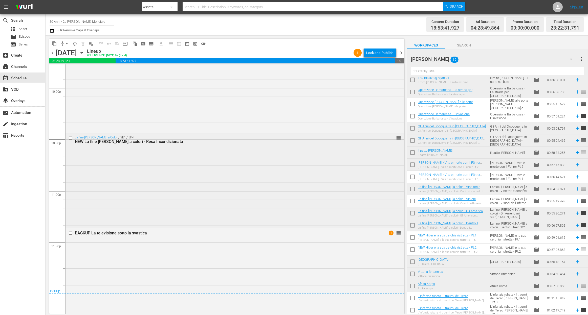
scroll to position [2270, 0]
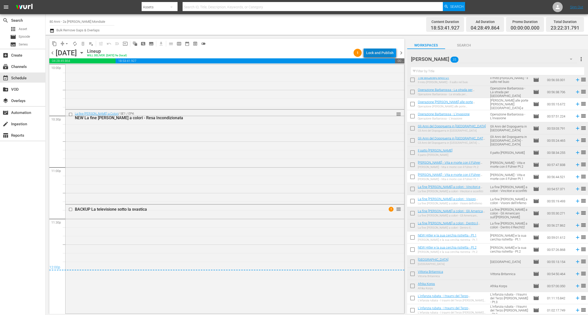
click at [377, 50] on div "Lock and Publish" at bounding box center [379, 52] width 27 height 9
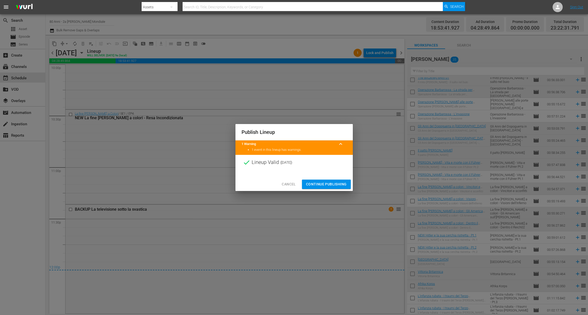
click at [332, 184] on span "Continue Publishing" at bounding box center [326, 184] width 41 height 6
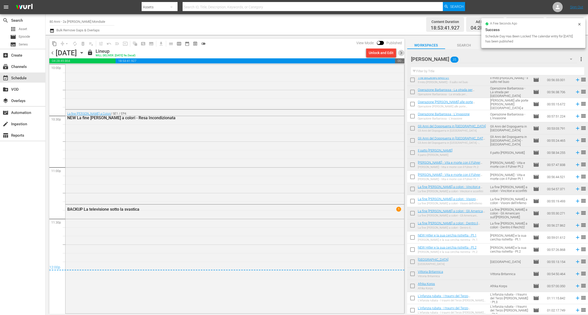
click at [402, 52] on span "chevron_right" at bounding box center [401, 53] width 6 height 6
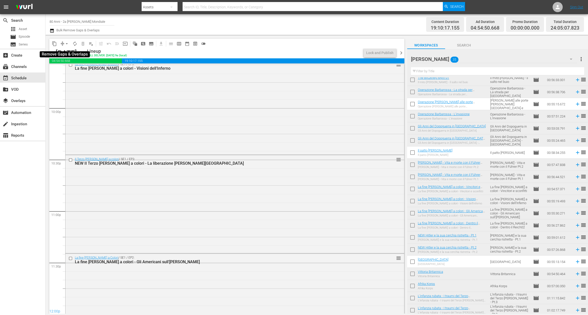
click at [69, 46] on span "arrow_drop_down" at bounding box center [66, 43] width 5 height 5
click at [71, 69] on li "Align to End of Previous Day" at bounding box center [66, 70] width 53 height 8
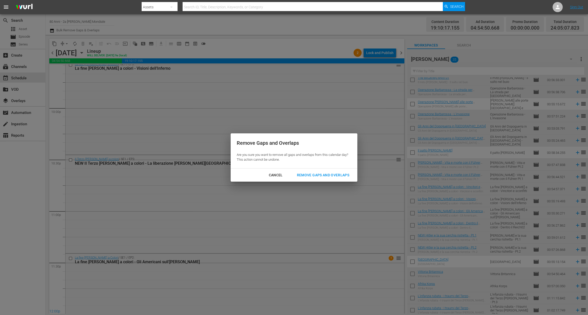
click at [316, 178] on div "Remove Gaps and Overlaps" at bounding box center [323, 175] width 60 height 6
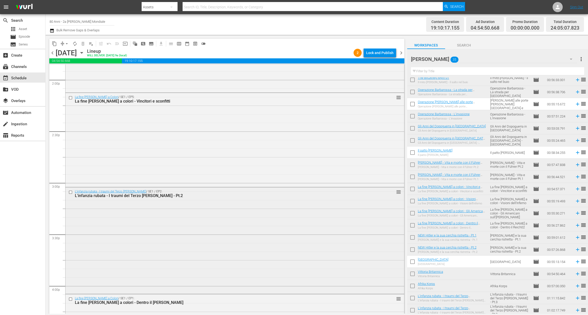
scroll to position [1428, 0]
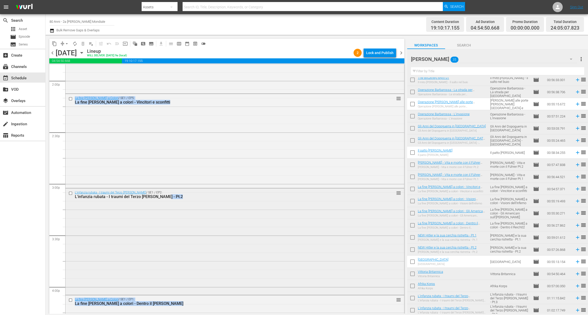
drag, startPoint x: 391, startPoint y: 98, endPoint x: 349, endPoint y: 217, distance: 126.7
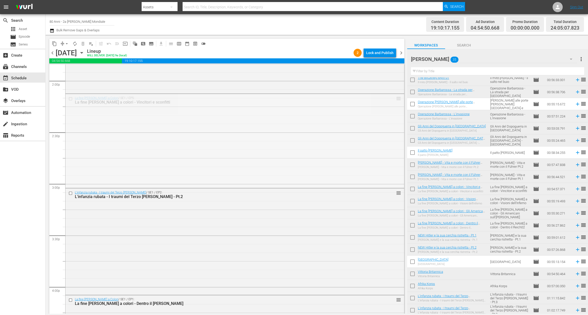
drag, startPoint x: 354, startPoint y: 204, endPoint x: 347, endPoint y: 228, distance: 24.9
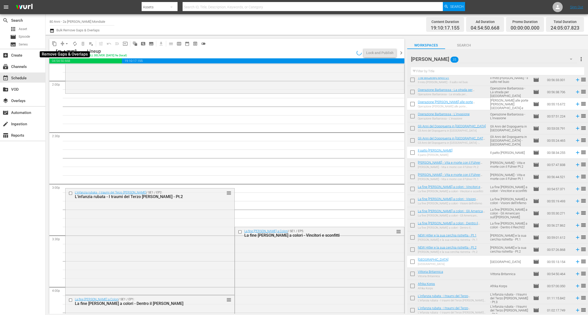
click at [66, 43] on span "arrow_drop_down" at bounding box center [66, 43] width 5 height 5
click at [64, 74] on li "Align to End of Previous Day" at bounding box center [66, 70] width 53 height 8
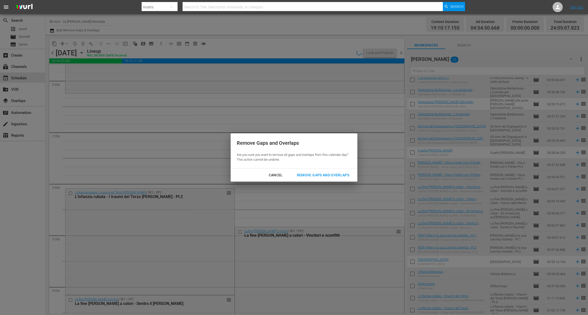
click at [319, 175] on div "Remove Gaps and Overlaps" at bounding box center [323, 175] width 60 height 6
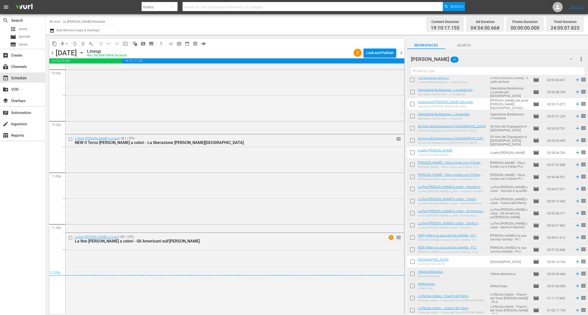
scroll to position [2279, 0]
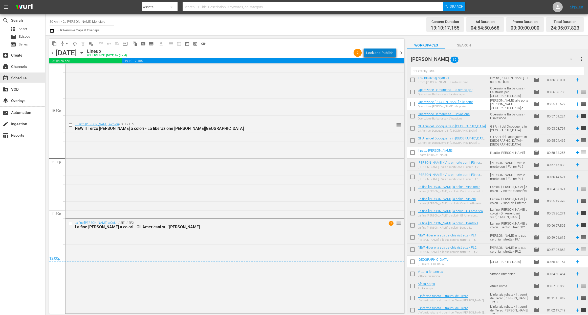
click at [382, 53] on div "Lock and Publish" at bounding box center [379, 52] width 27 height 9
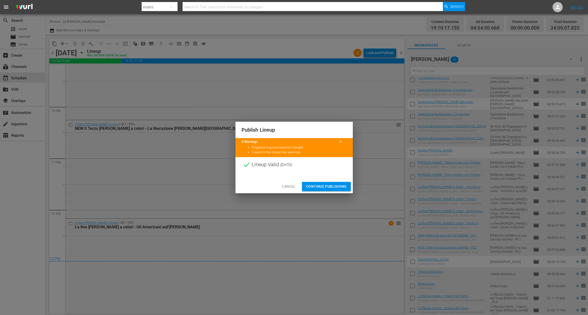
click at [324, 185] on span "Continue Publishing" at bounding box center [326, 187] width 41 height 6
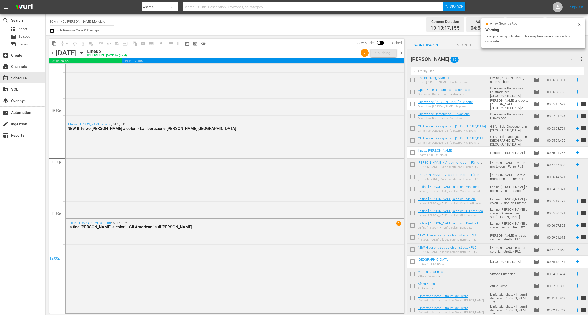
click at [402, 53] on span "chevron_right" at bounding box center [401, 53] width 6 height 6
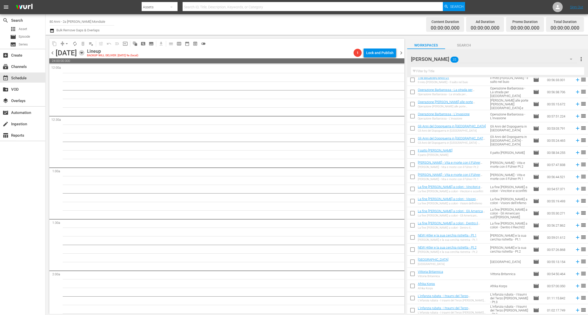
click at [84, 52] on icon "button" at bounding box center [82, 53] width 6 height 6
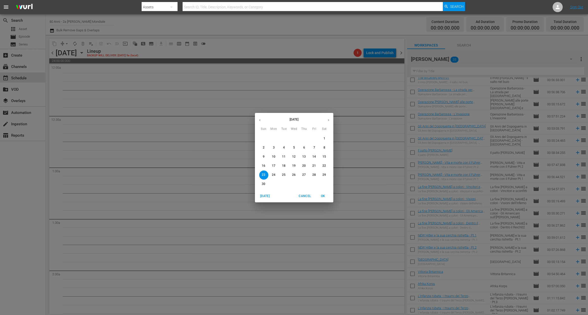
click at [323, 137] on p "1" at bounding box center [324, 139] width 2 height 4
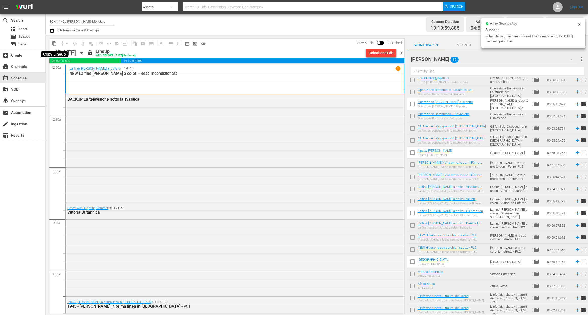
click at [51, 43] on button "content_copy" at bounding box center [54, 44] width 8 height 8
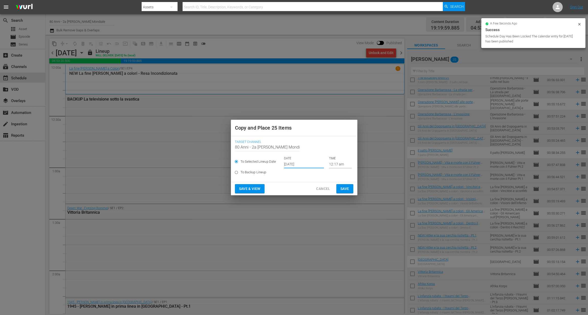
click at [292, 164] on input "[DATE]" at bounding box center [304, 165] width 40 height 8
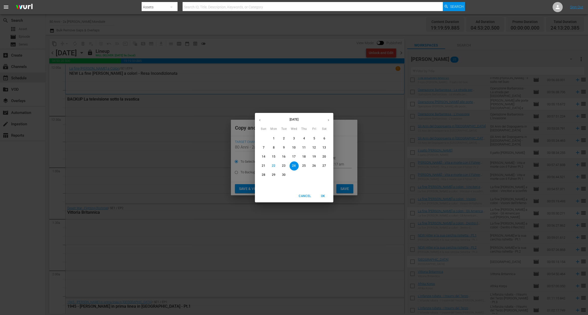
click at [322, 120] on p "[DATE]" at bounding box center [294, 119] width 59 height 5
click at [326, 119] on icon "button" at bounding box center [328, 120] width 4 height 4
click at [260, 175] on span "23" at bounding box center [263, 175] width 9 height 4
type input "Nov 23rd 2025"
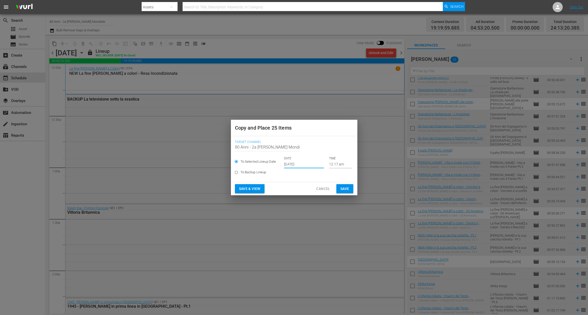
click at [341, 185] on button "Save" at bounding box center [344, 188] width 17 height 9
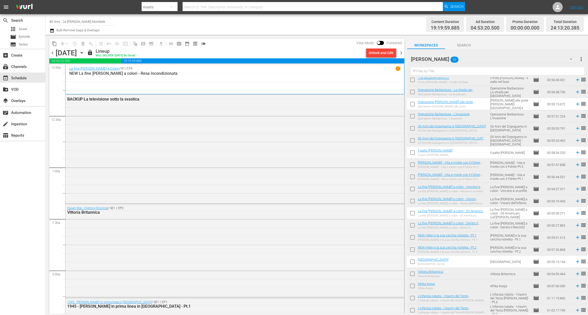
click at [398, 54] on span "chevron_right" at bounding box center [401, 53] width 6 height 6
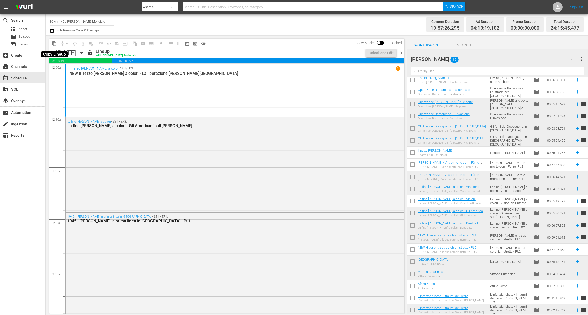
click at [54, 43] on span "content_copy" at bounding box center [54, 43] width 5 height 5
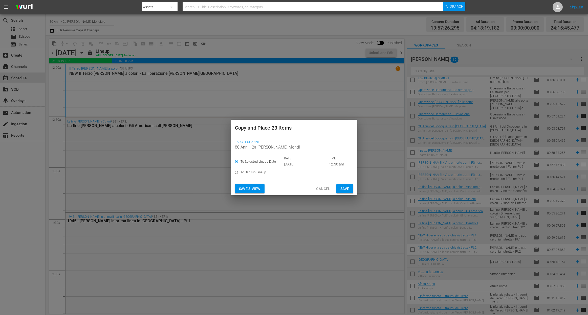
click at [289, 163] on input "[DATE]" at bounding box center [304, 165] width 40 height 8
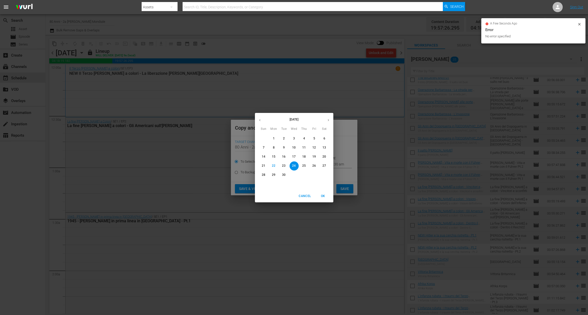
click at [329, 121] on icon "button" at bounding box center [328, 120] width 4 height 4
click at [330, 118] on button "button" at bounding box center [328, 120] width 10 height 10
click at [272, 175] on p "24" at bounding box center [274, 175] width 4 height 4
type input "Nov 24th 2025"
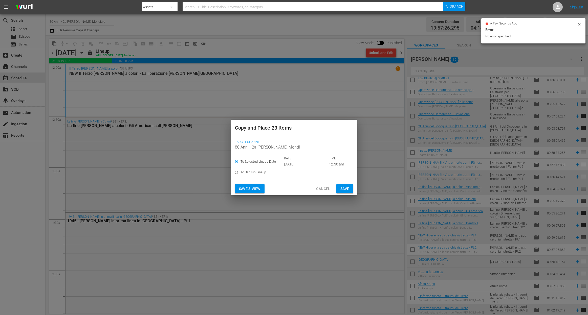
click at [342, 187] on span "Save" at bounding box center [344, 189] width 9 height 6
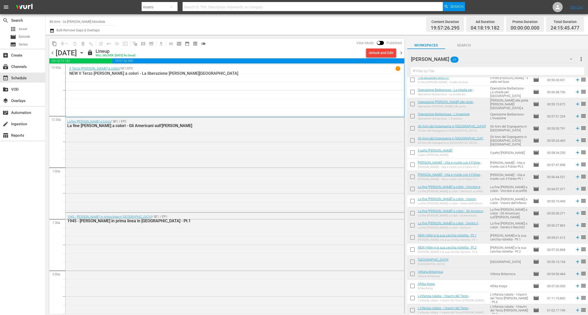
click at [402, 53] on span "chevron_right" at bounding box center [401, 53] width 6 height 6
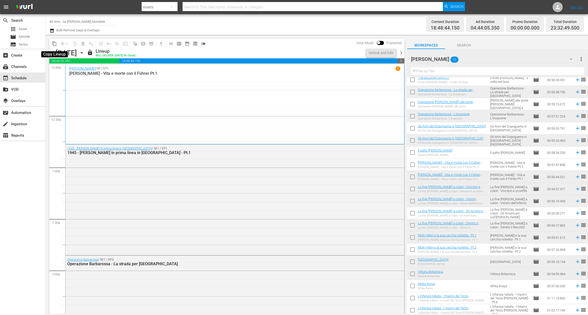
click at [54, 44] on span "content_copy" at bounding box center [54, 43] width 5 height 5
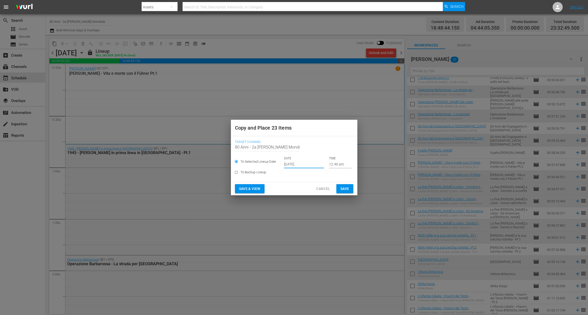
click at [300, 163] on input "[DATE]" at bounding box center [304, 165] width 40 height 8
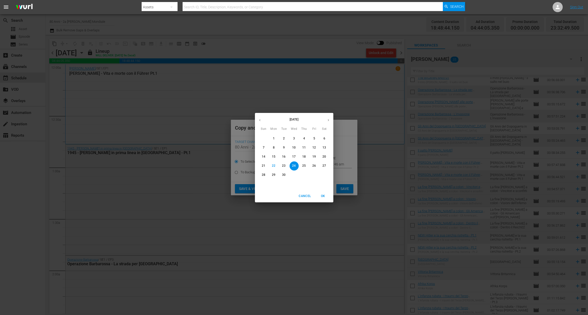
click at [334, 119] on div "September 2025 Sun Mon Tue Wed Thu Fri Sat 31 1 2 3 4 5 6 7 8 9 10 11 12 13 14 …" at bounding box center [294, 157] width 588 height 315
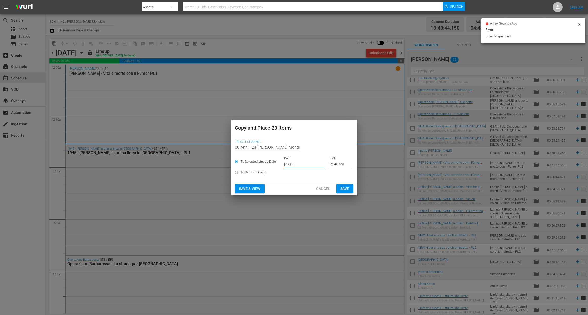
click at [303, 162] on input "[DATE]" at bounding box center [304, 165] width 40 height 8
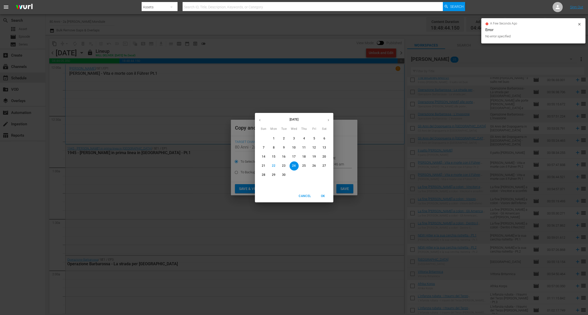
click at [324, 120] on button "button" at bounding box center [328, 120] width 10 height 10
click at [282, 173] on p "25" at bounding box center [284, 175] width 4 height 4
type input "Nov 25th 2025"
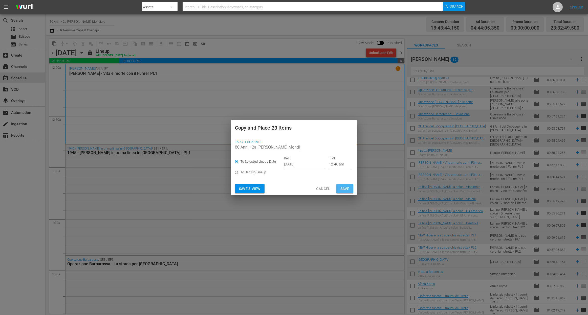
click at [347, 188] on span "Save" at bounding box center [344, 189] width 9 height 6
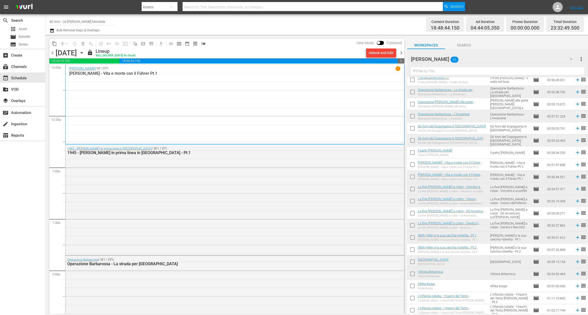
click at [402, 56] on div "chevron_left Monday, November 3rd November 3rd lock Lineup WILL DELIVER: 11/2 @…" at bounding box center [226, 54] width 355 height 10
click at [402, 53] on span "chevron_right" at bounding box center [401, 53] width 6 height 6
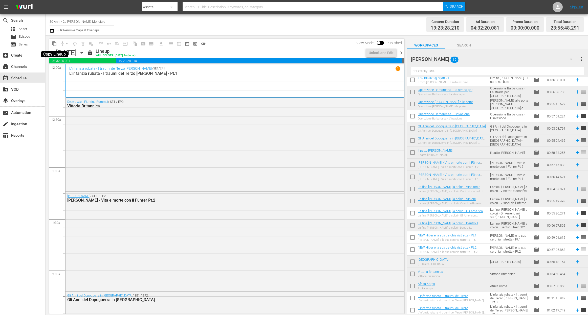
click at [53, 43] on span "content_copy" at bounding box center [54, 43] width 5 height 5
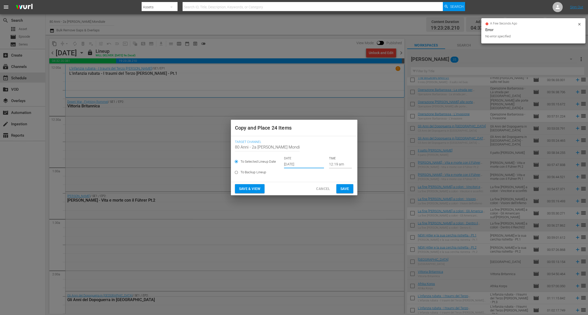
click at [301, 162] on input "[DATE]" at bounding box center [304, 165] width 40 height 8
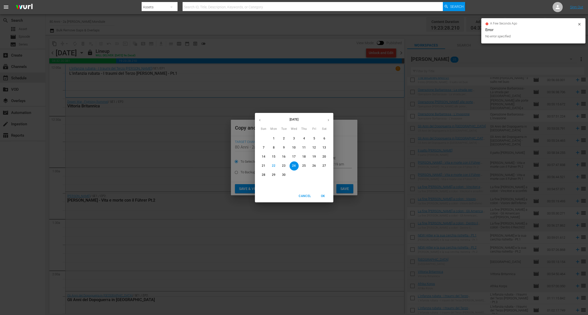
click at [327, 119] on icon "button" at bounding box center [328, 120] width 4 height 4
click at [293, 173] on p "26" at bounding box center [294, 175] width 4 height 4
type input "Nov 26th 2025"
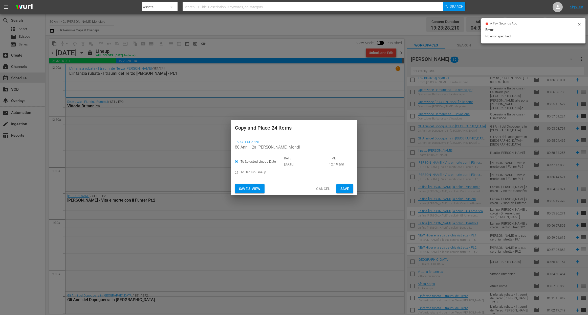
click at [340, 188] on span "Save" at bounding box center [344, 189] width 9 height 6
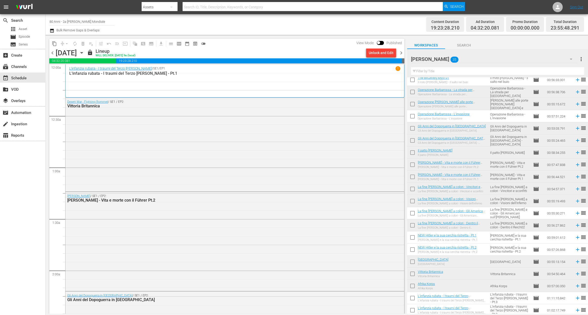
click at [401, 52] on span "chevron_right" at bounding box center [401, 53] width 6 height 6
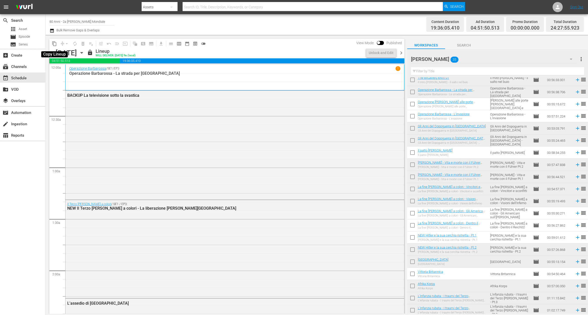
click at [54, 43] on span "content_copy" at bounding box center [54, 43] width 5 height 5
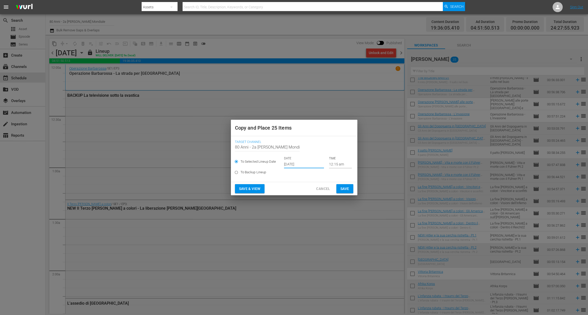
click at [294, 165] on input "[DATE]" at bounding box center [304, 165] width 40 height 8
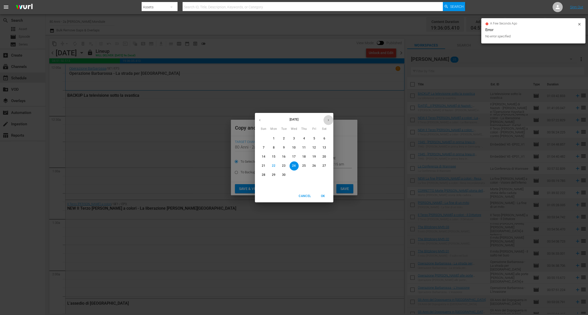
click at [325, 122] on button "button" at bounding box center [328, 120] width 10 height 10
click at [303, 177] on p "27" at bounding box center [304, 175] width 4 height 4
type input "[DATE]"
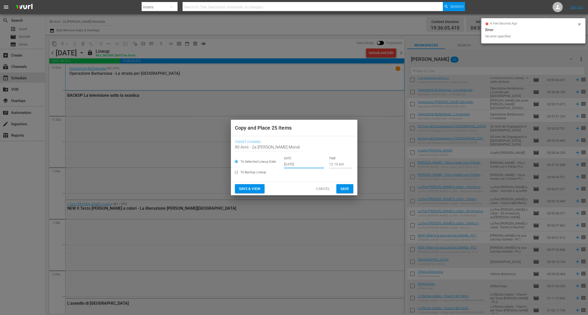
click at [345, 187] on span "Save" at bounding box center [344, 189] width 9 height 6
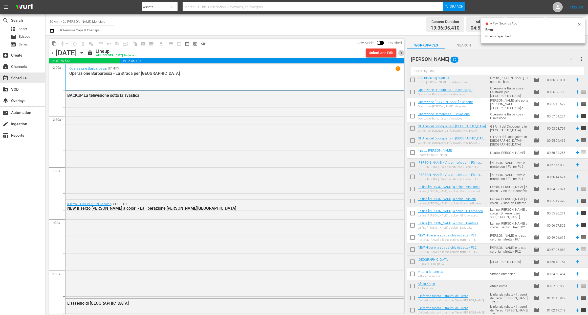
click at [401, 50] on span "chevron_right" at bounding box center [401, 53] width 6 height 6
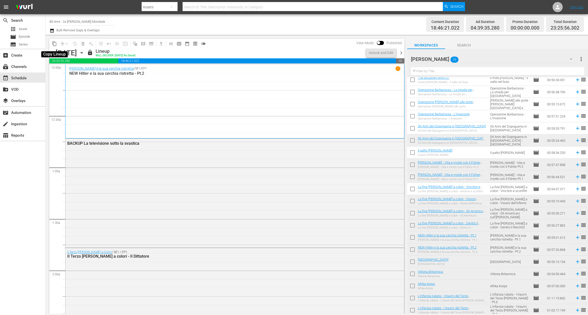
click at [53, 43] on span "content_copy" at bounding box center [54, 43] width 5 height 5
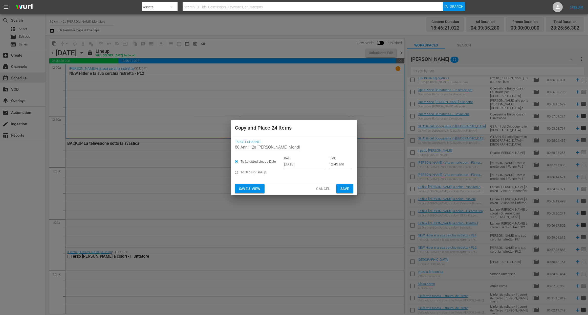
click at [304, 166] on input "[DATE]" at bounding box center [304, 165] width 40 height 8
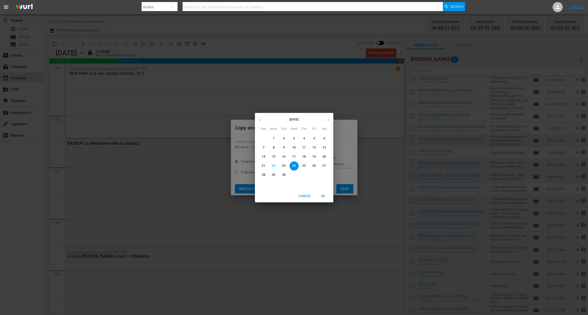
click at [328, 118] on icon "button" at bounding box center [328, 120] width 4 height 4
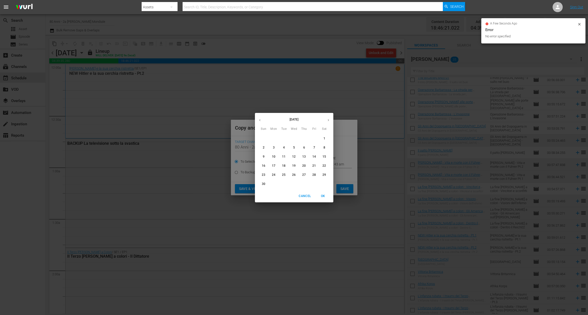
click at [312, 174] on span "28" at bounding box center [314, 175] width 9 height 4
type input "[DATE]"
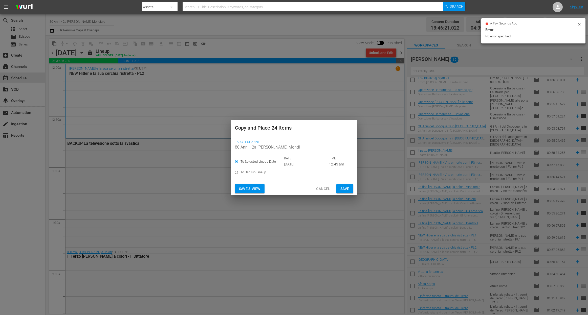
click at [344, 190] on span "Save" at bounding box center [344, 189] width 9 height 6
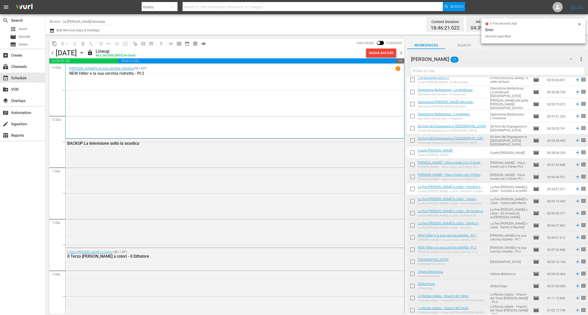
click at [403, 51] on span "chevron_right" at bounding box center [401, 53] width 6 height 6
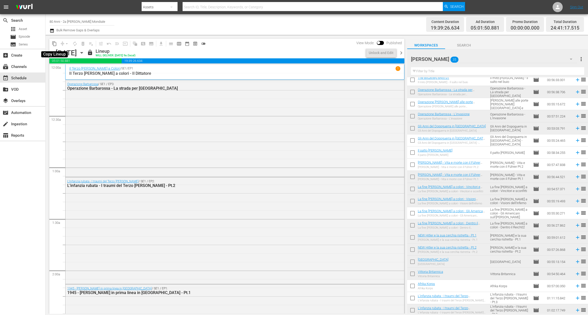
click at [54, 43] on span "content_copy" at bounding box center [54, 43] width 5 height 5
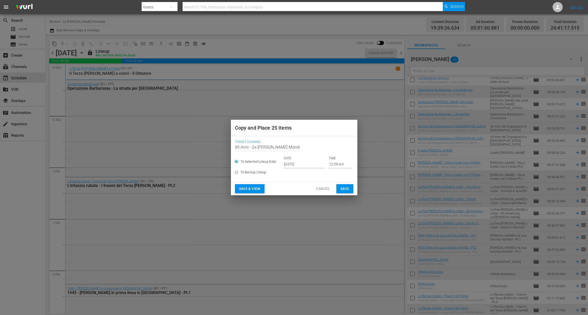
click at [312, 166] on input "[DATE]" at bounding box center [304, 165] width 40 height 8
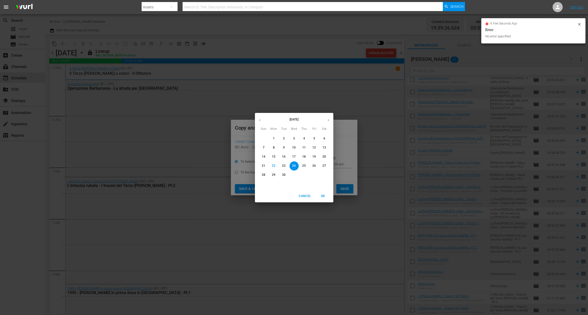
click at [327, 122] on icon "button" at bounding box center [328, 120] width 4 height 4
click at [324, 175] on p "29" at bounding box center [324, 175] width 4 height 4
type input "[DATE]"
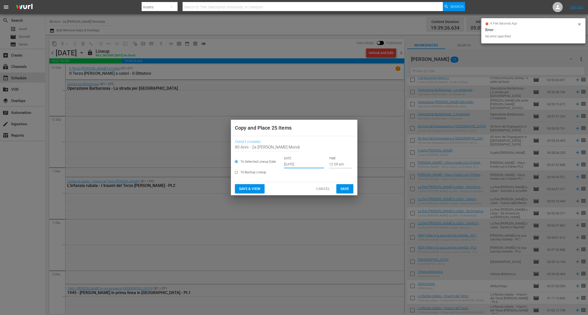
click at [353, 189] on button "Save" at bounding box center [344, 188] width 17 height 9
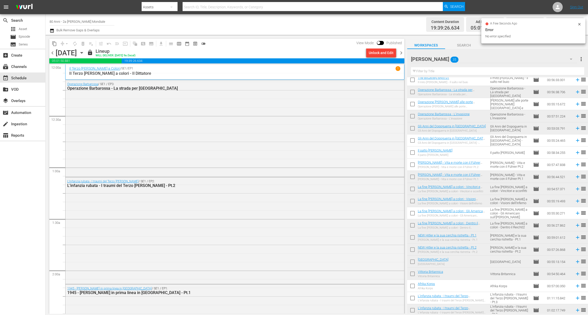
drag, startPoint x: 401, startPoint y: 53, endPoint x: 233, endPoint y: 53, distance: 167.9
click at [401, 53] on span "chevron_right" at bounding box center [401, 53] width 6 height 6
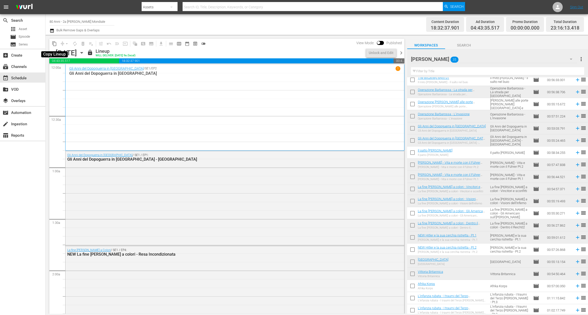
click at [54, 43] on span "content_copy" at bounding box center [54, 43] width 5 height 5
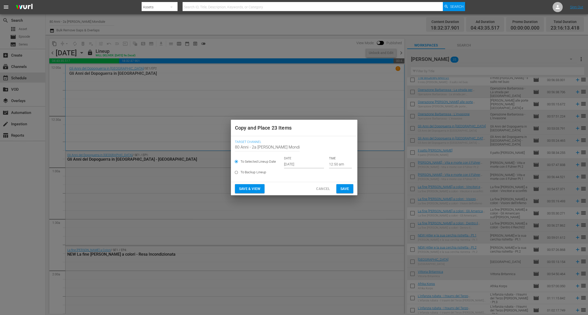
click at [309, 165] on input "[DATE]" at bounding box center [304, 165] width 40 height 8
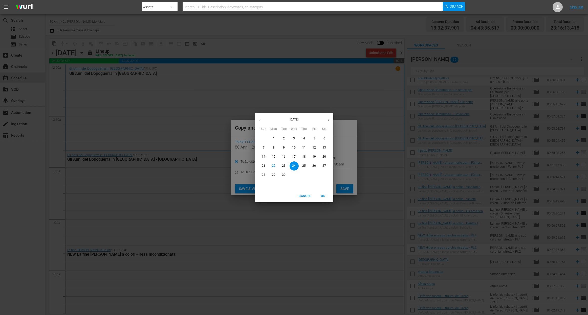
click at [331, 120] on button "button" at bounding box center [328, 120] width 10 height 10
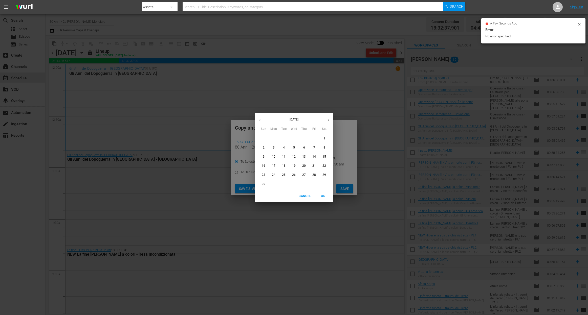
click at [263, 185] on p "30" at bounding box center [264, 184] width 4 height 4
type input "[DATE]"
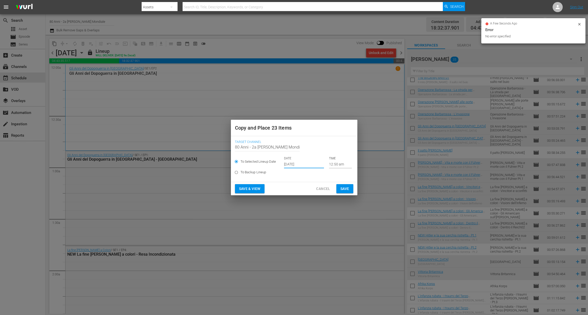
click at [350, 190] on button "Save" at bounding box center [344, 188] width 17 height 9
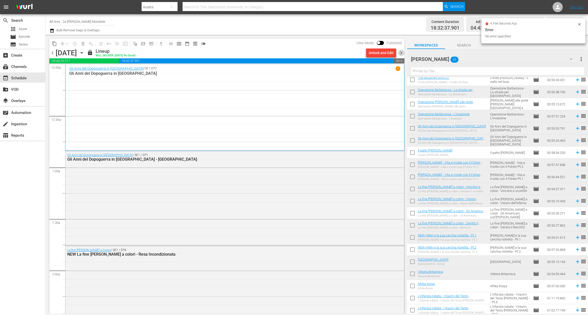
click at [402, 52] on span "chevron_right" at bounding box center [401, 53] width 6 height 6
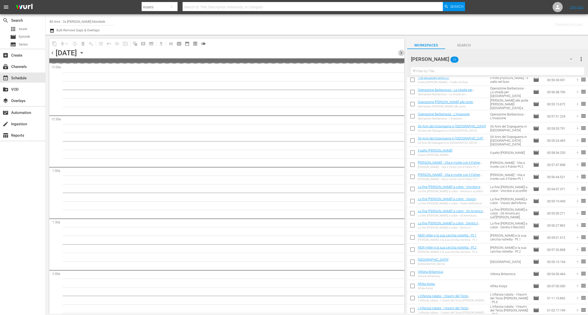
click at [402, 52] on span "chevron_right" at bounding box center [401, 53] width 6 height 6
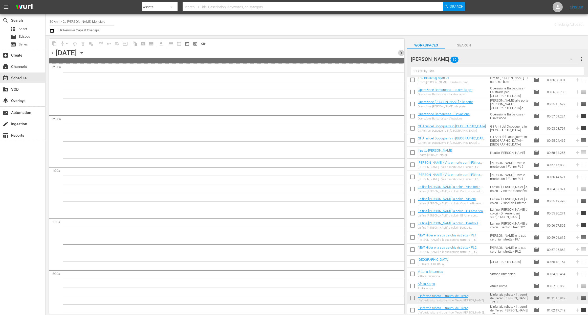
click at [402, 52] on span "chevron_right" at bounding box center [401, 53] width 6 height 6
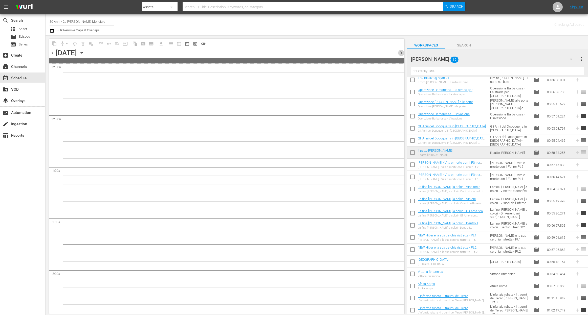
click at [402, 52] on span "chevron_right" at bounding box center [401, 53] width 6 height 6
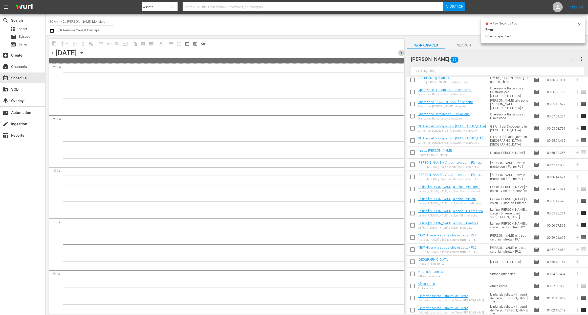
click at [402, 52] on span "chevron_right" at bounding box center [401, 53] width 6 height 6
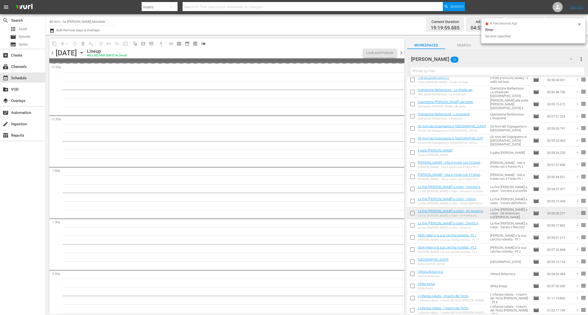
click at [402, 51] on span "chevron_right" at bounding box center [401, 53] width 6 height 6
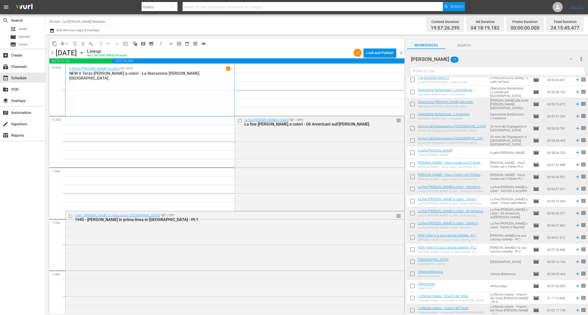
click at [54, 53] on span "chevron_left" at bounding box center [52, 53] width 6 height 6
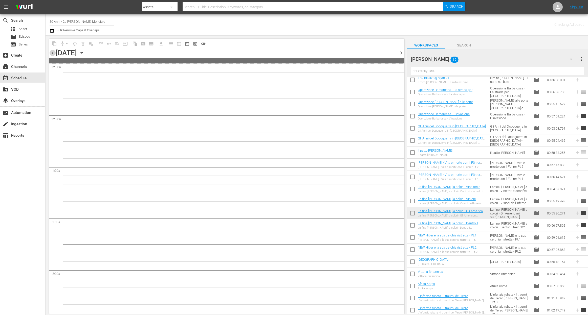
click at [53, 53] on span "chevron_left" at bounding box center [52, 53] width 6 height 6
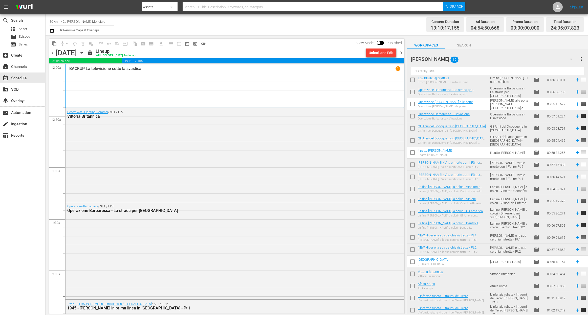
click at [399, 53] on span "chevron_right" at bounding box center [401, 53] width 6 height 6
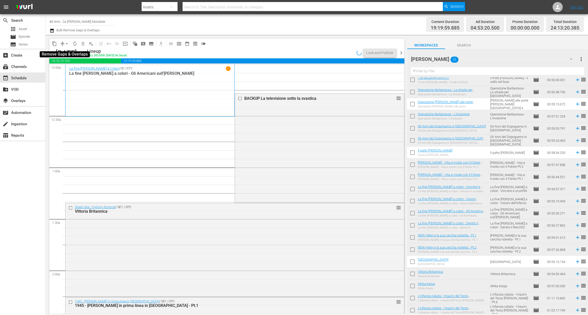
click at [63, 45] on button "arrow_drop_down" at bounding box center [67, 44] width 8 height 8
click at [74, 72] on li "Align to End of Previous Day" at bounding box center [66, 70] width 53 height 8
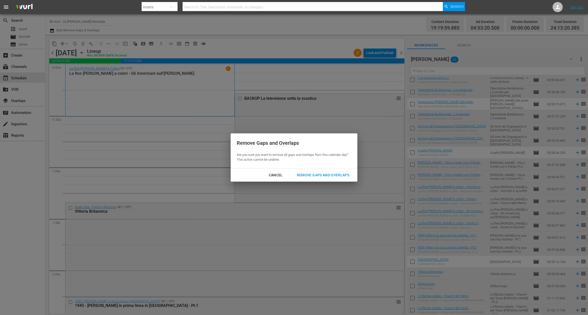
drag, startPoint x: 321, startPoint y: 177, endPoint x: 285, endPoint y: 169, distance: 36.9
click at [321, 177] on div "Remove Gaps and Overlaps" at bounding box center [323, 175] width 60 height 6
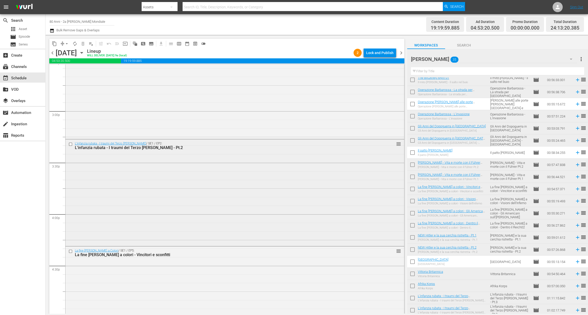
scroll to position [1501, 0]
click at [139, 190] on div "L'infanzia rubata - I traumi del Terzo [PERSON_NAME] / SE1 / EP2: L'infanzia ru…" at bounding box center [234, 192] width 339 height 106
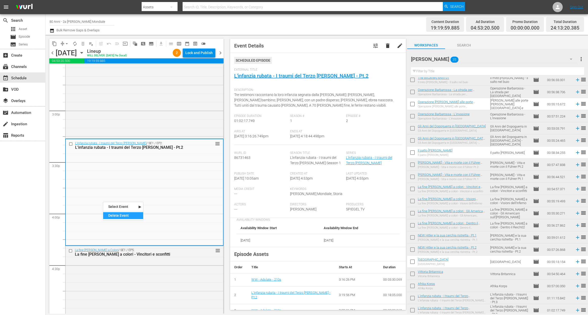
click at [134, 216] on div "Delete Event" at bounding box center [123, 215] width 40 height 7
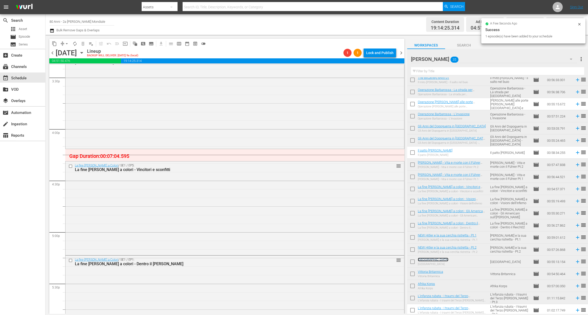
scroll to position [1615, 0]
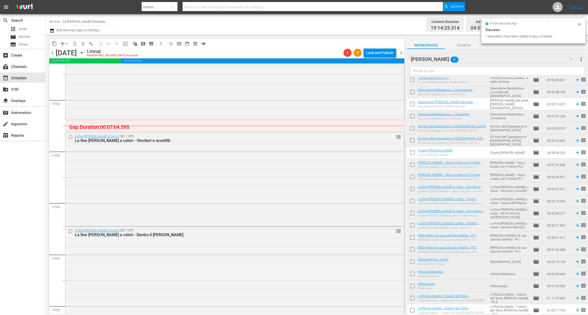
click at [68, 46] on span "arrow_drop_down" at bounding box center [66, 43] width 5 height 5
click at [72, 66] on li "Align to End of Previous Day" at bounding box center [66, 70] width 53 height 8
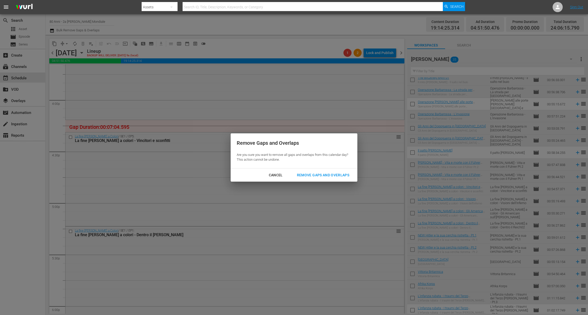
click at [321, 174] on div "Remove Gaps and Overlaps" at bounding box center [323, 175] width 60 height 6
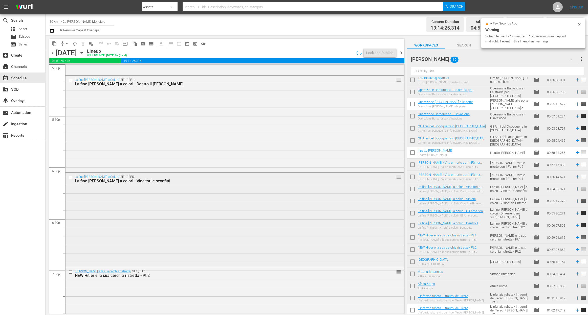
scroll to position [1791, 0]
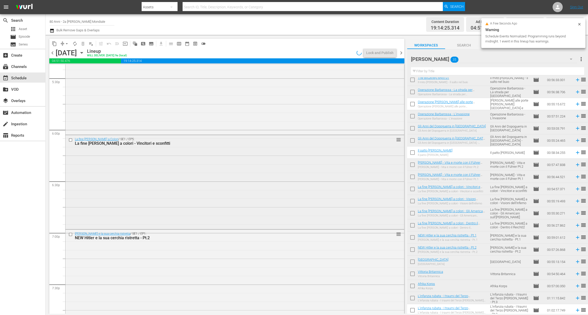
click at [198, 192] on div "La fine [PERSON_NAME] a Colori / SE1 / EP5: La fine [PERSON_NAME] a colori - Vi…" at bounding box center [234, 181] width 339 height 93
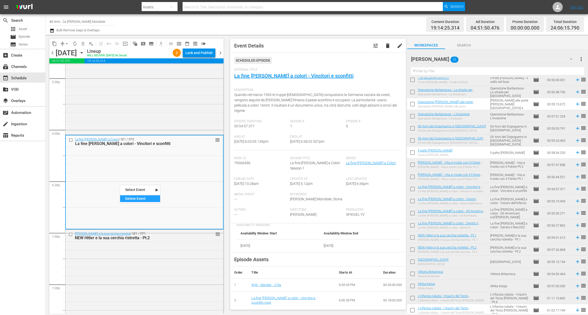
click at [147, 201] on div "Delete Event" at bounding box center [140, 198] width 40 height 7
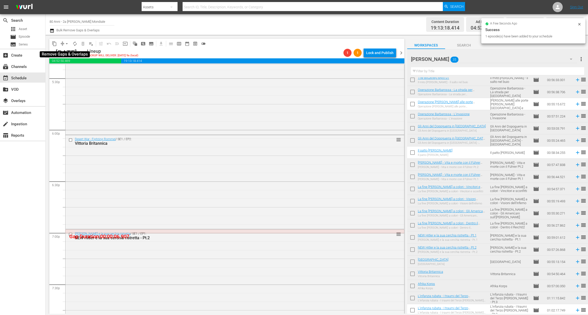
click at [66, 45] on span "arrow_drop_down" at bounding box center [66, 43] width 5 height 5
click at [75, 70] on li "Align to End of Previous Day" at bounding box center [66, 70] width 53 height 8
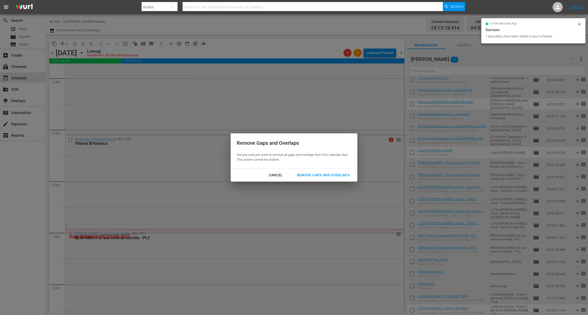
click at [307, 177] on div "Remove Gaps and Overlaps" at bounding box center [323, 175] width 60 height 6
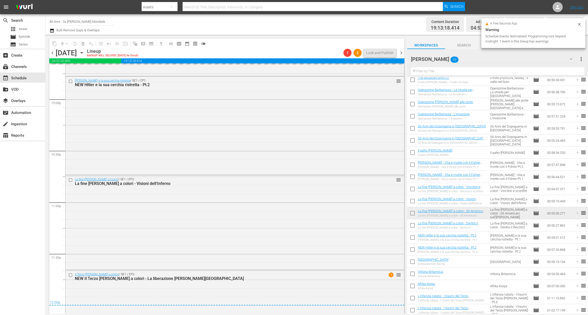
scroll to position [2289, 0]
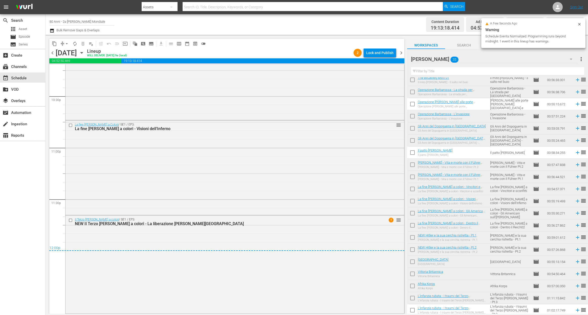
click at [387, 51] on div "Lock and Publish" at bounding box center [379, 52] width 27 height 9
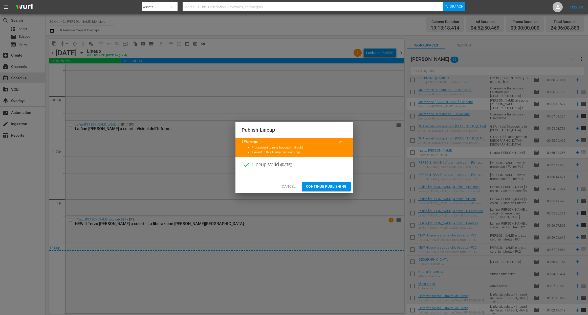
click at [327, 187] on span "Continue Publishing" at bounding box center [326, 187] width 41 height 6
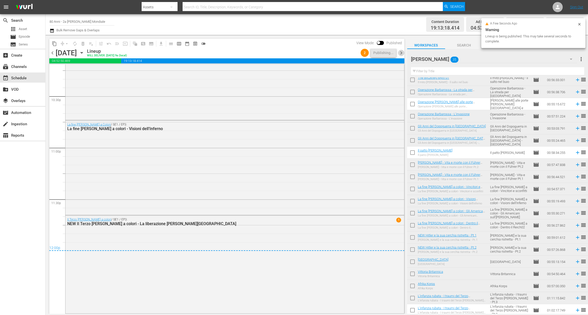
click at [402, 52] on span "chevron_right" at bounding box center [401, 53] width 6 height 6
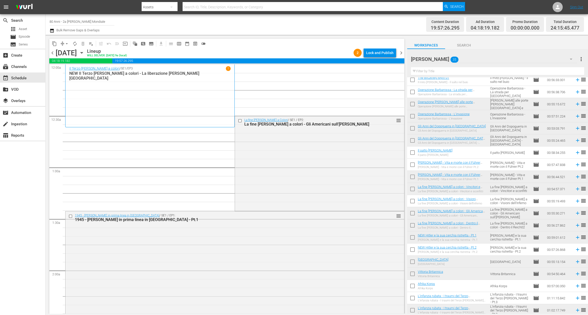
click at [65, 43] on span "arrow_drop_down" at bounding box center [66, 43] width 5 height 5
click at [79, 70] on li "Align to End of Previous Day" at bounding box center [66, 70] width 53 height 8
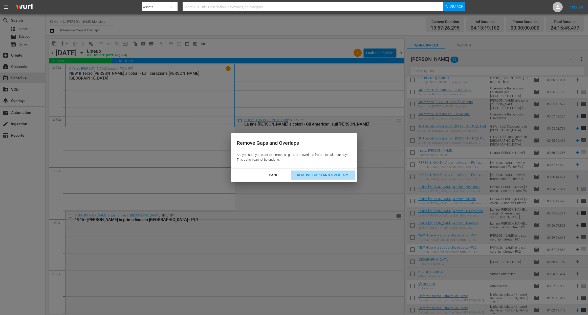
click at [310, 175] on div "Remove Gaps and Overlaps" at bounding box center [323, 175] width 60 height 6
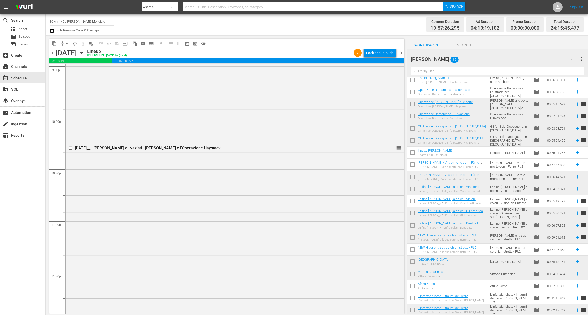
scroll to position [2316, 0]
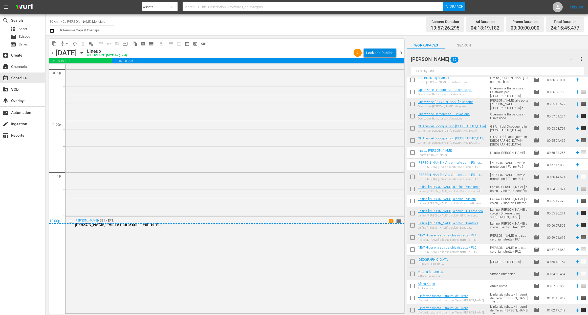
click at [390, 53] on div "Lock and Publish" at bounding box center [379, 52] width 27 height 9
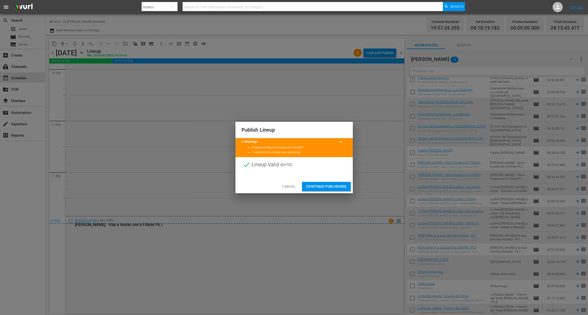
click at [334, 186] on span "Continue Publishing" at bounding box center [326, 187] width 41 height 6
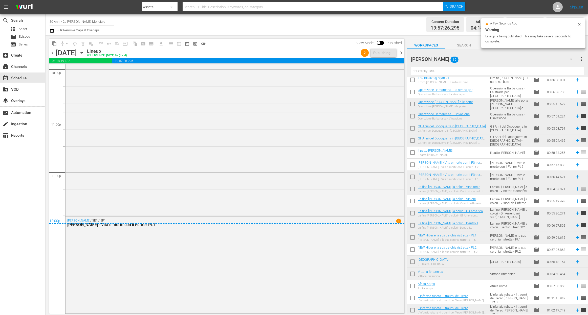
click at [398, 53] on span "chevron_right" at bounding box center [401, 53] width 6 height 6
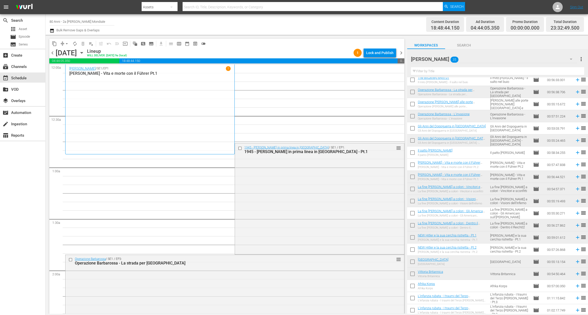
click at [65, 47] on button "arrow_drop_down" at bounding box center [67, 44] width 8 height 8
click at [68, 71] on li "Align to End of Previous Day" at bounding box center [66, 70] width 53 height 8
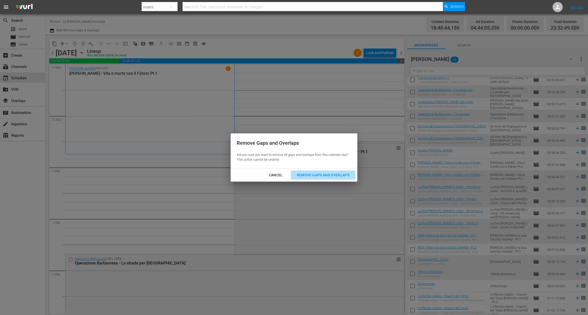
click at [323, 176] on div "Remove Gaps and Overlaps" at bounding box center [323, 175] width 60 height 6
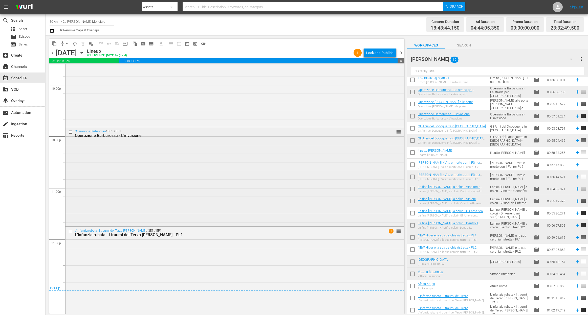
scroll to position [2270, 0]
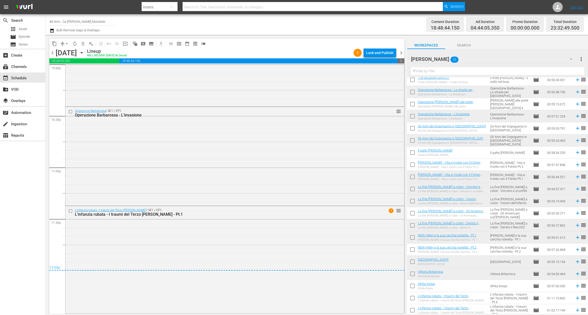
click at [385, 56] on div "Lock and Publish" at bounding box center [379, 52] width 27 height 9
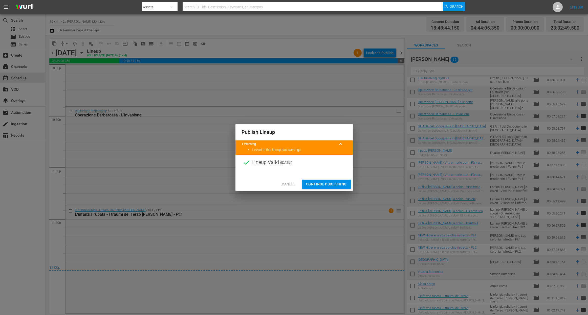
click at [326, 188] on button "Continue Publishing" at bounding box center [326, 184] width 49 height 9
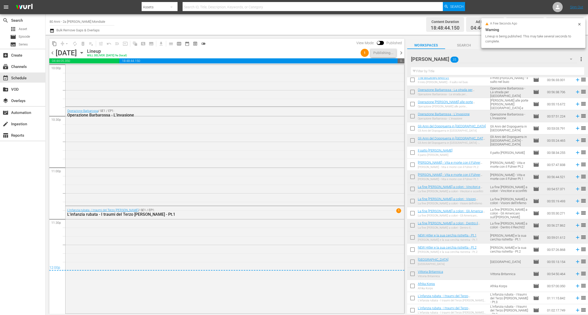
click at [401, 53] on span "chevron_right" at bounding box center [401, 53] width 6 height 6
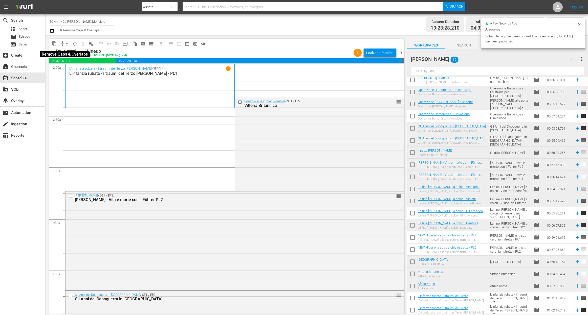
click at [67, 44] on span "arrow_drop_down" at bounding box center [66, 43] width 5 height 5
click at [70, 72] on li "Align to End of Previous Day" at bounding box center [66, 70] width 53 height 8
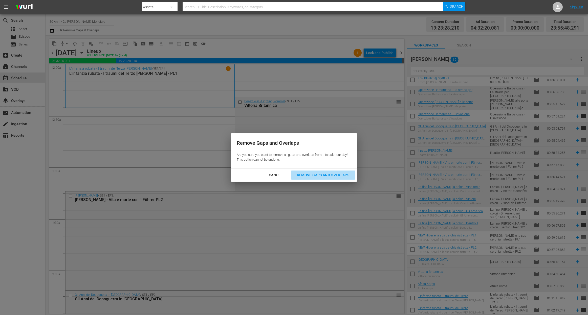
click at [314, 175] on div "Remove Gaps and Overlaps" at bounding box center [323, 175] width 60 height 6
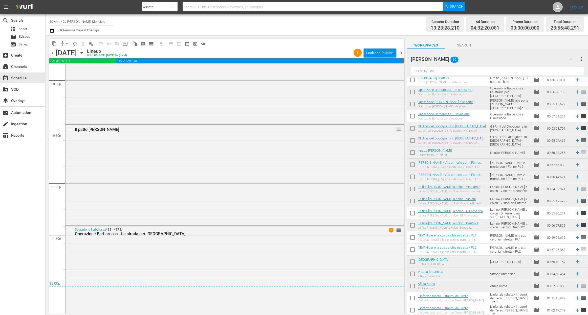
scroll to position [2262, 0]
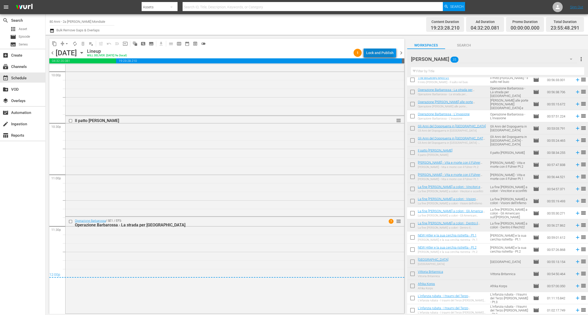
click at [380, 56] on div "Lock and Publish" at bounding box center [379, 52] width 27 height 9
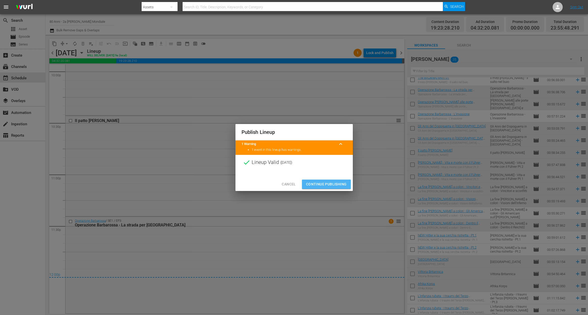
click at [334, 185] on span "Continue Publishing" at bounding box center [326, 184] width 41 height 6
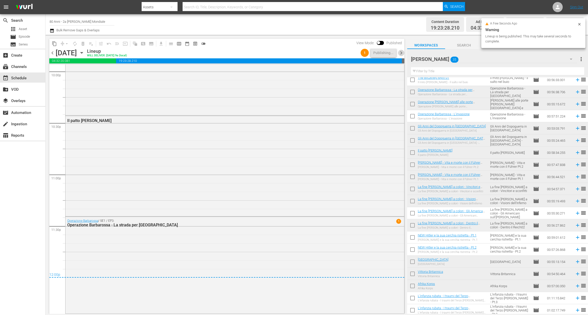
click at [398, 53] on span "chevron_right" at bounding box center [401, 53] width 6 height 6
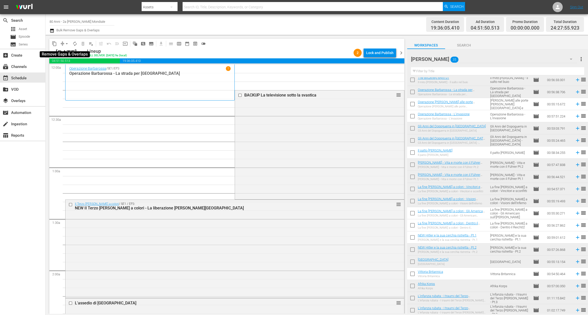
click at [69, 44] on span "arrow_drop_down" at bounding box center [66, 43] width 5 height 5
click at [73, 70] on li "Align to End of Previous Day" at bounding box center [66, 70] width 53 height 8
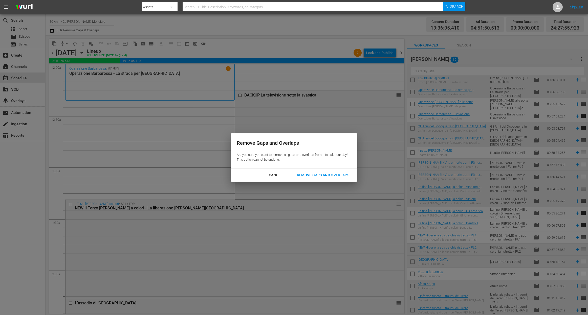
click at [308, 173] on div "Remove Gaps and Overlaps" at bounding box center [323, 175] width 60 height 6
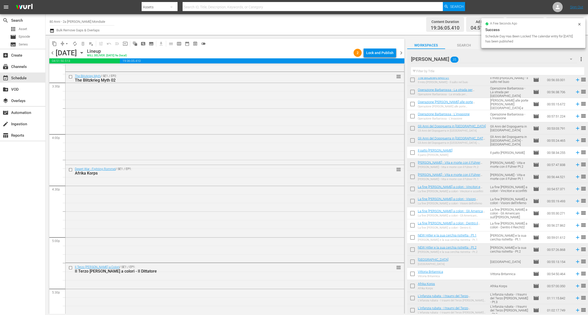
scroll to position [1488, 0]
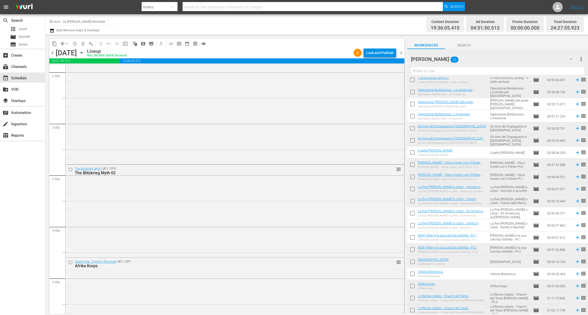
click at [66, 45] on span "arrow_drop_down" at bounding box center [66, 43] width 5 height 5
click at [72, 71] on li "Align to End of Previous Day" at bounding box center [66, 70] width 53 height 8
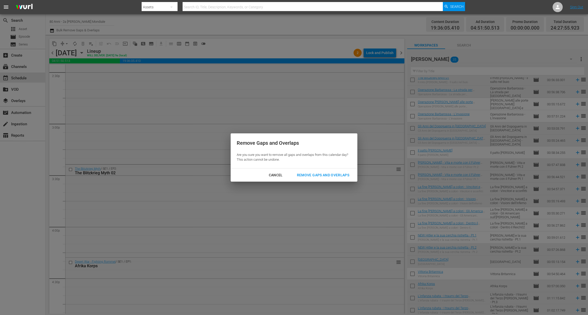
click at [317, 174] on div "Remove Gaps and Overlaps" at bounding box center [323, 175] width 60 height 6
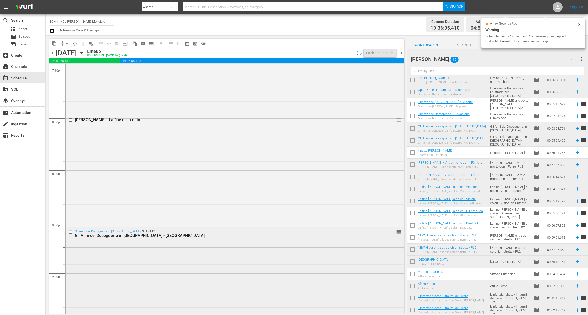
scroll to position [2310, 0]
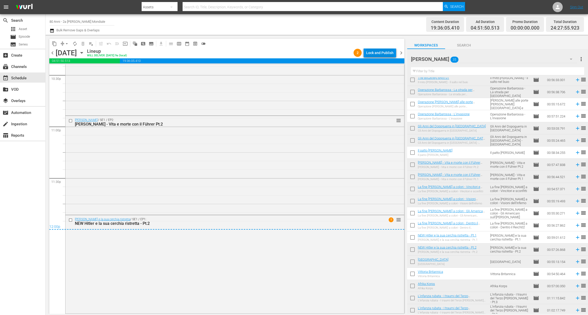
click at [384, 54] on div "Lock and Publish" at bounding box center [379, 52] width 27 height 9
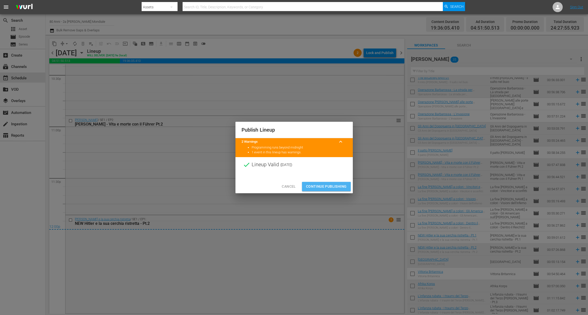
click at [341, 184] on span "Continue Publishing" at bounding box center [326, 187] width 41 height 6
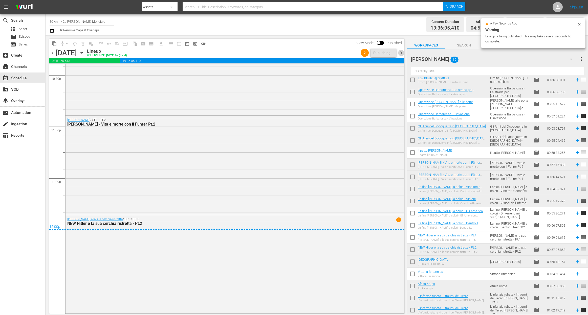
click at [401, 52] on span "chevron_right" at bounding box center [401, 53] width 6 height 6
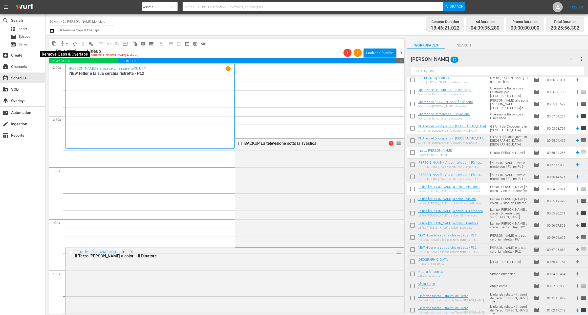
click at [66, 43] on span "arrow_drop_down" at bounding box center [66, 43] width 5 height 5
click at [73, 69] on li "Align to End of Previous Day" at bounding box center [66, 70] width 53 height 8
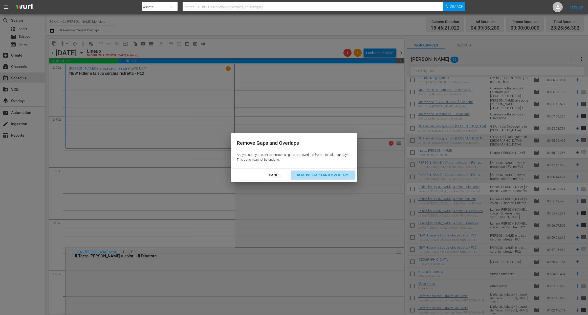
click at [323, 173] on div "Remove Gaps and Overlaps" at bounding box center [323, 175] width 60 height 6
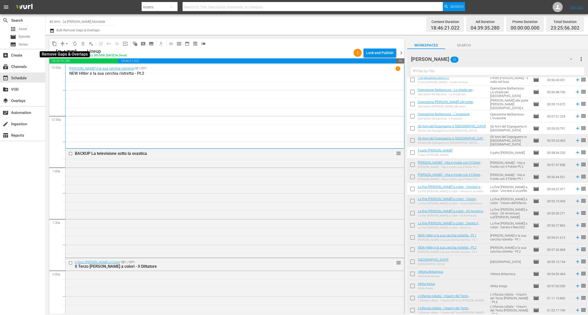
click at [68, 45] on span "arrow_drop_down" at bounding box center [66, 43] width 5 height 5
click at [68, 71] on li "Align to End of Previous Day" at bounding box center [66, 70] width 53 height 8
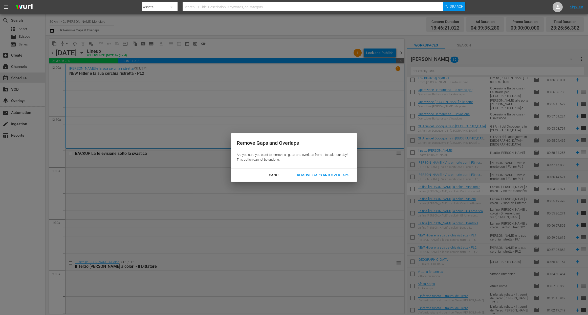
click at [327, 173] on div "Remove Gaps and Overlaps" at bounding box center [323, 175] width 60 height 6
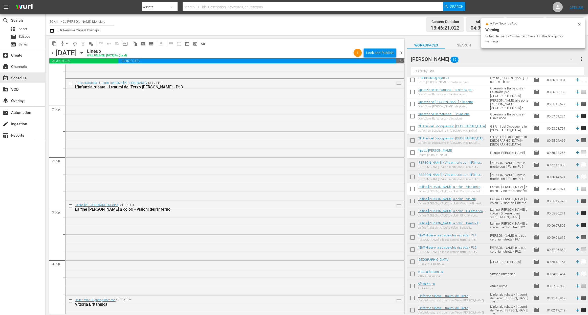
scroll to position [1487, 0]
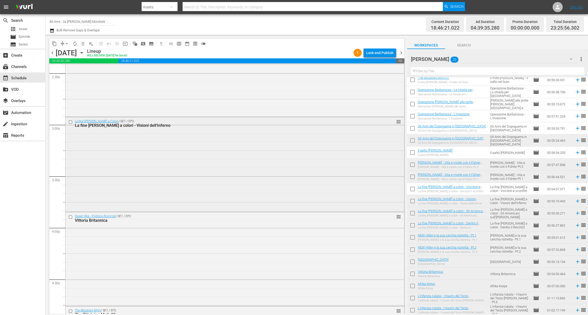
click at [153, 150] on div "La fine [PERSON_NAME] a Colori / SE1 / EP3: La fine [PERSON_NAME] a colori - Vi…" at bounding box center [234, 164] width 339 height 94
